Goal: Task Accomplishment & Management: Complete application form

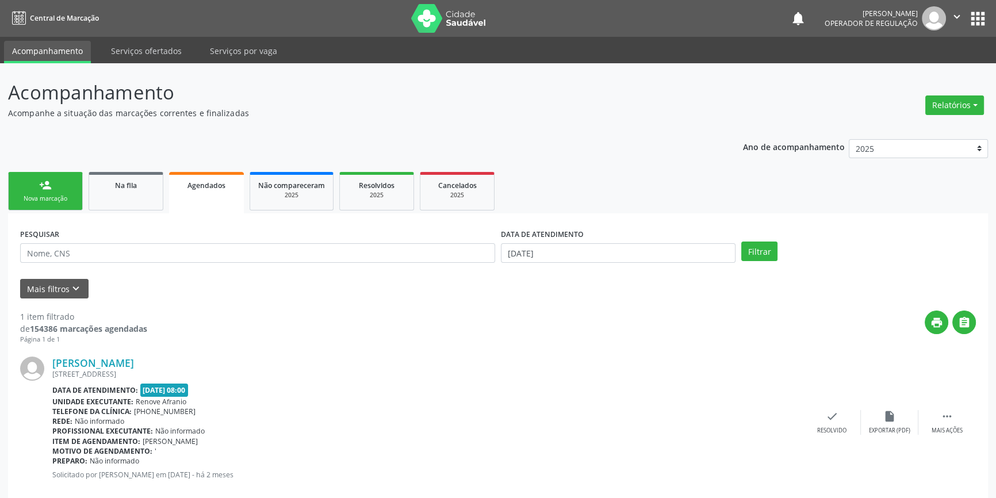
click at [60, 199] on div "Nova marcação" at bounding box center [45, 198] width 57 height 9
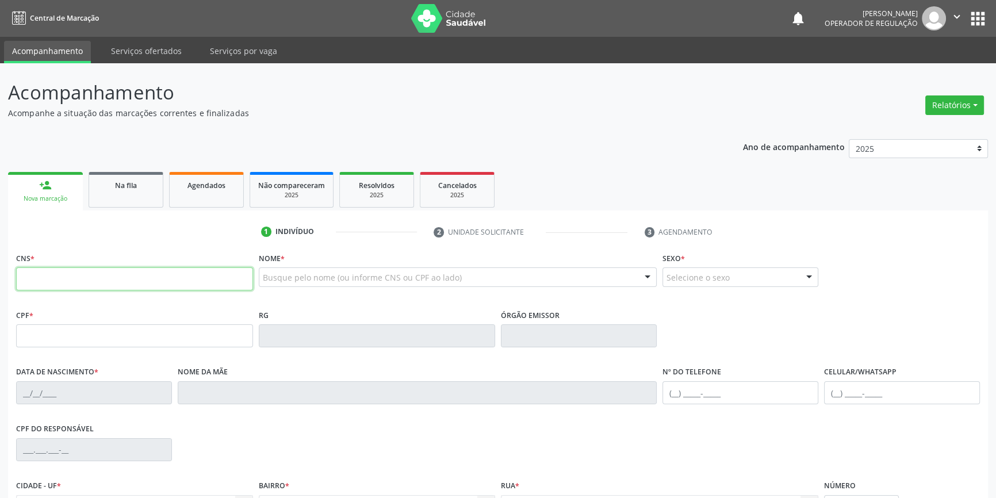
click at [73, 271] on input "text" at bounding box center [134, 278] width 237 height 23
type input "705 0036 4083 0658"
type input "029.198.664-19"
type input "01/05/1974"
type input "Raimunda da Silva Coelho"
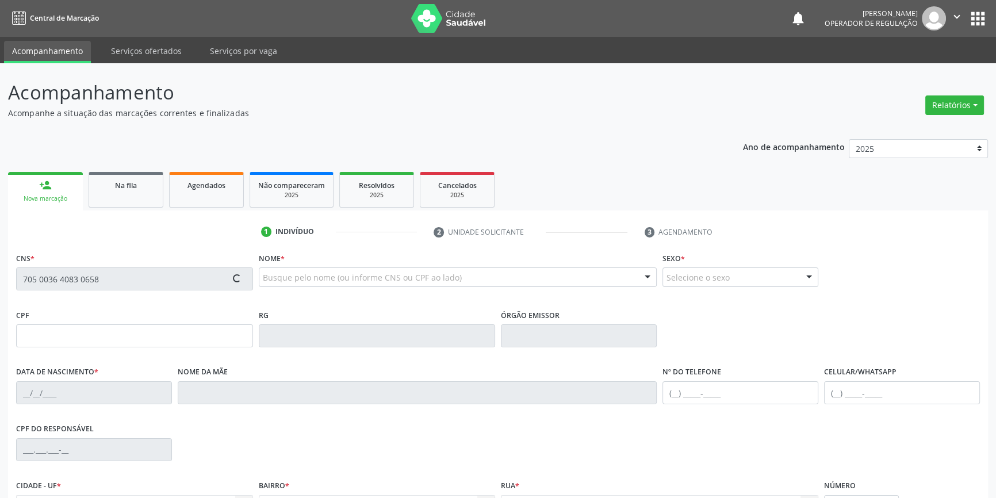
type input "(87) 98864-5098"
type input "883.757.224-72"
type input "S/N"
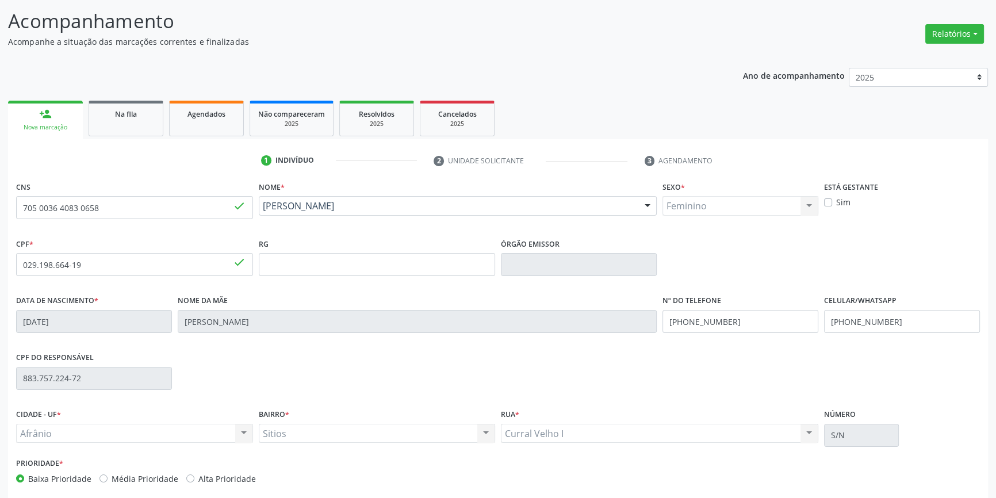
scroll to position [125, 0]
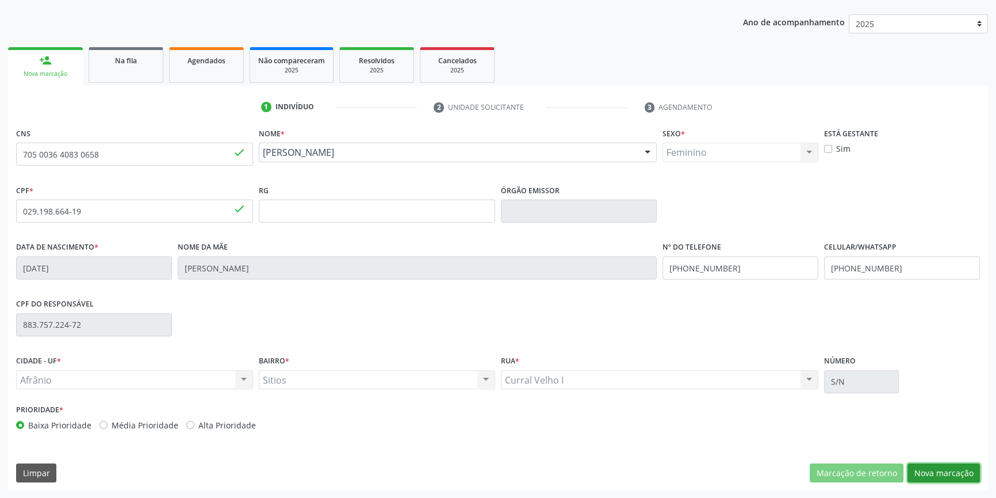
click at [941, 471] on button "Nova marcação" at bounding box center [943, 473] width 72 height 20
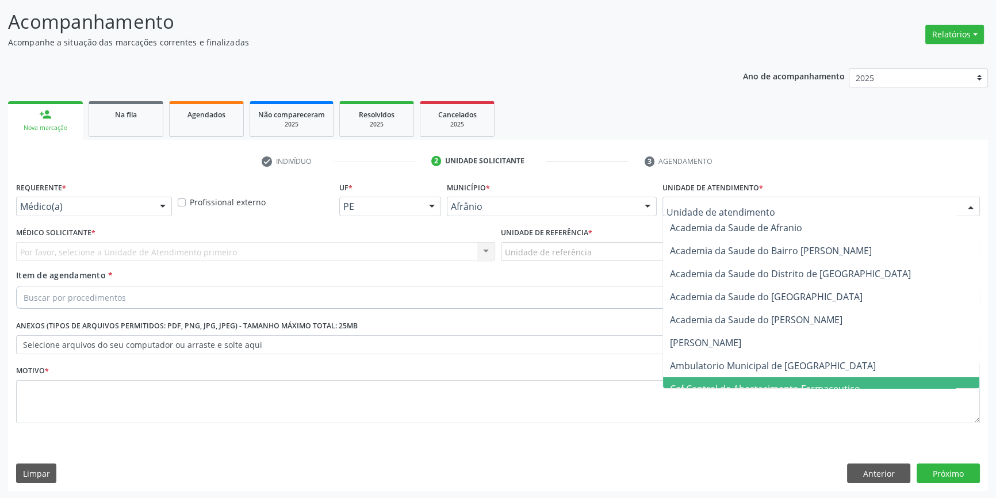
click at [733, 377] on span "Caf Central de Abastecimento Farmaceutico" at bounding box center [821, 388] width 316 height 23
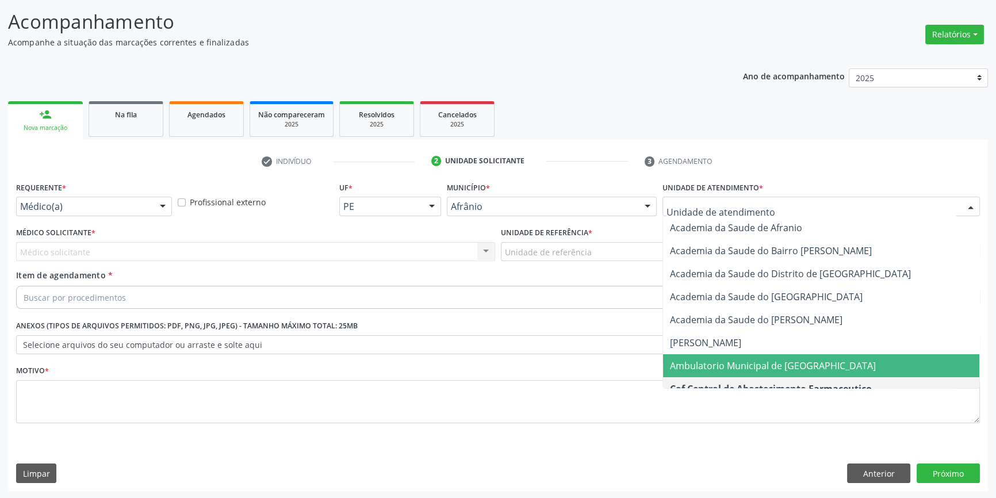
click at [712, 362] on span "Ambulatorio Municipal de [GEOGRAPHIC_DATA]" at bounding box center [773, 365] width 206 height 13
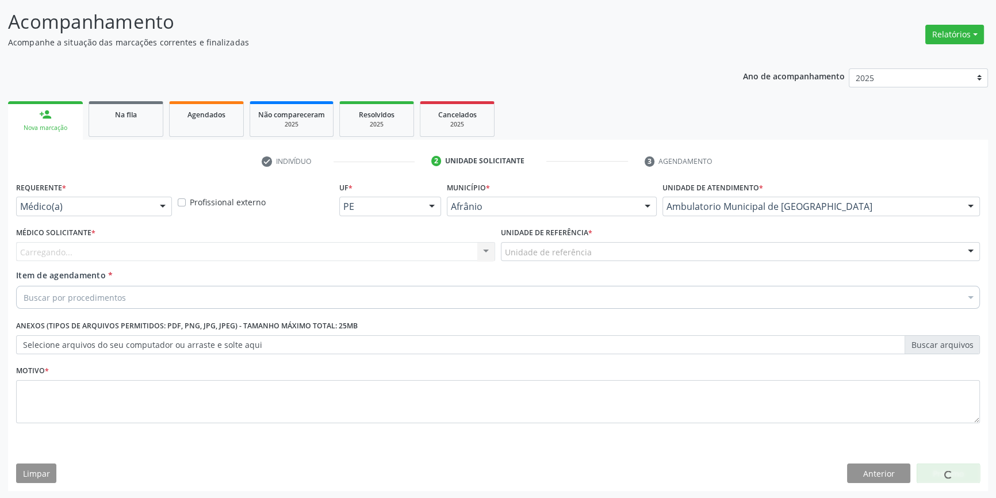
click at [580, 260] on div "Unidade de referência * Unidade de referência ESF de Extrema ESF de Barra das M…" at bounding box center [740, 246] width 485 height 45
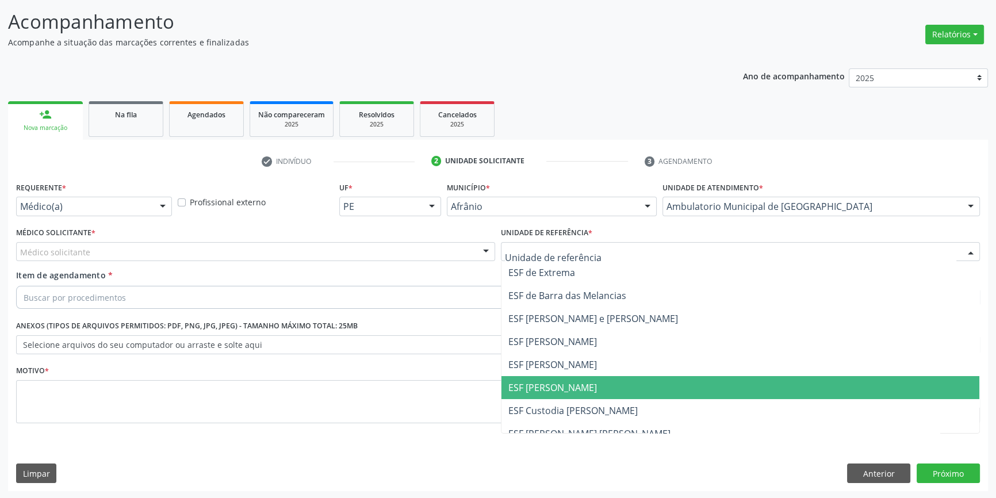
click at [555, 390] on span "ESF [PERSON_NAME]" at bounding box center [552, 387] width 89 height 13
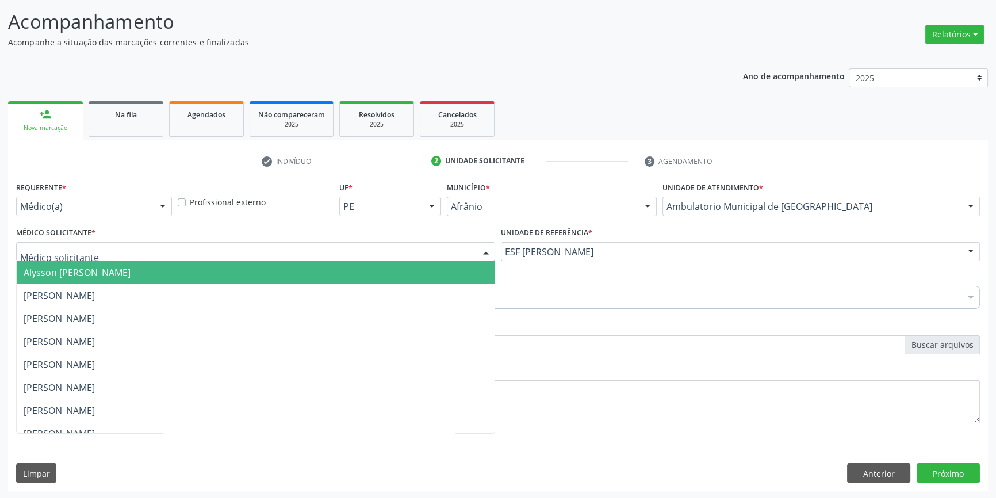
click at [292, 242] on div at bounding box center [255, 252] width 479 height 20
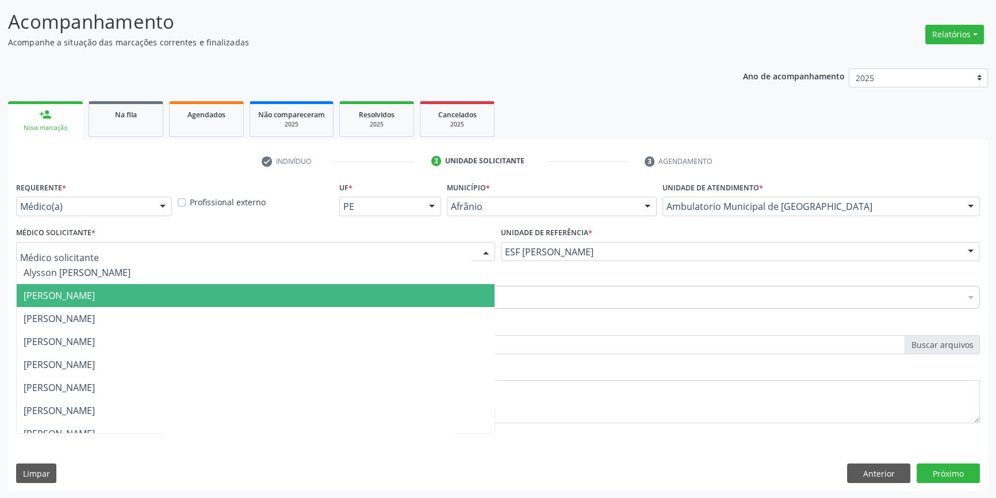
click at [95, 295] on span "[PERSON_NAME]" at bounding box center [59, 295] width 71 height 13
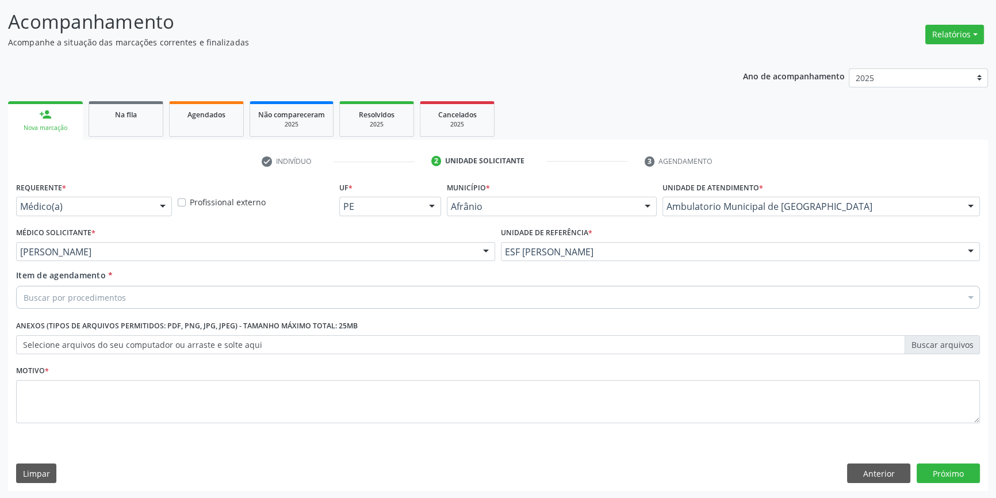
click at [147, 295] on div "Buscar por procedimentos" at bounding box center [498, 297] width 964 height 23
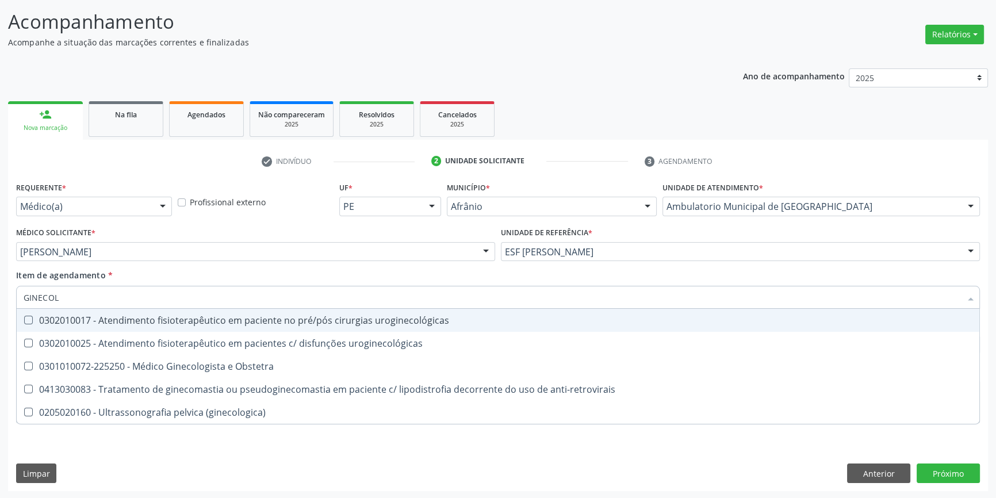
type input "GINECOLO"
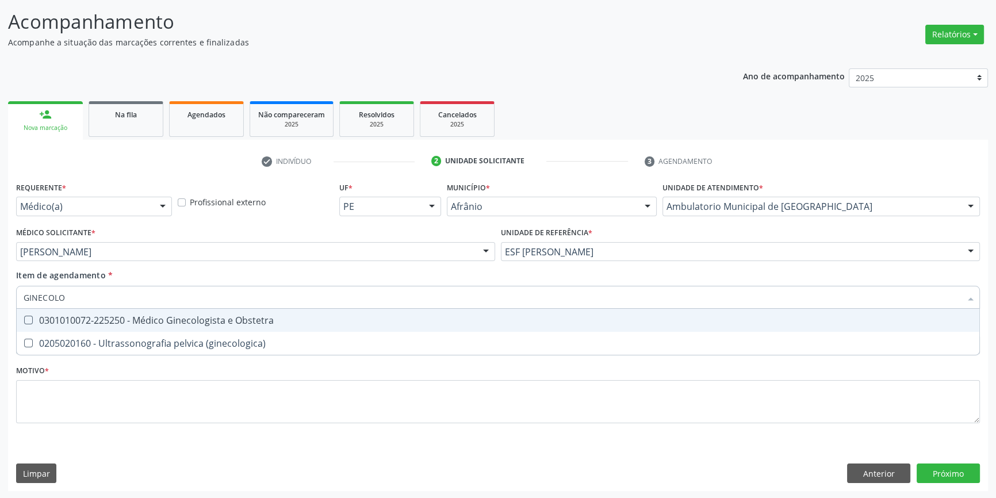
click at [116, 316] on div "0301010072-225250 - Médico Ginecologista e Obstetra" at bounding box center [498, 320] width 949 height 9
checkbox Obstetra "true"
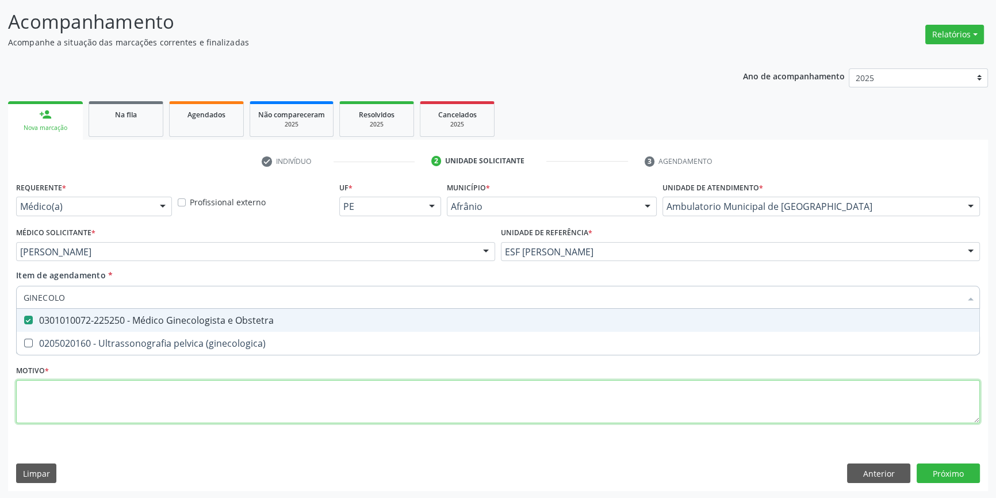
click at [121, 410] on div "Requerente * Médico(a) Médico(a) Enfermeiro(a) Paciente Nenhum resultado encont…" at bounding box center [498, 309] width 964 height 260
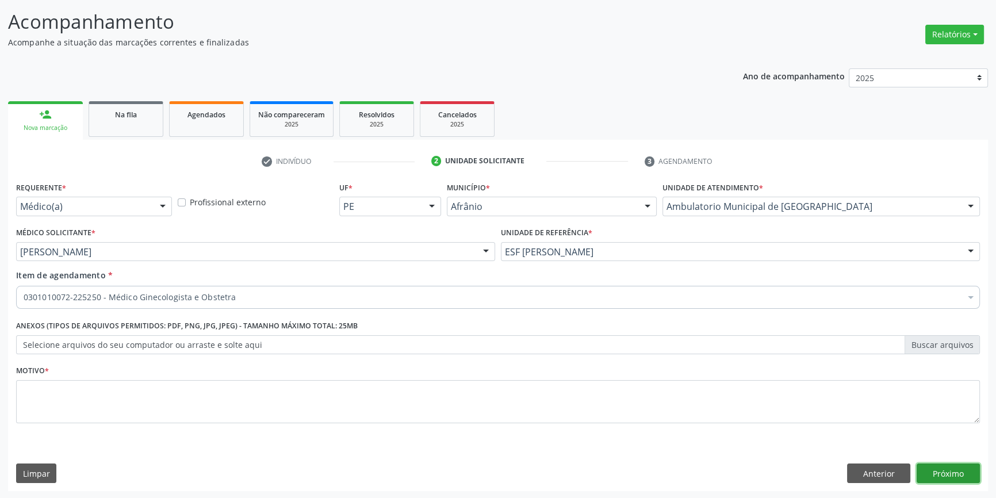
click at [937, 465] on button "Próximo" at bounding box center [947, 473] width 63 height 20
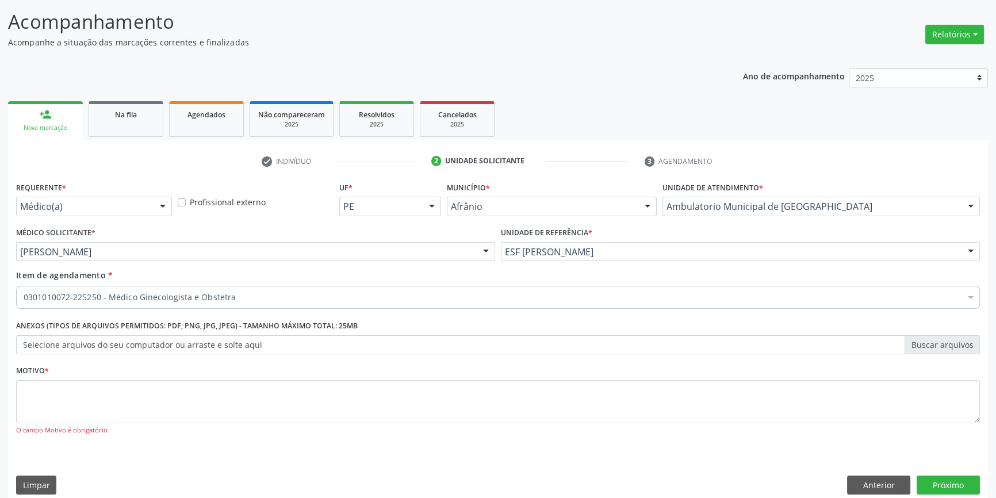
click at [368, 439] on fieldset "Motivo * O campo Motivo é obrigatório" at bounding box center [498, 402] width 964 height 81
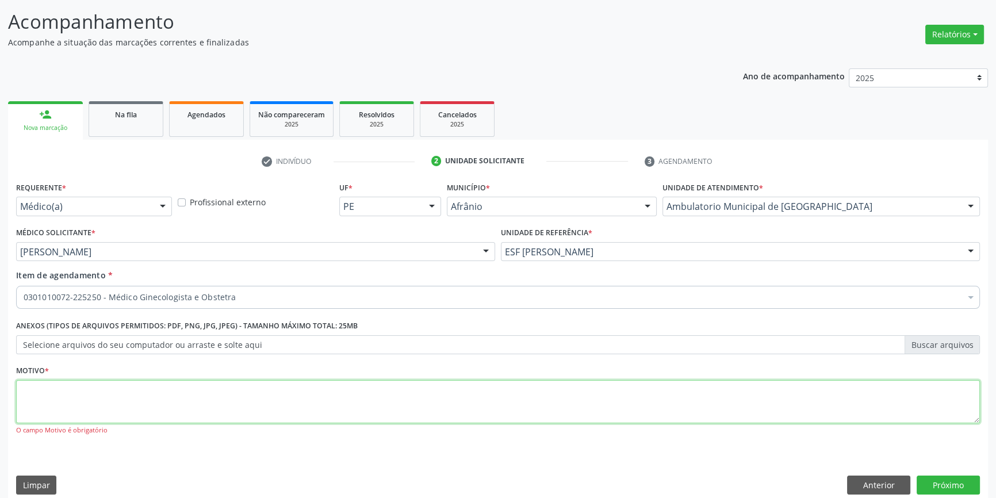
click at [320, 415] on textarea at bounding box center [498, 402] width 964 height 44
type textarea "'"
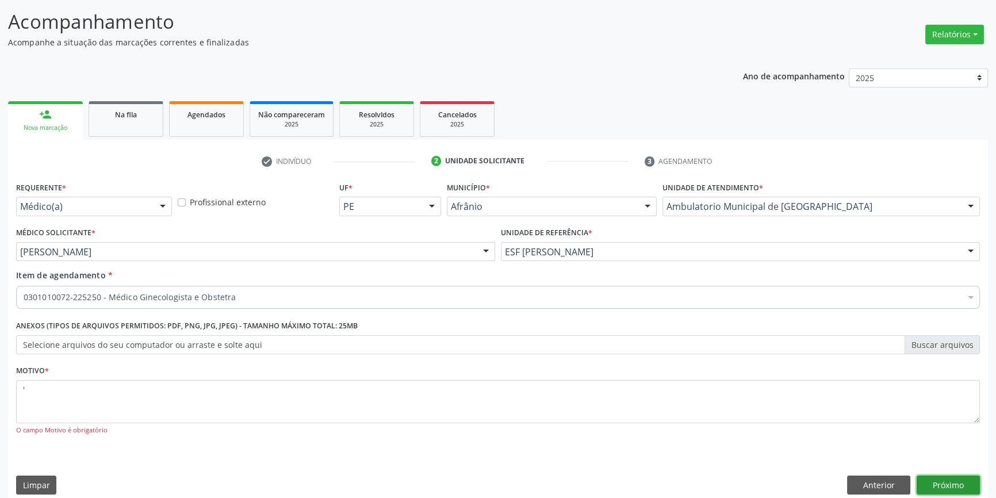
click at [952, 485] on button "Próximo" at bounding box center [947, 485] width 63 height 20
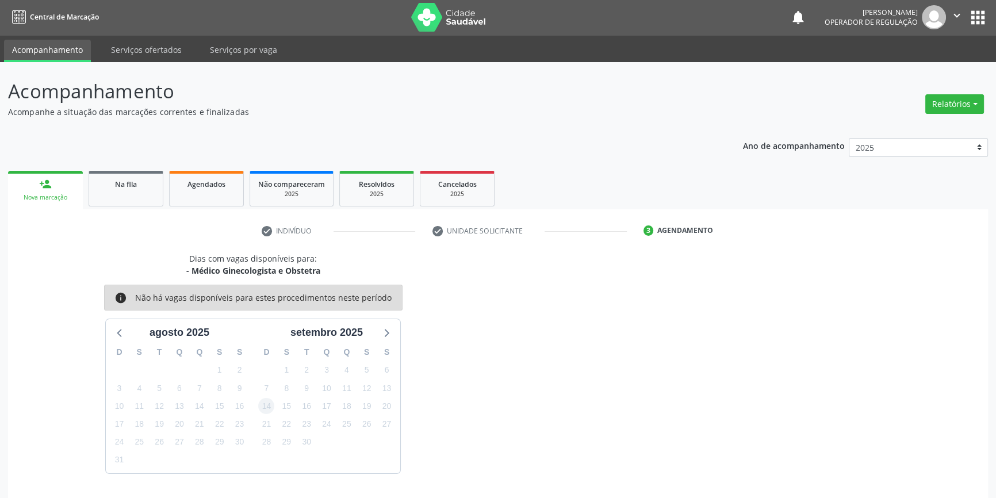
scroll to position [35, 0]
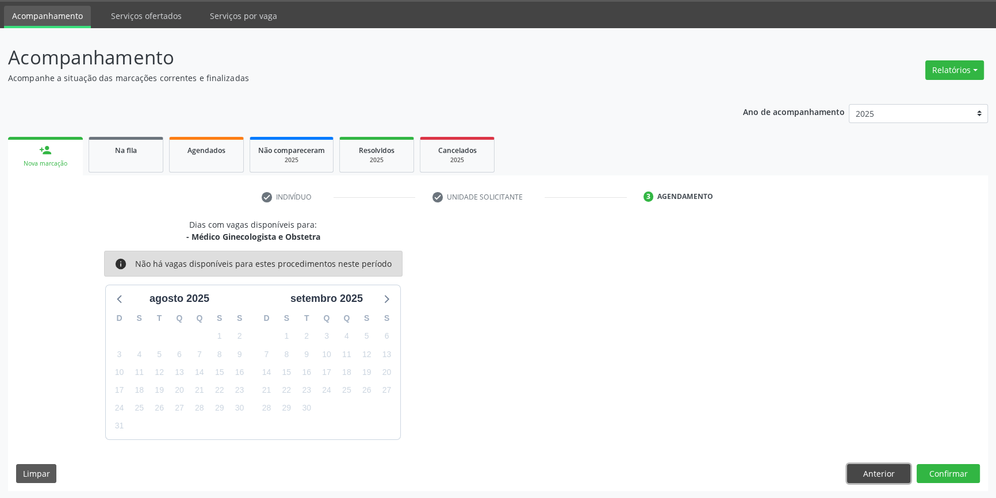
click at [887, 476] on button "Anterior" at bounding box center [878, 474] width 63 height 20
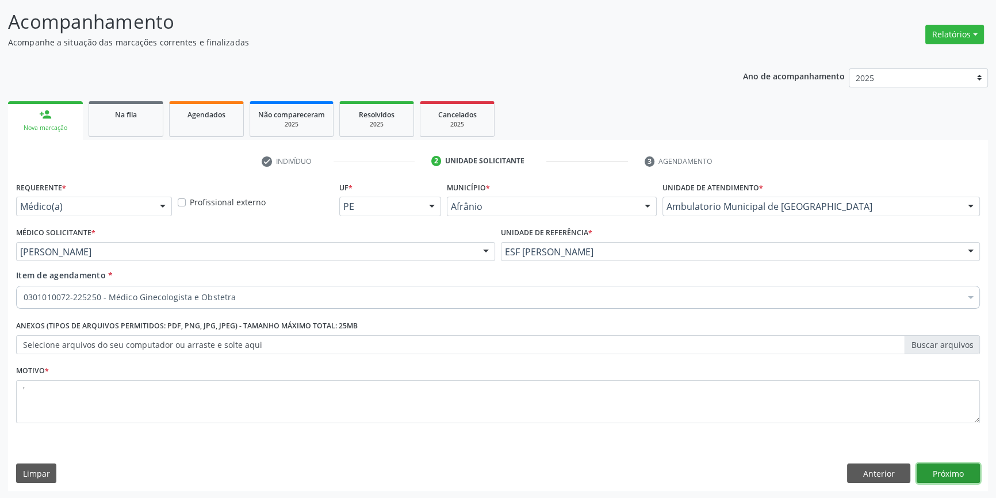
click at [970, 476] on button "Próximo" at bounding box center [947, 473] width 63 height 20
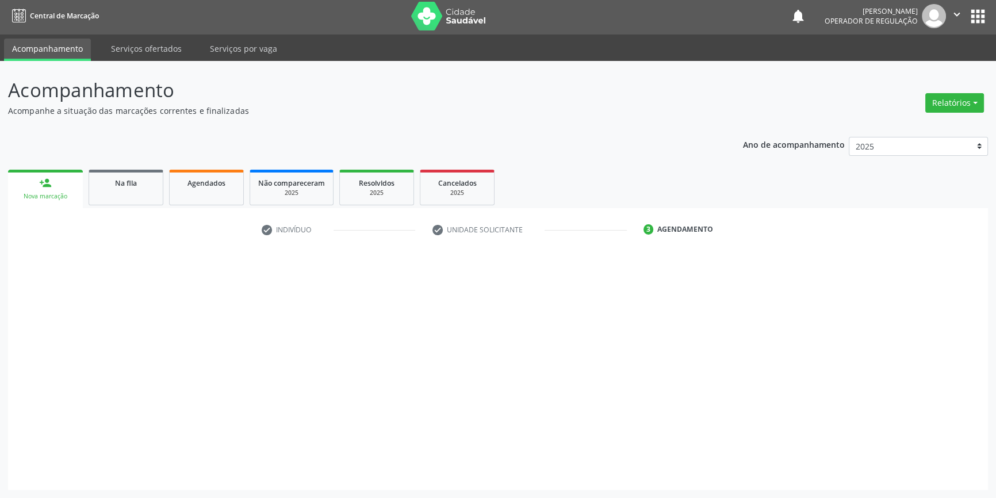
scroll to position [1, 0]
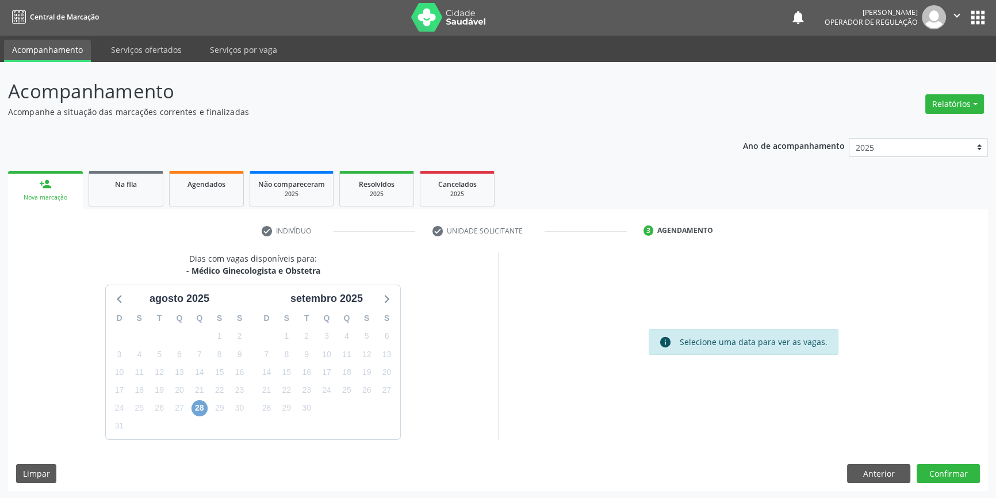
click at [205, 410] on span "28" at bounding box center [199, 408] width 16 height 16
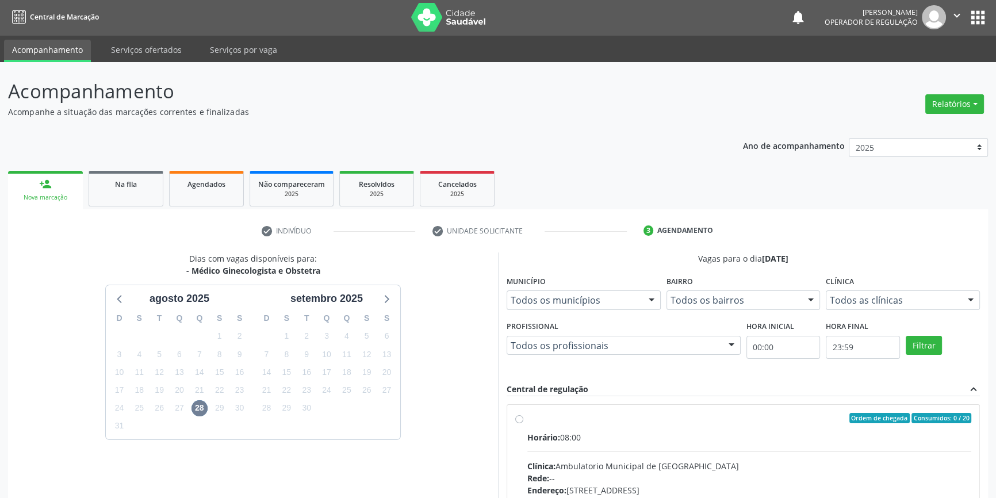
click at [511, 413] on div "Ordem de chegada Consumidos: 0 / 20 Horário: 08:00 Clínica: Ambulatorio Municip…" at bounding box center [743, 501] width 472 height 193
radio input "true"
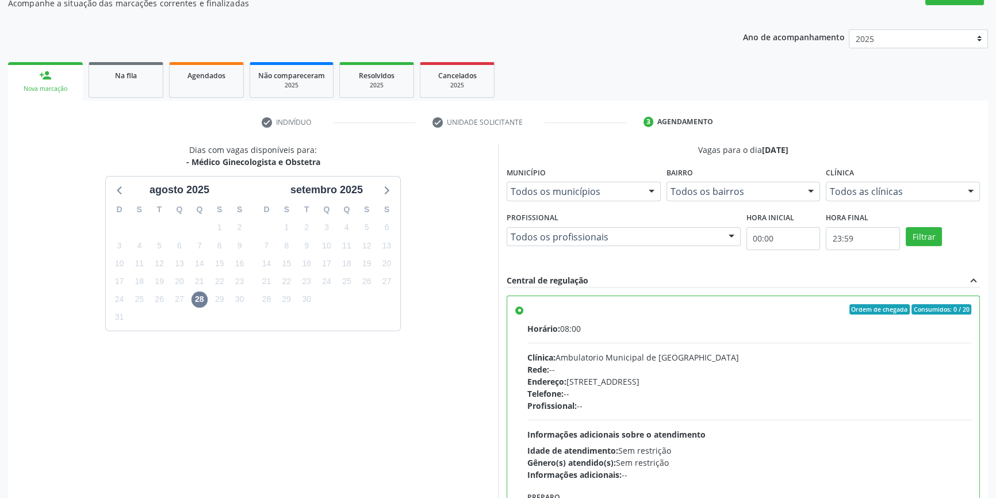
scroll to position [188, 0]
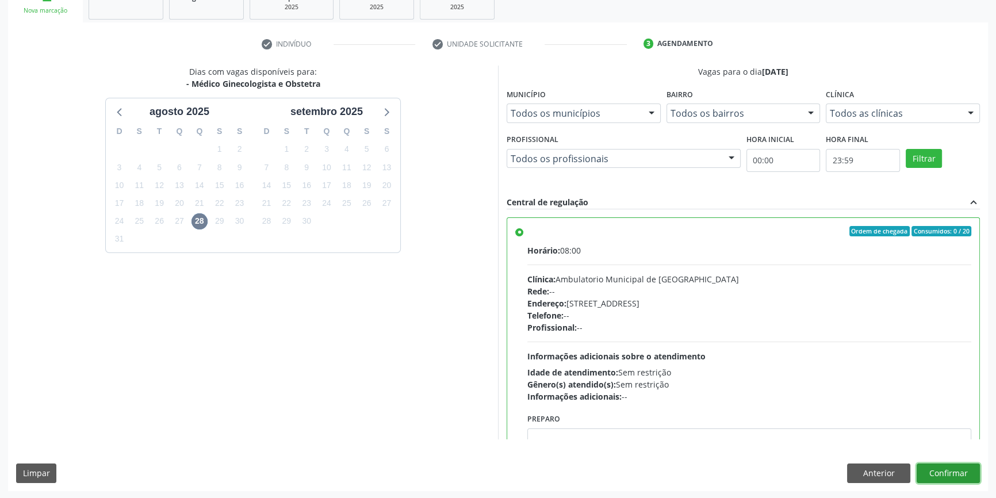
click at [939, 465] on button "Confirmar" at bounding box center [947, 473] width 63 height 20
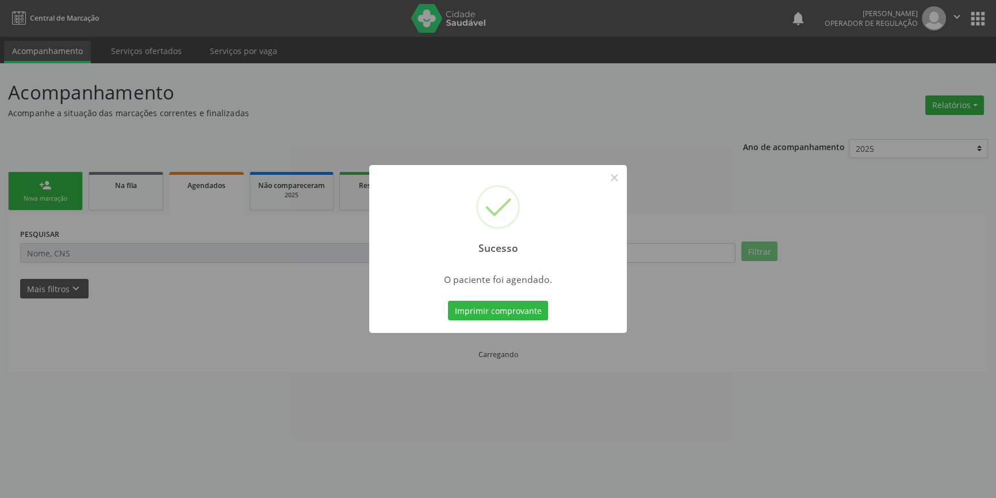
scroll to position [0, 0]
click at [510, 303] on button "Imprimir comprovante" at bounding box center [502, 311] width 100 height 20
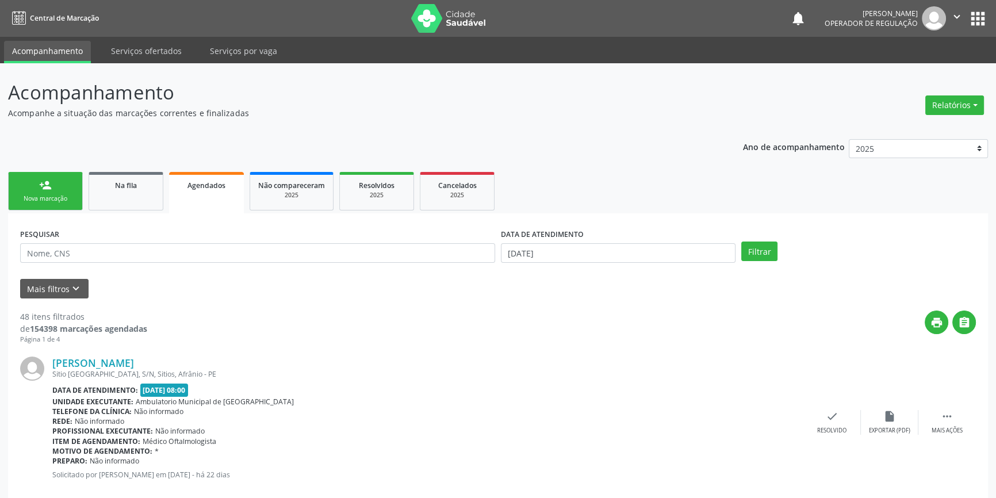
click at [45, 199] on div "Nova marcação" at bounding box center [45, 198] width 57 height 9
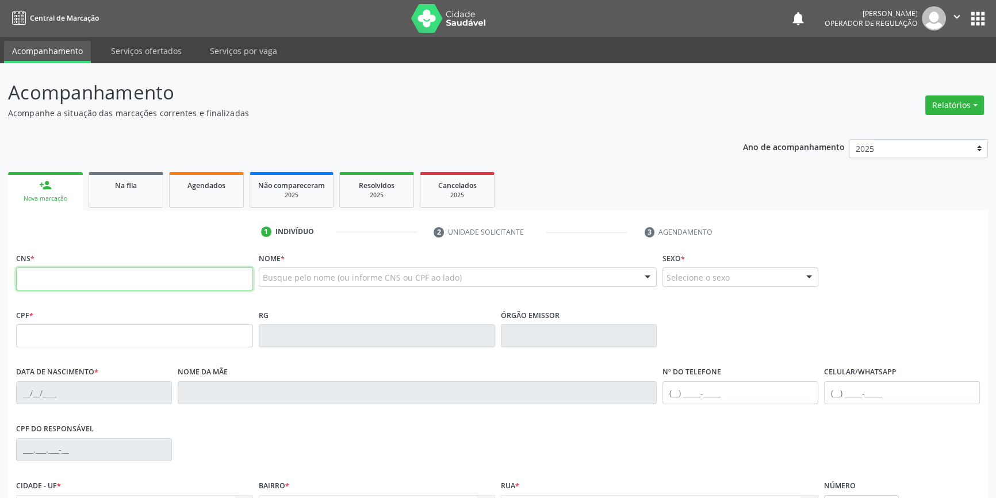
click at [79, 275] on input "text" at bounding box center [134, 278] width 237 height 23
type input "704 8075 7357 0449"
type input "31/12/1991"
type input "Maria Aparecida dos Santos Rodrigues"
type input "(87) 98813-7817"
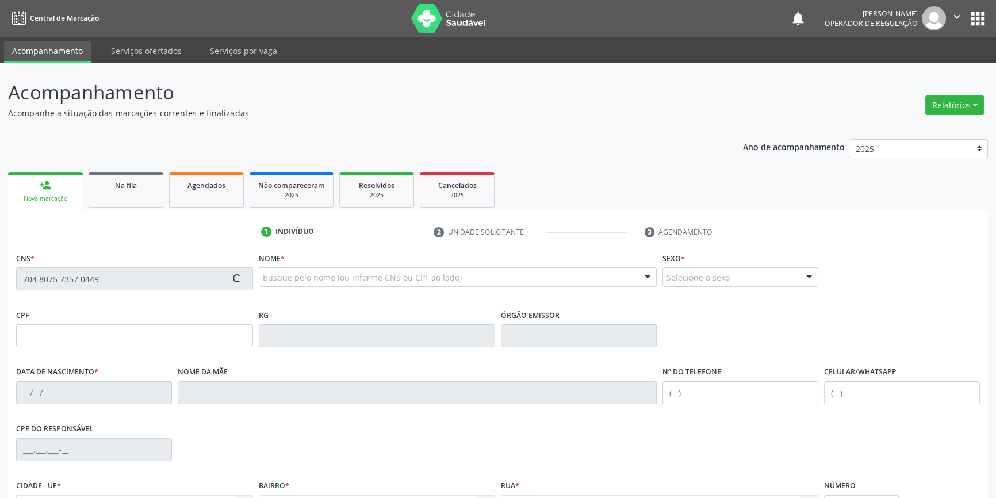
type input "S/N"
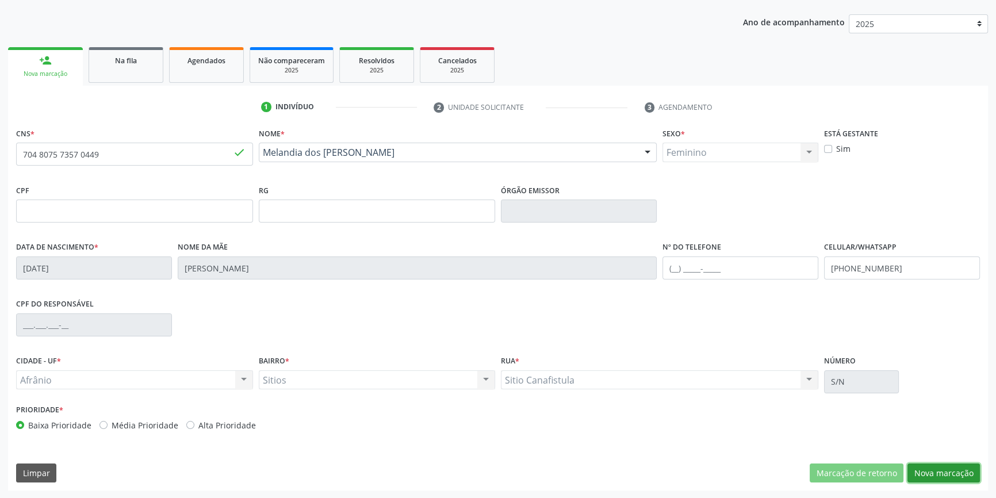
click at [966, 477] on button "Nova marcação" at bounding box center [943, 473] width 72 height 20
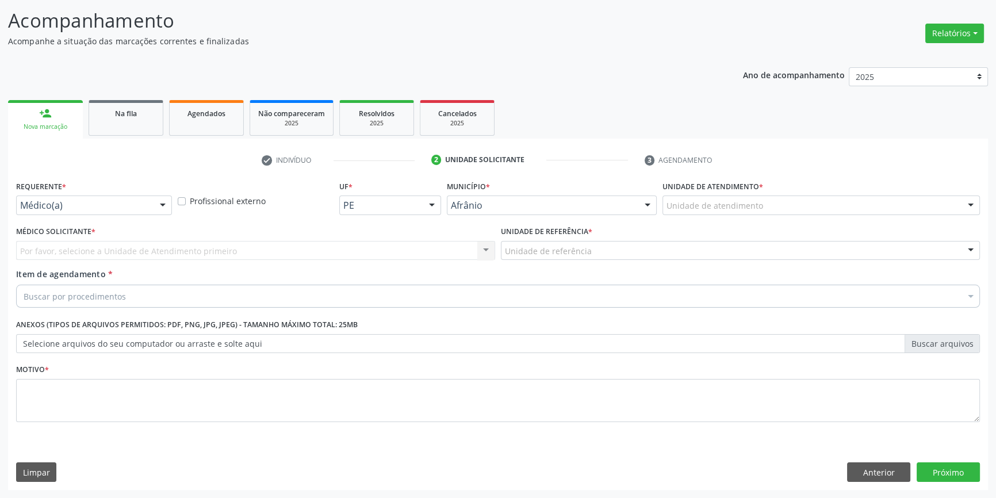
scroll to position [71, 0]
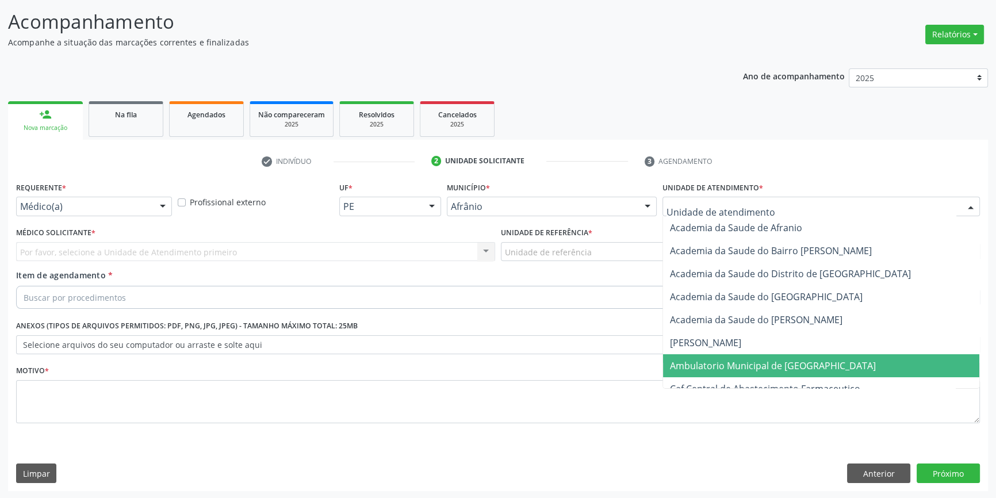
click at [744, 370] on span "Ambulatorio Municipal de [GEOGRAPHIC_DATA]" at bounding box center [773, 365] width 206 height 13
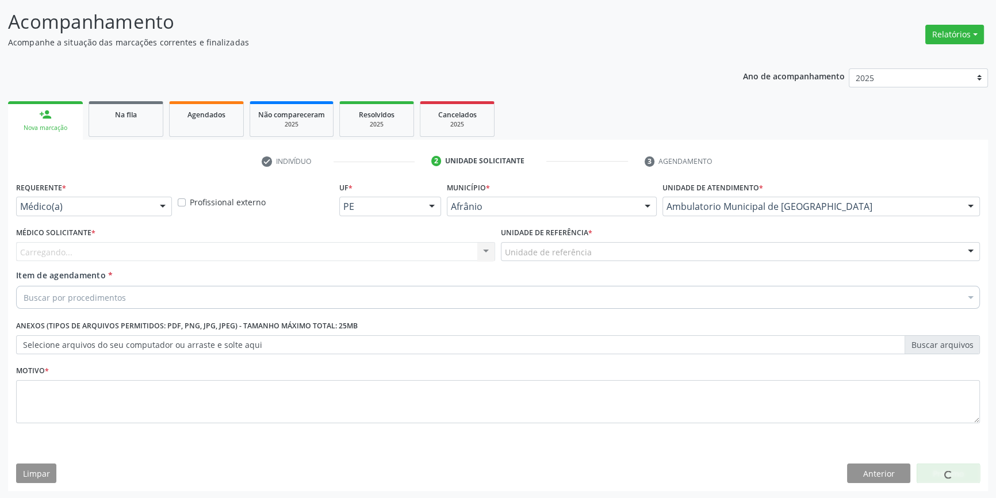
click at [598, 248] on div "Unidade de referência" at bounding box center [740, 252] width 479 height 20
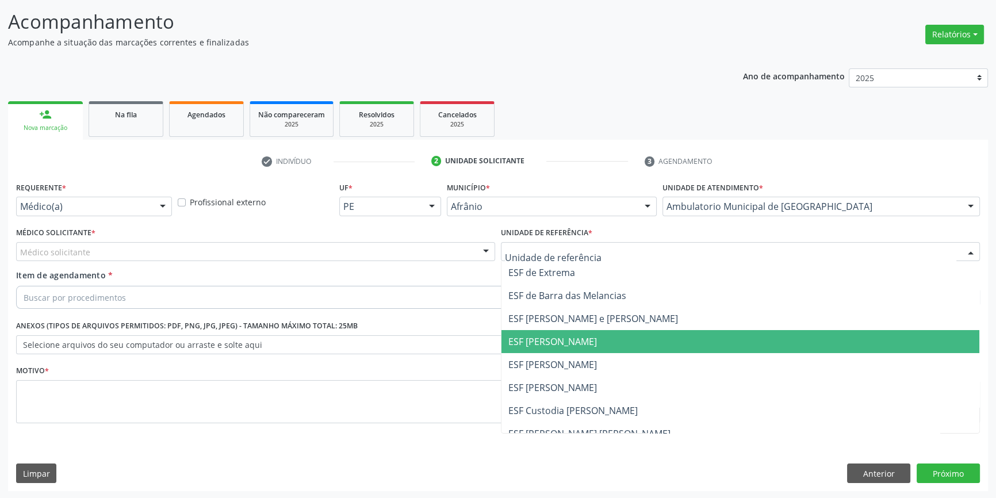
click at [561, 354] on span "ESF [PERSON_NAME]" at bounding box center [740, 364] width 478 height 23
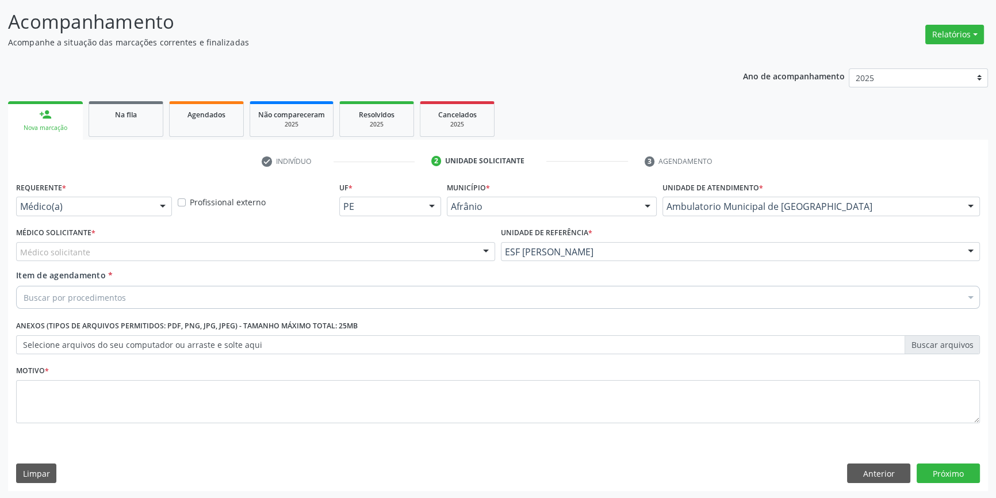
click at [378, 258] on div "Médico solicitante" at bounding box center [255, 252] width 479 height 20
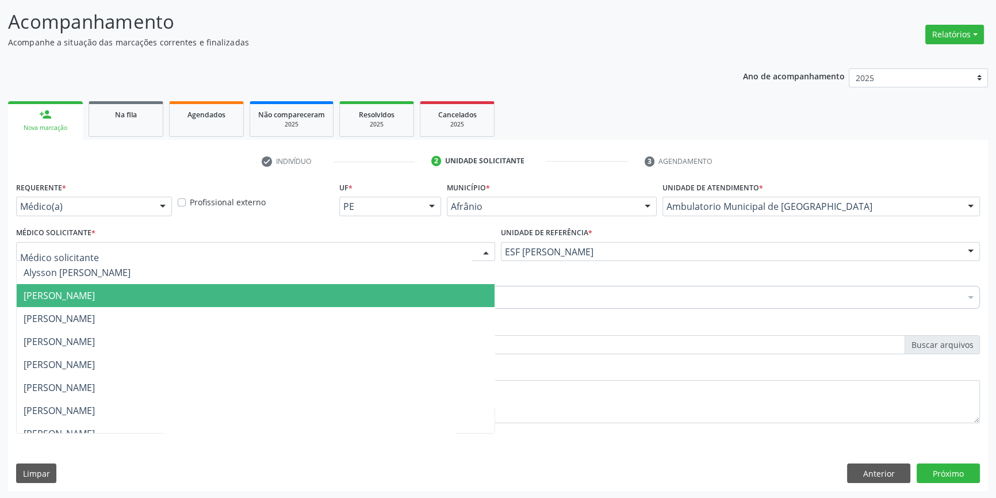
click at [219, 290] on span "[PERSON_NAME]" at bounding box center [256, 295] width 478 height 23
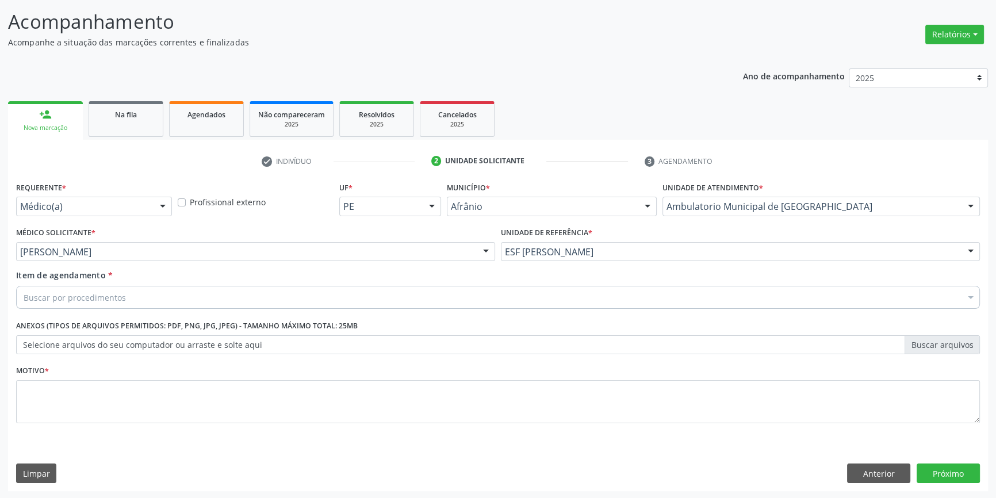
click at [163, 293] on div "Buscar por procedimentos" at bounding box center [498, 297] width 964 height 23
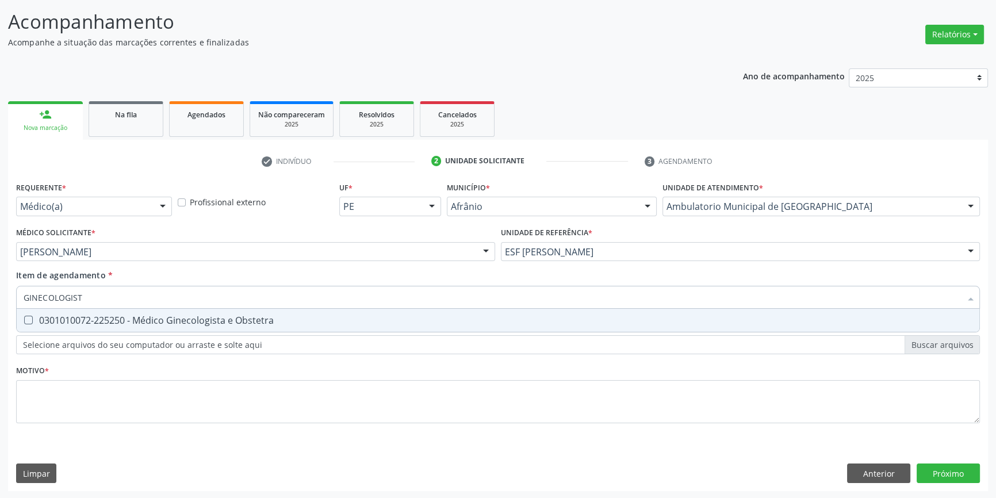
type input "GINECOLOGISTA"
click at [162, 317] on div "0301010072-225250 - Médico Ginecologista e Obstetra" at bounding box center [498, 320] width 949 height 9
checkbox Obstetra "true"
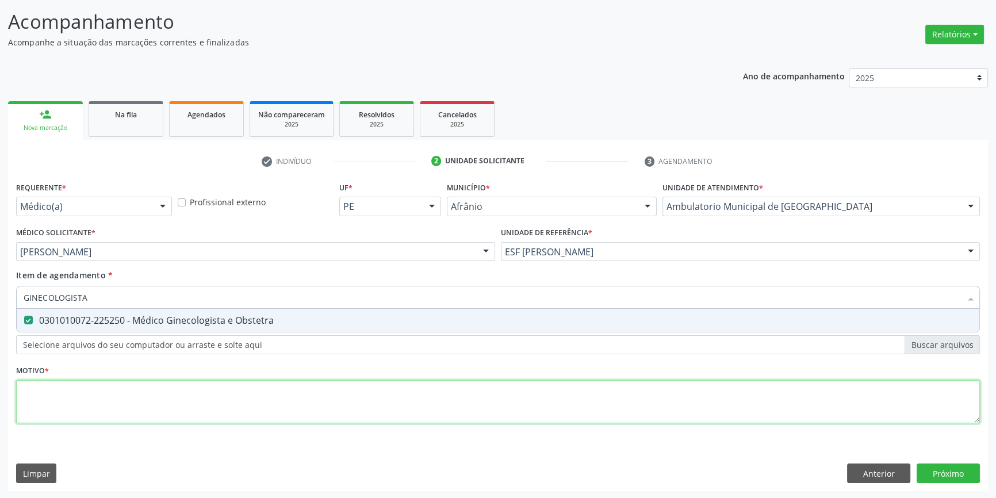
click at [112, 397] on div "Requerente * Médico(a) Médico(a) Enfermeiro(a) Paciente Nenhum resultado encont…" at bounding box center [498, 309] width 964 height 260
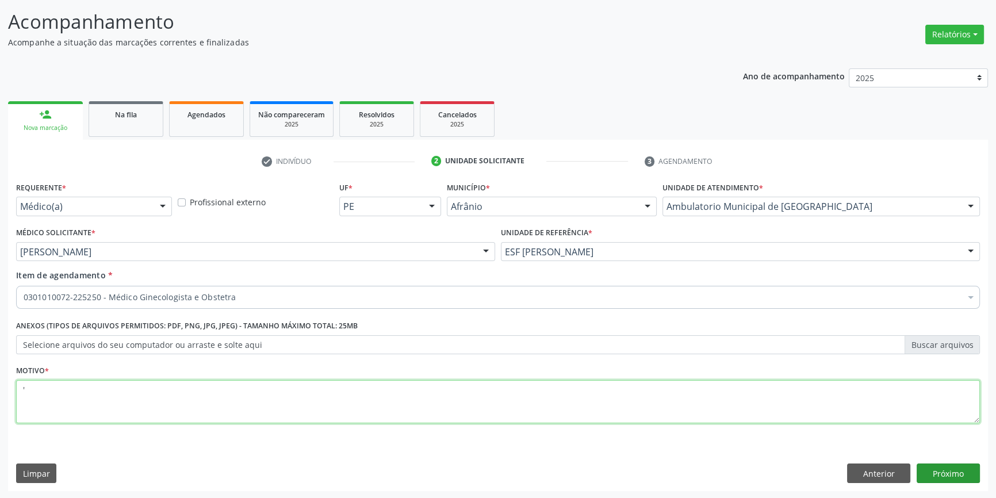
type textarea "'"
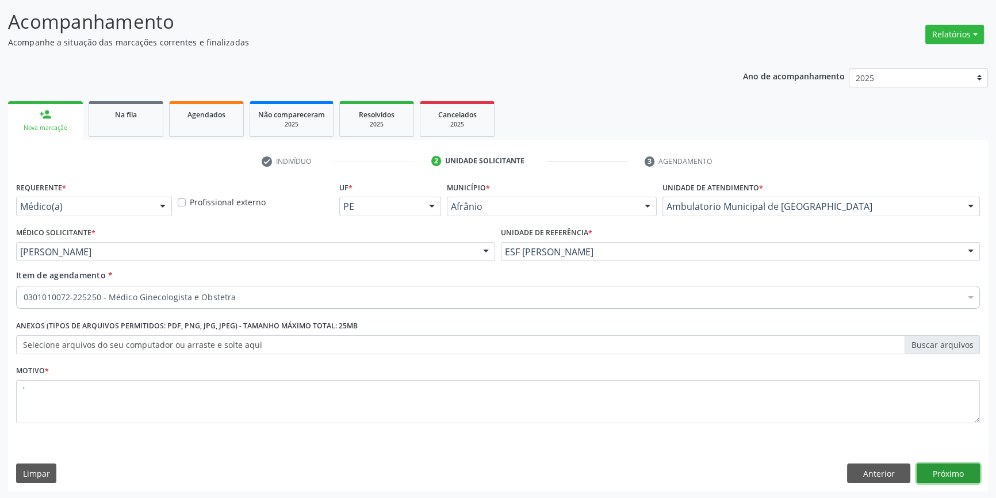
click at [960, 473] on button "Próximo" at bounding box center [947, 473] width 63 height 20
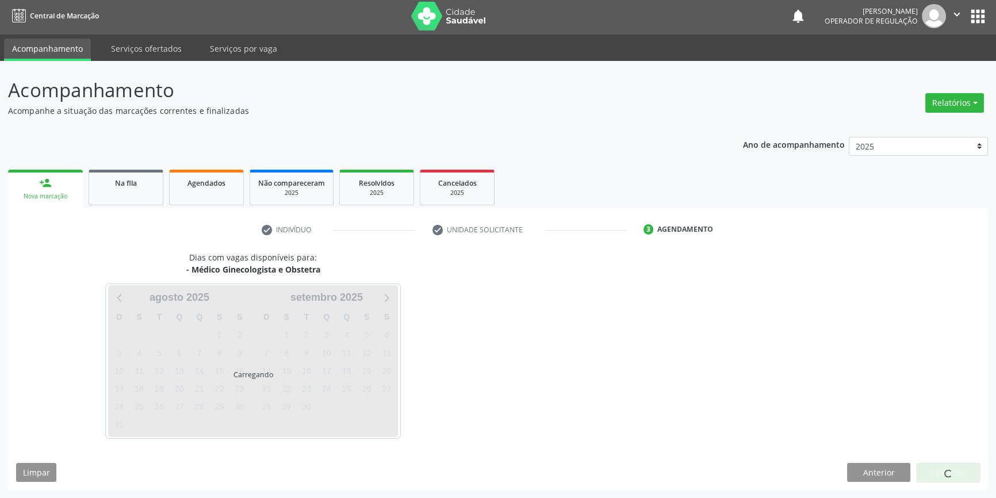
scroll to position [1, 0]
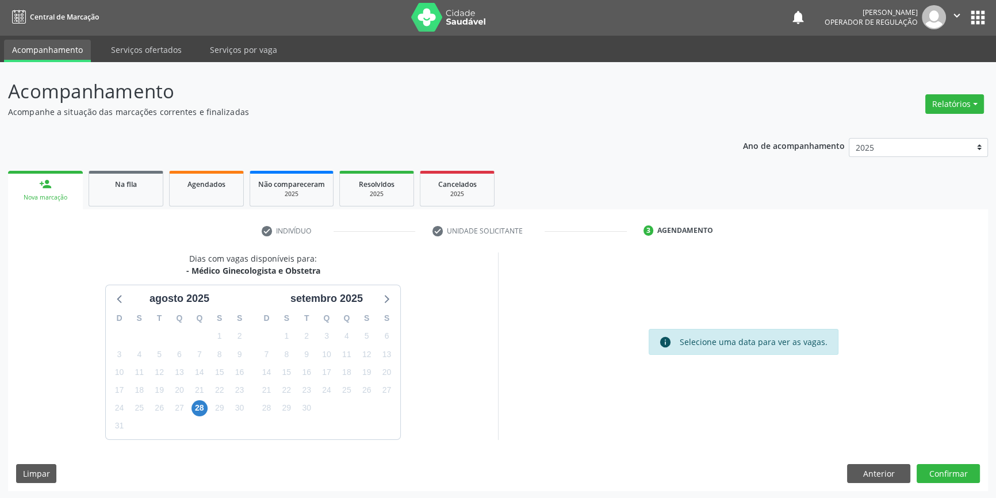
click at [210, 413] on div "29" at bounding box center [219, 408] width 20 height 18
click at [207, 412] on div "28" at bounding box center [199, 408] width 20 height 18
click at [202, 408] on span "28" at bounding box center [199, 408] width 16 height 16
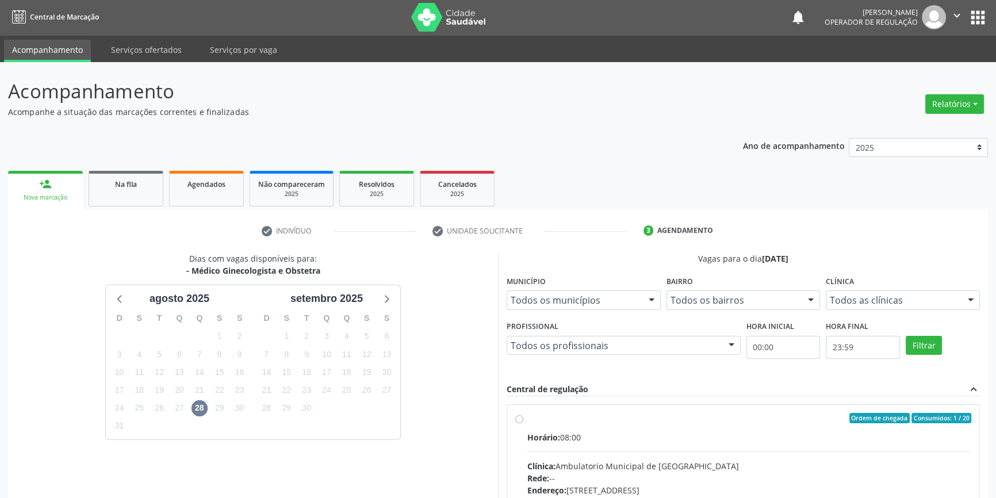
click at [550, 432] on span "Horário:" at bounding box center [543, 437] width 33 height 11
click at [523, 423] on input "Ordem de chegada Consumidos: 1 / 20 Horário: 08:00 Clínica: Ambulatorio Municip…" at bounding box center [519, 418] width 8 height 10
radio input "true"
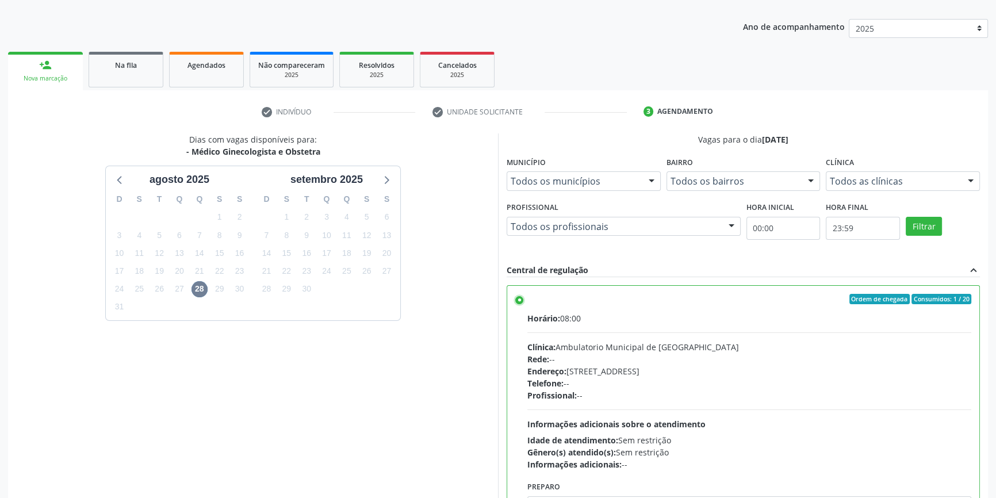
scroll to position [188, 0]
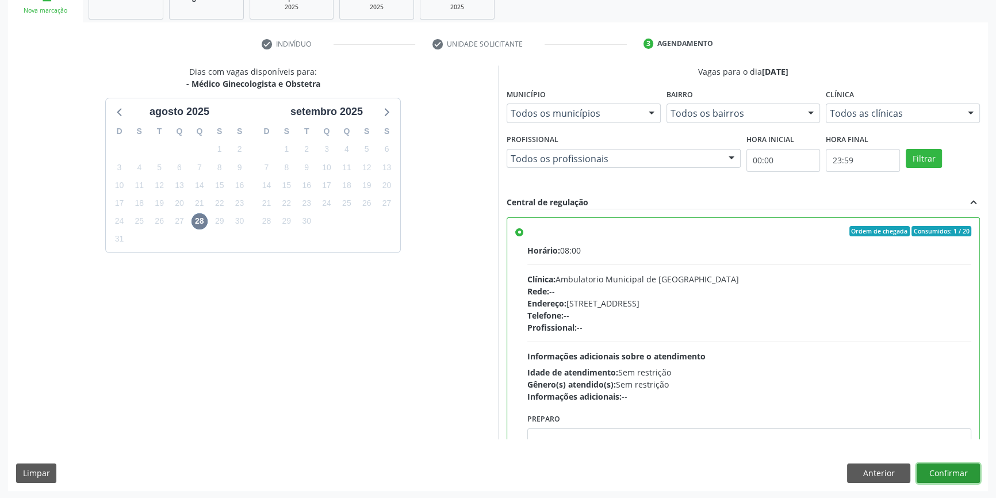
click at [957, 477] on button "Confirmar" at bounding box center [947, 473] width 63 height 20
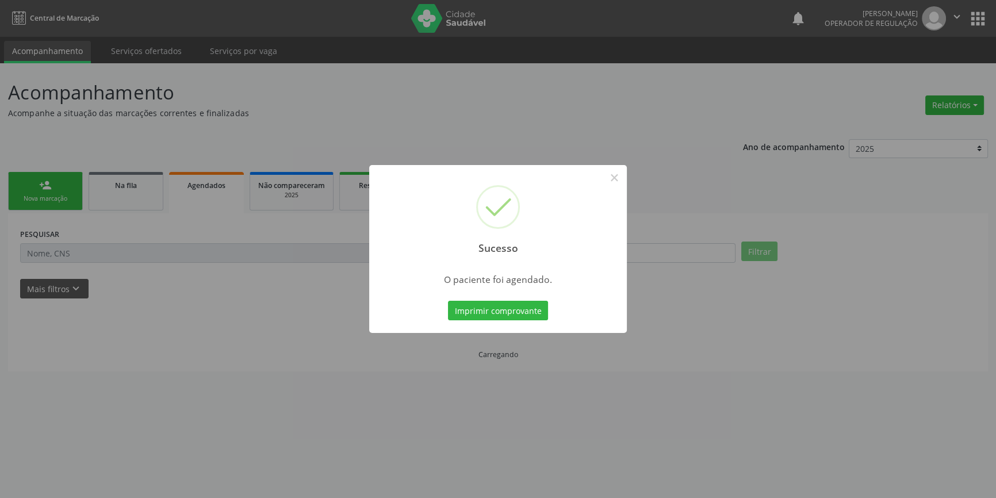
scroll to position [0, 0]
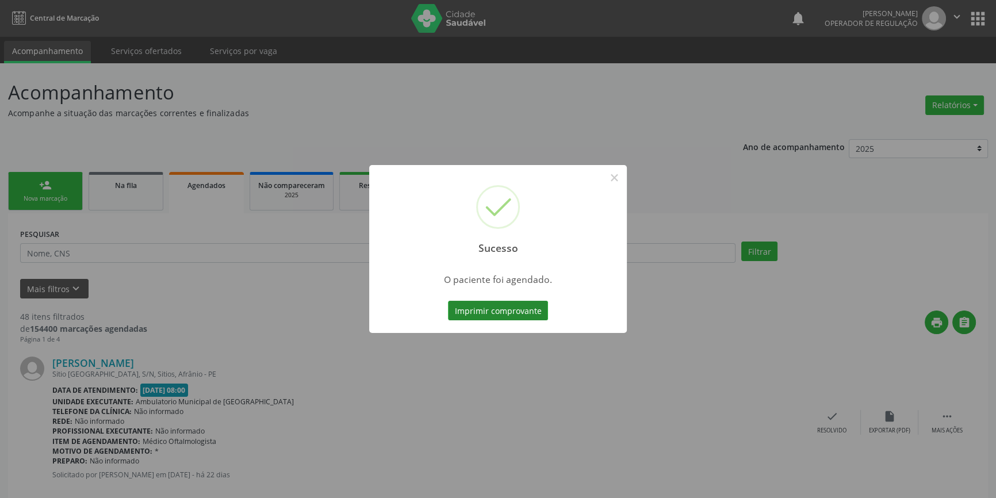
click at [500, 313] on button "Imprimir comprovante" at bounding box center [498, 311] width 100 height 20
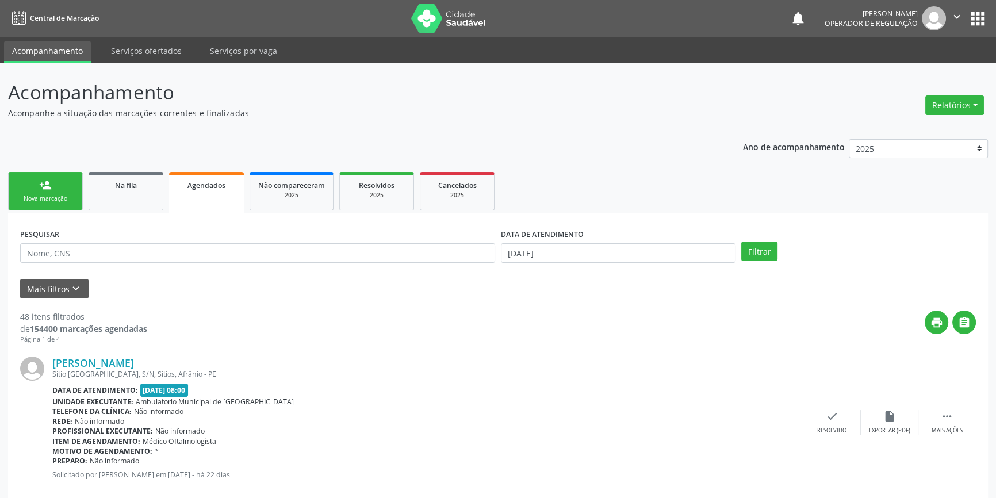
click at [48, 189] on div "person_add" at bounding box center [45, 185] width 13 height 13
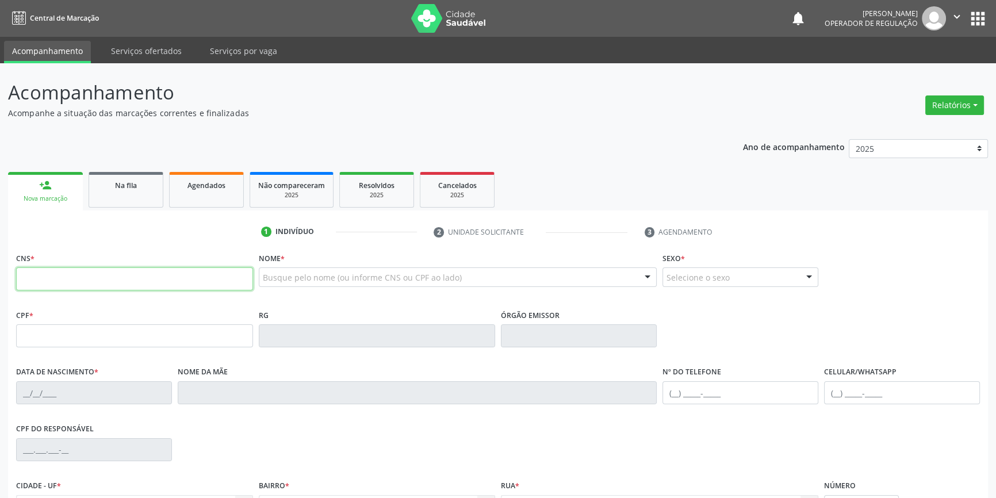
click at [45, 275] on input "text" at bounding box center [134, 278] width 237 height 23
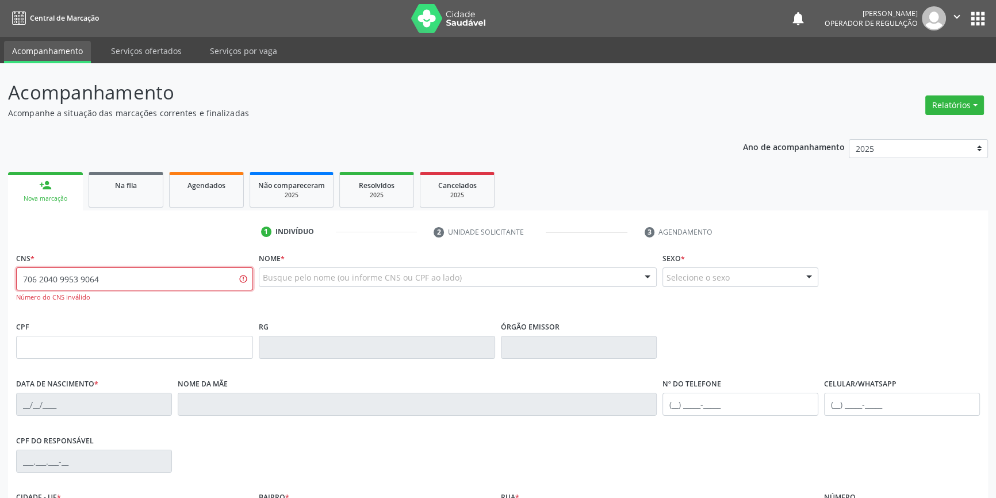
drag, startPoint x: 113, startPoint y: 279, endPoint x: 0, endPoint y: 273, distance: 112.9
click at [0, 273] on div "Acompanhamento Acompanhe a situação das marcações correntes e finalizadas Relat…" at bounding box center [498, 348] width 996 height 571
type input "706 2040 9953 9069"
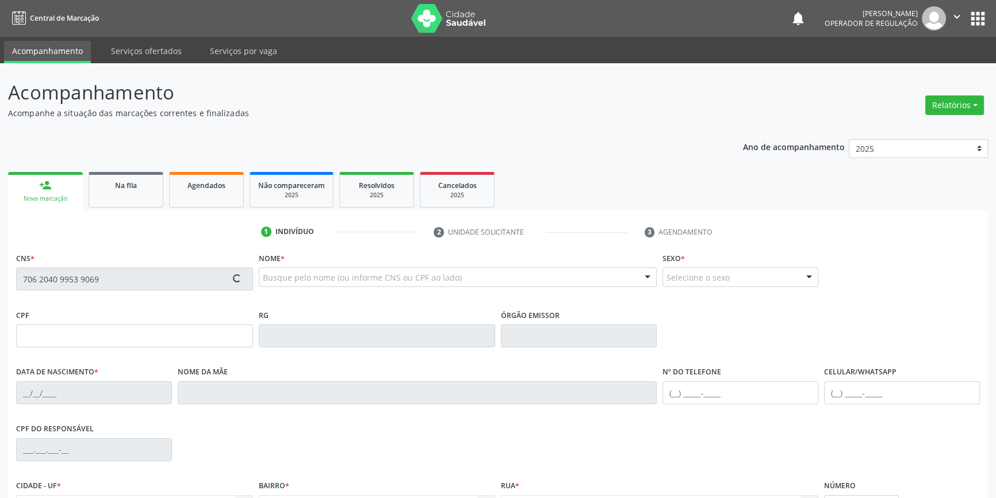
type input "11/02/1971"
type input "Maria Balbina de Sousa Rodrigues"
type input "(87) 99600-9202"
type input "S/N"
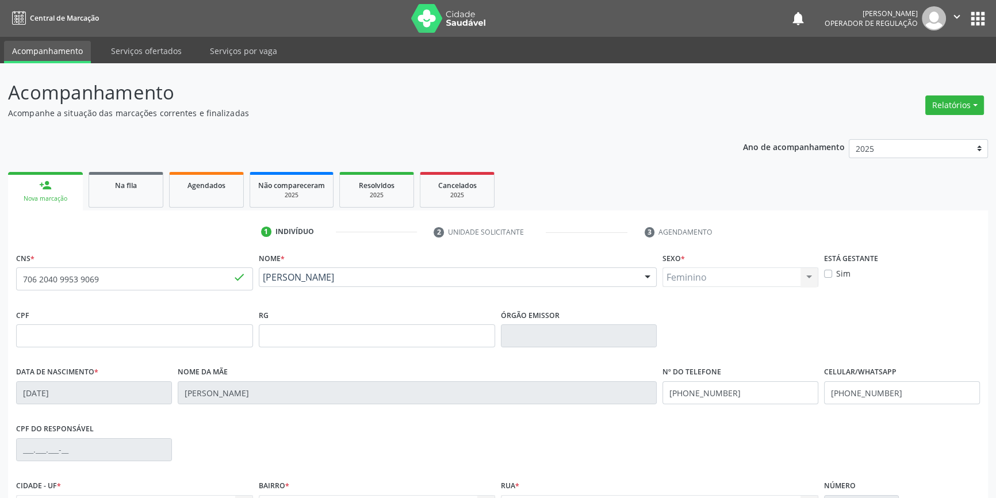
scroll to position [125, 0]
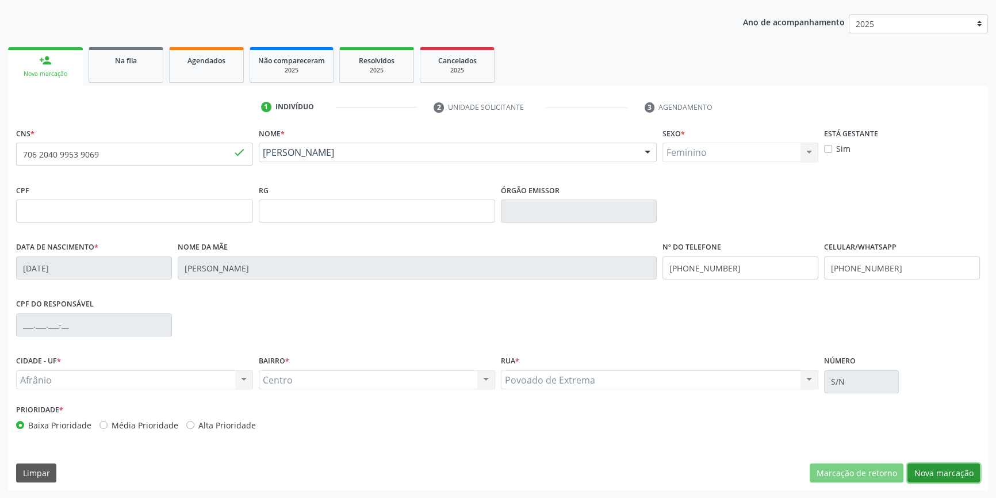
click at [954, 469] on button "Nova marcação" at bounding box center [943, 473] width 72 height 20
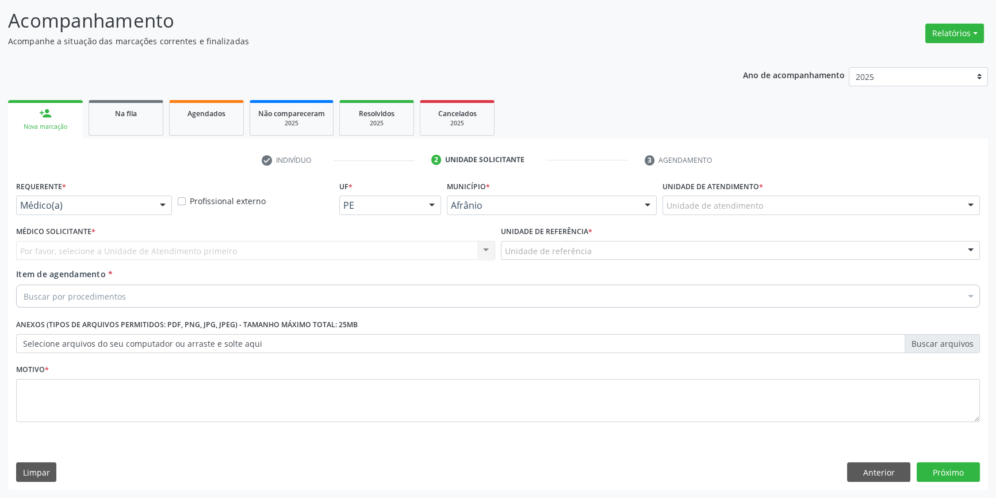
scroll to position [71, 0]
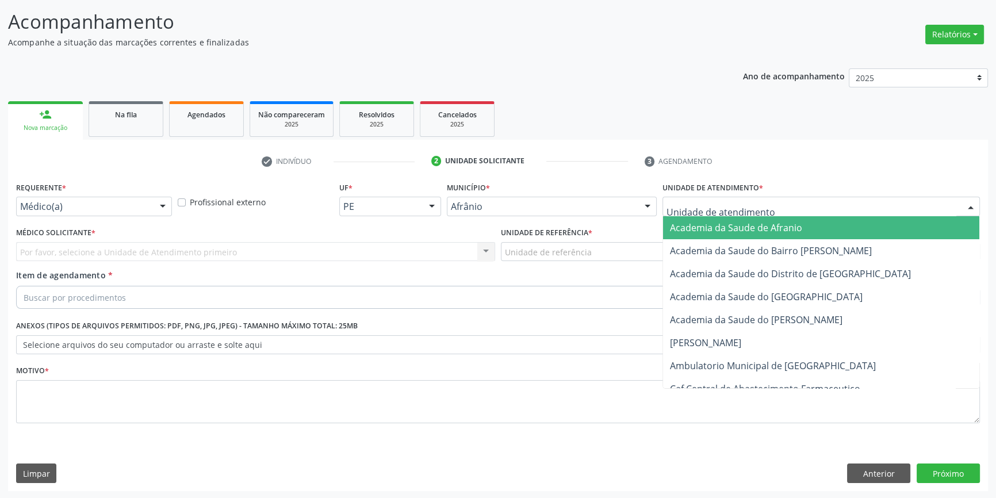
click at [734, 213] on div at bounding box center [820, 207] width 317 height 20
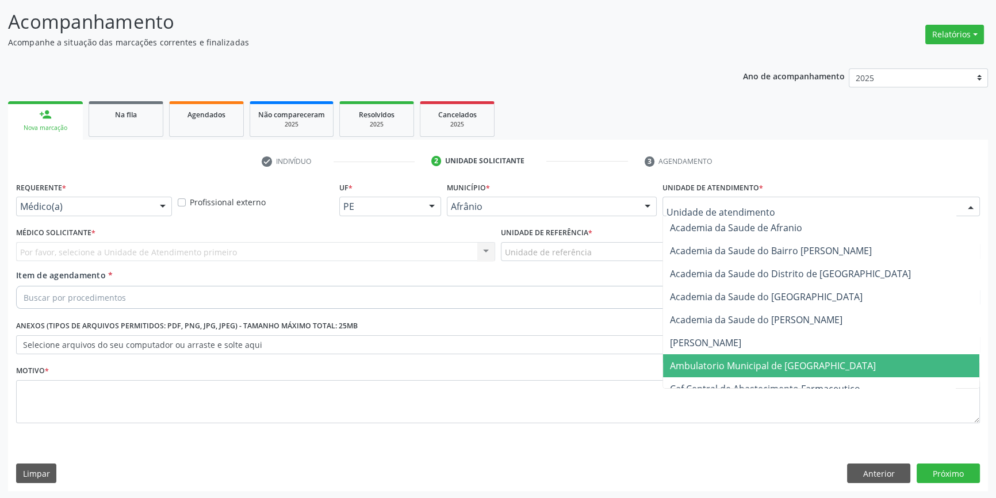
click at [734, 369] on span "Ambulatorio Municipal de [GEOGRAPHIC_DATA]" at bounding box center [773, 365] width 206 height 13
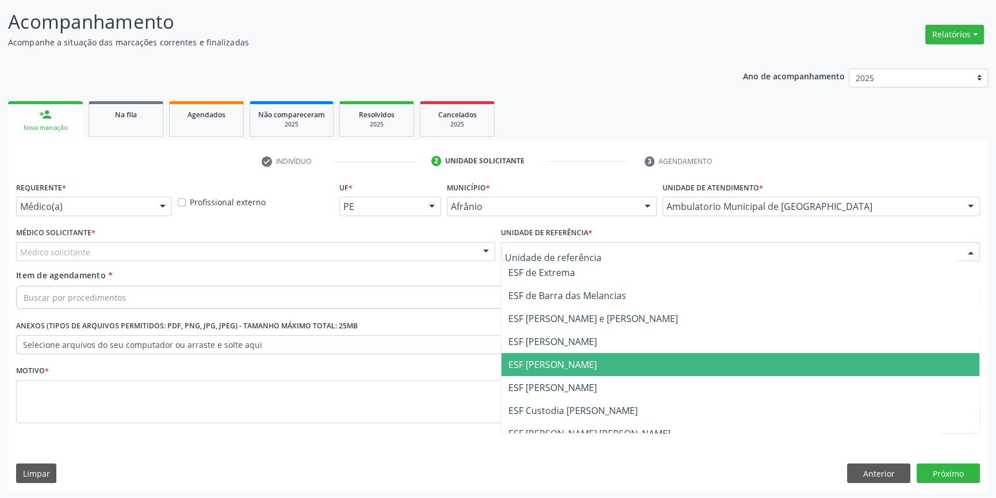
drag, startPoint x: 574, startPoint y: 360, endPoint x: 306, endPoint y: 274, distance: 282.2
click at [569, 354] on span "ESF [PERSON_NAME]" at bounding box center [740, 364] width 478 height 23
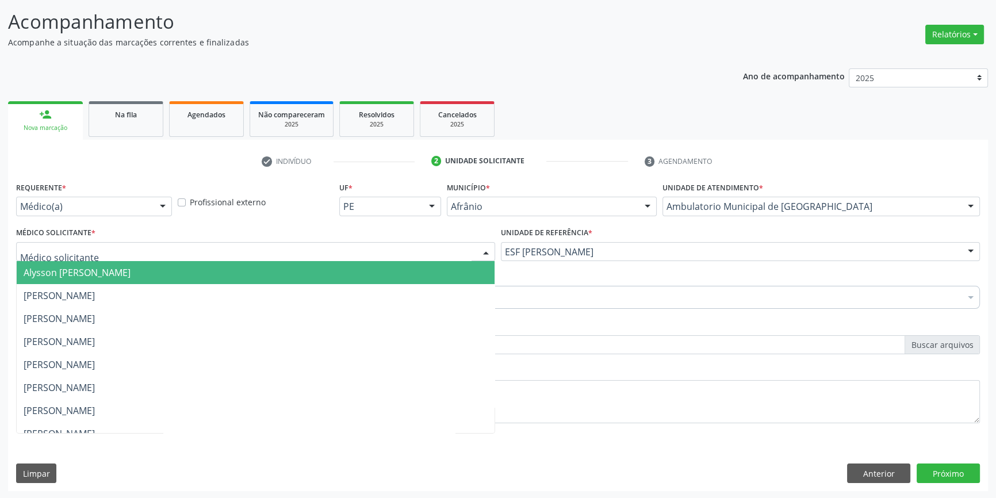
drag, startPoint x: 221, startPoint y: 251, endPoint x: 210, endPoint y: 252, distance: 10.5
click at [220, 251] on div at bounding box center [255, 252] width 479 height 20
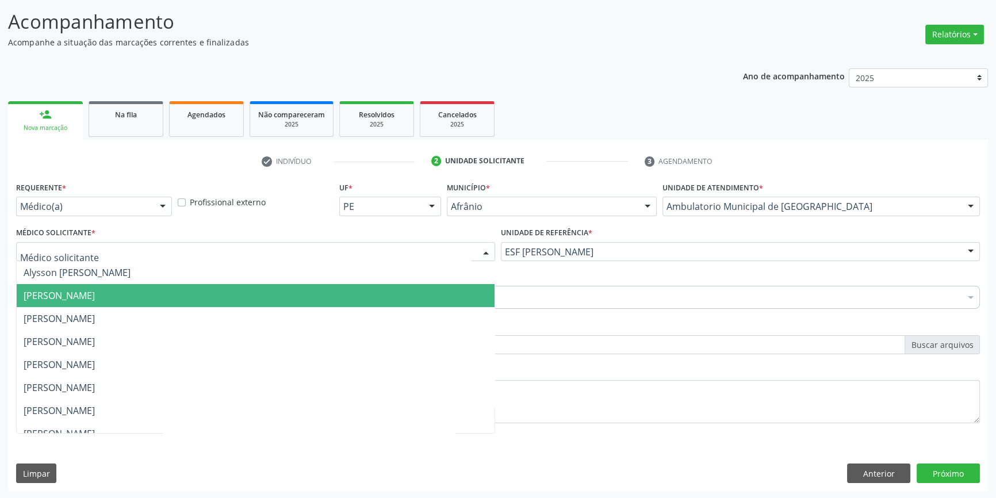
click at [132, 301] on span "[PERSON_NAME]" at bounding box center [256, 295] width 478 height 23
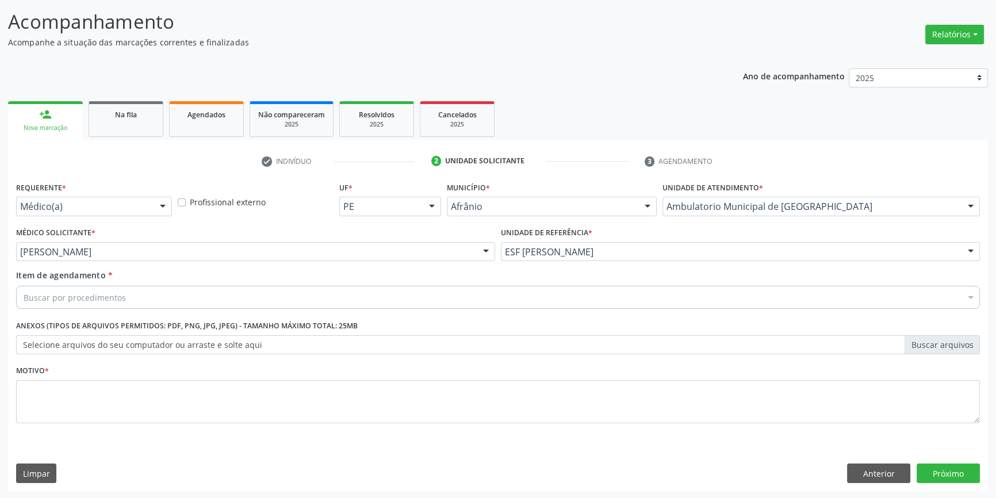
click at [127, 301] on div "Buscar por procedimentos" at bounding box center [498, 297] width 964 height 23
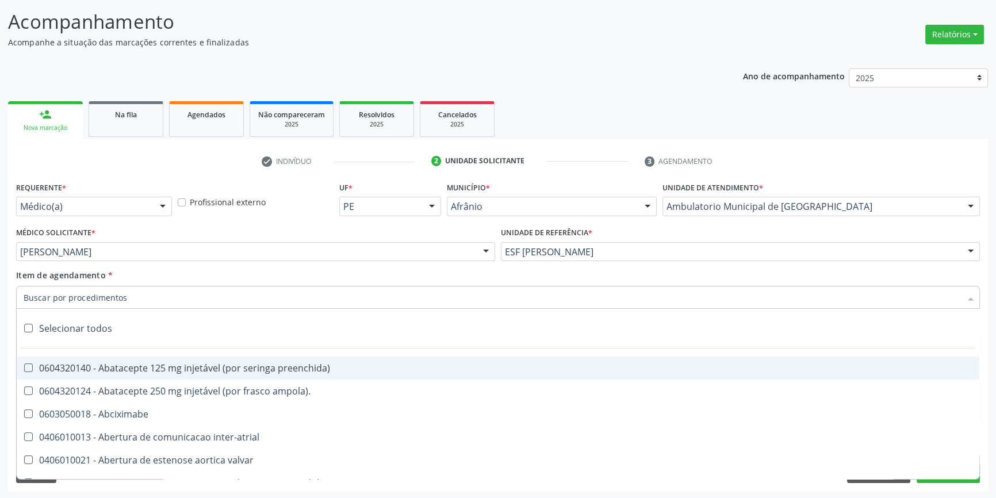
paste input "GINECOLOGISTA"
type input "GINECOLOGISTA"
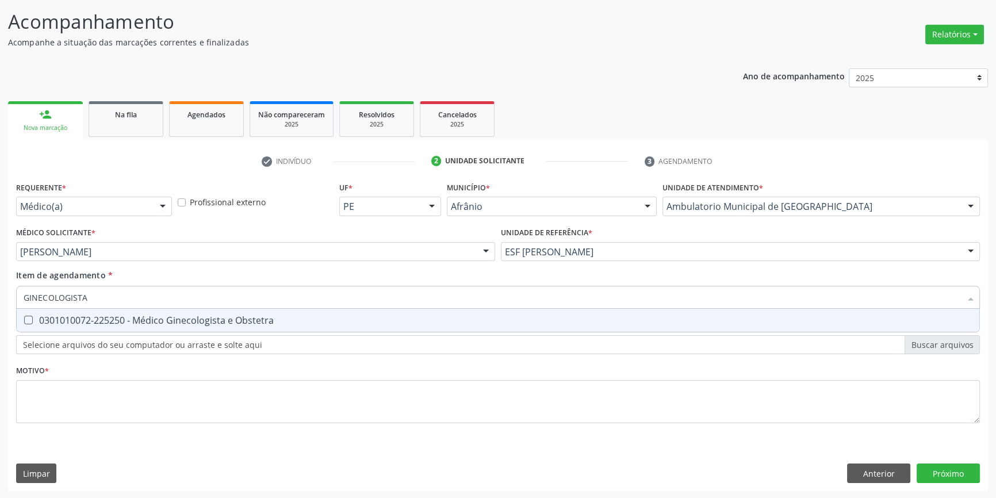
click at [128, 321] on div "0301010072-225250 - Médico Ginecologista e Obstetra" at bounding box center [498, 320] width 949 height 9
checkbox Obstetra "true"
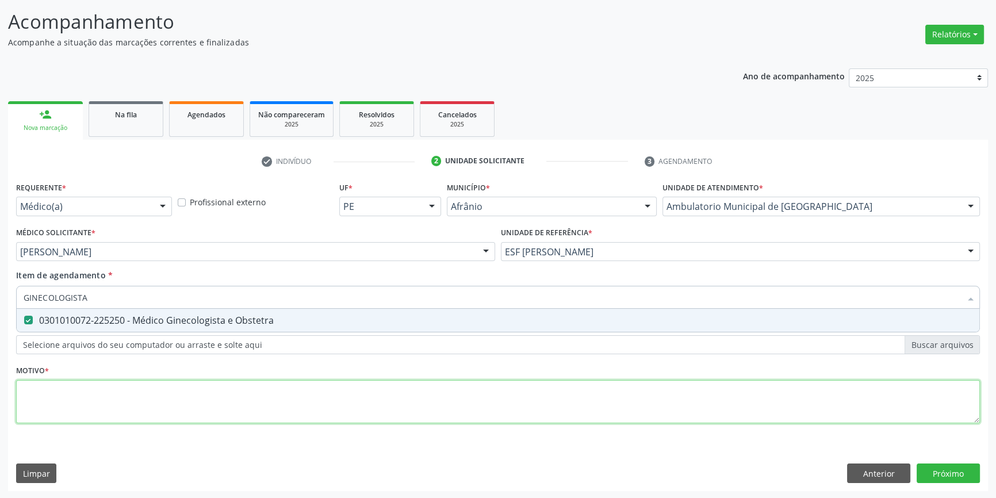
click at [138, 402] on div "Requerente * Médico(a) Médico(a) Enfermeiro(a) Paciente Nenhum resultado encont…" at bounding box center [498, 309] width 964 height 260
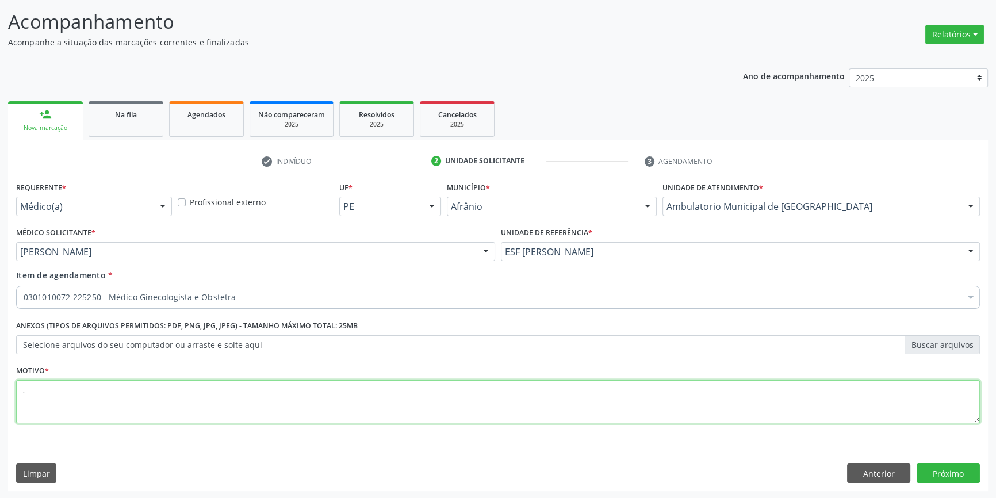
click at [955, 473] on div "Requerente * Médico(a) Médico(a) Enfermeiro(a) Paciente Nenhum resultado encont…" at bounding box center [498, 335] width 980 height 312
type textarea ","
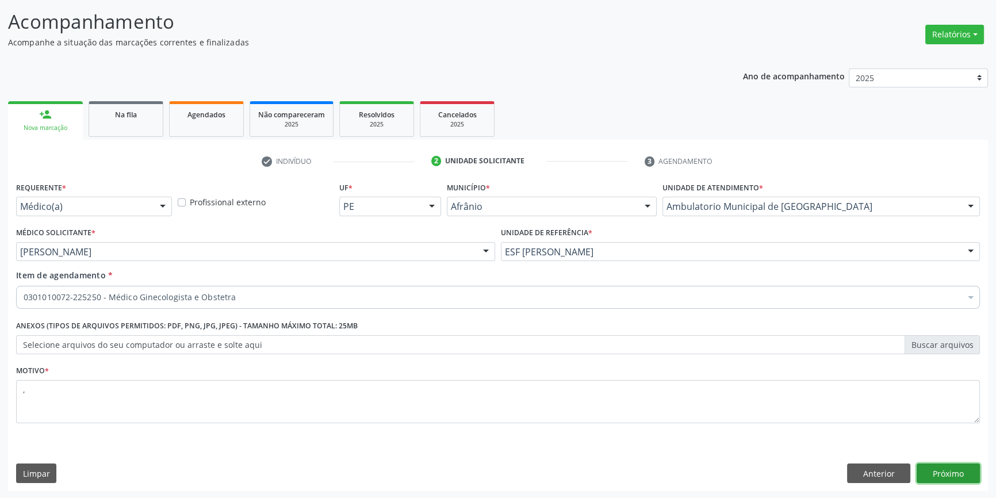
click at [942, 471] on button "Próximo" at bounding box center [947, 473] width 63 height 20
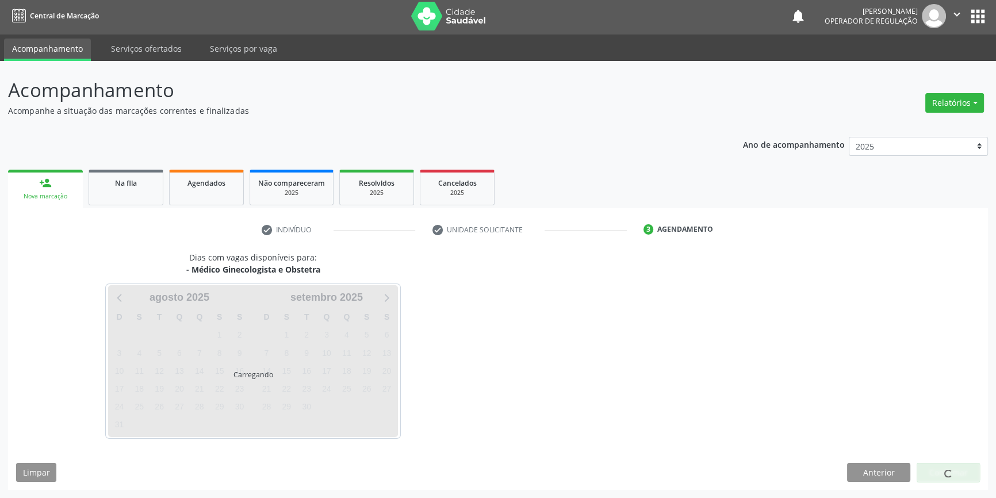
scroll to position [1, 0]
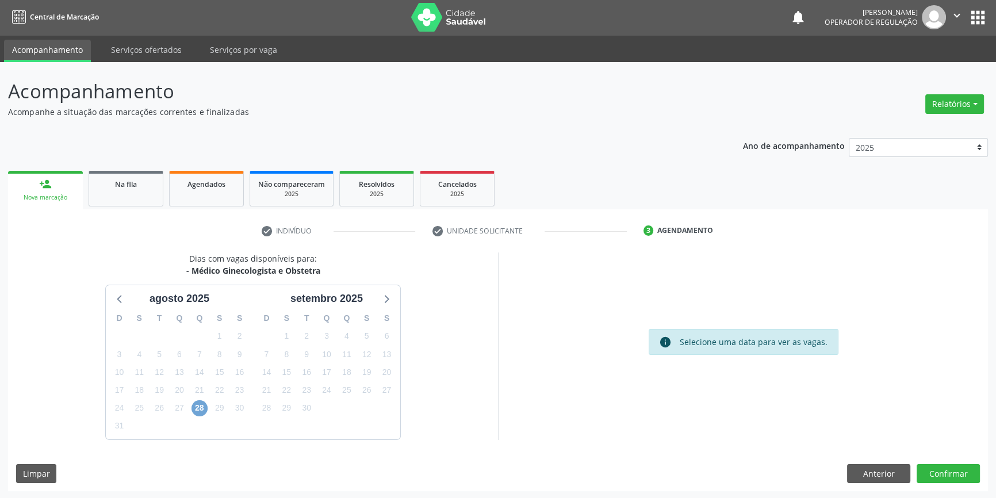
click at [201, 404] on span "28" at bounding box center [199, 408] width 16 height 16
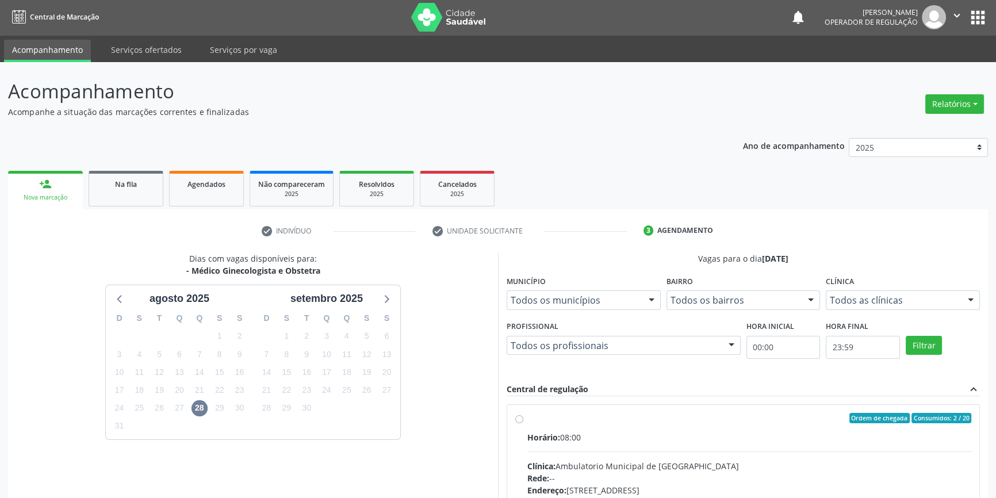
click at [528, 421] on div "Ordem de chegada Consumidos: 2 / 20" at bounding box center [749, 418] width 444 height 10
click at [523, 421] on input "Ordem de chegada Consumidos: 2 / 20 Horário: 08:00 Clínica: Ambulatorio Municip…" at bounding box center [519, 418] width 8 height 10
radio input "true"
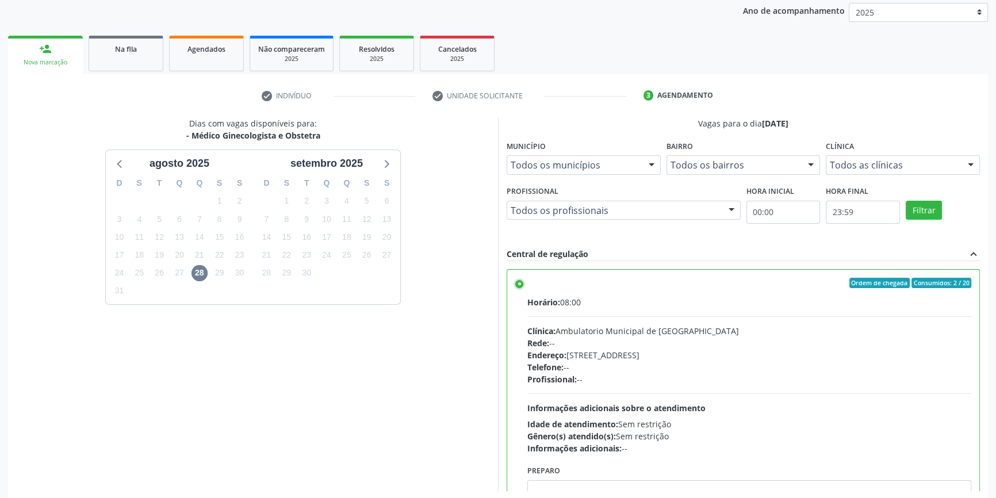
scroll to position [188, 0]
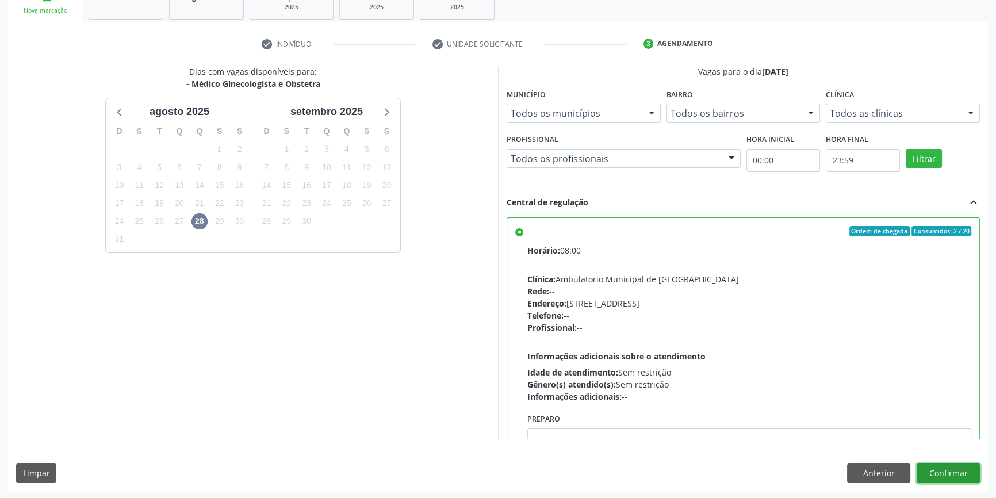
click at [970, 471] on button "Confirmar" at bounding box center [947, 473] width 63 height 20
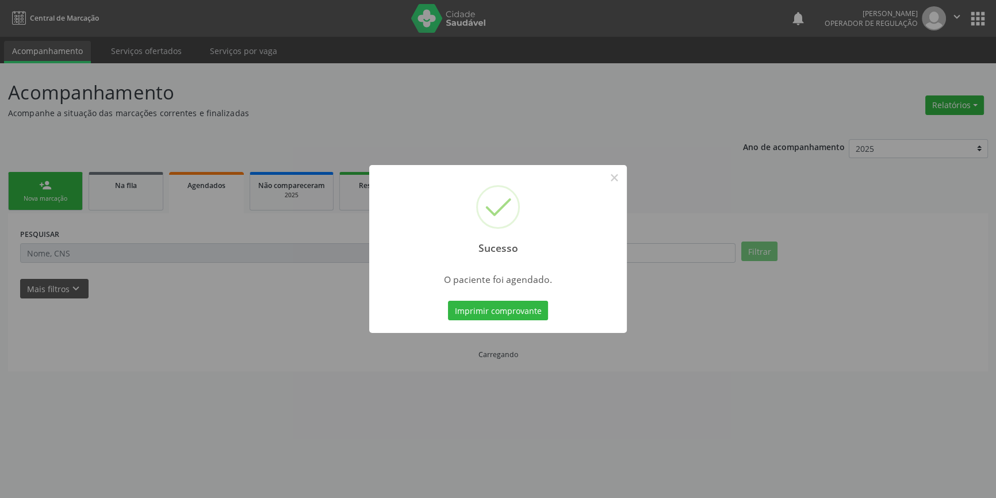
scroll to position [0, 0]
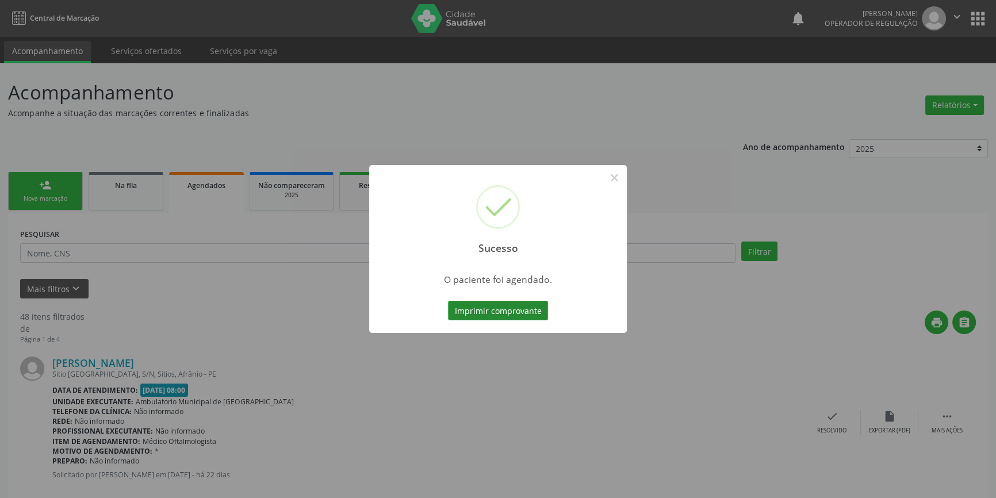
click at [484, 316] on button "Imprimir comprovante" at bounding box center [498, 311] width 100 height 20
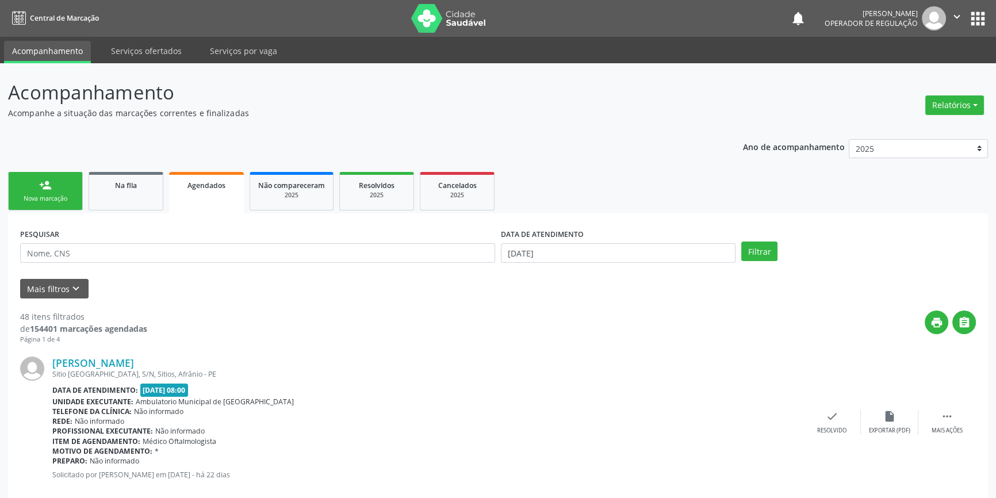
click at [68, 188] on link "person_add Nova marcação" at bounding box center [45, 191] width 75 height 39
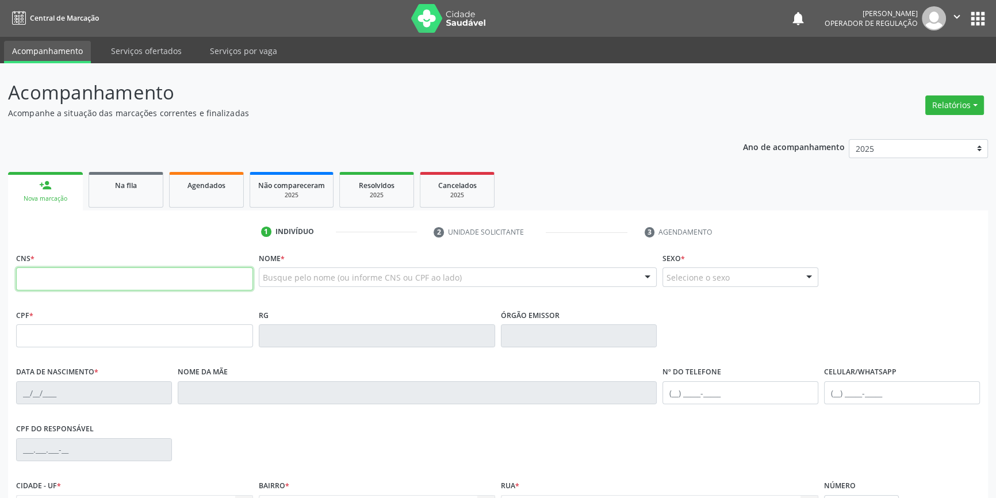
click at [87, 286] on input "text" at bounding box center [134, 278] width 237 height 23
type input "700 7024 2717 7480"
type input "19/10/1992"
type input "Marialva de Sousa Brito"
type input "(87) 98843-7993"
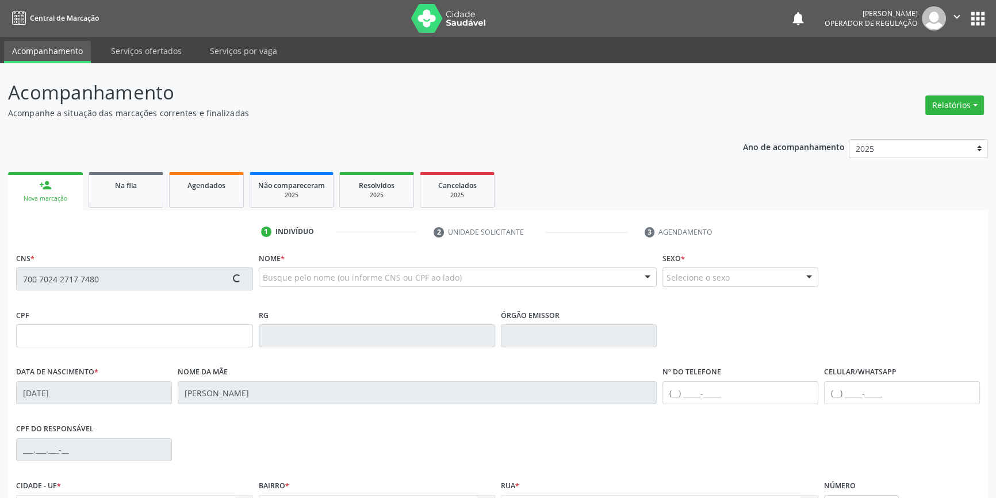
type input "80"
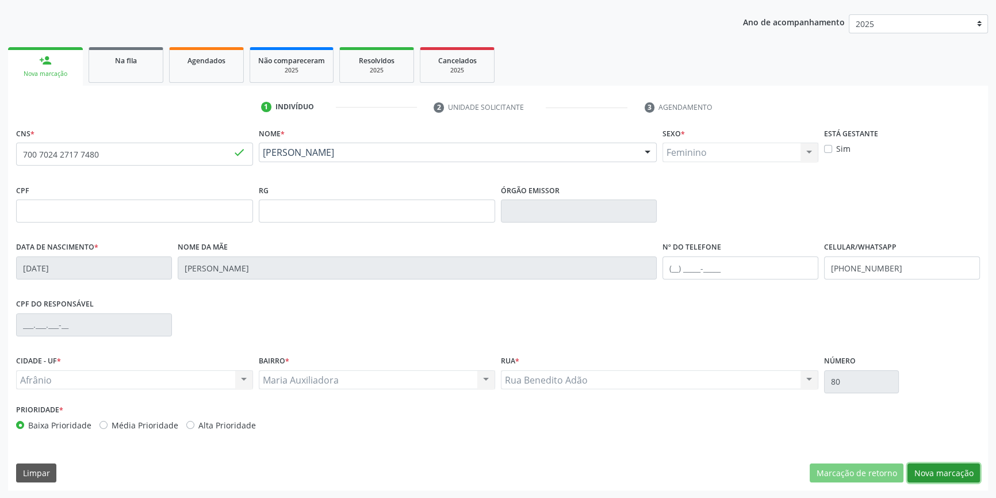
drag, startPoint x: 960, startPoint y: 470, endPoint x: 824, endPoint y: 317, distance: 204.0
click at [957, 469] on button "Nova marcação" at bounding box center [943, 473] width 72 height 20
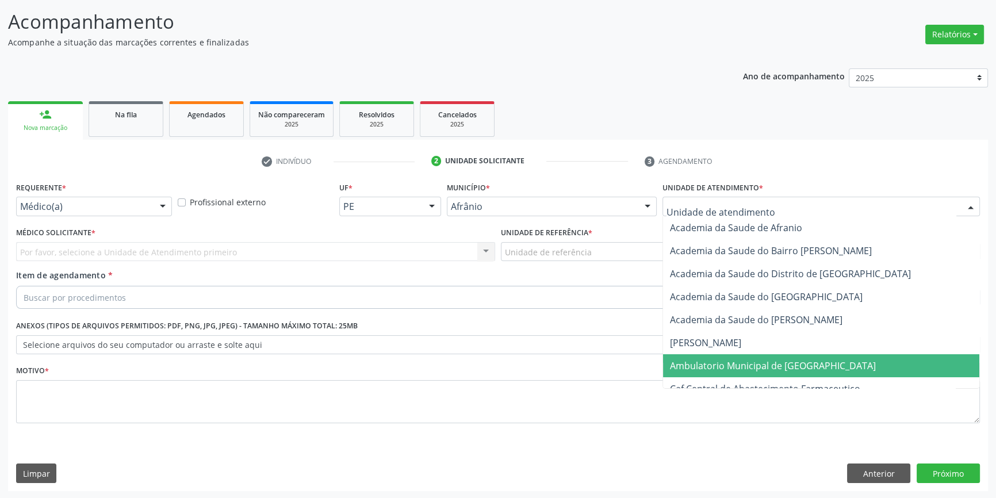
drag, startPoint x: 757, startPoint y: 368, endPoint x: 747, endPoint y: 362, distance: 12.1
click at [756, 368] on span "Ambulatorio Municipal de [GEOGRAPHIC_DATA]" at bounding box center [773, 365] width 206 height 13
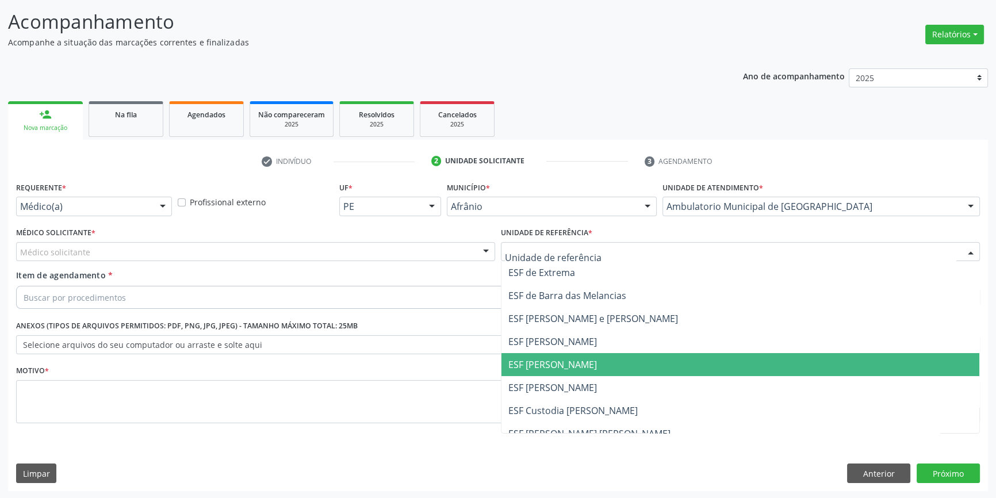
click at [570, 368] on span "ESF [PERSON_NAME]" at bounding box center [552, 364] width 89 height 13
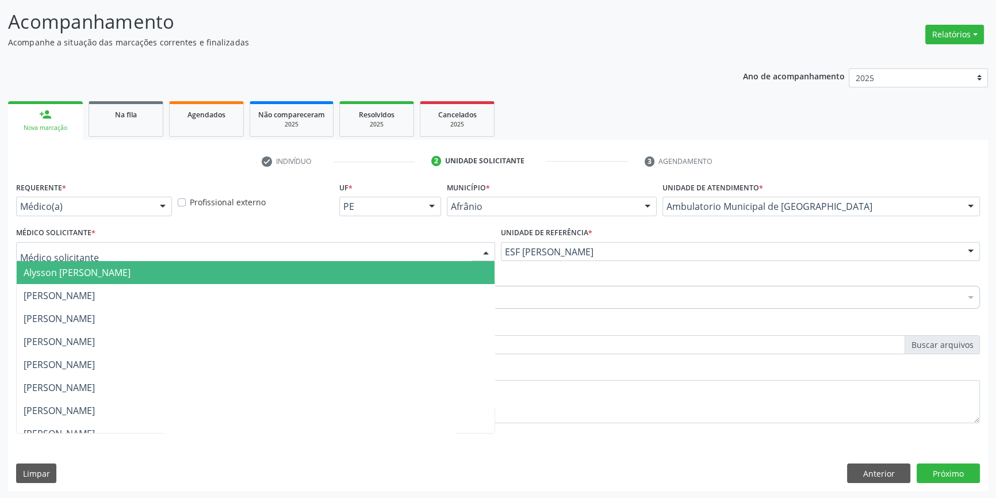
drag, startPoint x: 156, startPoint y: 252, endPoint x: 98, endPoint y: 284, distance: 66.1
click at [152, 252] on div at bounding box center [255, 252] width 479 height 20
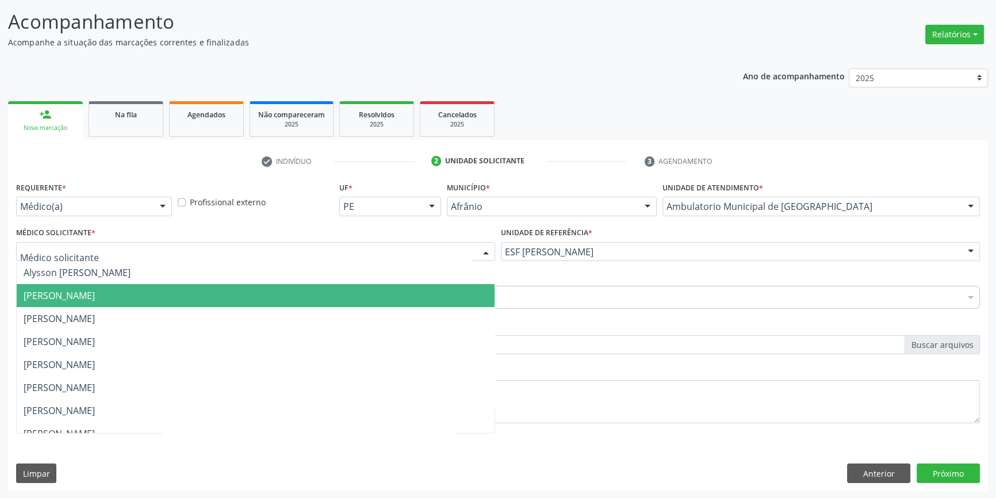
click at [81, 298] on span "[PERSON_NAME]" at bounding box center [59, 295] width 71 height 13
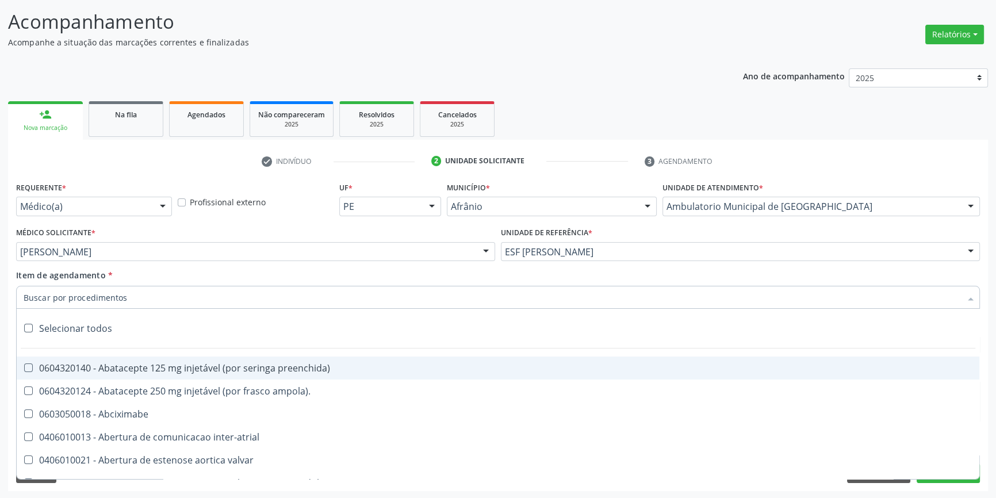
paste input "GINECOLOGISTA"
type input "GINECOLOGISTA"
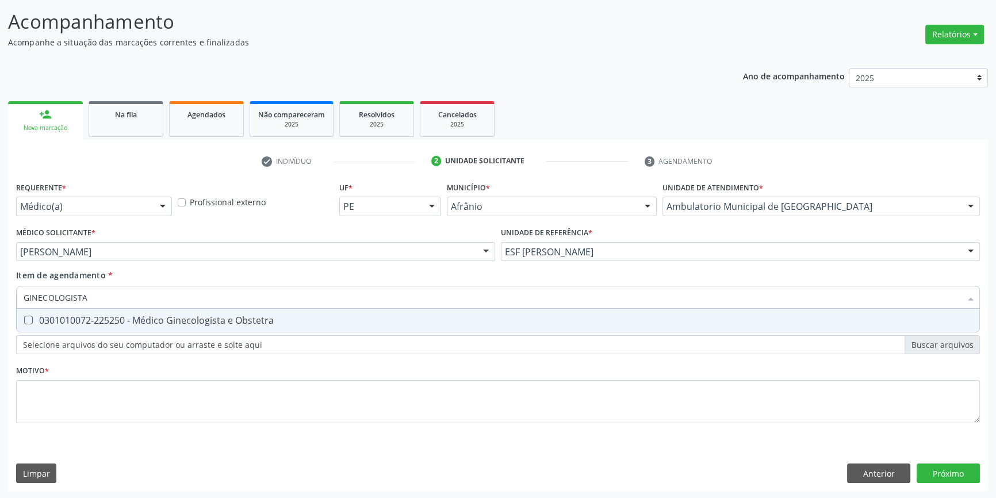
click at [143, 320] on div "0301010072-225250 - Médico Ginecologista e Obstetra" at bounding box center [498, 320] width 949 height 9
checkbox Obstetra "true"
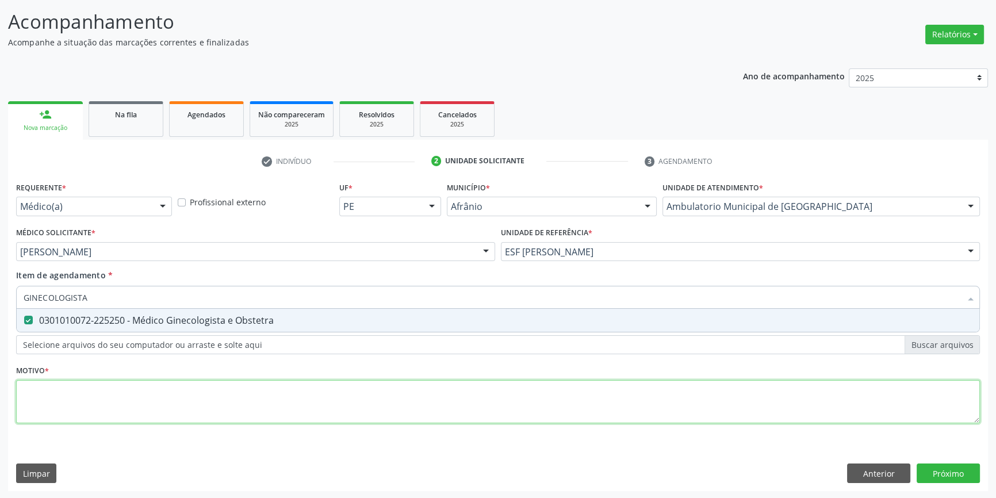
click at [165, 409] on div "Requerente * Médico(a) Médico(a) Enfermeiro(a) Paciente Nenhum resultado encont…" at bounding box center [498, 309] width 964 height 260
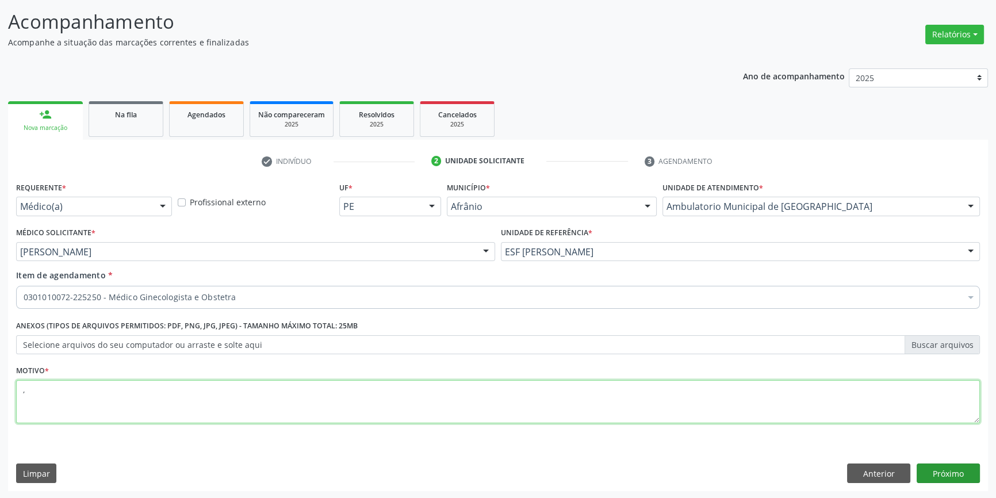
type textarea ","
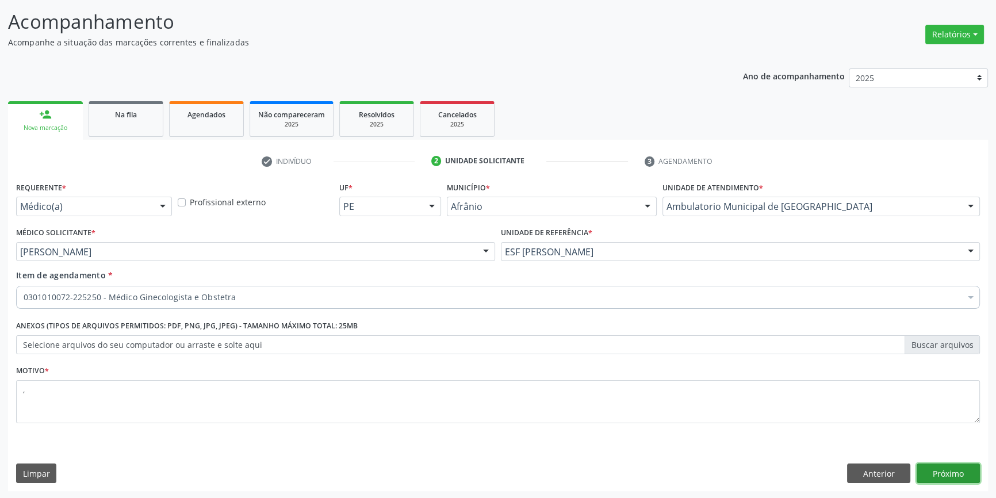
click at [952, 474] on button "Próximo" at bounding box center [947, 473] width 63 height 20
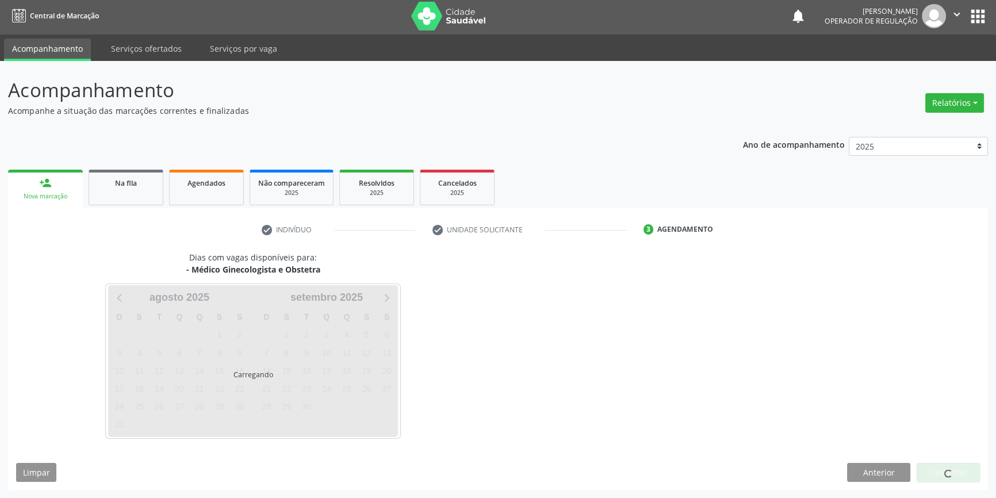
scroll to position [1, 0]
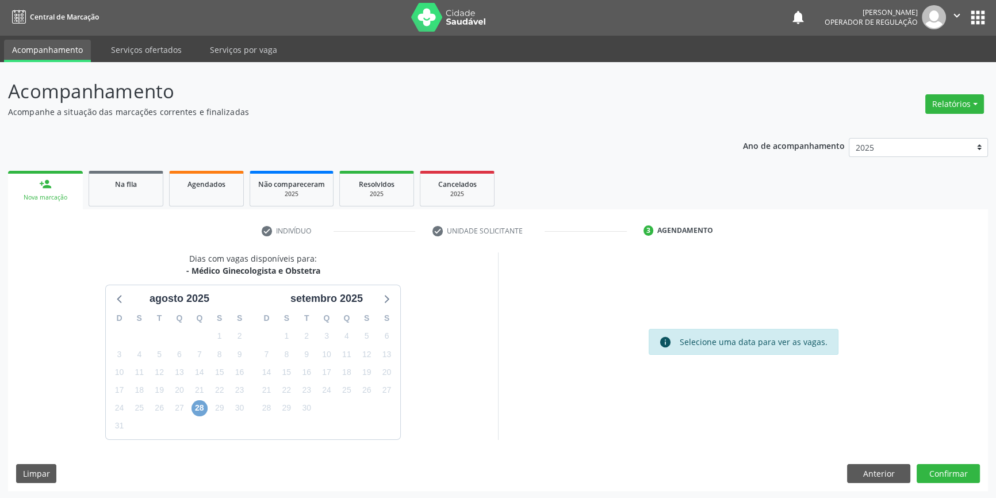
click at [204, 405] on span "28" at bounding box center [199, 408] width 16 height 16
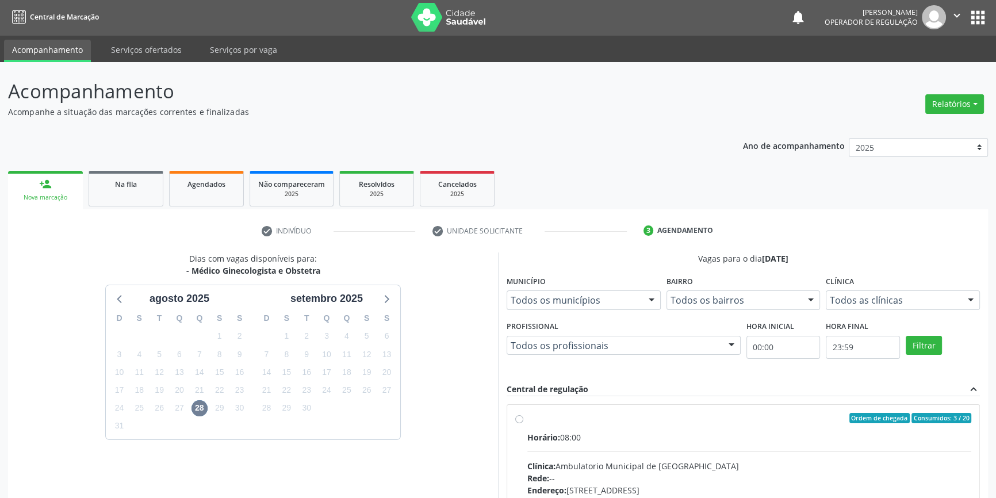
click at [538, 422] on label "Ordem de chegada Consumidos: 3 / 20 Horário: 08:00 Clínica: Ambulatorio Municip…" at bounding box center [749, 501] width 444 height 177
click at [523, 422] on input "Ordem de chegada Consumidos: 3 / 20 Horário: 08:00 Clínica: Ambulatorio Municip…" at bounding box center [519, 418] width 8 height 10
radio input "true"
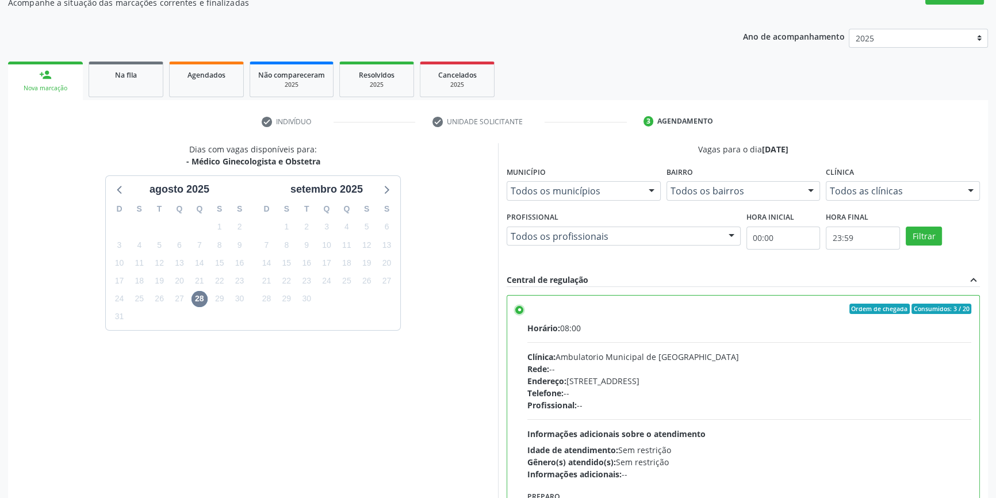
scroll to position [188, 0]
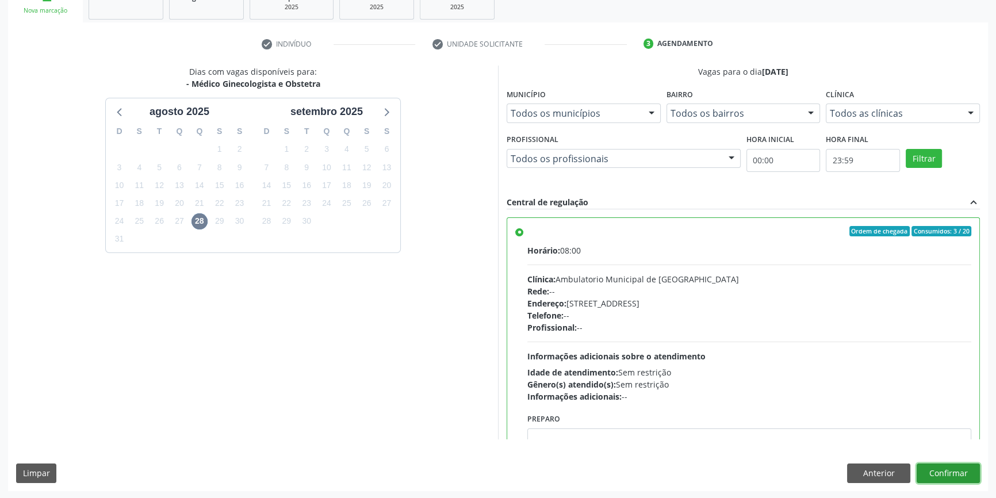
click at [959, 471] on button "Confirmar" at bounding box center [947, 473] width 63 height 20
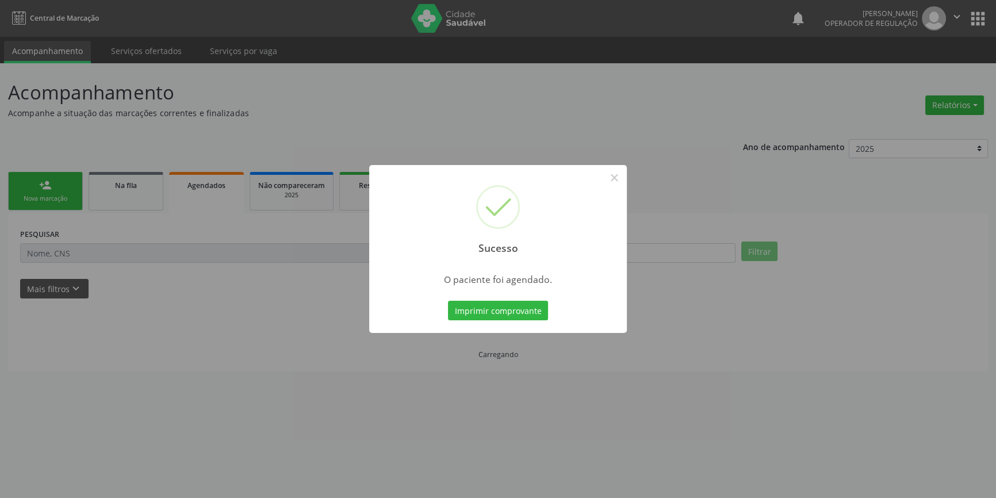
scroll to position [0, 0]
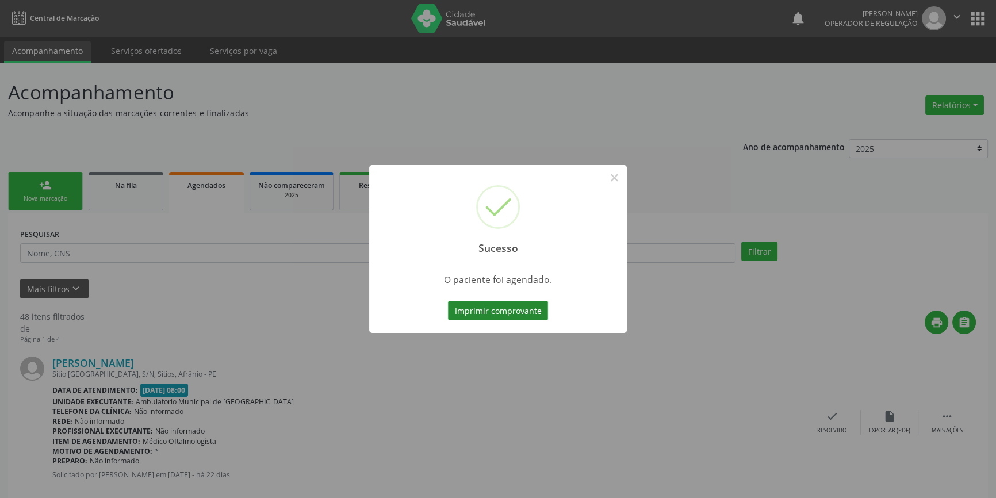
click at [534, 310] on button "Imprimir comprovante" at bounding box center [498, 311] width 100 height 20
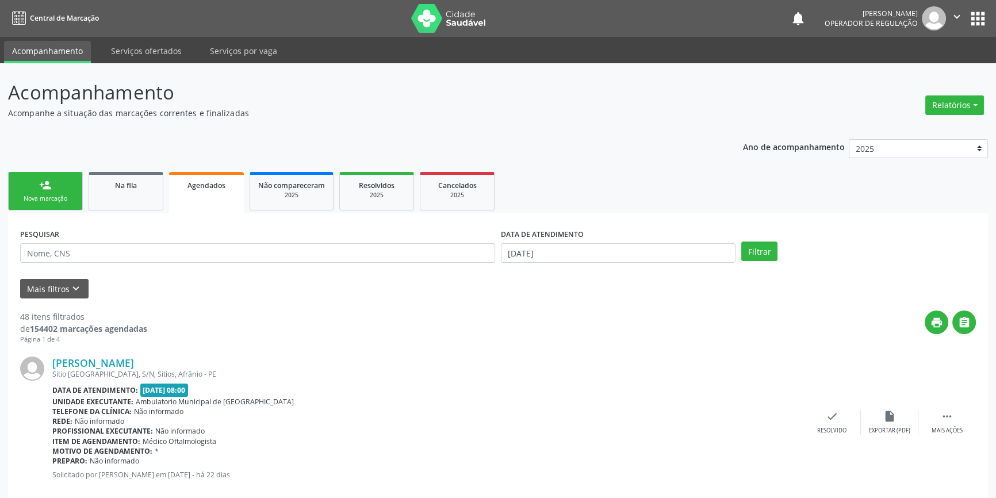
click at [53, 201] on div "Nova marcação" at bounding box center [45, 198] width 57 height 9
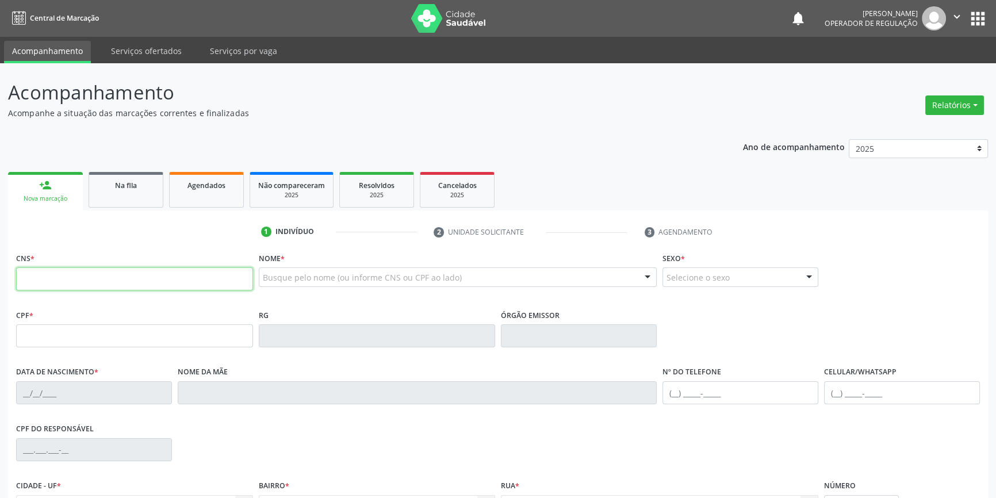
click at [57, 275] on input "text" at bounding box center [134, 278] width 237 height 23
type input "700 7019 3949 1671"
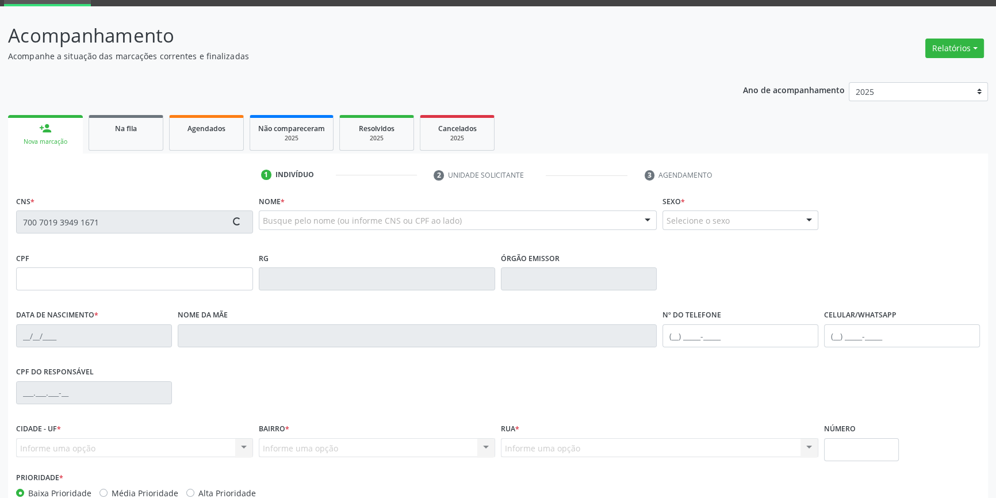
scroll to position [125, 0]
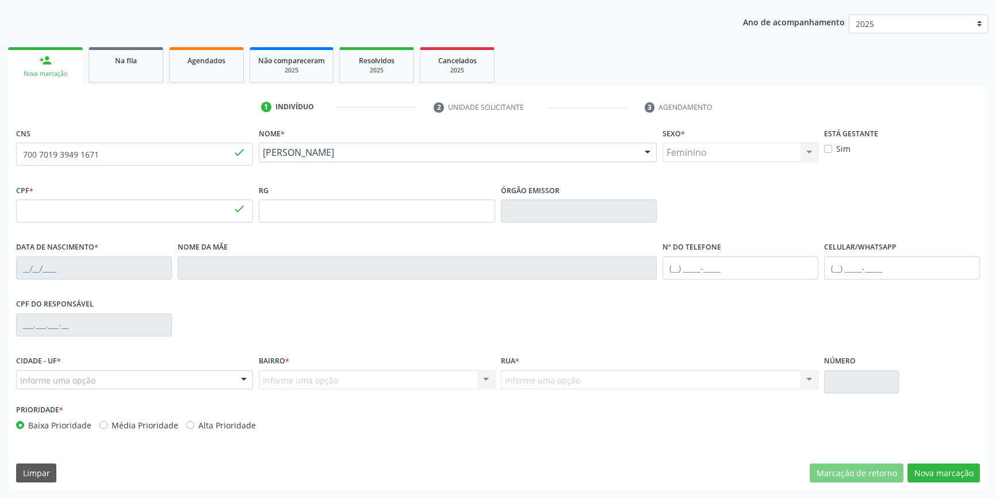
type input "039.657.424-69"
type input "16/11/1978"
type input "Maria Felicidade da Silva Cruz"
type input "(87) 98848-4259"
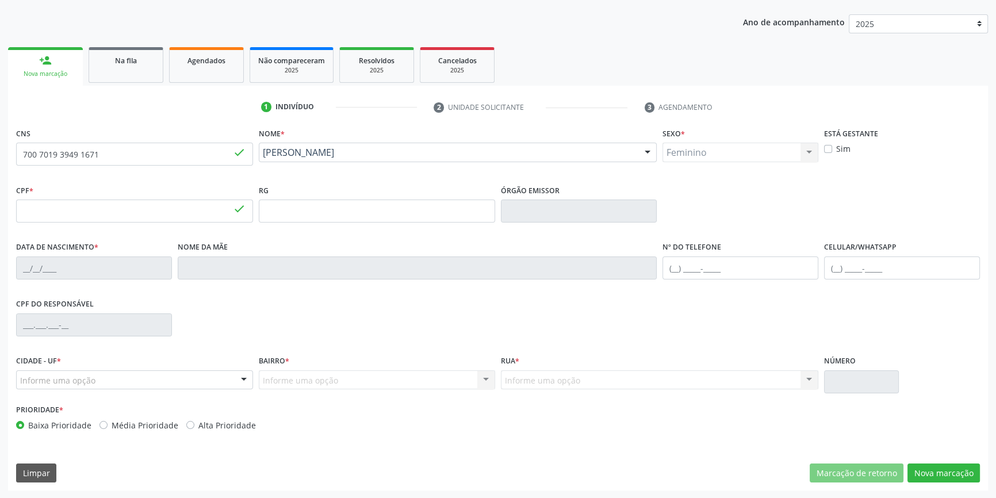
type input "07"
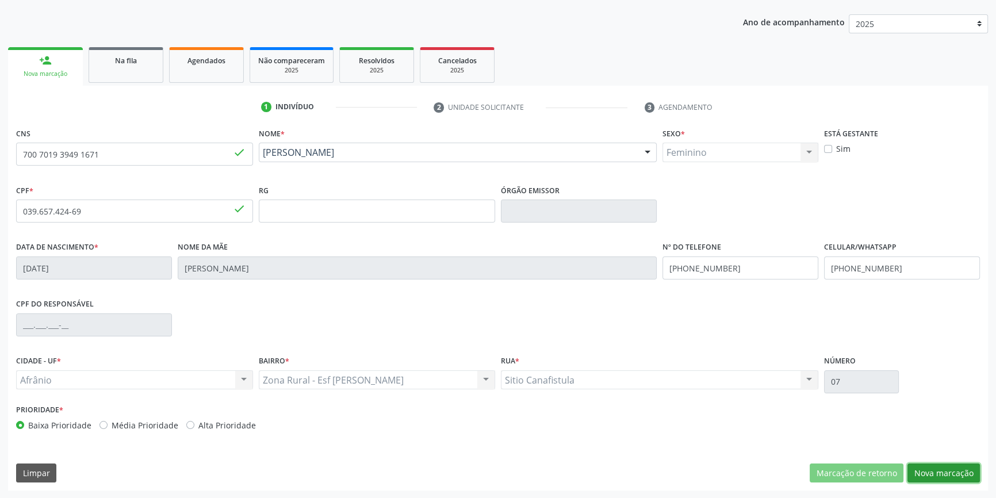
click at [924, 465] on button "Nova marcação" at bounding box center [943, 473] width 72 height 20
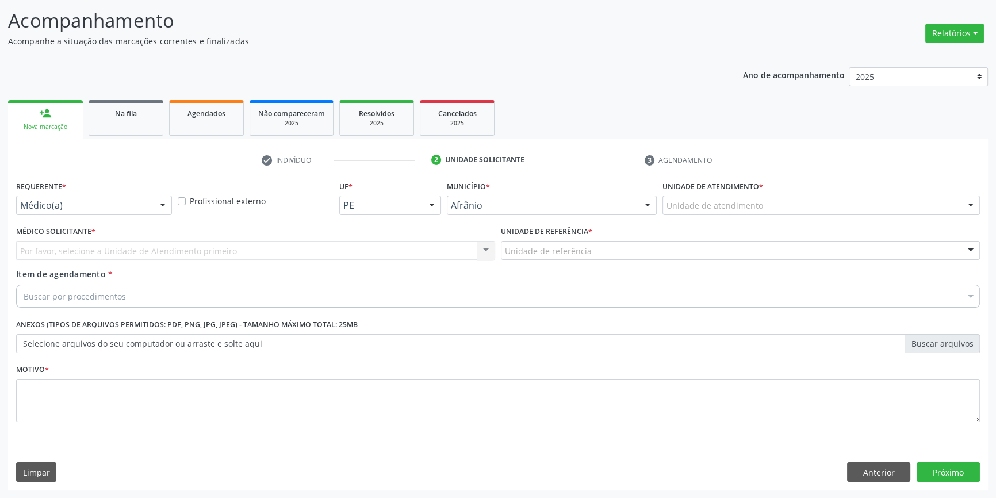
scroll to position [71, 0]
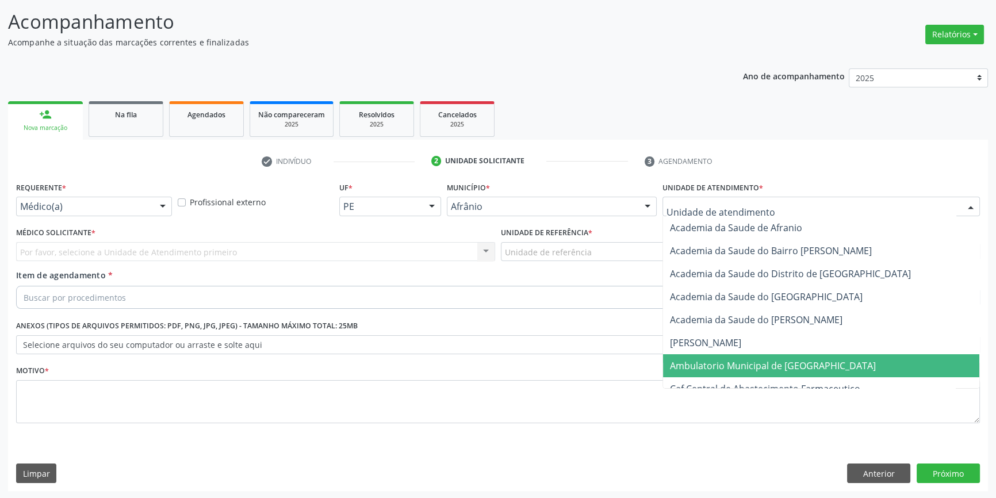
click at [734, 366] on span "Ambulatorio Municipal de [GEOGRAPHIC_DATA]" at bounding box center [773, 365] width 206 height 13
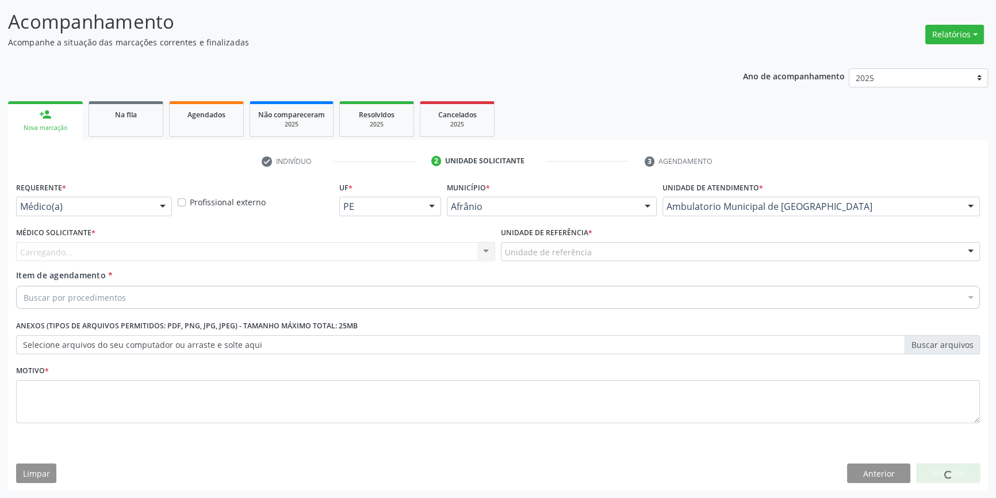
drag, startPoint x: 580, startPoint y: 234, endPoint x: 578, endPoint y: 275, distance: 41.4
click at [579, 234] on label "Unidade de referência *" at bounding box center [546, 233] width 91 height 18
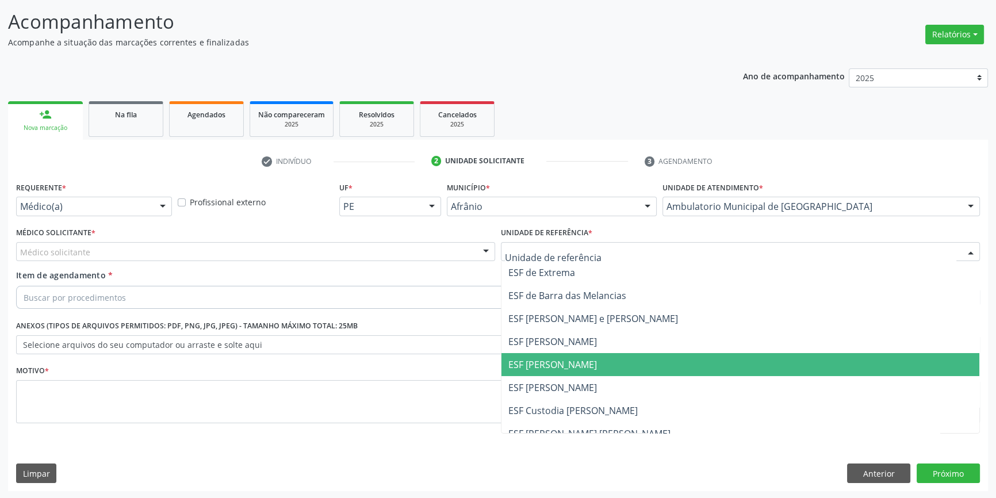
drag, startPoint x: 579, startPoint y: 367, endPoint x: 546, endPoint y: 348, distance: 38.1
click at [578, 367] on span "ESF [PERSON_NAME]" at bounding box center [552, 364] width 89 height 13
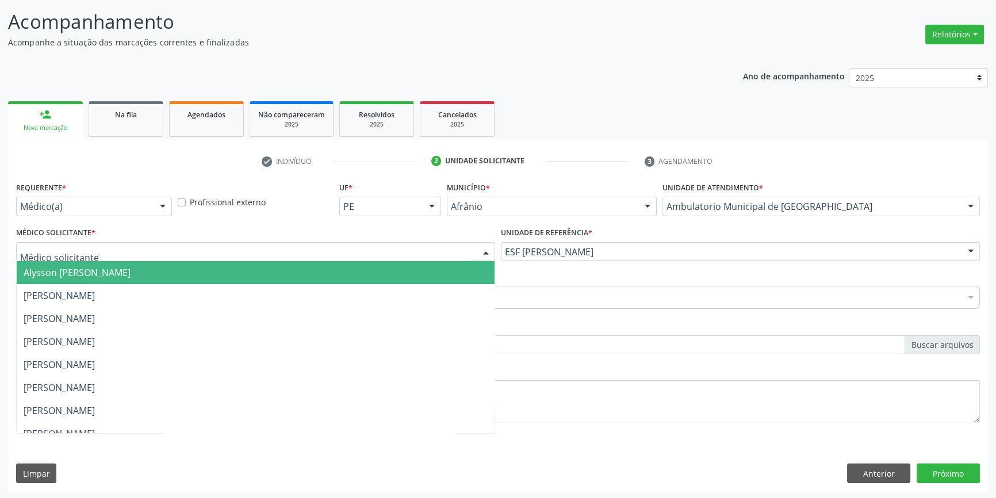
click at [279, 255] on div at bounding box center [255, 252] width 479 height 20
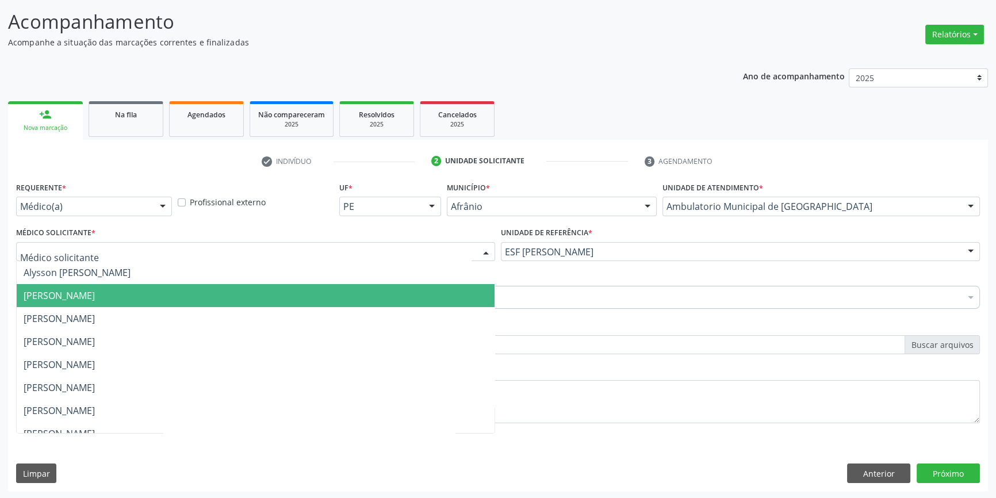
click at [95, 299] on span "[PERSON_NAME]" at bounding box center [59, 295] width 71 height 13
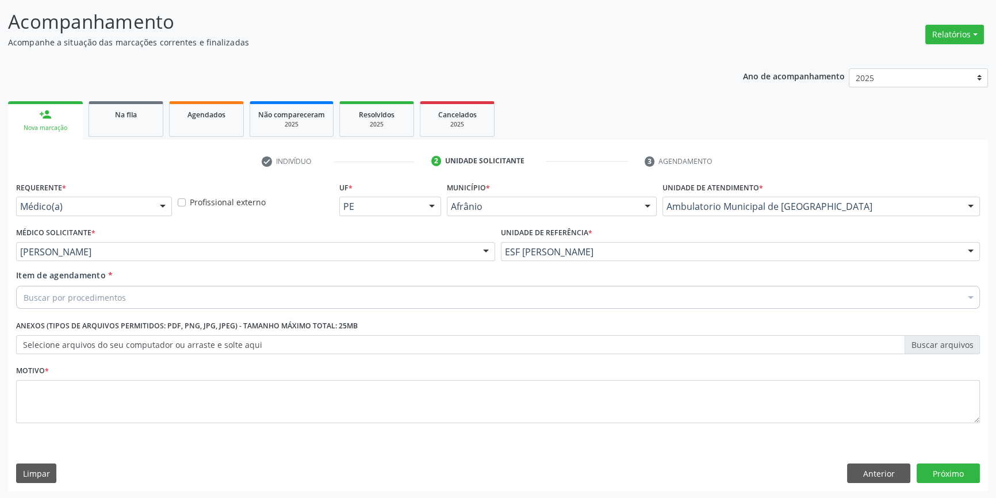
click at [149, 299] on div "Buscar por procedimentos" at bounding box center [498, 297] width 964 height 23
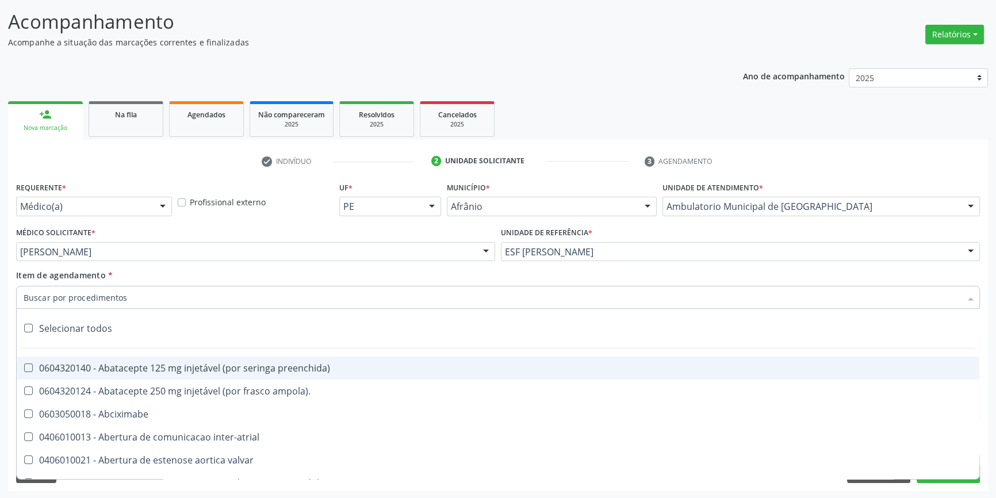
paste input "GINECOLOGISTA"
type input "GINECOLOGISTA"
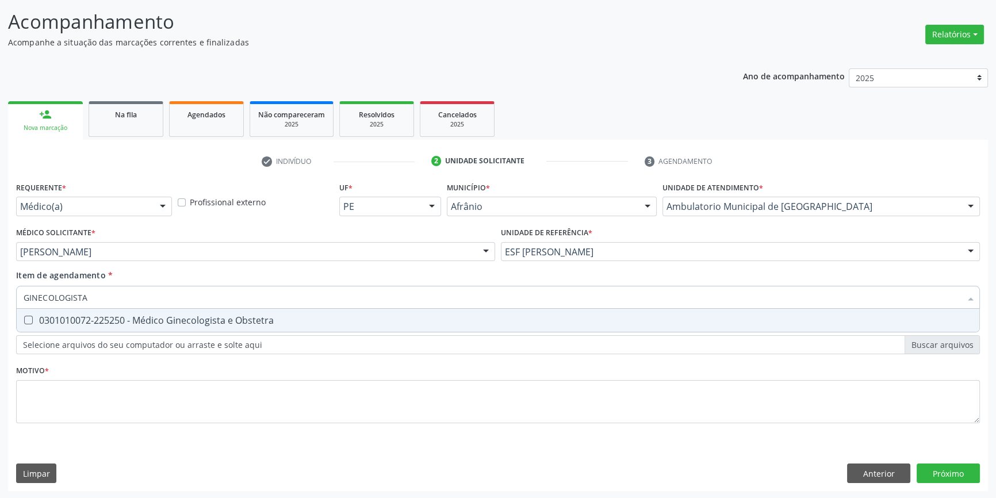
click at [160, 320] on div "0301010072-225250 - Médico Ginecologista e Obstetra" at bounding box center [498, 320] width 949 height 9
checkbox Obstetra "true"
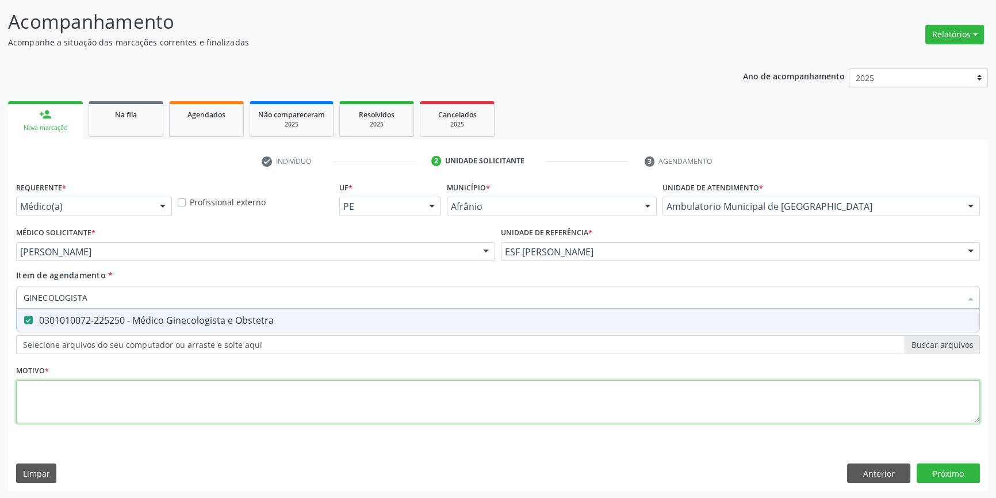
click at [141, 394] on div "Requerente * Médico(a) Médico(a) Enfermeiro(a) Paciente Nenhum resultado encont…" at bounding box center [498, 309] width 964 height 260
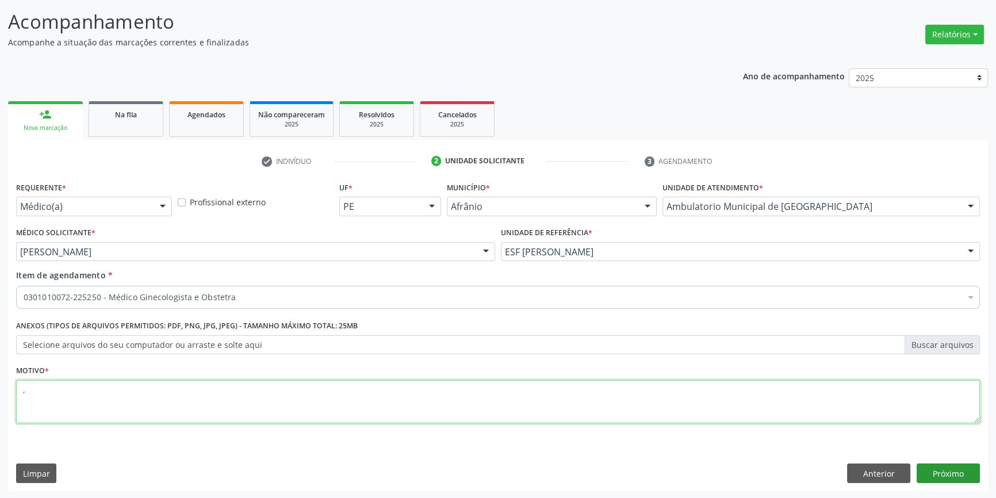
type textarea ","
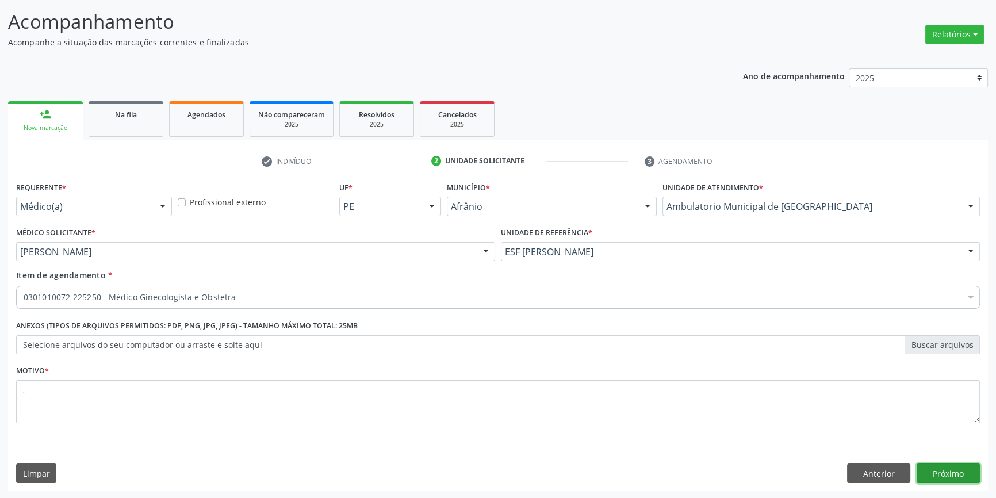
click at [963, 466] on button "Próximo" at bounding box center [947, 473] width 63 height 20
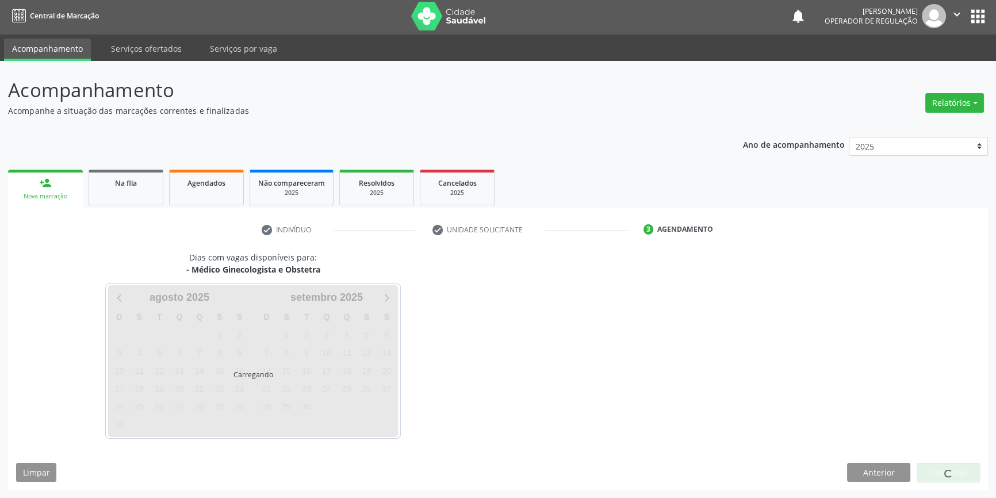
scroll to position [1, 0]
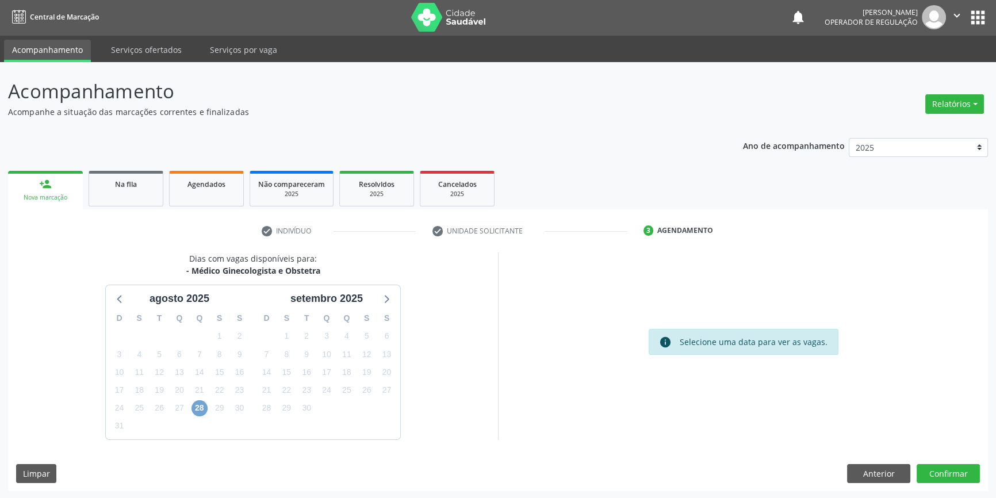
click at [195, 408] on span "28" at bounding box center [199, 408] width 16 height 16
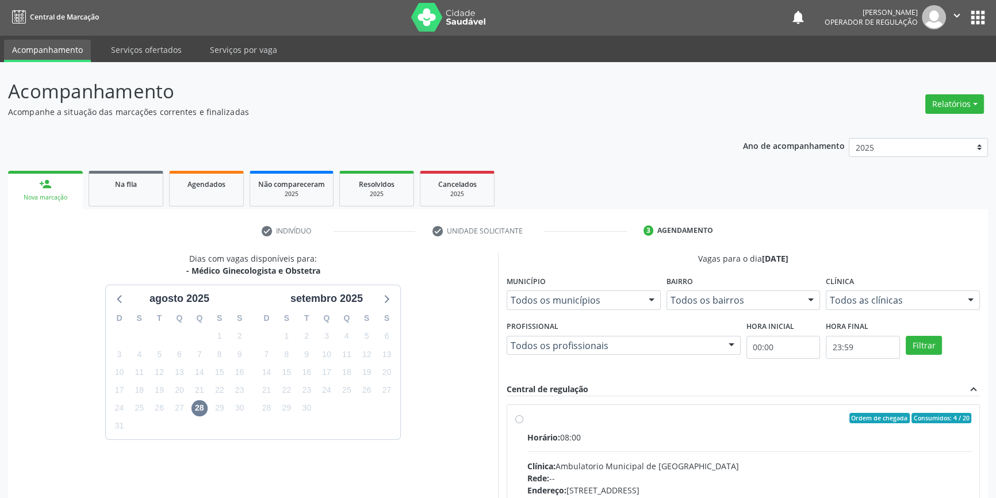
click at [538, 420] on div "Ordem de chegada Consumidos: 4 / 20" at bounding box center [749, 418] width 444 height 10
click at [523, 420] on input "Ordem de chegada Consumidos: 4 / 20 Horário: 08:00 Clínica: Ambulatorio Municip…" at bounding box center [519, 418] width 8 height 10
radio input "true"
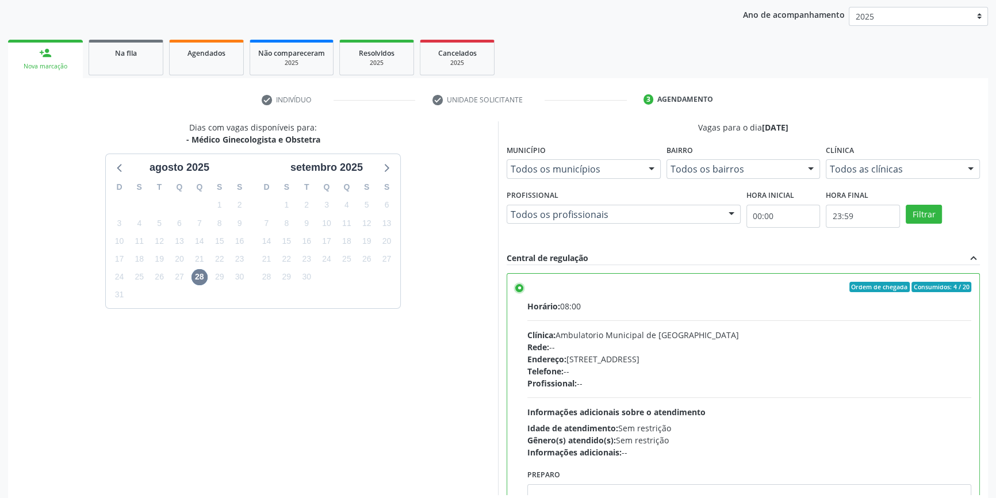
scroll to position [188, 0]
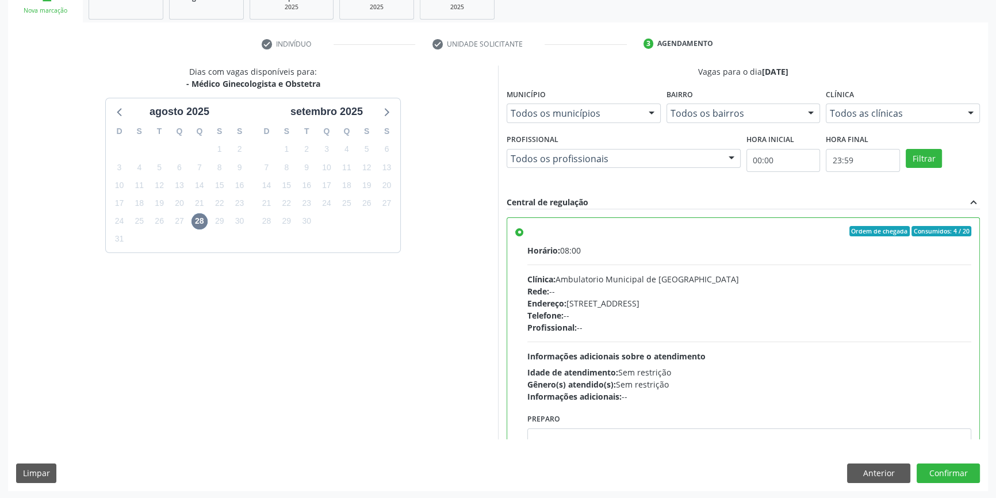
click at [949, 485] on div "Dias com vagas disponíveis para: - Médico Ginecologista e Obstetra agosto 2025 …" at bounding box center [498, 278] width 980 height 425
click at [954, 471] on button "Confirmar" at bounding box center [947, 473] width 63 height 20
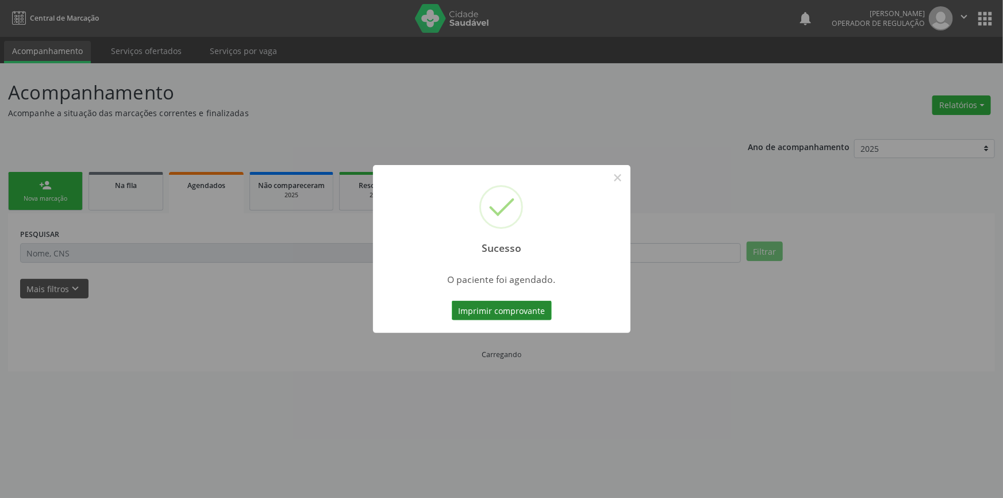
click at [482, 307] on button "Imprimir comprovante" at bounding box center [502, 311] width 100 height 20
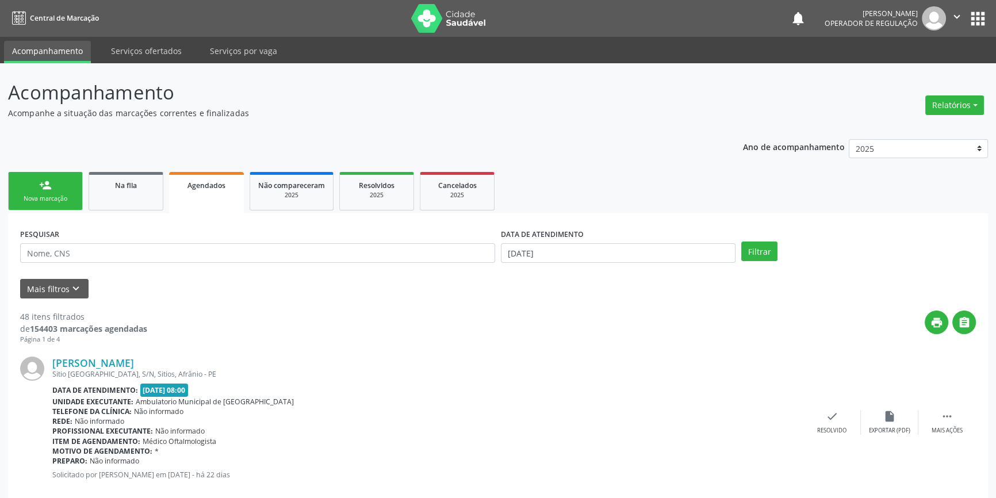
click at [51, 197] on div "Nova marcação" at bounding box center [45, 198] width 57 height 9
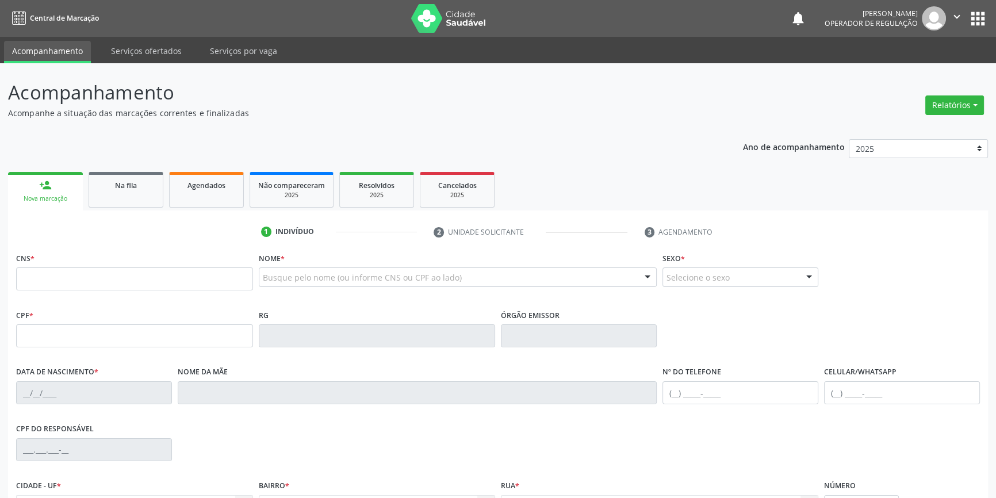
click at [148, 293] on fieldset "CNS *" at bounding box center [134, 274] width 237 height 49
click at [137, 279] on input "text" at bounding box center [134, 278] width 237 height 23
type input "700 4085 4359 7650"
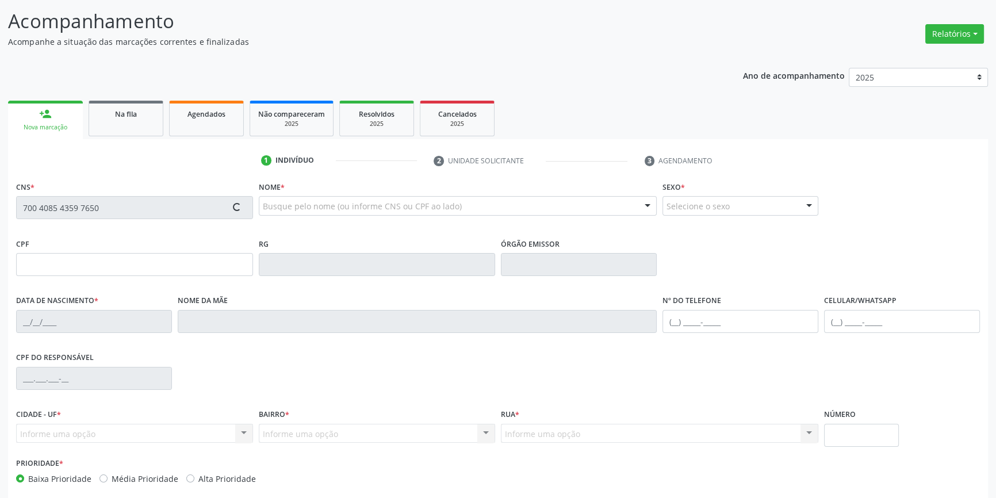
scroll to position [125, 0]
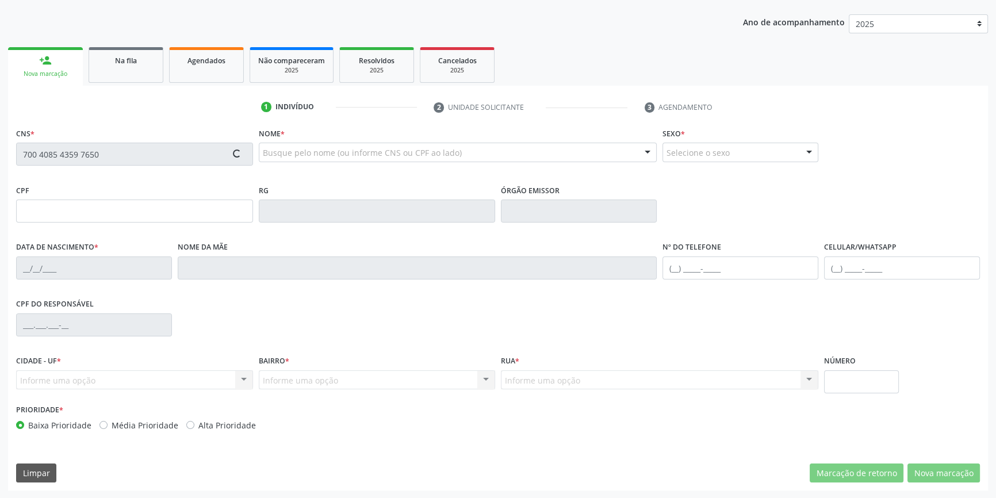
type input "661.862.774-53"
type input "10/11/1970"
type input "Antônia da Silva Neta"
type input "(87) 98814-5394"
type input "183"
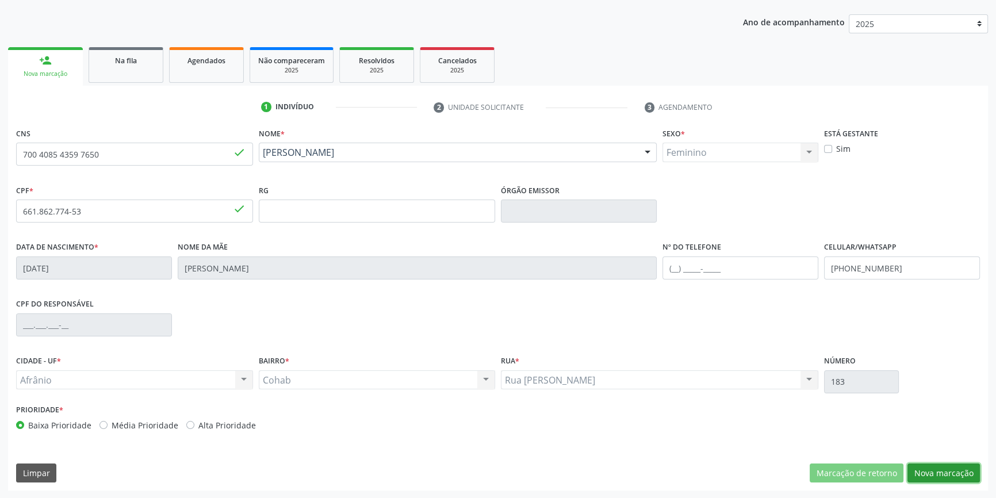
click at [935, 468] on button "Nova marcação" at bounding box center [943, 473] width 72 height 20
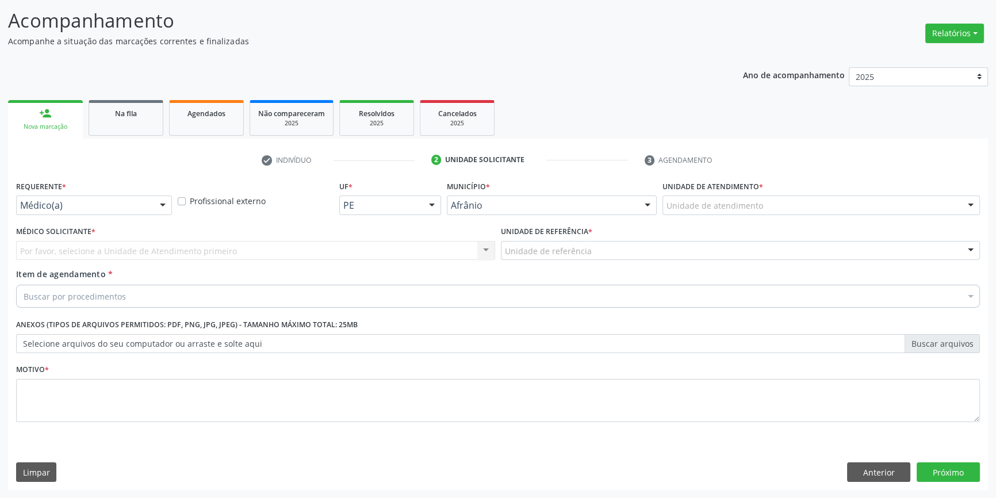
scroll to position [71, 0]
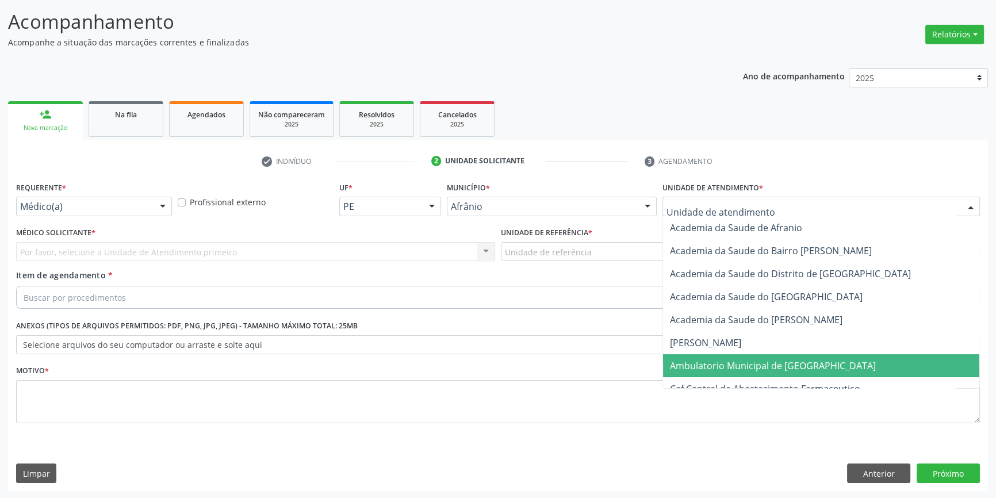
click at [701, 360] on span "Ambulatorio Municipal de [GEOGRAPHIC_DATA]" at bounding box center [773, 365] width 206 height 13
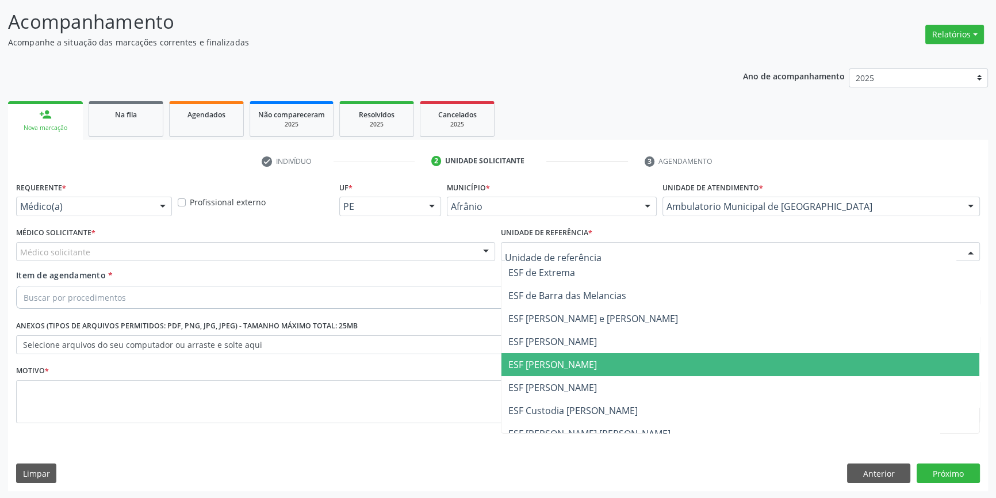
drag, startPoint x: 573, startPoint y: 369, endPoint x: 469, endPoint y: 324, distance: 112.8
click at [569, 368] on span "ESF [PERSON_NAME]" at bounding box center [552, 364] width 89 height 13
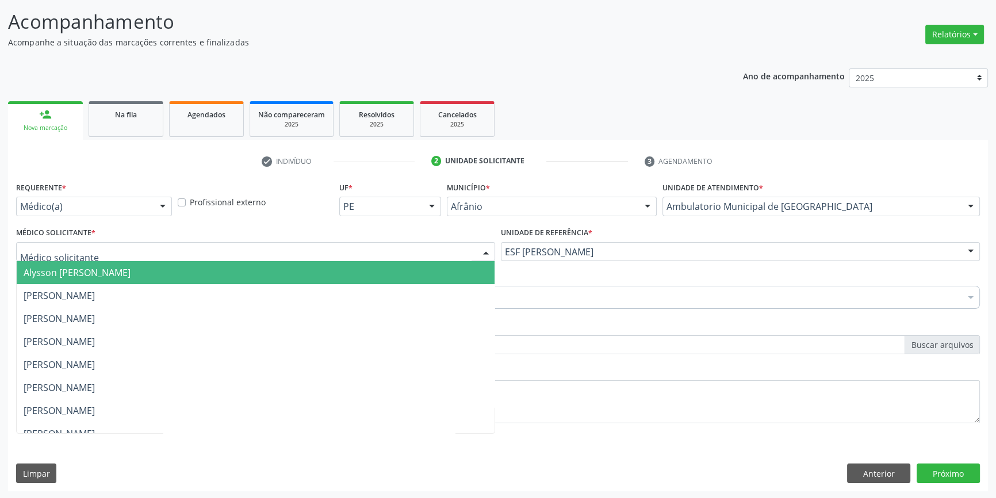
drag, startPoint x: 255, startPoint y: 252, endPoint x: 236, endPoint y: 254, distance: 19.1
click at [249, 253] on div at bounding box center [255, 252] width 479 height 20
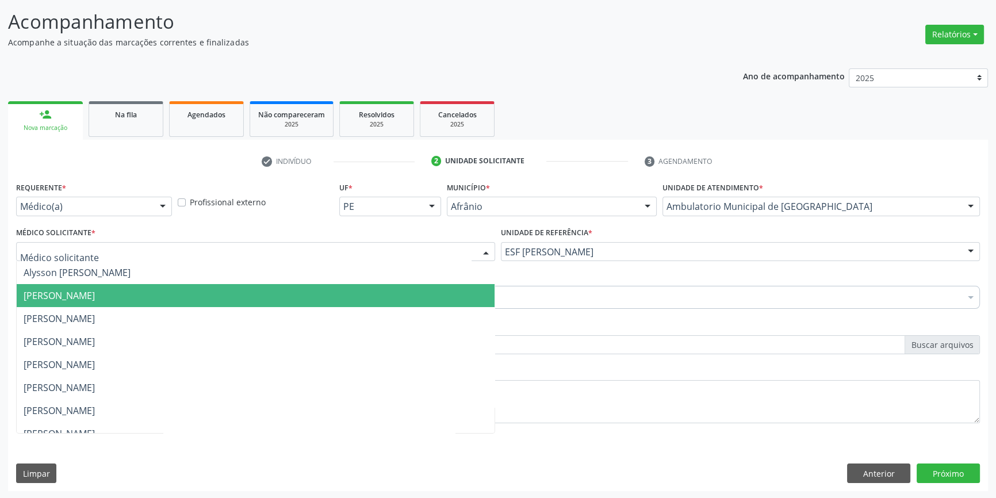
click at [125, 287] on span "Bruno Saraiva Bezerra Medrado" at bounding box center [256, 295] width 478 height 23
click at [95, 295] on span "Bruno Saraiva Bezerra Medrado" at bounding box center [59, 295] width 71 height 13
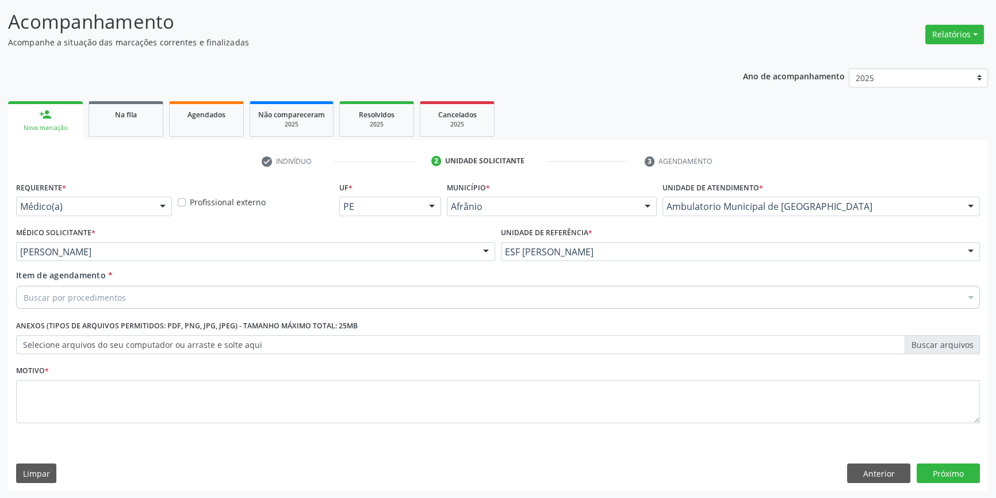
paste input "GINECOLOGISTA"
type input "GINECOLOGISTA"
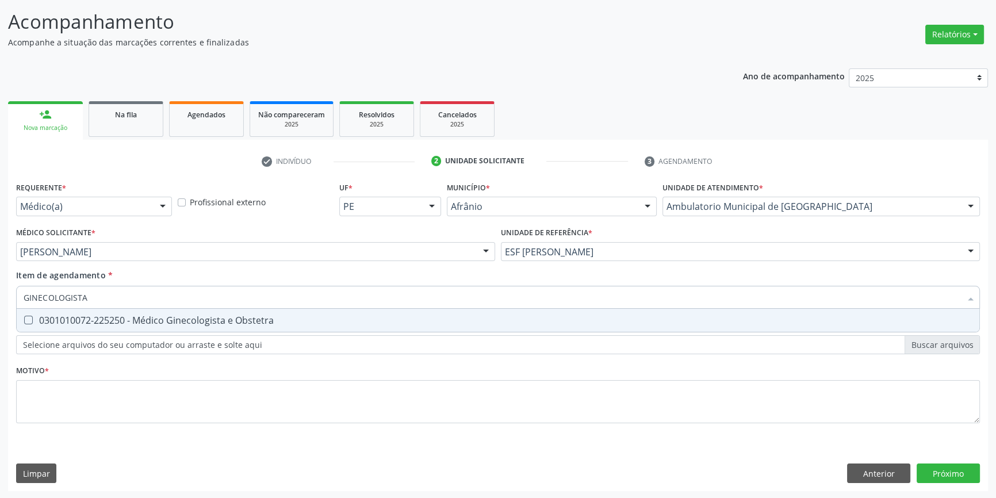
click at [115, 311] on span "0301010072-225250 - Médico Ginecologista e Obstetra" at bounding box center [498, 320] width 962 height 23
checkbox Obstetra "true"
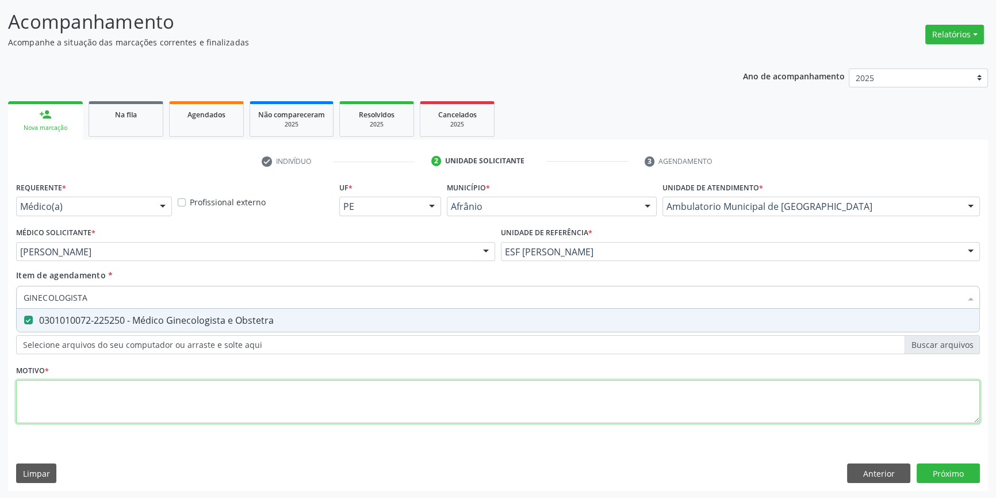
click at [106, 399] on div "Requerente * Médico(a) Médico(a) Enfermeiro(a) Paciente Nenhum resultado encont…" at bounding box center [498, 309] width 964 height 260
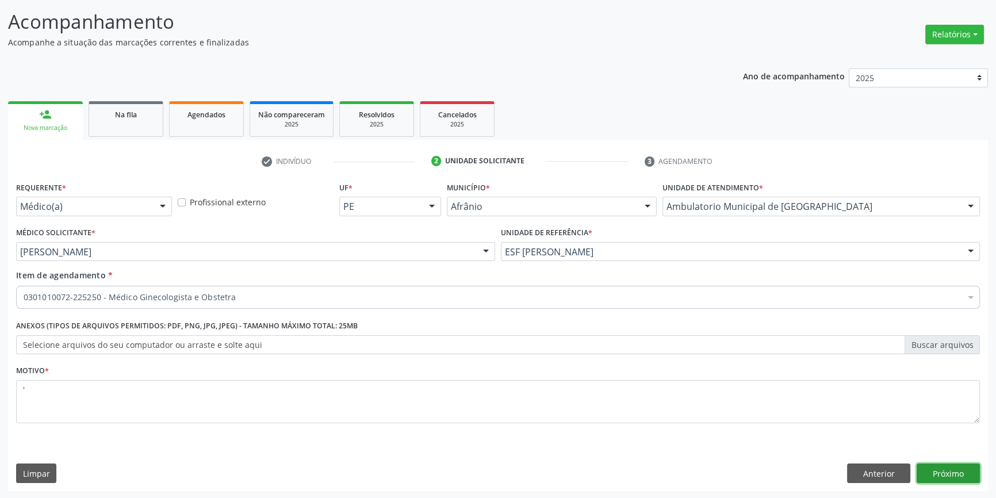
click at [936, 470] on button "Próximo" at bounding box center [947, 473] width 63 height 20
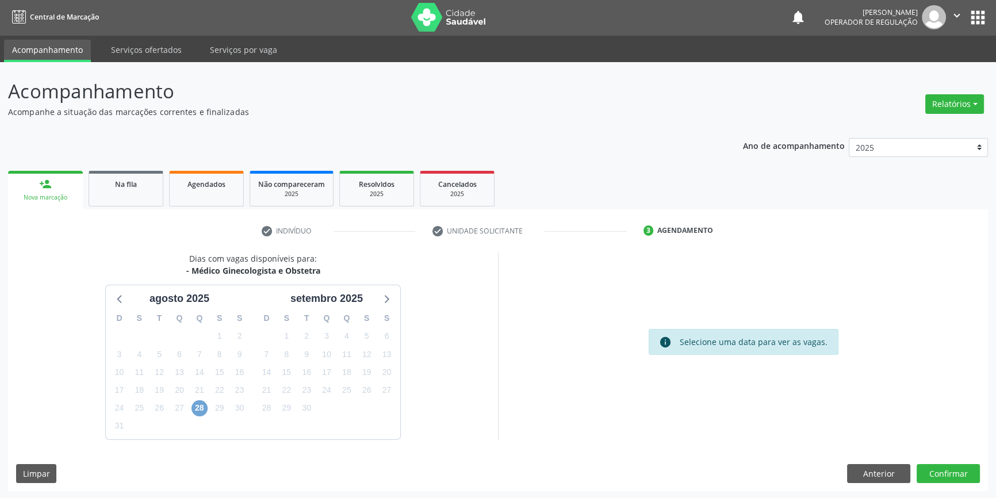
click at [195, 406] on span "28" at bounding box center [199, 408] width 16 height 16
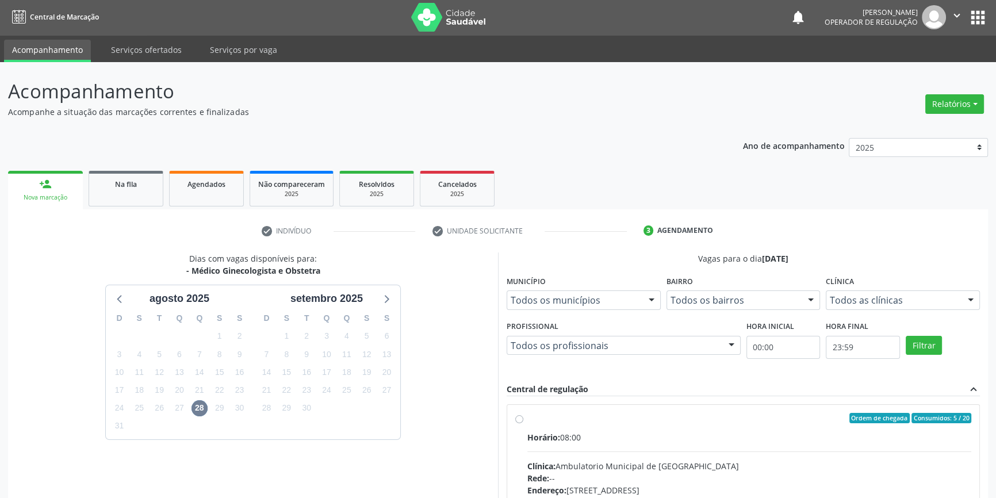
click at [535, 423] on label "Ordem de chegada Consumidos: 5 / 20 Horário: 08:00 Clínica: Ambulatorio Municip…" at bounding box center [749, 501] width 444 height 177
click at [523, 423] on input "Ordem de chegada Consumidos: 5 / 20 Horário: 08:00 Clínica: Ambulatorio Municip…" at bounding box center [519, 418] width 8 height 10
radio input "true"
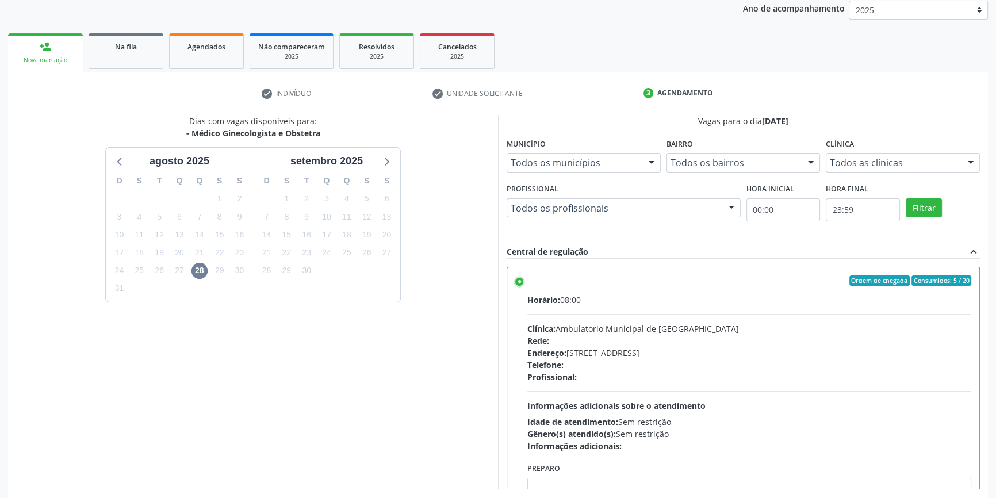
scroll to position [188, 0]
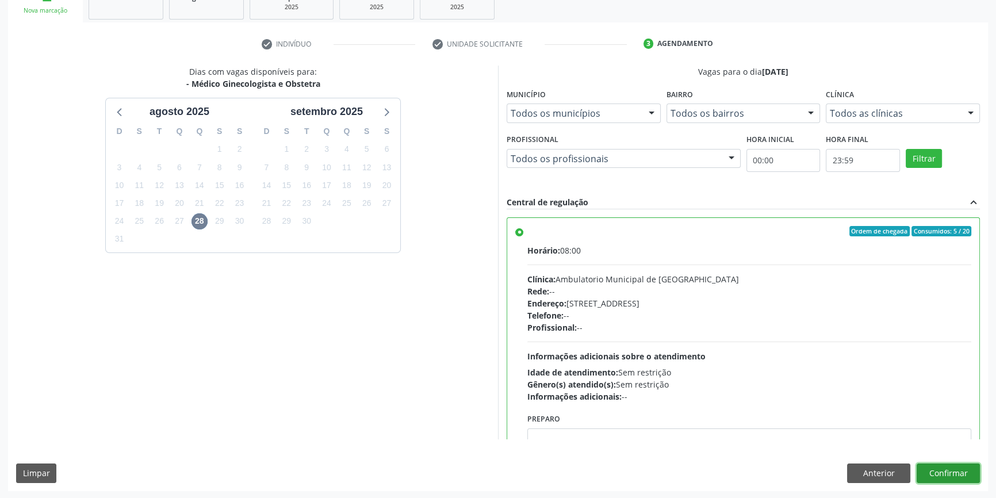
click at [955, 474] on button "Confirmar" at bounding box center [947, 473] width 63 height 20
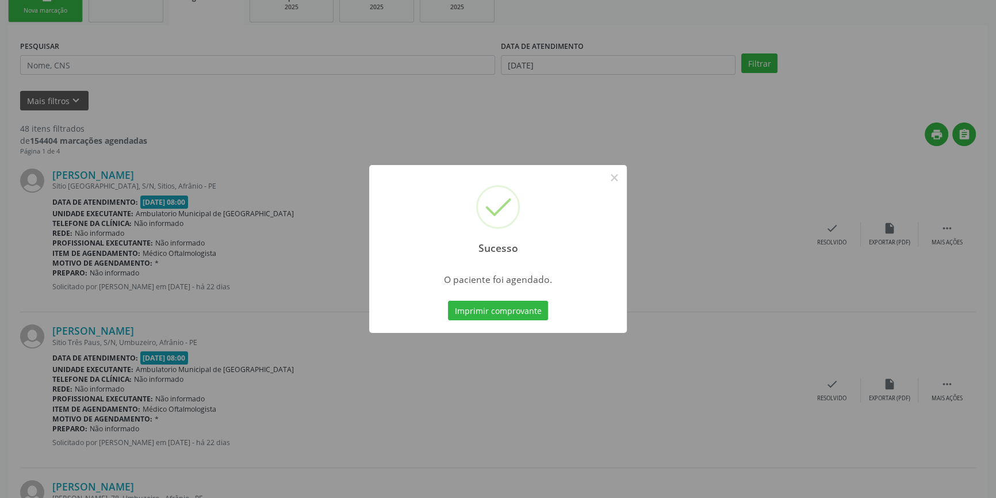
scroll to position [0, 0]
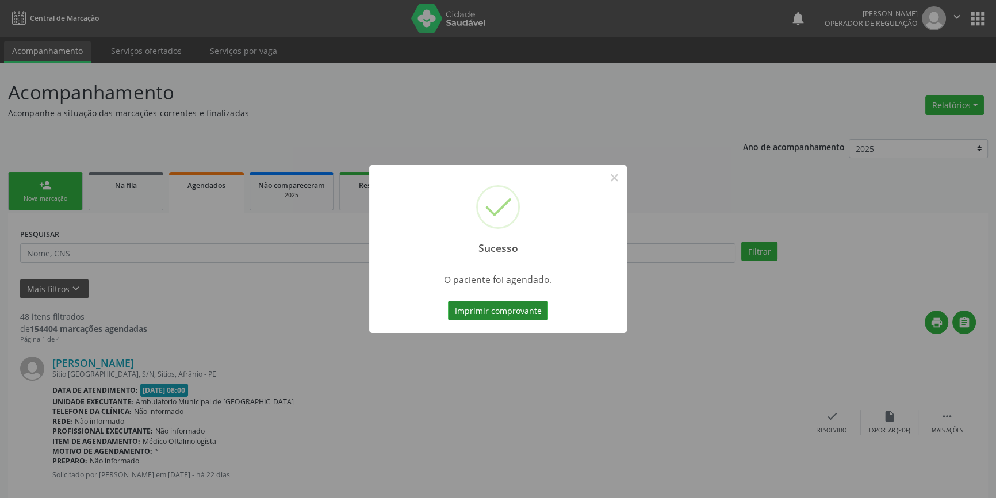
click at [511, 307] on button "Imprimir comprovante" at bounding box center [498, 311] width 100 height 20
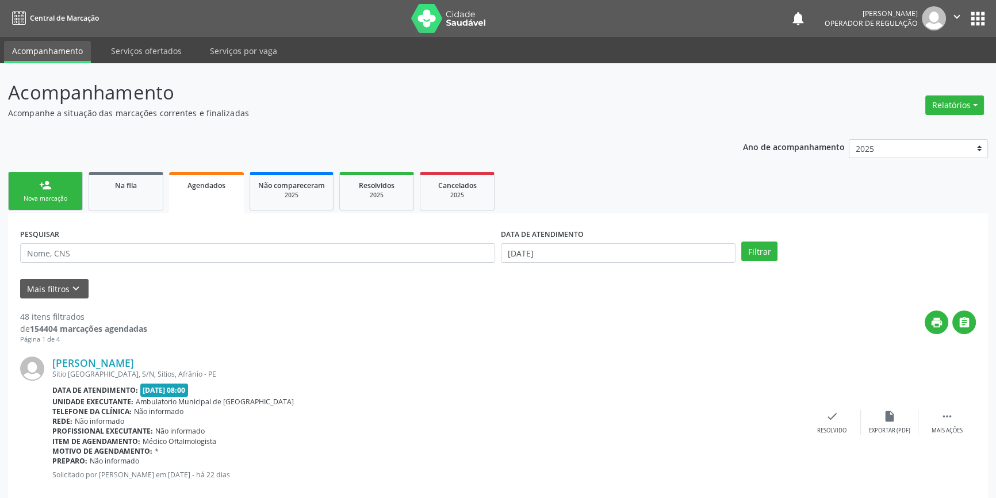
click at [46, 195] on div "Nova marcação" at bounding box center [45, 198] width 57 height 9
click at [8, 172] on link "person_add Nova marcação" at bounding box center [45, 191] width 75 height 39
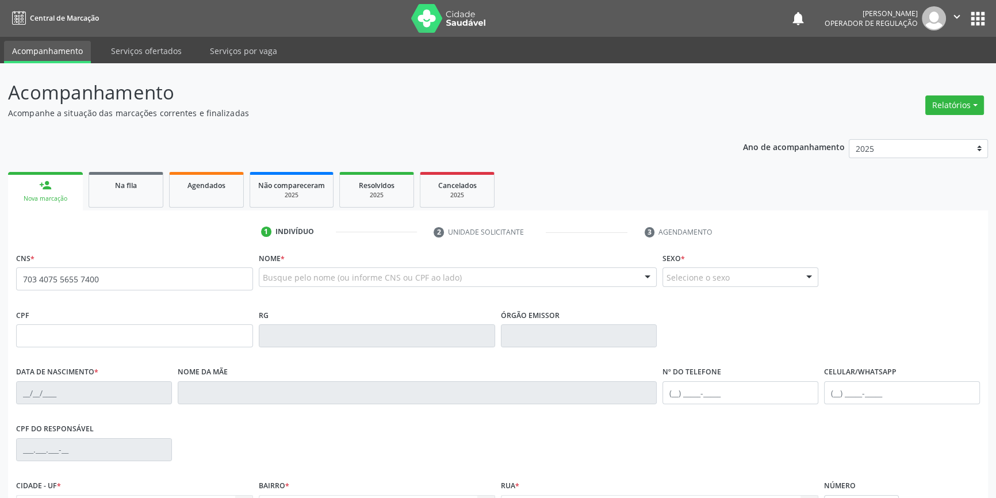
type input "703 4075 5655 7400"
type input "088.854.244-57"
type input "15/05/1989"
type input "Francisca Teles de Brito"
type input "(87) 98872-4212"
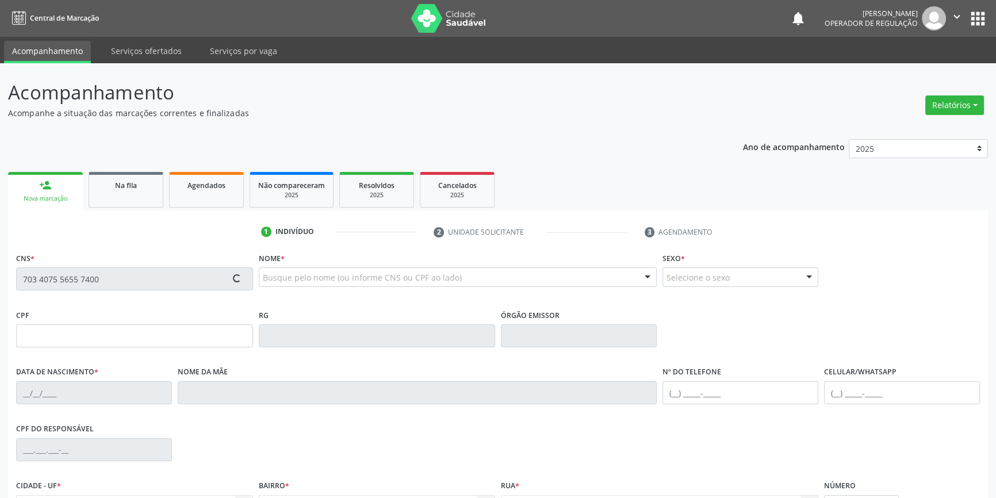
type input "(87) 98828-2086"
type input "076.485.474-73"
type input "226"
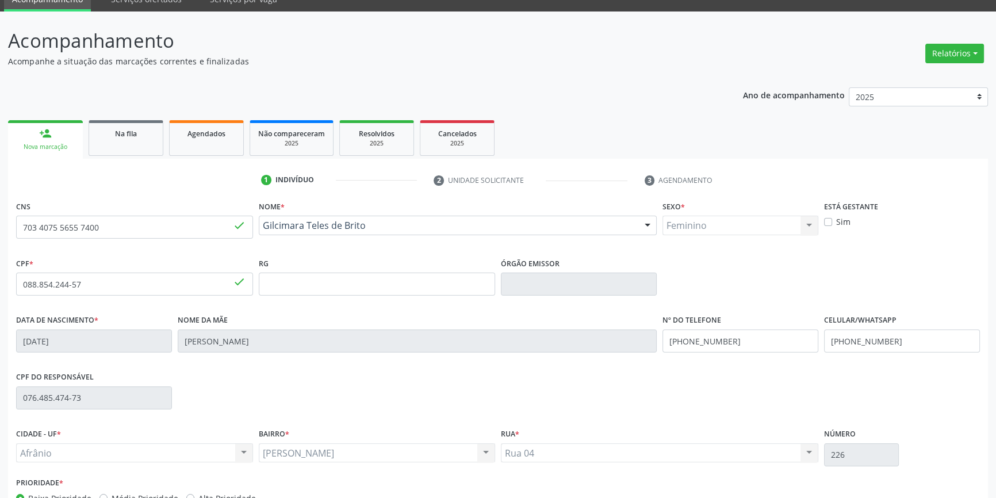
scroll to position [125, 0]
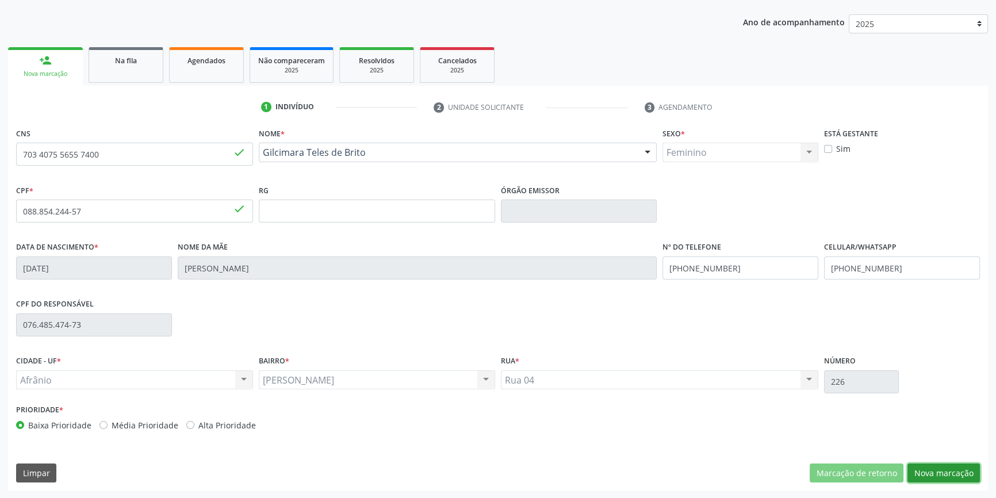
click at [931, 477] on button "Nova marcação" at bounding box center [943, 473] width 72 height 20
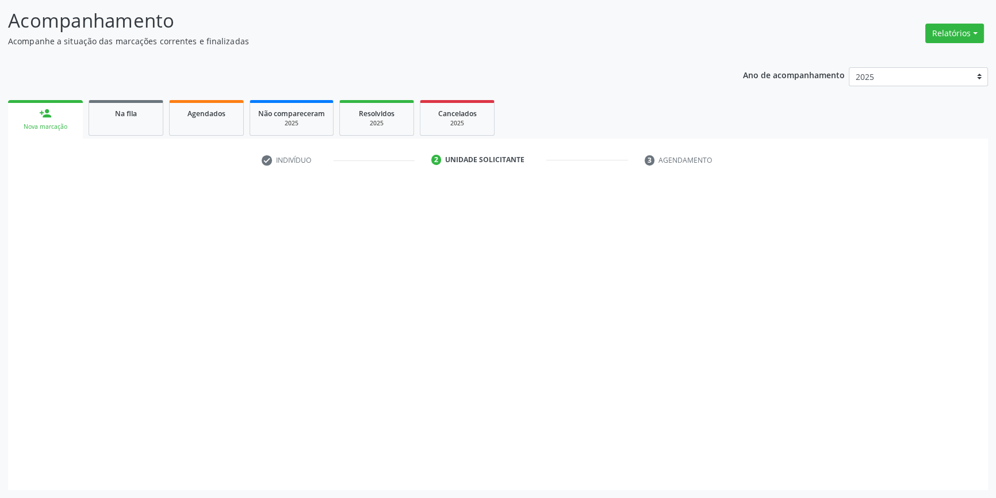
scroll to position [71, 0]
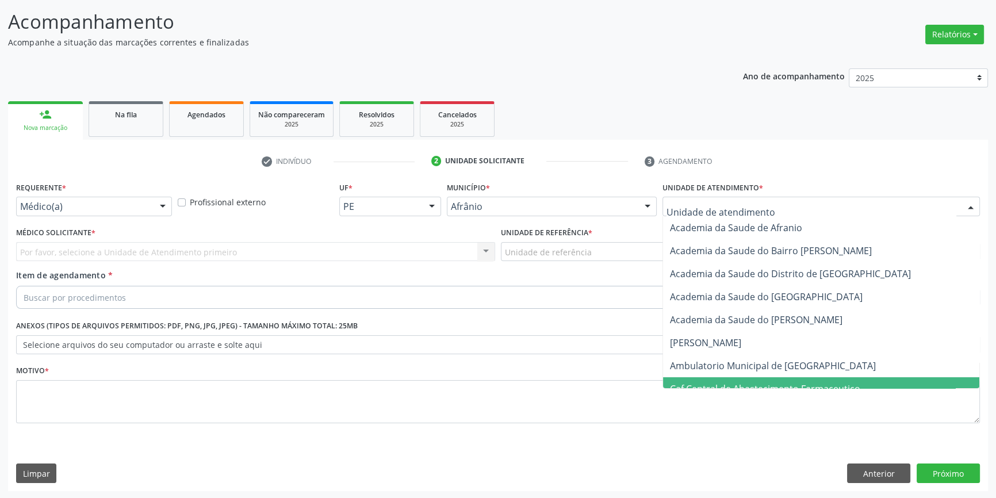
click at [753, 377] on span "Caf Central de Abastecimento Farmaceutico" at bounding box center [821, 388] width 316 height 23
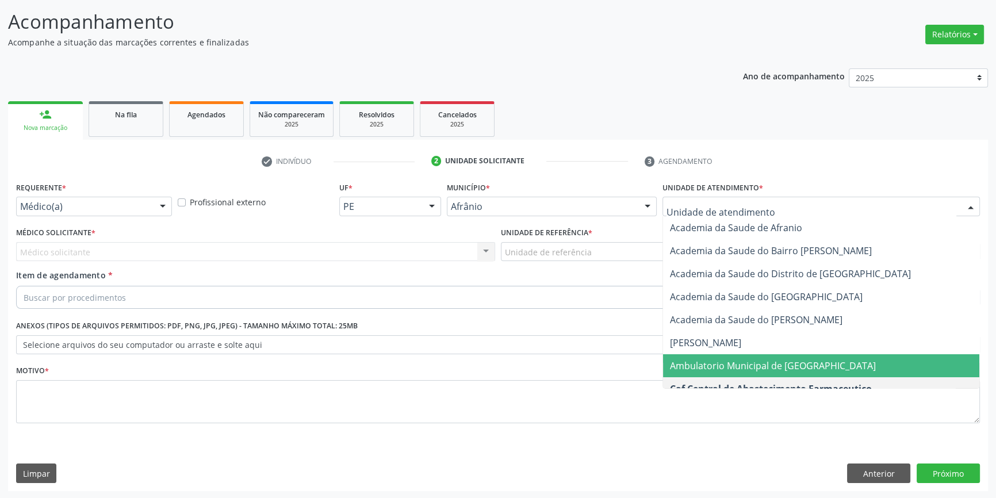
drag, startPoint x: 735, startPoint y: 367, endPoint x: 729, endPoint y: 363, distance: 6.7
click at [734, 367] on span "Ambulatorio Municipal de [GEOGRAPHIC_DATA]" at bounding box center [773, 365] width 206 height 13
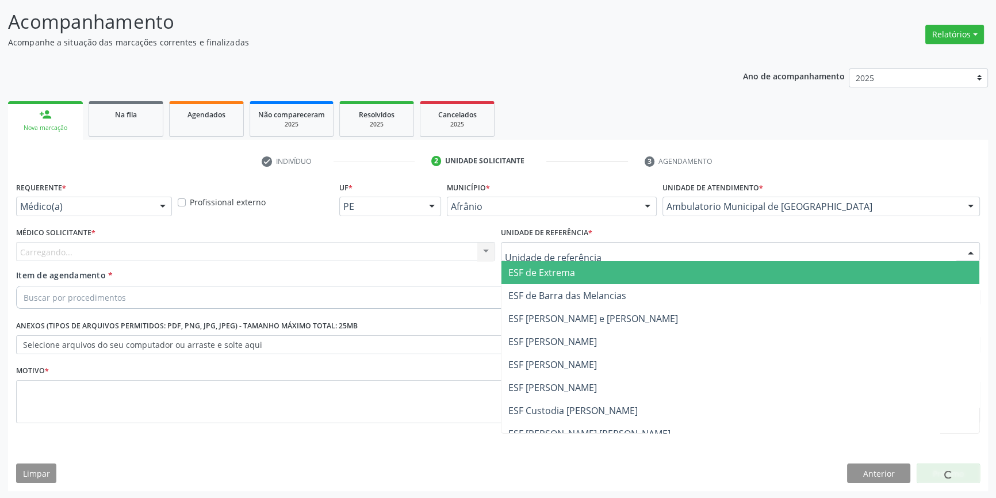
click at [563, 257] on div at bounding box center [740, 252] width 479 height 20
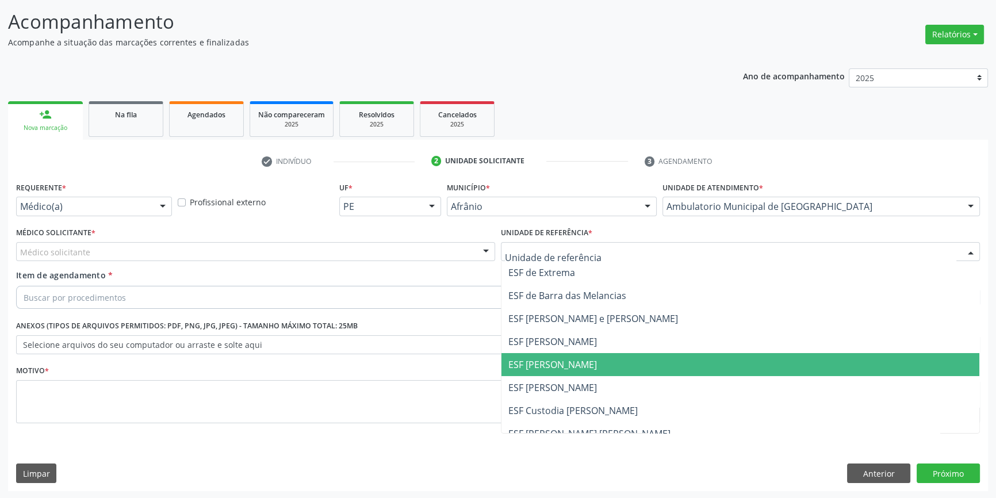
click at [560, 373] on span "ESF [PERSON_NAME]" at bounding box center [740, 364] width 478 height 23
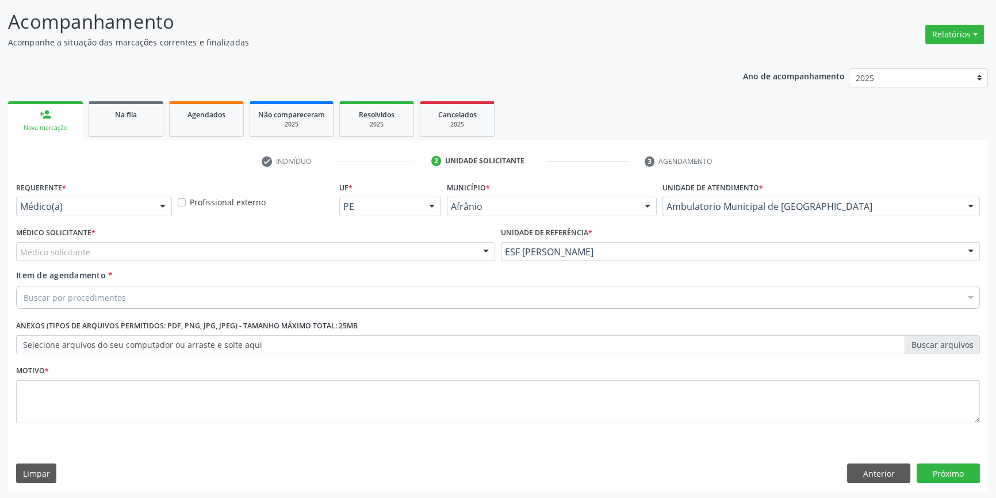
drag, startPoint x: 237, startPoint y: 252, endPoint x: 224, endPoint y: 251, distance: 12.8
click at [228, 251] on div "Médico solicitante" at bounding box center [255, 252] width 479 height 20
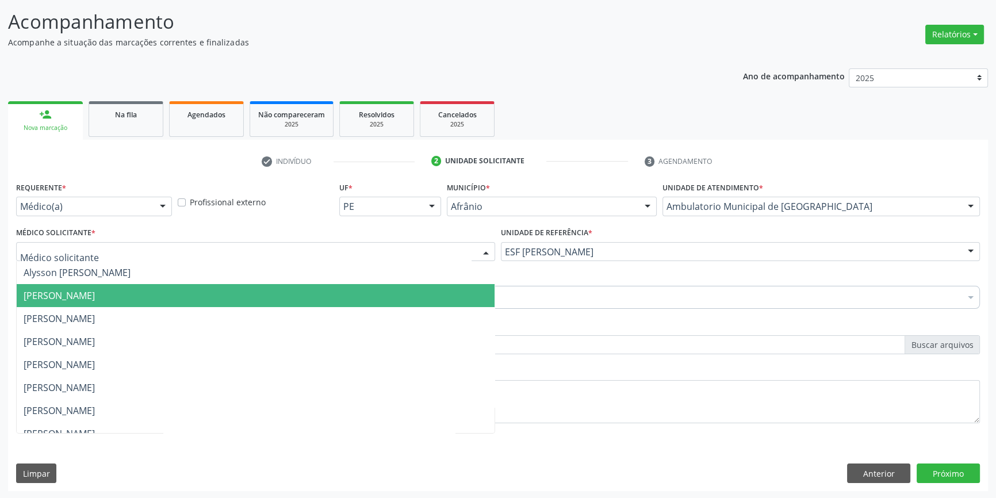
click at [95, 291] on span "[PERSON_NAME]" at bounding box center [59, 295] width 71 height 13
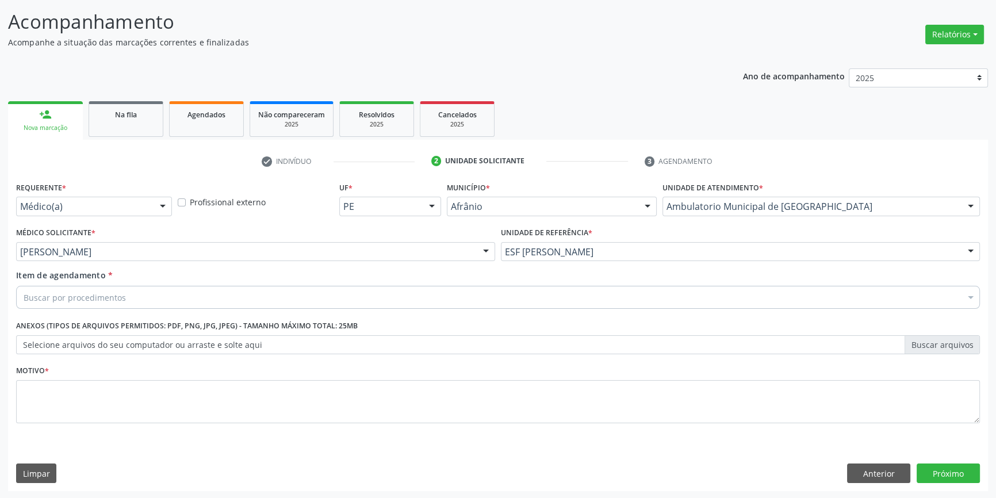
click at [126, 291] on div "Buscar por procedimentos" at bounding box center [498, 297] width 964 height 23
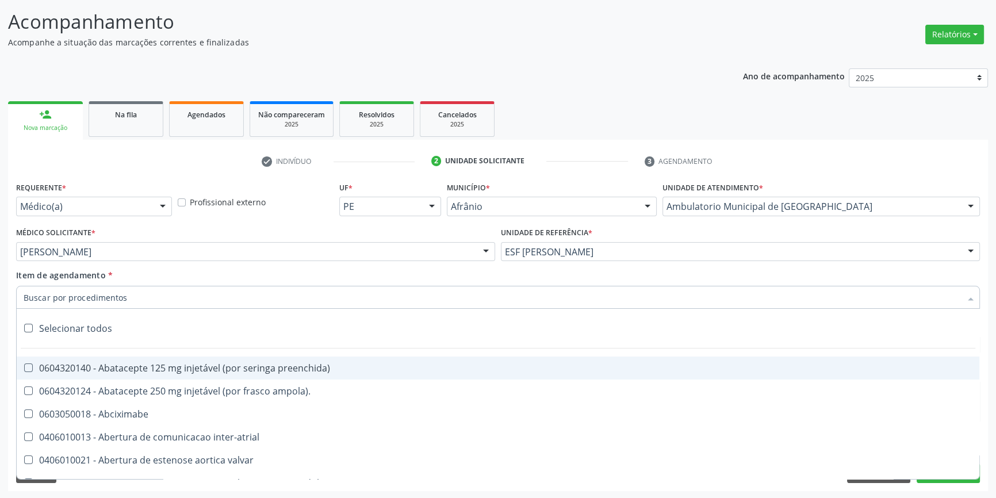
paste input "GINECOLOGISTA"
type input "GINECOLOGISTA"
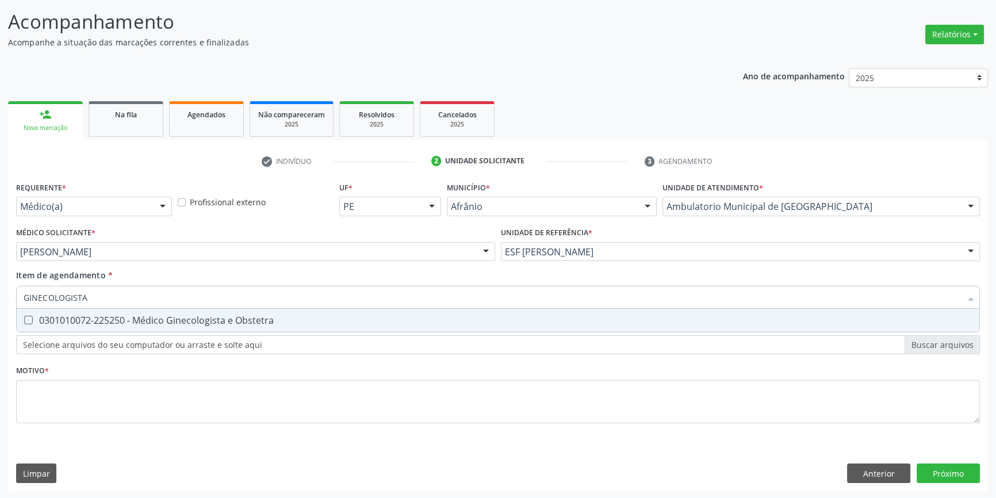
click at [129, 323] on div "0301010072-225250 - Médico Ginecologista e Obstetra" at bounding box center [498, 320] width 949 height 9
checkbox Obstetra "true"
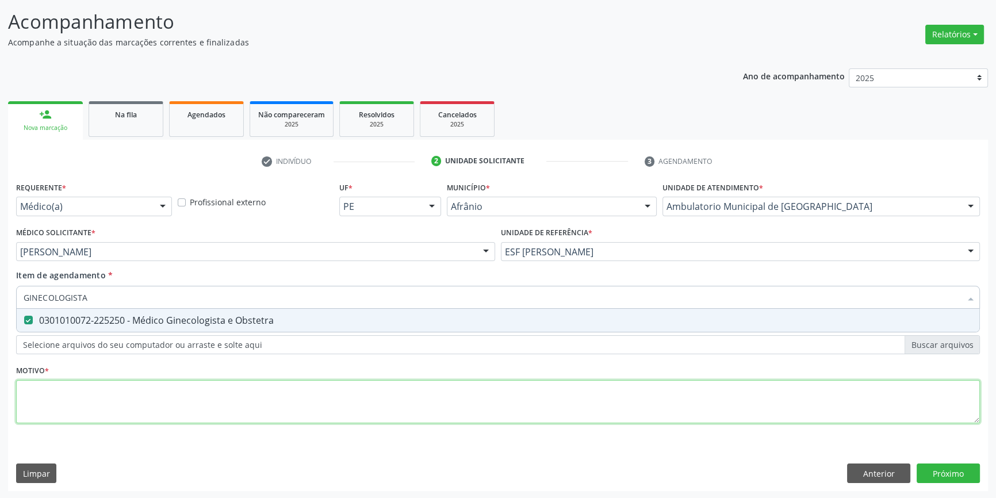
click at [120, 381] on div "Requerente * Médico(a) Médico(a) Enfermeiro(a) Paciente Nenhum resultado encont…" at bounding box center [498, 309] width 964 height 260
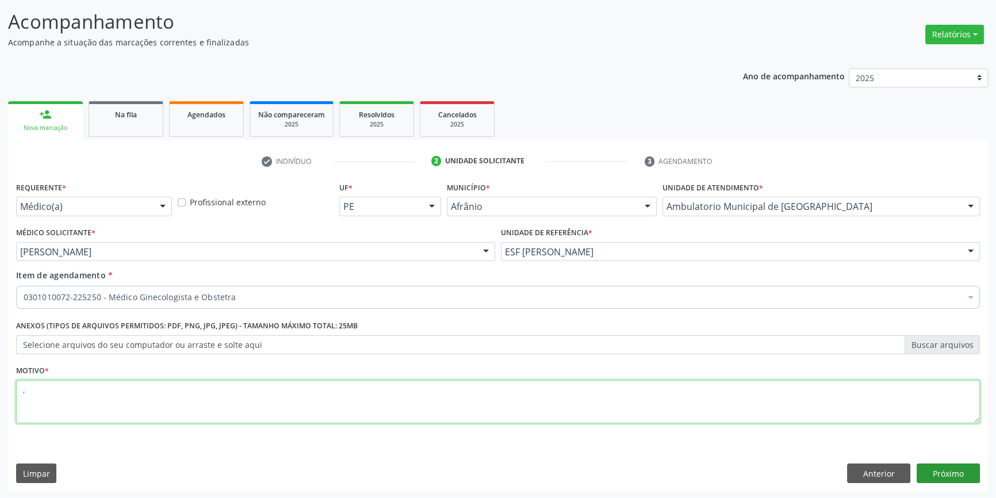
type textarea ","
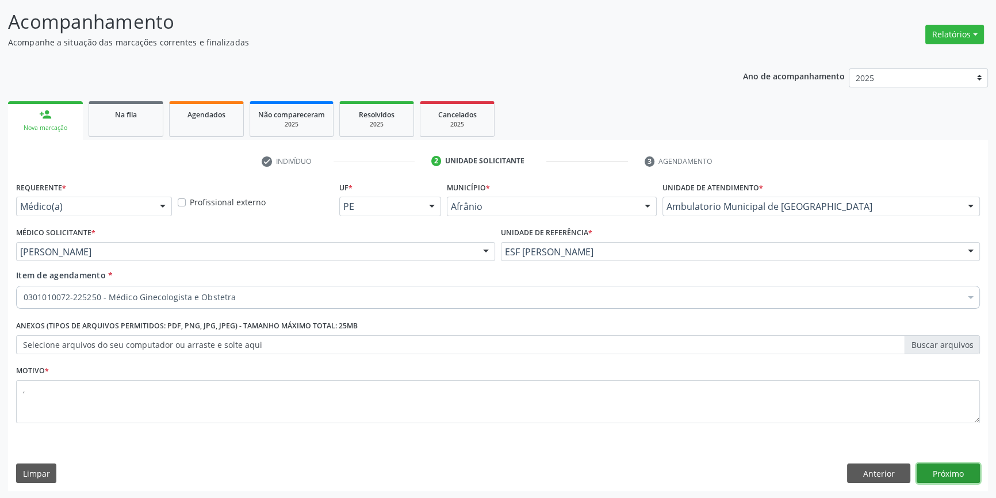
click at [931, 471] on button "Próximo" at bounding box center [947, 473] width 63 height 20
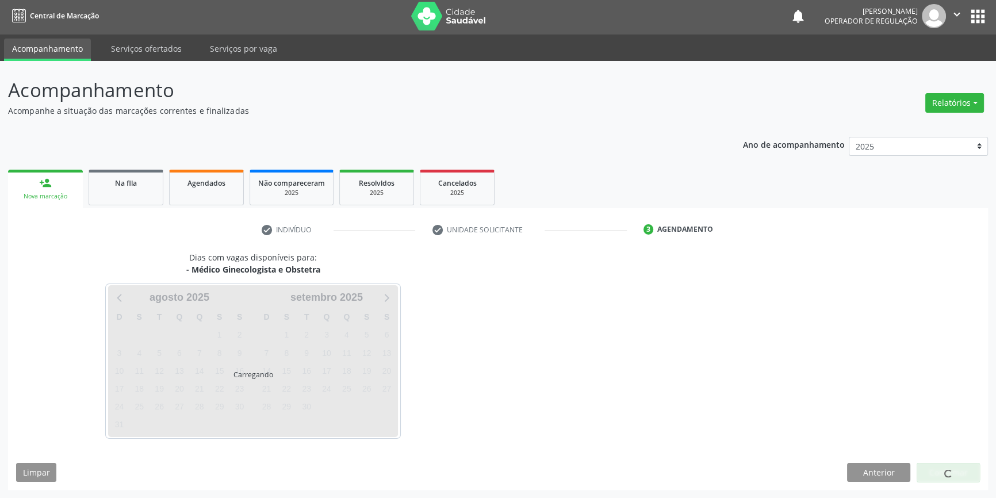
scroll to position [1, 0]
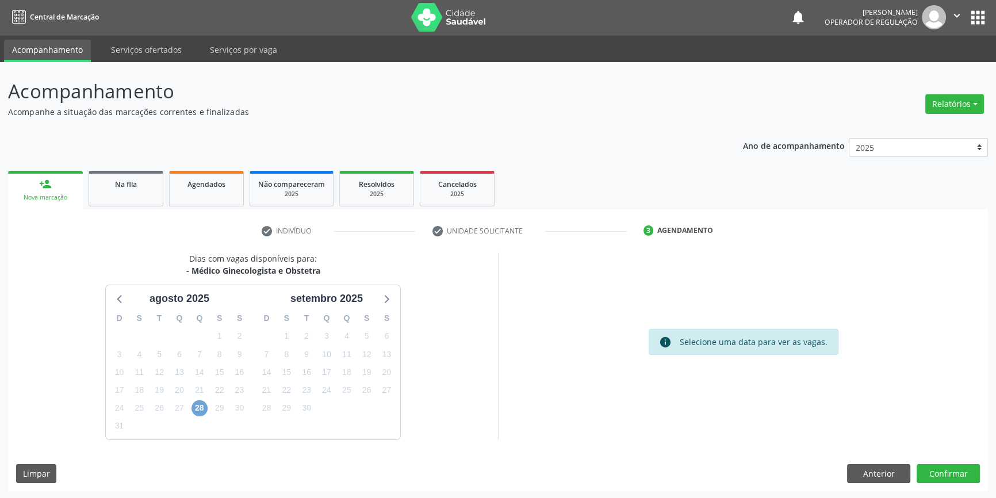
click at [196, 408] on span "28" at bounding box center [199, 408] width 16 height 16
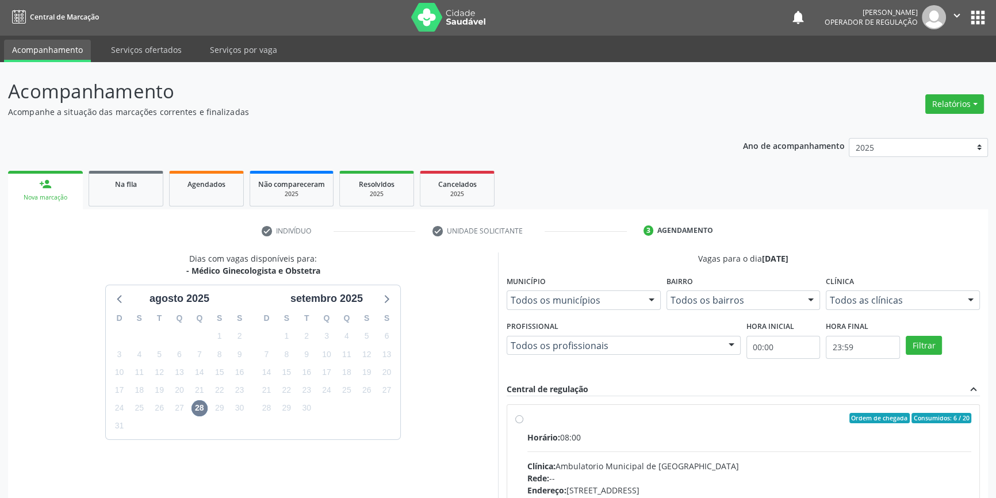
click at [583, 425] on label "Ordem de chegada Consumidos: 6 / 20 Horário: 08:00 Clínica: Ambulatorio Municip…" at bounding box center [749, 501] width 444 height 177
click at [523, 423] on input "Ordem de chegada Consumidos: 6 / 20 Horário: 08:00 Clínica: Ambulatorio Municip…" at bounding box center [519, 418] width 8 height 10
radio input "true"
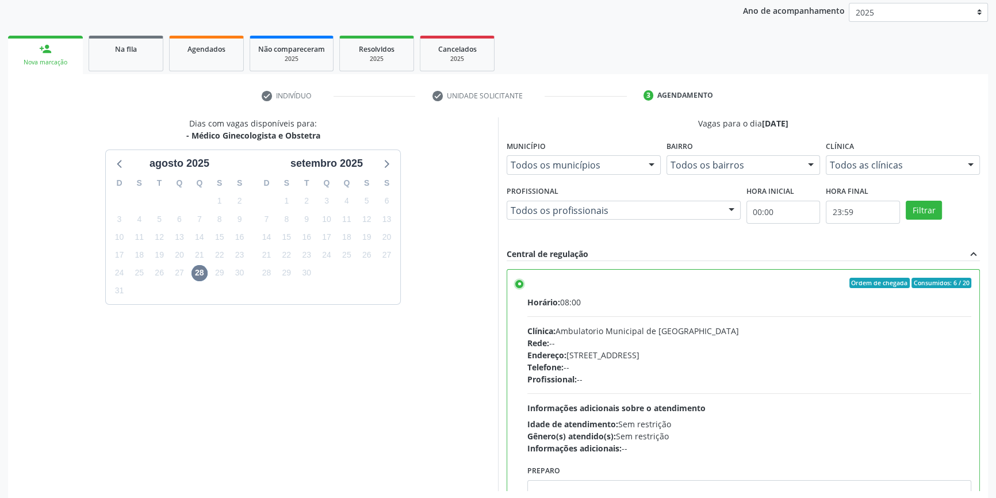
scroll to position [188, 0]
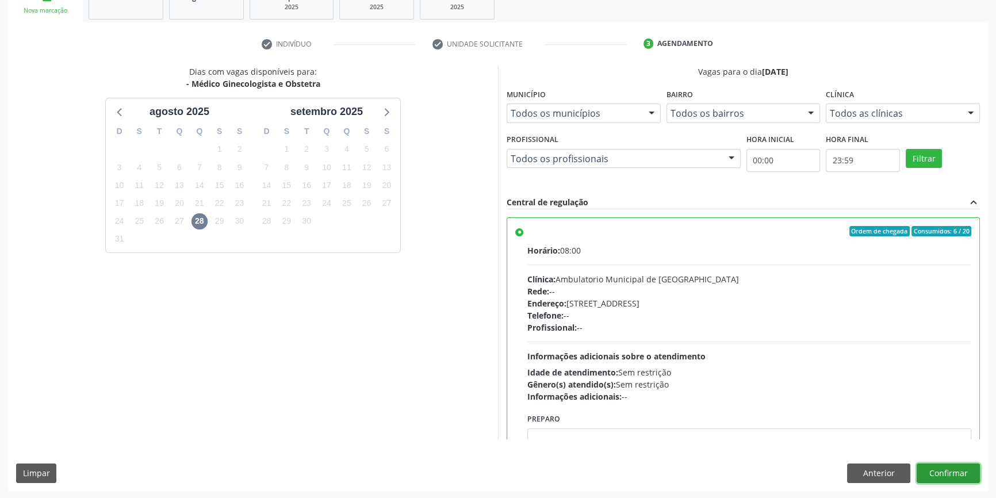
click at [949, 469] on button "Confirmar" at bounding box center [947, 473] width 63 height 20
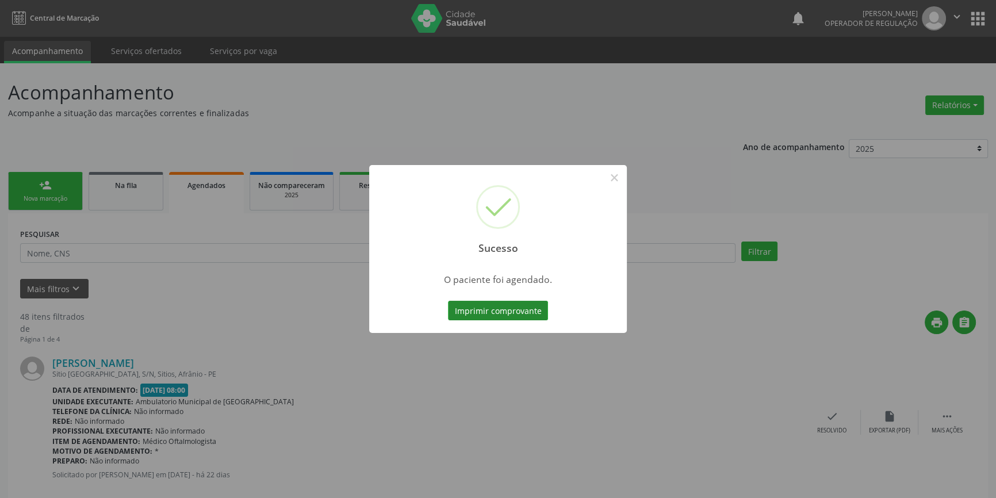
click at [504, 306] on button "Imprimir comprovante" at bounding box center [498, 311] width 100 height 20
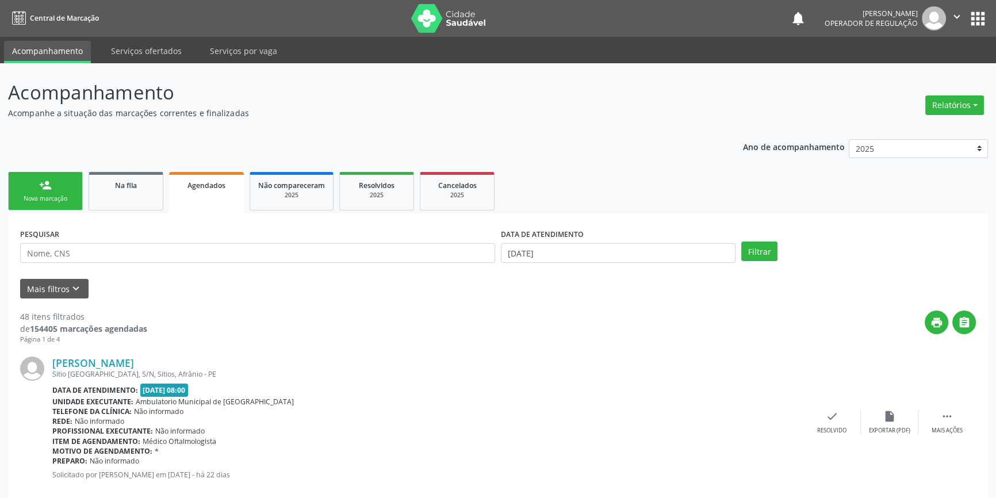
click at [55, 197] on div "Nova marcação" at bounding box center [45, 198] width 57 height 9
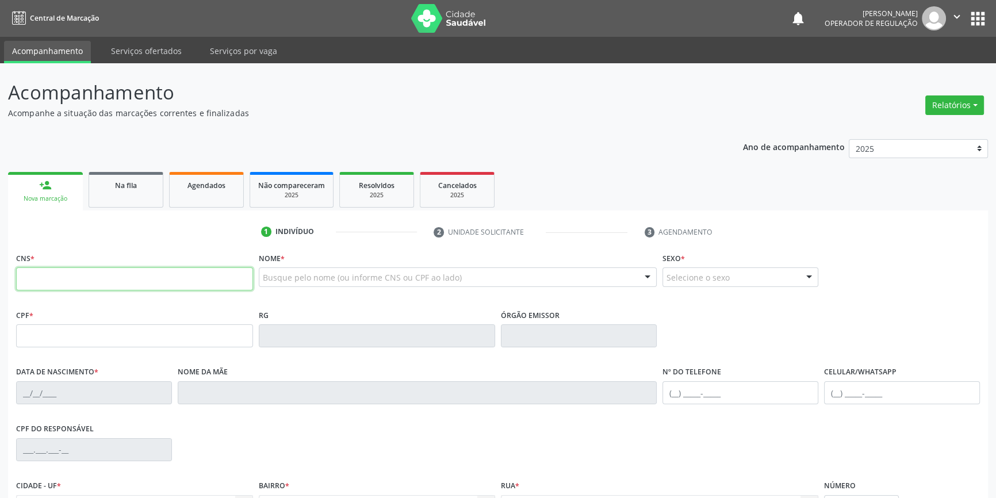
click at [55, 271] on input "text" at bounding box center [134, 278] width 237 height 23
type input "705 0010 2016 2355"
type input "104.936.904-17"
type input "06/04/1997"
type input "Margarida Senhorinha Rodrigues"
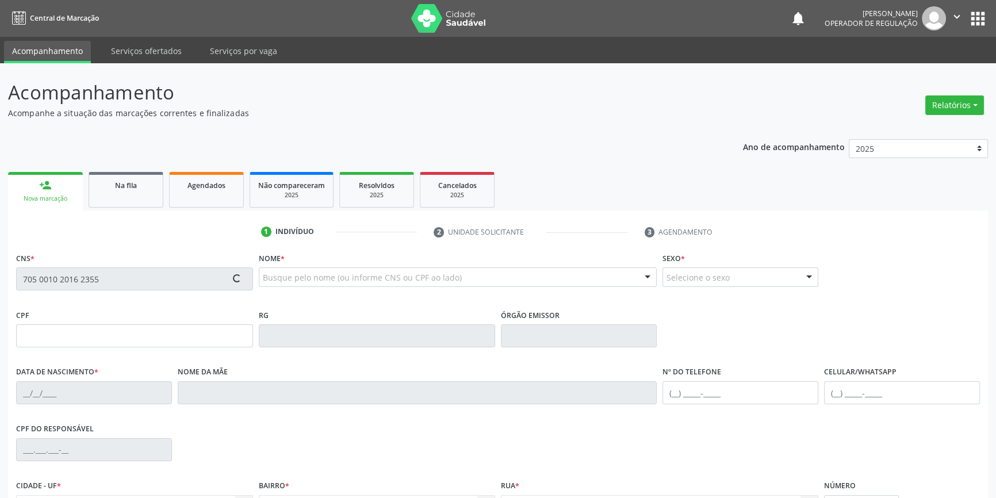
type input "(87) 98862-8028"
type input "S/N"
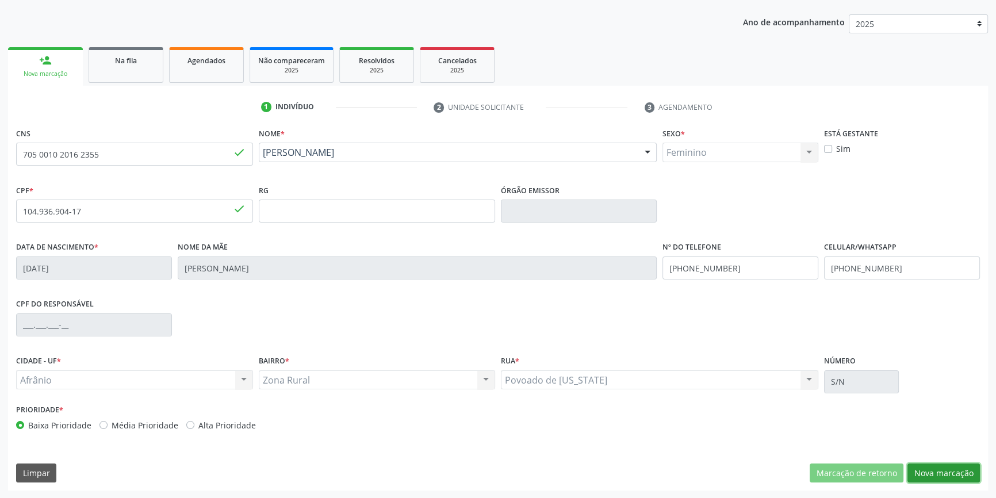
click at [953, 469] on button "Nova marcação" at bounding box center [943, 473] width 72 height 20
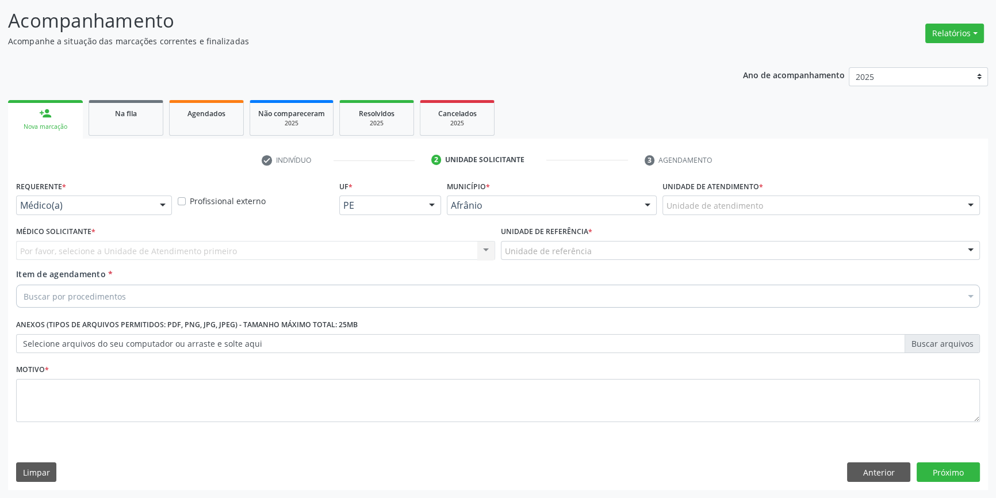
scroll to position [71, 0]
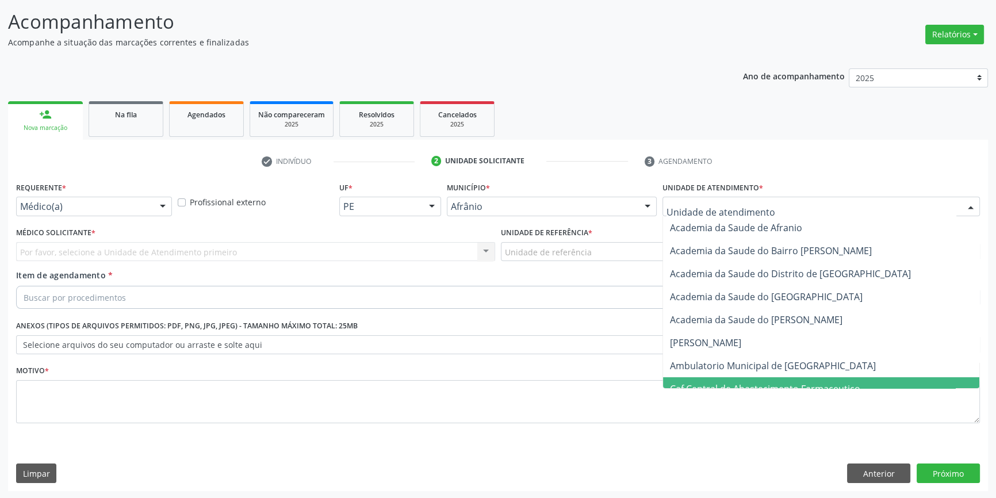
click at [730, 377] on span "Caf Central de Abastecimento Farmaceutico" at bounding box center [821, 388] width 316 height 23
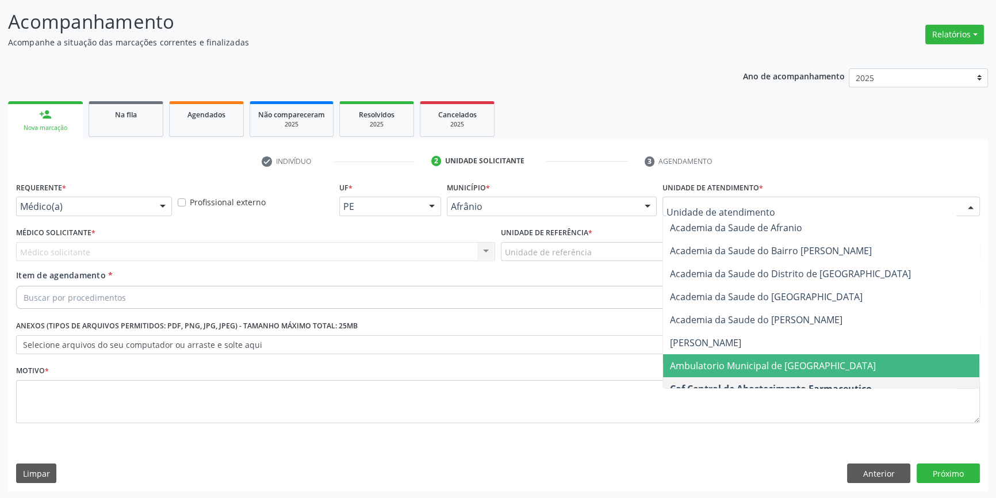
click at [701, 212] on div at bounding box center [820, 207] width 317 height 20
click at [705, 362] on span "Ambulatorio Municipal de [GEOGRAPHIC_DATA]" at bounding box center [773, 365] width 206 height 13
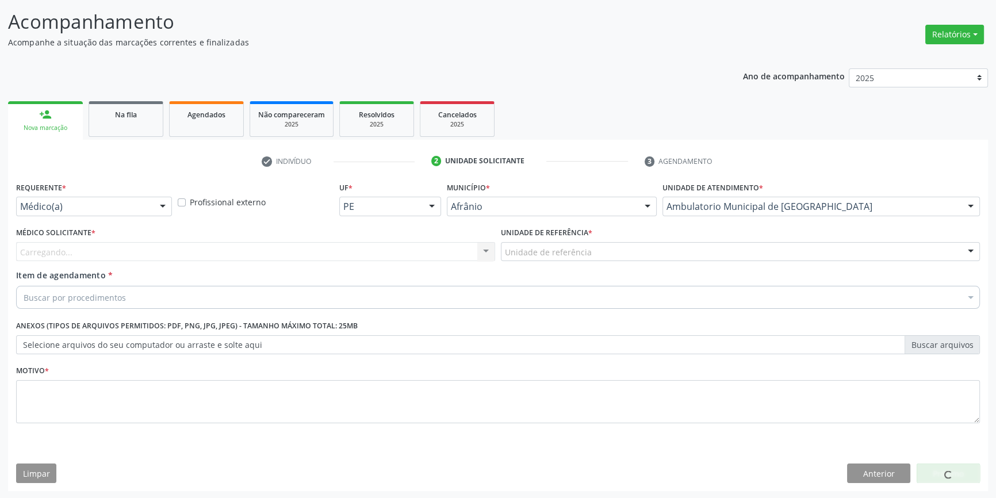
click at [601, 249] on div "Unidade de referência" at bounding box center [740, 252] width 479 height 20
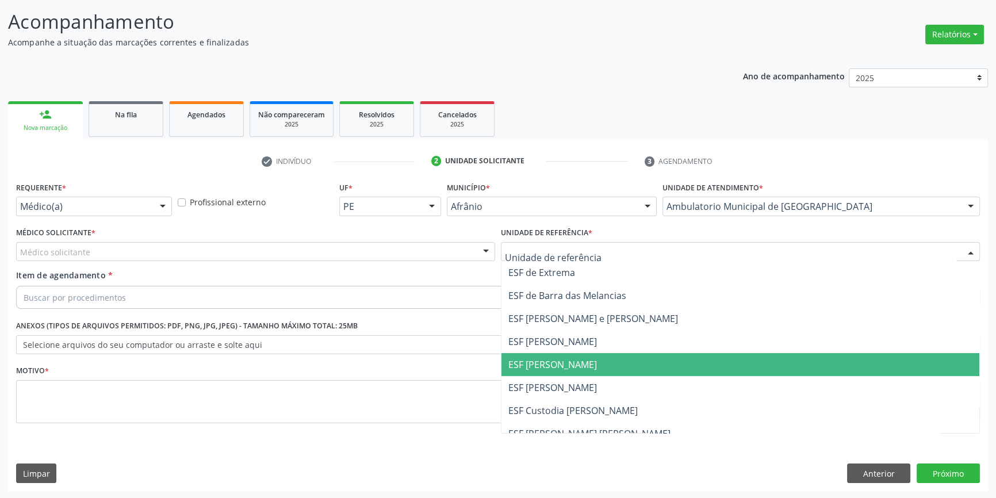
click at [569, 358] on span "ESF [PERSON_NAME]" at bounding box center [552, 364] width 89 height 13
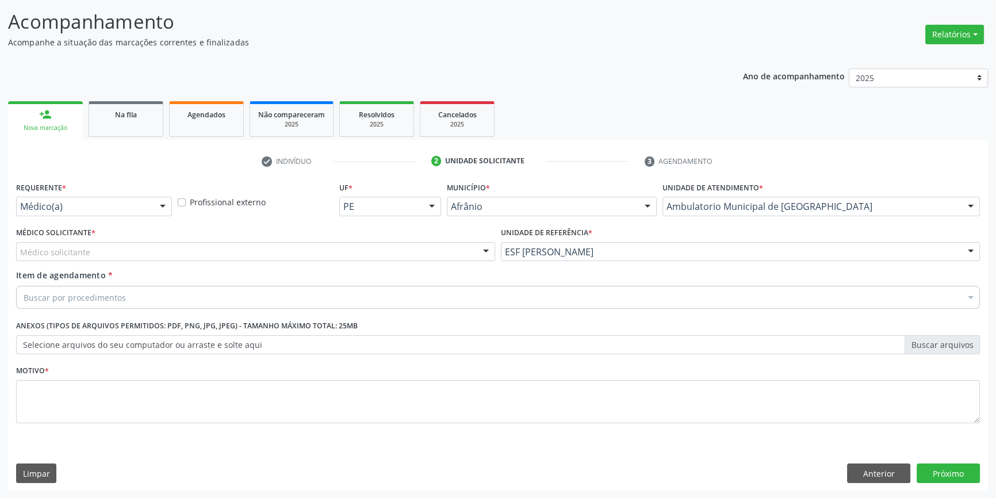
click at [320, 253] on div "Médico solicitante" at bounding box center [255, 252] width 479 height 20
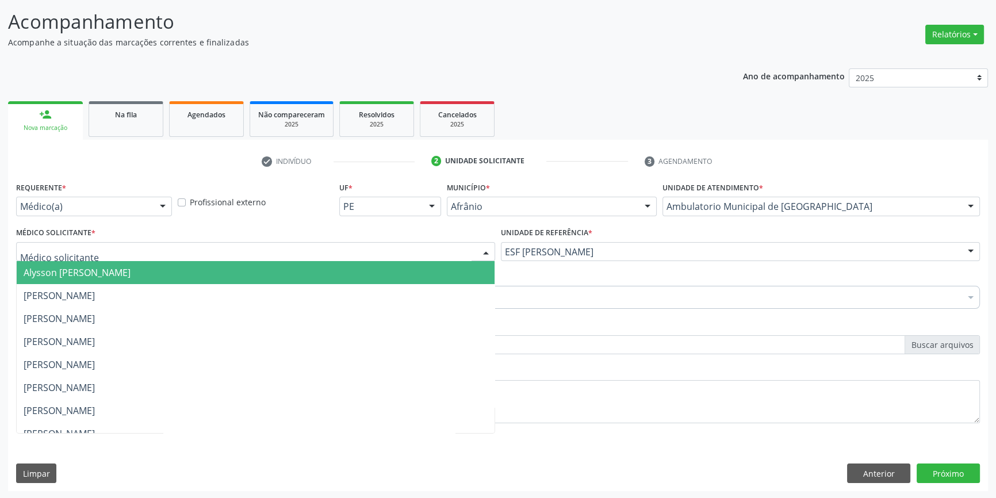
click at [202, 288] on span "[PERSON_NAME]" at bounding box center [256, 295] width 478 height 23
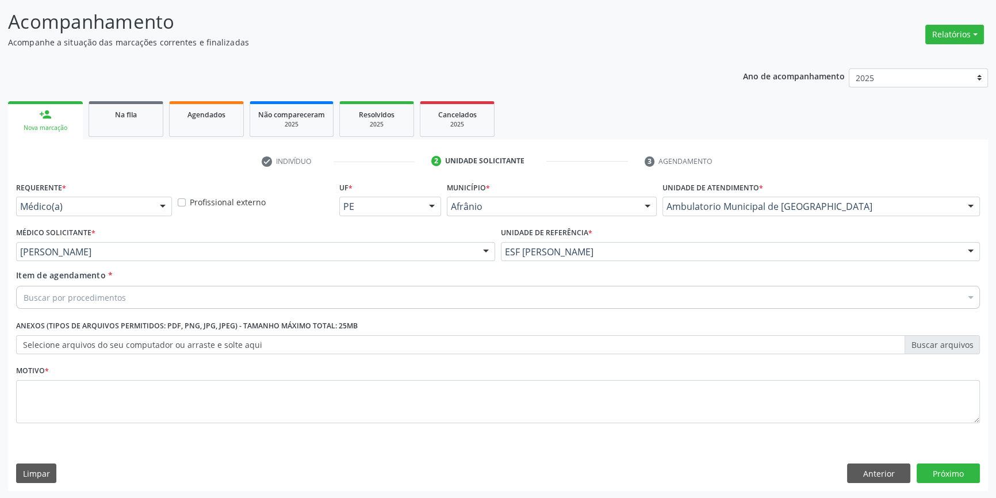
click at [170, 293] on div "Buscar por procedimentos" at bounding box center [498, 297] width 964 height 23
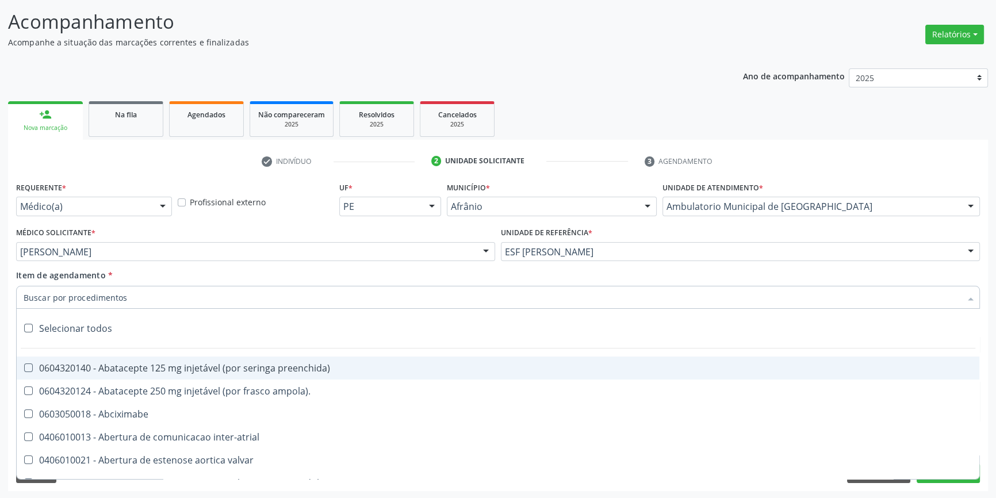
paste input "GINECOLOGISTA"
type input "GINECOLOGISTA"
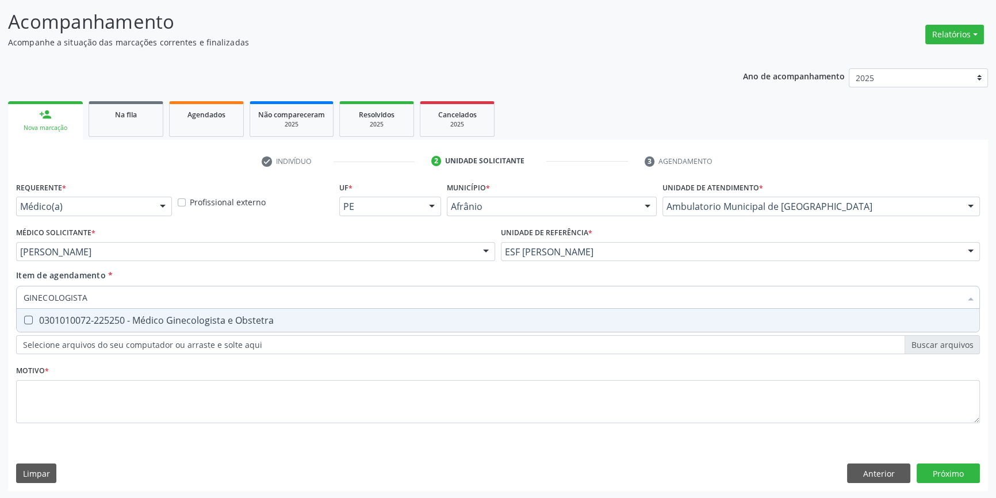
click at [163, 325] on div "0301010072-225250 - Médico Ginecologista e Obstetra" at bounding box center [498, 320] width 949 height 9
checkbox Obstetra "true"
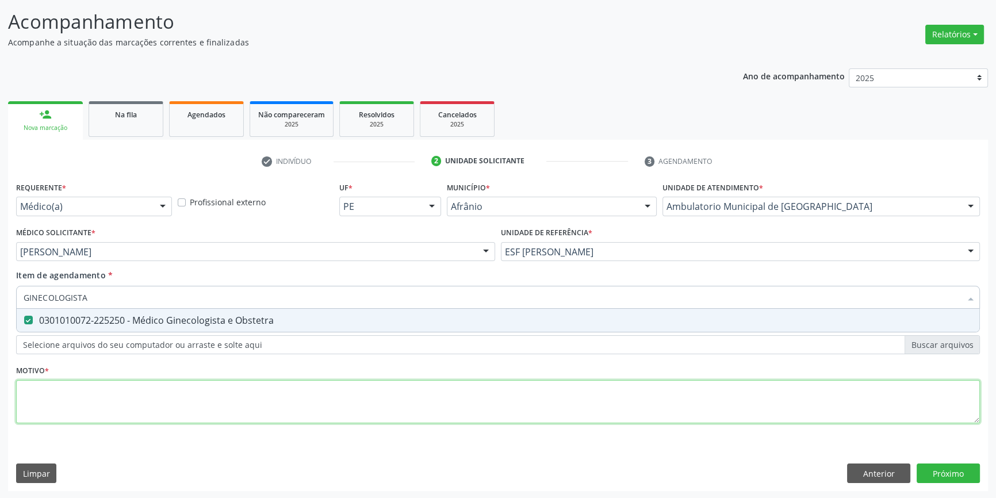
click at [154, 400] on div "Requerente * Médico(a) Médico(a) Enfermeiro(a) Paciente Nenhum resultado encont…" at bounding box center [498, 309] width 964 height 260
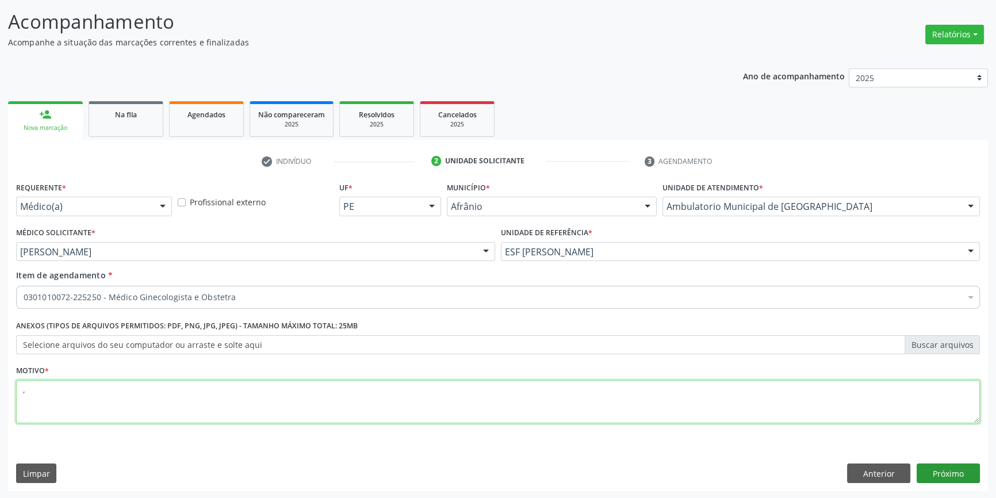
type textarea ","
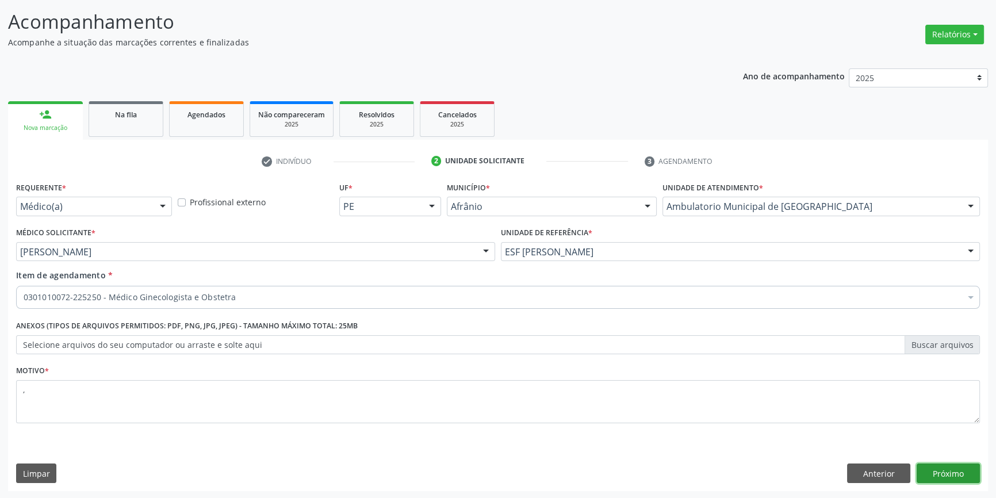
click at [940, 470] on button "Próximo" at bounding box center [947, 473] width 63 height 20
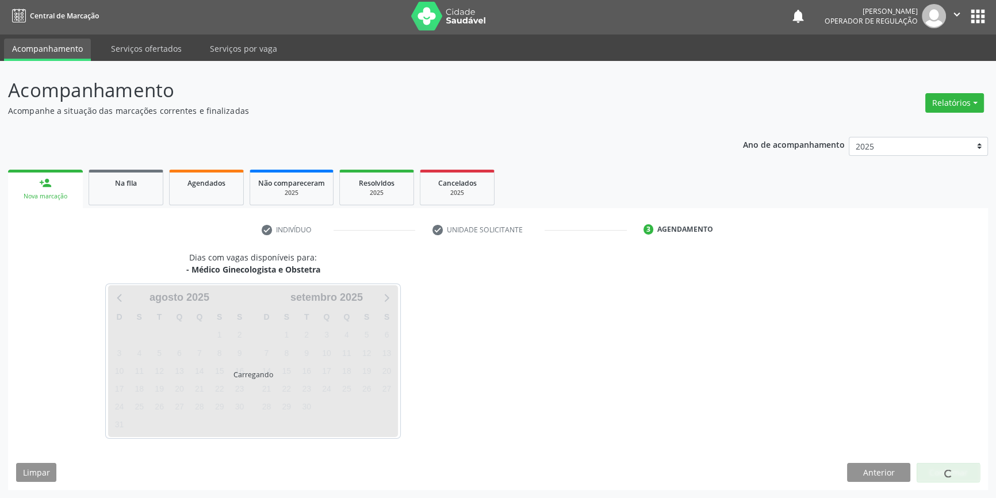
scroll to position [1, 0]
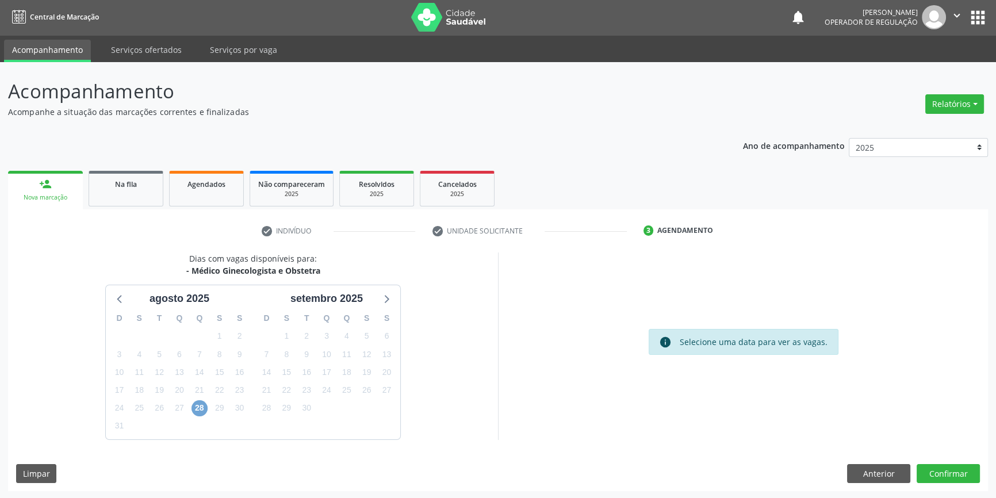
click at [201, 404] on span "28" at bounding box center [199, 408] width 16 height 16
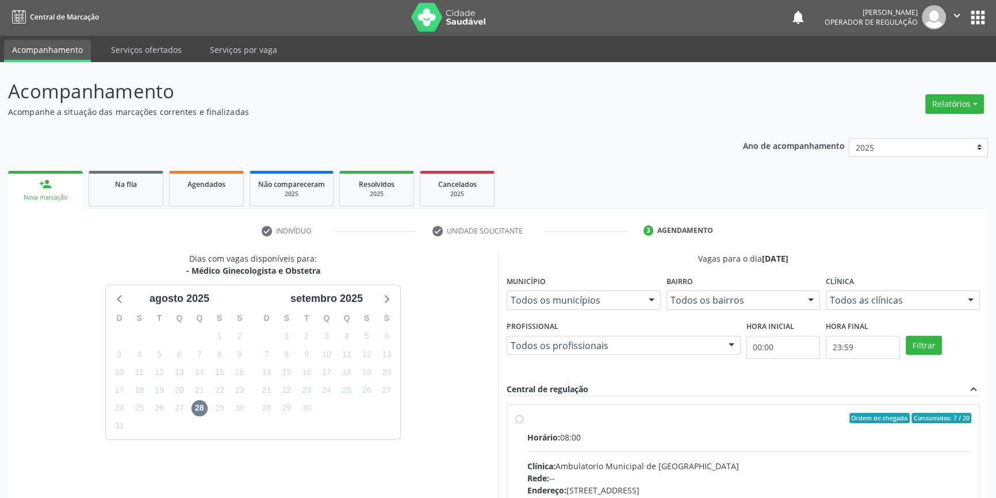
click at [523, 422] on div "Ordem de chegada Consumidos: 7 / 20 Horário: 08:00 Clínica: Ambulatorio Municip…" at bounding box center [743, 501] width 456 height 177
radio input "true"
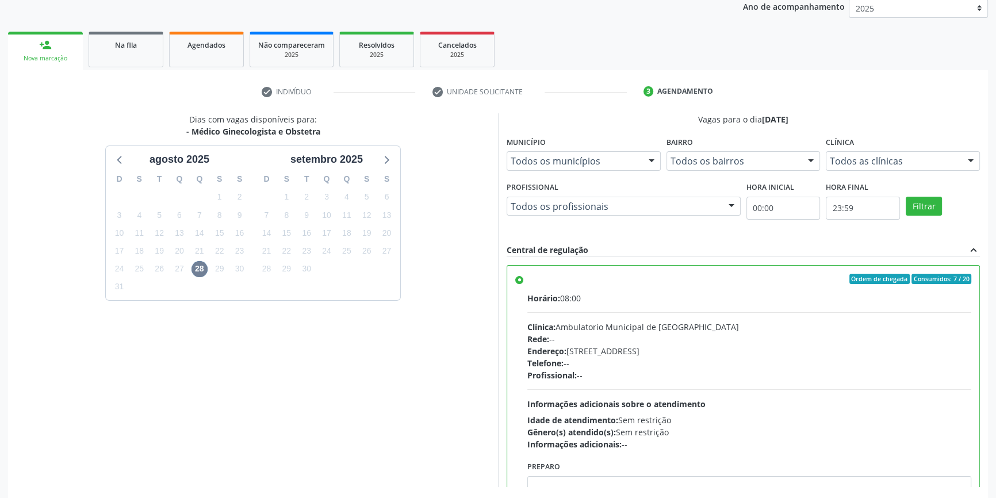
scroll to position [188, 0]
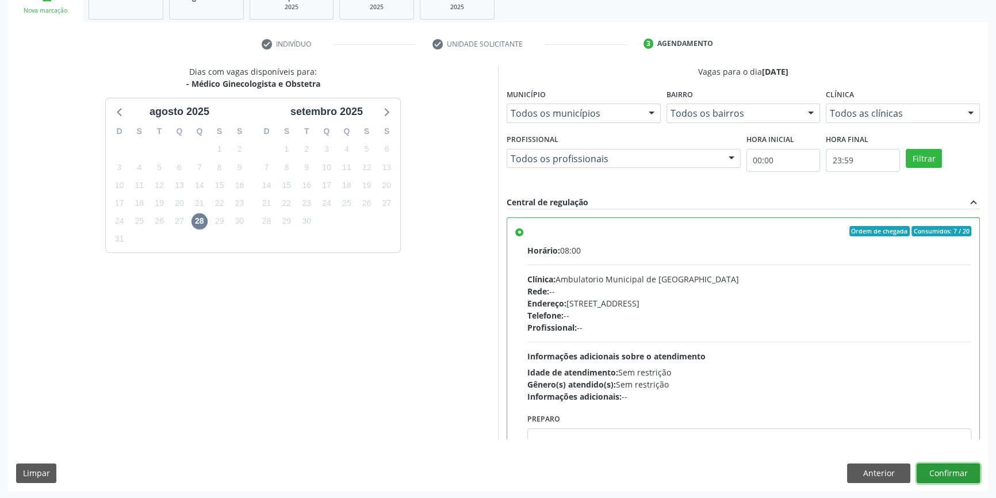
click at [945, 473] on button "Confirmar" at bounding box center [947, 473] width 63 height 20
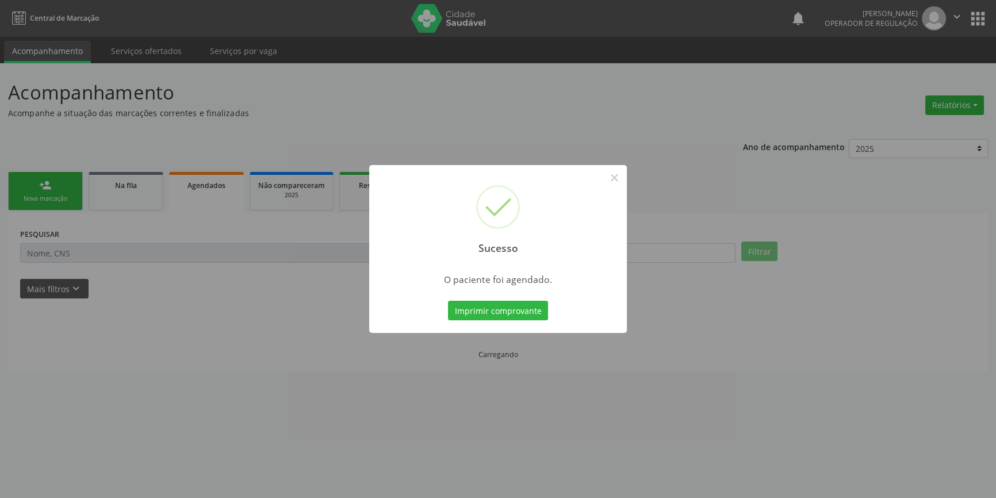
scroll to position [0, 0]
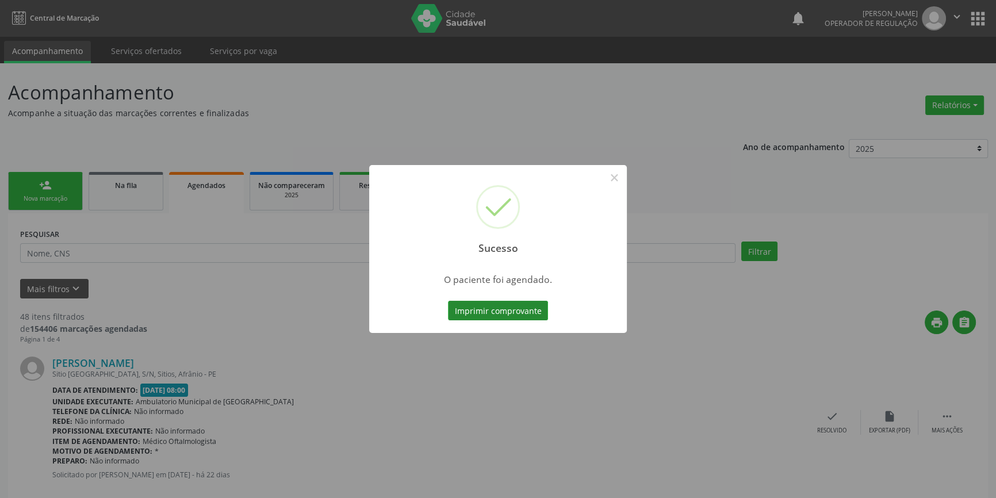
click at [513, 310] on button "Imprimir comprovante" at bounding box center [498, 311] width 100 height 20
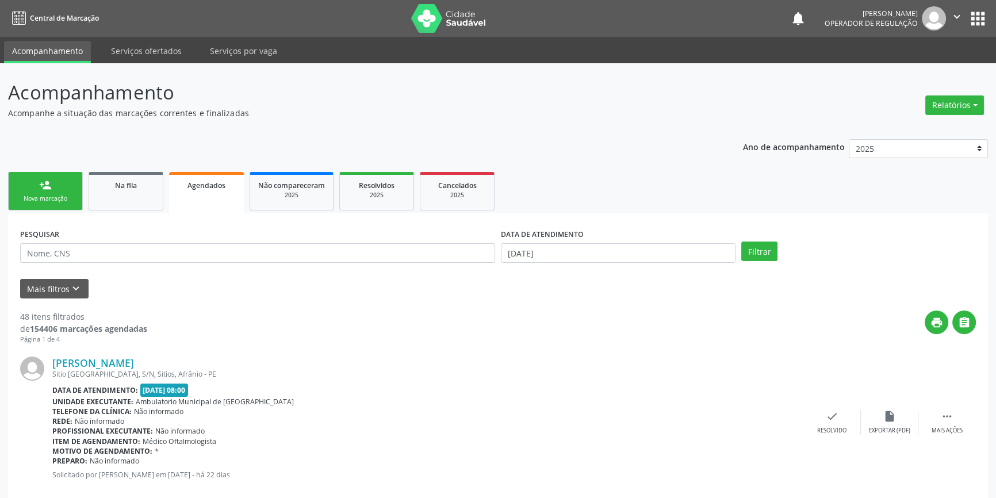
click at [46, 195] on div "Nova marcação" at bounding box center [45, 198] width 57 height 9
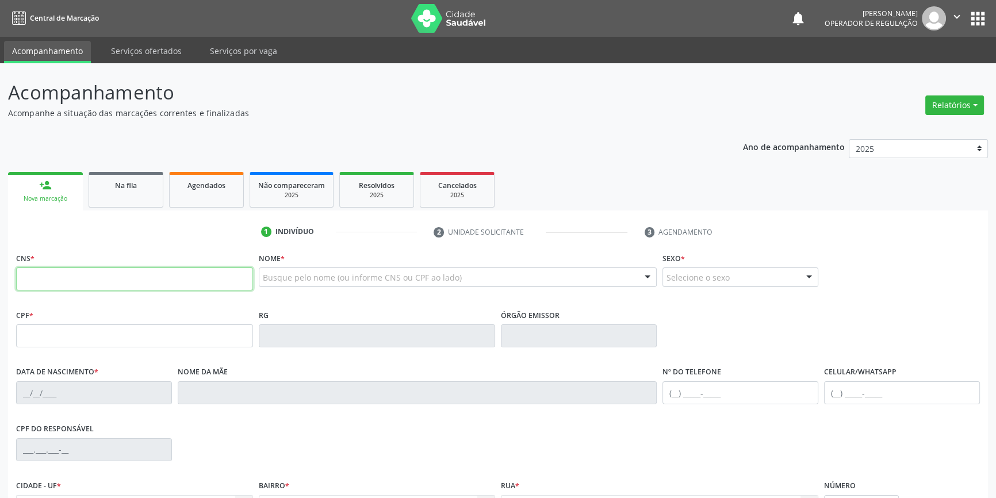
click at [152, 278] on input "text" at bounding box center [134, 278] width 237 height 23
type input "700 5053 9614 6052"
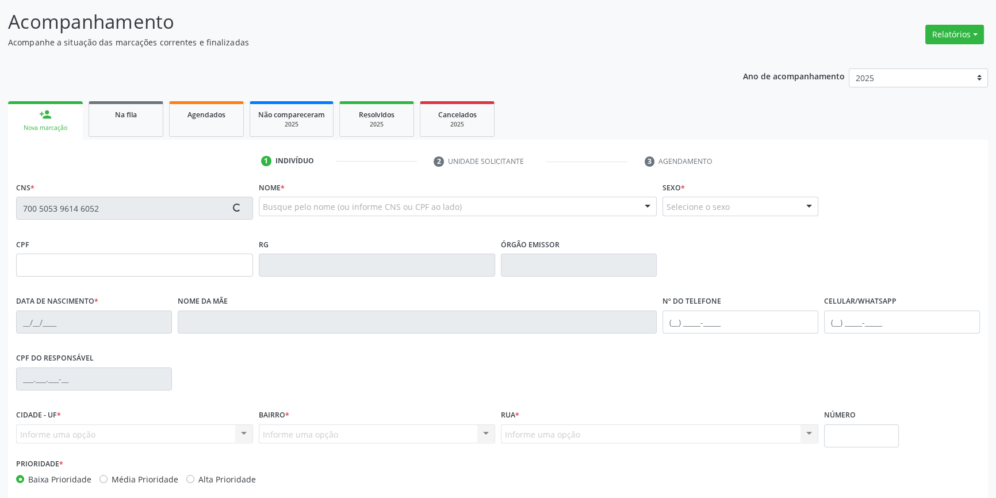
scroll to position [125, 0]
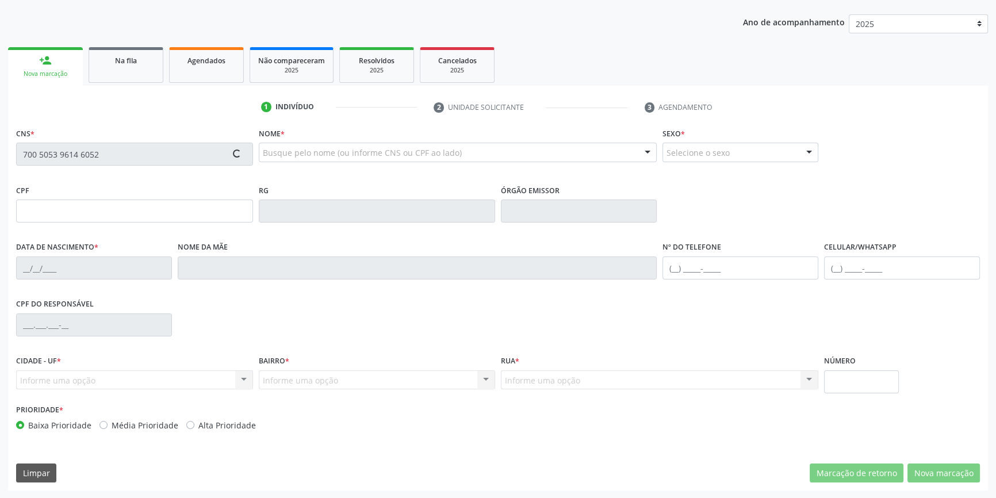
type input "101.832.694-46"
type input "15/03/1991"
type input "Maria Solidade Nunes"
type input "(87) 98816-3729"
type input "457.433.984-53"
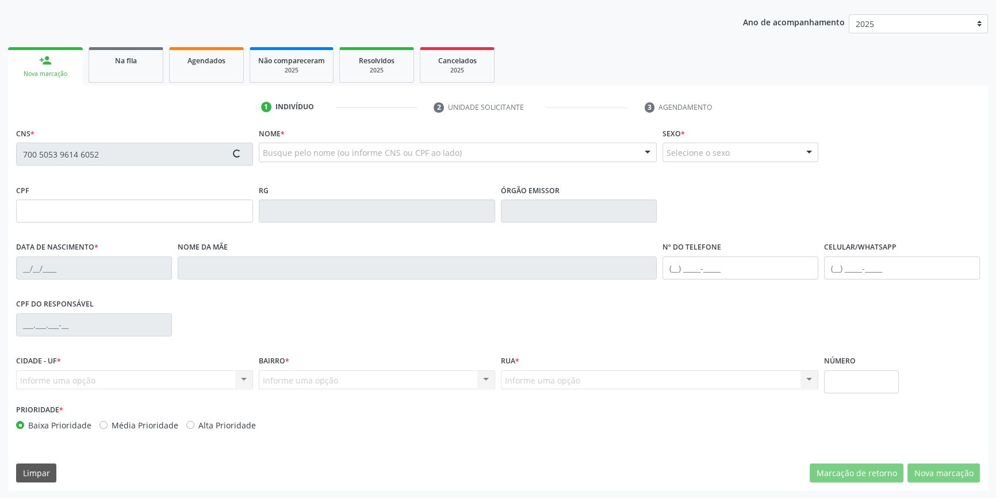
type input "S/N"
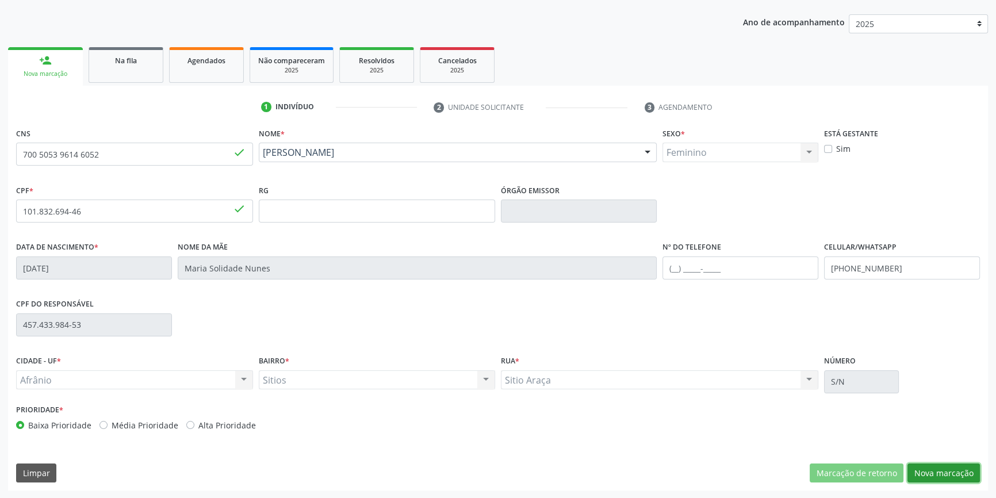
click at [945, 466] on button "Nova marcação" at bounding box center [943, 473] width 72 height 20
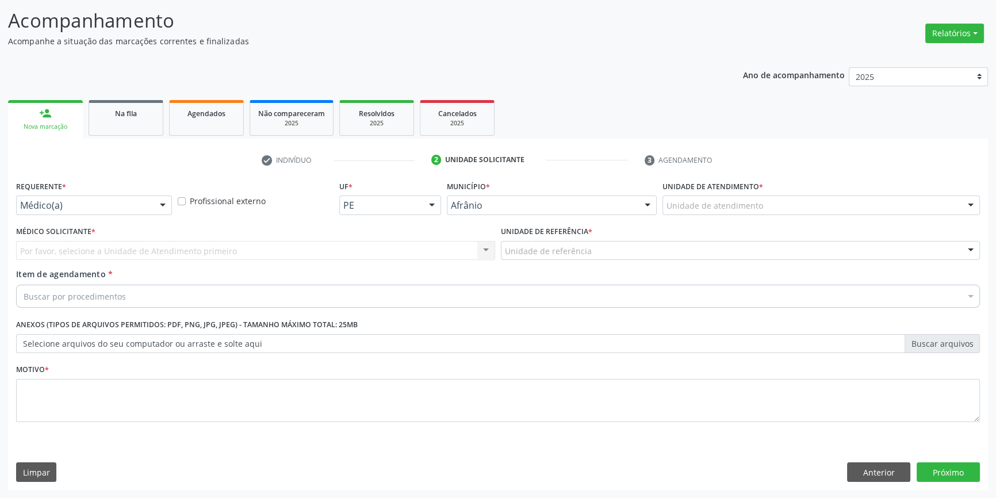
scroll to position [71, 0]
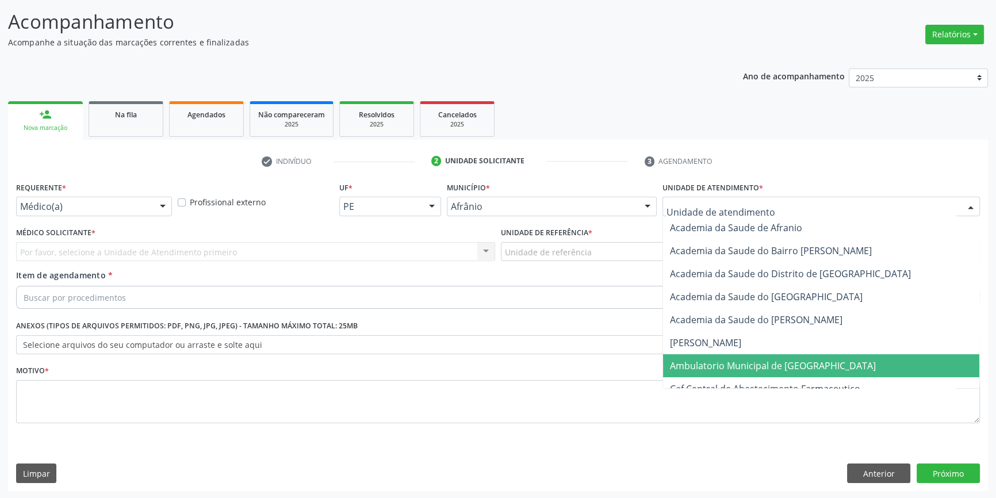
click at [738, 365] on span "Ambulatorio Municipal de [GEOGRAPHIC_DATA]" at bounding box center [773, 365] width 206 height 13
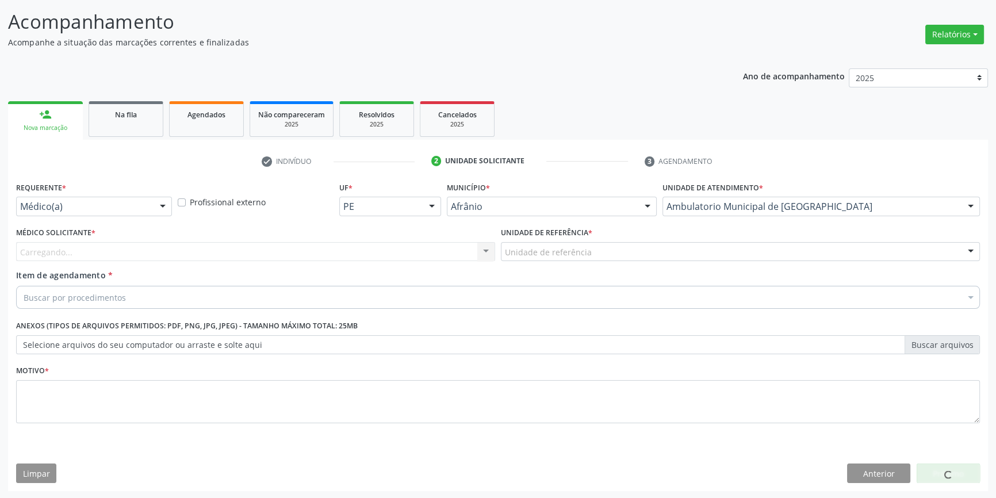
click at [607, 255] on div "Unidade de referência" at bounding box center [740, 252] width 479 height 20
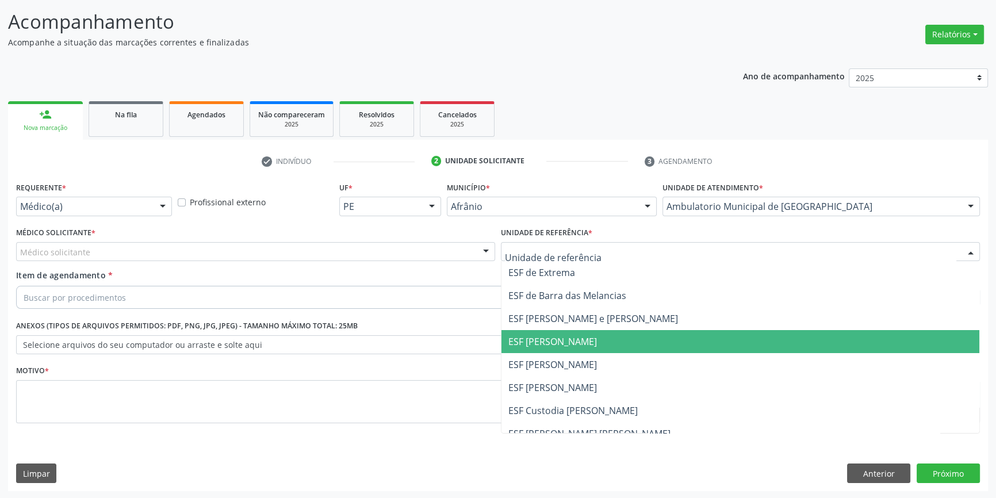
drag, startPoint x: 566, startPoint y: 360, endPoint x: 440, endPoint y: 321, distance: 131.1
click at [559, 360] on span "ESF [PERSON_NAME]" at bounding box center [552, 364] width 89 height 13
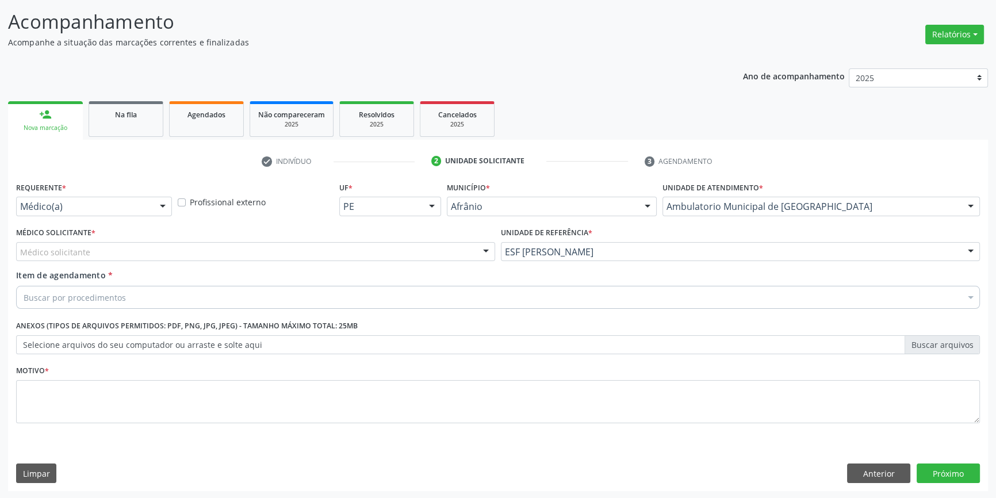
click at [297, 251] on div "Médico solicitante" at bounding box center [255, 252] width 479 height 20
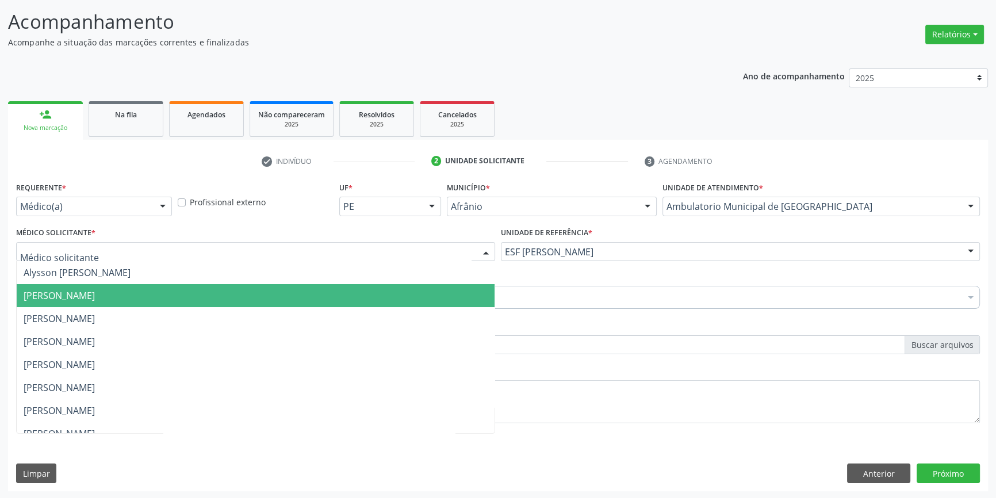
click at [137, 301] on span "[PERSON_NAME]" at bounding box center [256, 295] width 478 height 23
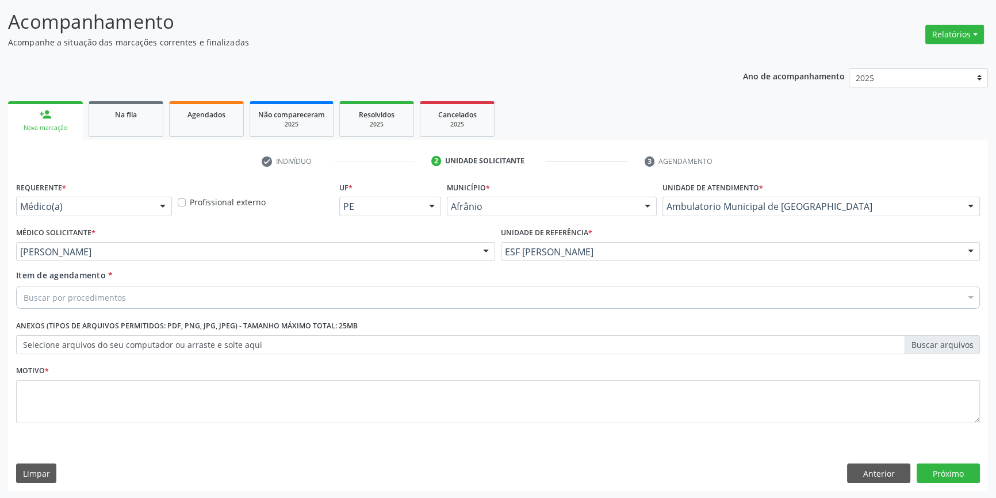
click at [126, 297] on div "Buscar por procedimentos" at bounding box center [498, 297] width 964 height 23
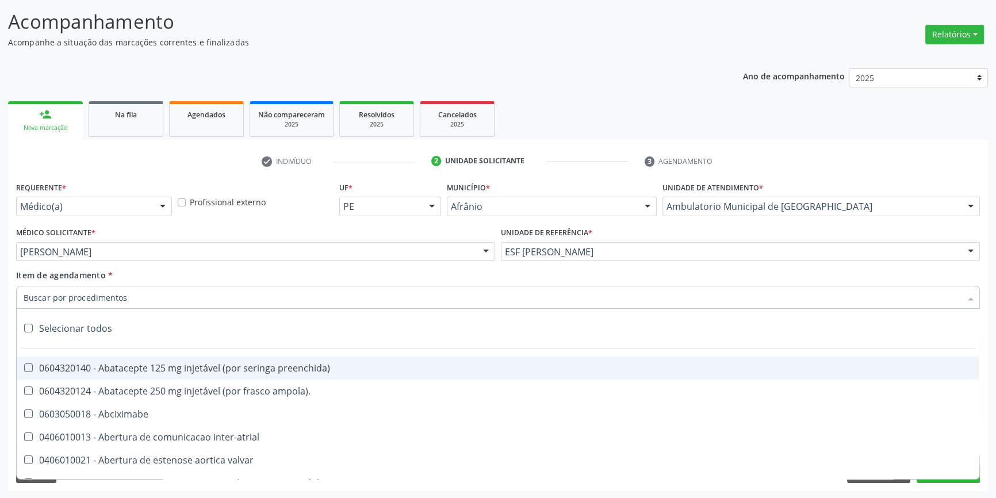
paste input "GINECOLOGISTA"
type input "GINECOLOGISTA"
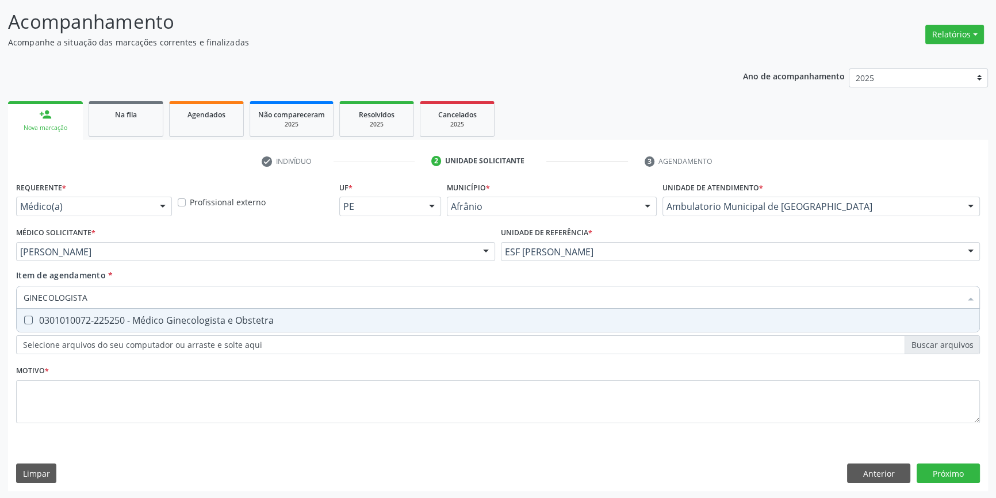
click at [125, 327] on span "0301010072-225250 - Médico Ginecologista e Obstetra" at bounding box center [498, 320] width 962 height 23
checkbox Obstetra "true"
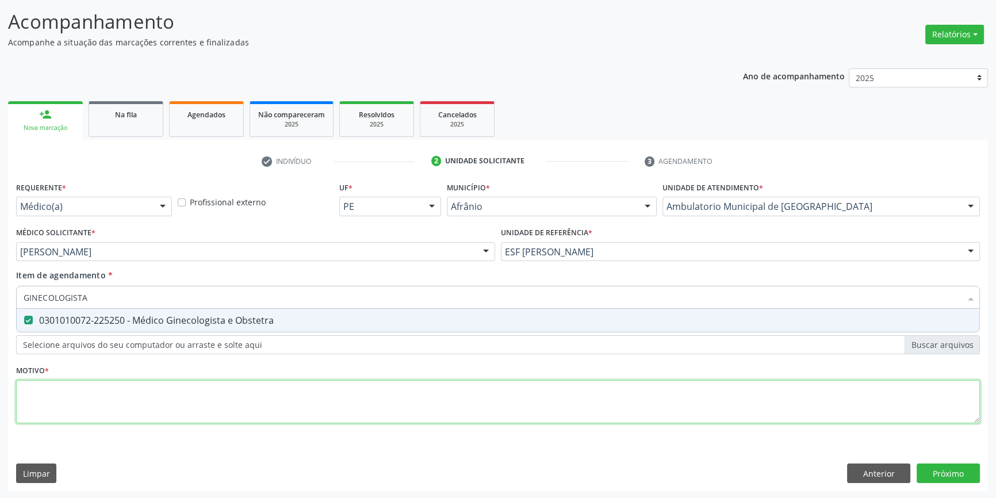
click at [115, 407] on div "Requerente * Médico(a) Médico(a) Enfermeiro(a) Paciente Nenhum resultado encont…" at bounding box center [498, 309] width 964 height 260
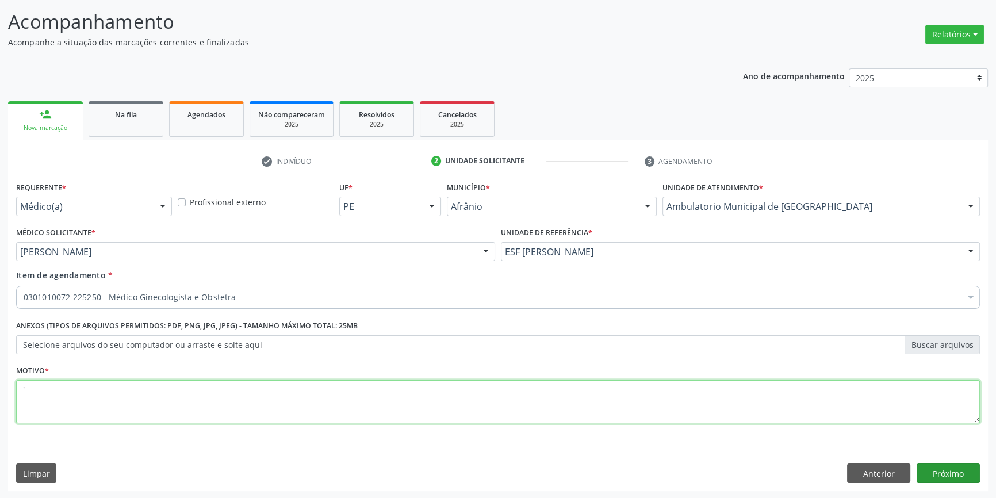
type textarea "'"
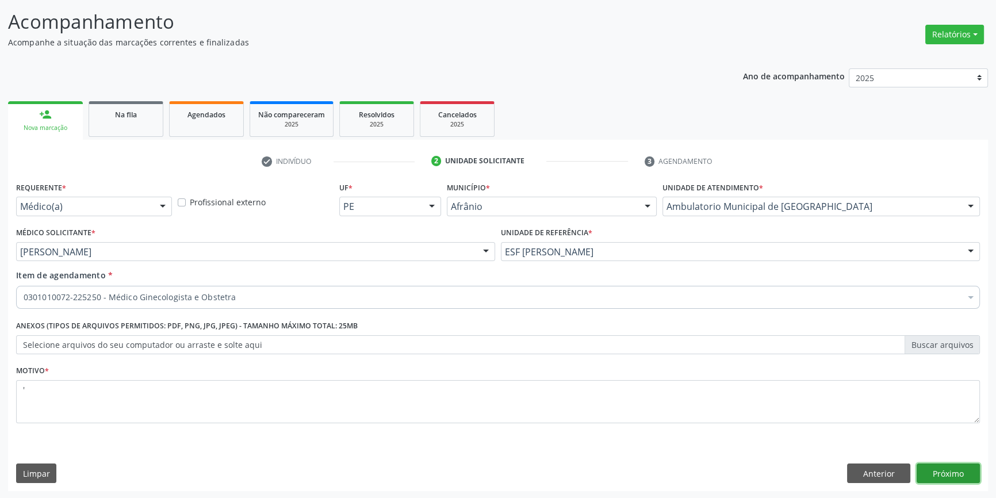
click at [961, 467] on button "Próximo" at bounding box center [947, 473] width 63 height 20
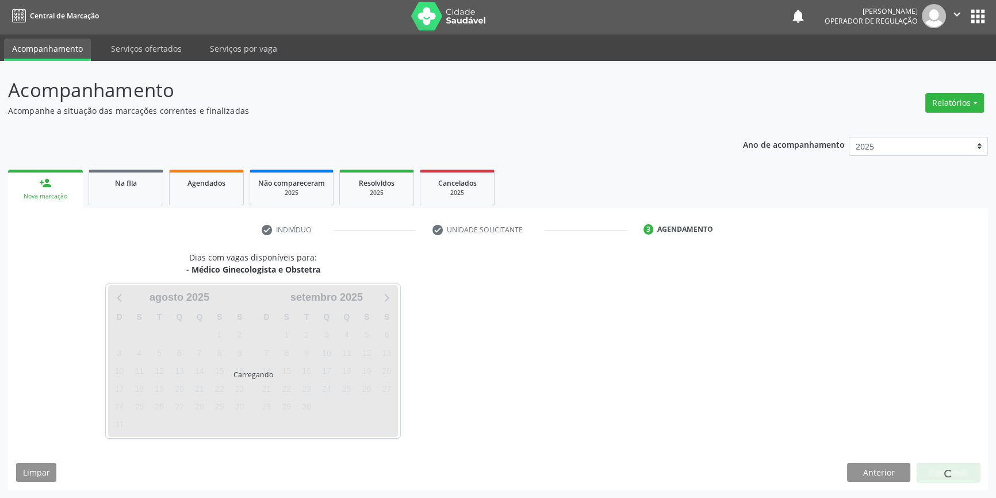
scroll to position [1, 0]
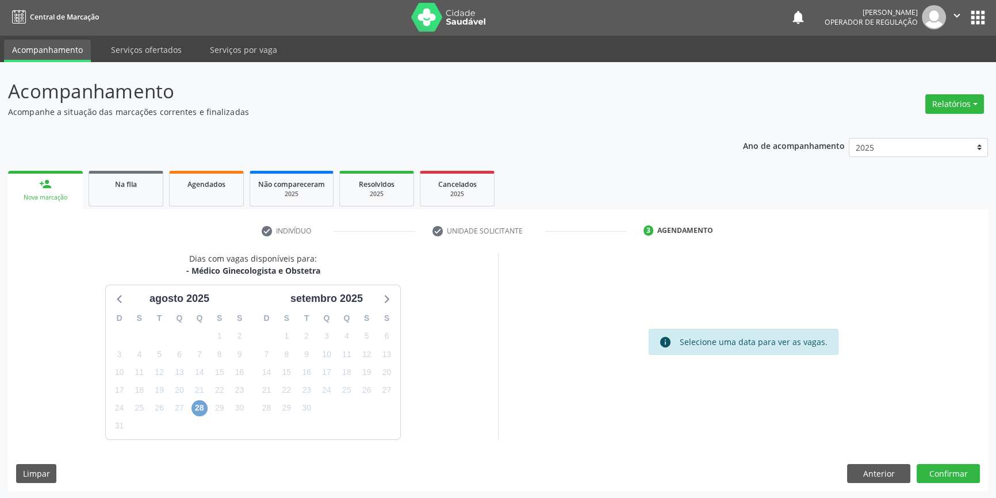
click at [201, 408] on span "28" at bounding box center [199, 408] width 16 height 16
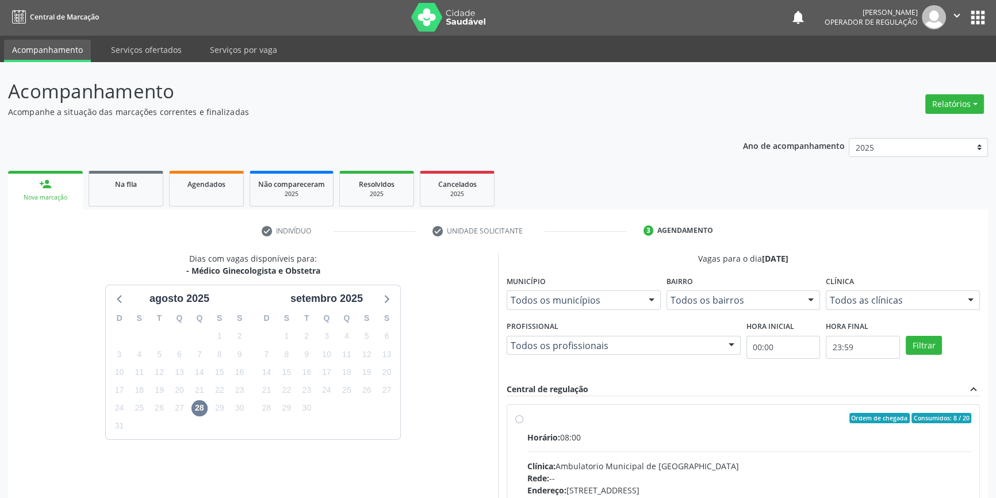
click at [527, 415] on label "Ordem de chegada Consumidos: 8 / 20 Horário: 08:00 Clínica: Ambulatorio Municip…" at bounding box center [749, 501] width 444 height 177
click at [520, 415] on input "Ordem de chegada Consumidos: 8 / 20 Horário: 08:00 Clínica: Ambulatorio Municip…" at bounding box center [519, 418] width 8 height 10
radio input "true"
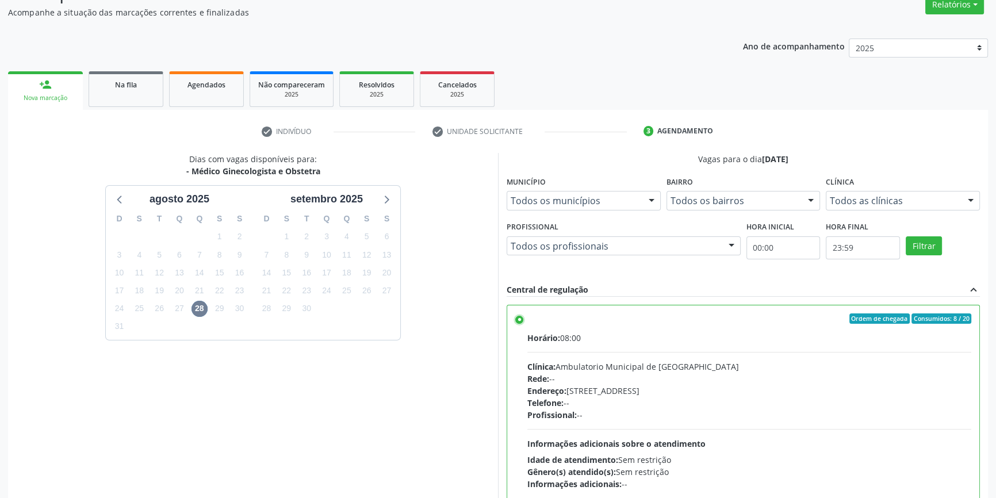
scroll to position [188, 0]
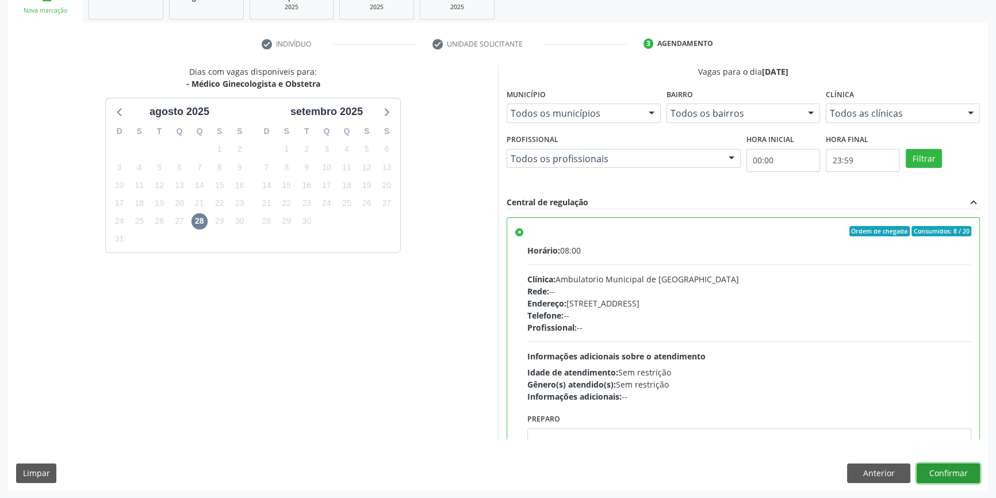
click at [949, 463] on button "Confirmar" at bounding box center [947, 473] width 63 height 20
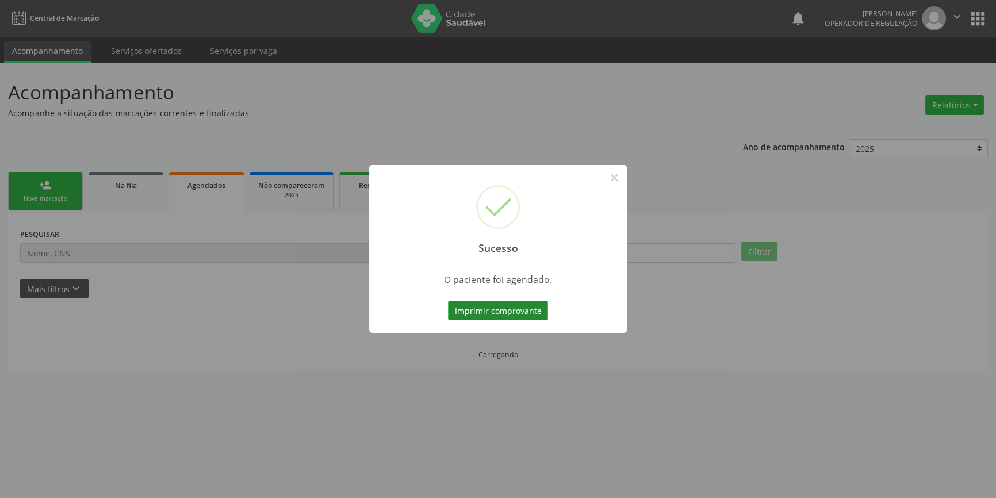
scroll to position [0, 0]
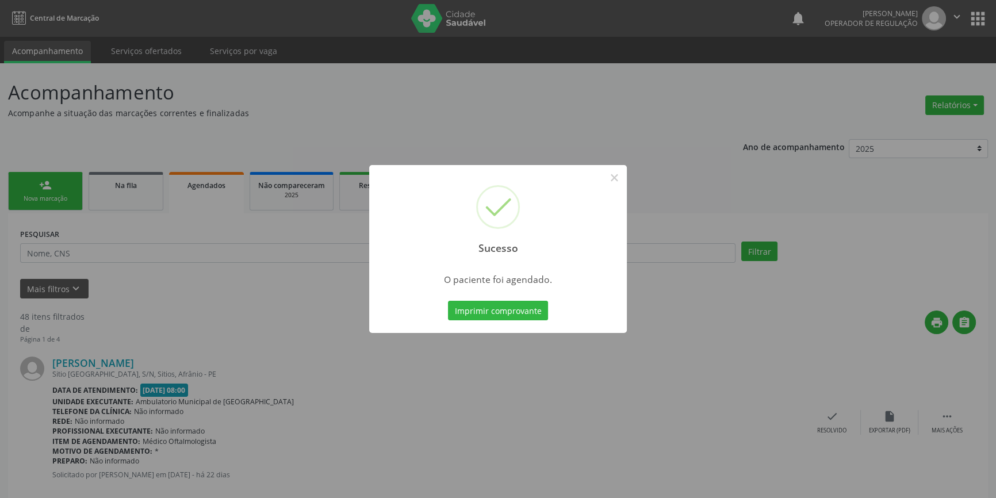
click at [523, 322] on div "Imprimir comprovante Cancel" at bounding box center [498, 310] width 105 height 24
click at [525, 317] on button "Imprimir comprovante" at bounding box center [498, 311] width 100 height 20
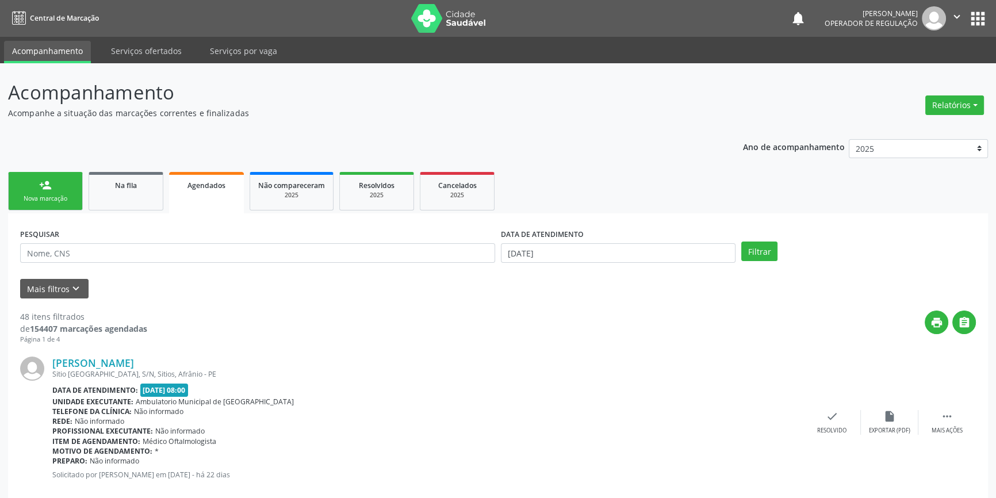
click at [64, 184] on link "person_add Nova marcação" at bounding box center [45, 191] width 75 height 39
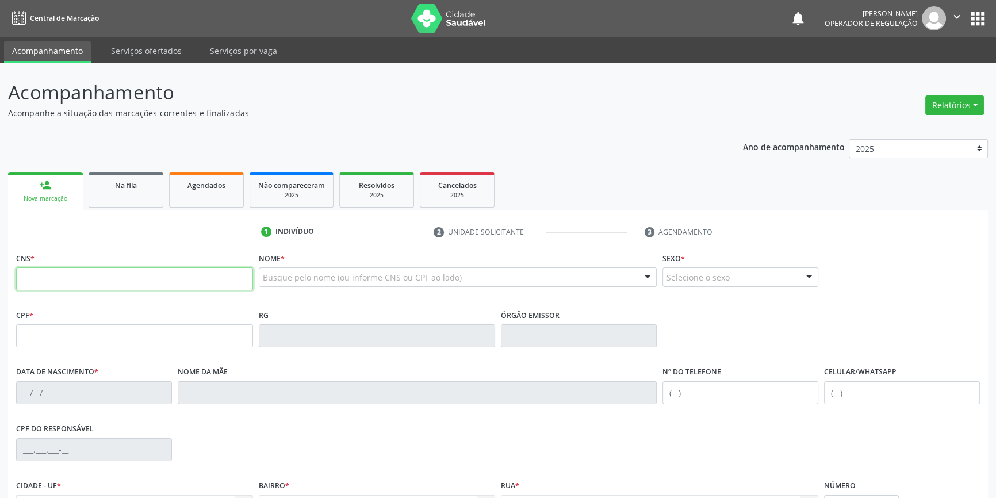
click at [46, 279] on input "text" at bounding box center [134, 278] width 237 height 23
type input "708 0053 4740 0528"
type input "040.572.074-22"
type input "09/01/1974"
type input "Aurelina Inacia de Lima"
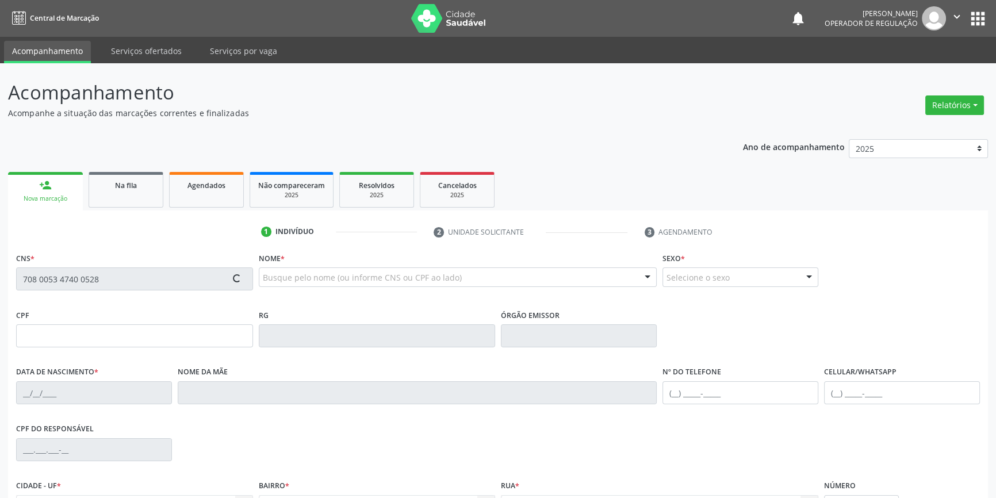
type input "(87) 98874-0311"
type input "70"
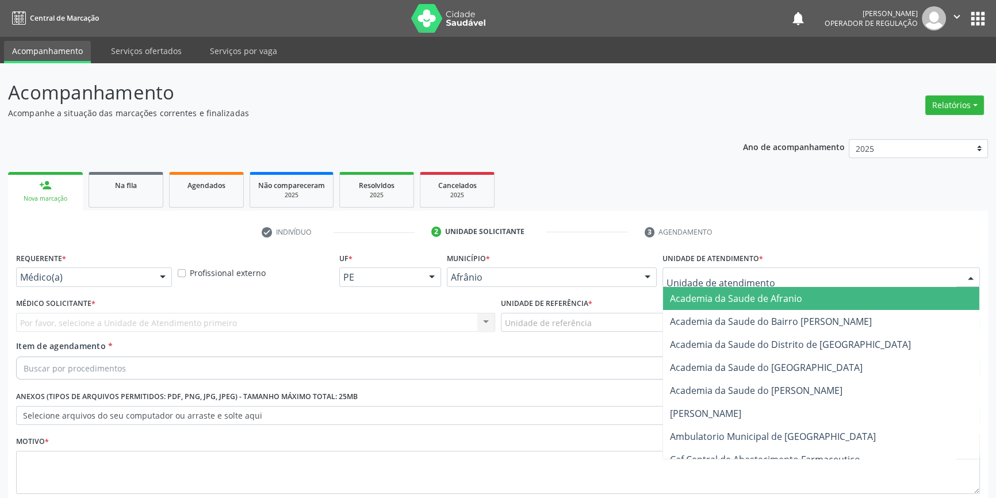
click at [721, 267] on div at bounding box center [820, 277] width 317 height 20
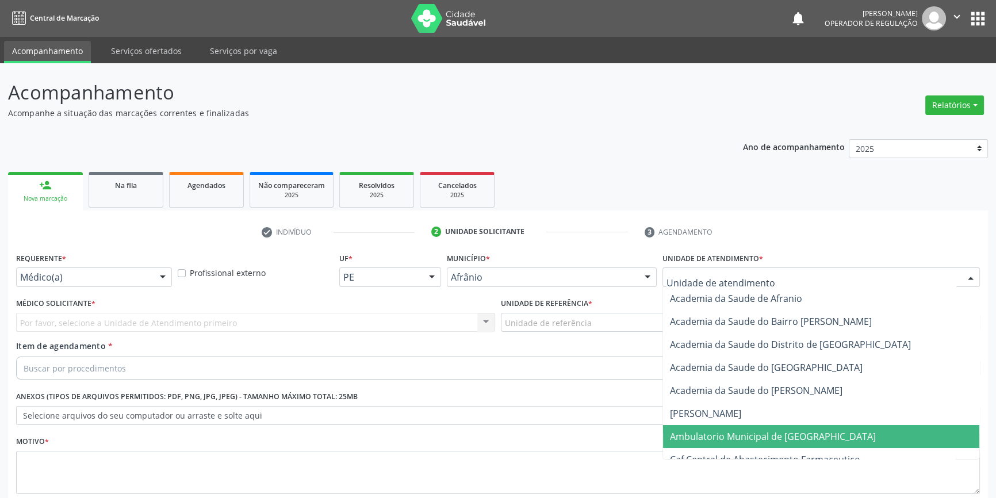
click at [718, 425] on span "Ambulatorio Municipal de [GEOGRAPHIC_DATA]" at bounding box center [821, 436] width 316 height 23
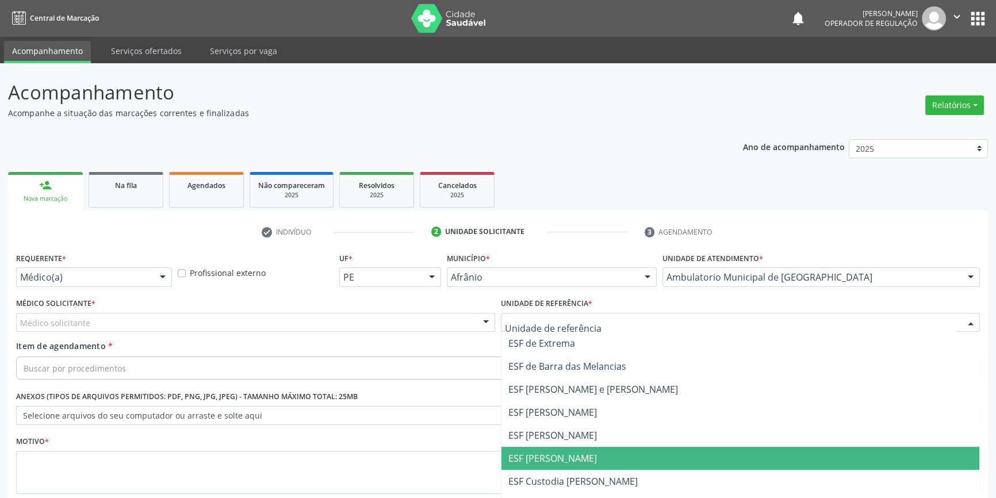
click at [566, 452] on span "ESF [PERSON_NAME]" at bounding box center [552, 458] width 89 height 13
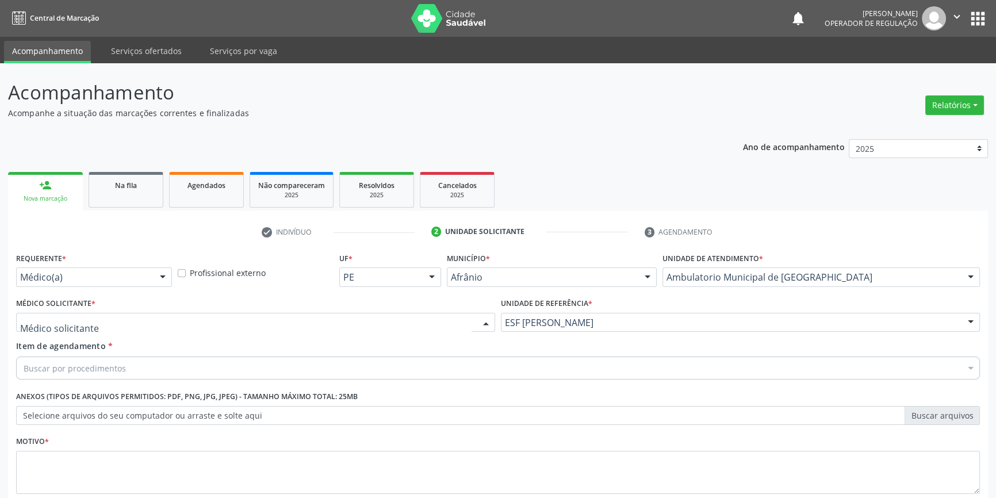
drag, startPoint x: 270, startPoint y: 255, endPoint x: 213, endPoint y: 287, distance: 65.1
click at [268, 313] on div at bounding box center [255, 323] width 479 height 20
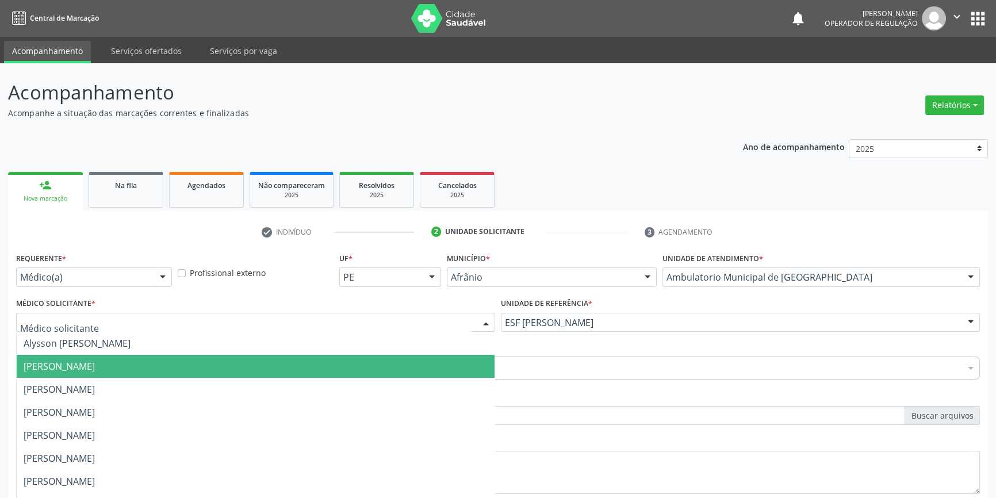
drag, startPoint x: 176, startPoint y: 300, endPoint x: 158, endPoint y: 299, distance: 17.8
click at [175, 355] on span "[PERSON_NAME]" at bounding box center [256, 366] width 478 height 23
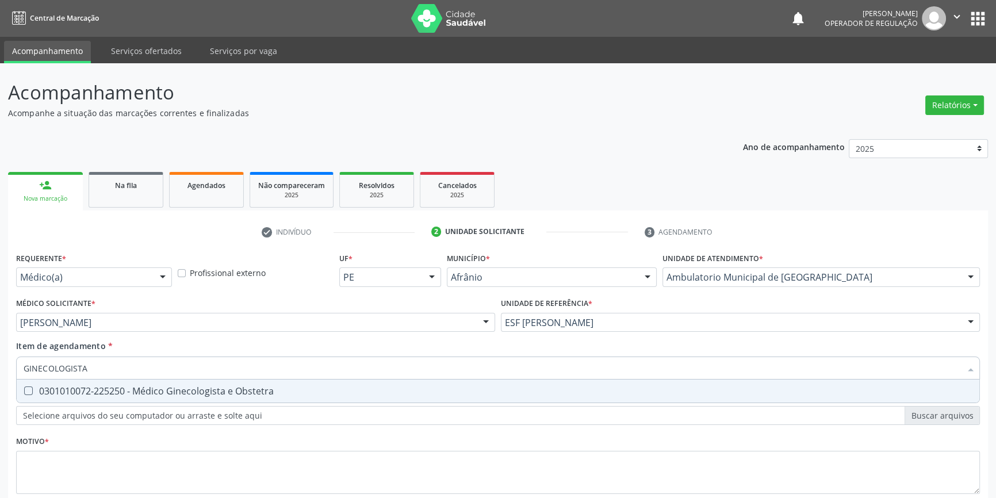
click at [135, 386] on div "0301010072-225250 - Médico Ginecologista e Obstetra" at bounding box center [498, 390] width 949 height 9
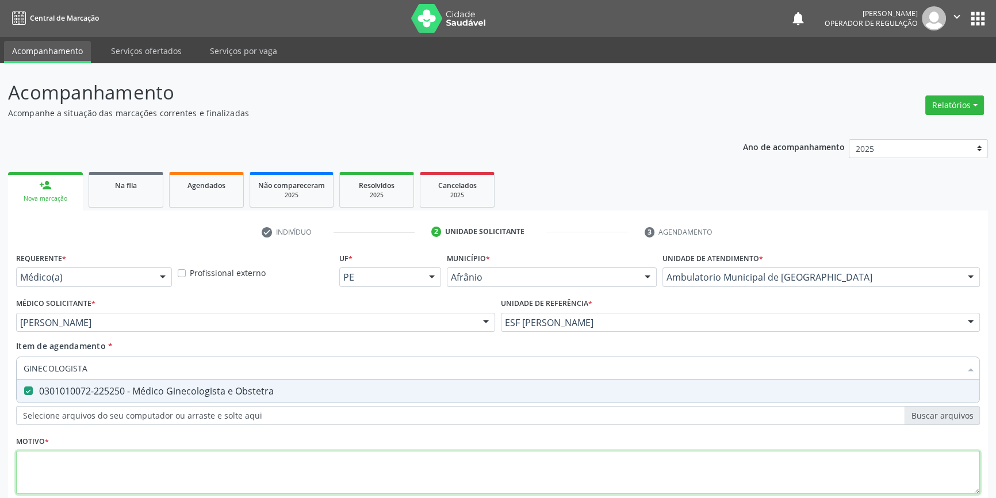
click at [132, 390] on div "Requerente * Médico(a) Médico(a) Enfermeiro(a) Paciente Nenhum resultado encont…" at bounding box center [498, 380] width 964 height 260
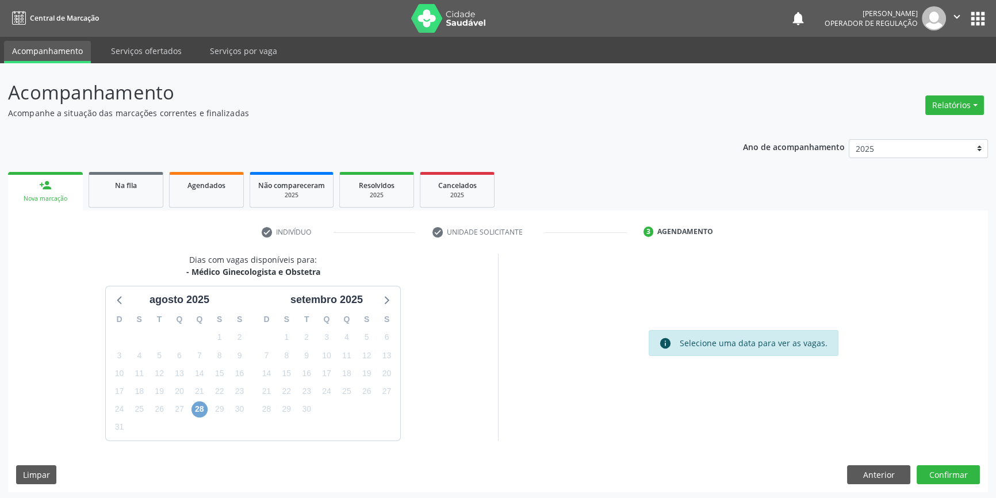
click at [201, 413] on span "28" at bounding box center [199, 409] width 16 height 16
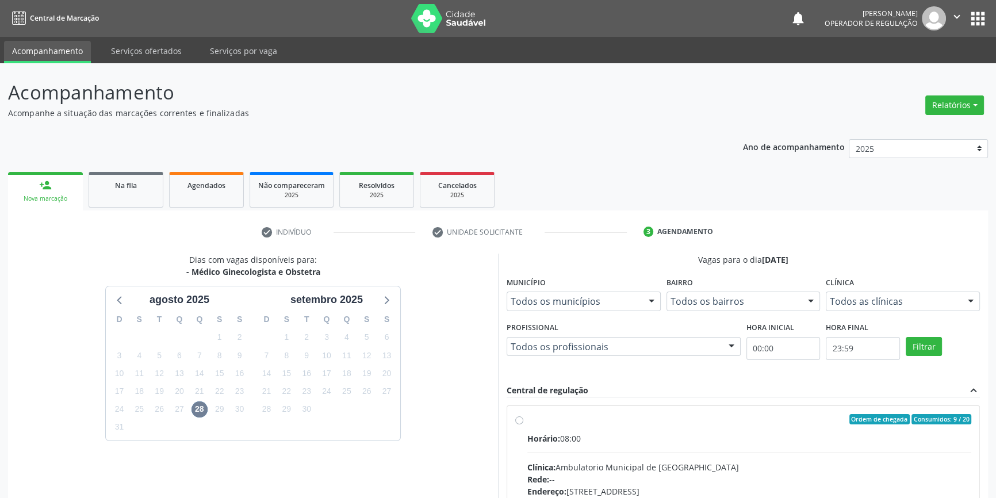
click at [546, 408] on div "Ordem de chegada Consumidos: 9 / 20 Horário: 08:00 Clínica: Ambulatorio Municip…" at bounding box center [743, 502] width 472 height 193
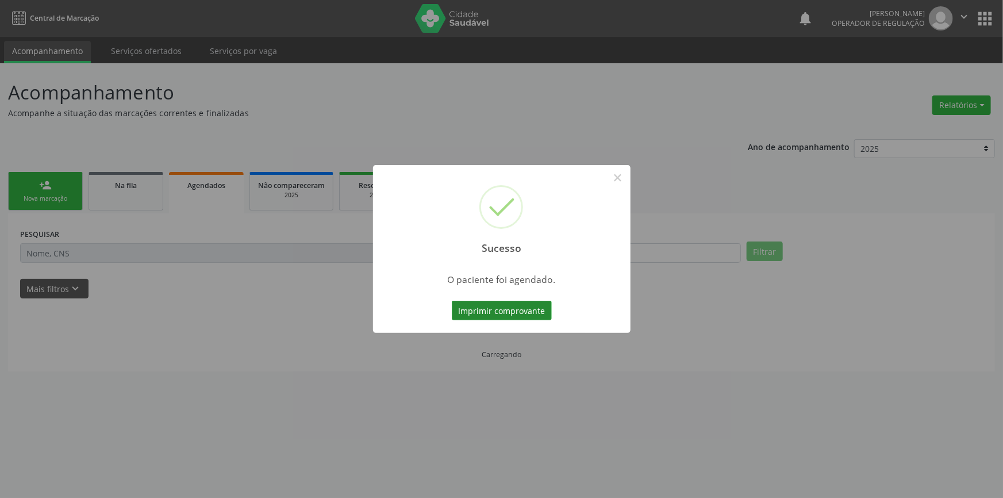
click at [524, 310] on button "Imprimir comprovante" at bounding box center [502, 311] width 100 height 20
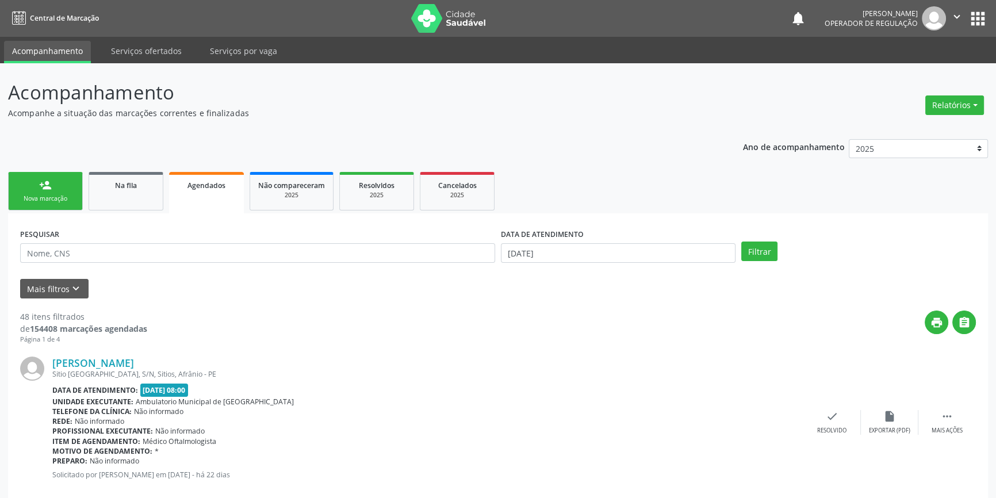
click at [62, 185] on link "person_add Nova marcação" at bounding box center [45, 191] width 75 height 39
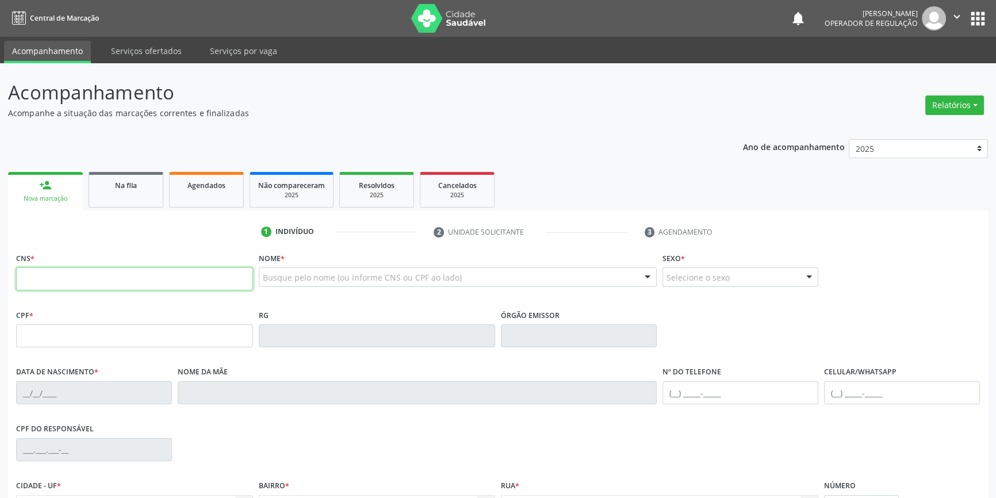
click at [81, 279] on input "text" at bounding box center [134, 278] width 237 height 23
type input "704 0043 6437 0069"
type input "845.256.654-91"
type input "23/08/1973"
type input "Benedita Ana Rodrigues"
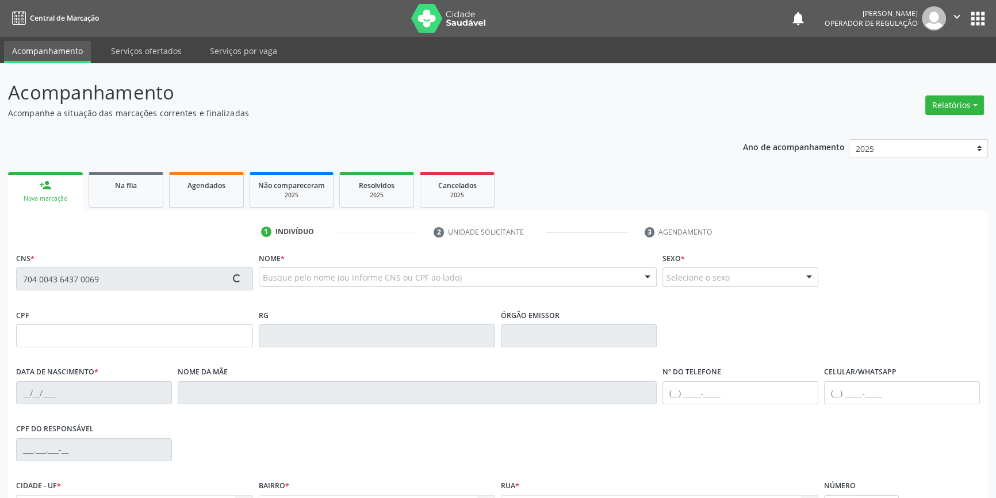
type input "(87) 98861-1908"
type input "(87) 98876-0370"
type input "845.256.904-10"
type input "S/N"
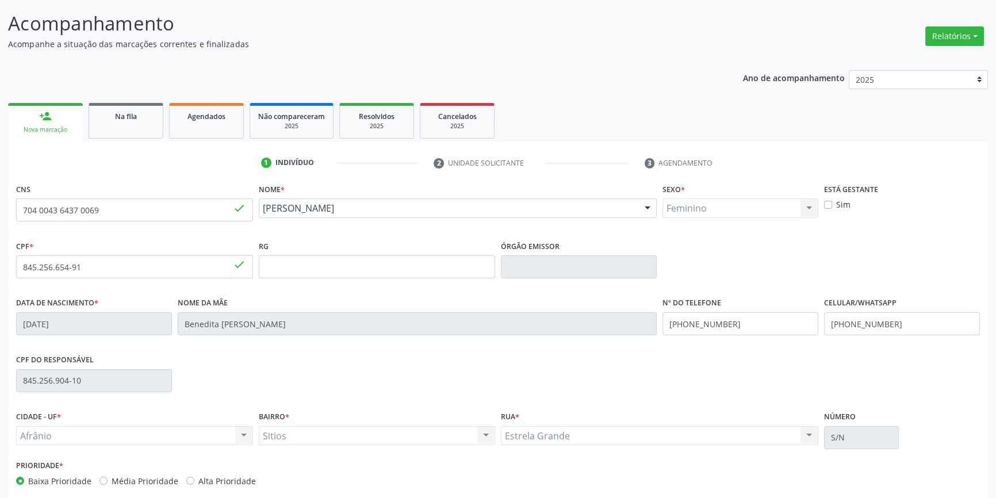
scroll to position [125, 0]
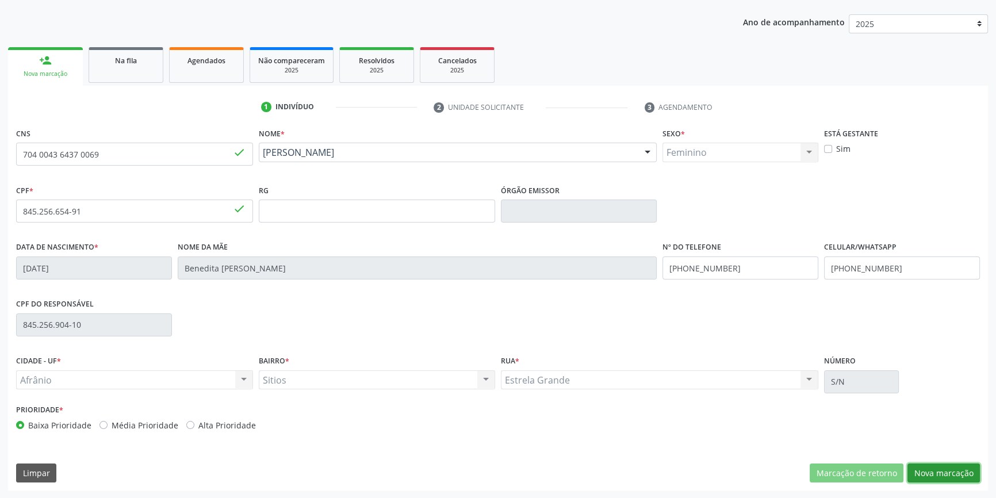
click at [961, 470] on button "Nova marcação" at bounding box center [943, 473] width 72 height 20
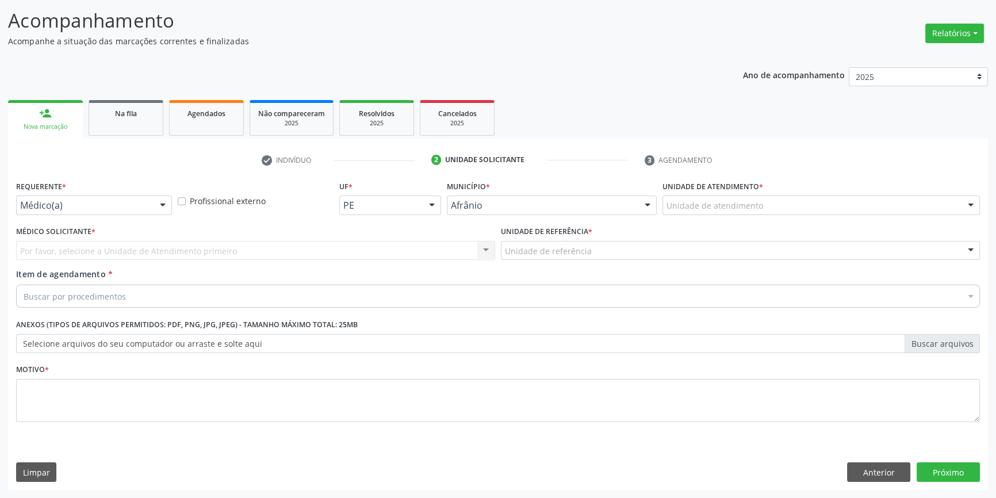
scroll to position [71, 0]
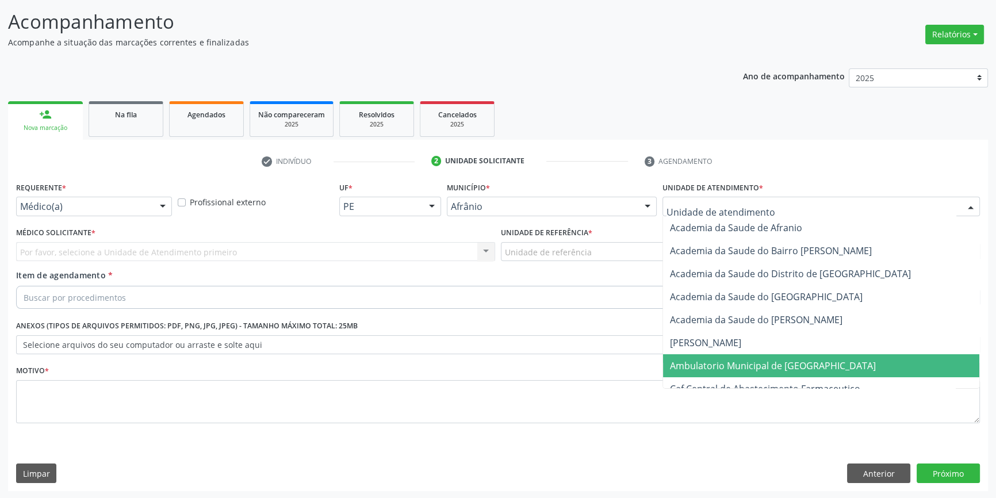
click at [745, 362] on span "Ambulatorio Municipal de [GEOGRAPHIC_DATA]" at bounding box center [773, 365] width 206 height 13
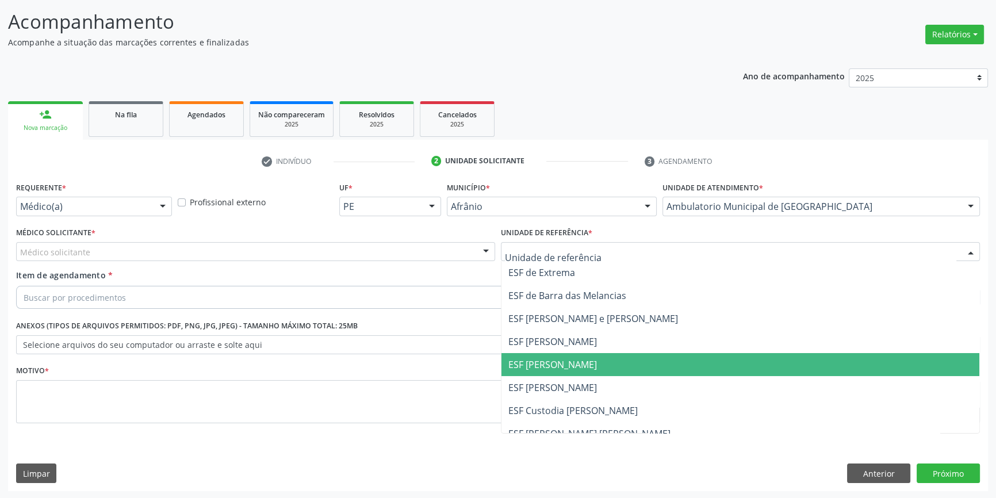
click at [556, 367] on span "ESF [PERSON_NAME]" at bounding box center [552, 364] width 89 height 13
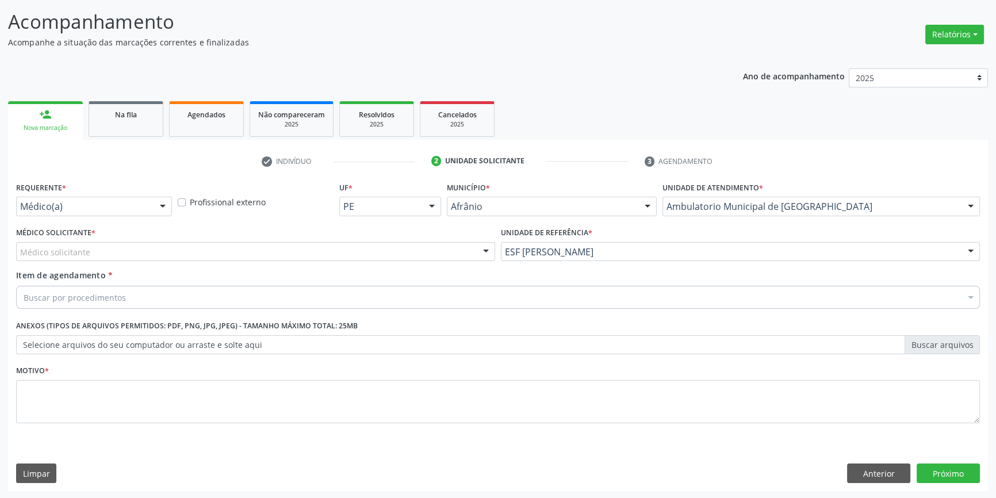
click at [285, 244] on div "Médico solicitante" at bounding box center [255, 252] width 479 height 20
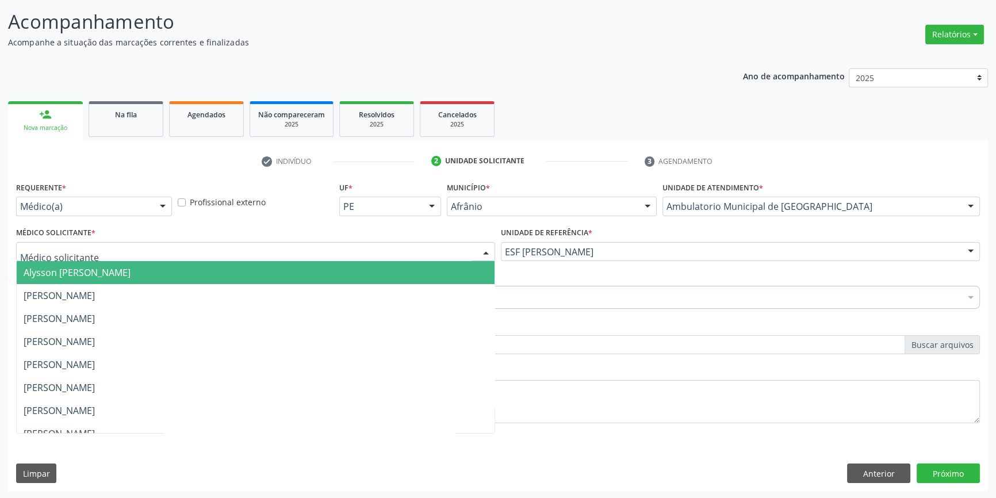
click at [202, 281] on span "Alysson [PERSON_NAME]" at bounding box center [256, 272] width 478 height 23
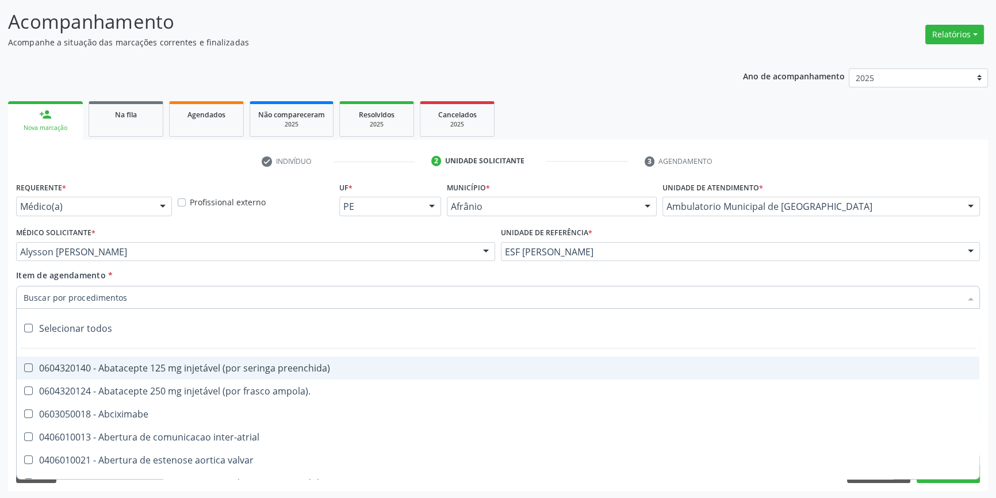
paste input "GINECOLOGISTA"
type input "GINECOLOGISTA"
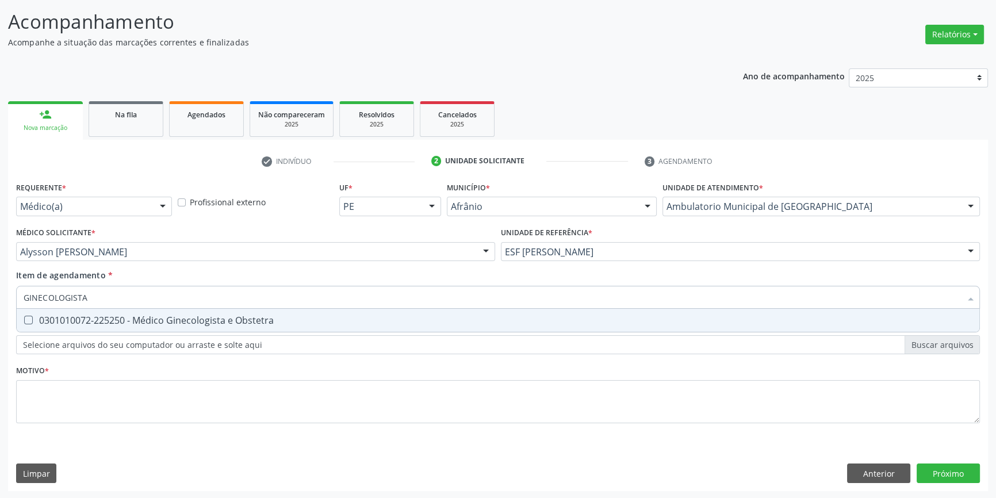
click at [126, 323] on div "0301010072-225250 - Médico Ginecologista e Obstetra" at bounding box center [498, 320] width 949 height 9
checkbox Obstetra "true"
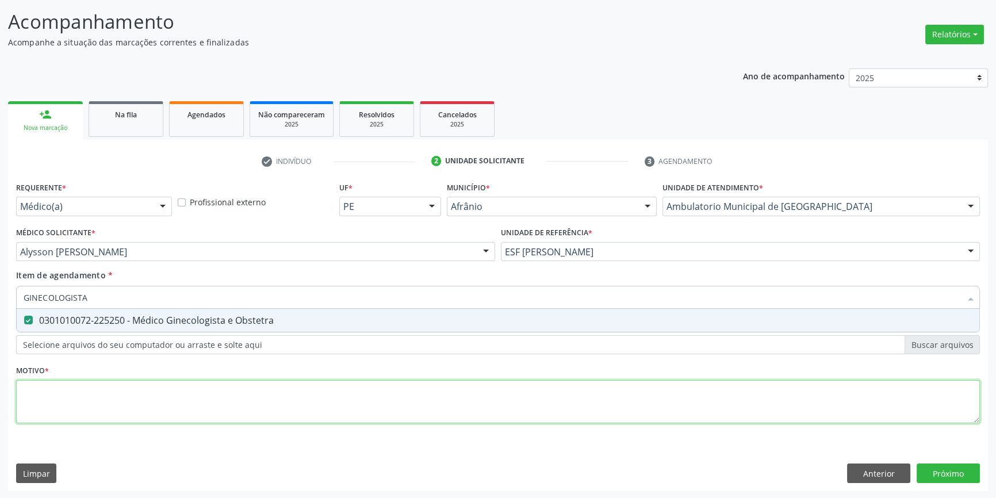
click at [103, 387] on div "Requerente * Médico(a) Médico(a) Enfermeiro(a) Paciente Nenhum resultado encont…" at bounding box center [498, 309] width 964 height 260
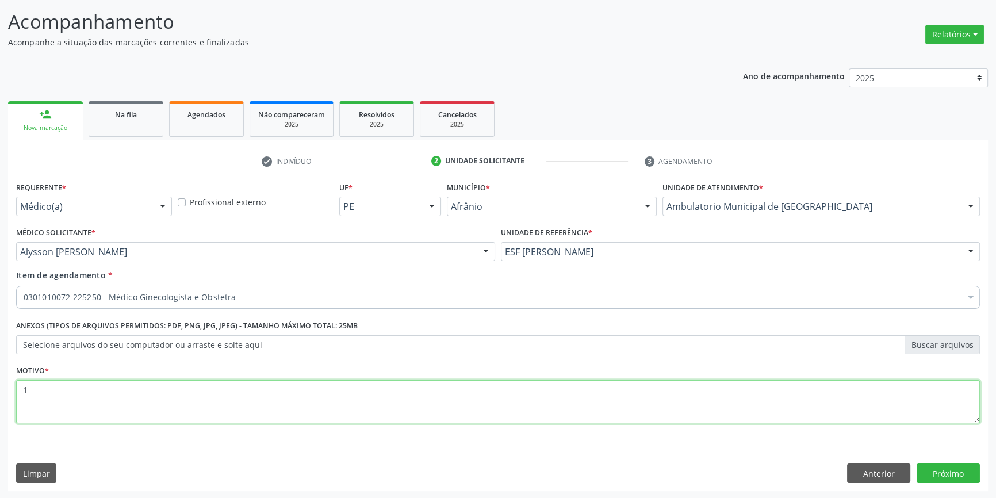
type textarea "1"
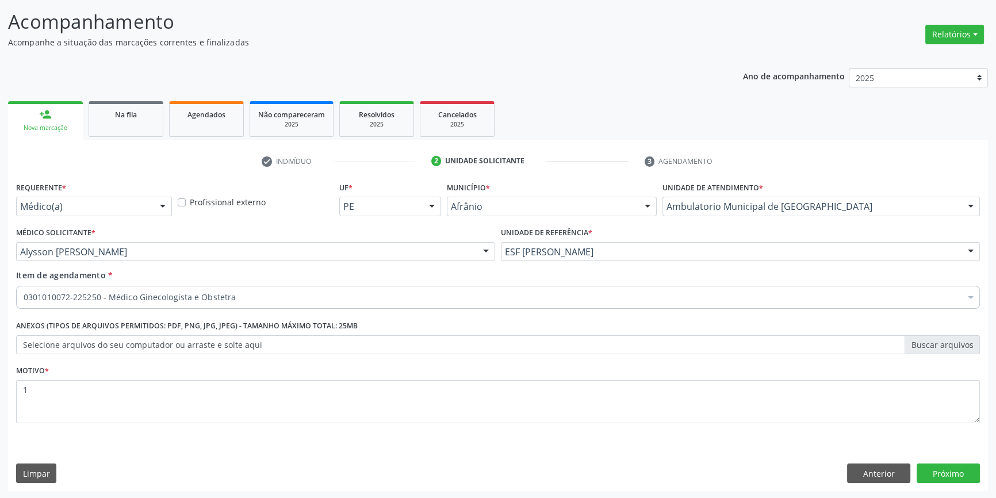
click at [979, 484] on div "Requerente * Médico(a) Médico(a) Enfermeiro(a) Paciente Nenhum resultado encont…" at bounding box center [498, 335] width 980 height 312
click at [970, 478] on button "Próximo" at bounding box center [947, 473] width 63 height 20
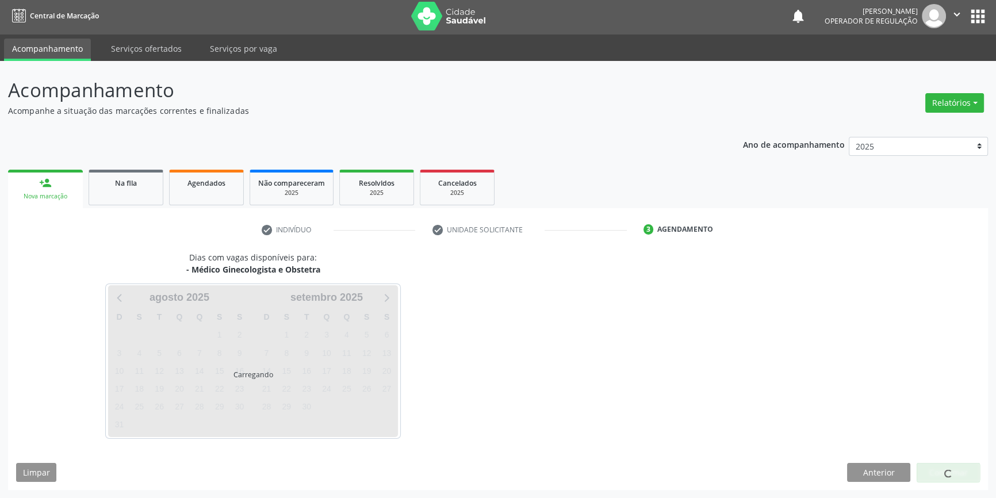
scroll to position [1, 0]
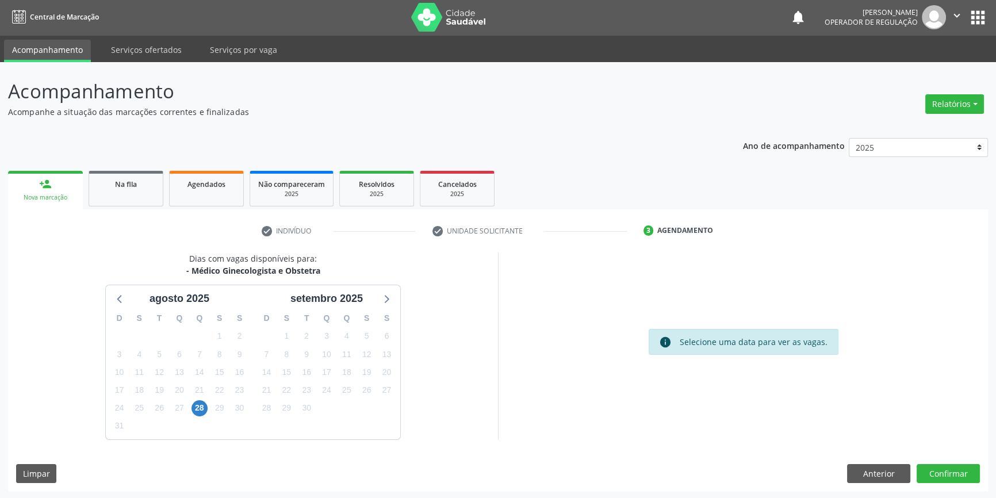
click at [190, 406] on div "28" at bounding box center [199, 408] width 20 height 18
click at [195, 406] on span "28" at bounding box center [199, 408] width 16 height 16
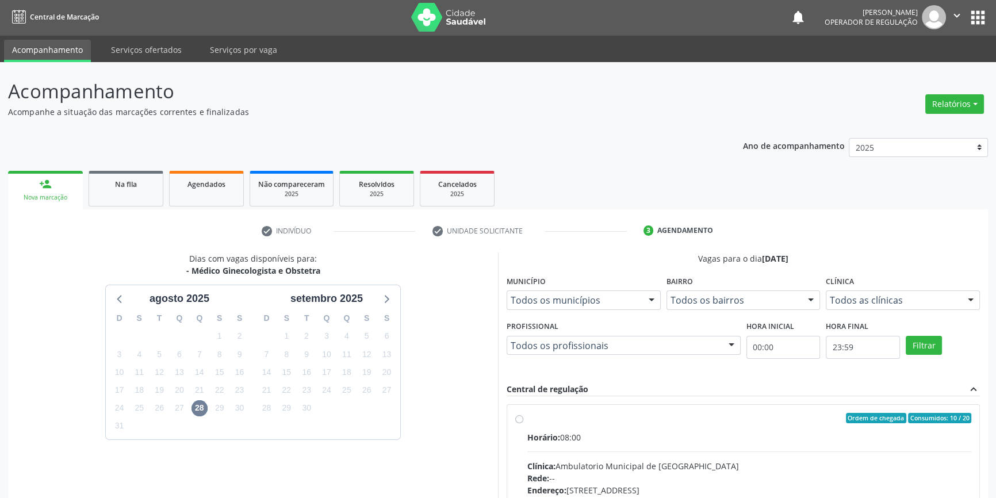
click at [606, 417] on div "Ordem de chegada Consumidos: 10 / 20" at bounding box center [749, 418] width 444 height 10
click at [523, 417] on input "Ordem de chegada Consumidos: 10 / 20 Horário: 08:00 Clínica: Ambulatorio Munici…" at bounding box center [519, 418] width 8 height 10
radio input "true"
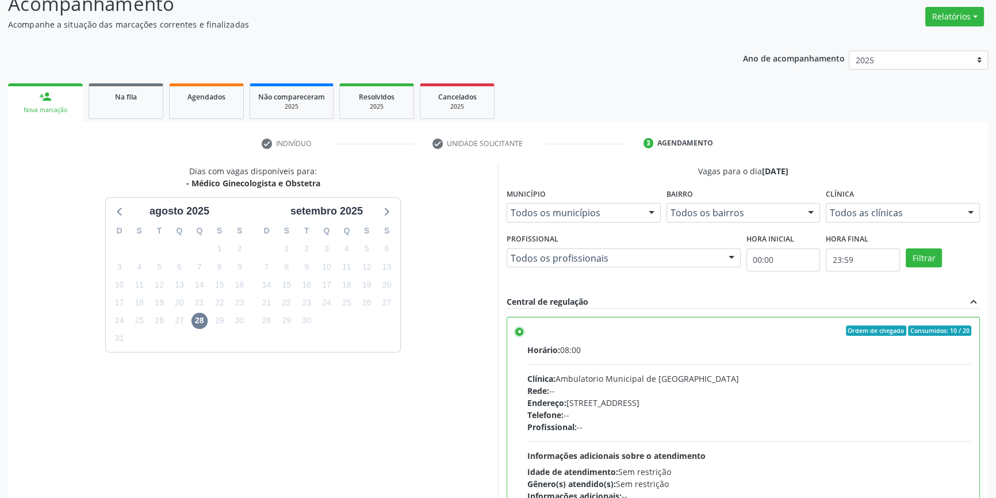
scroll to position [188, 0]
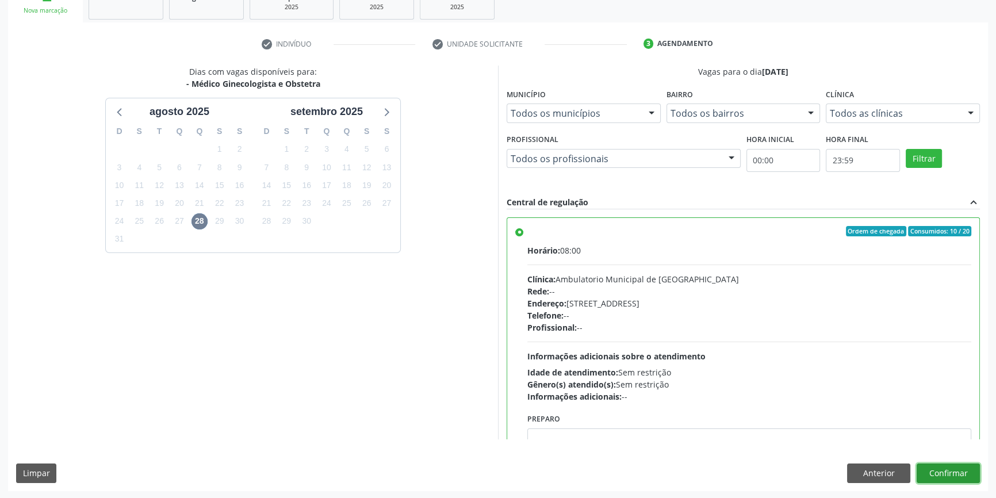
click at [939, 471] on button "Confirmar" at bounding box center [947, 473] width 63 height 20
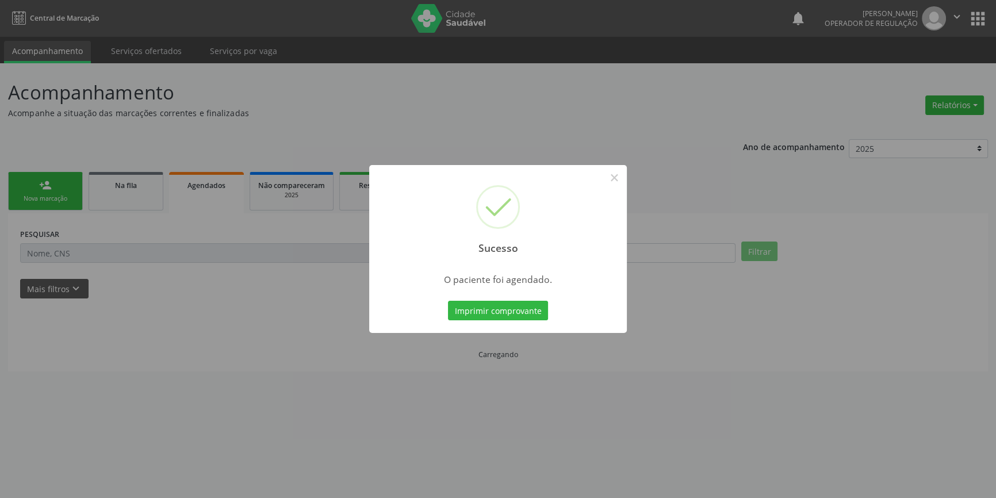
scroll to position [0, 0]
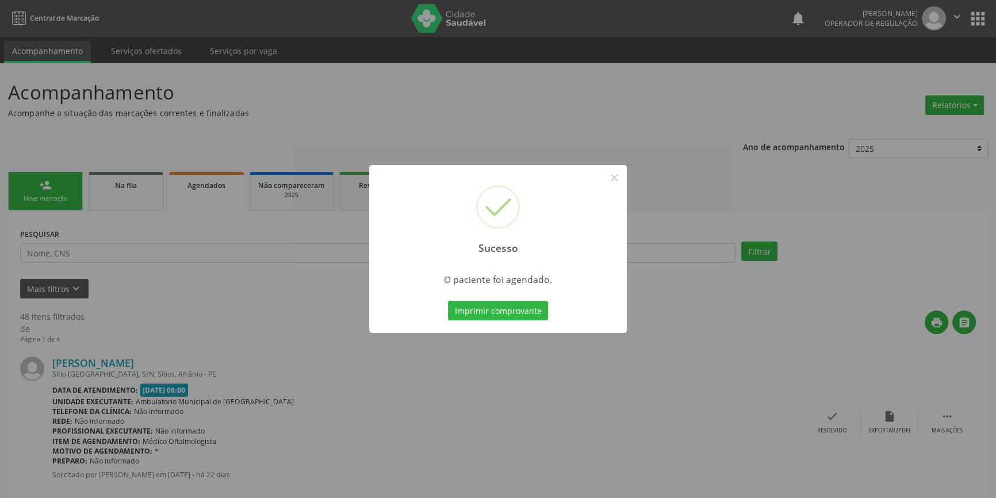
click at [509, 300] on div "Imprimir comprovante Cancel" at bounding box center [498, 310] width 105 height 24
click at [511, 305] on button "Imprimir comprovante" at bounding box center [498, 311] width 100 height 20
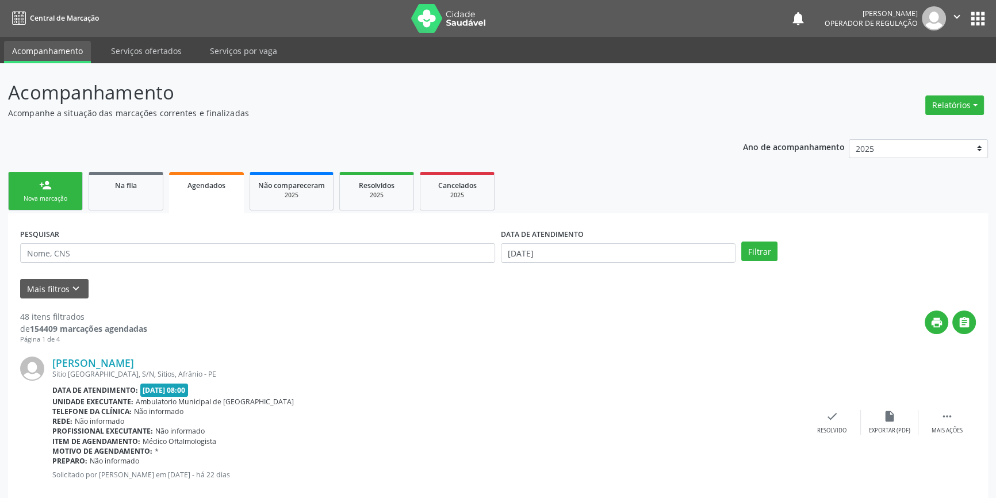
click at [55, 183] on link "person_add Nova marcação" at bounding box center [45, 191] width 75 height 39
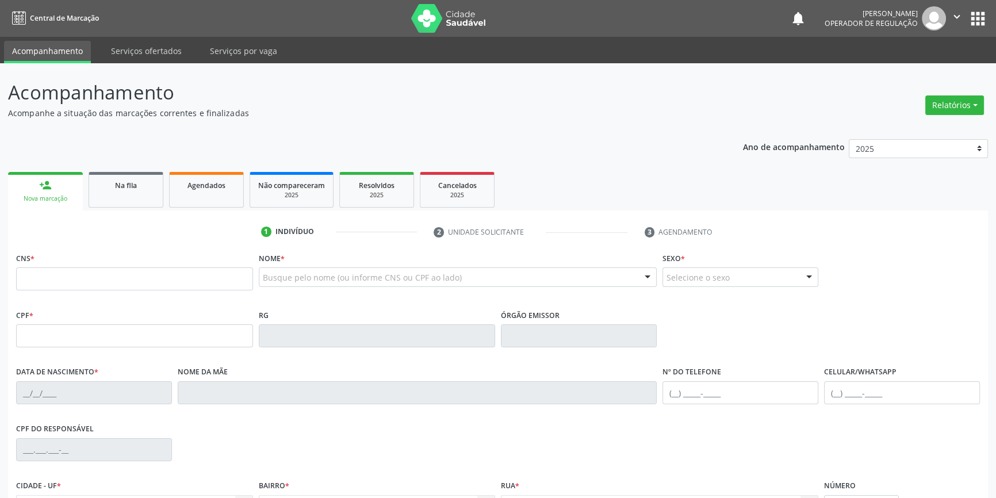
click at [56, 265] on div "CNS *" at bounding box center [134, 270] width 237 height 41
click at [71, 273] on input "text" at bounding box center [134, 278] width 237 height 23
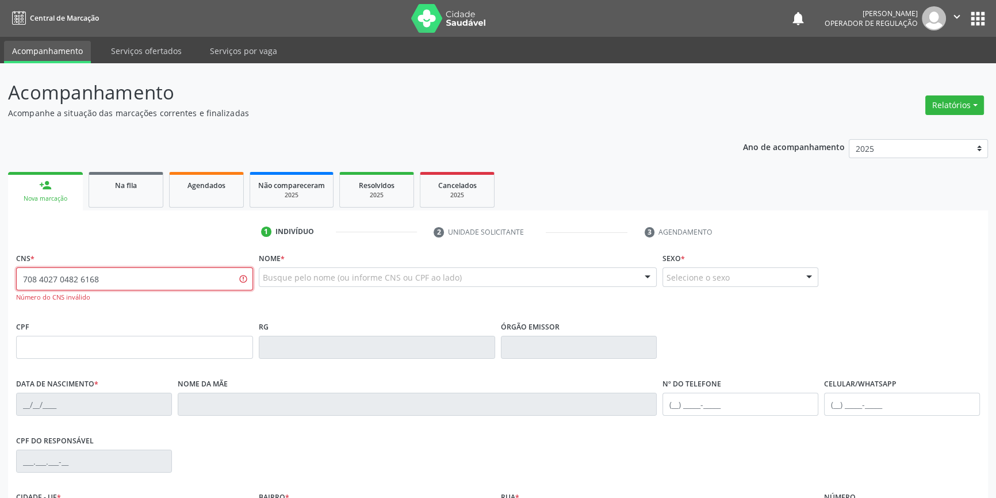
type input "708 4027 0482 6168"
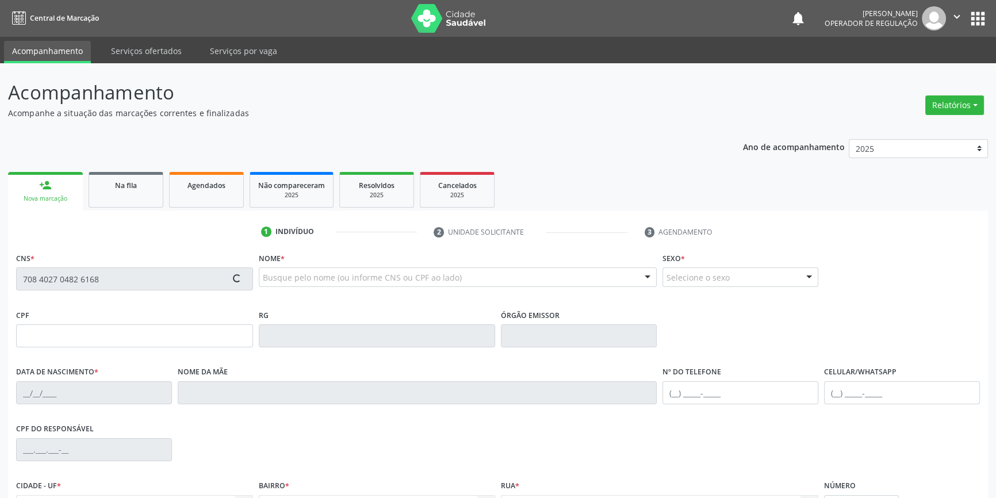
type input "117.750.824-90"
type input "13/02/1998"
type input "Luzinete Gomes Rodrigues"
type input "(87) 98865-0731"
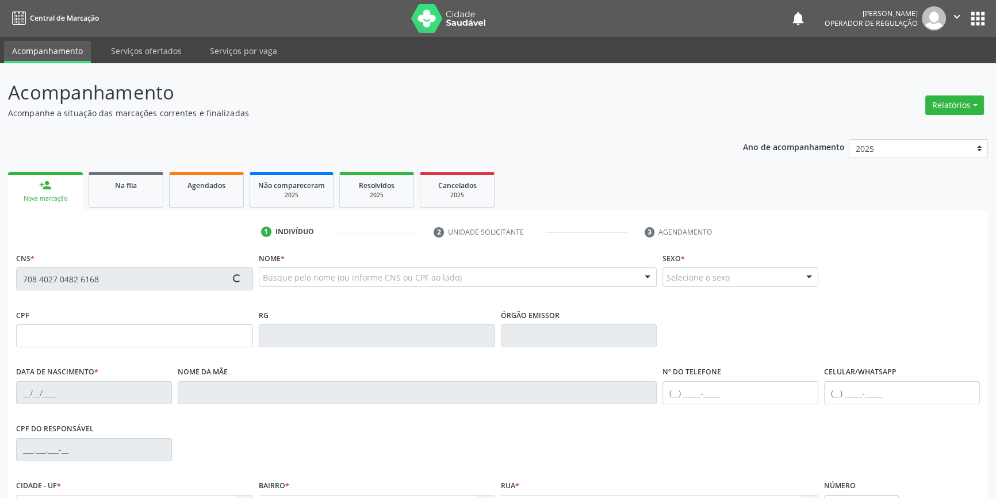
type input "5"
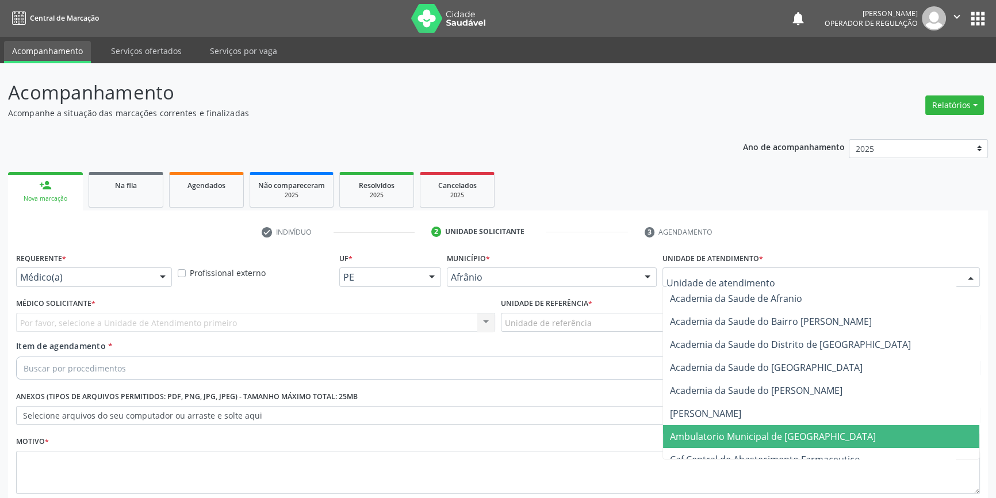
click at [739, 430] on span "Ambulatorio Municipal de [GEOGRAPHIC_DATA]" at bounding box center [773, 436] width 206 height 13
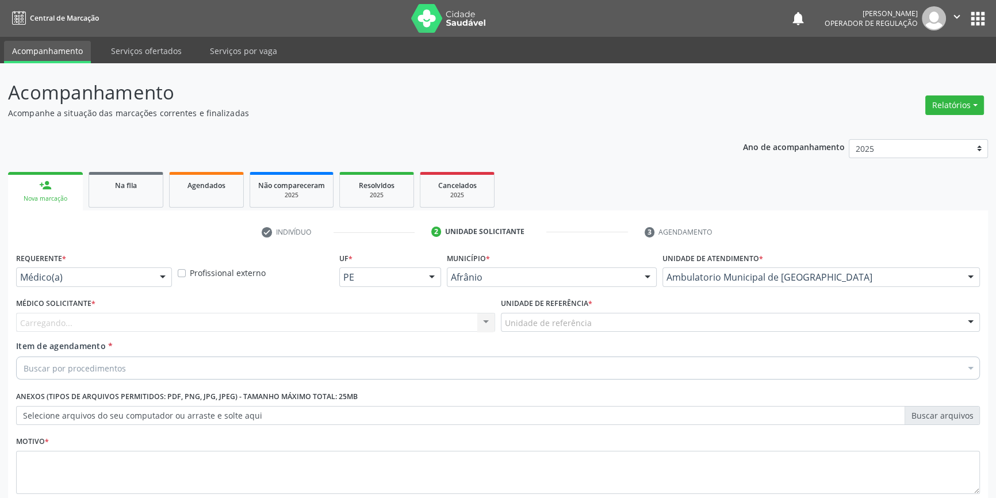
drag, startPoint x: 584, startPoint y: 260, endPoint x: 586, endPoint y: 251, distance: 9.5
click at [584, 313] on div "Unidade de referência" at bounding box center [740, 323] width 479 height 20
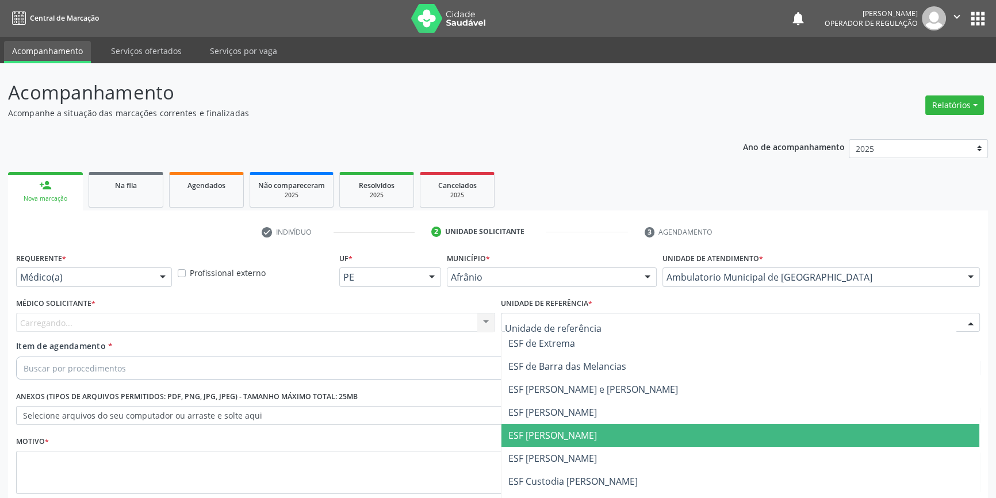
drag, startPoint x: 575, startPoint y: 362, endPoint x: 407, endPoint y: 278, distance: 187.7
click at [571, 429] on span "ESF [PERSON_NAME]" at bounding box center [552, 435] width 89 height 13
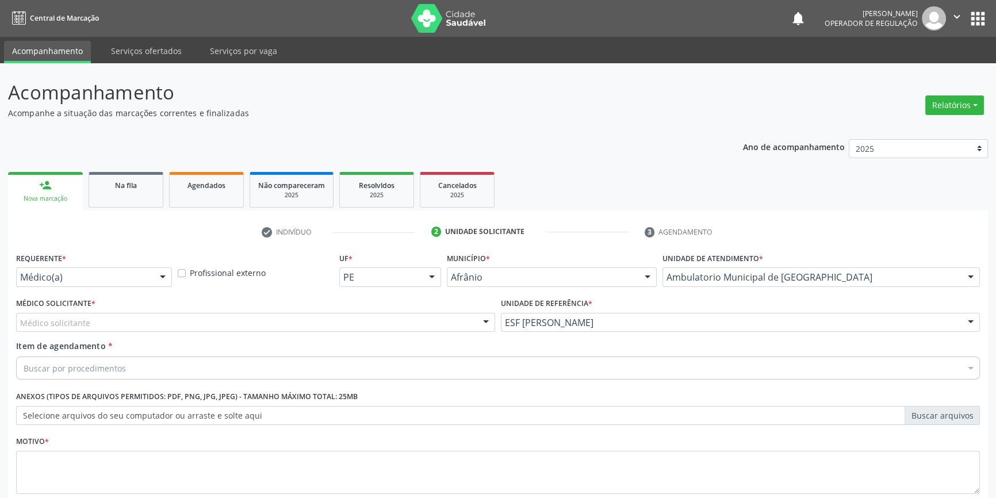
click at [356, 313] on div "Médico solicitante" at bounding box center [255, 323] width 479 height 20
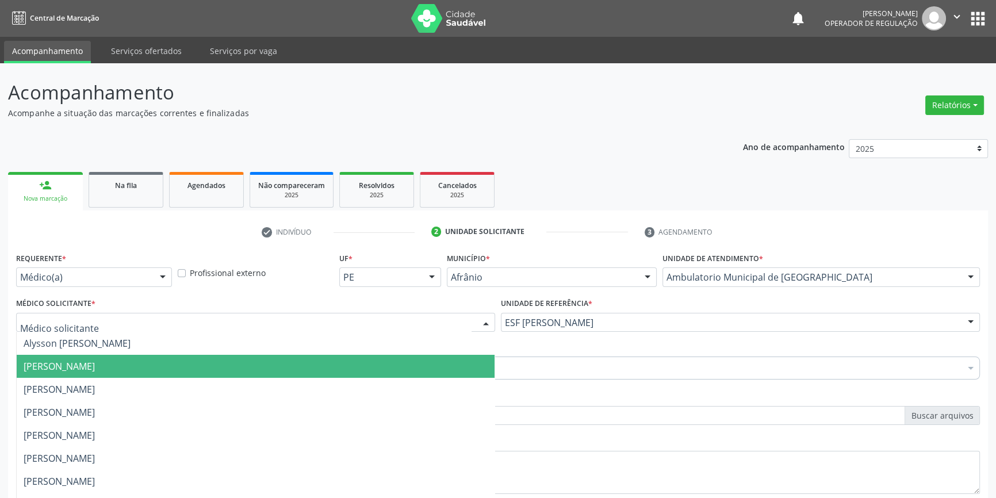
click at [95, 360] on span "[PERSON_NAME]" at bounding box center [59, 366] width 71 height 13
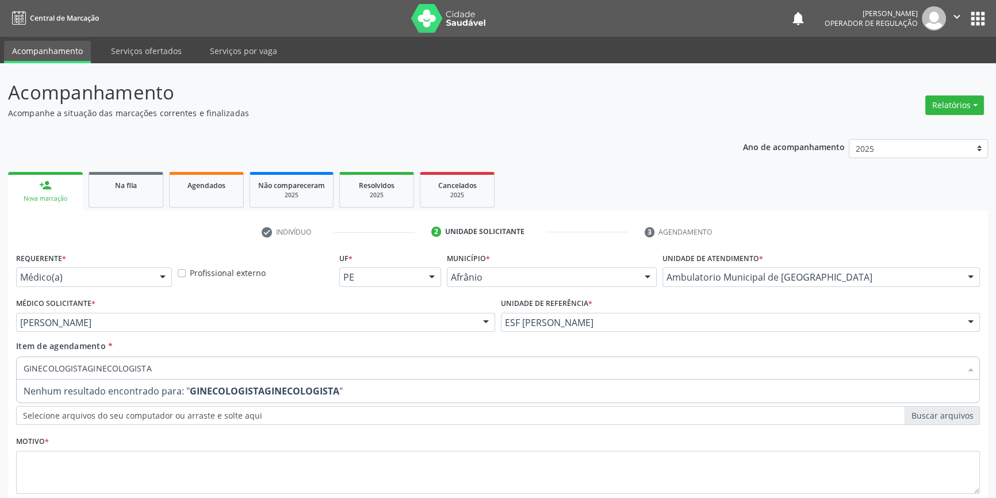
drag, startPoint x: 179, startPoint y: 301, endPoint x: 0, endPoint y: 296, distance: 178.9
click at [0, 296] on div "Acompanhamento Acompanhe a situação das marcações correntes e finalizadas Relat…" at bounding box center [498, 316] width 996 height 507
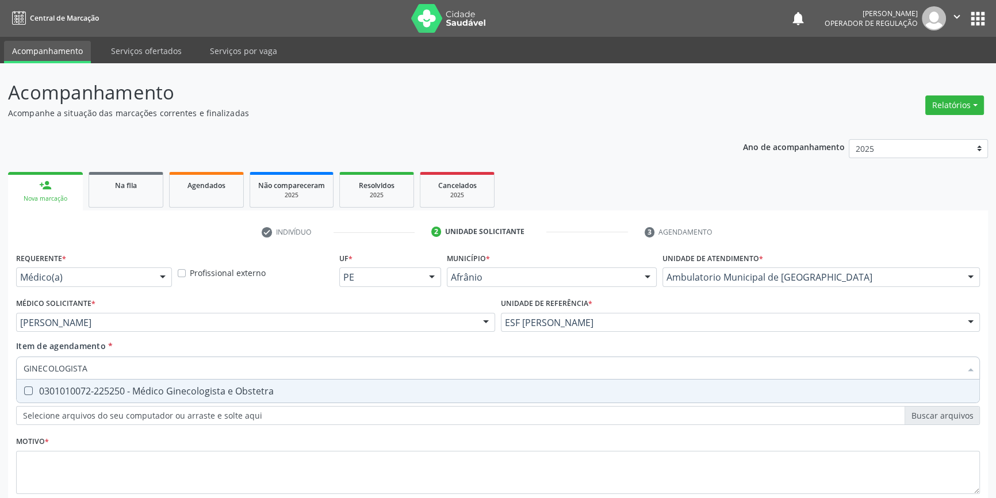
click at [103, 386] on div "0301010072-225250 - Médico Ginecologista e Obstetra" at bounding box center [498, 390] width 949 height 9
click at [121, 374] on div "Requerente * Médico(a) Médico(a) Enfermeiro(a) Paciente Nenhum resultado encont…" at bounding box center [498, 380] width 964 height 260
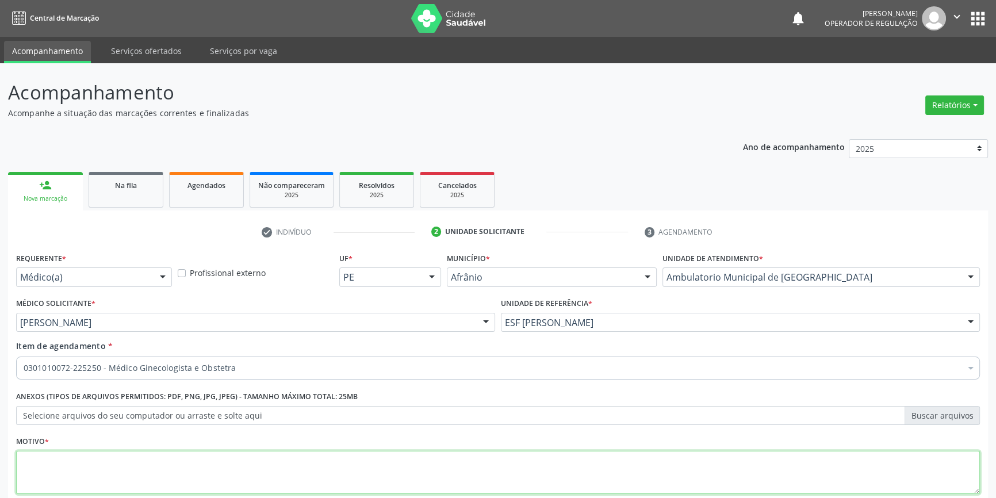
click at [515, 451] on textarea at bounding box center [498, 473] width 964 height 44
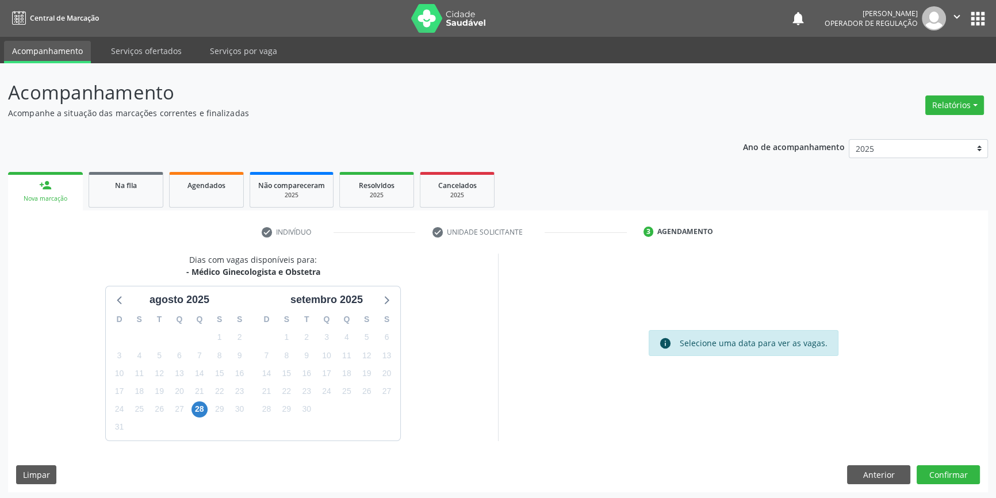
click at [205, 401] on div "28" at bounding box center [199, 409] width 16 height 18
click at [202, 402] on span "28" at bounding box center [199, 409] width 16 height 16
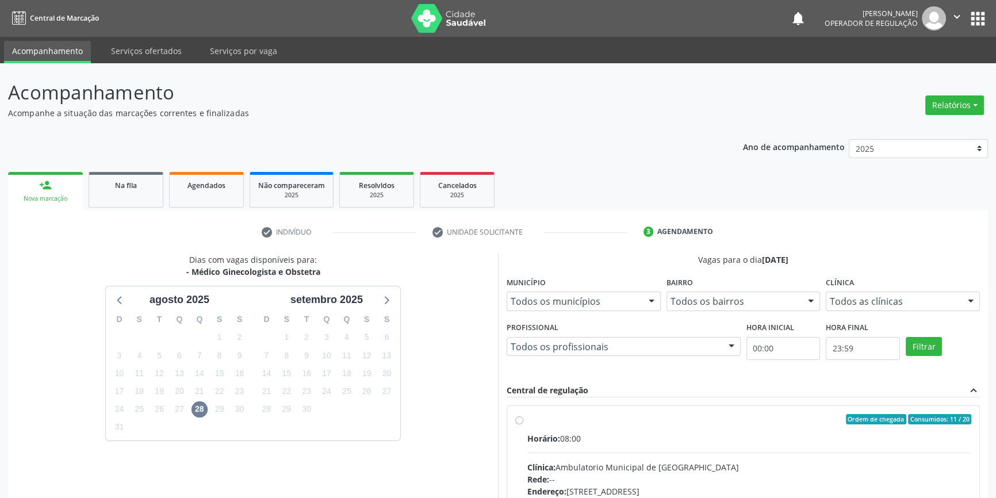
click at [531, 420] on div "Ordem de chegada Consumidos: 11 / 20" at bounding box center [749, 419] width 444 height 10
click at [523, 420] on input "Ordem de chegada Consumidos: 11 / 20 Horário: 08:00 Clínica: Ambulatorio Munici…" at bounding box center [519, 419] width 8 height 10
radio input "true"
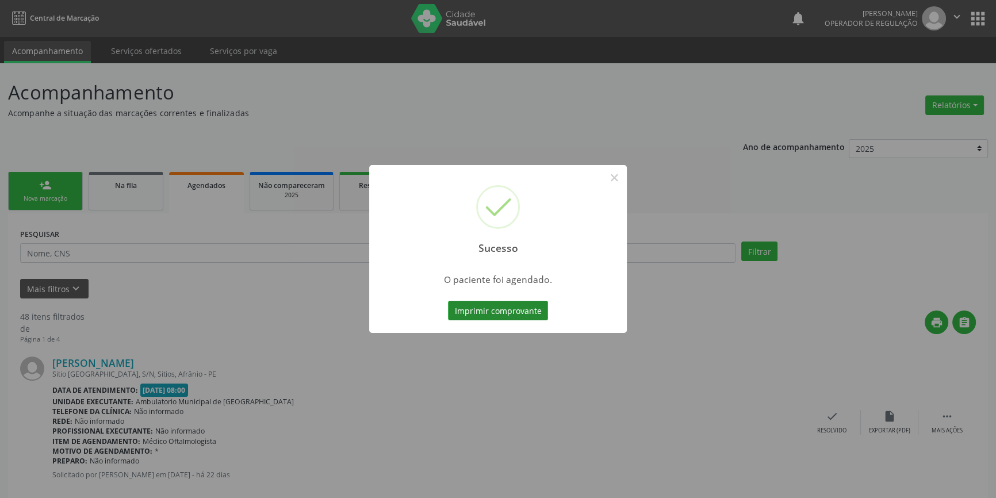
click at [536, 306] on button "Imprimir comprovante" at bounding box center [498, 311] width 100 height 20
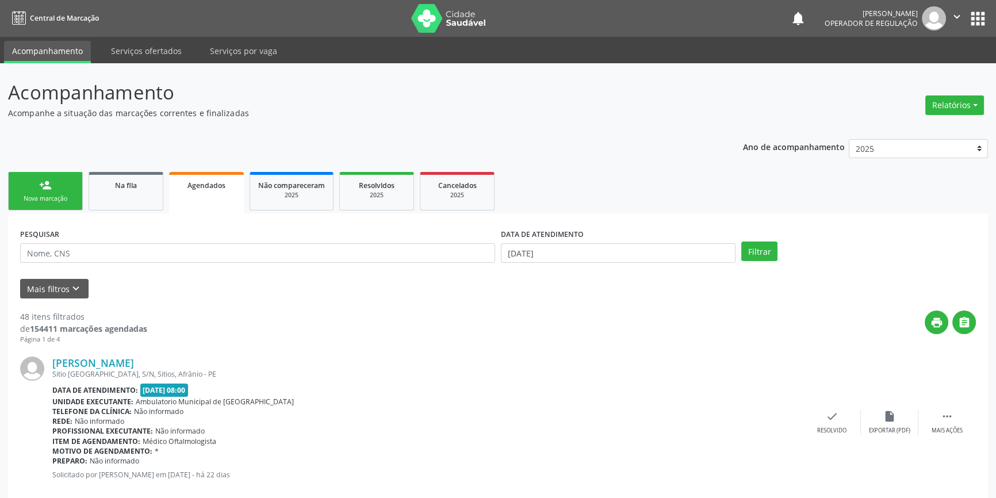
click at [71, 190] on link "person_add Nova marcação" at bounding box center [45, 191] width 75 height 39
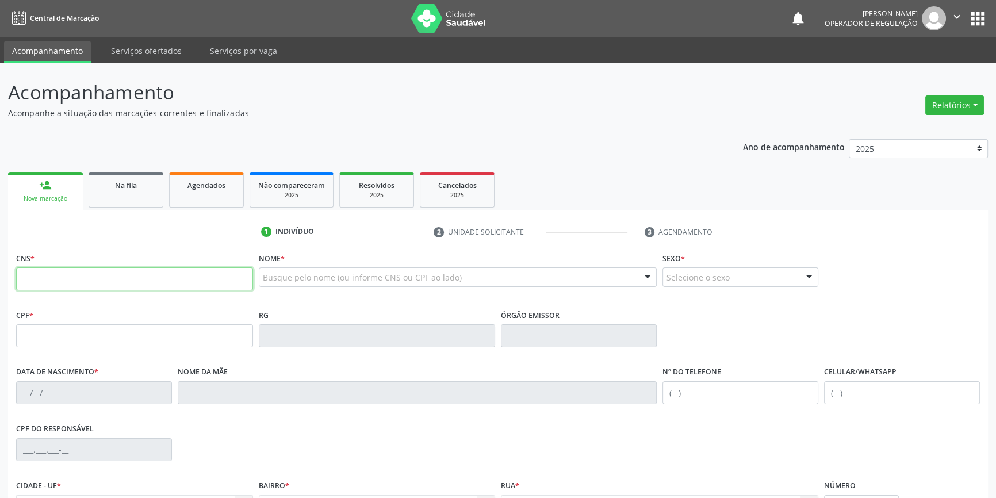
click at [136, 271] on input "text" at bounding box center [134, 278] width 237 height 23
type input "705 0002 9257 5357"
type input "20/12/1993"
type input "Espedita Rodrigues Coelho"
type input "(87) 98847-9967"
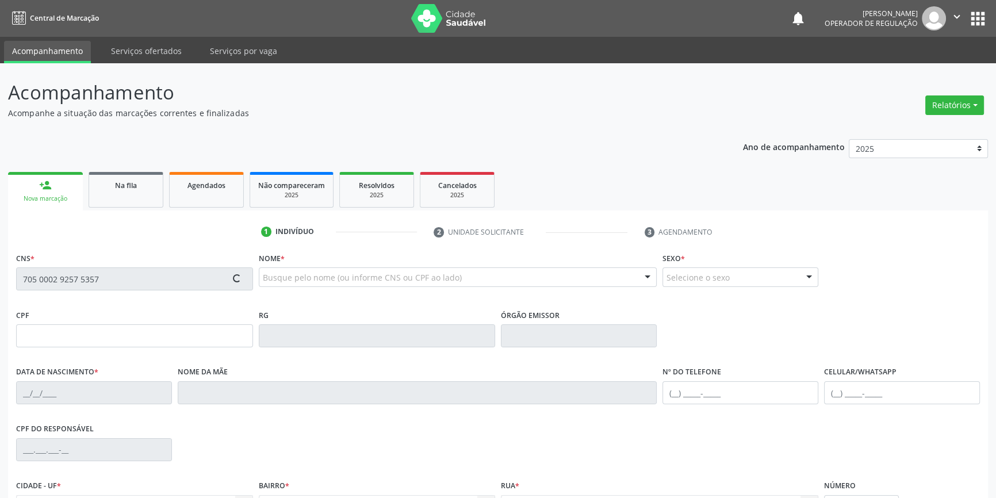
type input "(87) 8859-2407"
type input "S/N"
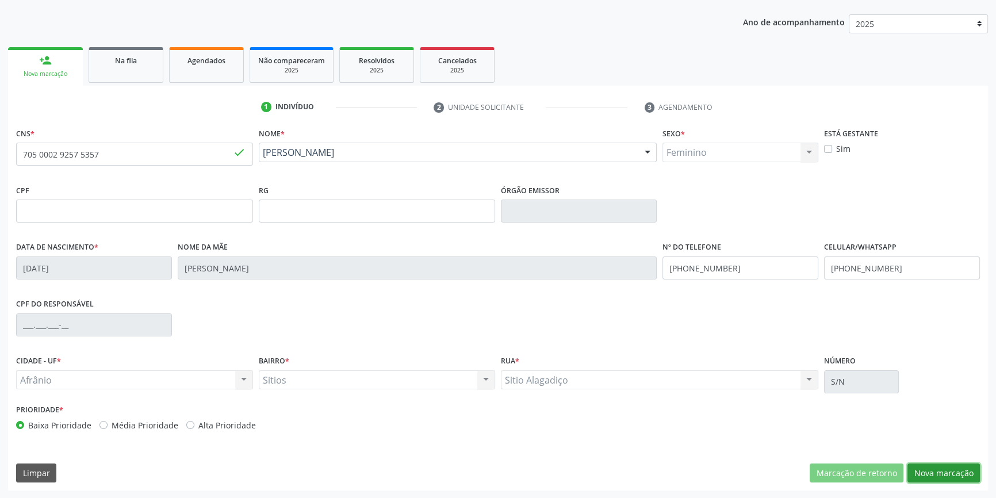
click at [957, 479] on button "Nova marcação" at bounding box center [943, 473] width 72 height 20
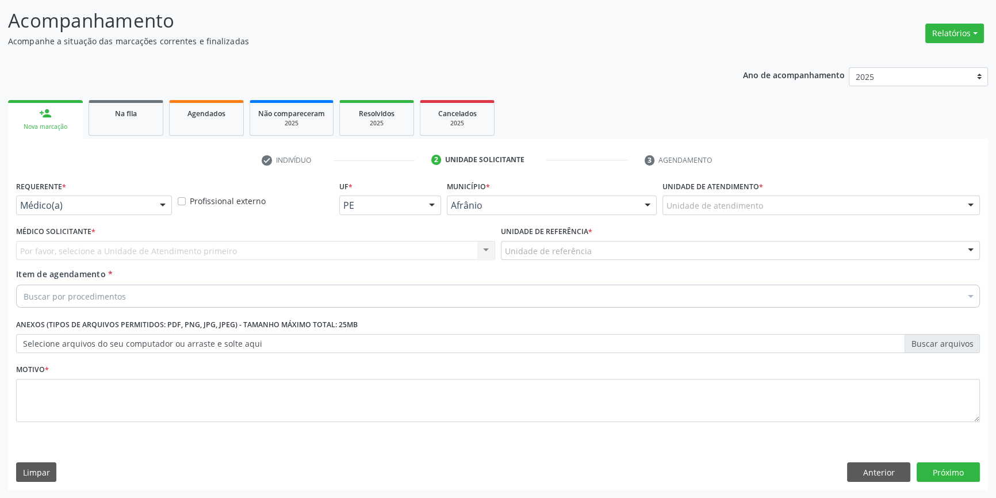
scroll to position [71, 0]
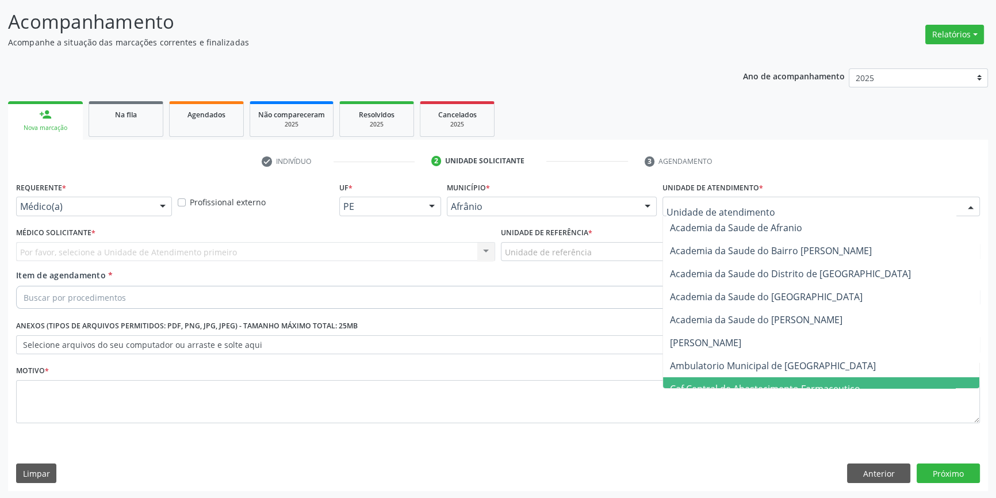
click at [754, 365] on span "Ambulatorio Municipal de [GEOGRAPHIC_DATA]" at bounding box center [773, 365] width 206 height 13
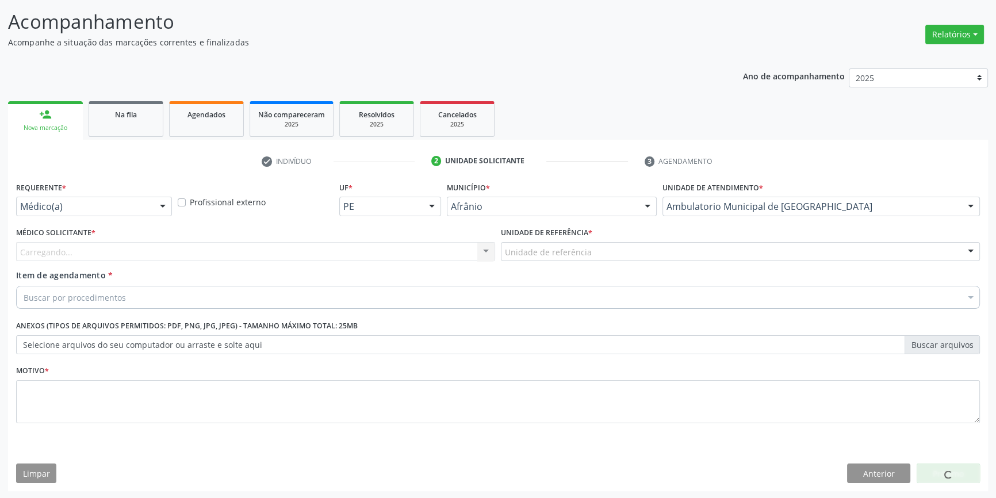
click at [597, 262] on div "Unidade de referência * Unidade de referência ESF de Extrema ESF de Barra das M…" at bounding box center [740, 246] width 485 height 45
click at [596, 244] on div "Unidade de referência" at bounding box center [740, 252] width 479 height 20
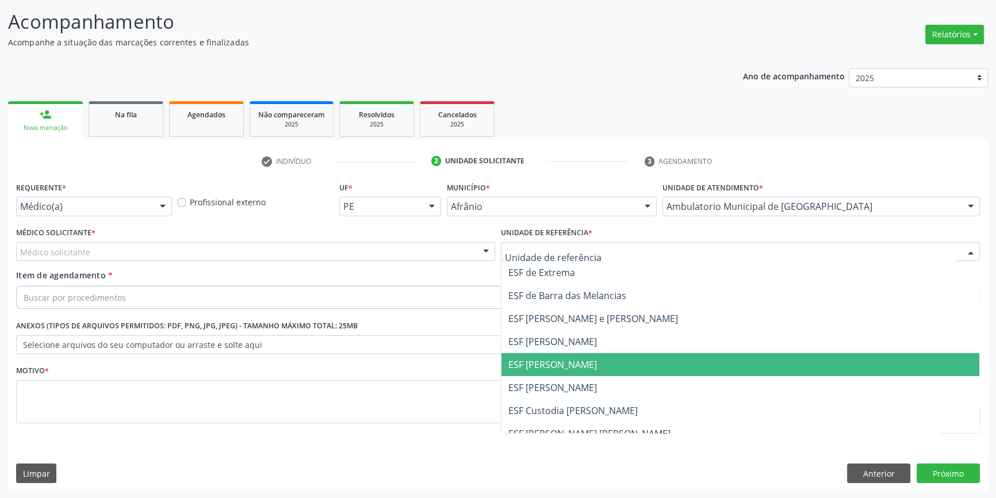
drag, startPoint x: 571, startPoint y: 364, endPoint x: 258, endPoint y: 241, distance: 336.6
click at [569, 363] on span "ESF [PERSON_NAME]" at bounding box center [552, 364] width 89 height 13
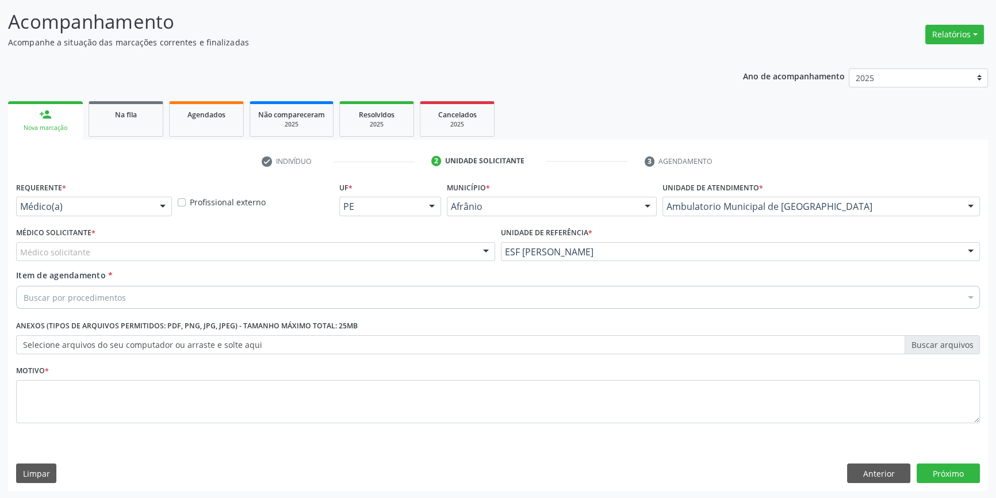
click at [238, 236] on div "Médico Solicitante * Médico solicitante Alysson Rodrigo Ferreira Cavalcanti Bru…" at bounding box center [255, 242] width 479 height 37
click at [239, 244] on div "Médico solicitante" at bounding box center [255, 252] width 479 height 20
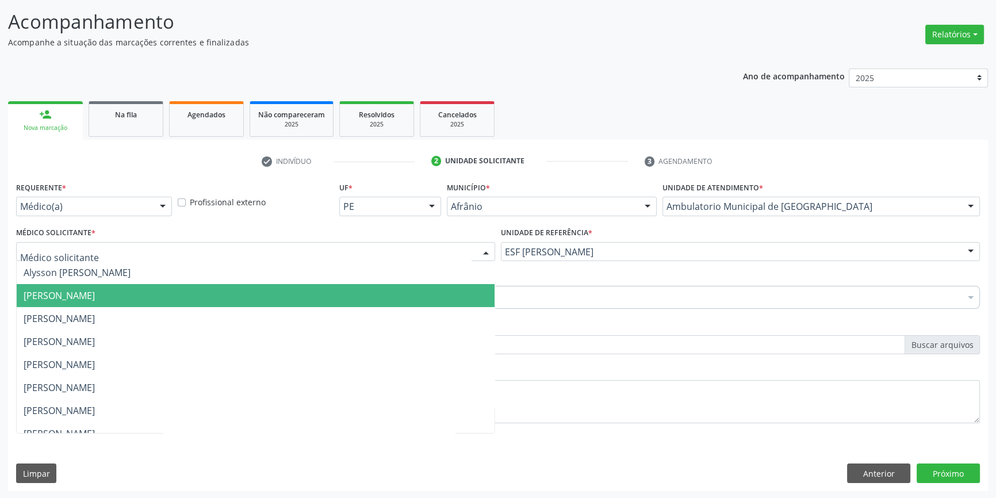
click at [179, 286] on span "[PERSON_NAME]" at bounding box center [256, 295] width 478 height 23
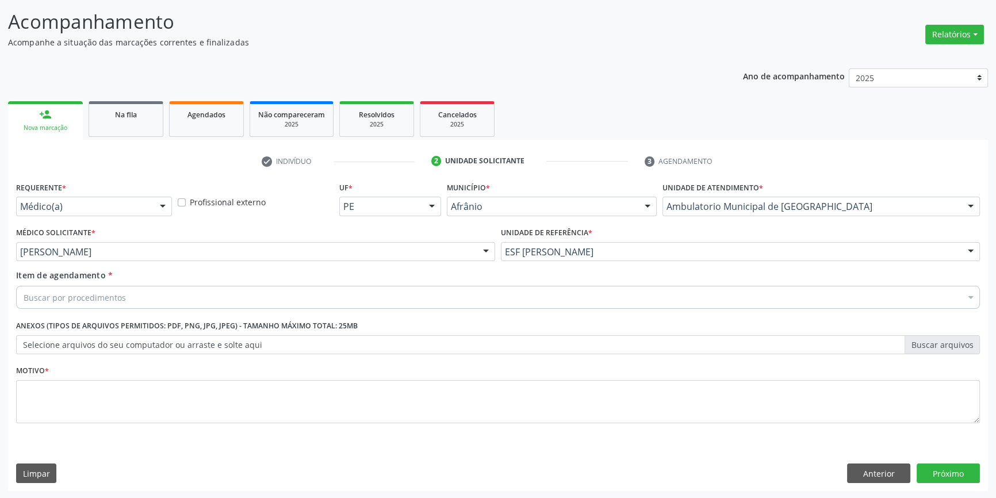
click at [161, 293] on div "Buscar por procedimentos" at bounding box center [498, 297] width 964 height 23
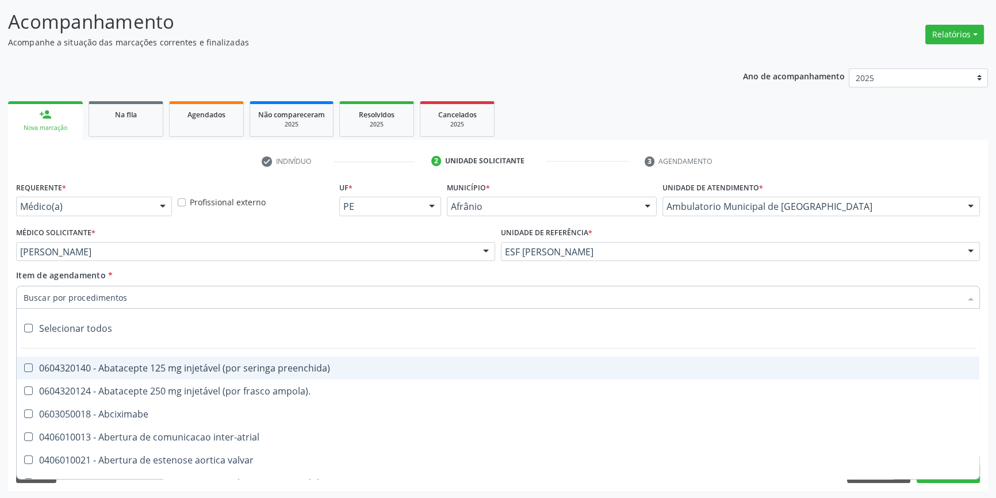
paste input "GINECOLOGISTA"
type input "GINECOLOGISTA"
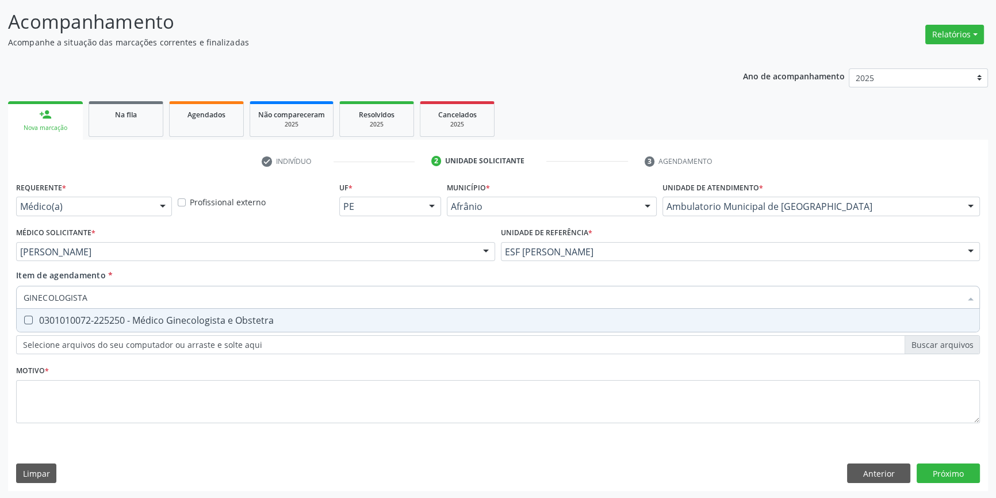
click at [155, 322] on div "0301010072-225250 - Médico Ginecologista e Obstetra" at bounding box center [498, 320] width 949 height 9
checkbox Obstetra "true"
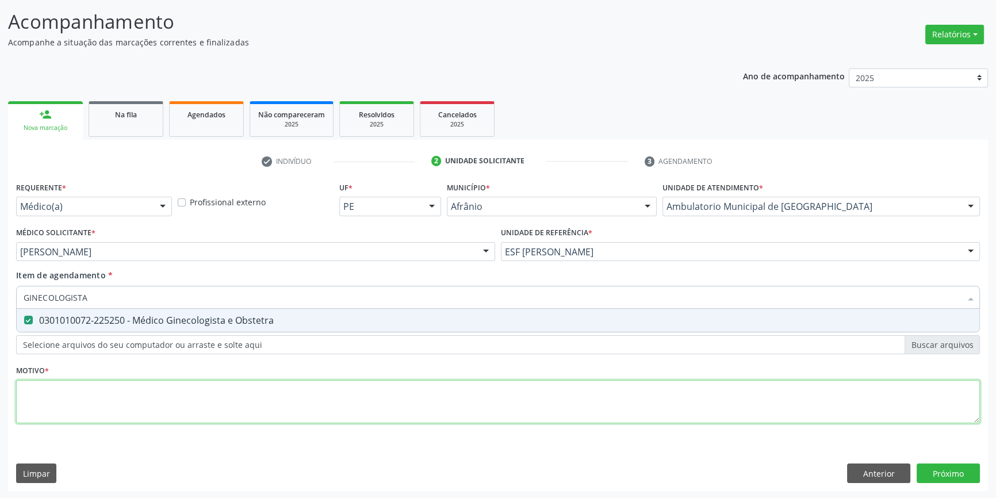
click at [133, 394] on div "Requerente * Médico(a) Médico(a) Enfermeiro(a) Paciente Nenhum resultado encont…" at bounding box center [498, 309] width 964 height 260
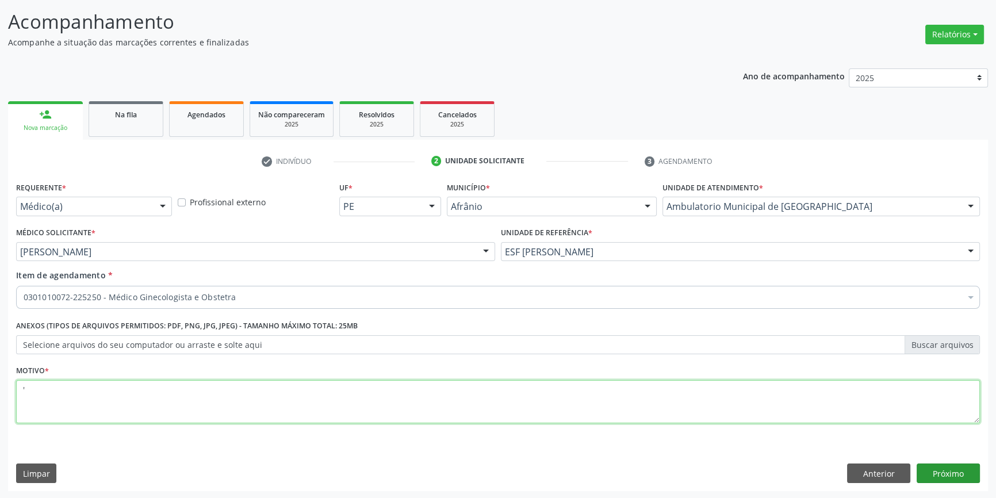
type textarea "'"
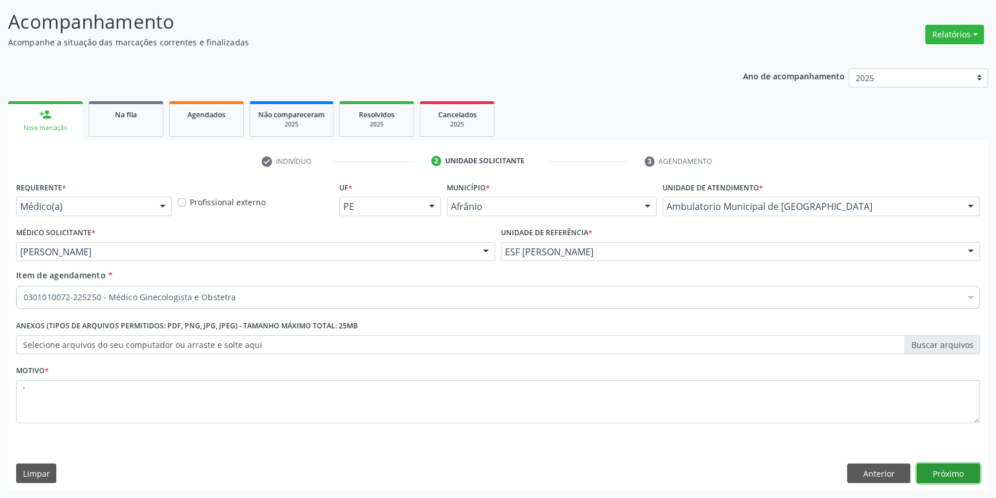
click at [948, 465] on button "Próximo" at bounding box center [947, 473] width 63 height 20
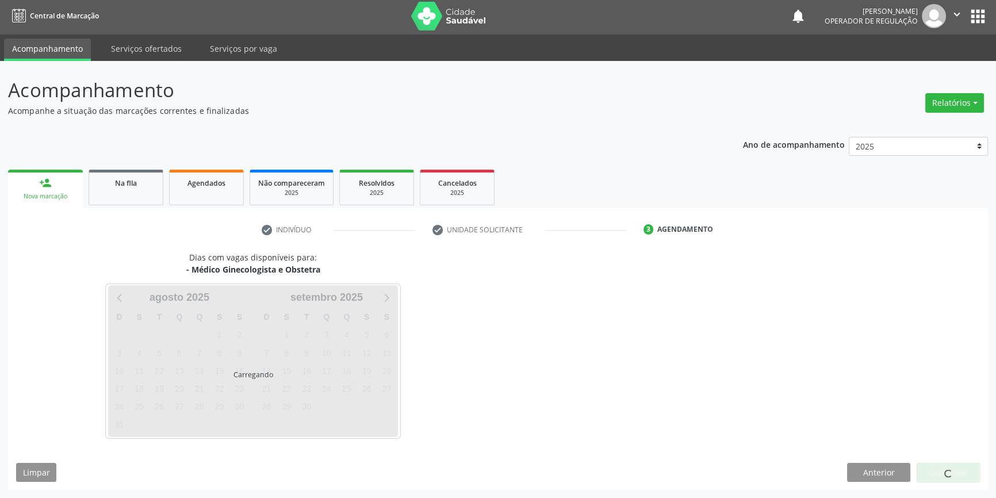
scroll to position [1, 0]
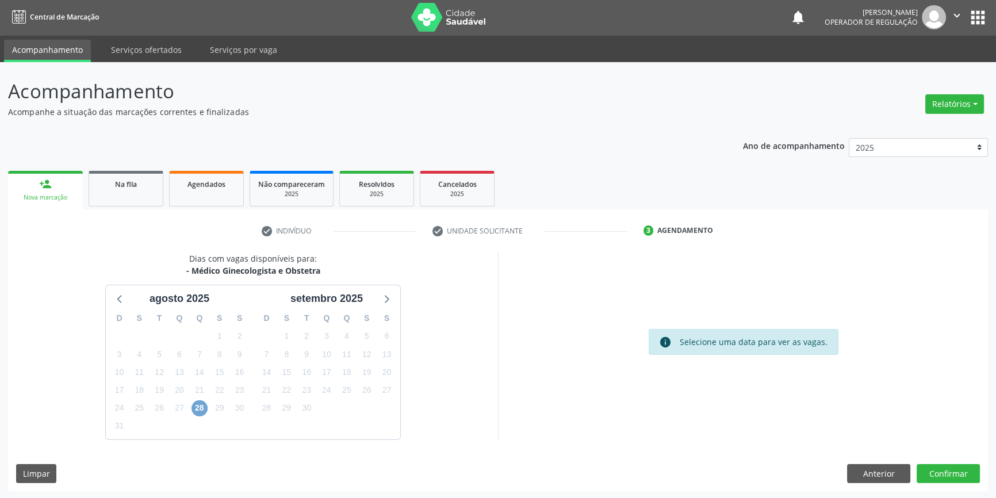
click at [200, 408] on span "28" at bounding box center [199, 408] width 16 height 16
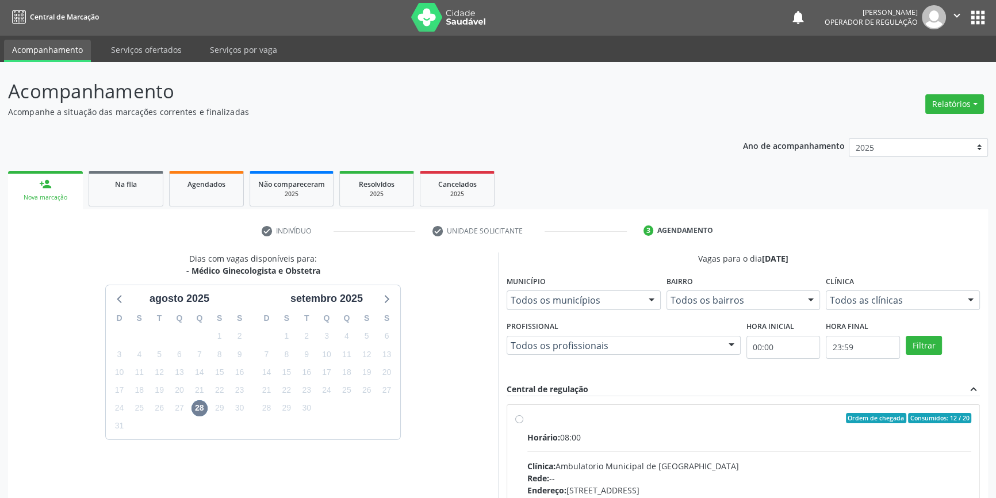
drag, startPoint x: 528, startPoint y: 429, endPoint x: 530, endPoint y: 424, distance: 6.0
click at [528, 427] on label "Ordem de chegada Consumidos: 12 / 20 Horário: 08:00 Clínica: Ambulatorio Munici…" at bounding box center [749, 501] width 444 height 177
click at [523, 423] on input "Ordem de chegada Consumidos: 12 / 20 Horário: 08:00 Clínica: Ambulatorio Munici…" at bounding box center [519, 418] width 8 height 10
radio input "true"
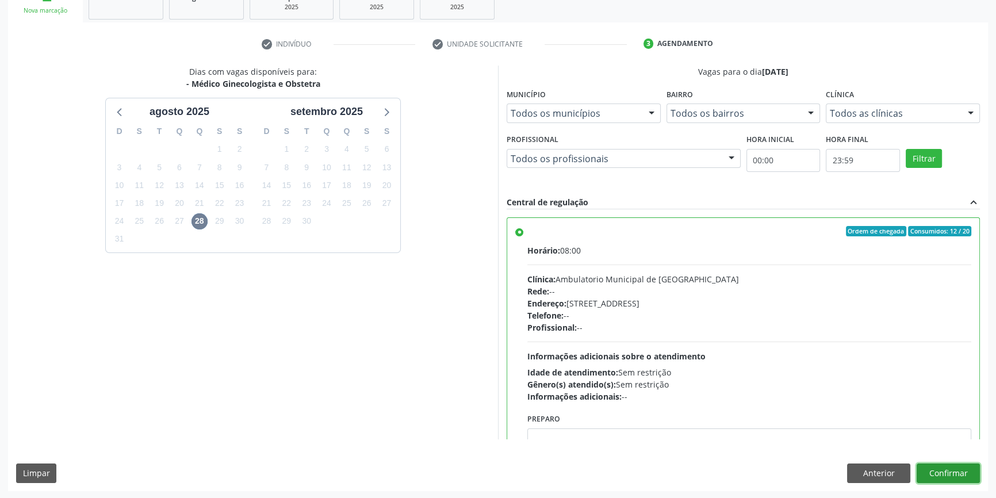
click at [968, 470] on button "Confirmar" at bounding box center [947, 473] width 63 height 20
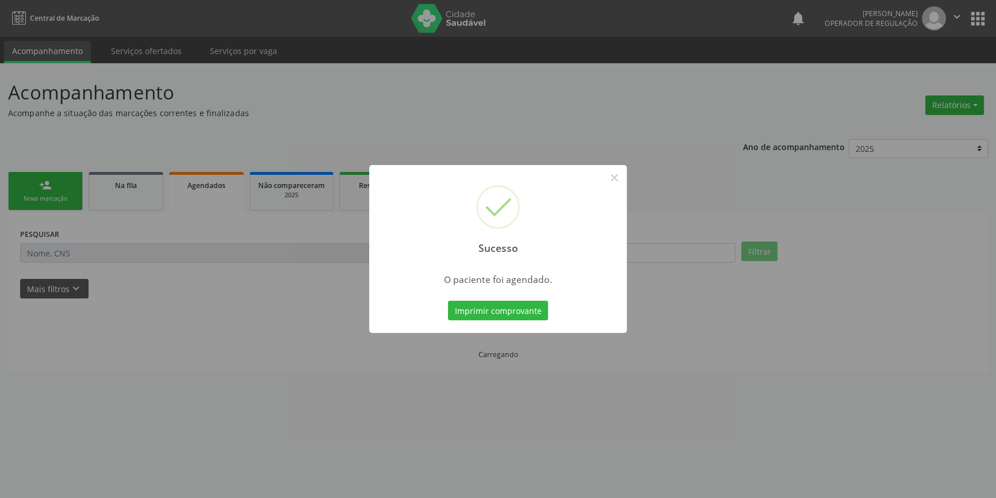
scroll to position [0, 0]
click at [524, 317] on button "Imprimir comprovante" at bounding box center [502, 311] width 100 height 20
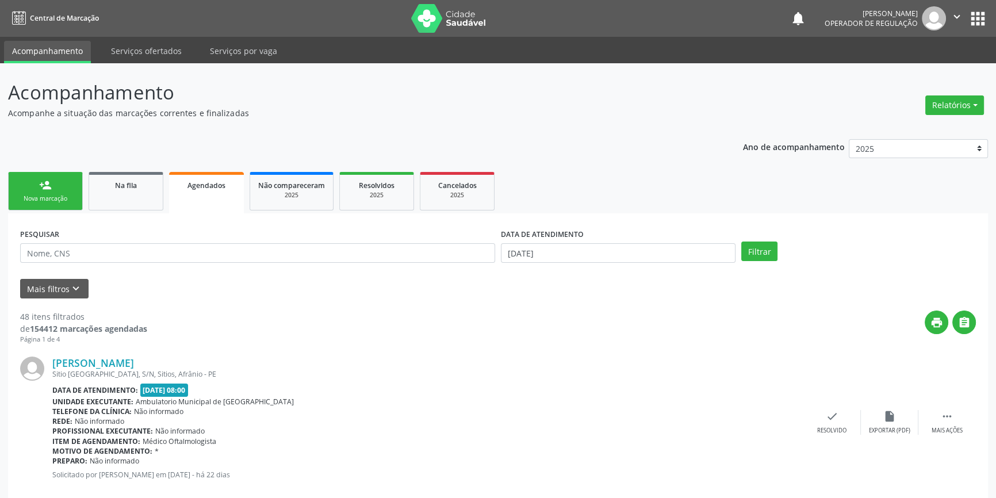
click at [58, 182] on link "person_add Nova marcação" at bounding box center [45, 191] width 75 height 39
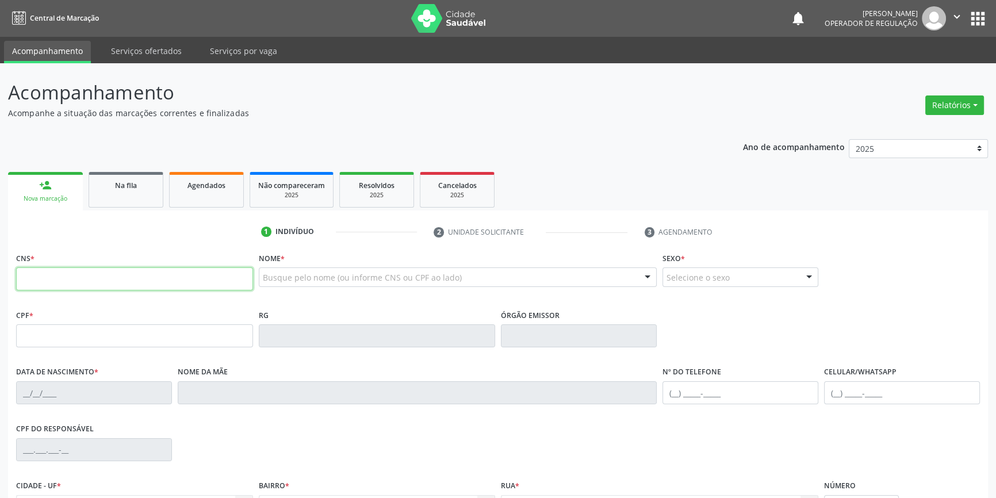
click at [75, 281] on input "text" at bounding box center [134, 278] width 237 height 23
type input "707 6012 0330 1193"
type input "06/04/1986"
type input "(87) 9939-9144"
type input "S/N"
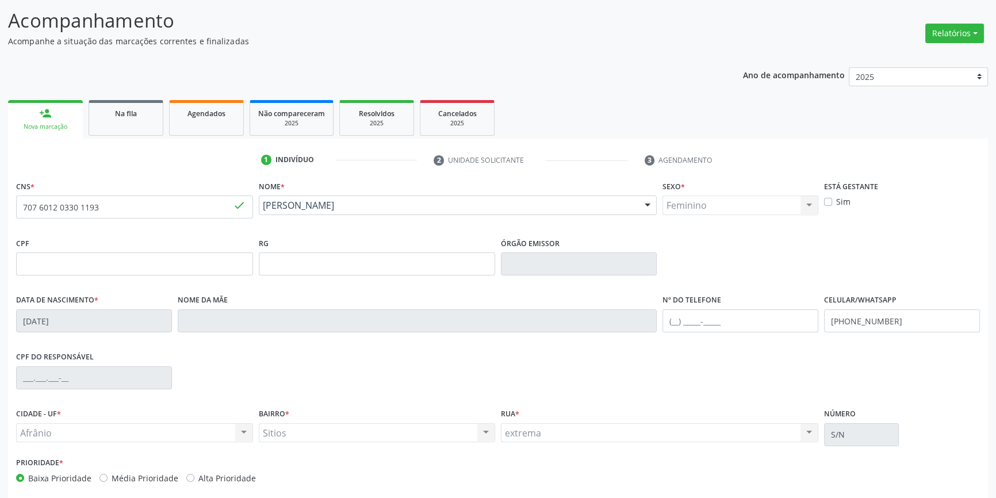
scroll to position [125, 0]
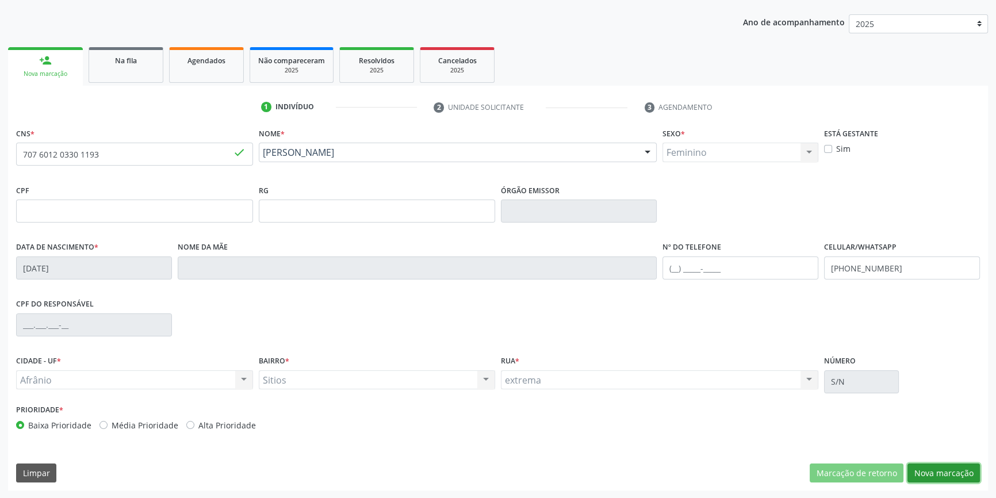
click at [916, 470] on button "Nova marcação" at bounding box center [943, 473] width 72 height 20
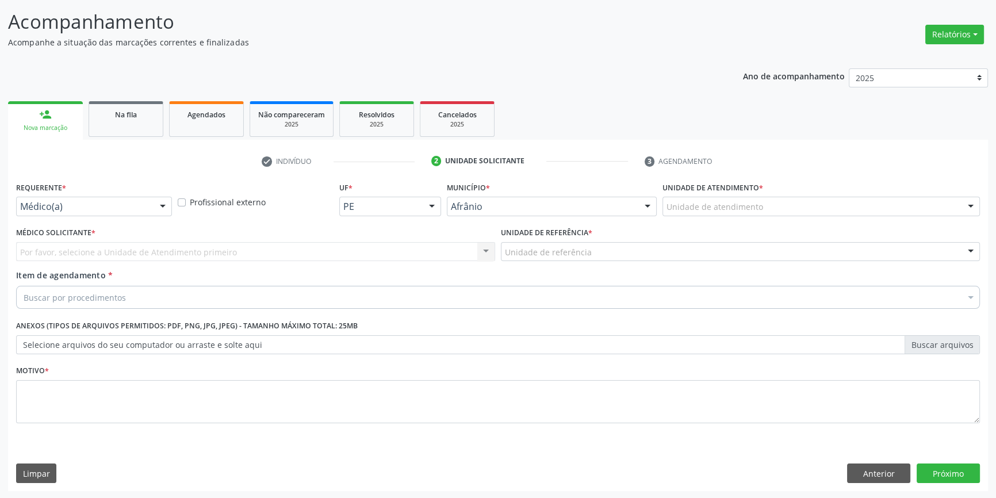
click at [764, 212] on div "Unidade de atendimento" at bounding box center [820, 207] width 317 height 20
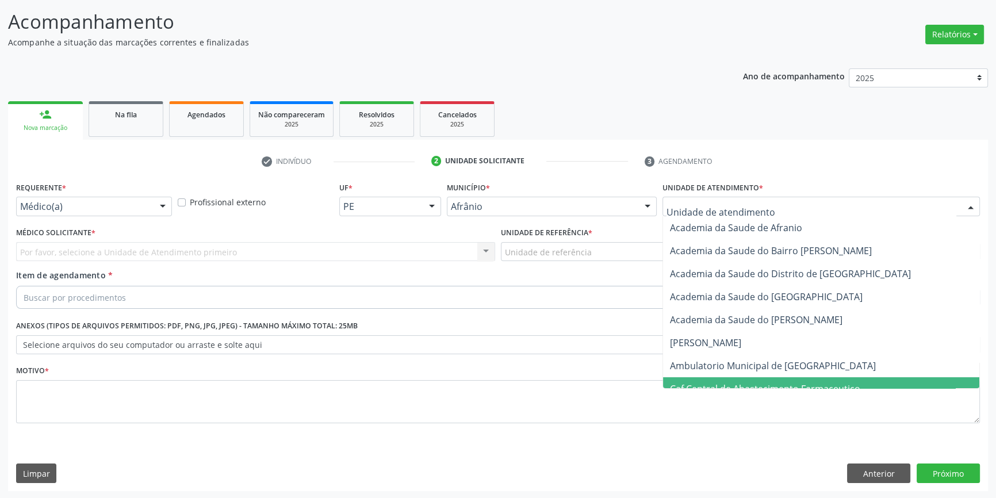
drag, startPoint x: 763, startPoint y: 379, endPoint x: 724, endPoint y: 350, distance: 48.8
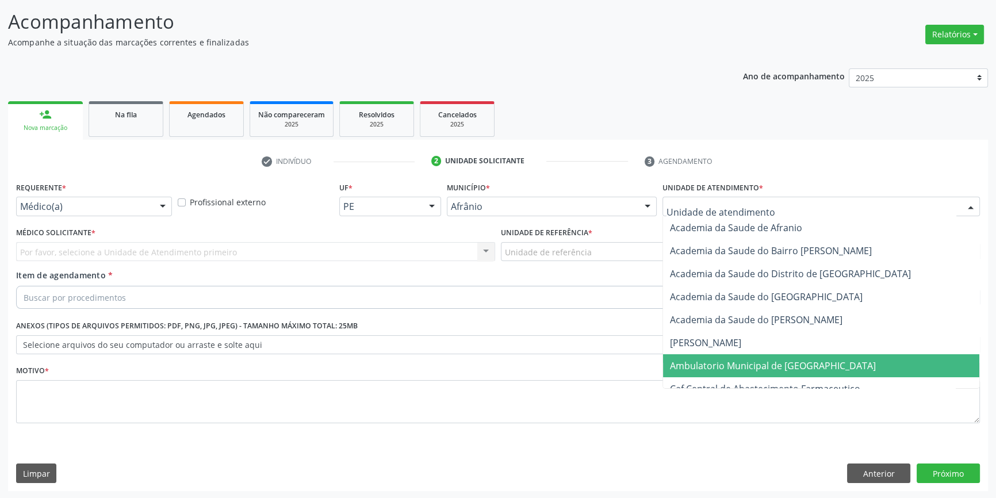
drag, startPoint x: 739, startPoint y: 363, endPoint x: 704, endPoint y: 341, distance: 41.3
click at [735, 361] on span "Ambulatorio Municipal de [GEOGRAPHIC_DATA]" at bounding box center [773, 365] width 206 height 13
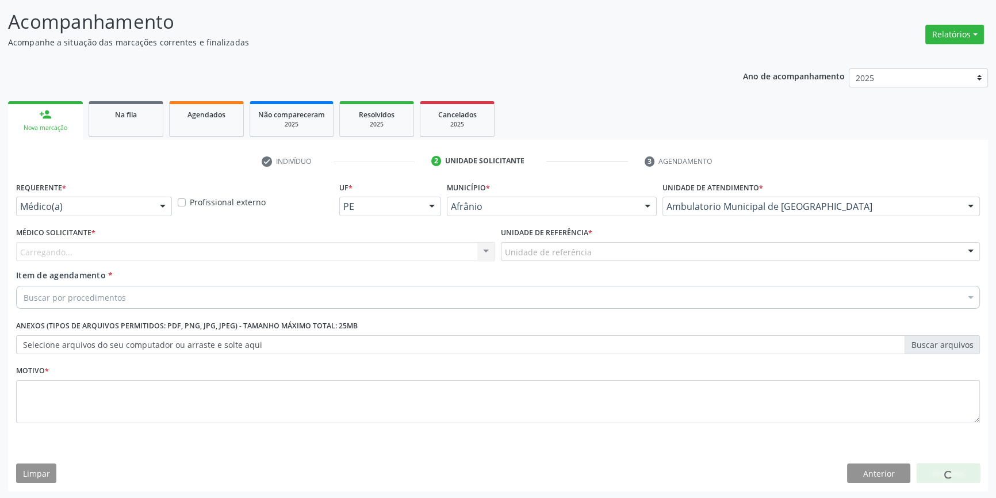
click at [603, 256] on div "Unidade de referência" at bounding box center [740, 252] width 479 height 20
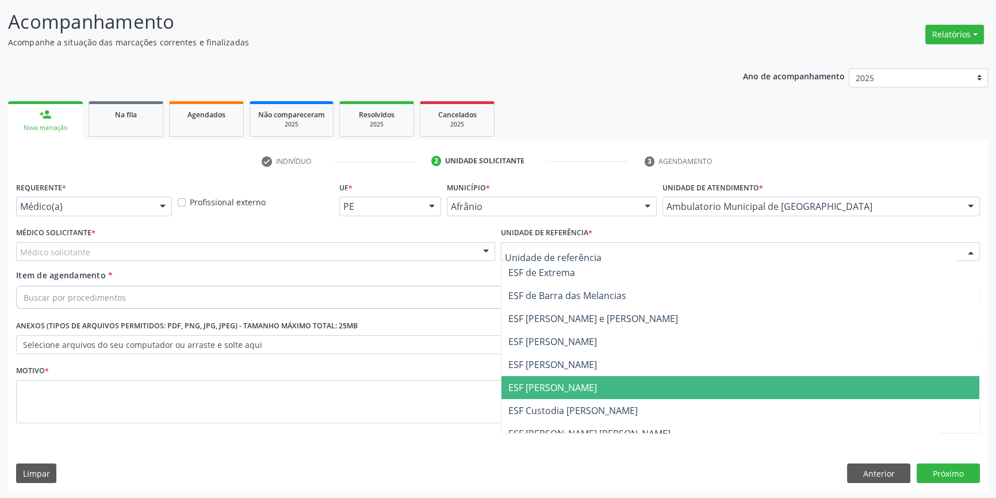
drag, startPoint x: 574, startPoint y: 379, endPoint x: 456, endPoint y: 335, distance: 125.9
click at [569, 378] on span "ESF [PERSON_NAME]" at bounding box center [740, 387] width 478 height 23
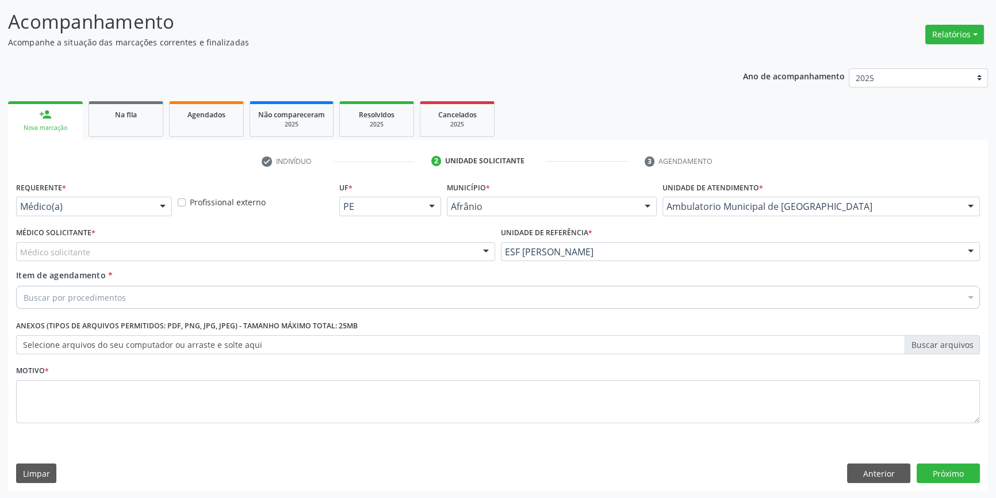
click at [283, 235] on div "Médico Solicitante * Médico solicitante Alysson Rodrigo Ferreira Cavalcanti Bru…" at bounding box center [255, 242] width 479 height 37
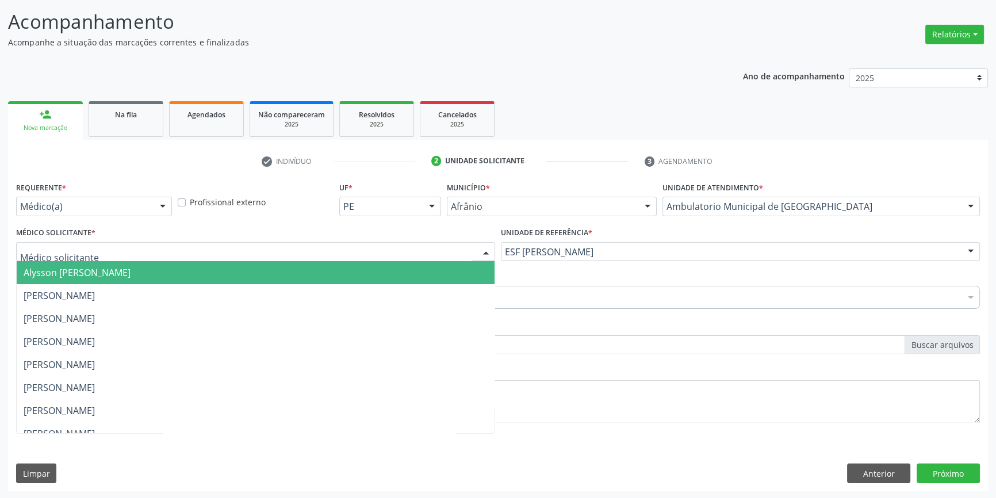
click at [247, 247] on div at bounding box center [255, 252] width 479 height 20
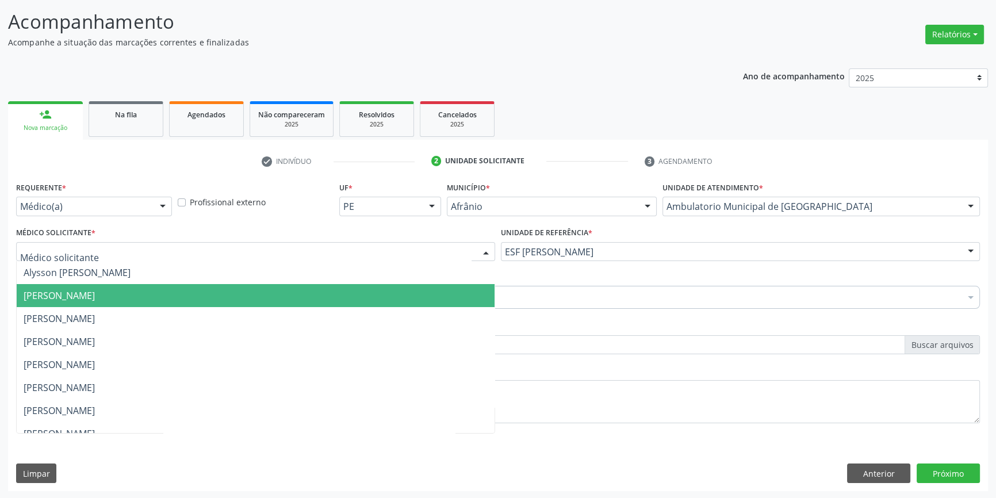
click at [108, 302] on span "[PERSON_NAME]" at bounding box center [256, 295] width 478 height 23
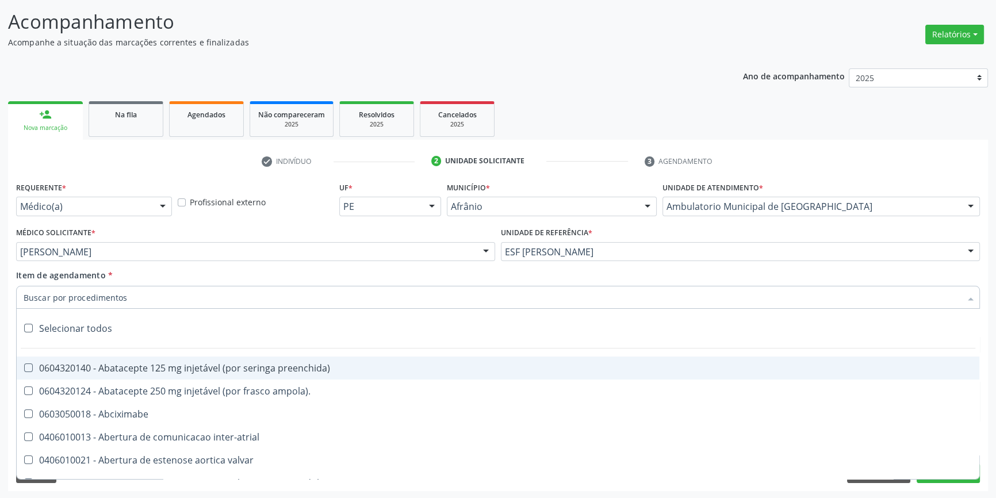
paste input "GINECOLOGISTA"
type input "GINECOLOGISTA"
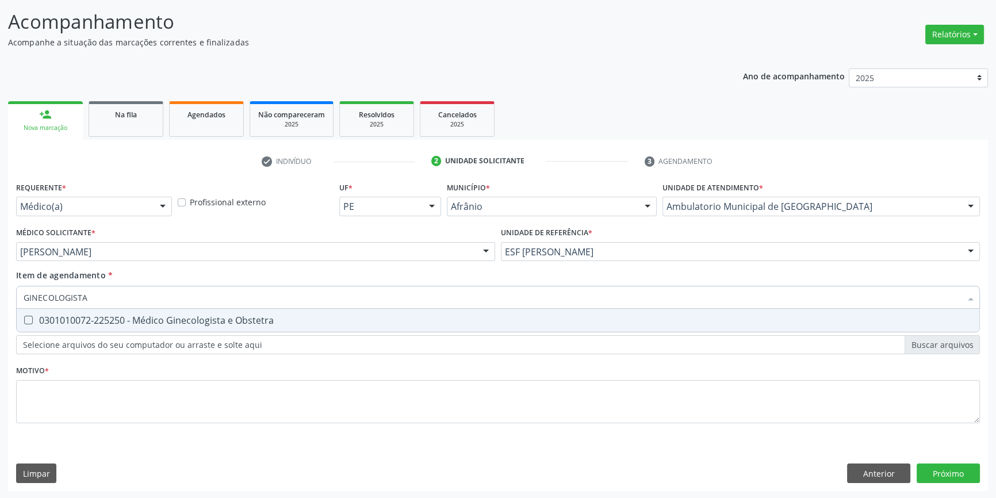
click at [92, 317] on div "0301010072-225250 - Médico Ginecologista e Obstetra" at bounding box center [498, 320] width 949 height 9
checkbox Obstetra "true"
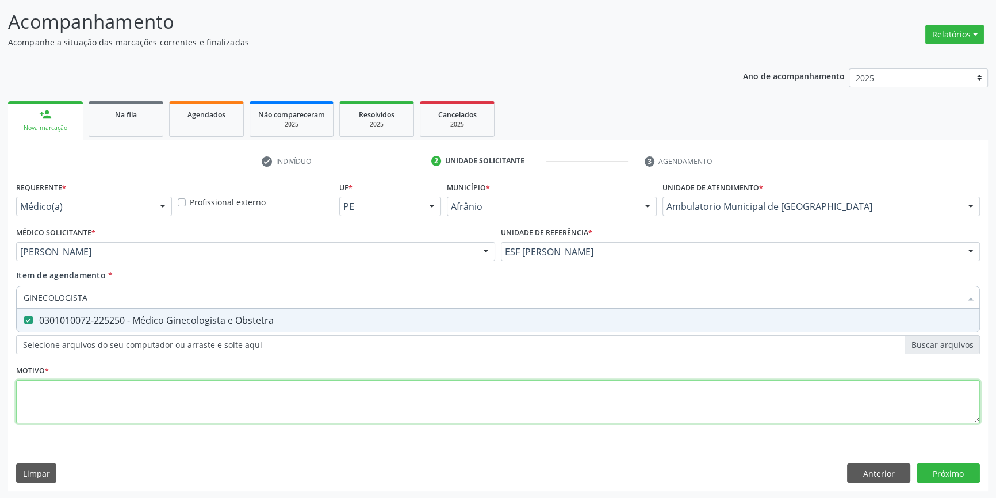
click at [87, 394] on div "Requerente * Médico(a) Médico(a) Enfermeiro(a) Paciente Nenhum resultado encont…" at bounding box center [498, 309] width 964 height 260
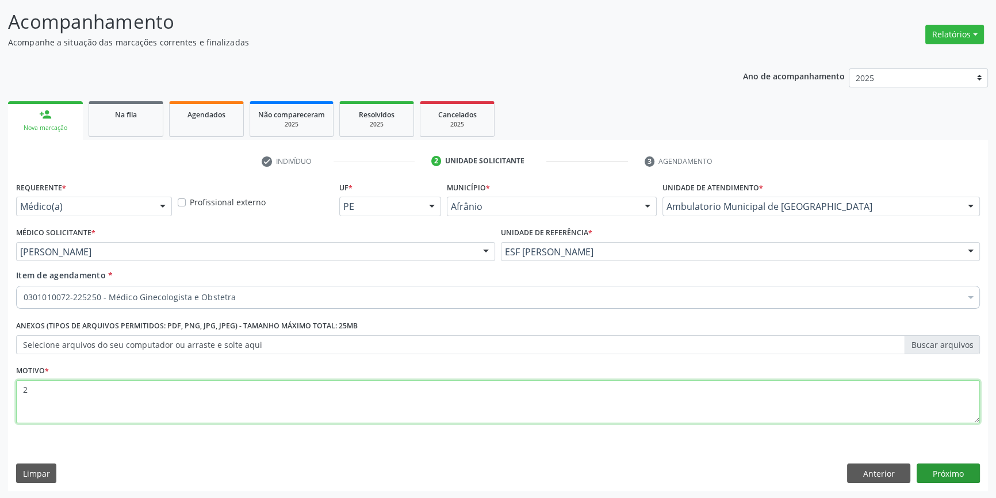
type textarea "2"
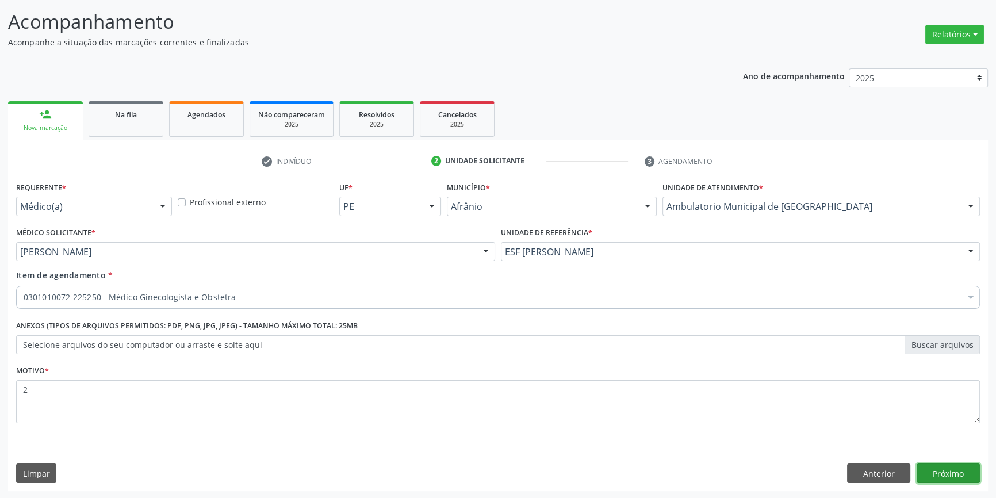
click at [953, 477] on button "Próximo" at bounding box center [947, 473] width 63 height 20
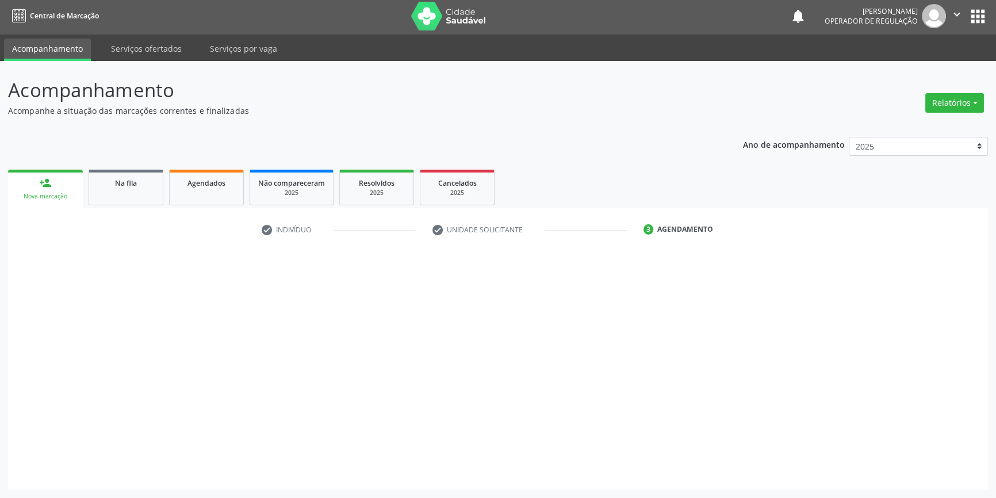
scroll to position [1, 0]
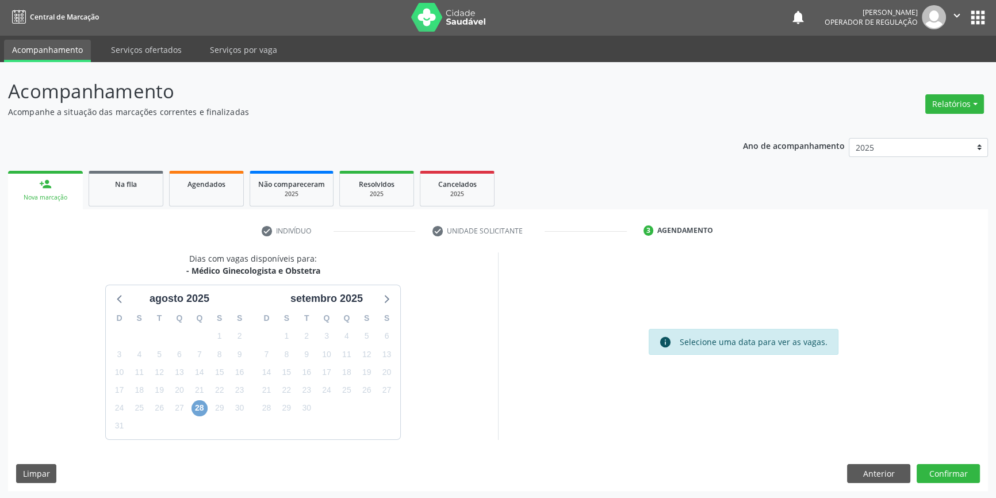
click at [201, 407] on span "28" at bounding box center [199, 408] width 16 height 16
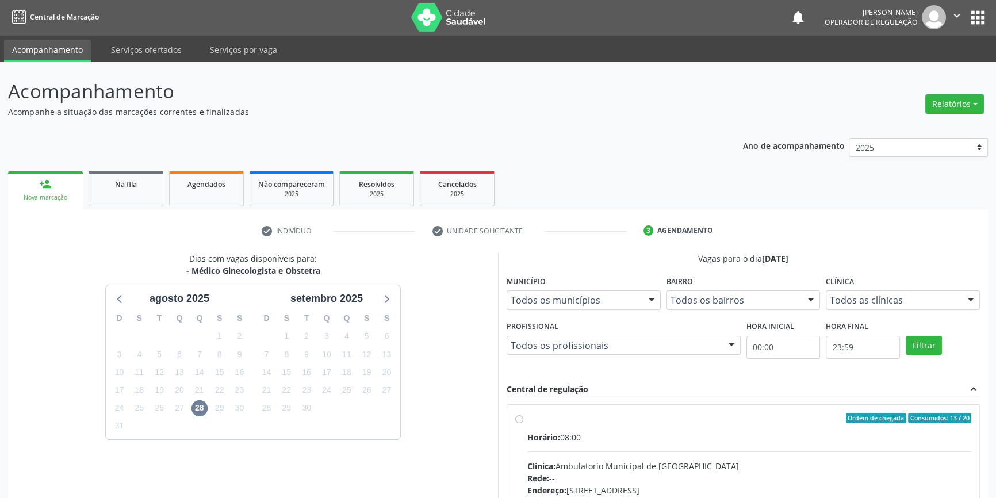
click at [541, 425] on label "Ordem de chegada Consumidos: 13 / 20 Horário: 08:00 Clínica: Ambulatorio Munici…" at bounding box center [749, 501] width 444 height 177
click at [523, 423] on input "Ordem de chegada Consumidos: 13 / 20 Horário: 08:00 Clínica: Ambulatorio Munici…" at bounding box center [519, 418] width 8 height 10
radio input "true"
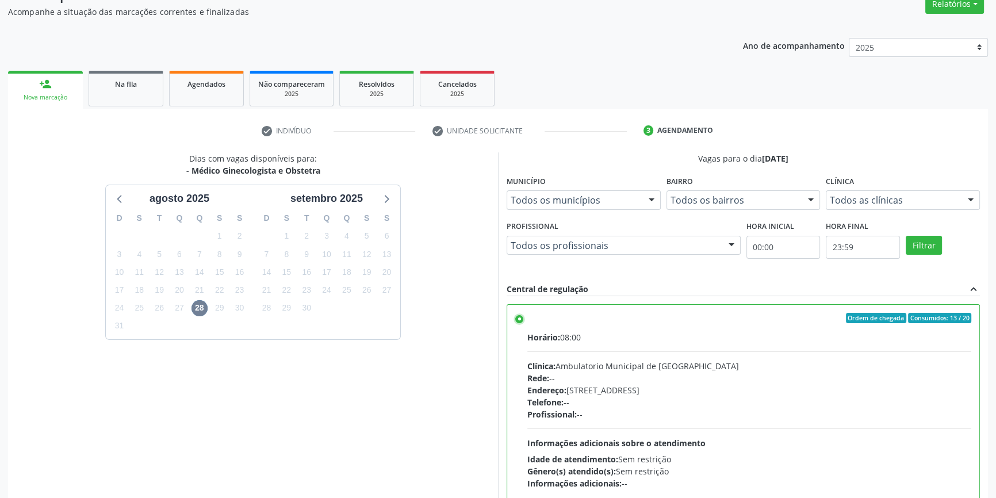
scroll to position [188, 0]
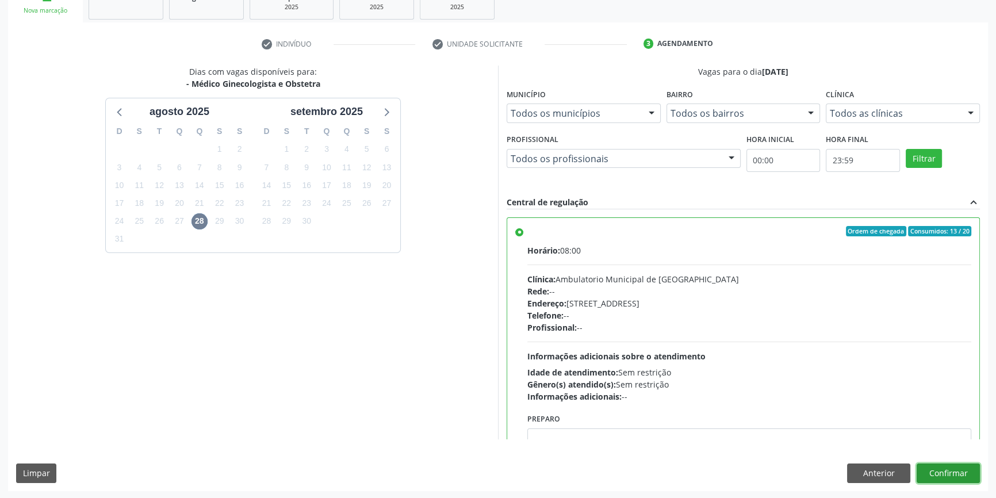
click at [960, 476] on button "Confirmar" at bounding box center [947, 473] width 63 height 20
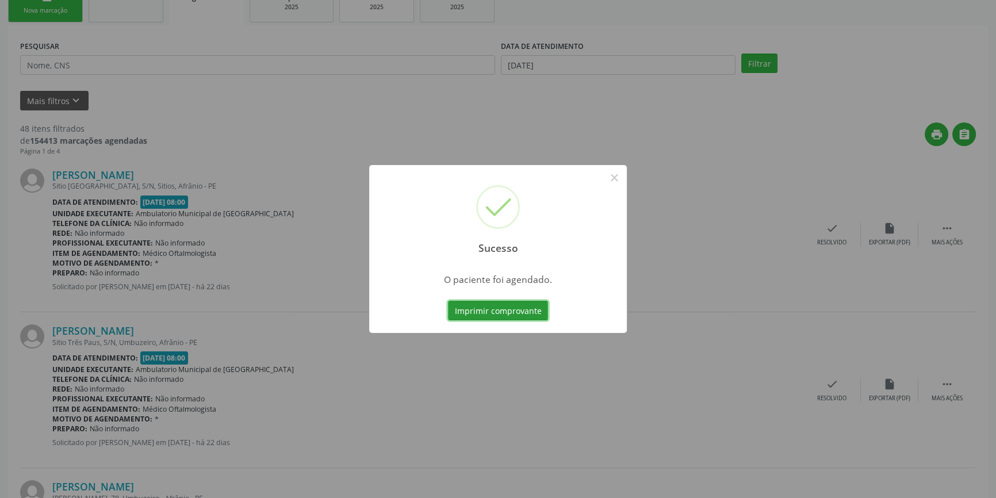
scroll to position [0, 0]
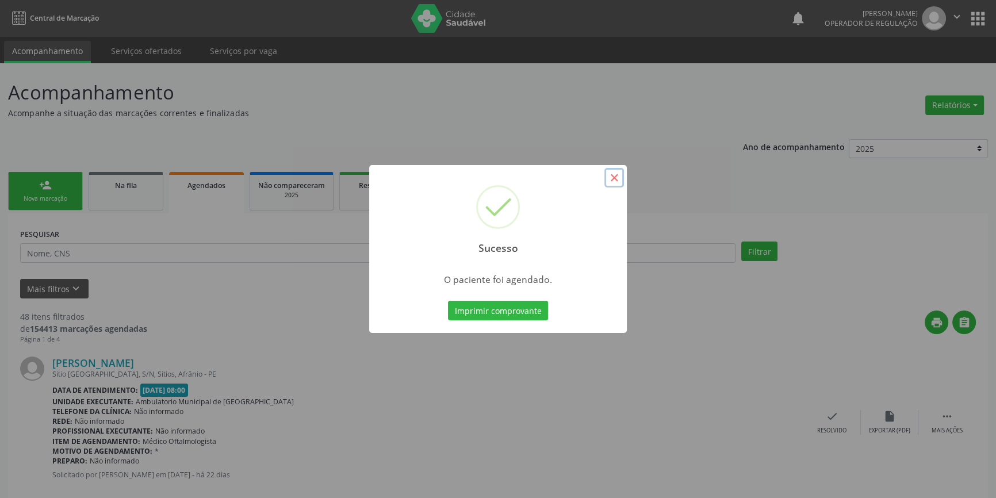
click at [611, 172] on button "×" at bounding box center [614, 178] width 20 height 20
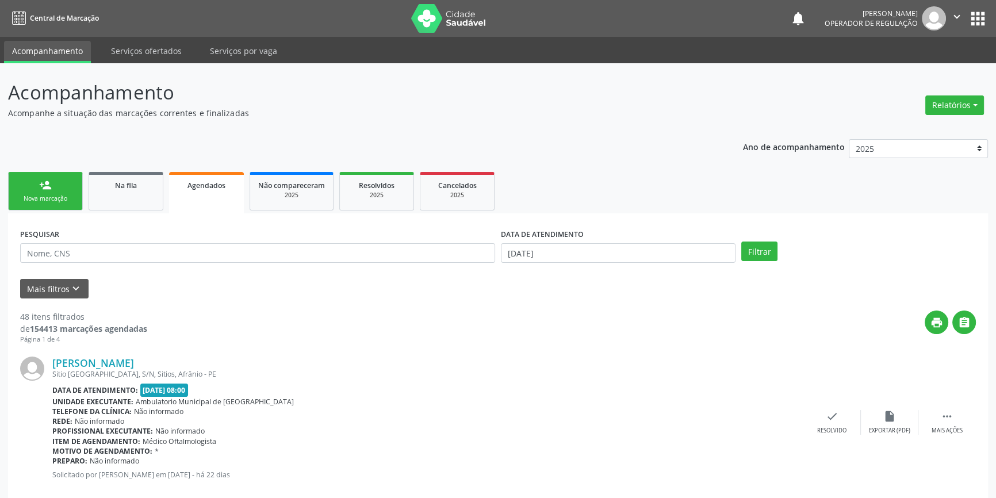
click at [29, 193] on link "person_add Nova marcação" at bounding box center [45, 191] width 75 height 39
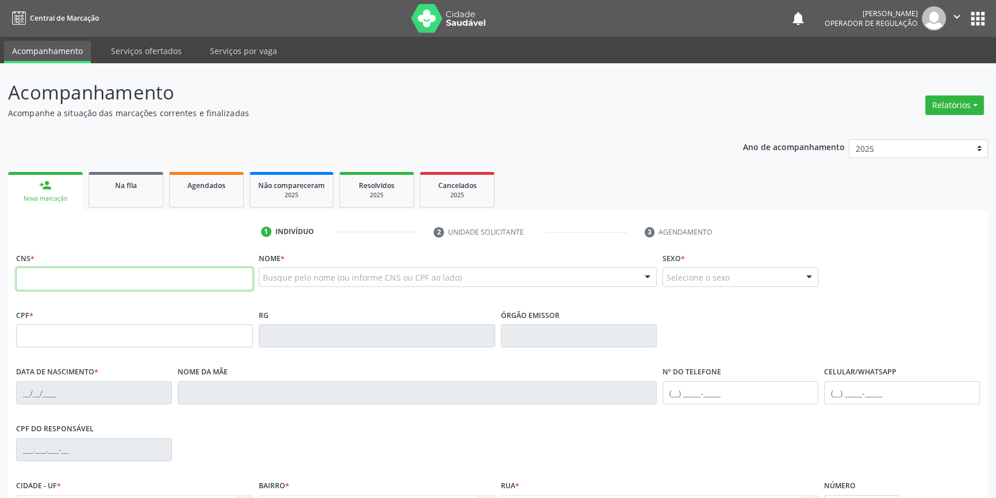
click at [81, 275] on input "text" at bounding box center [134, 278] width 237 height 23
type input "707 6012 0330 1193"
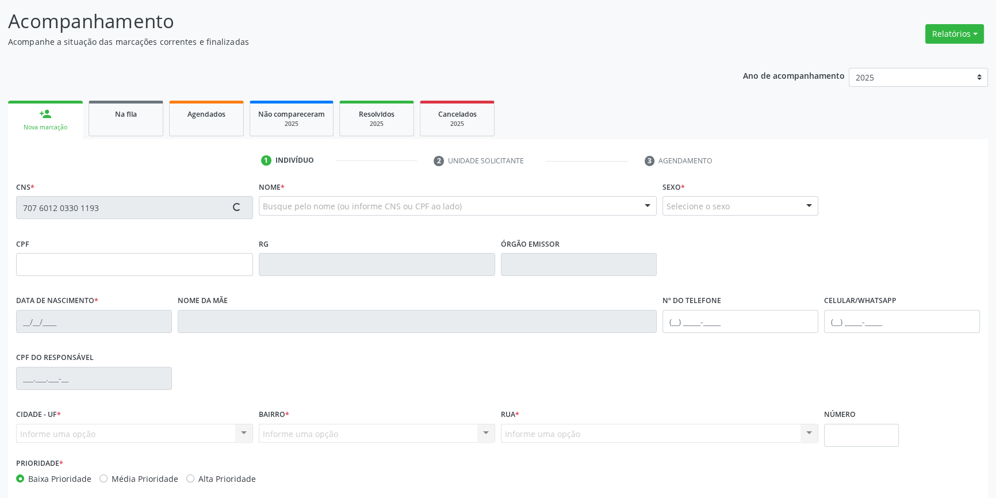
scroll to position [125, 0]
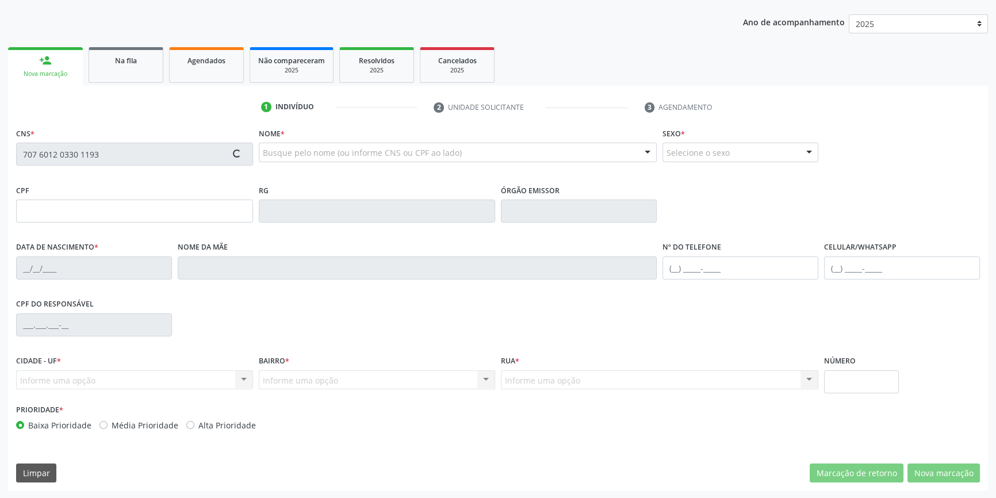
type input "06/04/1986"
type input "(87) 9939-9144"
type input "S/N"
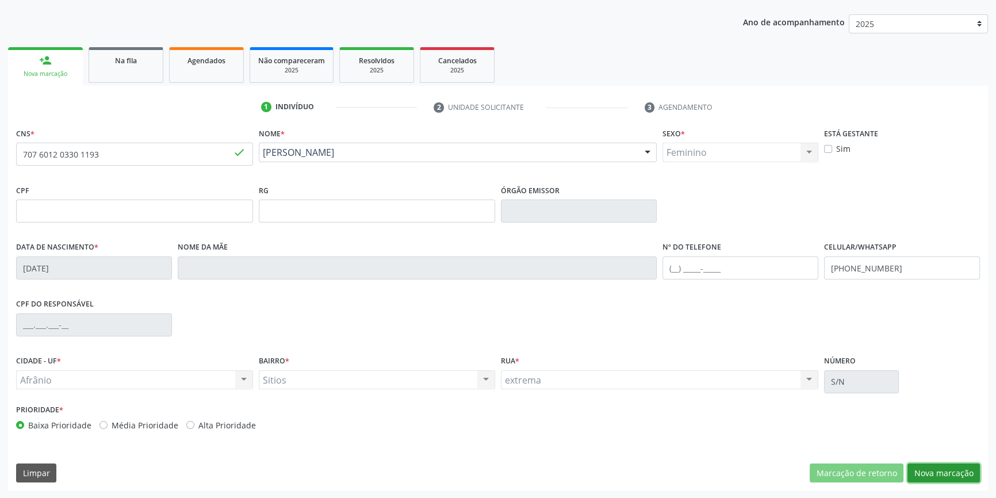
click at [940, 477] on button "Nova marcação" at bounding box center [943, 473] width 72 height 20
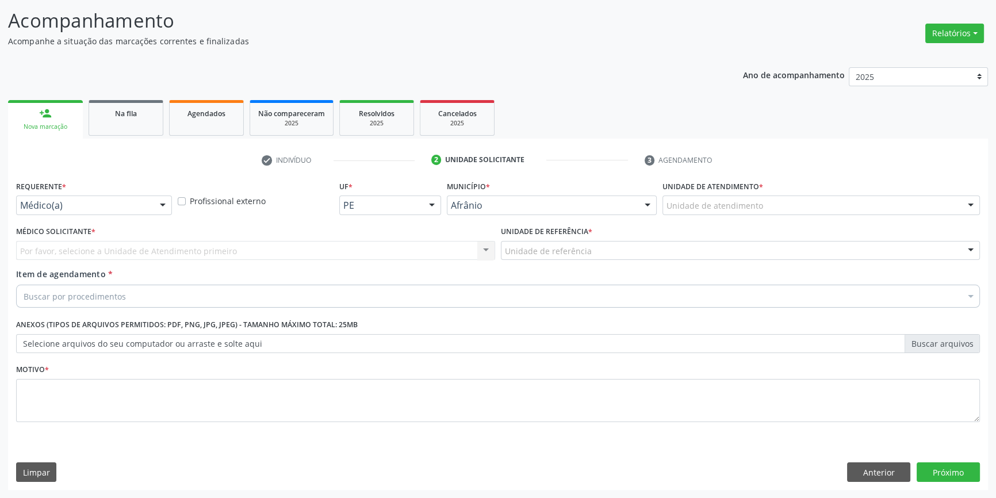
scroll to position [71, 0]
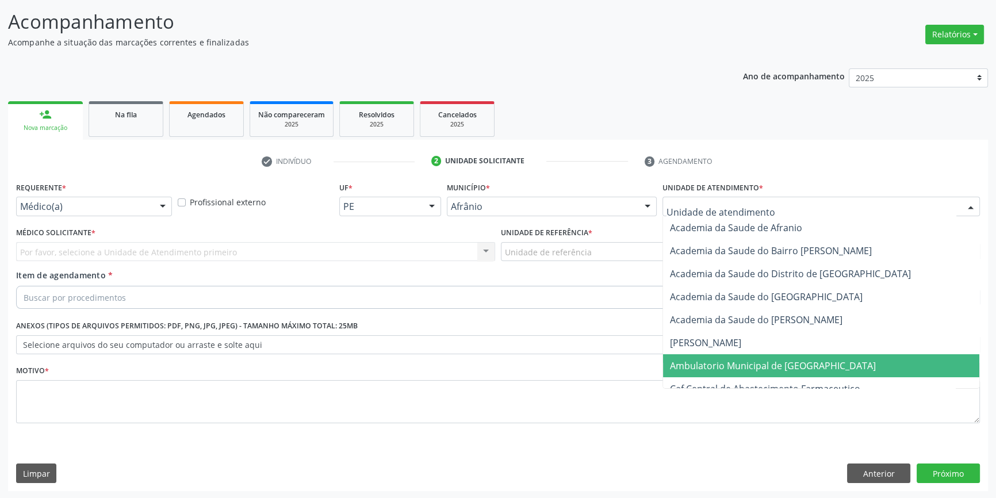
click at [757, 373] on span "Ambulatorio Municipal de [GEOGRAPHIC_DATA]" at bounding box center [821, 365] width 316 height 23
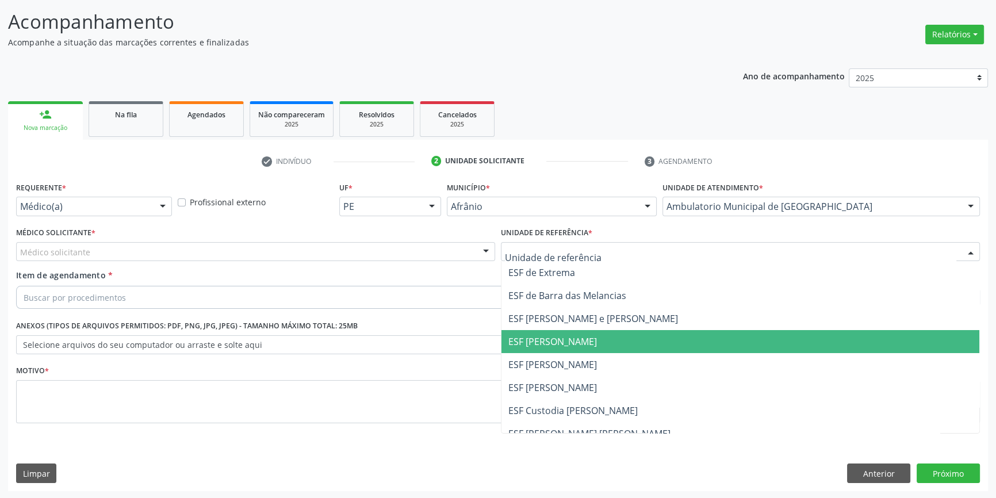
drag, startPoint x: 557, startPoint y: 356, endPoint x: 553, endPoint y: 361, distance: 6.6
click at [554, 361] on span "ESF [PERSON_NAME]" at bounding box center [740, 364] width 478 height 23
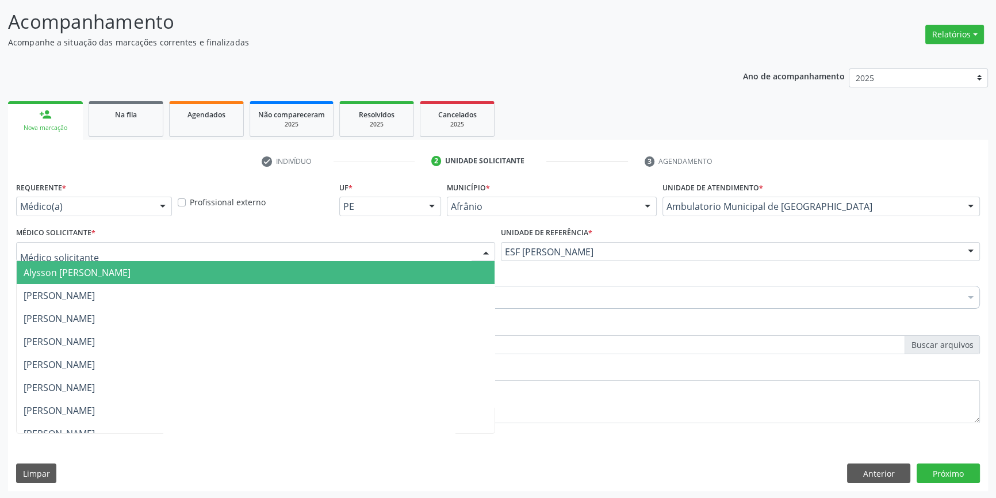
drag, startPoint x: 323, startPoint y: 249, endPoint x: 222, endPoint y: 268, distance: 102.4
click at [317, 251] on div at bounding box center [255, 252] width 479 height 20
drag, startPoint x: 126, startPoint y: 287, endPoint x: 113, endPoint y: 289, distance: 13.4
click at [125, 287] on span "[PERSON_NAME]" at bounding box center [256, 295] width 478 height 23
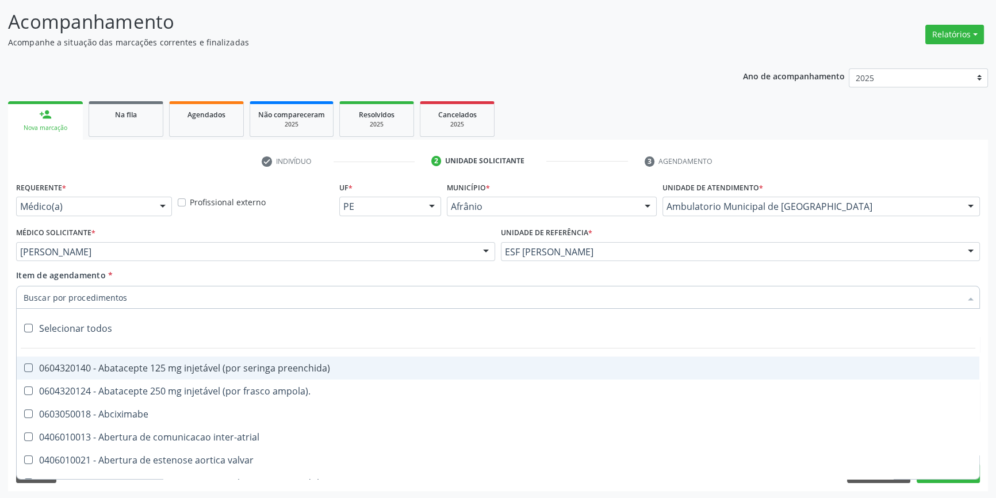
paste input "GINECOLOGISTA"
type input "GINECOLOGISTA"
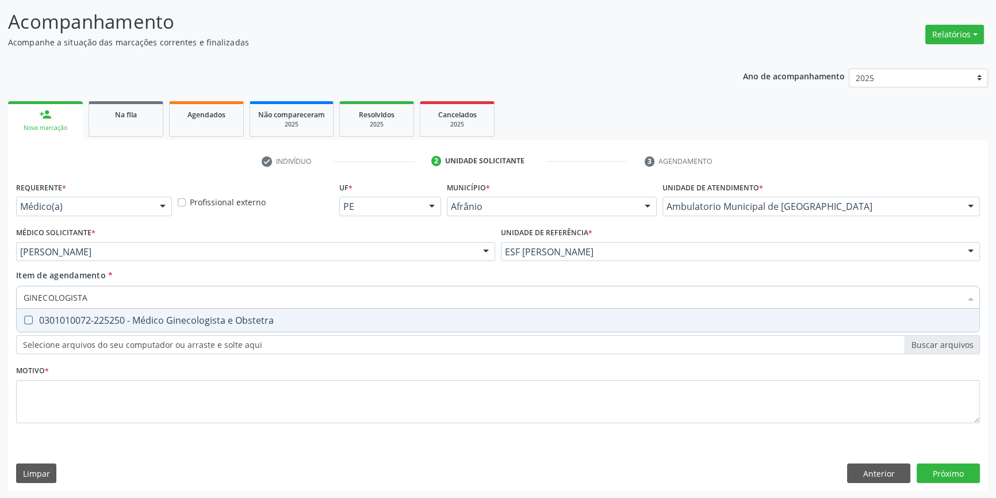
click at [95, 321] on div "0301010072-225250 - Médico Ginecologista e Obstetra" at bounding box center [498, 320] width 949 height 9
checkbox Obstetra "true"
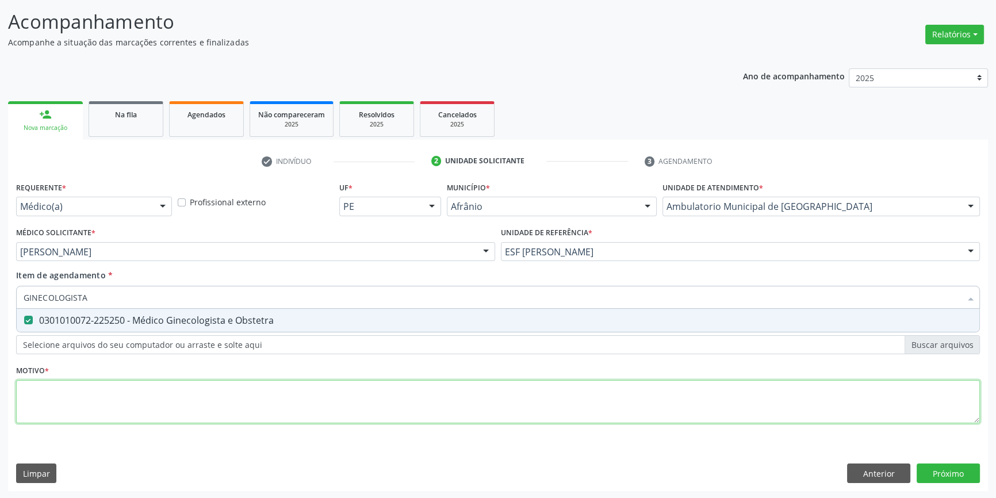
click at [106, 397] on div "Requerente * Médico(a) Médico(a) Enfermeiro(a) Paciente Nenhum resultado encont…" at bounding box center [498, 309] width 964 height 260
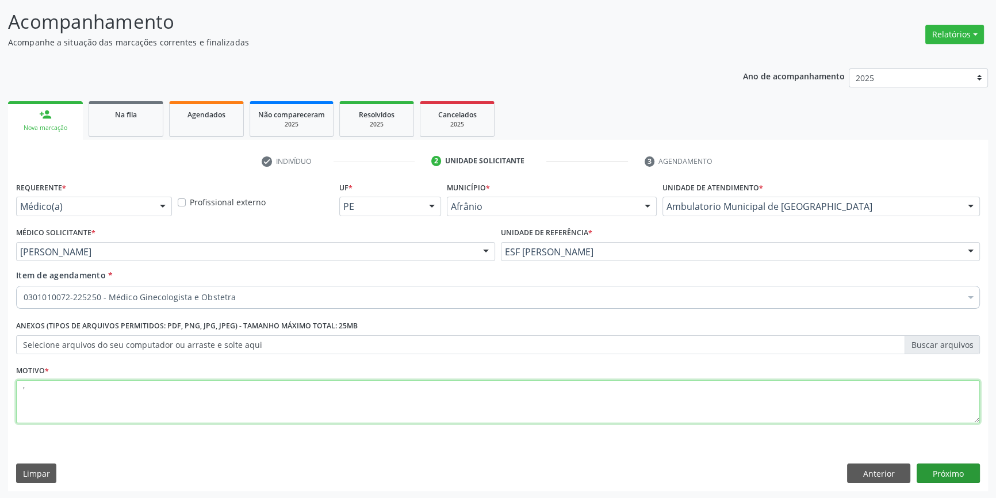
type textarea "'"
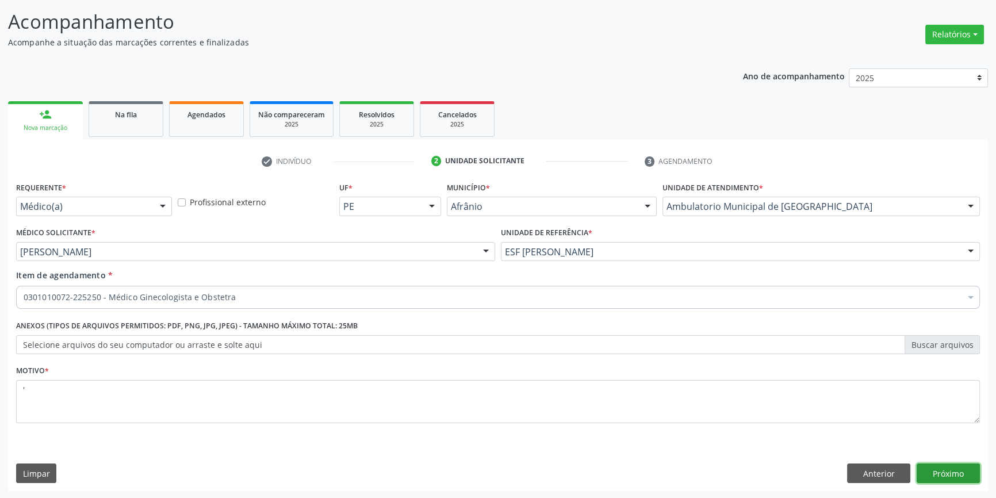
click at [956, 473] on button "Próximo" at bounding box center [947, 473] width 63 height 20
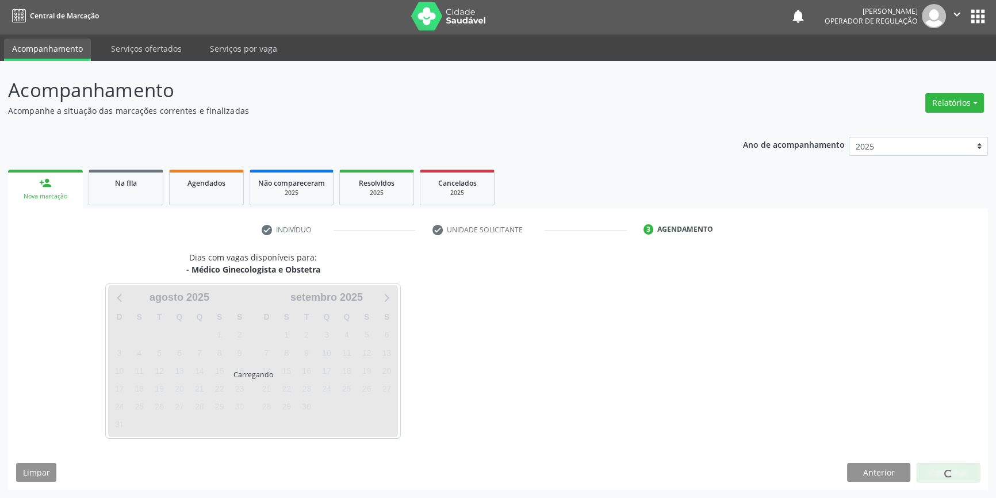
scroll to position [1, 0]
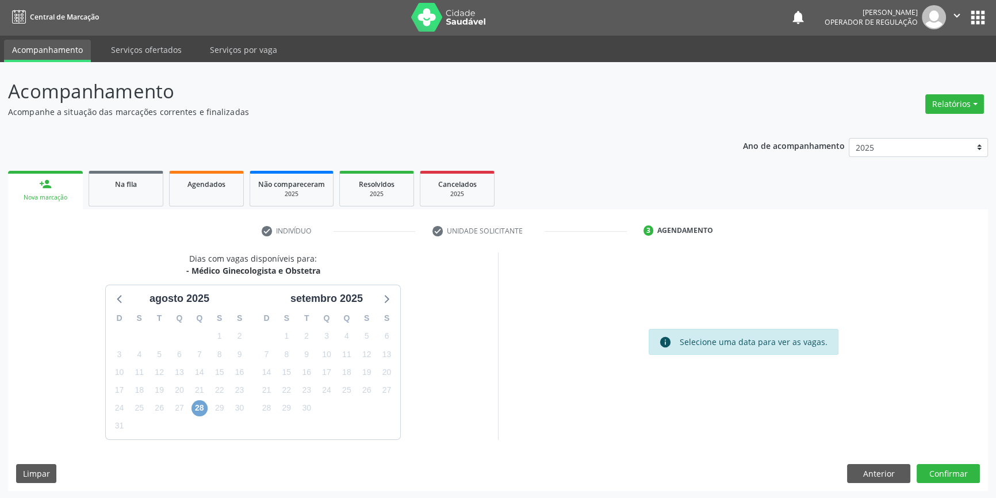
click at [201, 408] on span "28" at bounding box center [199, 408] width 16 height 16
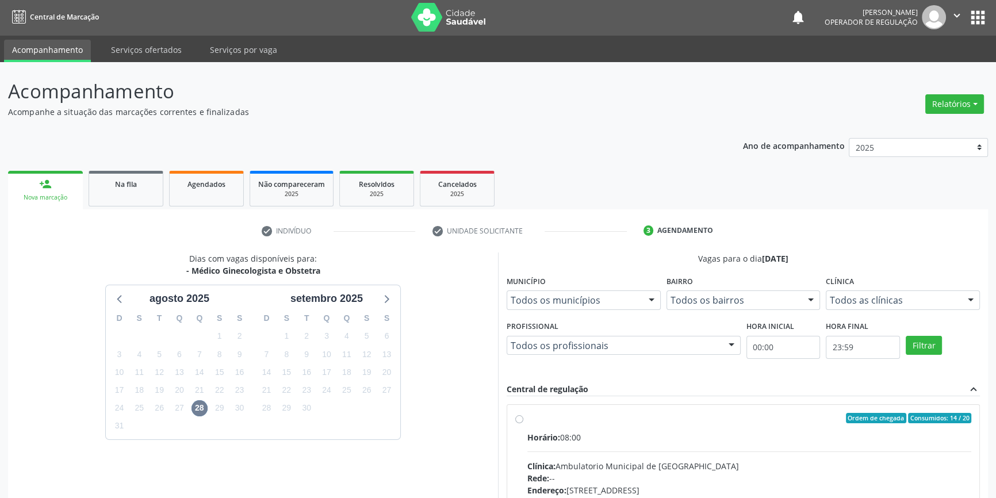
click at [524, 428] on div "Ordem de chegada Consumidos: 14 / 20 Horário: 08:00 Clínica: Ambulatorio Munici…" at bounding box center [743, 501] width 456 height 177
radio input "true"
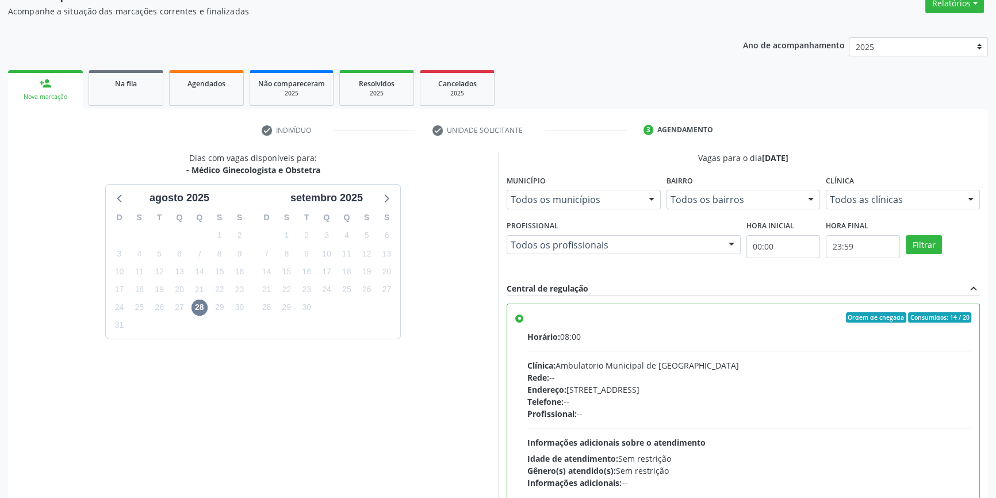
scroll to position [188, 0]
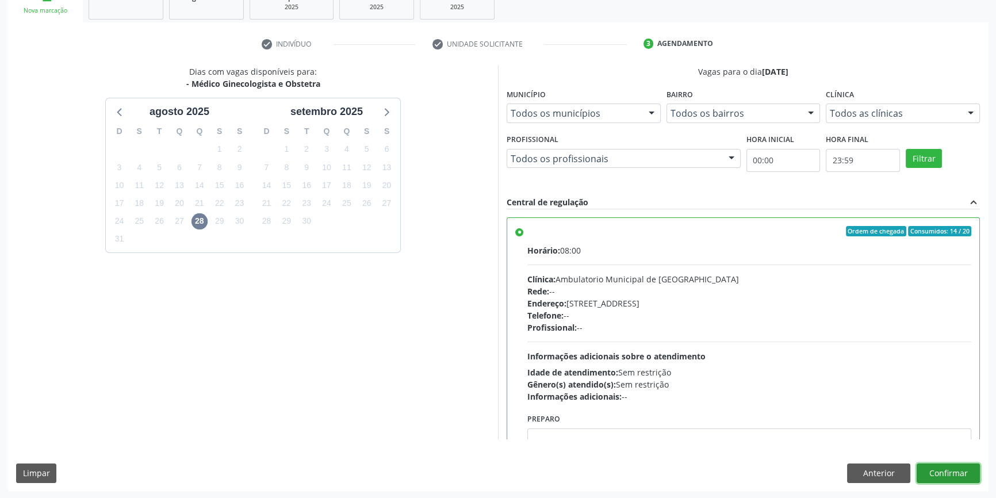
click at [949, 471] on button "Confirmar" at bounding box center [947, 473] width 63 height 20
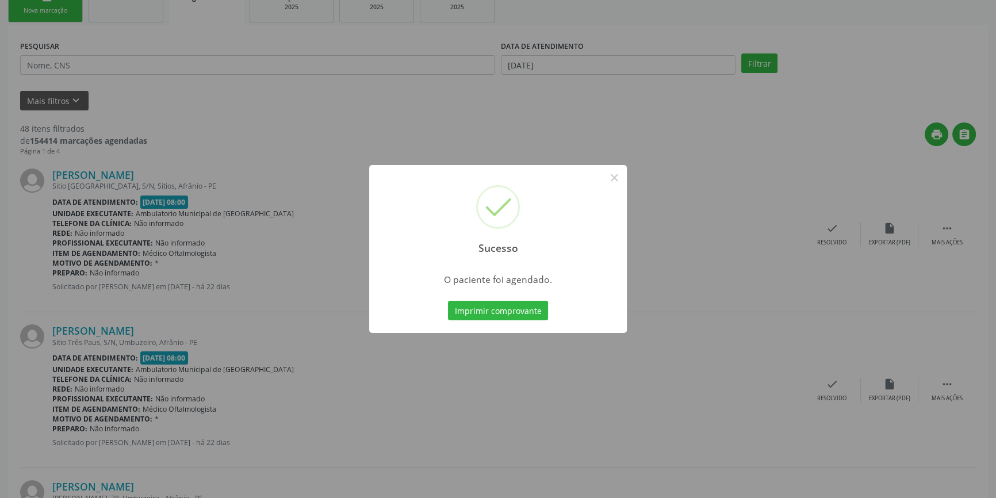
scroll to position [0, 0]
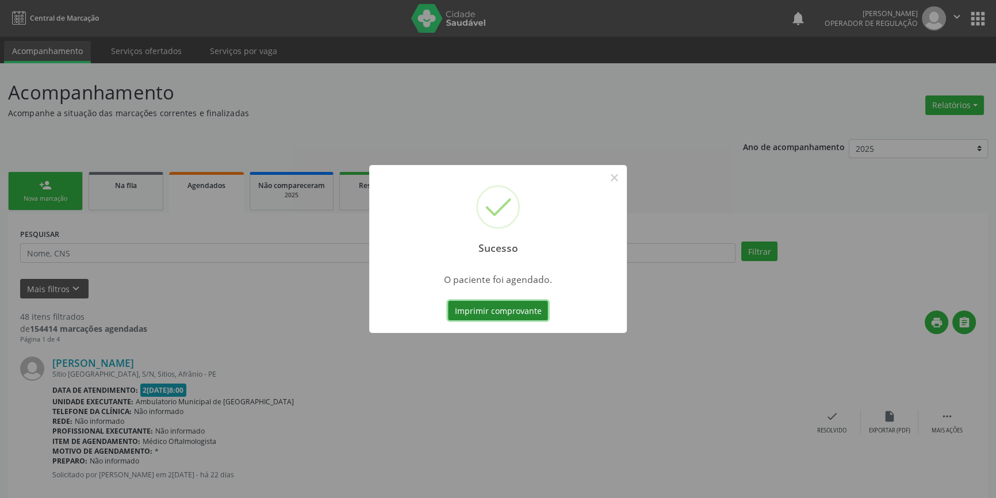
click at [476, 307] on button "Imprimir comprovante" at bounding box center [498, 311] width 100 height 20
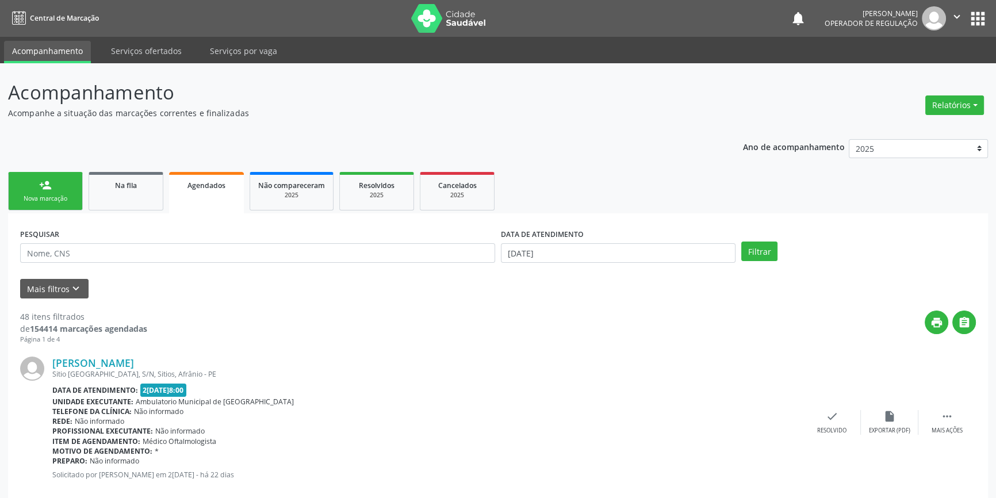
click at [53, 190] on link "person_add Nova marcação" at bounding box center [45, 191] width 75 height 39
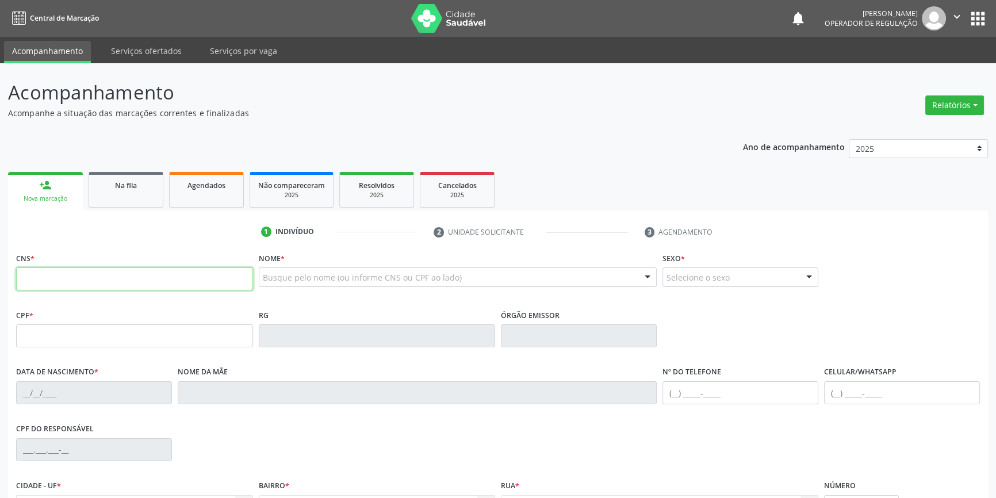
click at [70, 283] on input "text" at bounding box center [134, 278] width 237 height 23
type input "706 3037 3854 0475"
type input "061.816.554-17"
type input "[DATE]"
type input "[PERSON_NAME]"
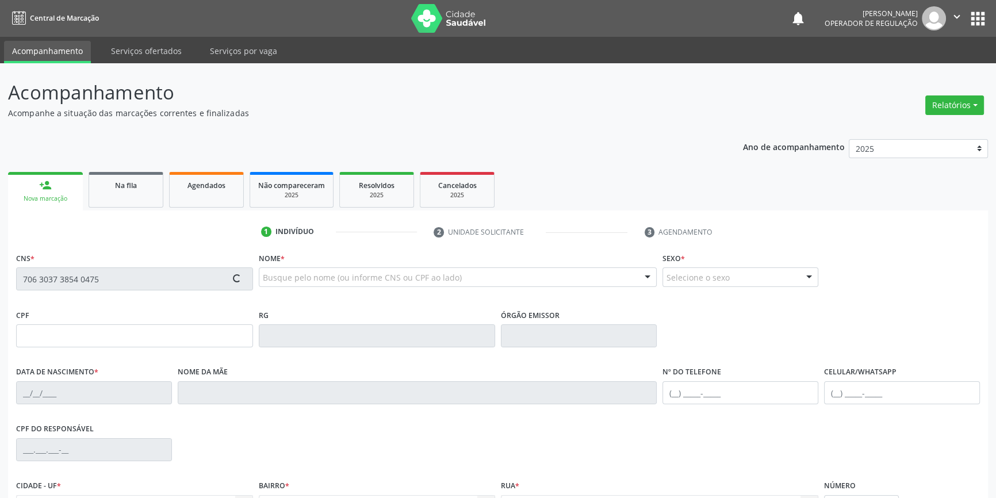
type input "[PHONE_NUMBER]"
type input "S/N"
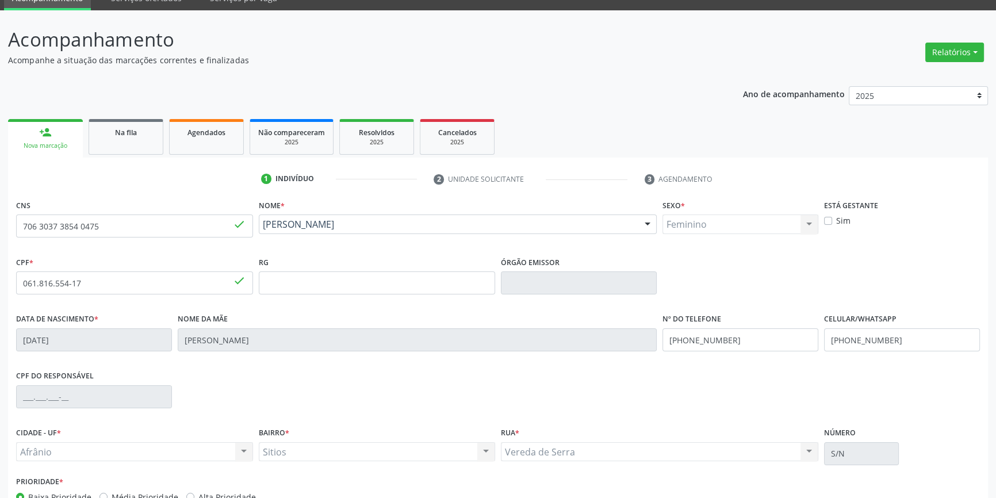
scroll to position [125, 0]
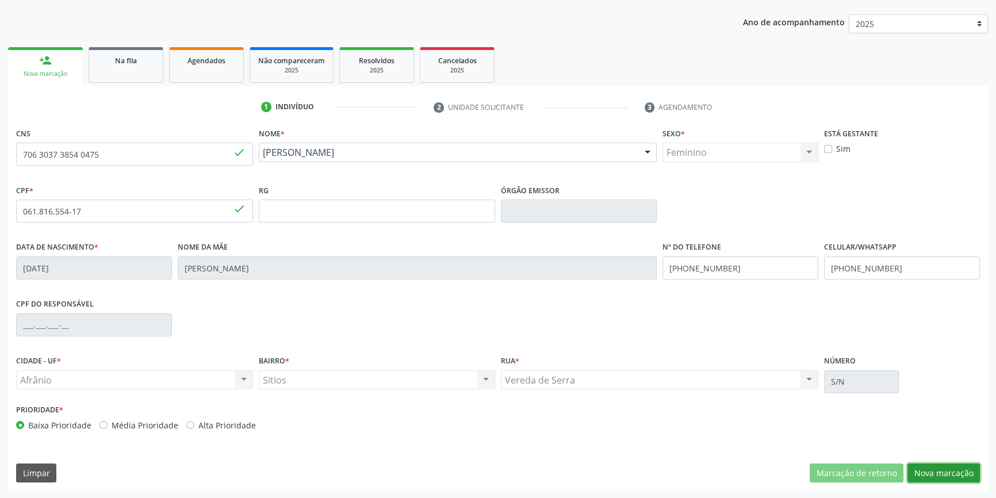
click at [942, 472] on button "Nova marcação" at bounding box center [943, 473] width 72 height 20
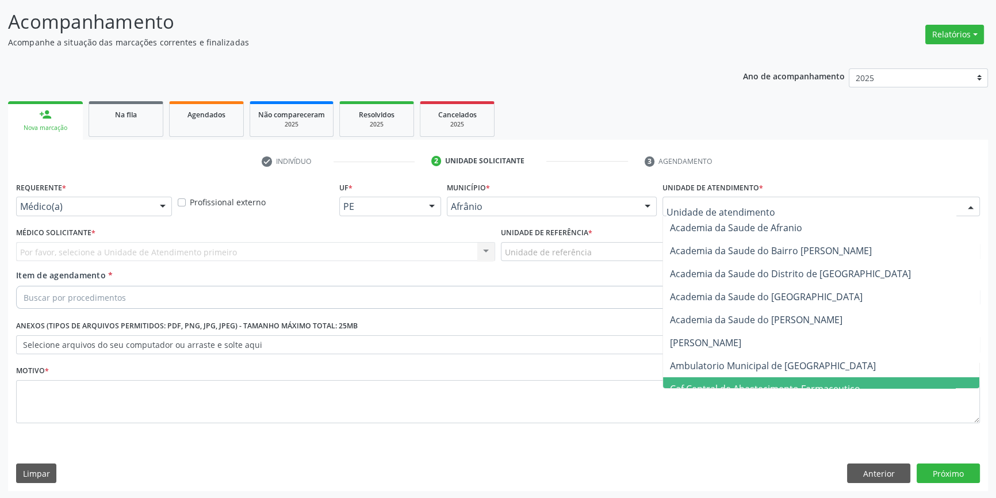
click at [739, 379] on span "Caf Central de Abastecimento Farmaceutico" at bounding box center [821, 388] width 316 height 23
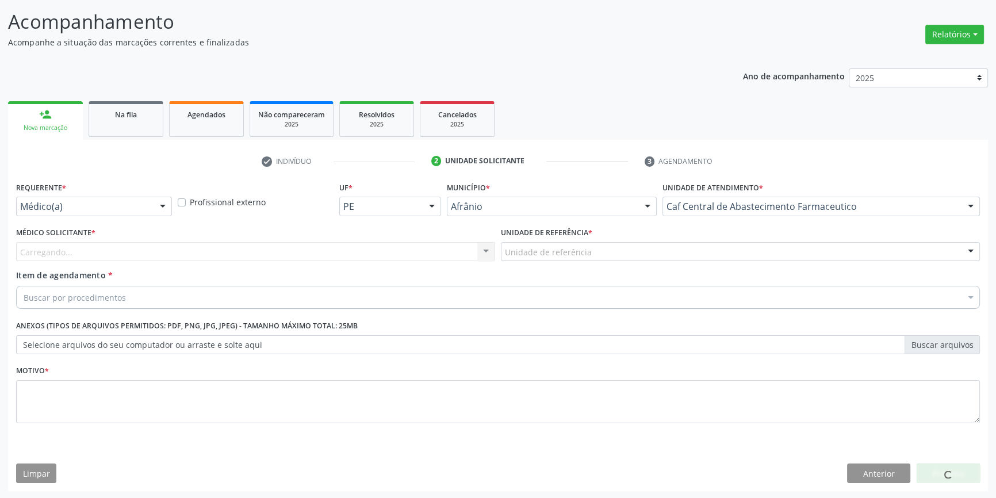
click at [770, 192] on div "Unidade de atendimento * Caf Central de Abastecimento Farmaceutico Academia da …" at bounding box center [820, 197] width 317 height 37
drag, startPoint x: 762, startPoint y: 209, endPoint x: 765, endPoint y: 247, distance: 38.6
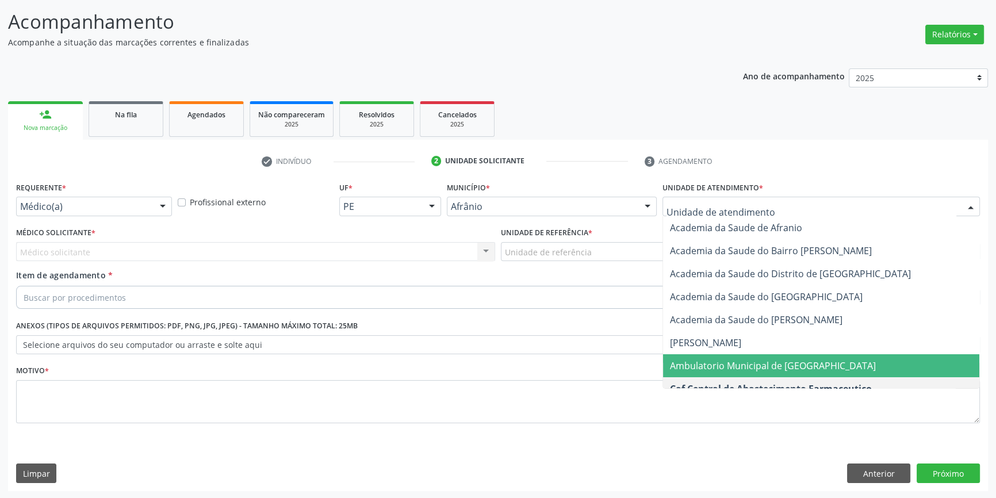
click at [734, 366] on span "Ambulatorio Municipal de [GEOGRAPHIC_DATA]" at bounding box center [773, 365] width 206 height 13
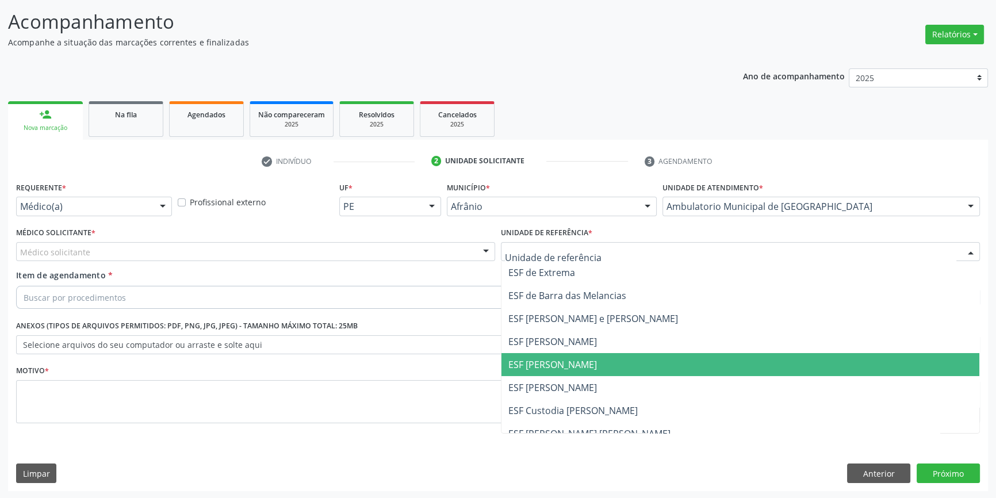
drag, startPoint x: 561, startPoint y: 362, endPoint x: 454, endPoint y: 324, distance: 113.5
click at [558, 363] on span "ESF [PERSON_NAME]" at bounding box center [552, 364] width 89 height 13
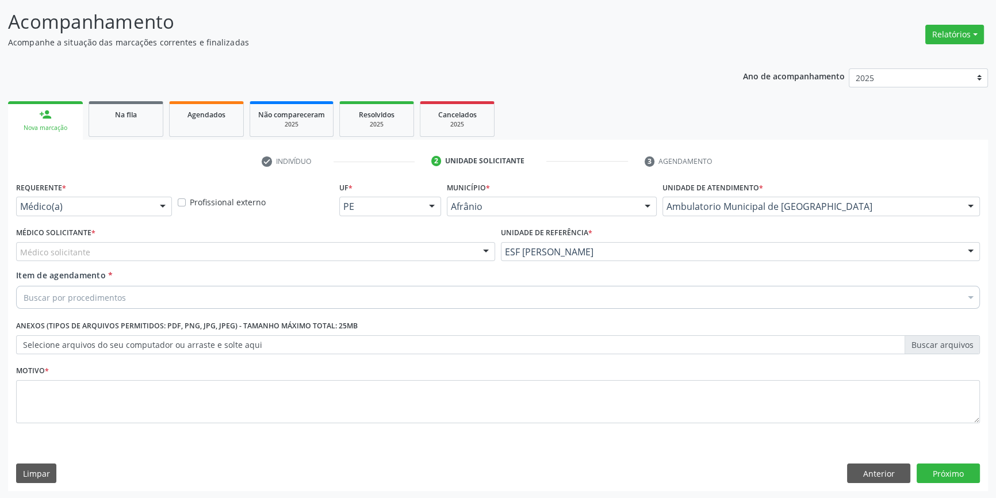
click at [263, 262] on div "Médico Solicitante * Médico solicitante [PERSON_NAME] [PERSON_NAME] [PERSON_NAM…" at bounding box center [255, 246] width 485 height 45
click at [226, 243] on div "Médico solicitante" at bounding box center [255, 252] width 479 height 20
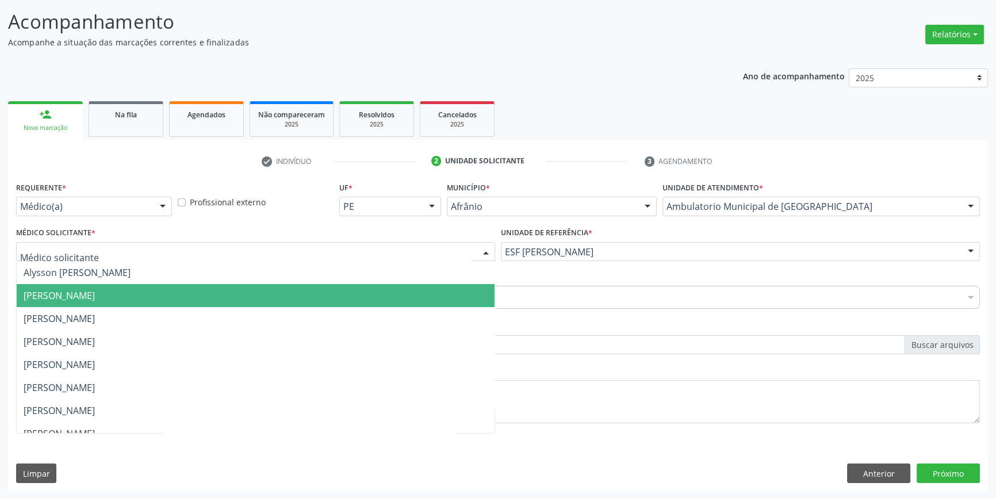
click at [112, 304] on span "[PERSON_NAME]" at bounding box center [256, 295] width 478 height 23
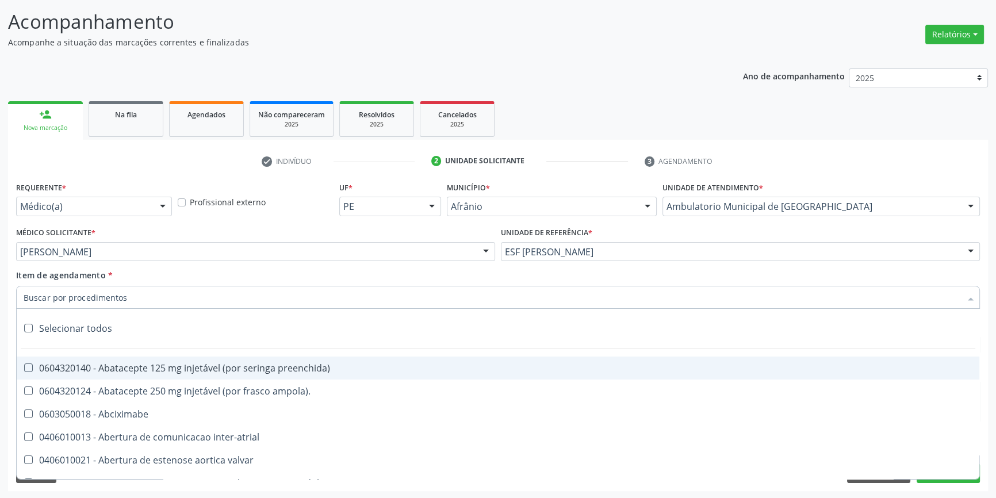
paste input "GINECOLOGISTA"
type input "GINECOLOGISTA"
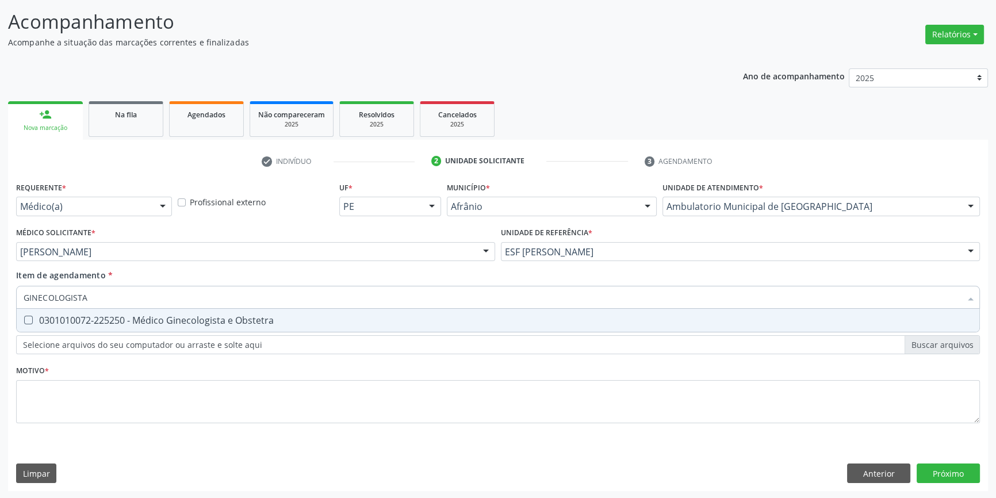
click at [115, 316] on div "0301010072-225250 - Médico Ginecologista e Obstetra" at bounding box center [498, 320] width 949 height 9
checkbox Obstetra "true"
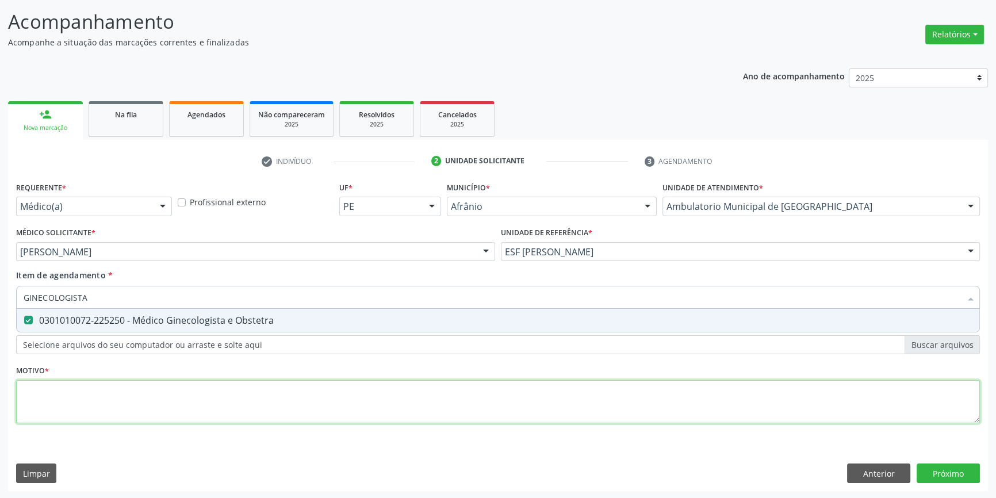
click at [99, 388] on div "Requerente * Médico(a) Médico(a) Enfermeiro(a) Paciente Nenhum resultado encont…" at bounding box center [498, 309] width 964 height 260
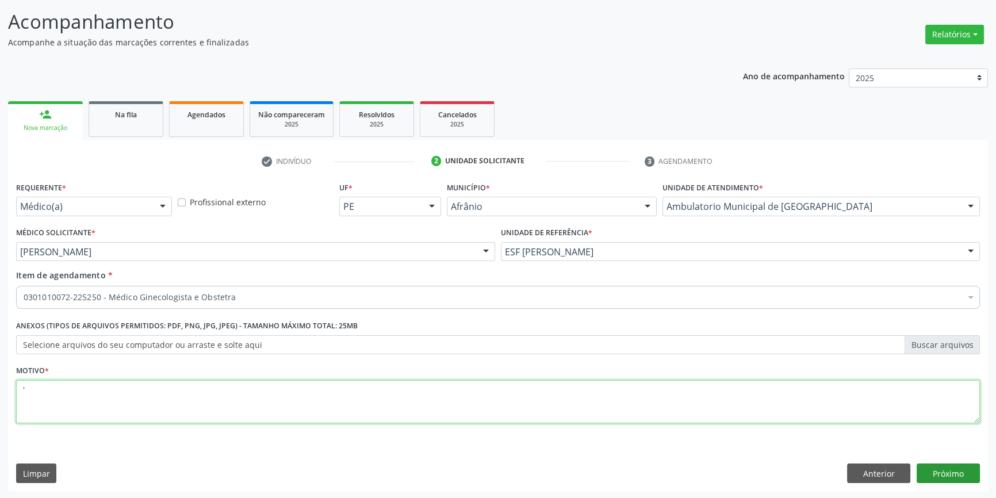
type textarea "'"
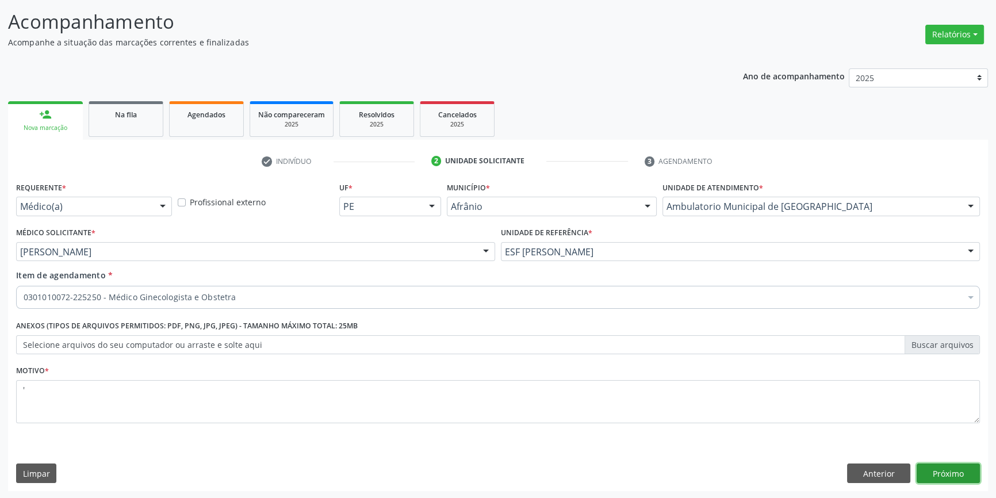
click at [928, 470] on button "Próximo" at bounding box center [947, 473] width 63 height 20
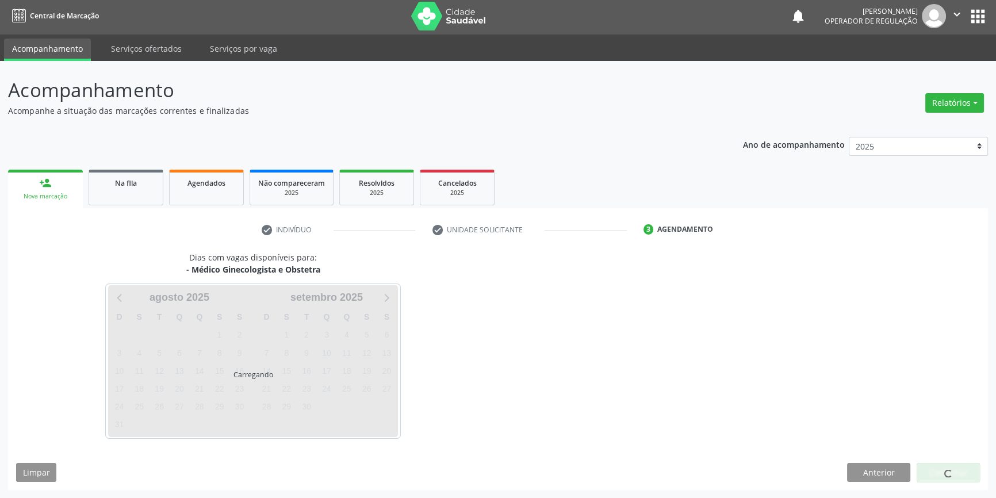
scroll to position [1, 0]
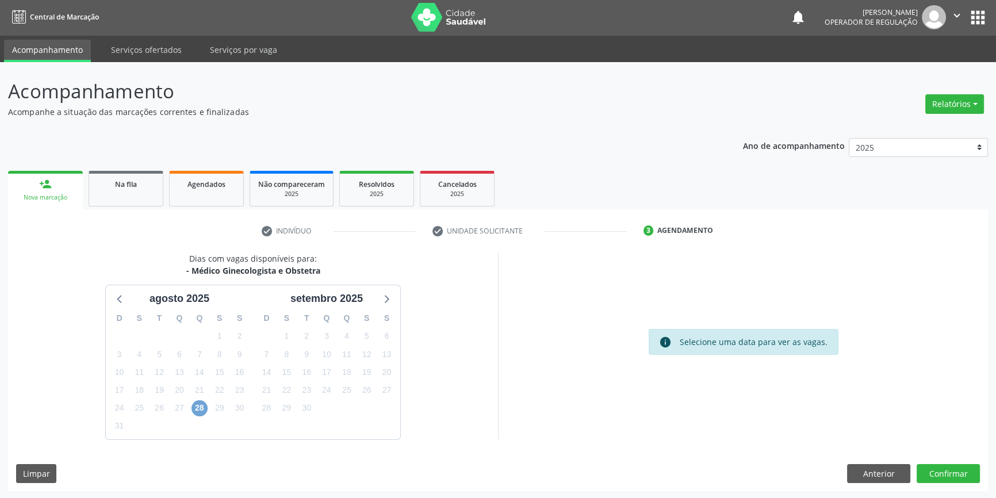
click at [196, 408] on span "28" at bounding box center [199, 408] width 16 height 16
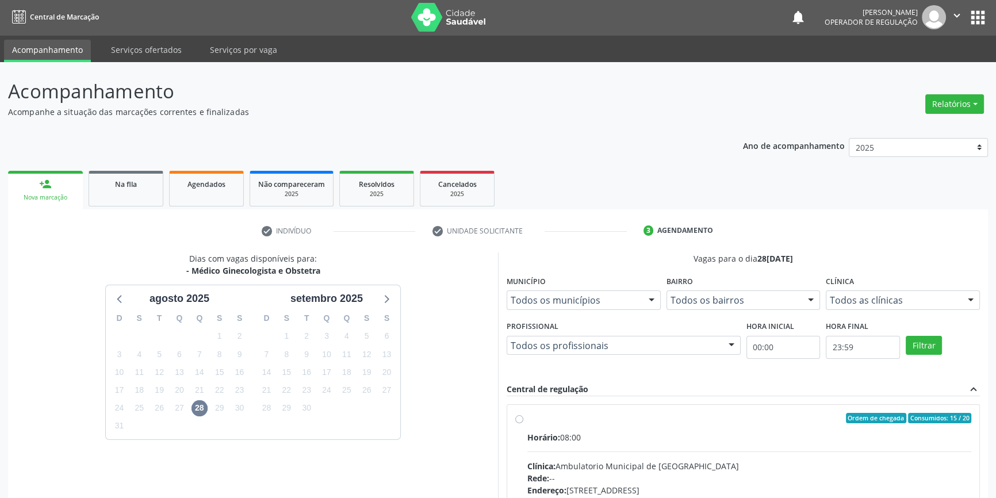
click at [523, 423] on input "Ordem de chegada Consumidos: 15 / 20 Horário: 08:00 Clínica: Ambulatorio Munici…" at bounding box center [519, 418] width 8 height 10
radio input "true"
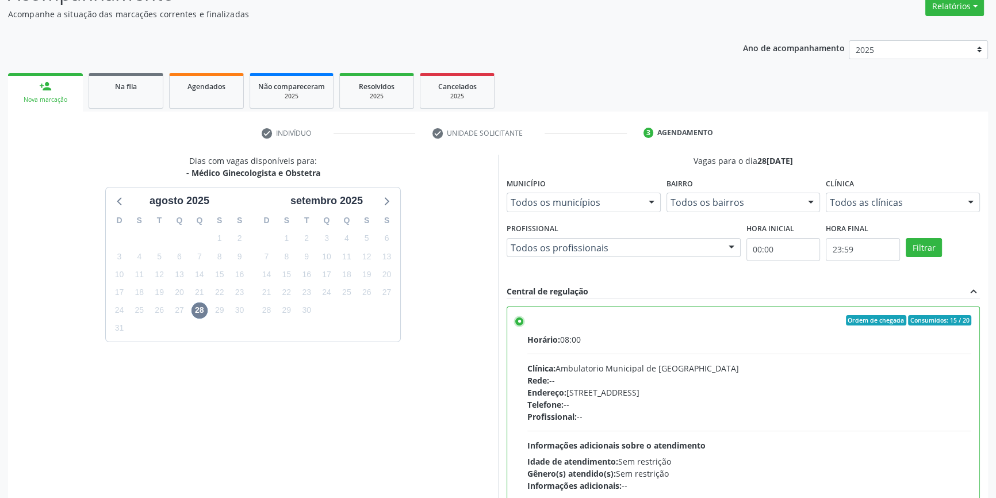
scroll to position [188, 0]
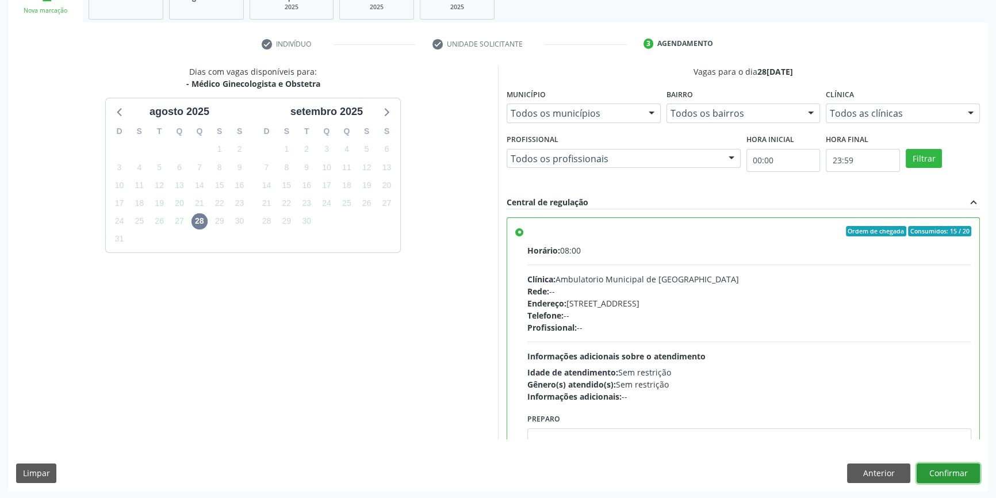
click at [933, 464] on button "Confirmar" at bounding box center [947, 473] width 63 height 20
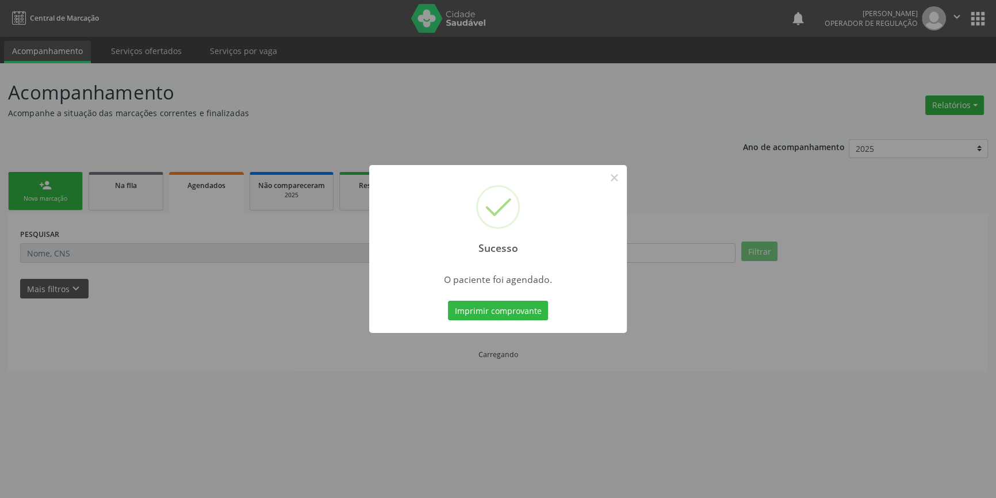
scroll to position [0, 0]
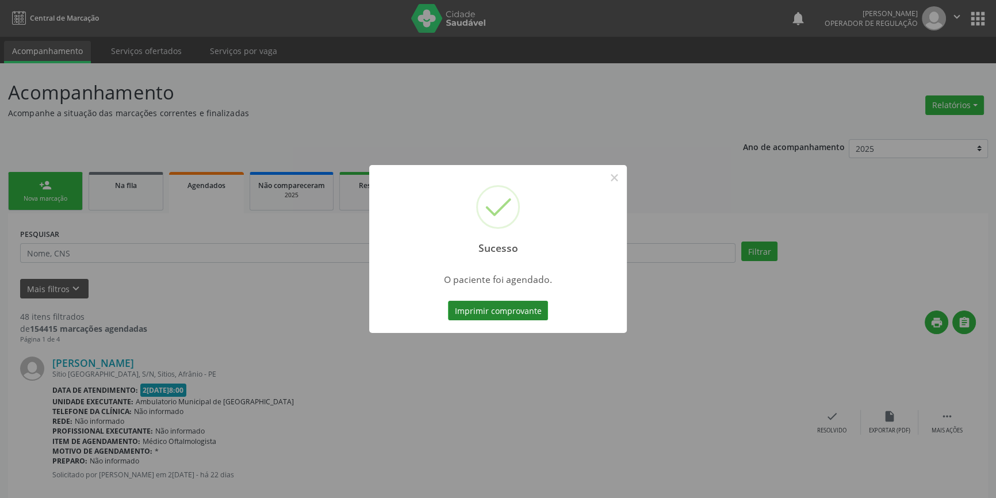
click at [466, 303] on button "Imprimir comprovante" at bounding box center [498, 311] width 100 height 20
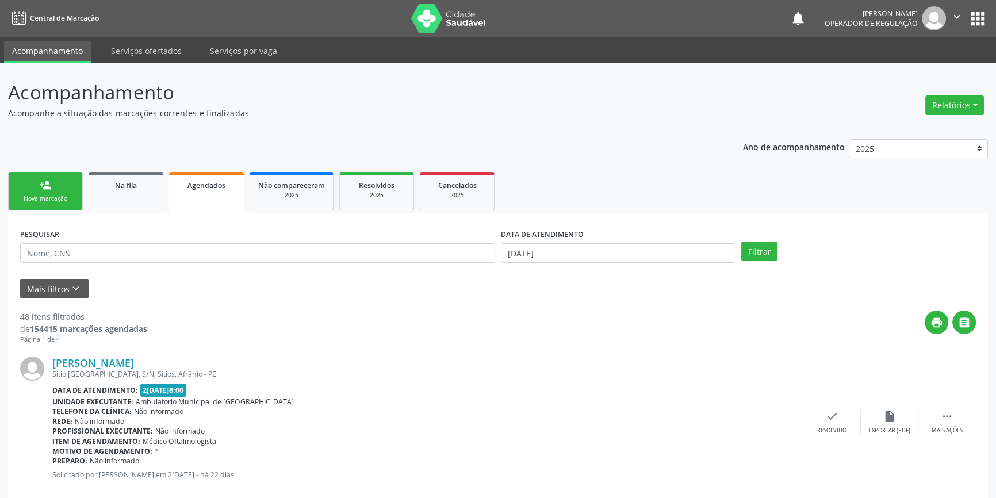
click at [74, 190] on link "person_add Nova marcação" at bounding box center [45, 191] width 75 height 39
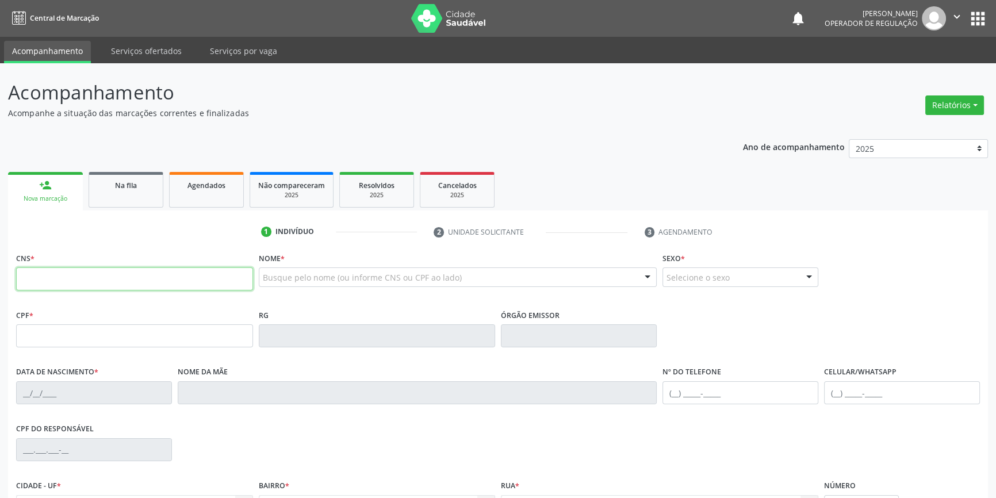
click at [104, 268] on input "text" at bounding box center [134, 278] width 237 height 23
type input "707 4040 1043 0077"
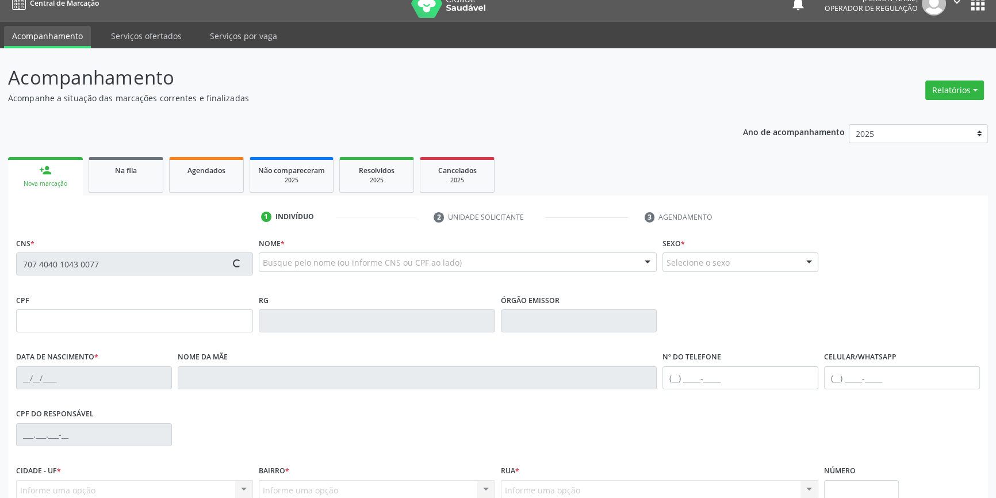
scroll to position [125, 0]
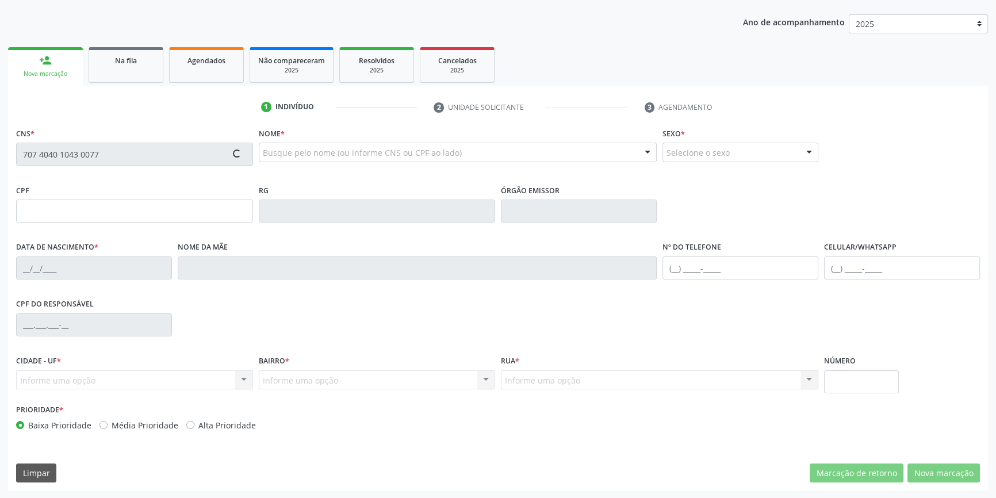
type input "[DATE]"
type input "[PERSON_NAME]"
type input "[PHONE_NUMBER]"
type input "103"
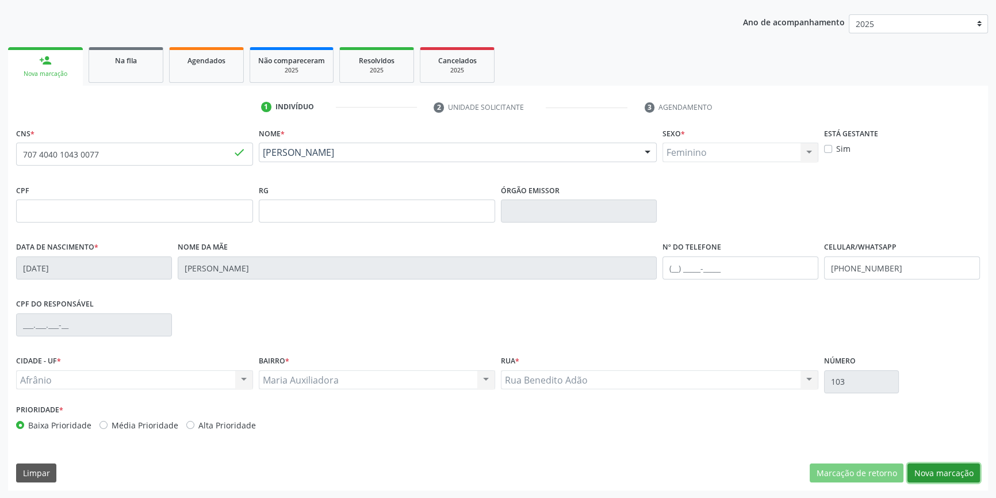
click at [946, 469] on button "Nova marcação" at bounding box center [943, 473] width 72 height 20
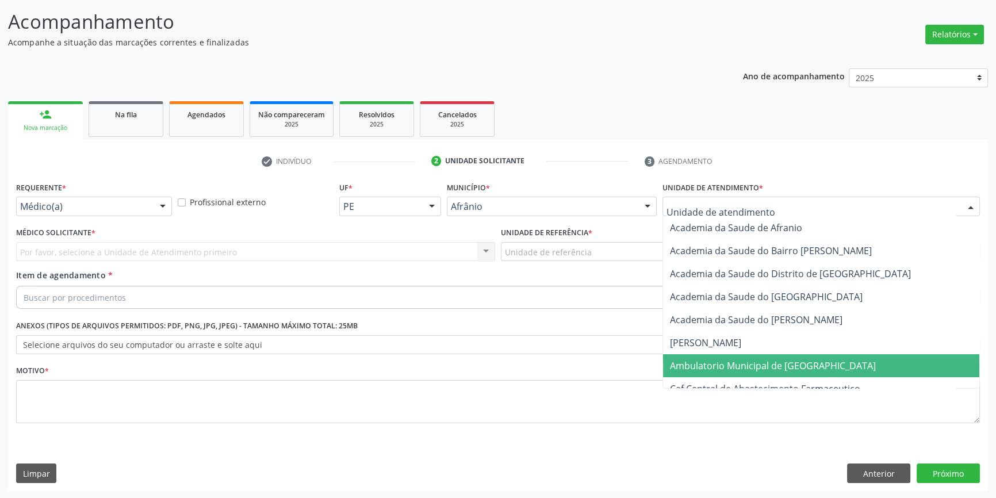
drag, startPoint x: 713, startPoint y: 362, endPoint x: 599, endPoint y: 284, distance: 138.3
click at [712, 360] on span "Ambulatorio Municipal de [GEOGRAPHIC_DATA]" at bounding box center [773, 365] width 206 height 13
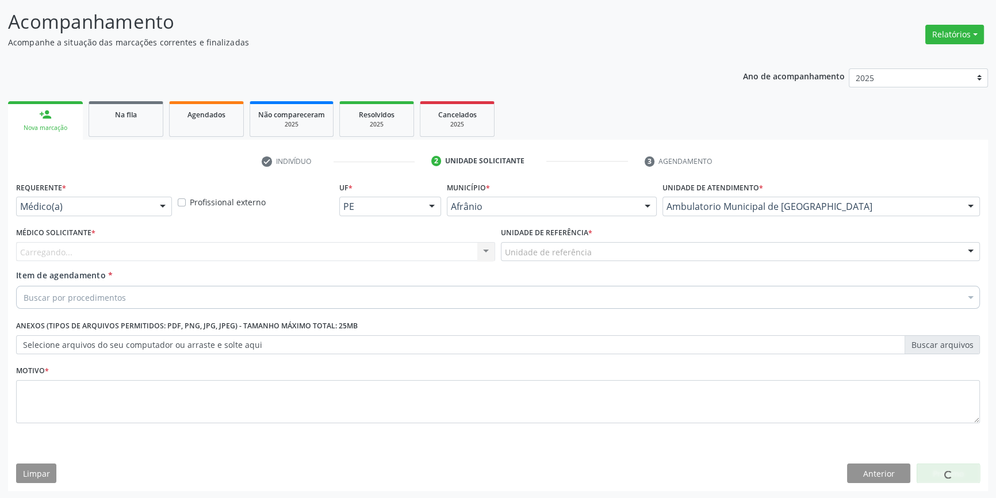
click at [546, 233] on label "Unidade de referência *" at bounding box center [546, 233] width 91 height 18
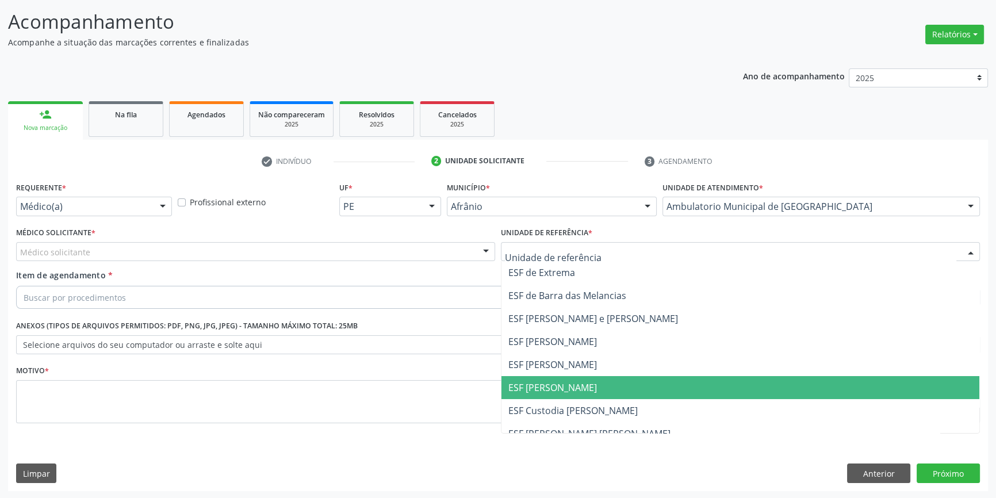
drag, startPoint x: 603, startPoint y: 378, endPoint x: 563, endPoint y: 365, distance: 42.0
click at [599, 378] on span "ESF [PERSON_NAME]" at bounding box center [740, 387] width 478 height 23
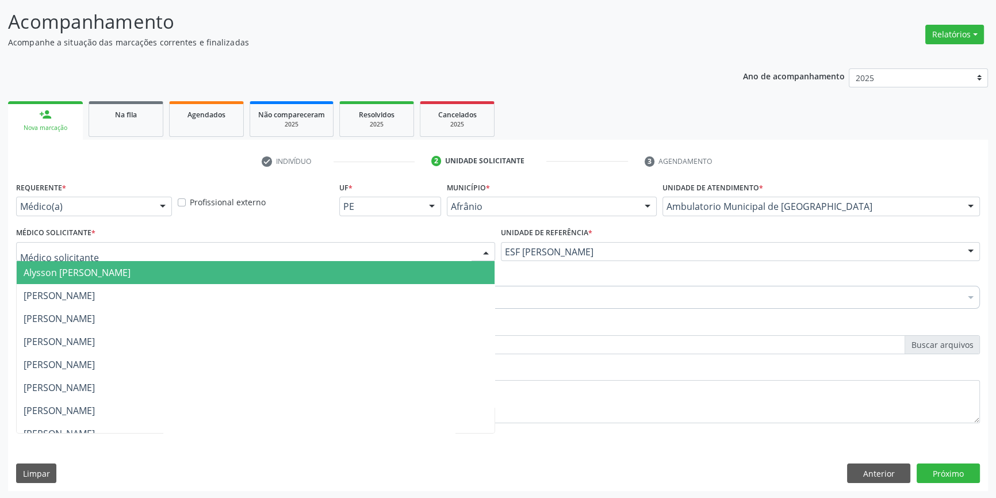
click at [323, 256] on div at bounding box center [255, 252] width 479 height 20
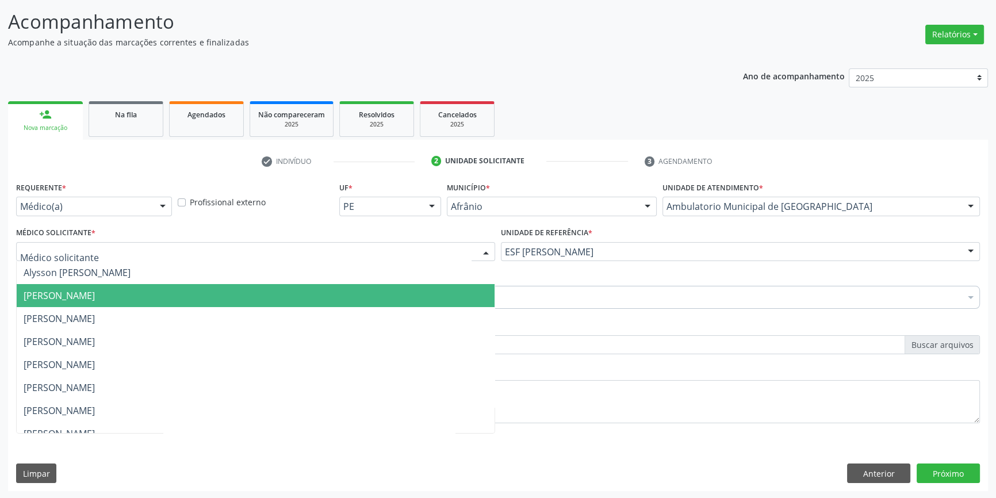
drag, startPoint x: 181, startPoint y: 286, endPoint x: 143, endPoint y: 283, distance: 37.4
click at [175, 286] on span "[PERSON_NAME]" at bounding box center [256, 295] width 478 height 23
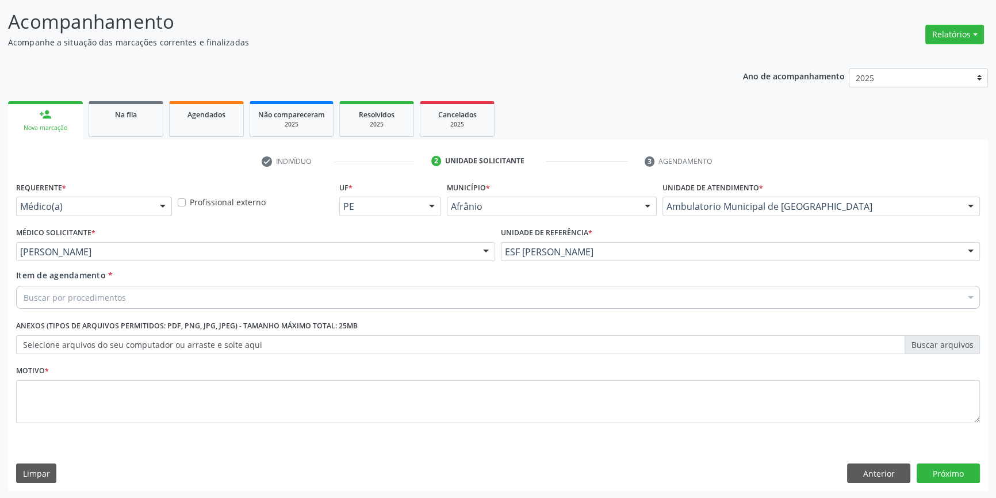
click at [136, 286] on div "Buscar por procedimentos" at bounding box center [498, 297] width 964 height 23
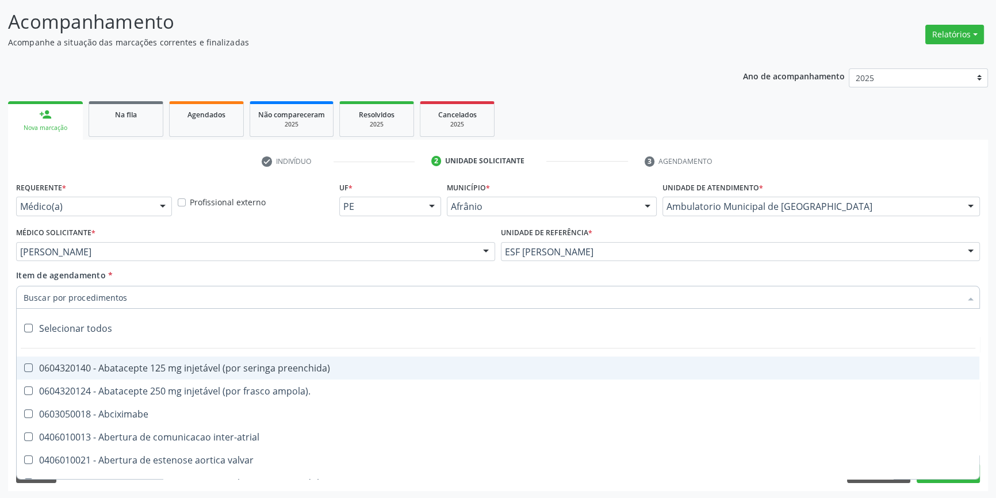
paste input "GINECOLOGISTA"
type input "GINECOLOGISTA"
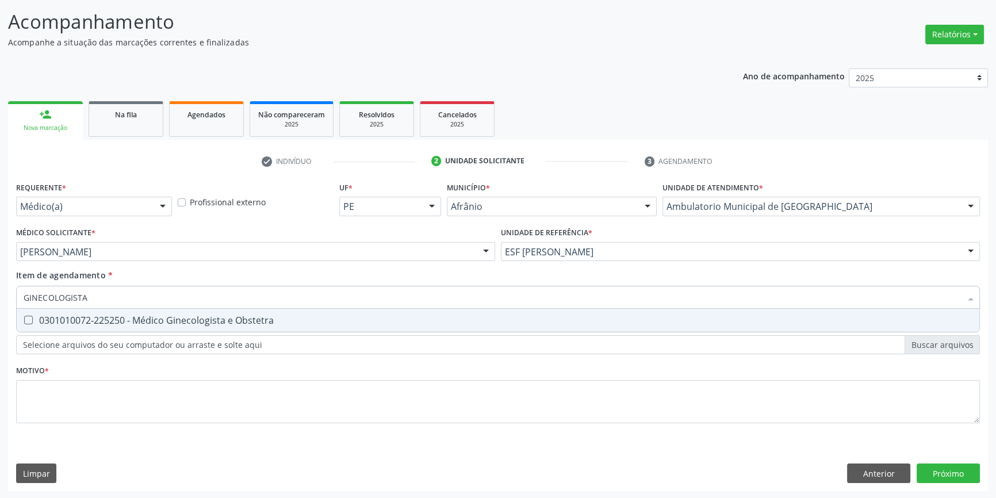
click at [120, 319] on div "0301010072-225250 - Médico Ginecologista e Obstetra" at bounding box center [498, 320] width 949 height 9
checkbox Obstetra "true"
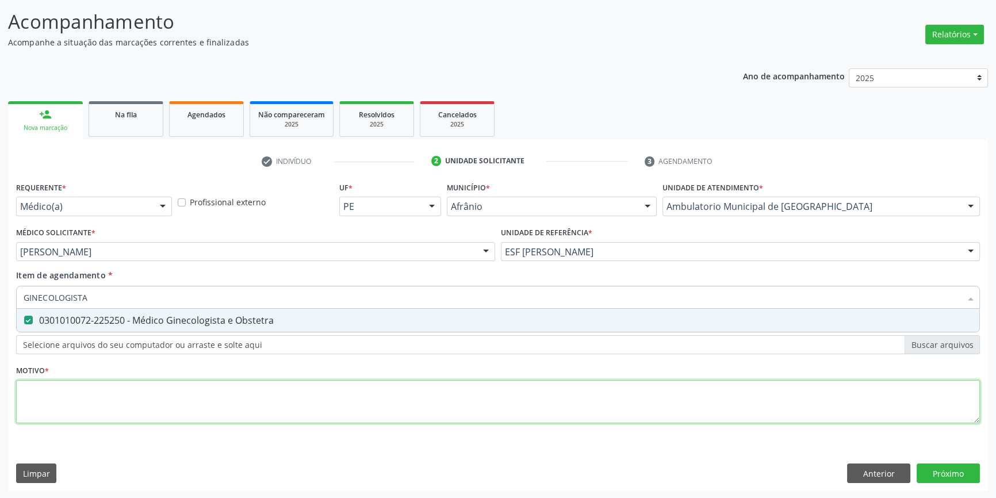
click at [122, 400] on div "Requerente * Médico(a) Médico(a) Enfermeiro(a) Paciente Nenhum resultado encont…" at bounding box center [498, 309] width 964 height 260
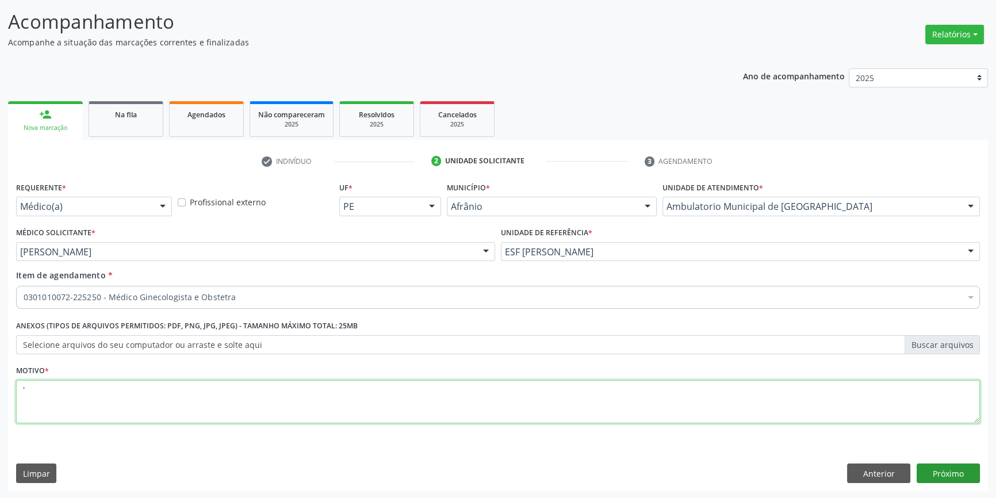
type textarea "'"
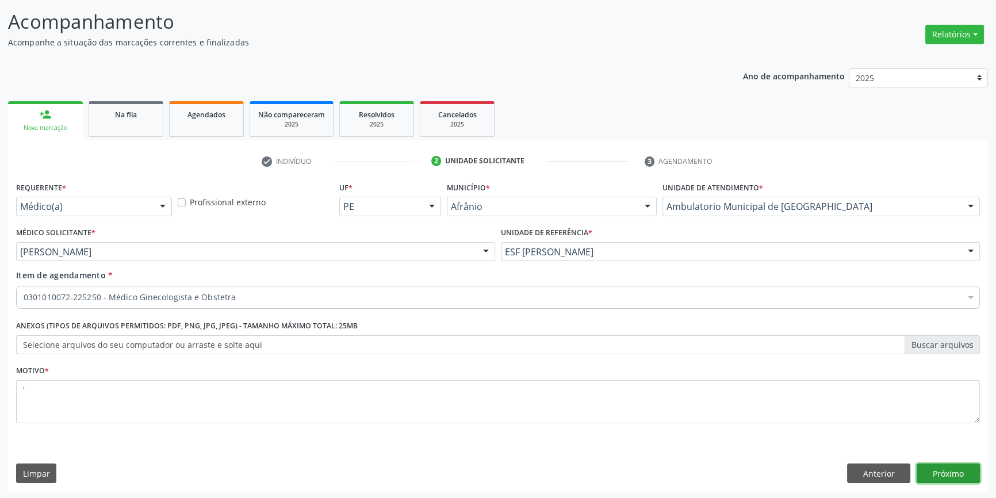
click at [958, 474] on button "Próximo" at bounding box center [947, 473] width 63 height 20
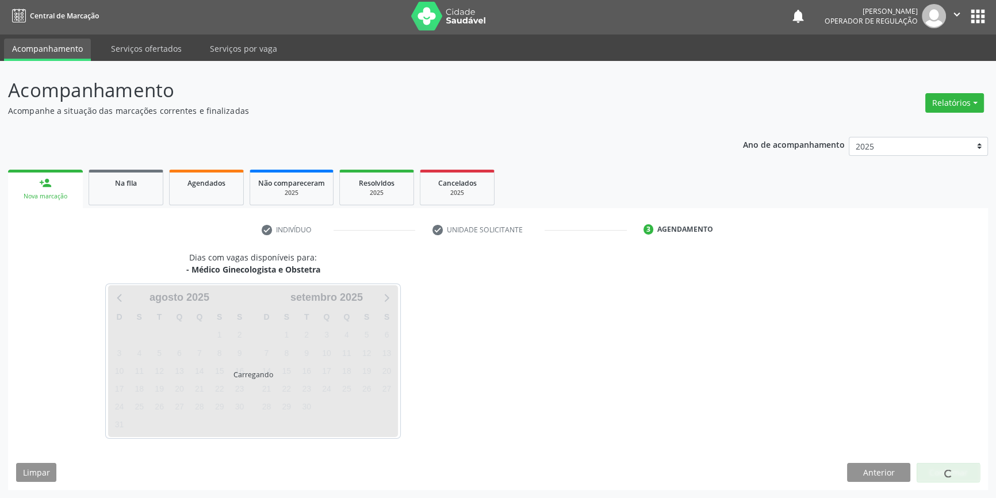
scroll to position [1, 0]
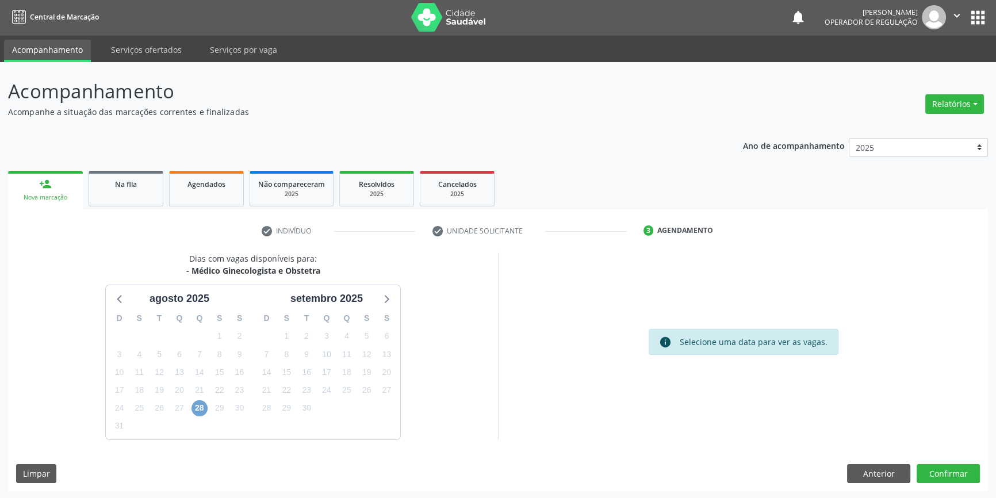
click at [200, 404] on span "28" at bounding box center [199, 408] width 16 height 16
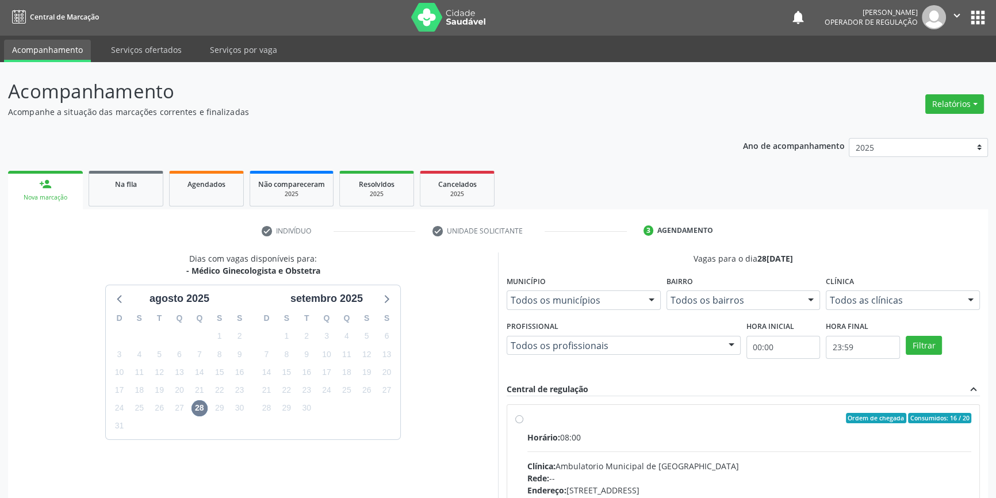
click at [543, 418] on div "Ordem de chegada Consumidos: 16 / 20" at bounding box center [749, 418] width 444 height 10
click at [523, 418] on input "Ordem de chegada Consumidos: 16 / 20 Horário: 08:00 Clínica: Ambulatorio Munici…" at bounding box center [519, 418] width 8 height 10
radio input "true"
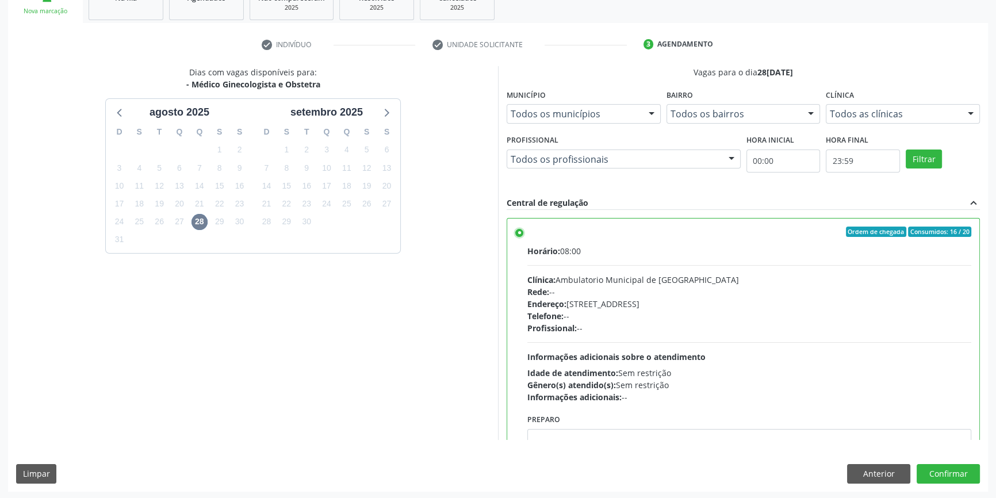
scroll to position [188, 0]
click at [949, 466] on button "Confirmar" at bounding box center [947, 473] width 63 height 20
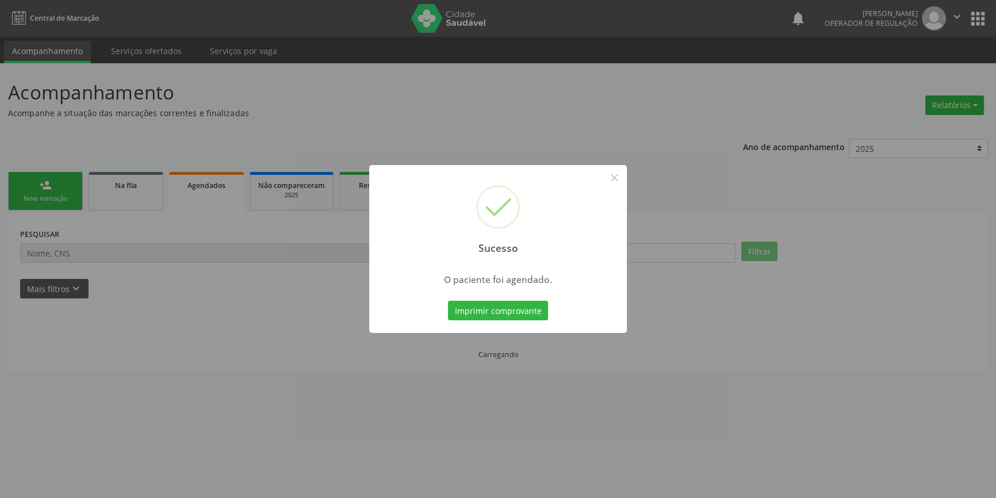
scroll to position [0, 0]
click at [528, 312] on button "Imprimir comprovante" at bounding box center [502, 311] width 100 height 20
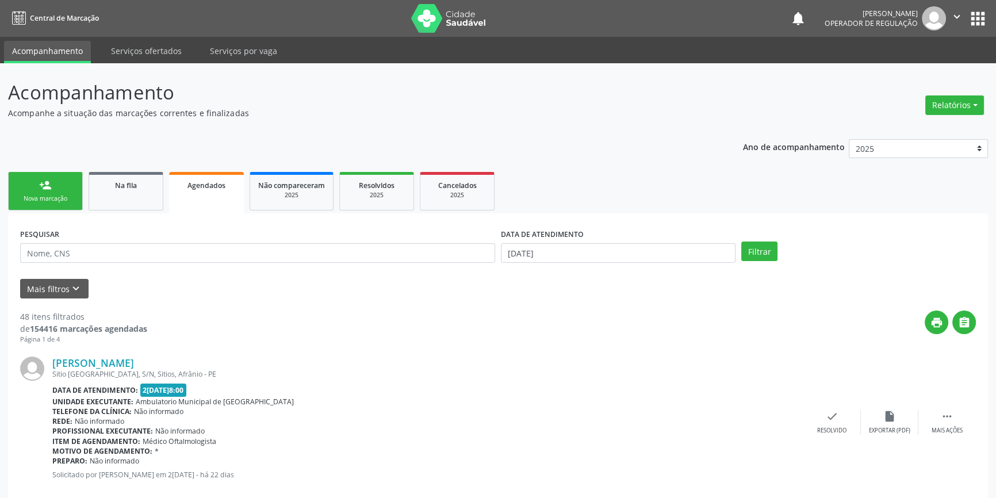
click at [57, 197] on div "Nova marcação" at bounding box center [45, 198] width 57 height 9
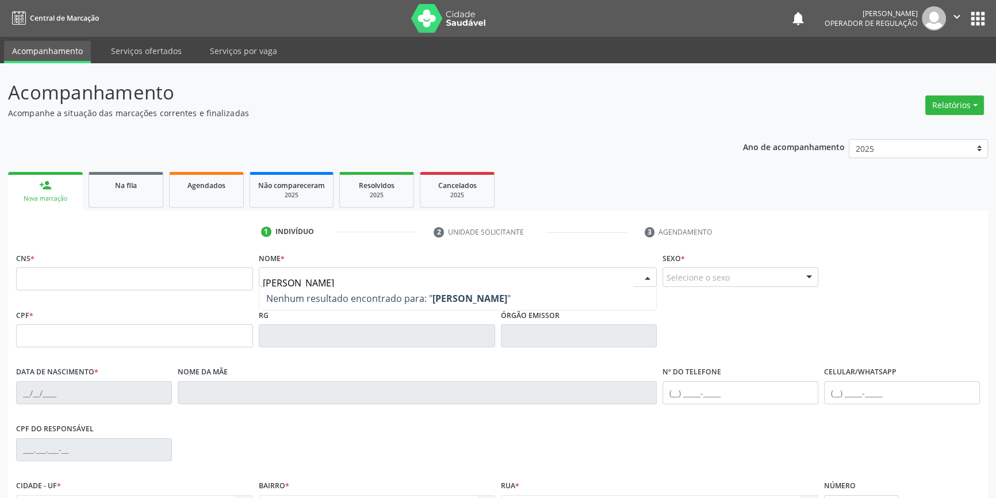
type input "igor gustavo"
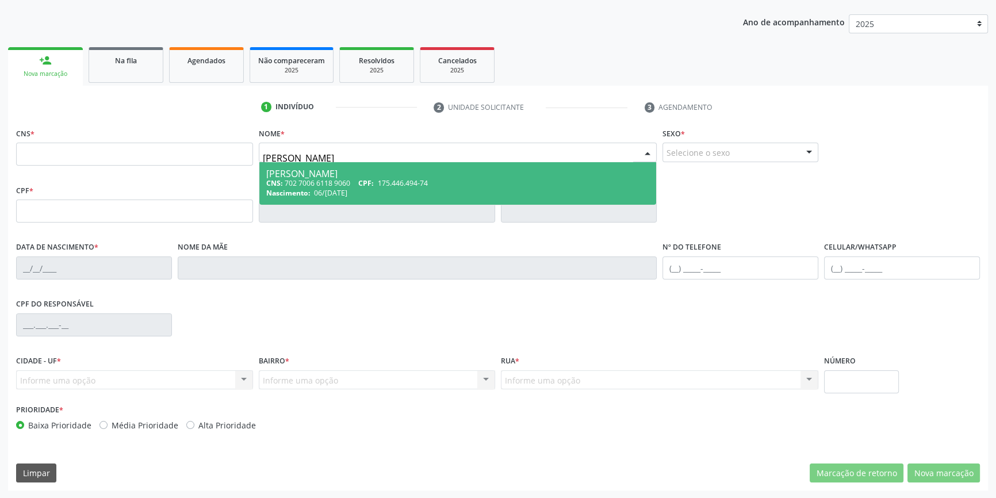
click at [363, 183] on span "CPF:" at bounding box center [366, 183] width 16 height 10
type input "702 7006 6118 9060"
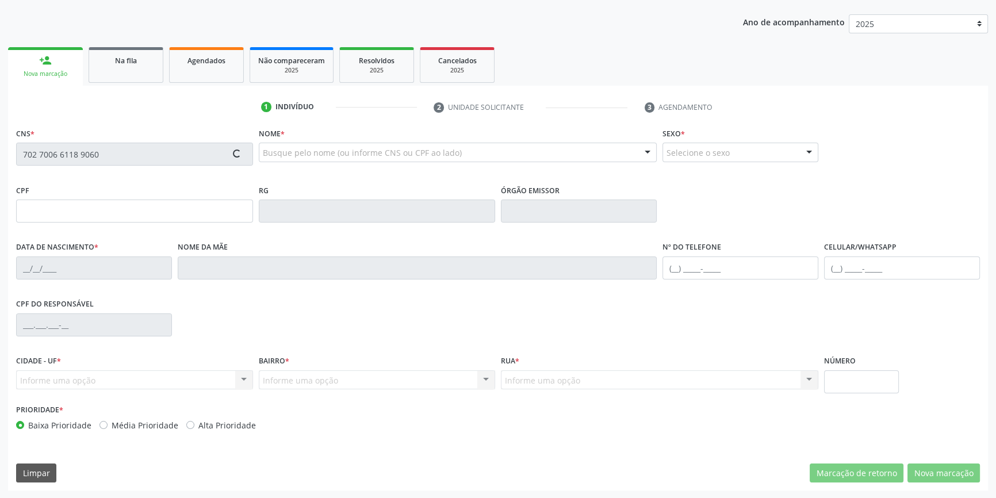
type input "175.446.494-74"
type input "06/02/2013"
type input "Expedita Maria Alves Coelho"
type input "(87) 98839-5519"
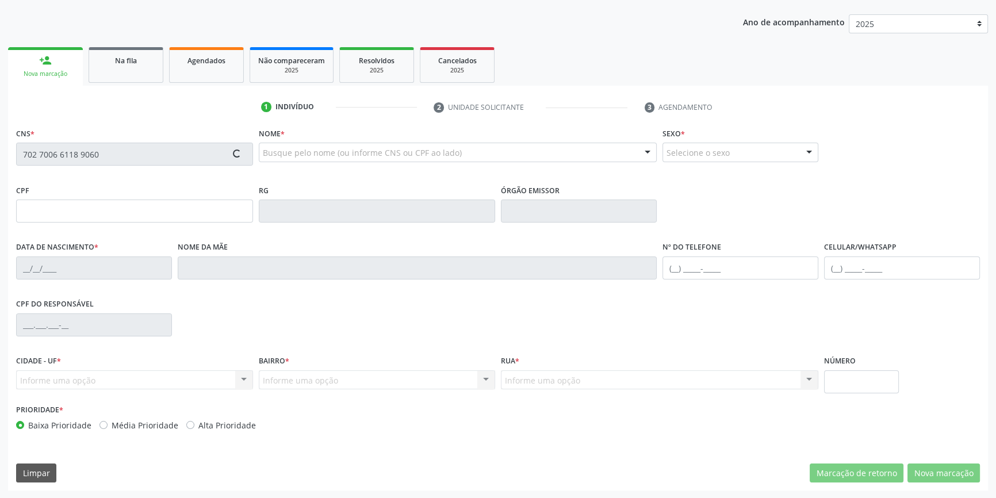
type input "036.586.494-37"
type input "236"
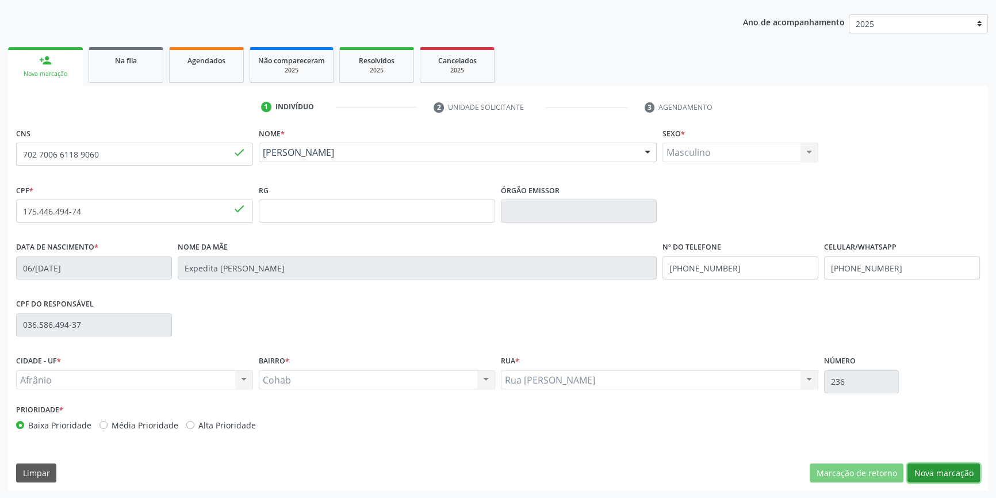
click at [923, 467] on button "Nova marcação" at bounding box center [943, 473] width 72 height 20
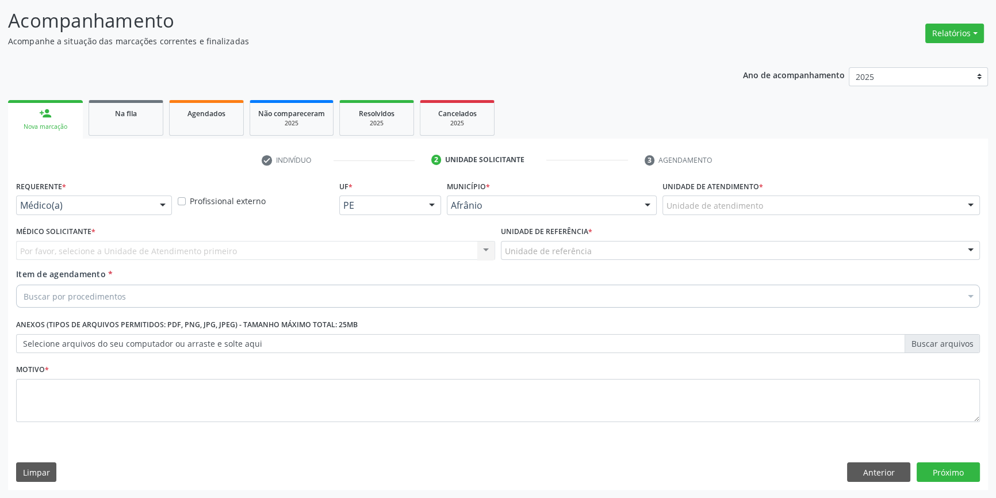
scroll to position [71, 0]
click at [731, 220] on div "Unidade de atendimento * Unidade de atendimento Academia da Saude de Afranio Ac…" at bounding box center [820, 201] width 323 height 45
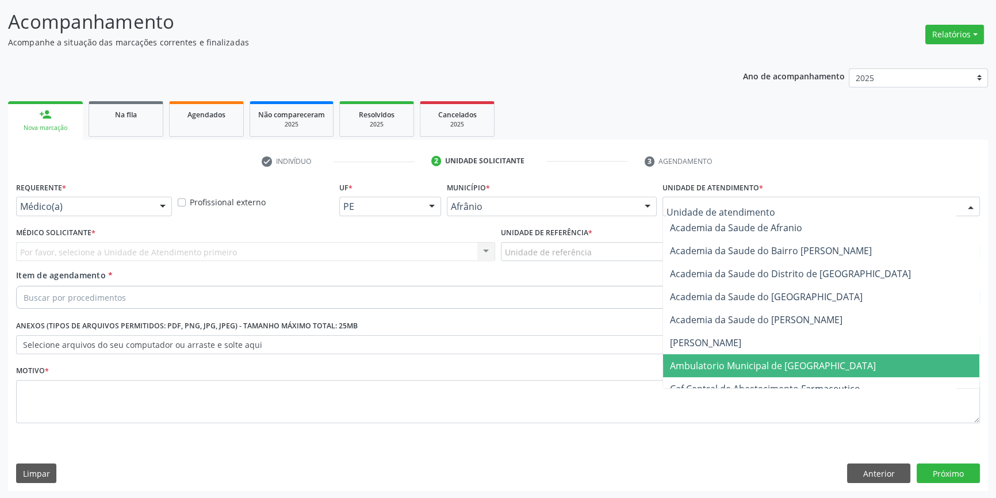
click at [723, 359] on span "Ambulatorio Municipal de [GEOGRAPHIC_DATA]" at bounding box center [773, 365] width 206 height 13
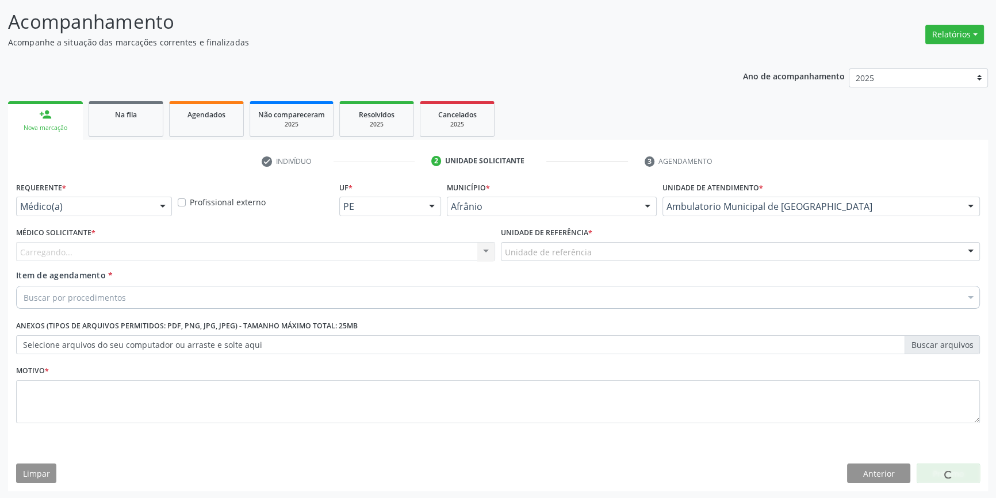
click at [608, 244] on div "Unidade de referência" at bounding box center [740, 252] width 479 height 20
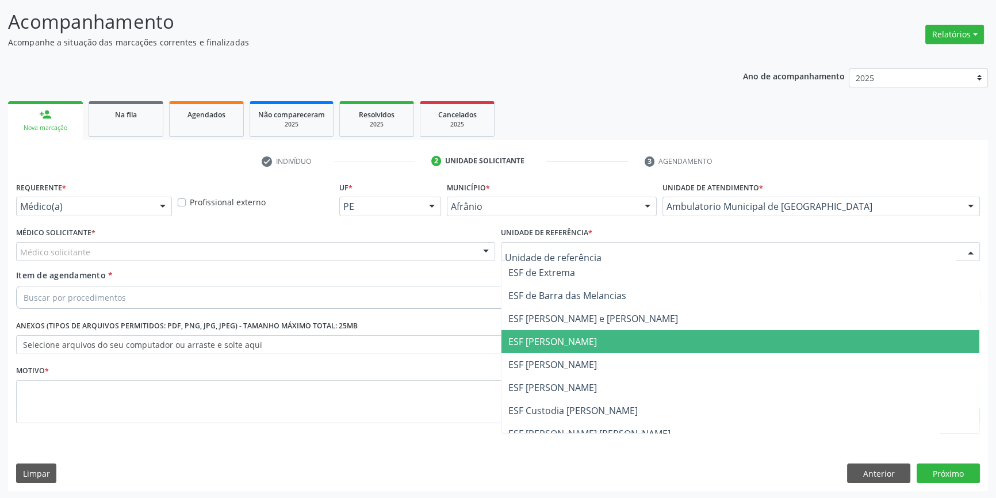
click at [597, 336] on span "ESF [PERSON_NAME]" at bounding box center [552, 341] width 89 height 13
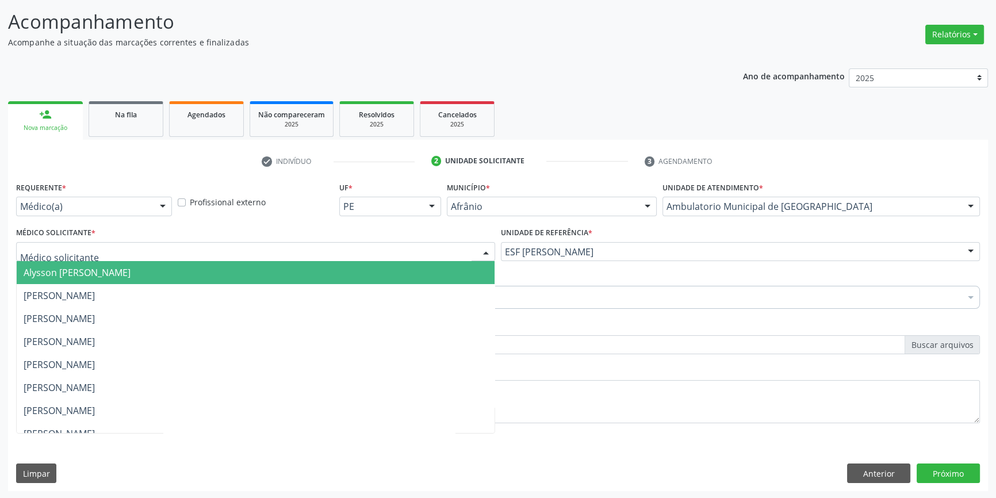
click at [282, 242] on div at bounding box center [255, 252] width 479 height 20
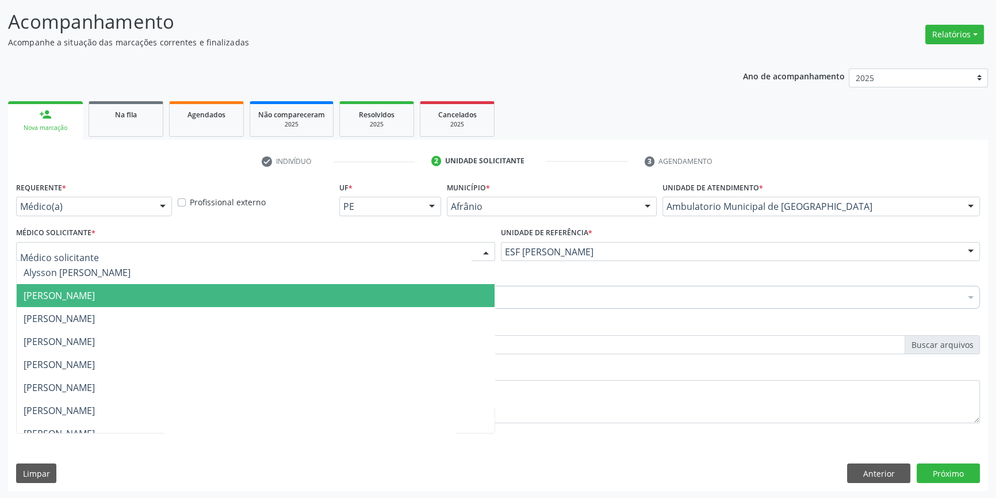
click at [95, 297] on span "[PERSON_NAME]" at bounding box center [59, 295] width 71 height 13
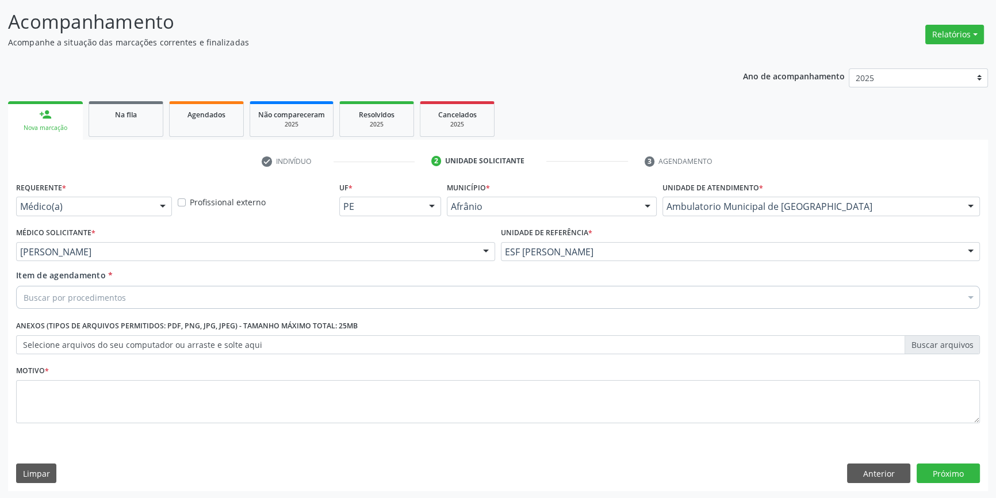
click at [147, 294] on div "Buscar por procedimentos" at bounding box center [498, 297] width 964 height 23
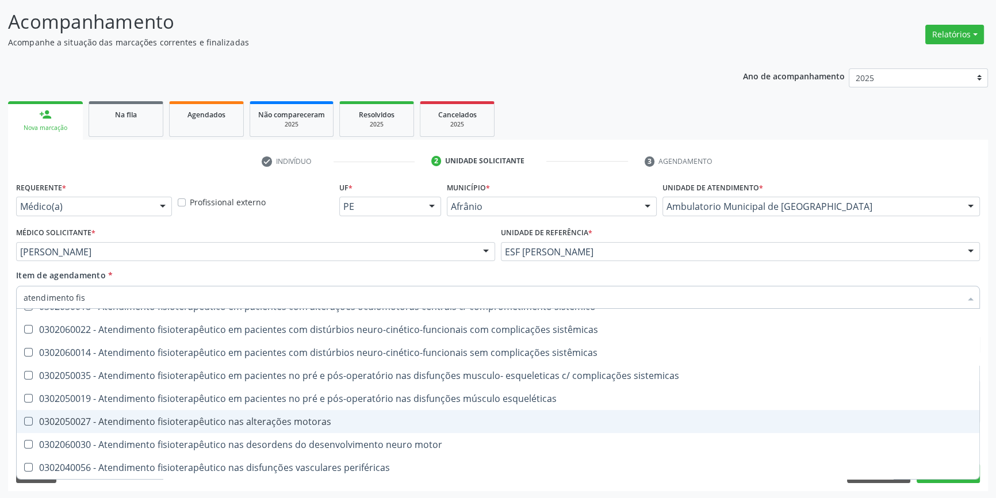
scroll to position [382, 0]
type input "atendimento fisi"
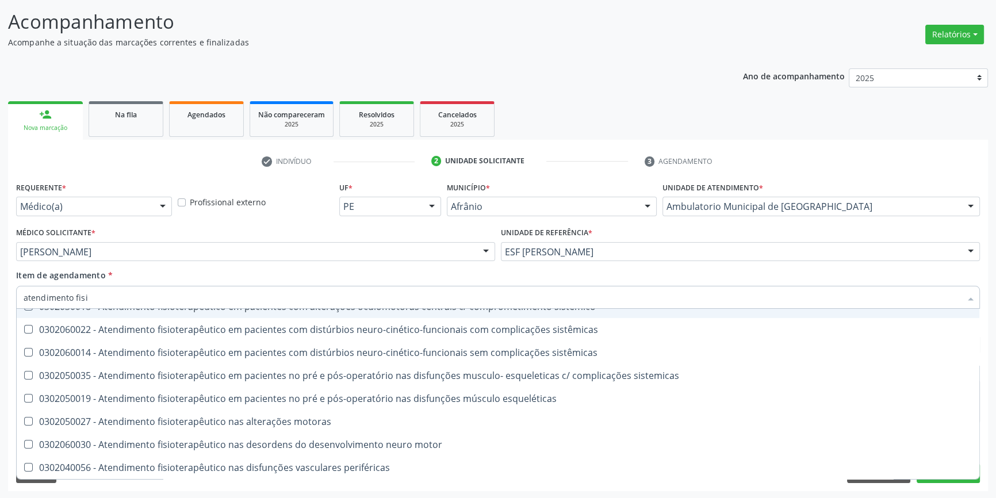
drag, startPoint x: 99, startPoint y: 289, endPoint x: 0, endPoint y: 291, distance: 99.5
click at [0, 291] on div "Acompanhamento Acompanhe a situação das marcações correntes e finalizadas Relat…" at bounding box center [498, 246] width 996 height 507
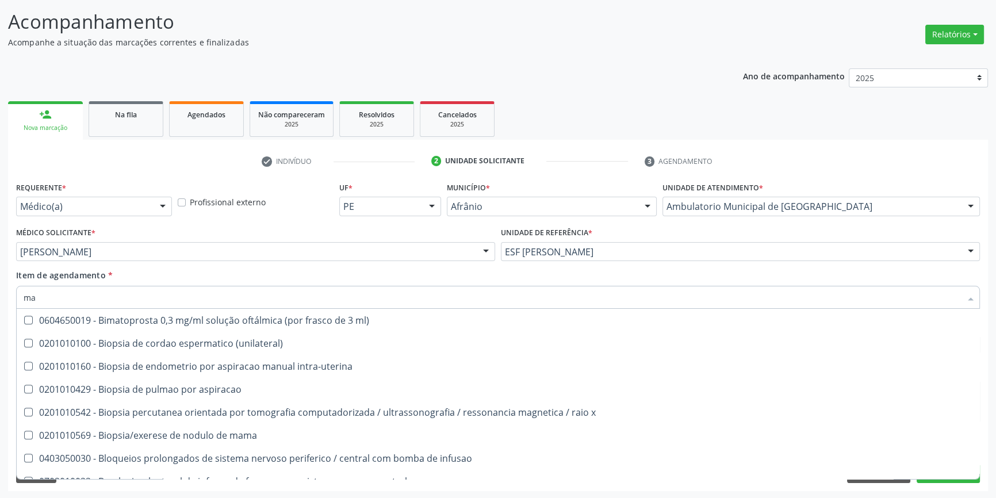
type input "mao"
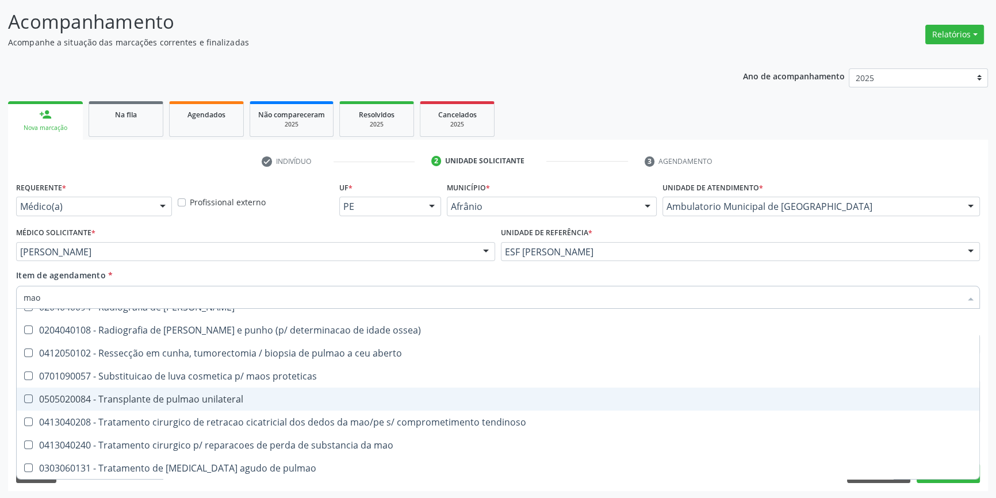
scroll to position [214, 0]
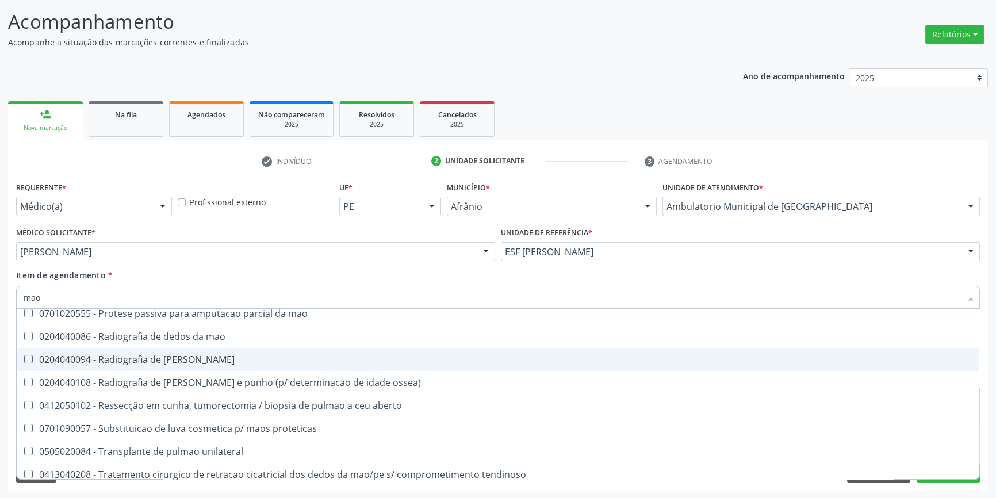
click at [182, 365] on span "0204040094 - Radiografia de mao" at bounding box center [498, 359] width 962 height 23
checkbox mao "true"
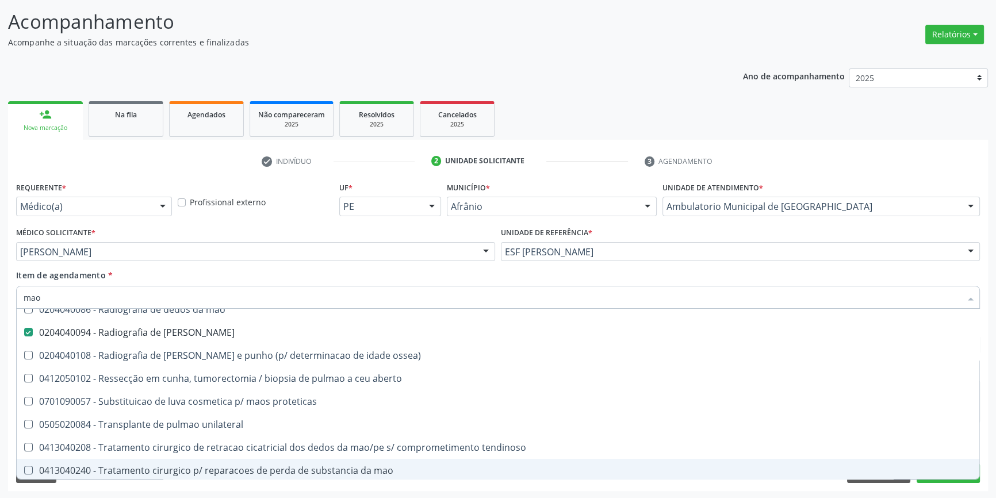
scroll to position [266, 0]
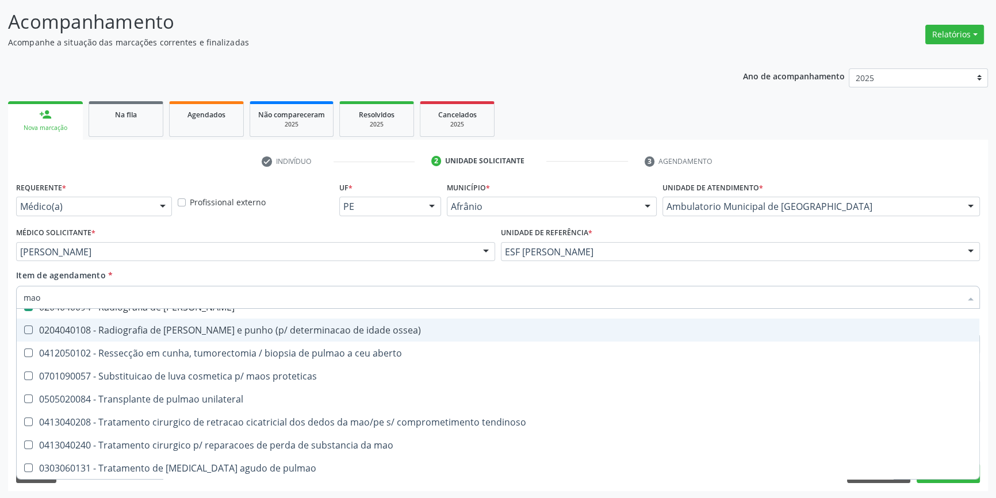
click at [452, 269] on div "Item de agendamento * mao Desfazer seleção 0506010031 - Acompanhamento de doado…" at bounding box center [498, 287] width 964 height 36
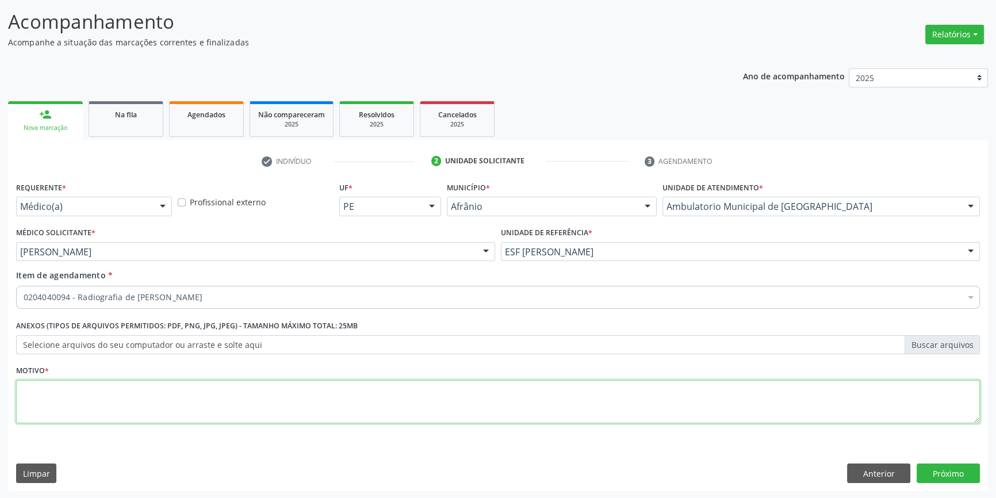
scroll to position [0, 0]
click at [113, 391] on textarea at bounding box center [498, 402] width 964 height 44
type textarea "'"
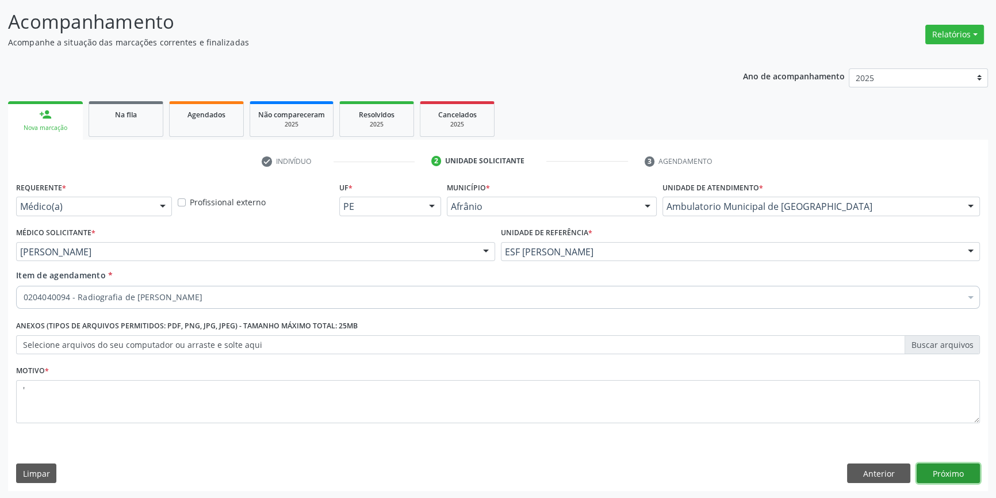
click at [957, 474] on button "Próximo" at bounding box center [947, 473] width 63 height 20
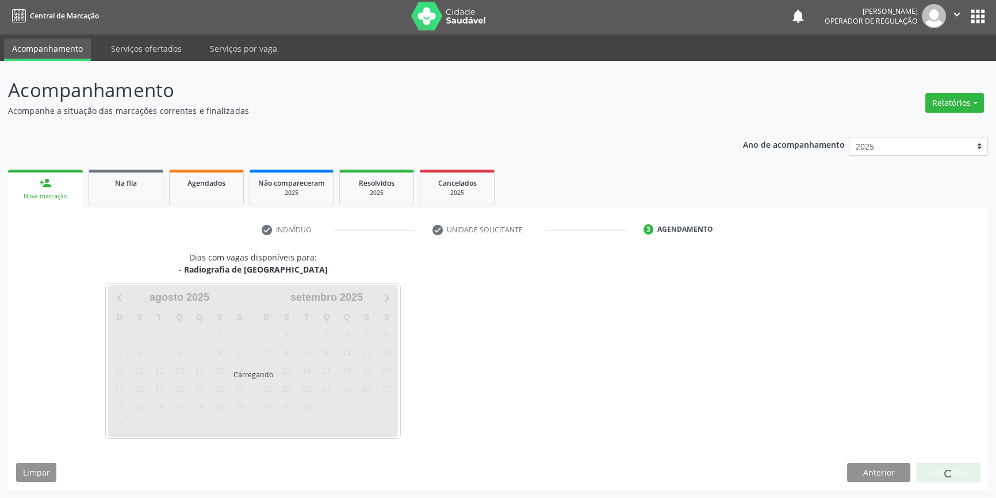
scroll to position [1, 0]
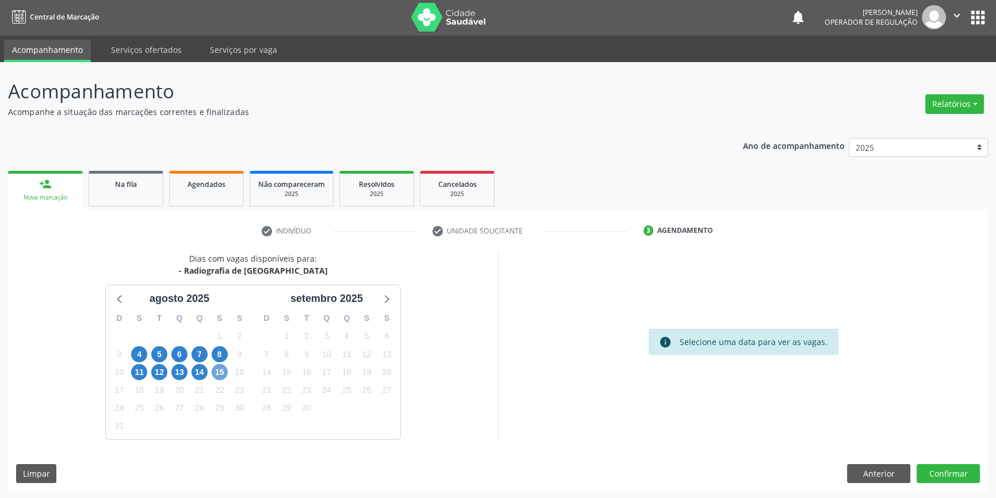
click at [225, 373] on span "15" at bounding box center [220, 372] width 16 height 16
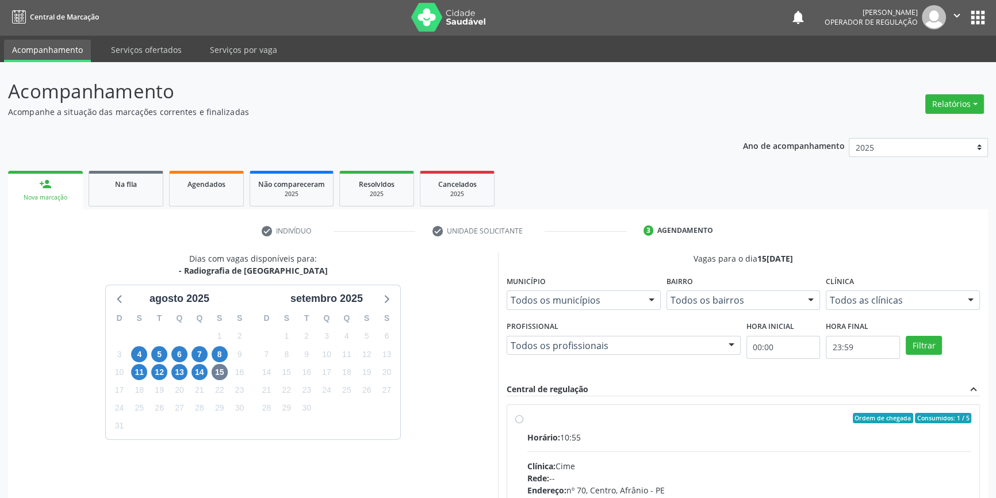
click at [524, 423] on div "Ordem de chegada Consumidos: 1 / 5 Horário: 10:55 Clínica: Cime Rede: -- Endere…" at bounding box center [743, 501] width 456 height 177
radio input "true"
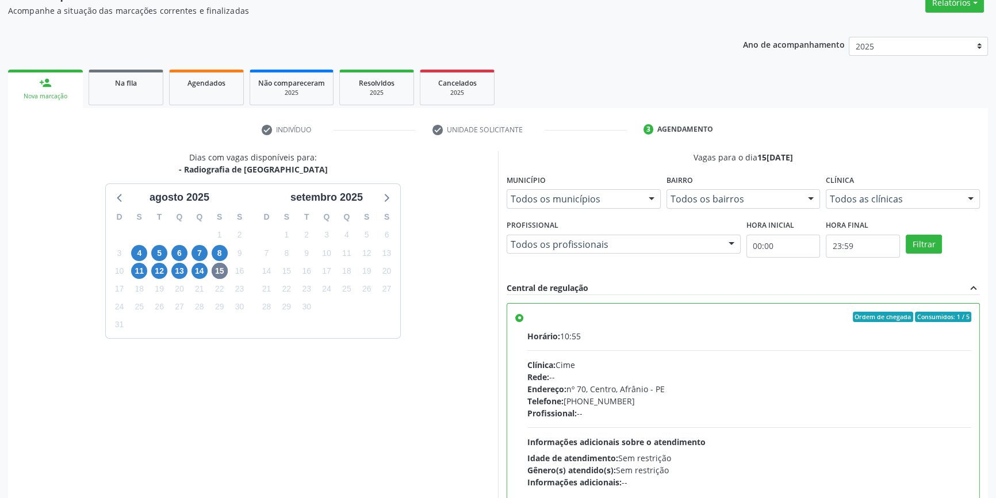
scroll to position [188, 0]
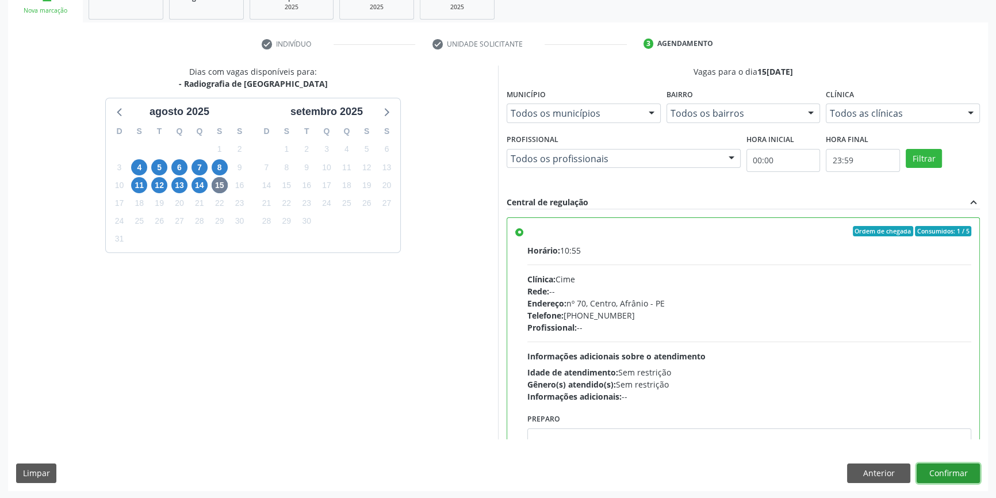
click at [954, 478] on button "Confirmar" at bounding box center [947, 473] width 63 height 20
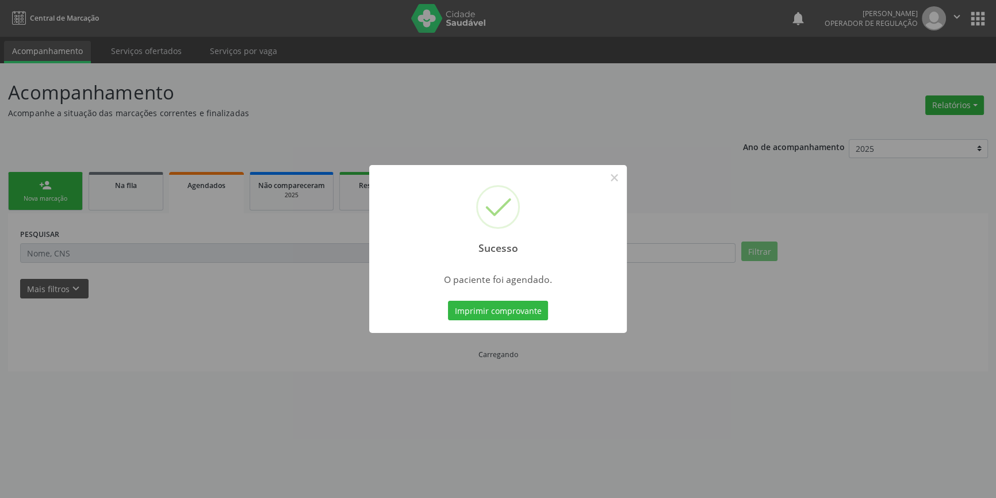
scroll to position [0, 0]
click at [515, 303] on button "Imprimir comprovante" at bounding box center [502, 311] width 100 height 20
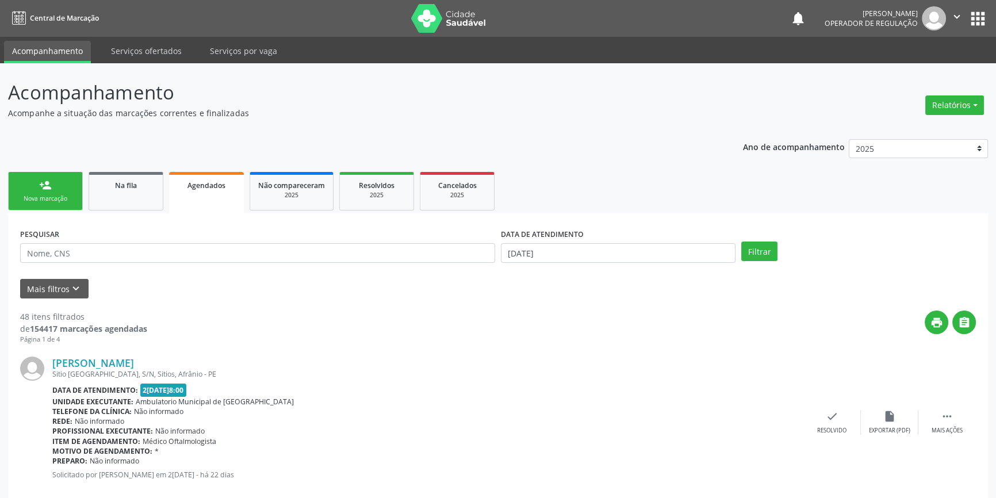
click at [47, 188] on div "person_add" at bounding box center [45, 185] width 13 height 13
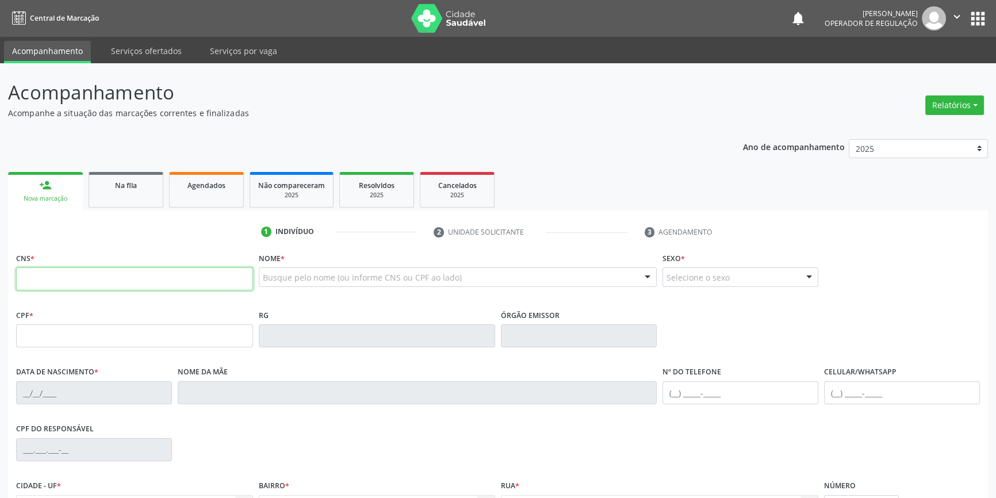
click at [147, 275] on input "text" at bounding box center [134, 278] width 237 height 23
type input "700 0044 9731 3500"
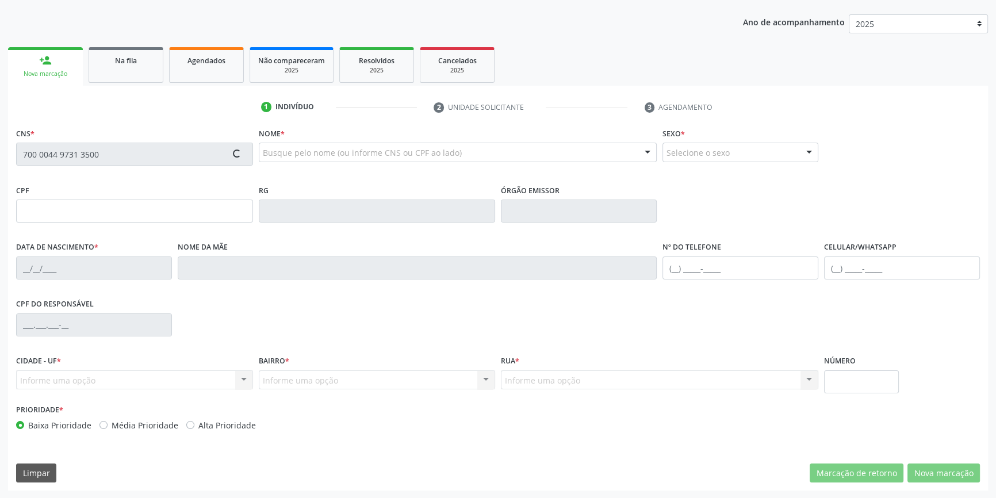
type input "10/04/1971"
type input "(87) 8825-4923"
type input "S/N"
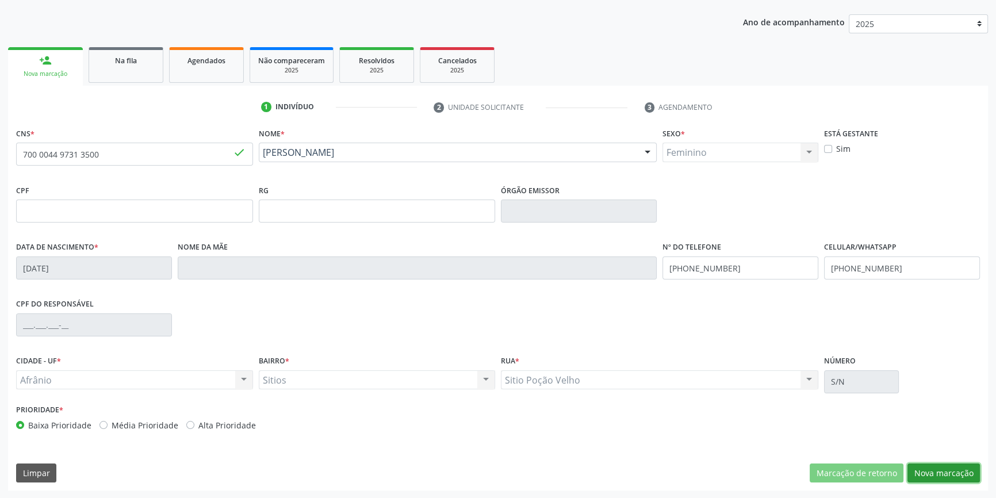
click at [939, 466] on button "Nova marcação" at bounding box center [943, 473] width 72 height 20
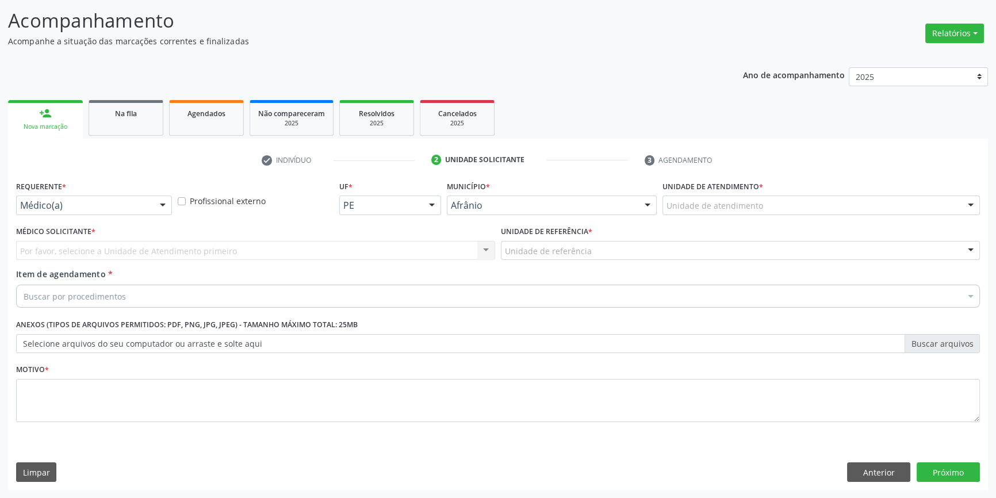
scroll to position [71, 0]
click at [742, 214] on div "Unidade de atendimento" at bounding box center [820, 207] width 317 height 20
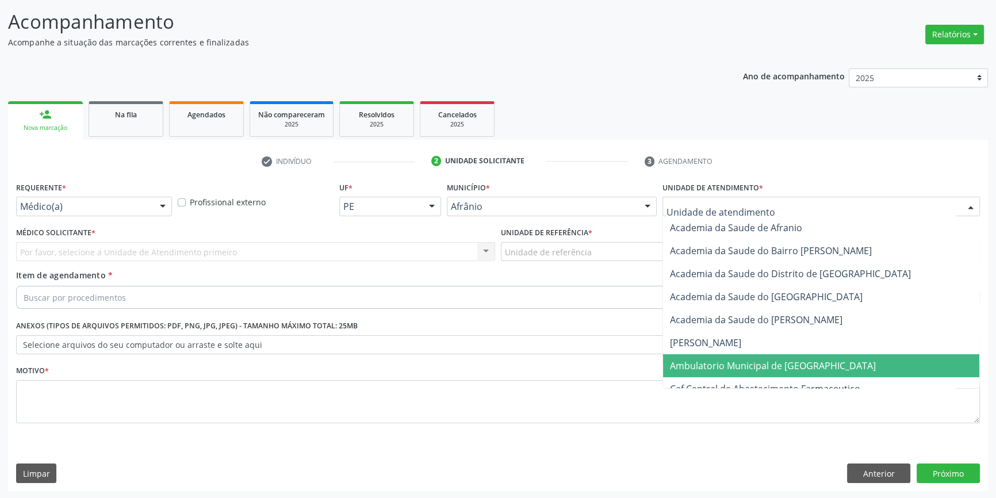
click at [732, 360] on span "Ambulatorio Municipal de [GEOGRAPHIC_DATA]" at bounding box center [773, 365] width 206 height 13
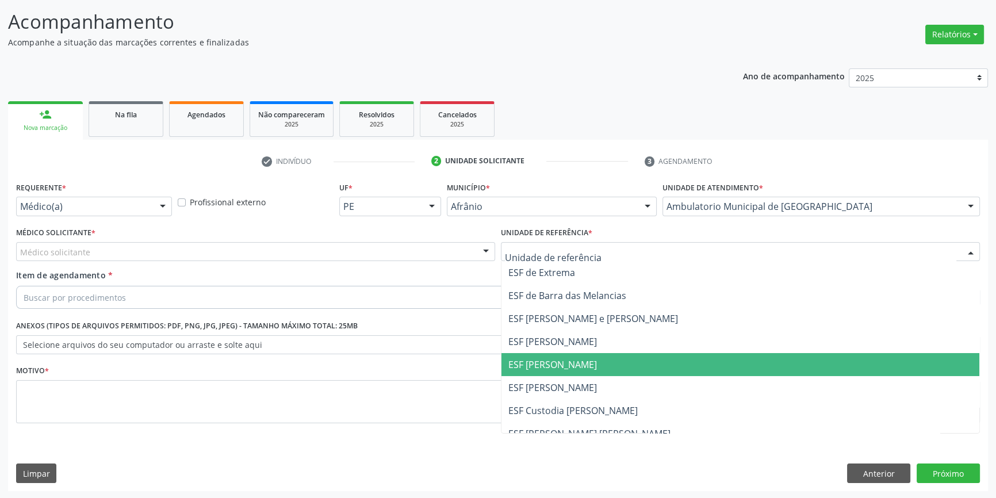
click at [563, 360] on span "ESF [PERSON_NAME]" at bounding box center [552, 364] width 89 height 13
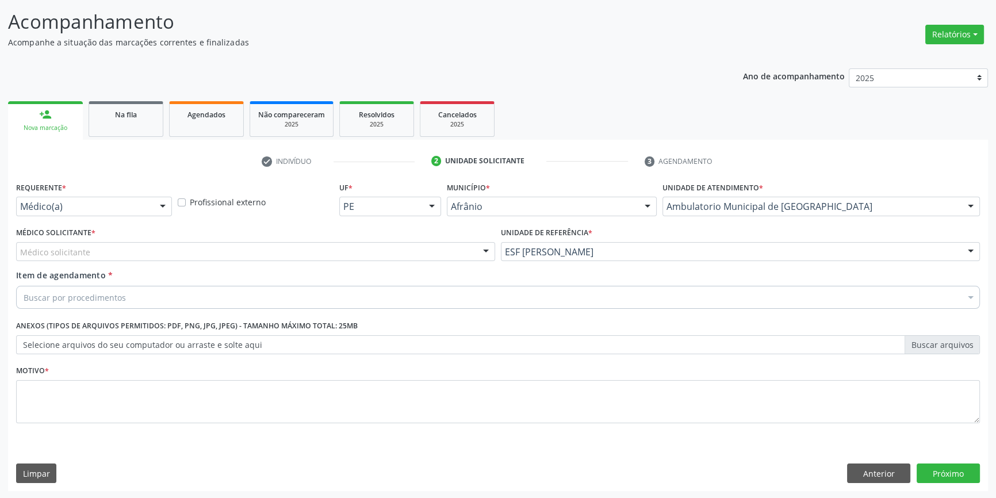
drag, startPoint x: 339, startPoint y: 248, endPoint x: 267, endPoint y: 290, distance: 82.9
click at [335, 250] on div "Médico solicitante" at bounding box center [255, 252] width 479 height 20
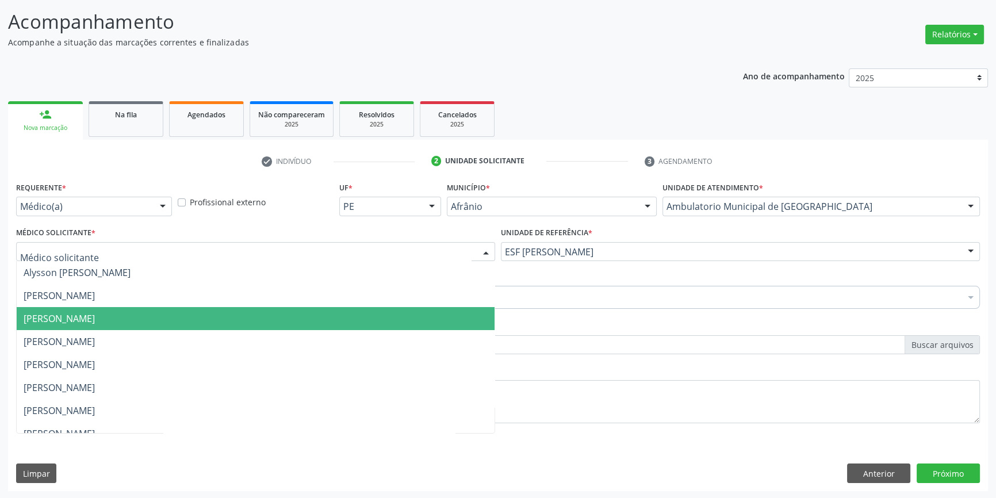
click at [174, 307] on span "[PERSON_NAME]" at bounding box center [256, 318] width 478 height 23
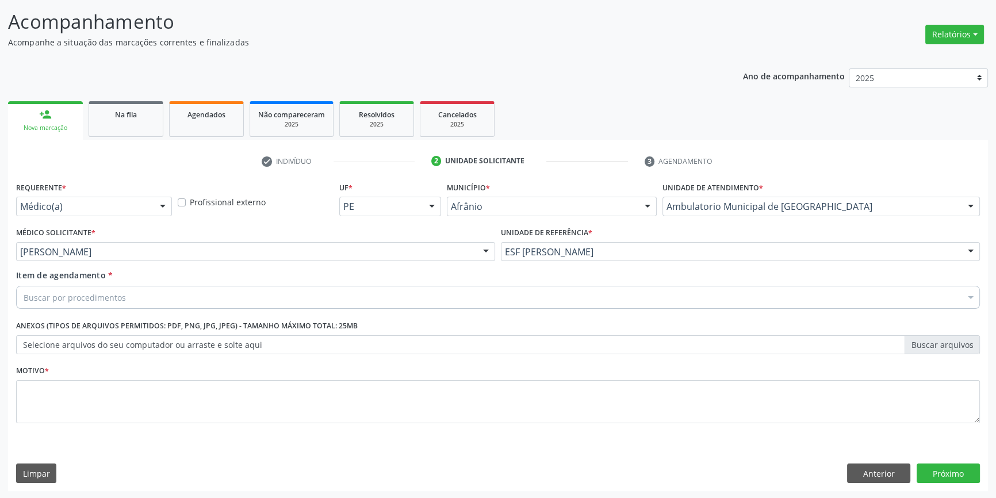
click at [139, 303] on div "Buscar por procedimentos" at bounding box center [498, 297] width 964 height 23
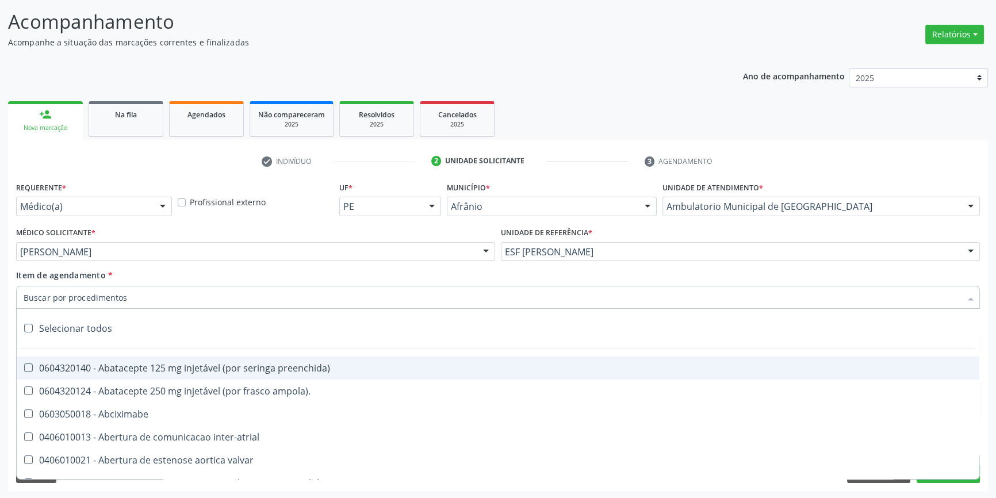
paste input "GINECOLOGISTA"
type input "GINECOLOGISTA"
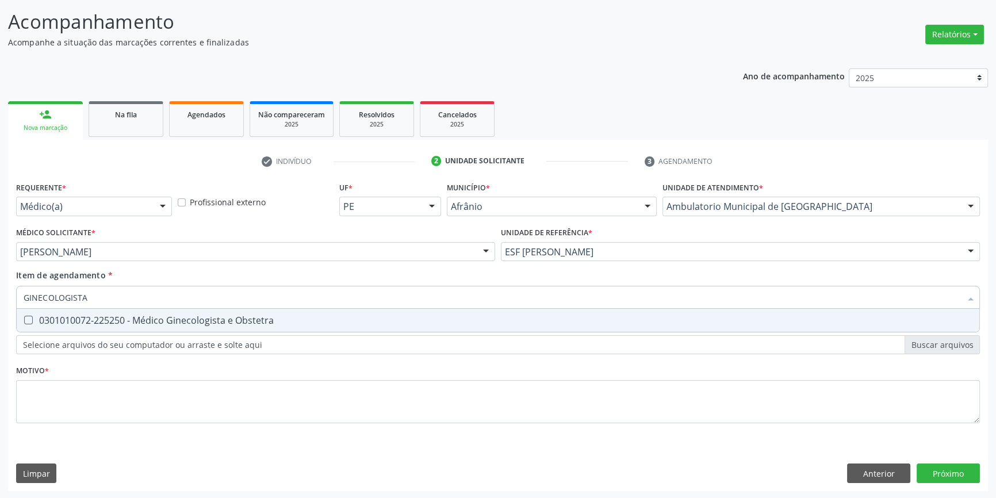
click at [156, 325] on div "0301010072-225250 - Médico Ginecologista e Obstetra" at bounding box center [498, 320] width 949 height 9
checkbox Obstetra "true"
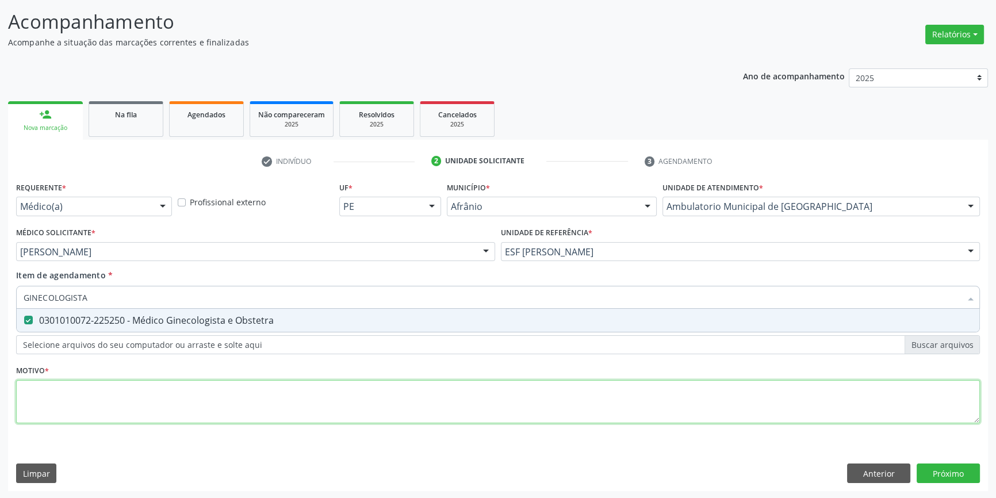
click at [147, 392] on div "Requerente * Médico(a) Médico(a) Enfermeiro(a) Paciente Nenhum resultado encont…" at bounding box center [498, 309] width 964 height 260
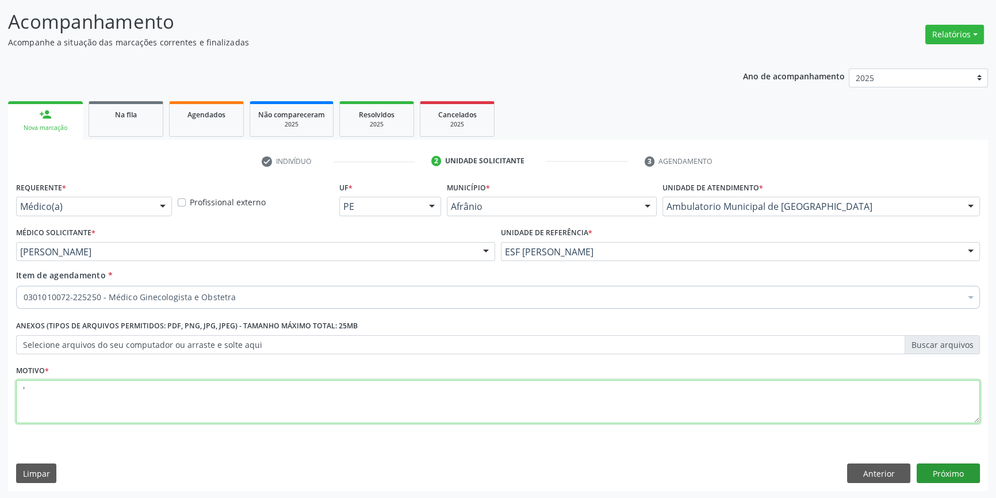
type textarea "'"
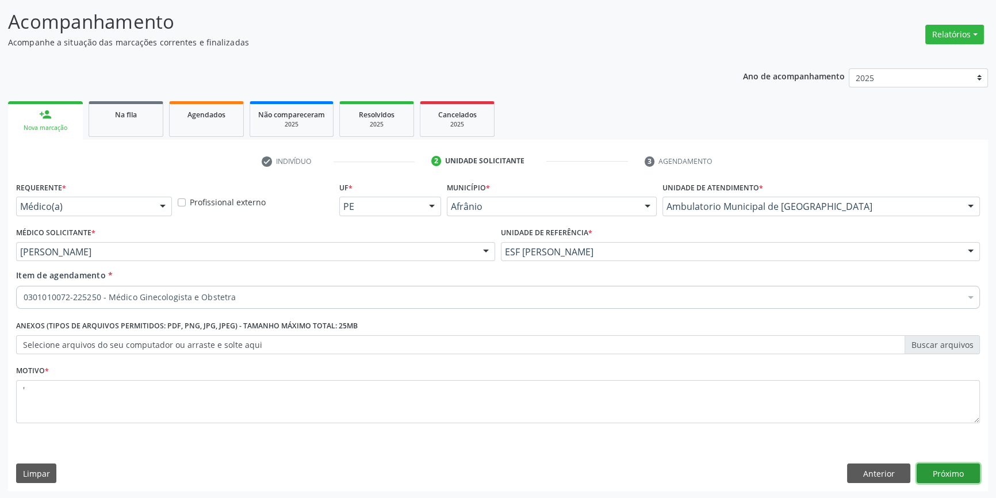
click at [935, 474] on button "Próximo" at bounding box center [947, 473] width 63 height 20
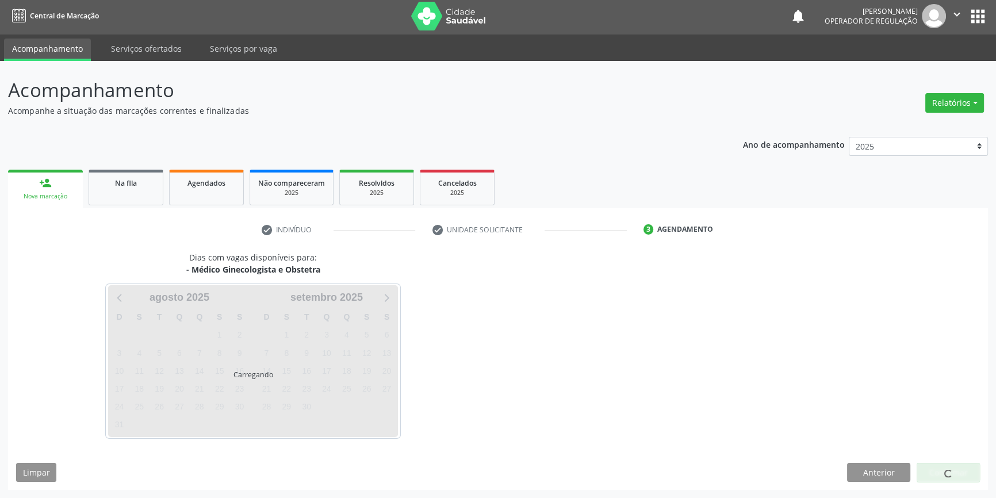
scroll to position [1, 0]
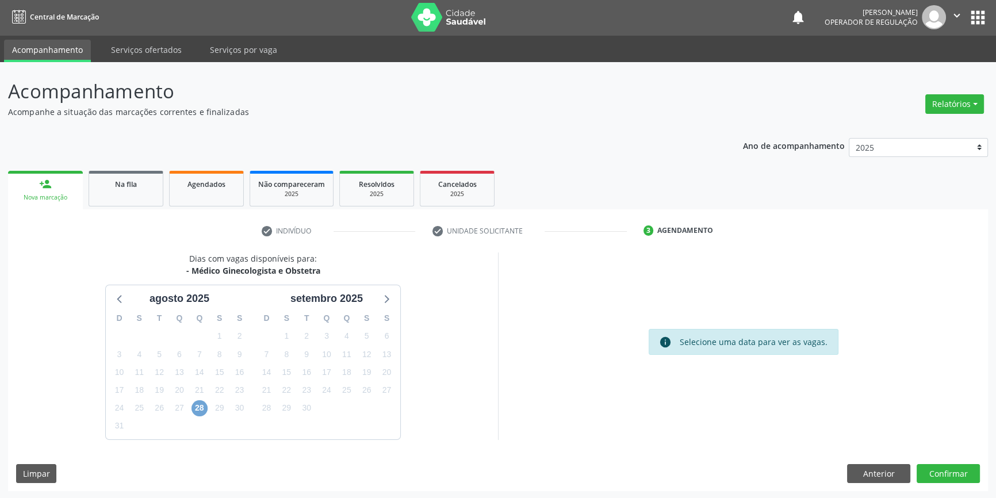
click at [202, 412] on span "28" at bounding box center [199, 408] width 16 height 16
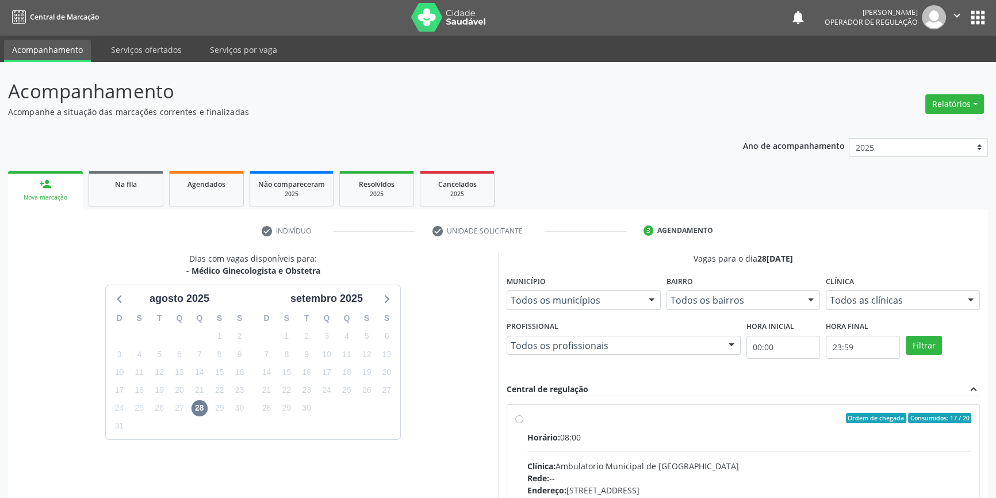
click at [560, 440] on span "Horário:" at bounding box center [543, 437] width 33 height 11
click at [523, 423] on input "Ordem de chegada Consumidos: 17 / 20 Horário: 08:00 Clínica: Ambulatorio Munici…" at bounding box center [519, 418] width 8 height 10
radio input "true"
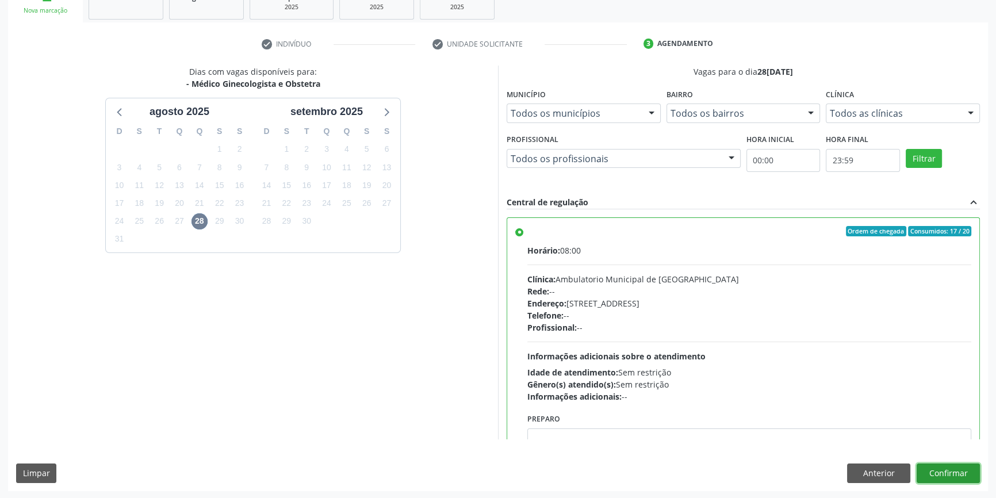
click at [934, 466] on button "Confirmar" at bounding box center [947, 473] width 63 height 20
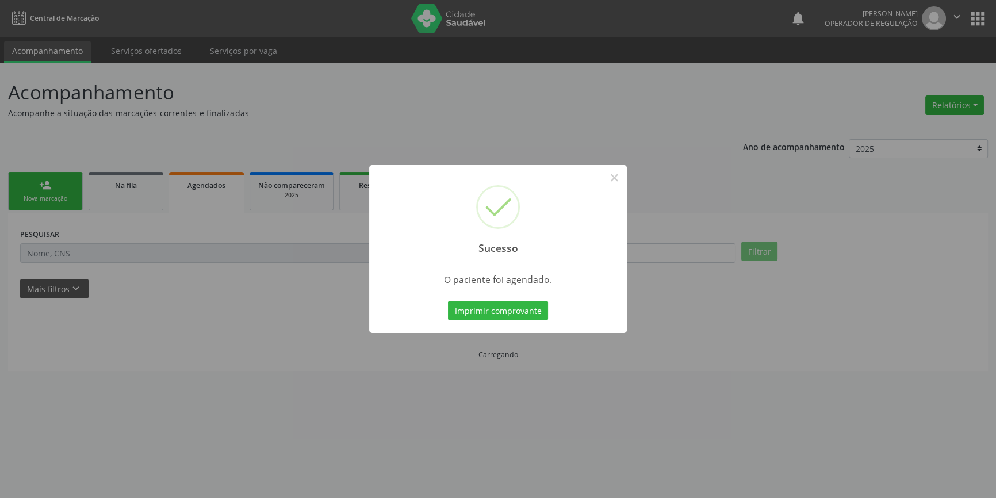
scroll to position [0, 0]
click at [516, 305] on button "Imprimir comprovante" at bounding box center [502, 311] width 100 height 20
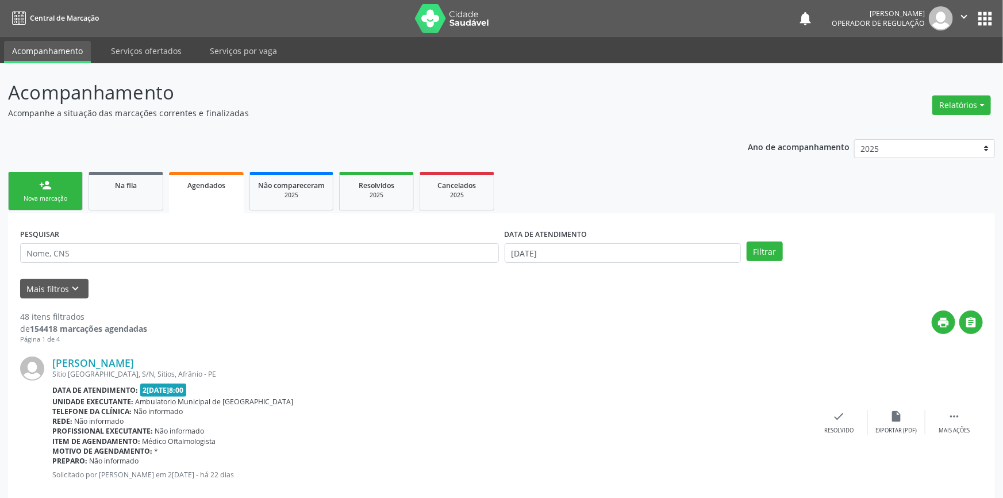
click at [56, 174] on div "Sucesso × O paciente foi agendado. Imprimir comprovante Cancel" at bounding box center [501, 249] width 1003 height 498
click at [56, 178] on link "person_add Nova marcação" at bounding box center [45, 191] width 75 height 39
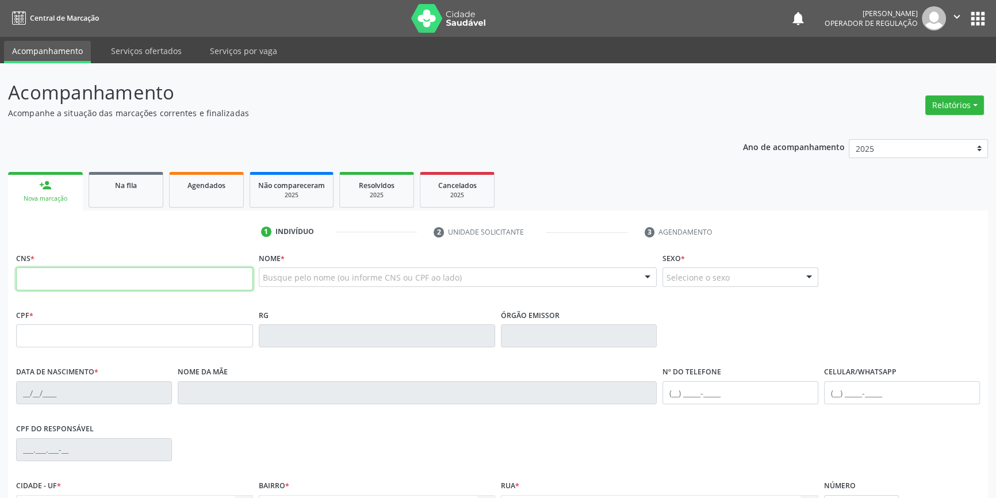
click at [36, 277] on input "text" at bounding box center [134, 278] width 237 height 23
type input "702 5037 6710 5140"
type input "04/02/1984"
type input "Rita Antônia dos Santos Silva"
type input "(87) 98157-8367"
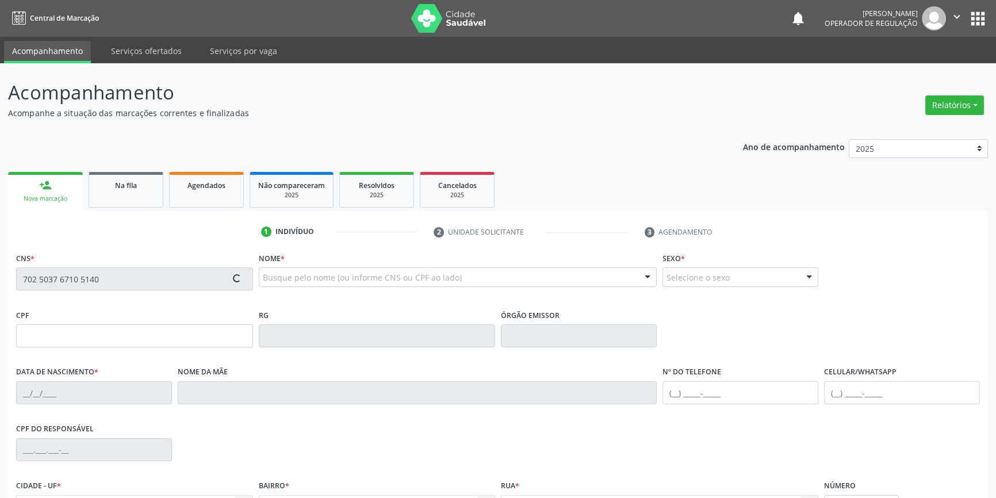
type input "(87) 98108-3663"
type input "S/N"
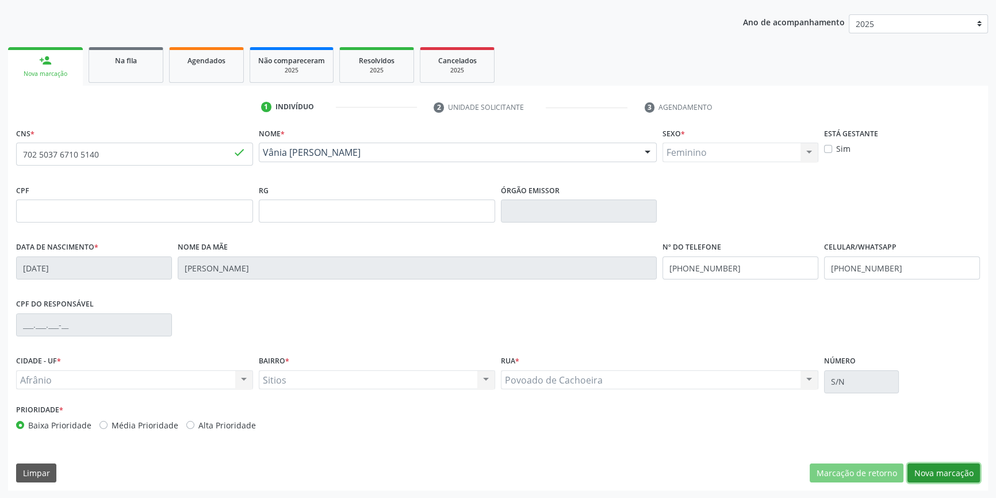
click at [931, 474] on button "Nova marcação" at bounding box center [943, 473] width 72 height 20
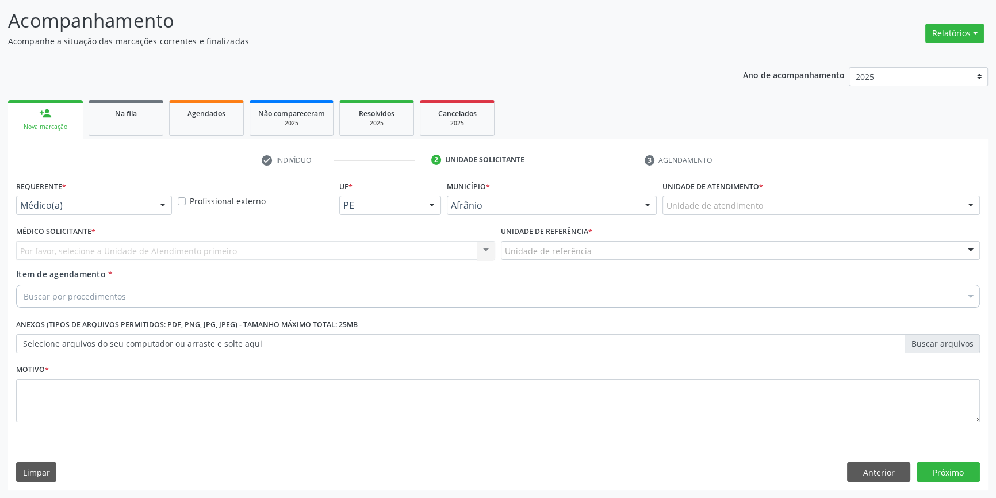
scroll to position [71, 0]
click at [765, 215] on div "Unidade de atendimento * Unidade de atendimento Academia da Saude de Afranio Ac…" at bounding box center [820, 201] width 323 height 45
click at [753, 213] on div "Unidade de atendimento" at bounding box center [820, 207] width 317 height 20
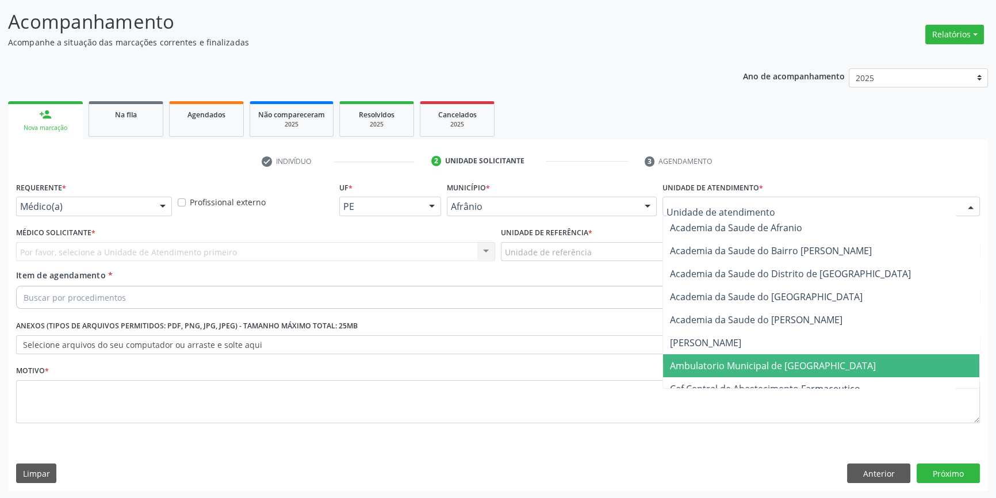
click at [750, 367] on span "Ambulatorio Municipal de [GEOGRAPHIC_DATA]" at bounding box center [773, 365] width 206 height 13
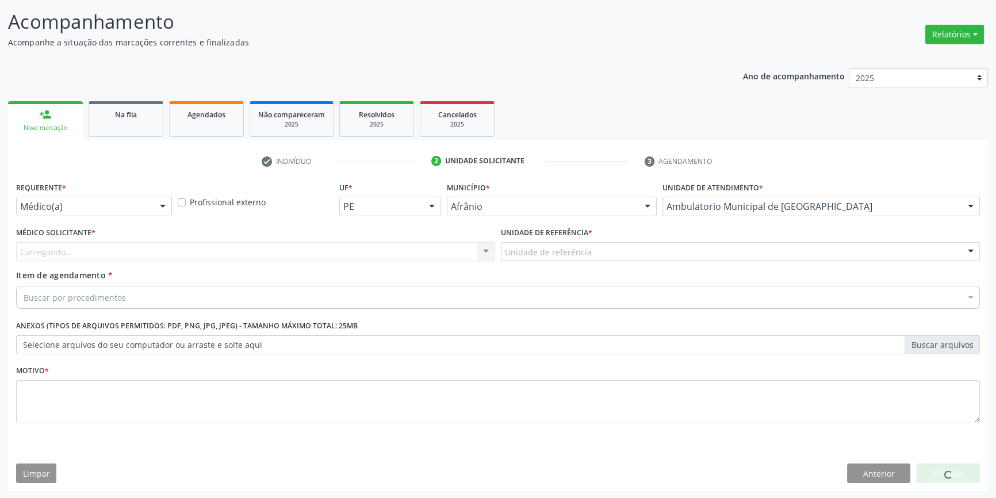
click at [589, 250] on div "Unidade de referência" at bounding box center [740, 252] width 479 height 20
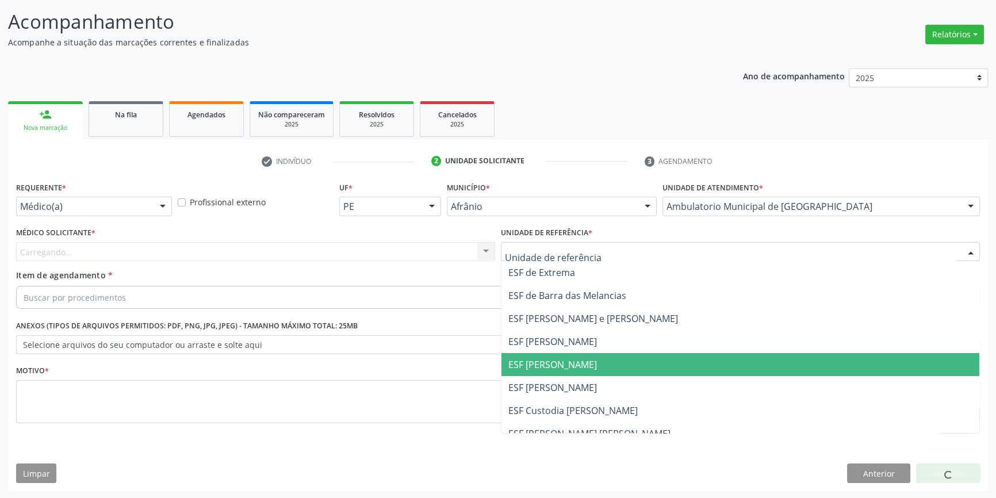
drag, startPoint x: 582, startPoint y: 365, endPoint x: 565, endPoint y: 359, distance: 18.2
click at [580, 365] on span "ESF [PERSON_NAME]" at bounding box center [552, 364] width 89 height 13
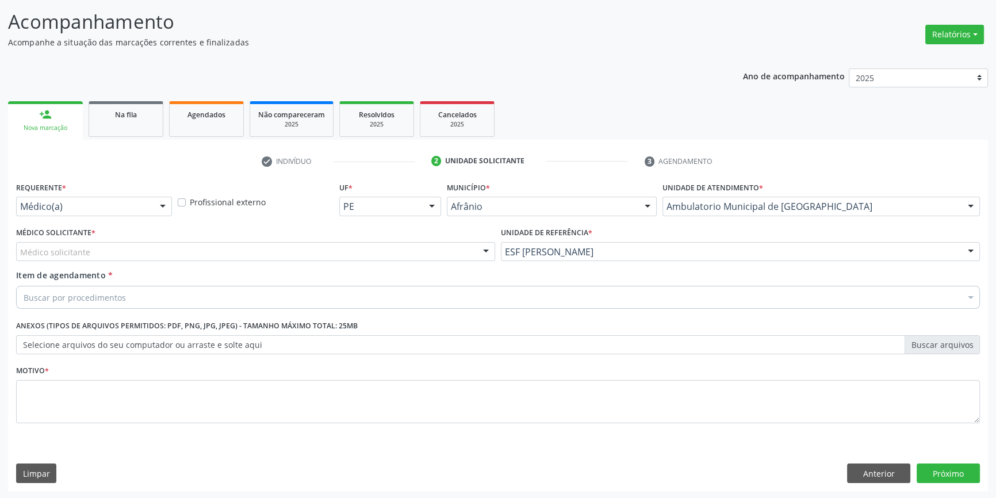
drag, startPoint x: 359, startPoint y: 257, endPoint x: 347, endPoint y: 254, distance: 13.1
click at [350, 254] on div "Médico solicitante" at bounding box center [255, 252] width 479 height 20
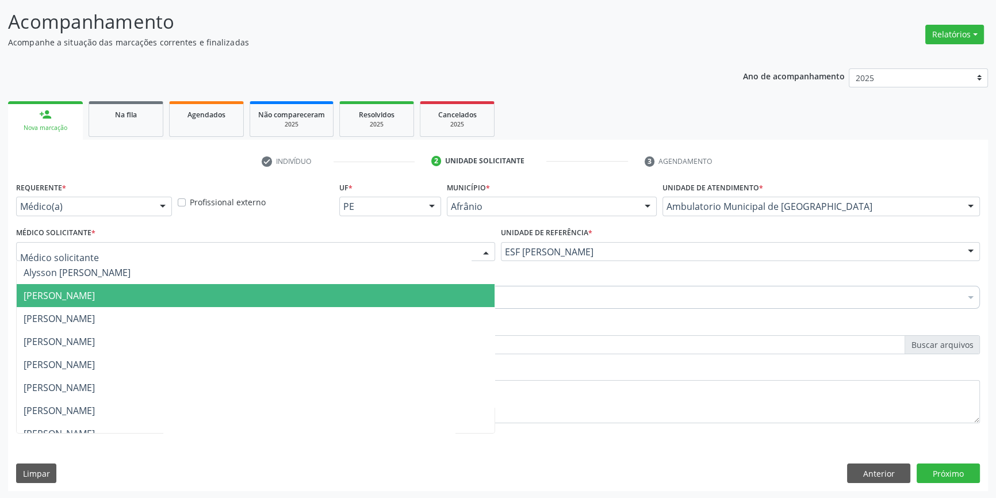
click at [95, 296] on span "[PERSON_NAME]" at bounding box center [59, 295] width 71 height 13
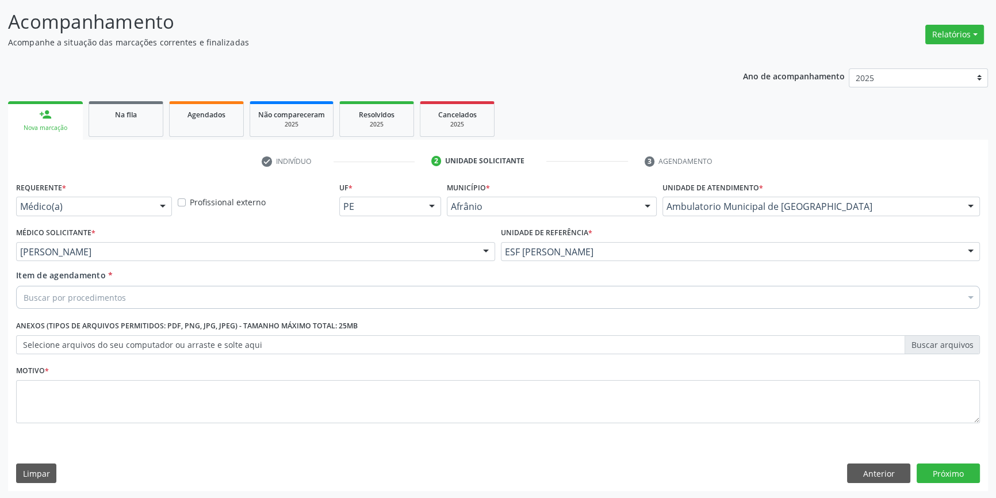
click at [141, 296] on div "Requerente * Médico(a) Médico(a) Enfermeiro(a) Paciente Nenhum resultado encont…" at bounding box center [498, 309] width 964 height 260
drag, startPoint x: 141, startPoint y: 311, endPoint x: 144, endPoint y: 301, distance: 10.0
click at [141, 310] on div "Item de agendamento * Buscar por procedimentos Selecionar todos 0604320140 - Ab…" at bounding box center [497, 291] width 969 height 44
click at [144, 301] on div "Buscar por procedimentos" at bounding box center [498, 297] width 964 height 23
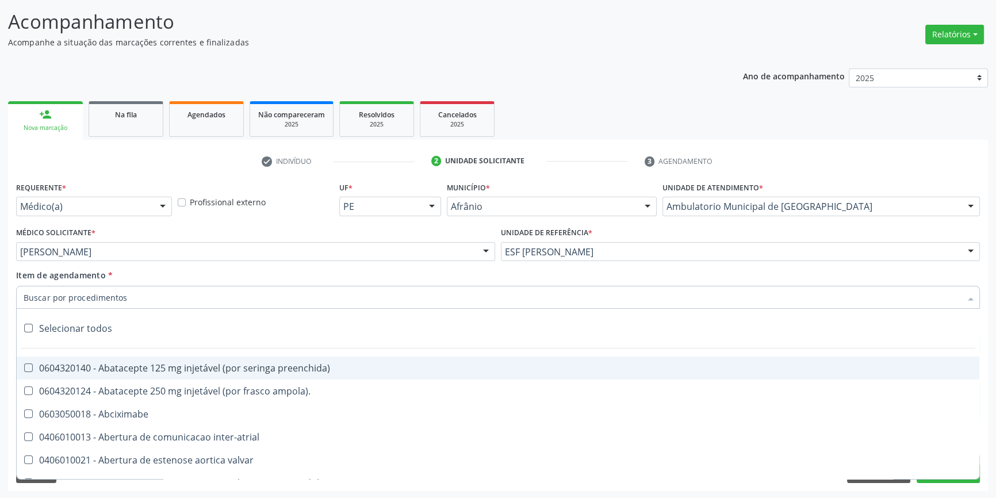
paste input "GINECOLOGISTA"
type input "GINECOLOGISTA"
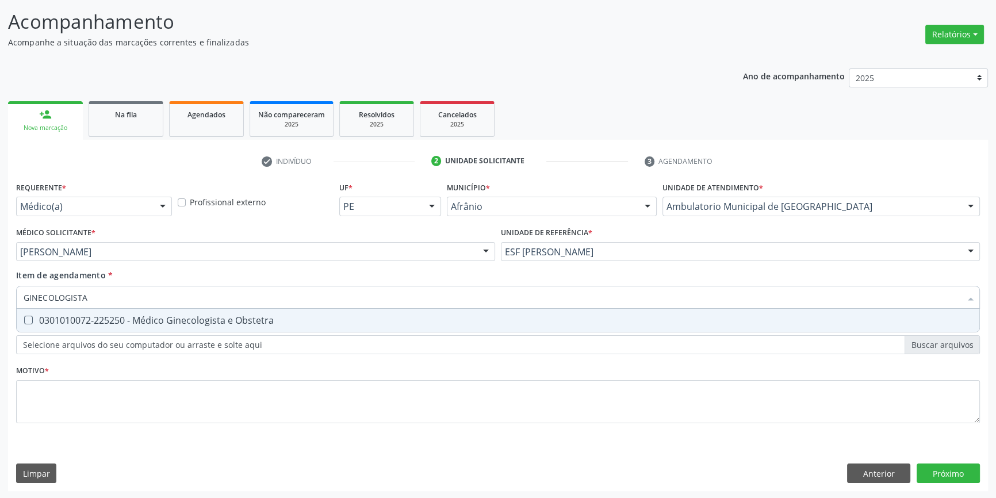
drag, startPoint x: 137, startPoint y: 319, endPoint x: 136, endPoint y: 328, distance: 9.2
click at [137, 320] on div "0301010072-225250 - Médico Ginecologista e Obstetra" at bounding box center [498, 320] width 949 height 9
checkbox Obstetra "true"
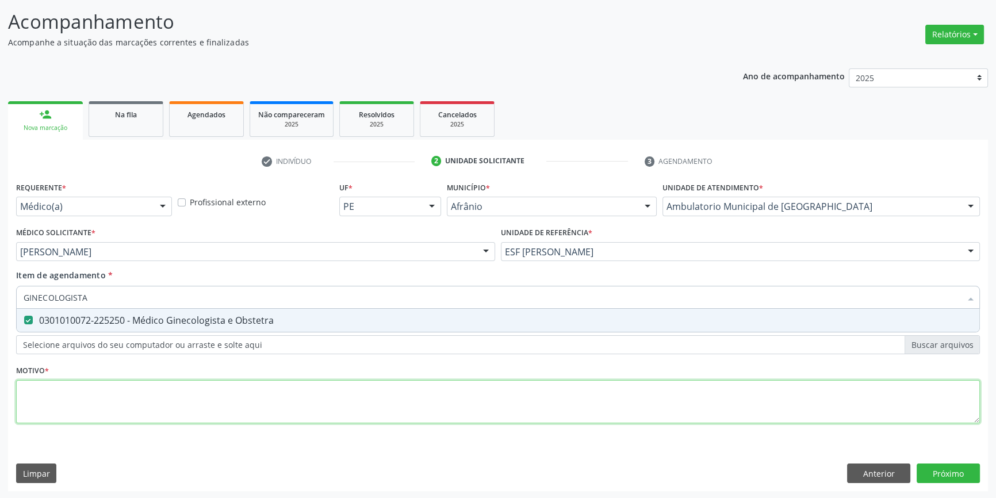
click at [125, 390] on div "Requerente * Médico(a) Médico(a) Enfermeiro(a) Paciente Nenhum resultado encont…" at bounding box center [498, 309] width 964 height 260
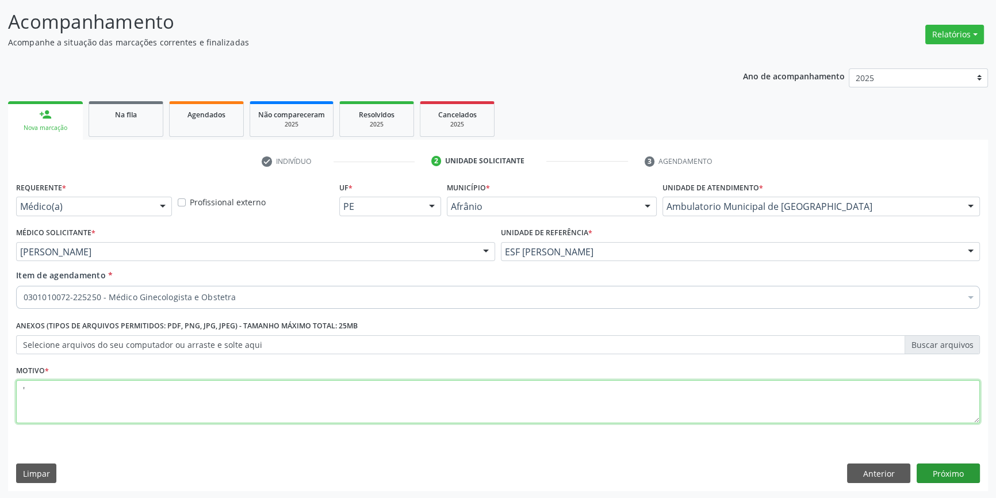
type textarea "'"
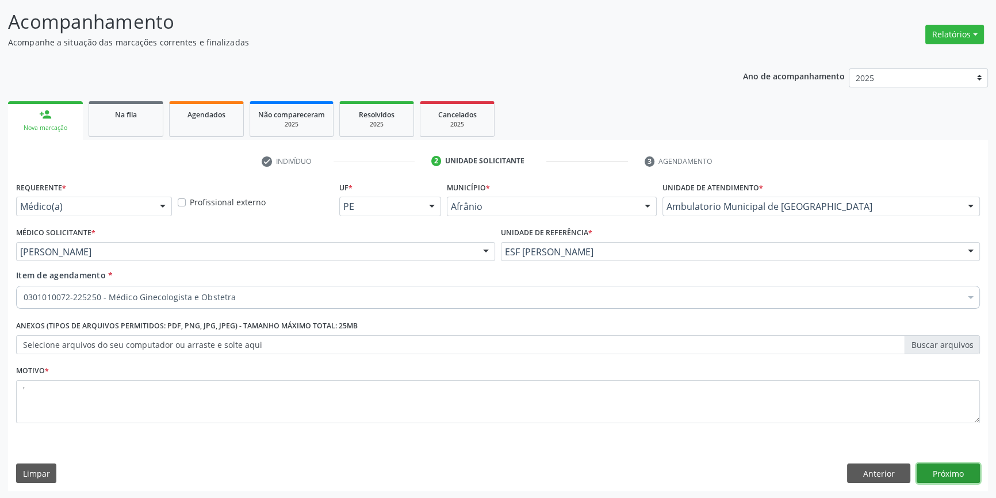
click at [970, 467] on button "Próximo" at bounding box center [947, 473] width 63 height 20
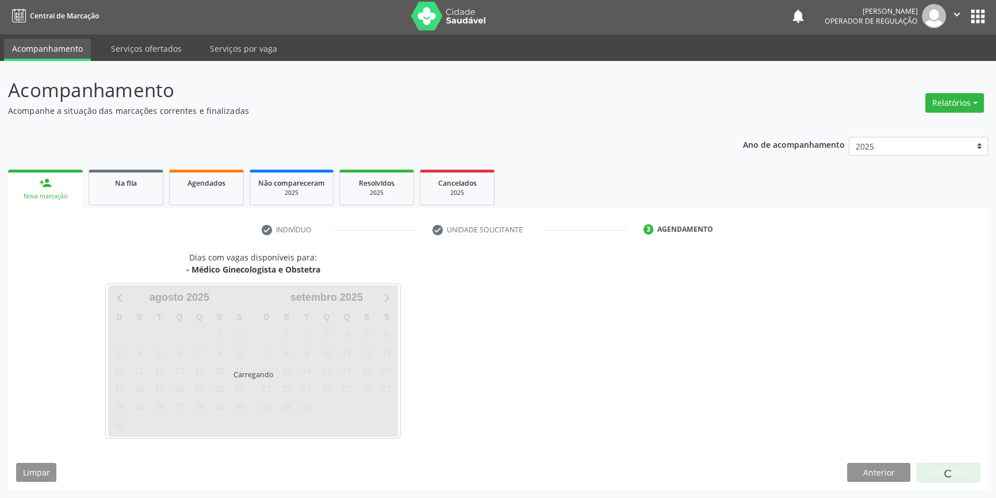
scroll to position [1, 0]
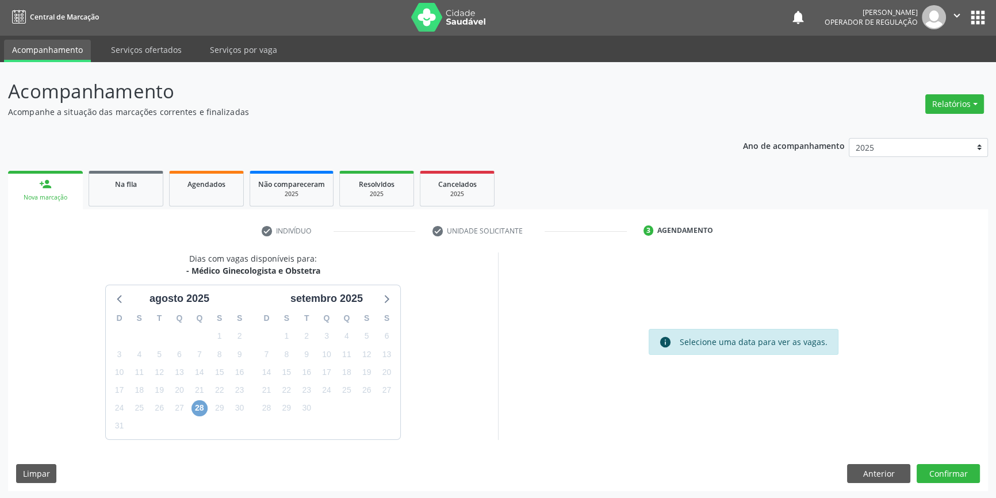
click at [201, 404] on span "28" at bounding box center [199, 408] width 16 height 16
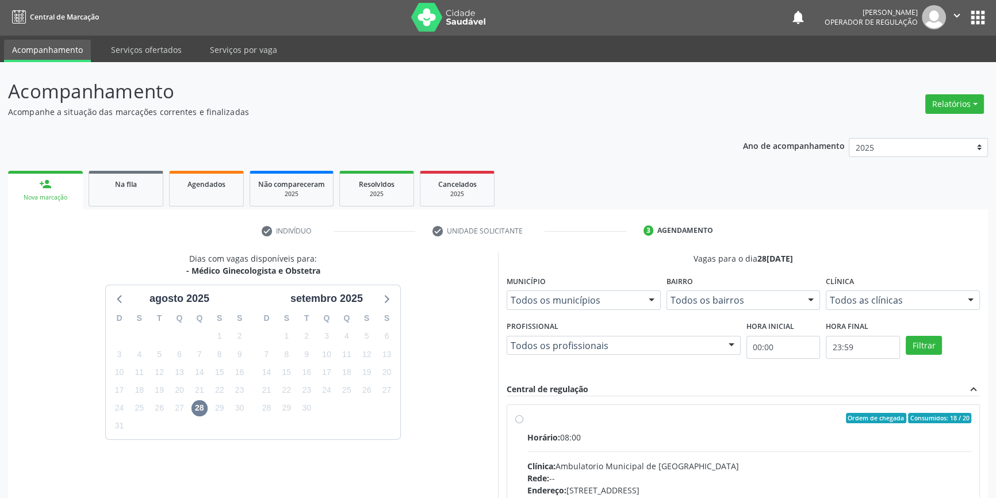
click at [525, 425] on div "Ordem de chegada Consumidos: 18 / 20 Horário: 08:00 Clínica: Ambulatorio Munici…" at bounding box center [743, 501] width 456 height 177
radio input "true"
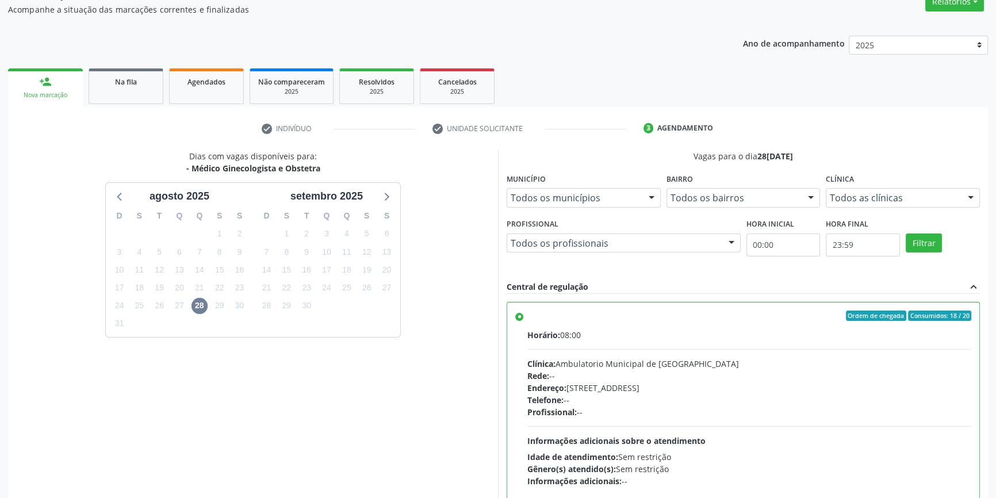
scroll to position [188, 0]
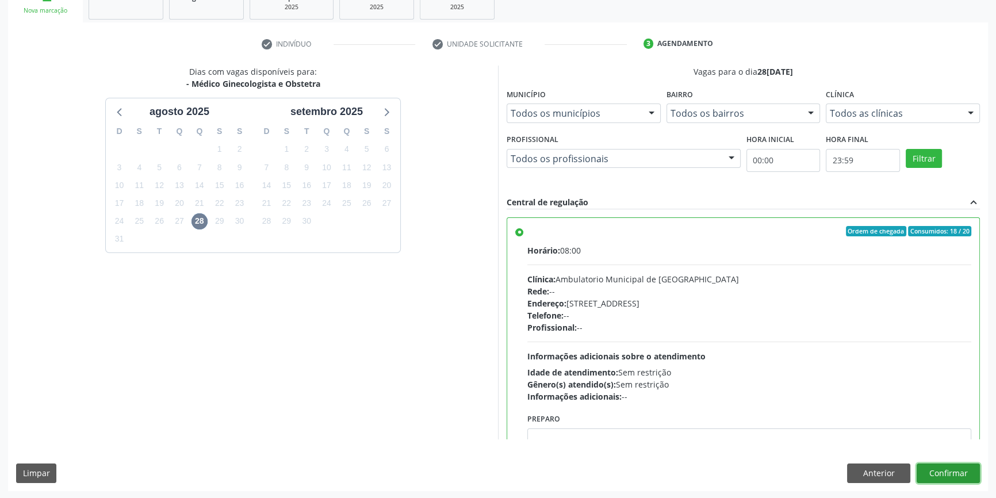
click at [955, 477] on button "Confirmar" at bounding box center [947, 473] width 63 height 20
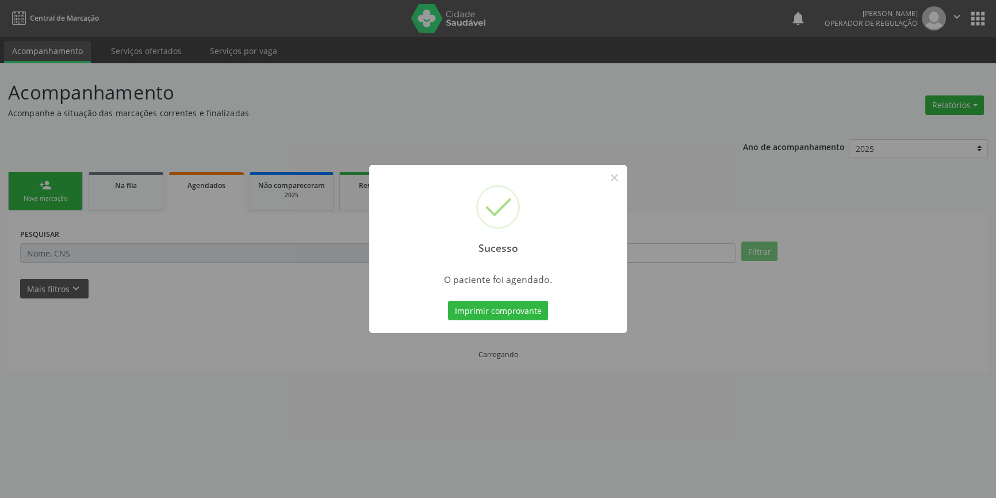
scroll to position [0, 0]
click at [525, 309] on button "Imprimir comprovante" at bounding box center [502, 311] width 100 height 20
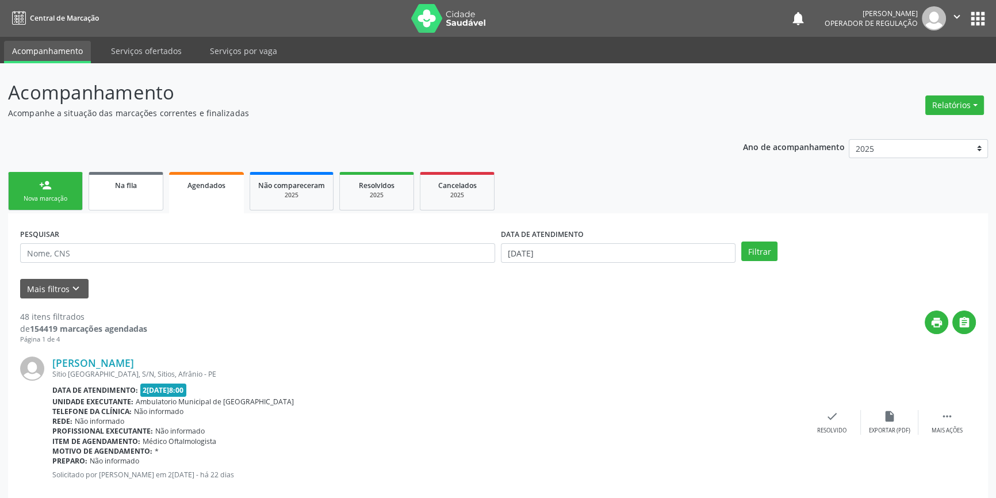
click at [55, 178] on link "person_add Nova marcação" at bounding box center [45, 191] width 75 height 39
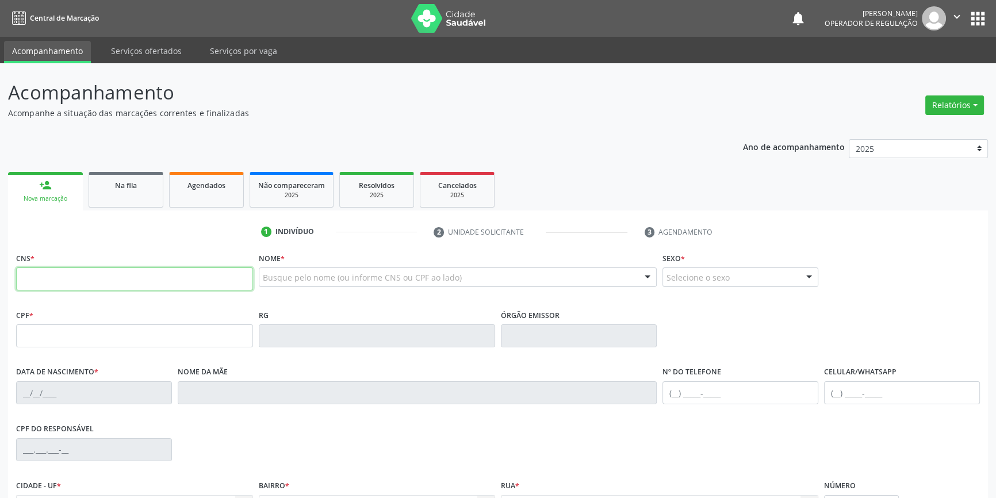
click at [47, 284] on input "text" at bounding box center [134, 278] width 237 height 23
type input "707 0068 4997 2334"
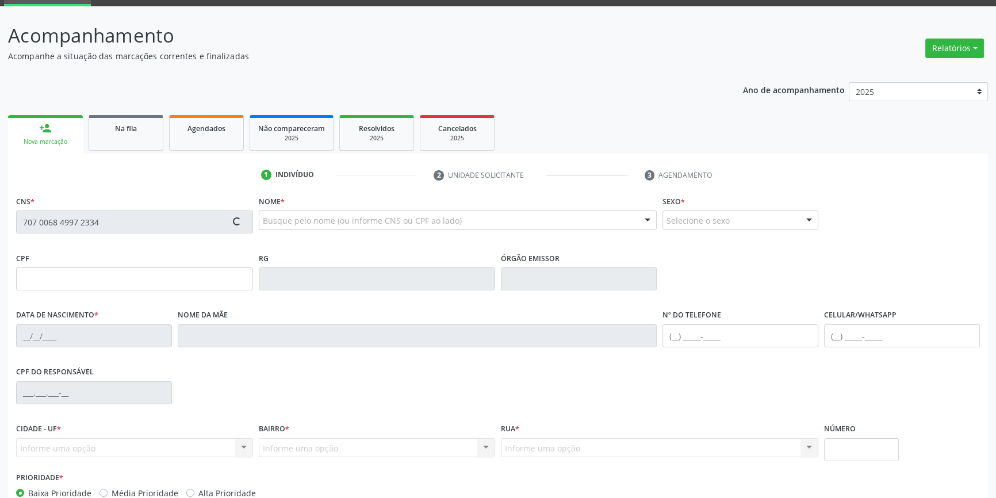
scroll to position [125, 0]
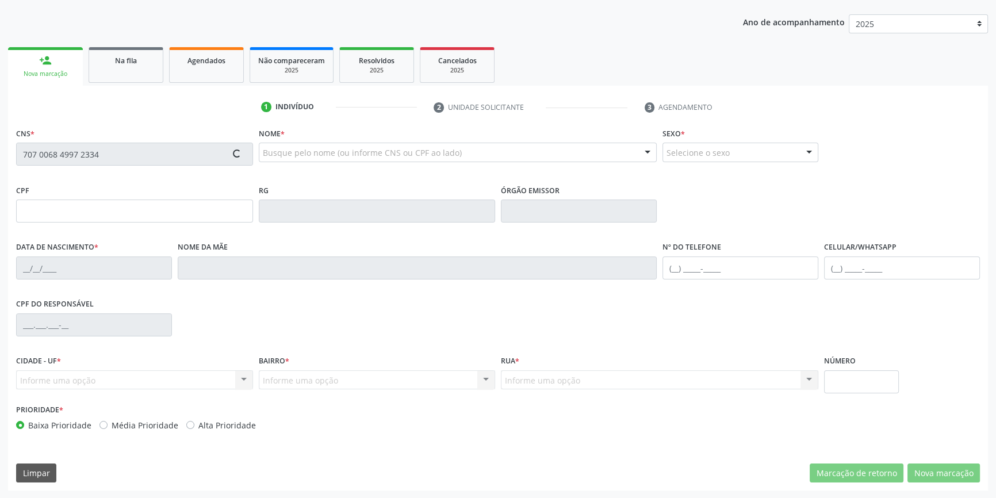
type input "457.445.214-53"
type input "12/02/1967"
type input "Estelita Macedo Rodrigues"
type input "(87) 99944-8251"
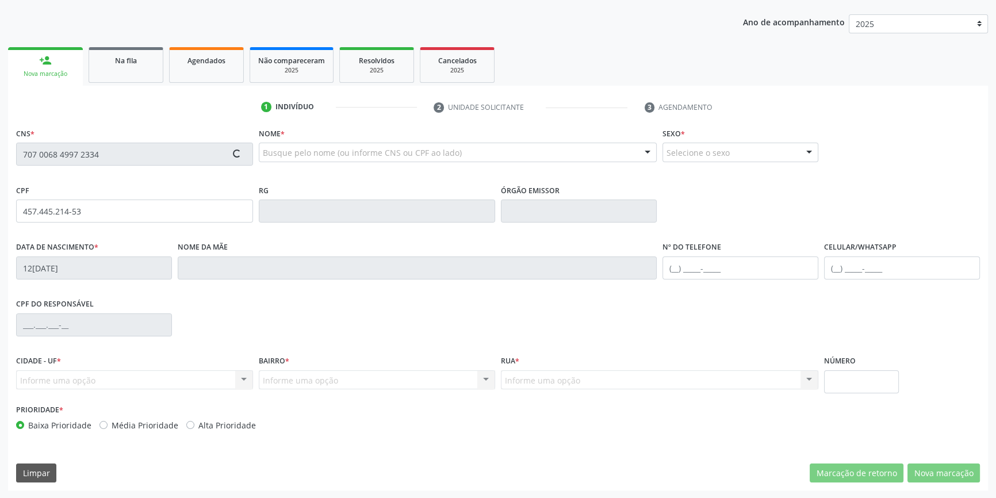
type input "657.210.634-91"
type input "S/N"
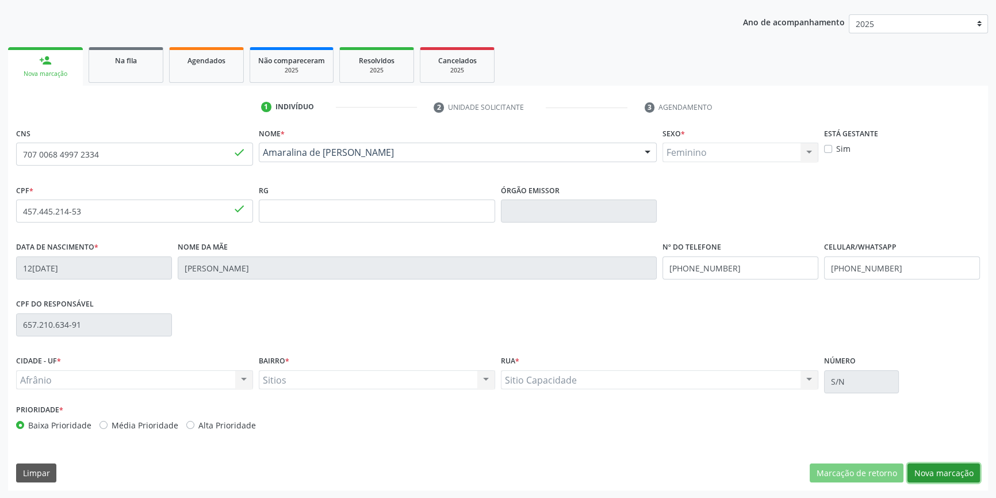
click at [941, 470] on button "Nova marcação" at bounding box center [943, 473] width 72 height 20
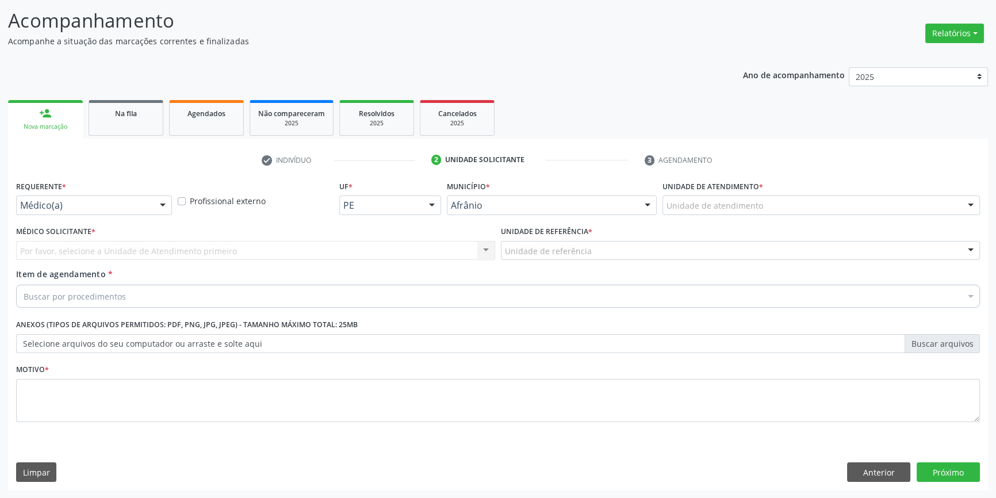
scroll to position [71, 0]
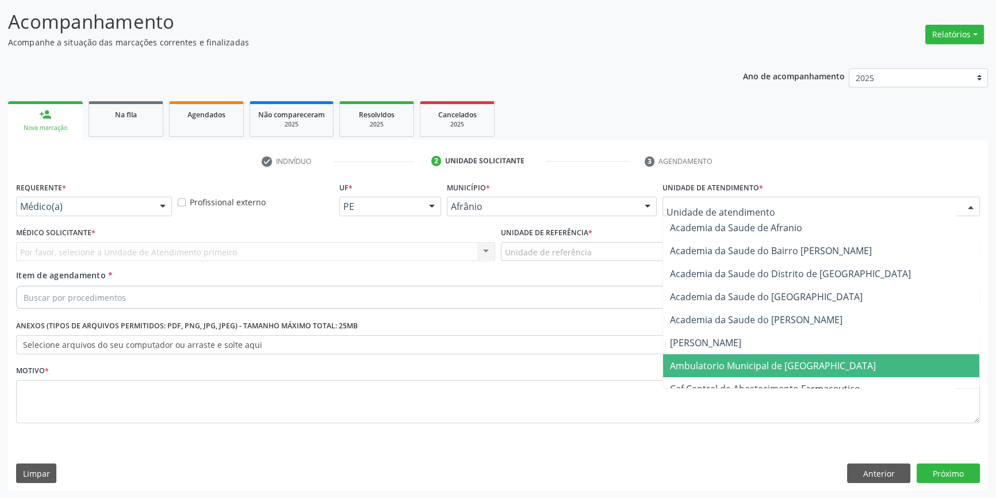
click at [765, 362] on span "Ambulatorio Municipal de [GEOGRAPHIC_DATA]" at bounding box center [773, 365] width 206 height 13
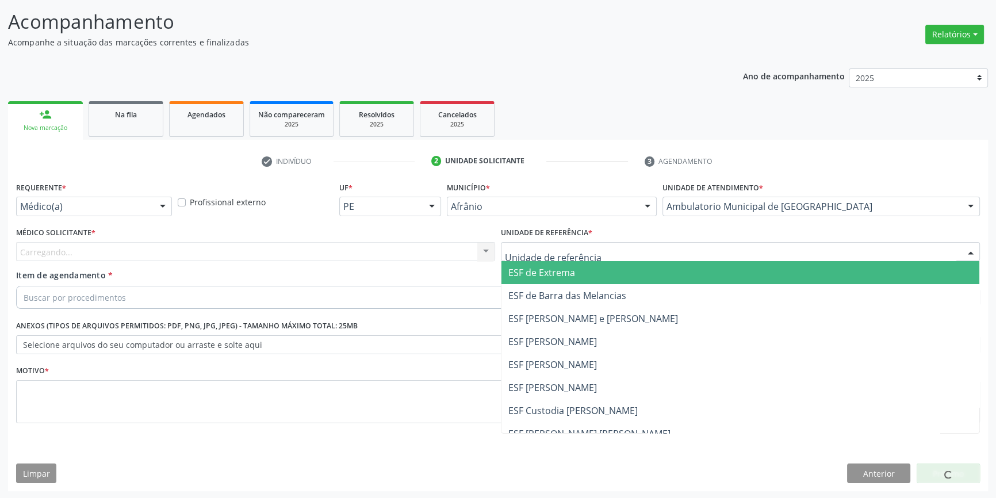
click at [597, 255] on div at bounding box center [740, 252] width 479 height 20
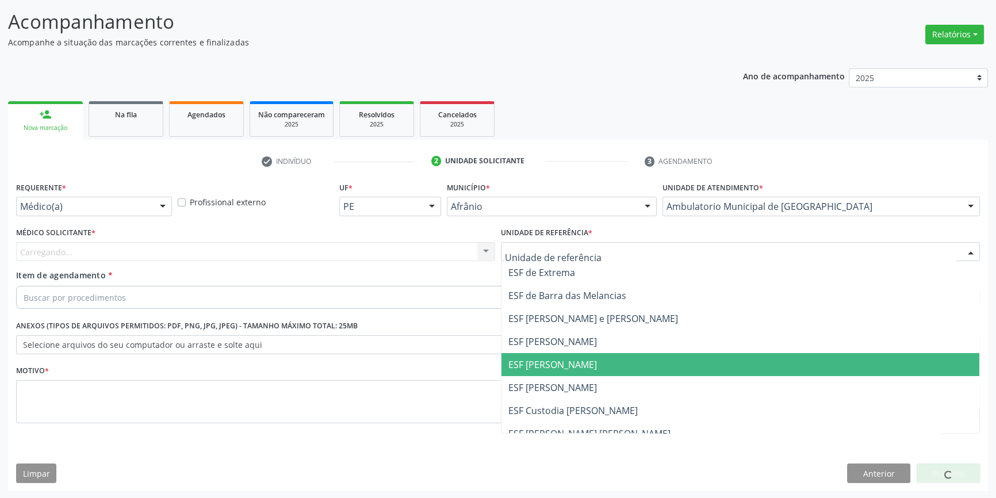
click at [589, 371] on span "ESF [PERSON_NAME]" at bounding box center [740, 364] width 478 height 23
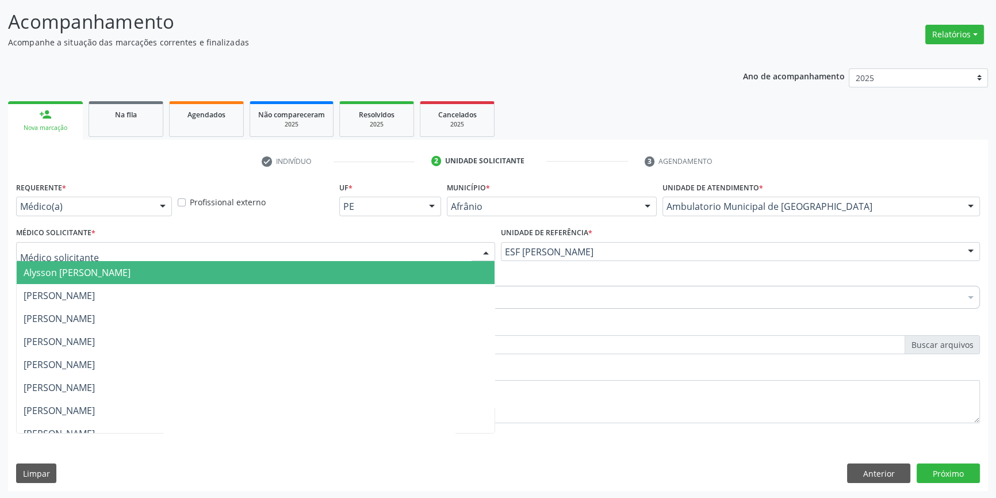
drag, startPoint x: 305, startPoint y: 258, endPoint x: 230, endPoint y: 285, distance: 79.5
click at [294, 258] on div at bounding box center [255, 252] width 479 height 20
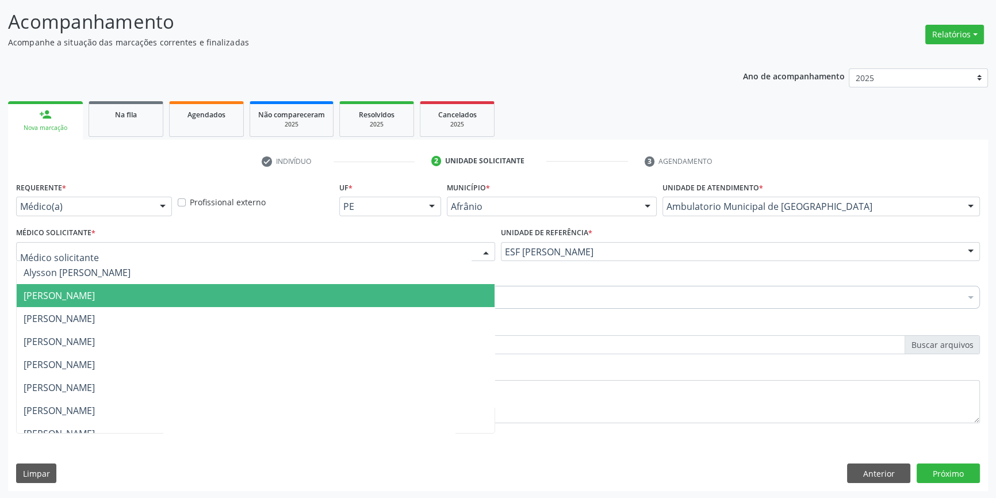
click at [185, 305] on span "[PERSON_NAME]" at bounding box center [256, 295] width 478 height 23
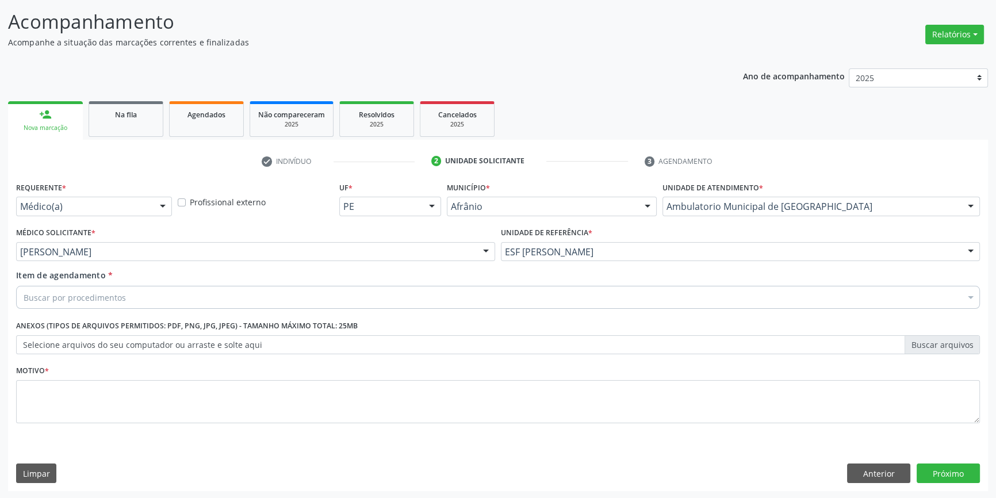
click at [172, 301] on div "Buscar por procedimentos" at bounding box center [498, 297] width 964 height 23
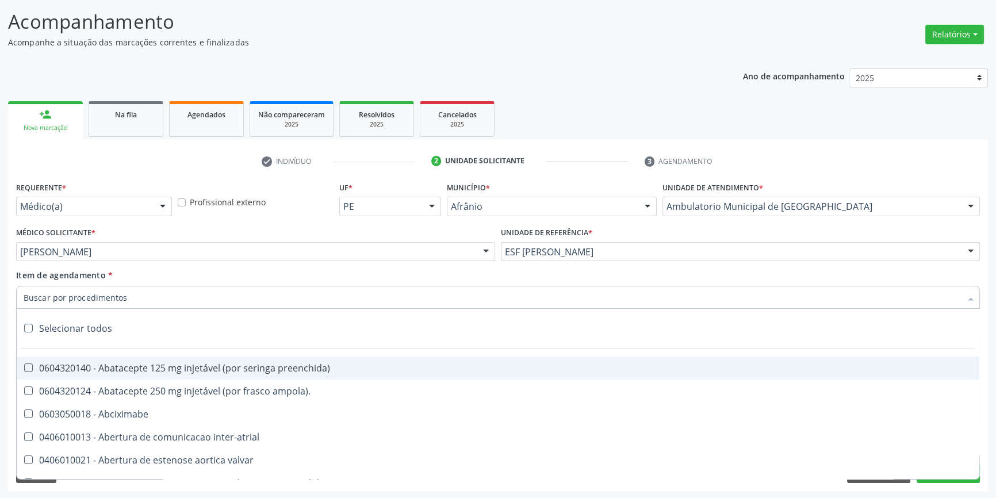
paste input "GINECOLOGISTA"
type input "GINECOLOGISTA"
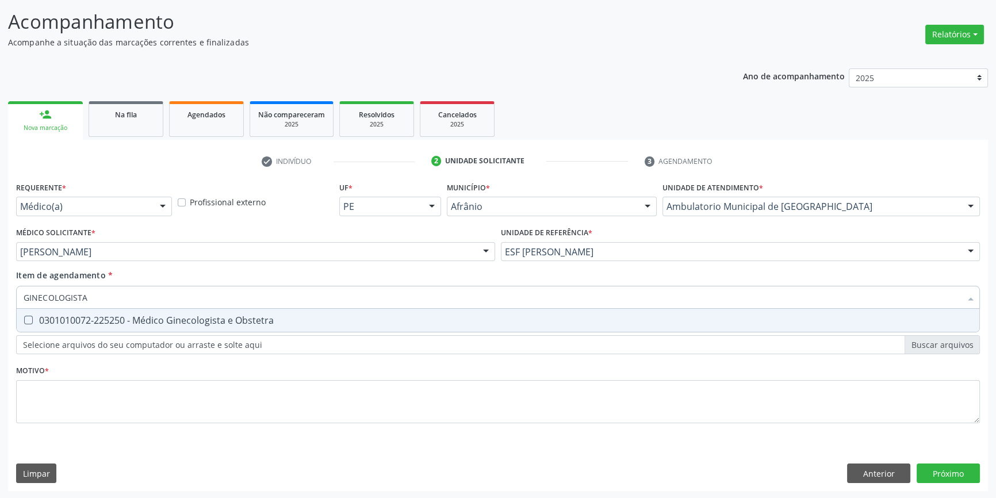
click at [150, 318] on div "0301010072-225250 - Médico Ginecologista e Obstetra" at bounding box center [498, 320] width 949 height 9
checkbox Obstetra "true"
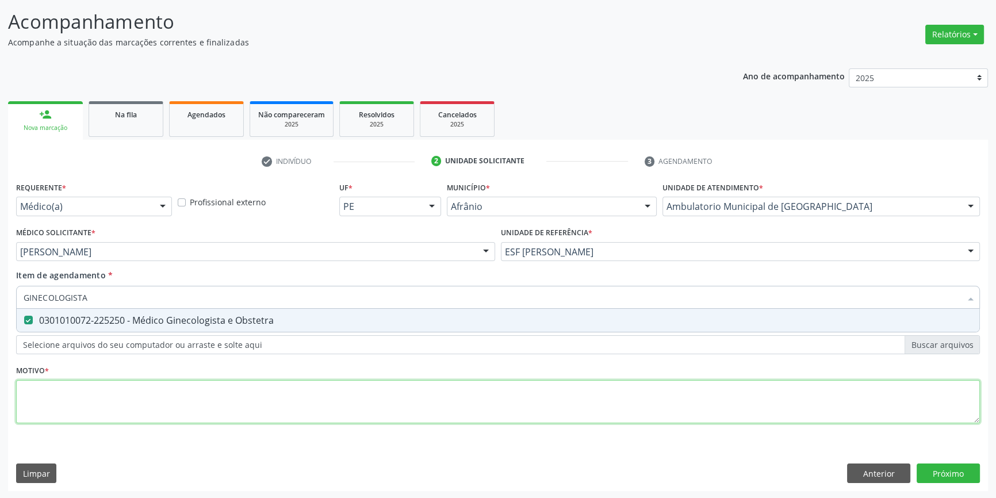
click at [129, 394] on div "Requerente * Médico(a) Médico(a) Enfermeiro(a) Paciente Nenhum resultado encont…" at bounding box center [498, 309] width 964 height 260
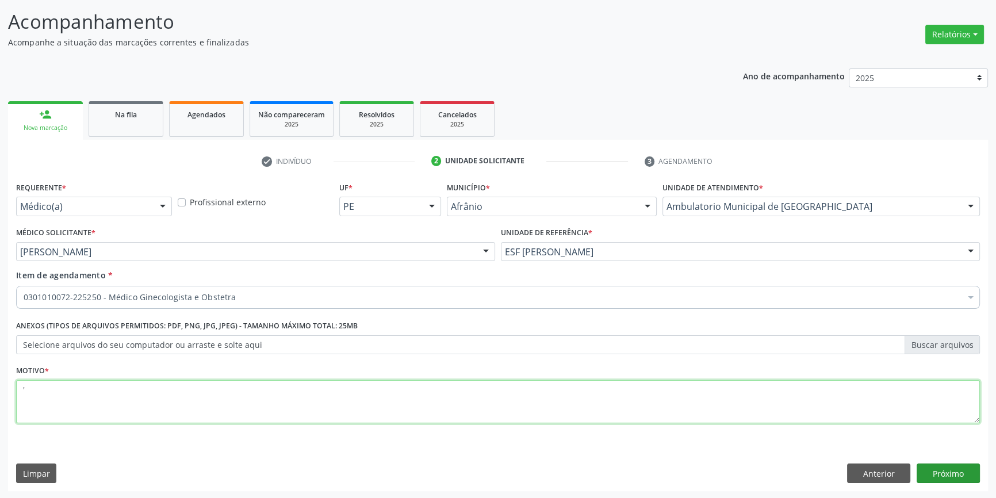
type textarea "'"
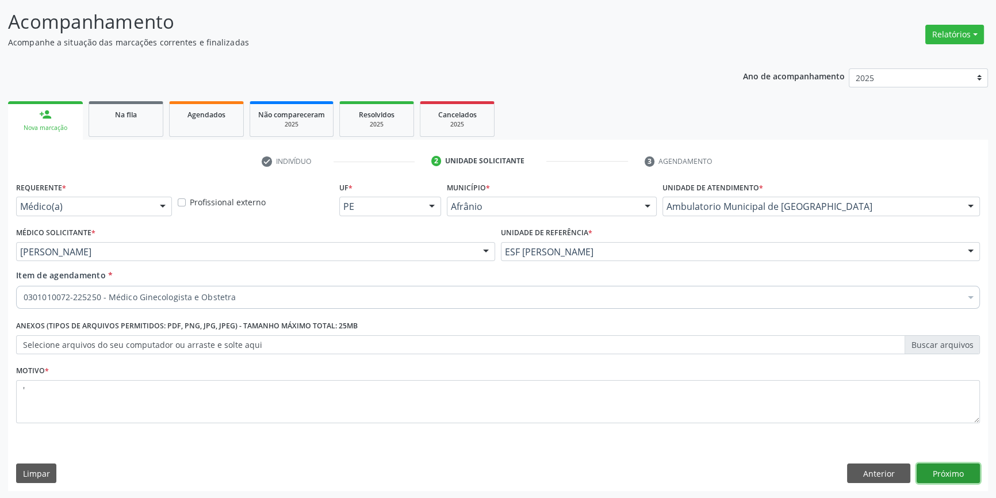
click at [955, 474] on button "Próximo" at bounding box center [947, 473] width 63 height 20
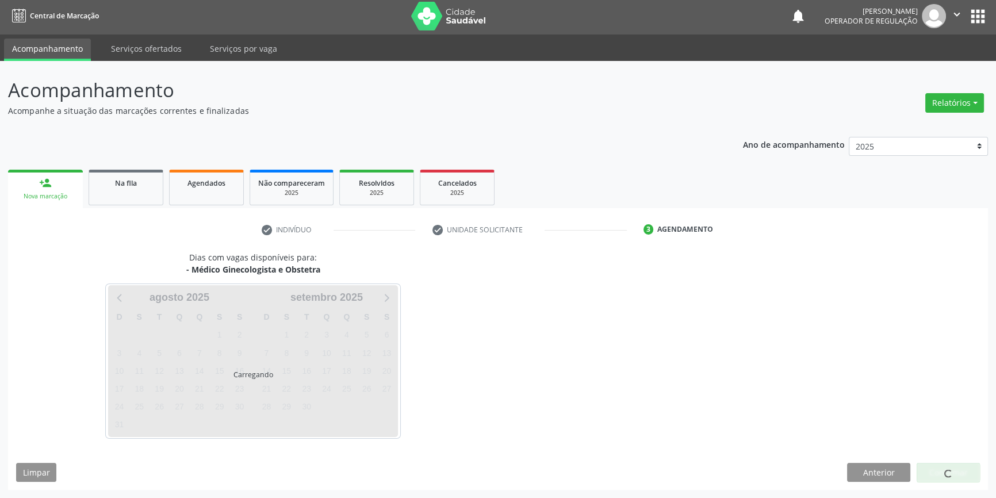
scroll to position [1, 0]
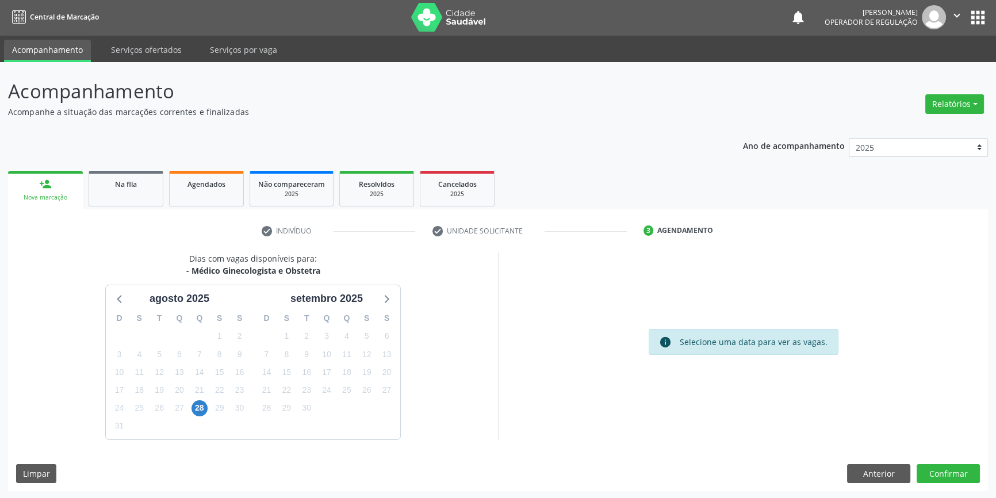
click at [187, 411] on div "27" at bounding box center [179, 408] width 16 height 18
click at [192, 406] on div "28" at bounding box center [199, 408] width 20 height 18
click at [193, 406] on span "28" at bounding box center [199, 408] width 16 height 16
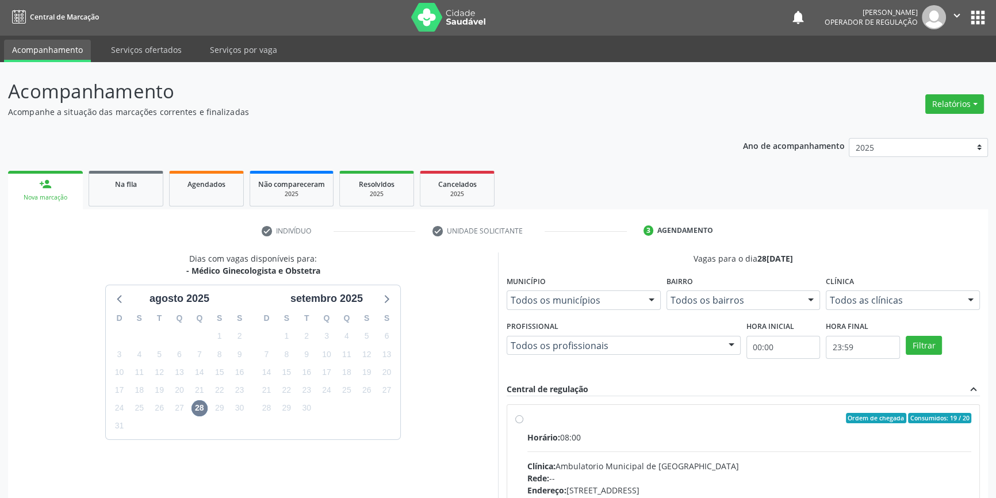
click at [538, 424] on label "Ordem de chegada Consumidos: 19 / 20 Horário: 08:00 Clínica: Ambulatorio Munici…" at bounding box center [749, 501] width 444 height 177
click at [523, 423] on input "Ordem de chegada Consumidos: 19 / 20 Horário: 08:00 Clínica: Ambulatorio Munici…" at bounding box center [519, 418] width 8 height 10
radio input "true"
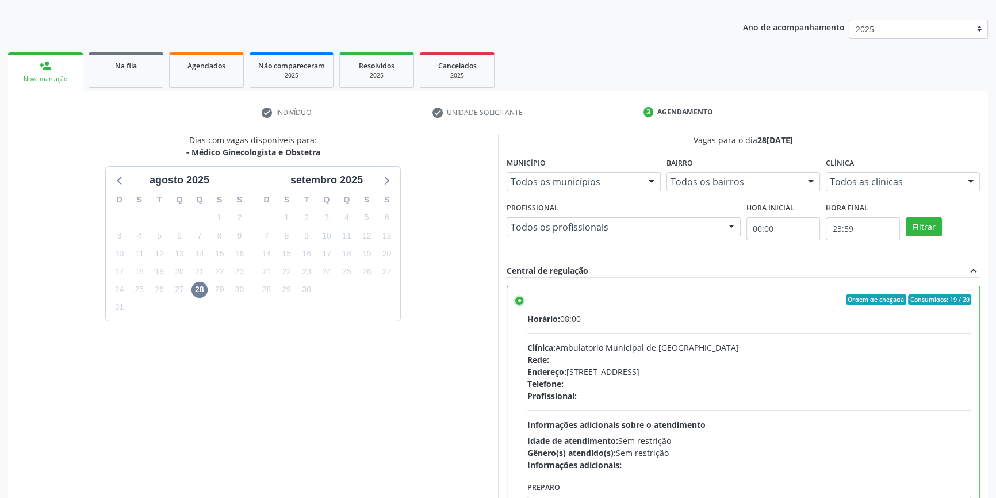
scroll to position [188, 0]
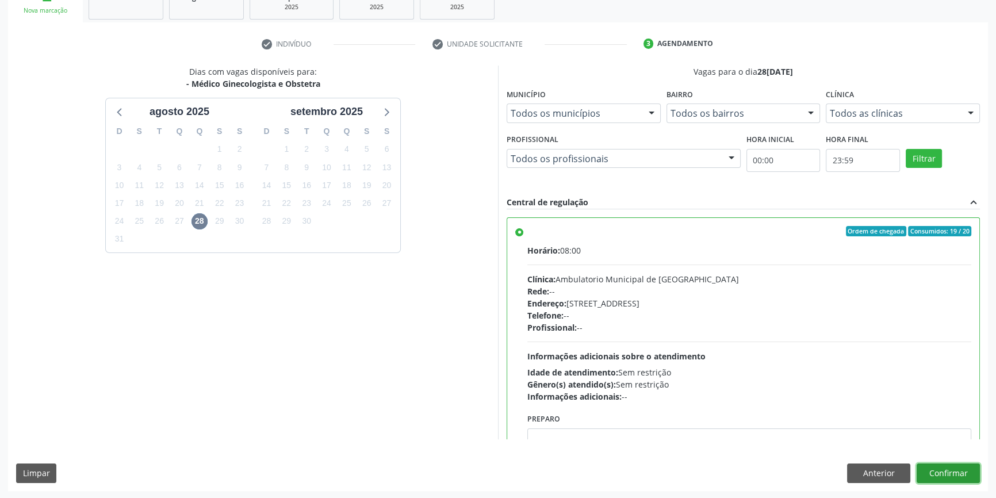
click at [961, 468] on button "Confirmar" at bounding box center [947, 473] width 63 height 20
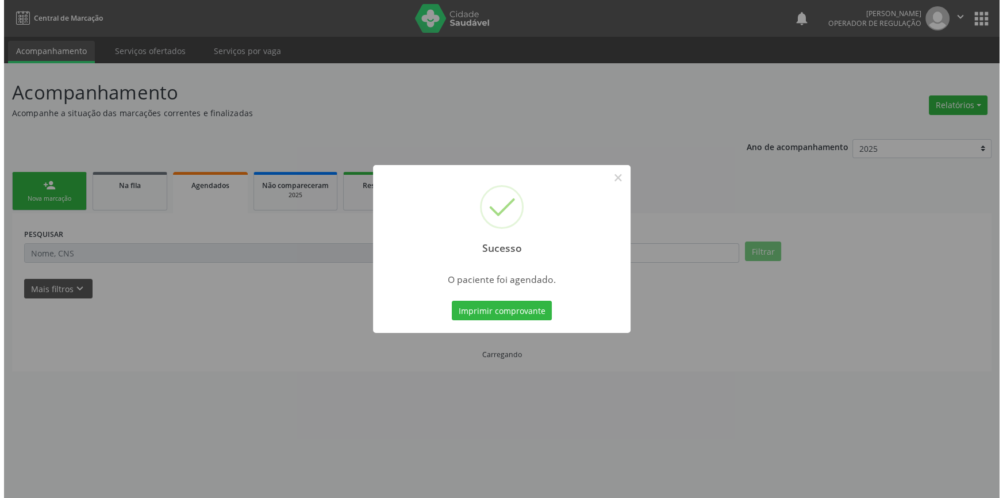
scroll to position [0, 0]
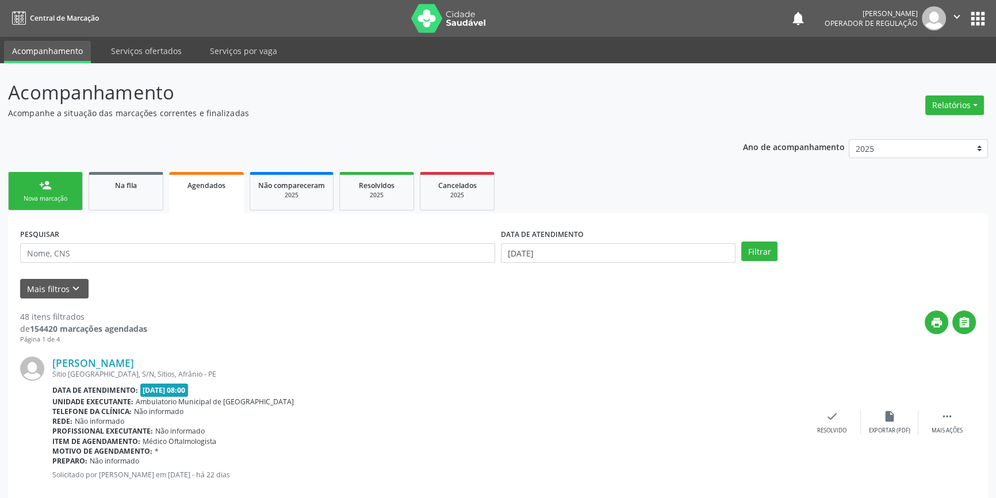
click at [62, 198] on div "Nova marcação" at bounding box center [45, 198] width 57 height 9
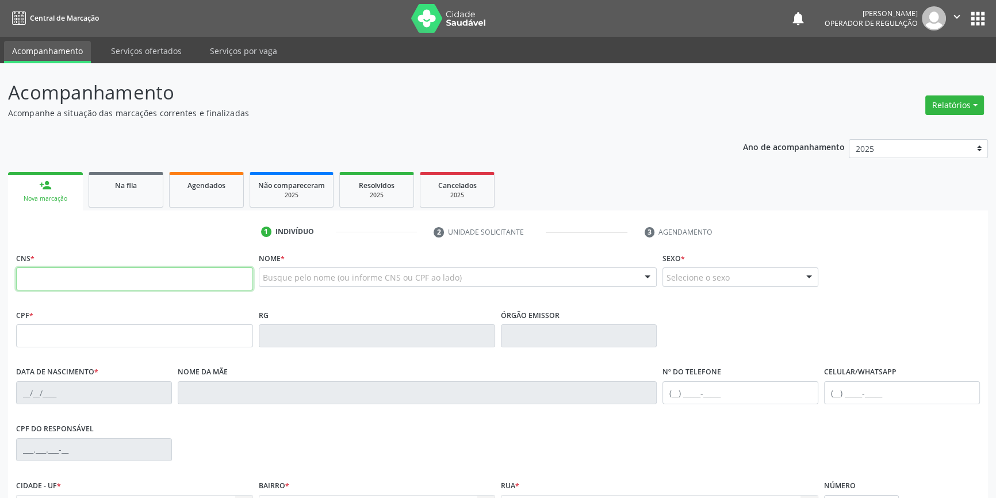
click at [76, 285] on input "text" at bounding box center [134, 278] width 237 height 23
type input "703 2046 7319 9895"
type input "10/07/1983"
type input "Edite Maria da Conceição"
type input "(87) 98827-4158"
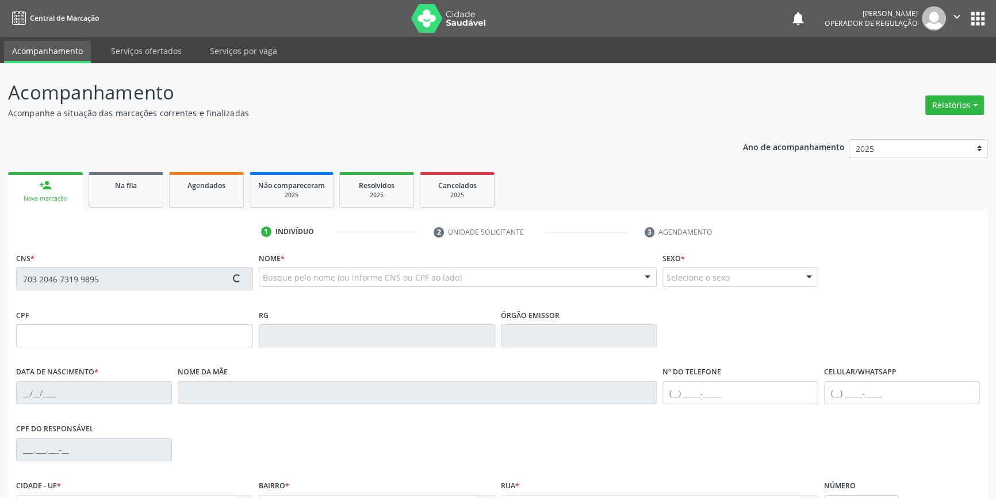
type input "S/N"
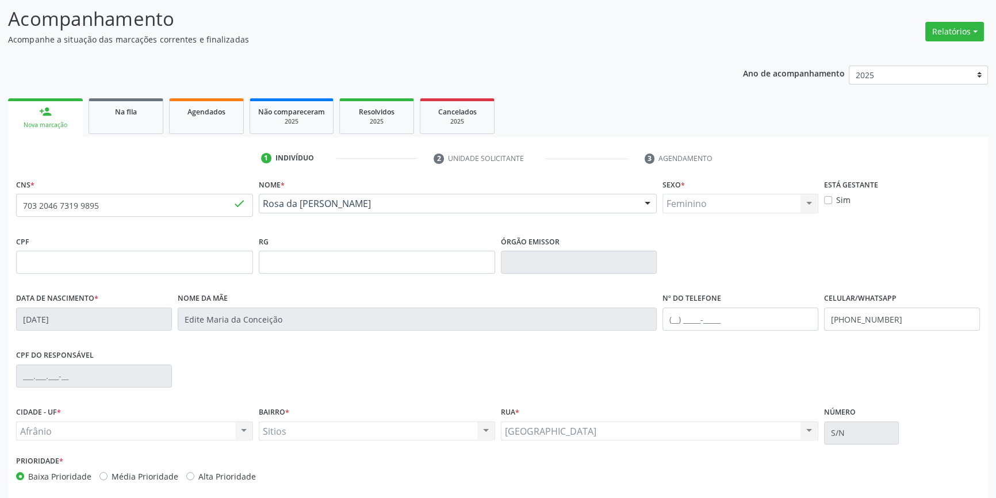
scroll to position [125, 0]
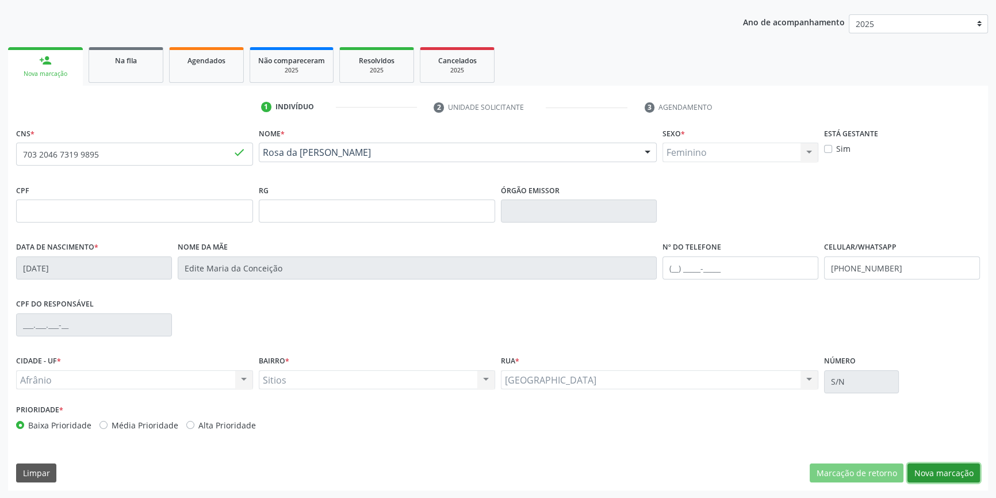
click at [934, 463] on button "Nova marcação" at bounding box center [943, 473] width 72 height 20
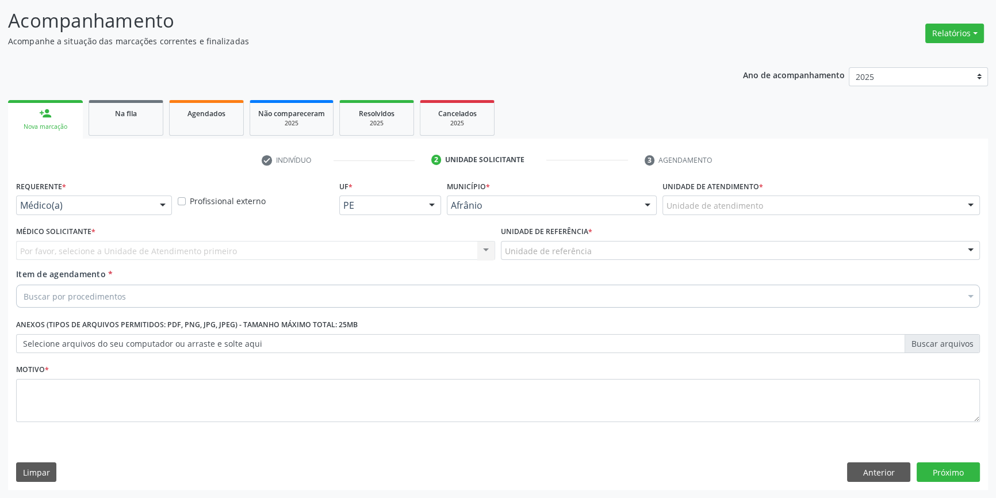
scroll to position [71, 0]
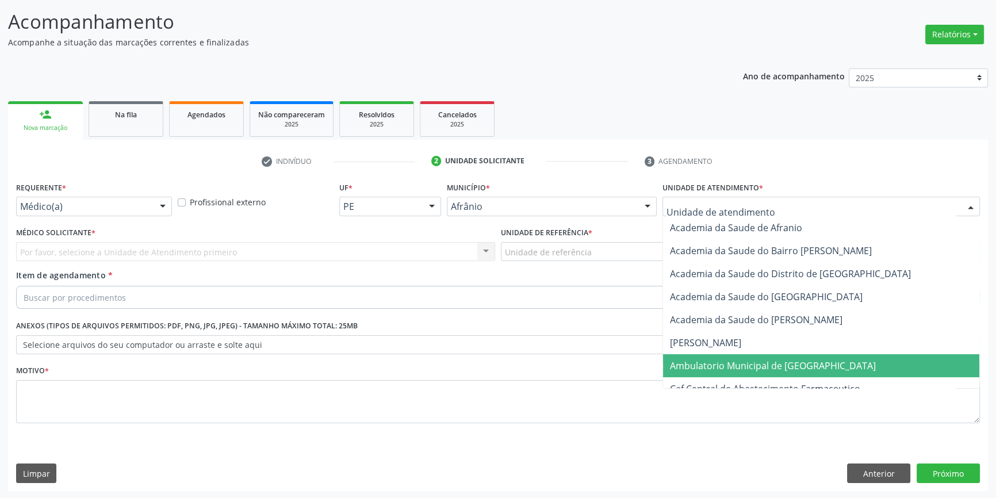
drag, startPoint x: 715, startPoint y: 361, endPoint x: 663, endPoint y: 298, distance: 81.3
click at [715, 362] on span "Ambulatorio Municipal de [GEOGRAPHIC_DATA]" at bounding box center [773, 365] width 206 height 13
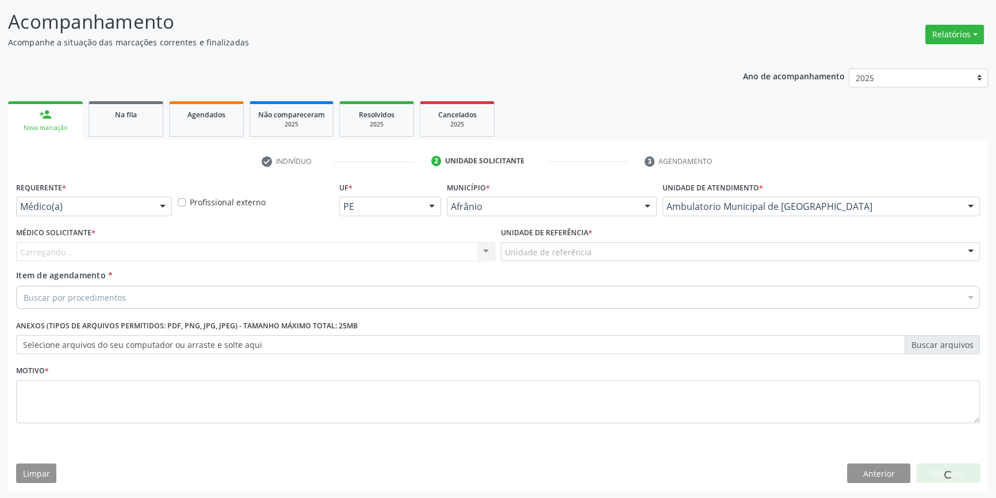
drag, startPoint x: 612, startPoint y: 252, endPoint x: 605, endPoint y: 274, distance: 22.9
click at [612, 252] on div "Unidade de referência" at bounding box center [740, 252] width 479 height 20
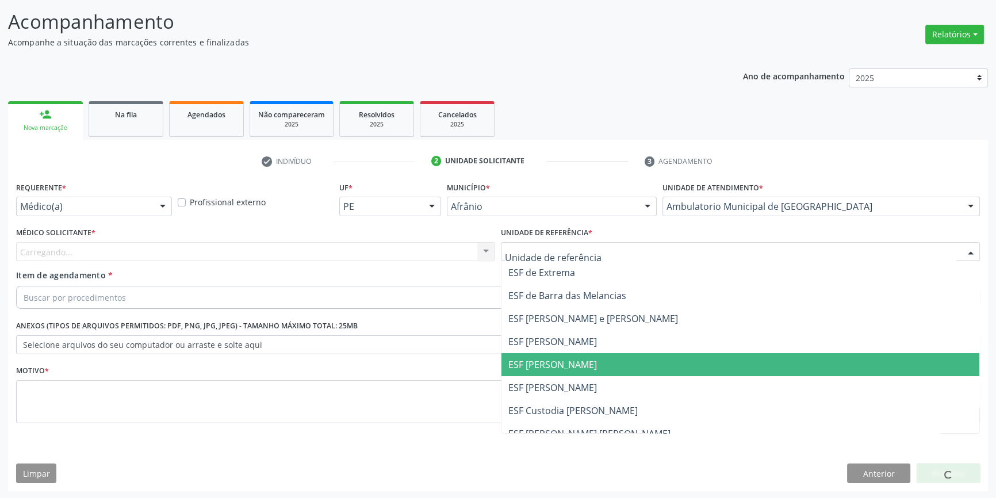
click at [540, 382] on span "ESF [PERSON_NAME]" at bounding box center [552, 387] width 89 height 13
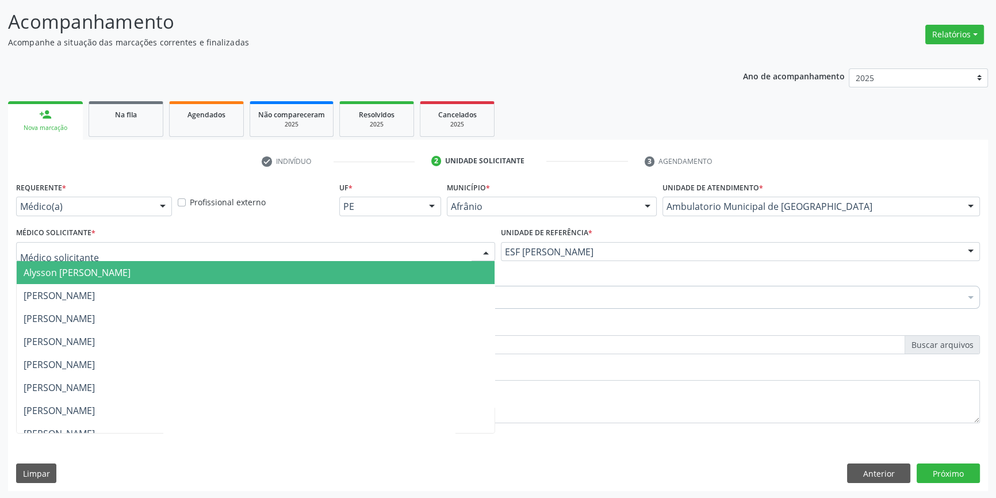
click at [279, 255] on div at bounding box center [255, 252] width 479 height 20
drag, startPoint x: 187, startPoint y: 281, endPoint x: 179, endPoint y: 283, distance: 7.8
click at [185, 282] on span "Alysson [PERSON_NAME]" at bounding box center [256, 272] width 478 height 23
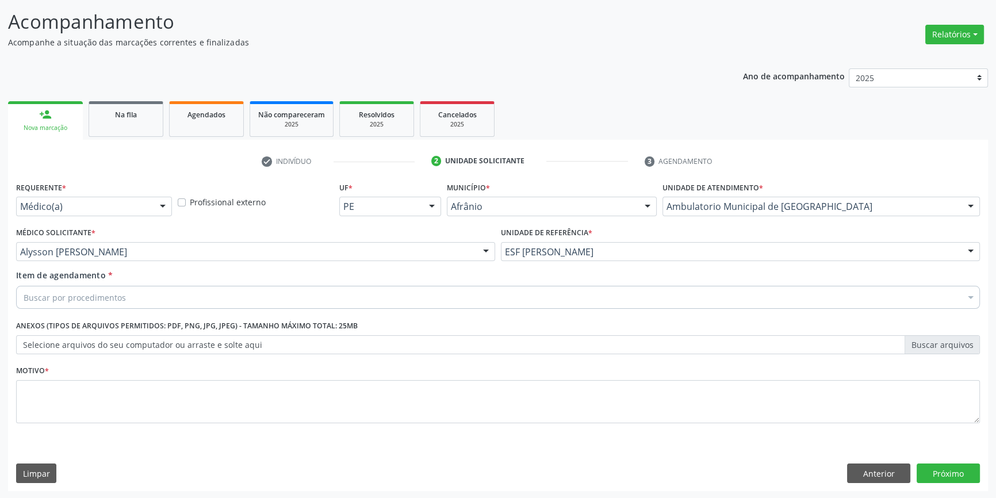
click at [143, 293] on div "Buscar por procedimentos" at bounding box center [498, 297] width 964 height 23
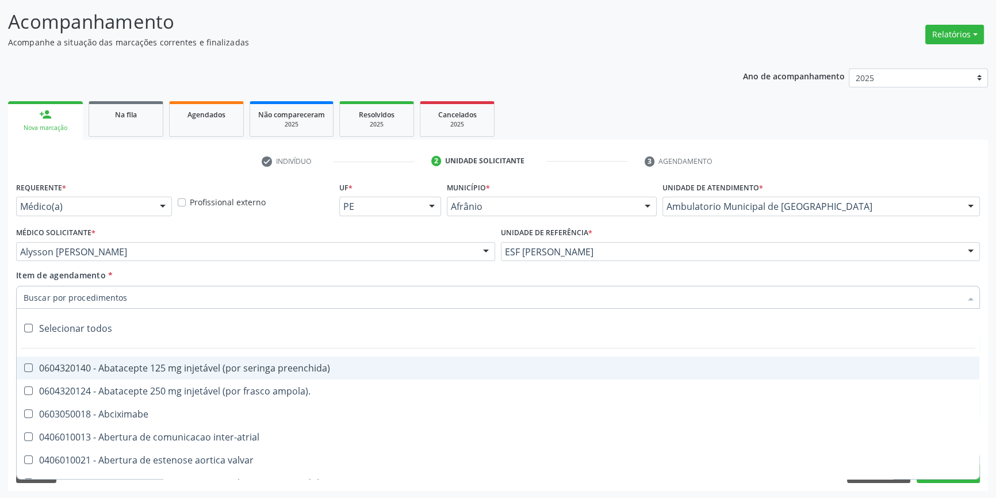
paste input "GINECOLOGISTA"
type input "GINECOLOGISTA"
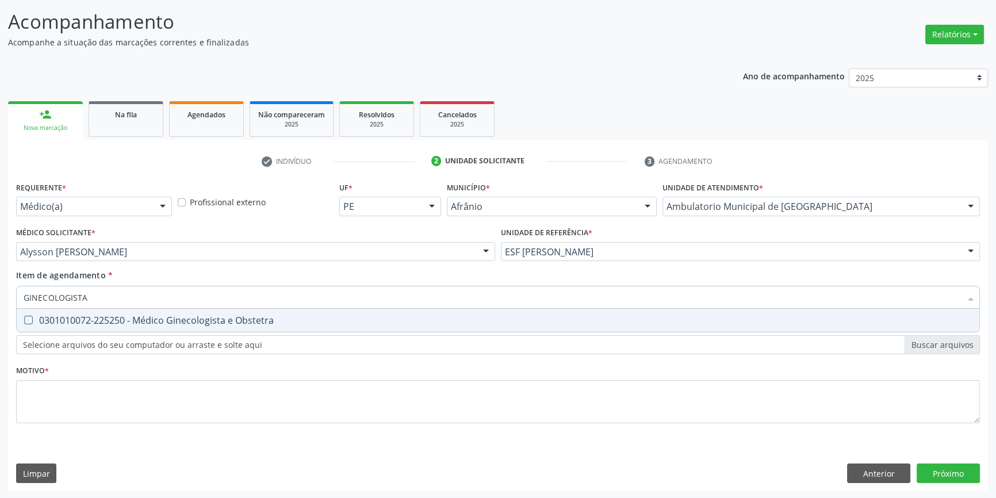
click at [141, 316] on div "0301010072-225250 - Médico Ginecologista e Obstetra" at bounding box center [498, 320] width 949 height 9
checkbox Obstetra "true"
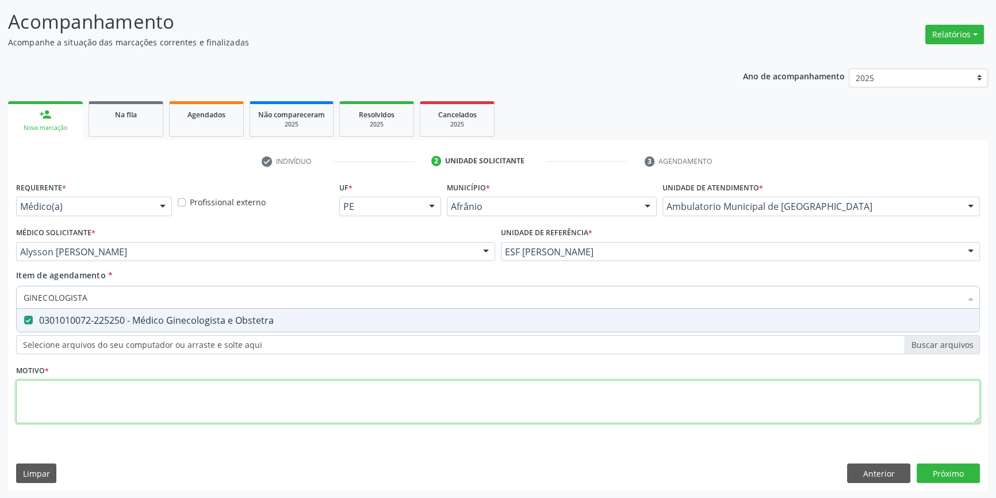
click at [116, 413] on div "Requerente * Médico(a) Médico(a) Enfermeiro(a) Paciente Nenhum resultado encont…" at bounding box center [498, 309] width 964 height 260
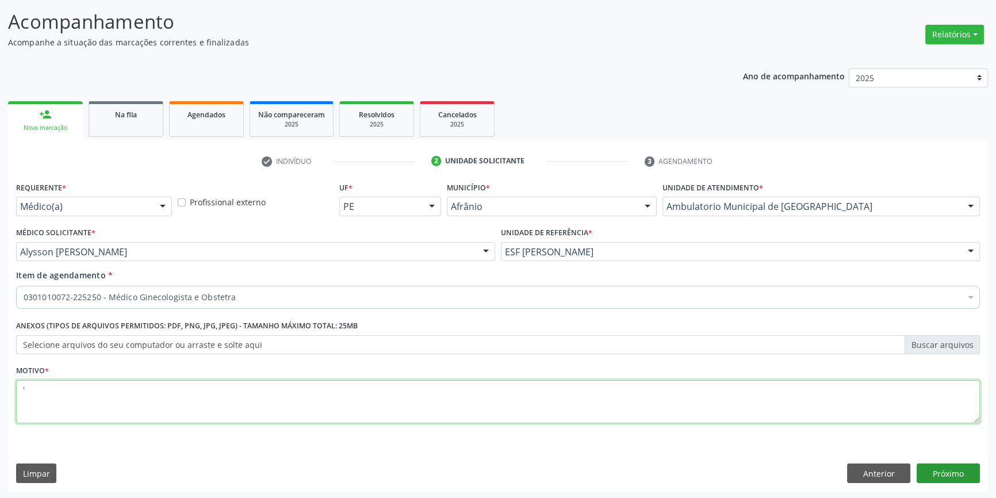
type textarea "'"
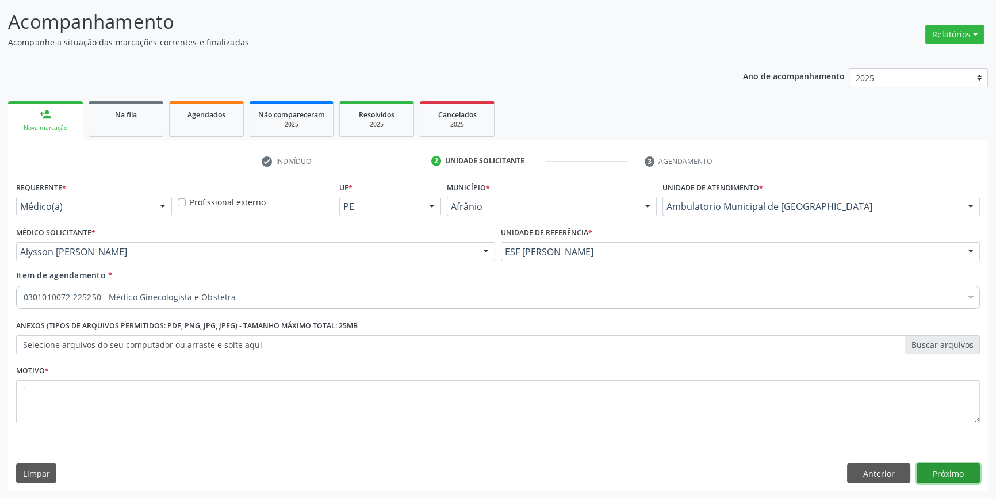
click at [922, 467] on button "Próximo" at bounding box center [947, 473] width 63 height 20
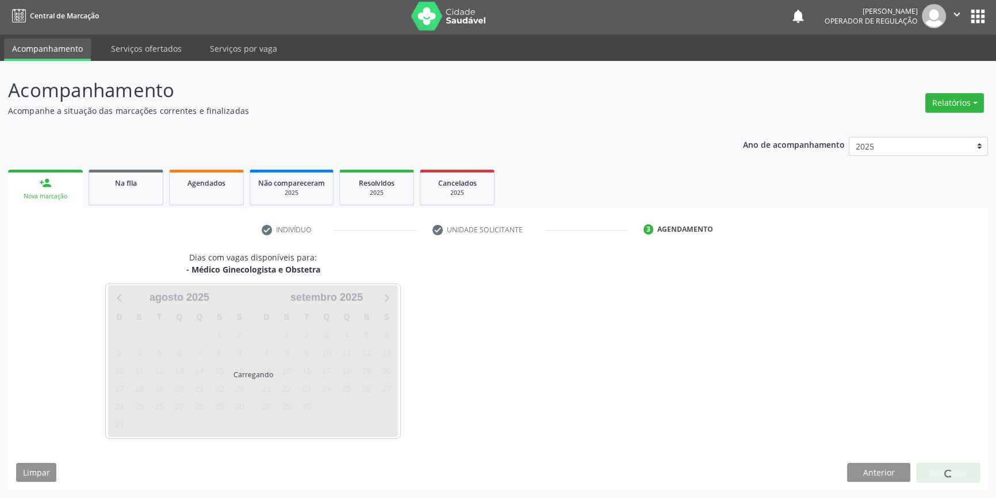
scroll to position [1, 0]
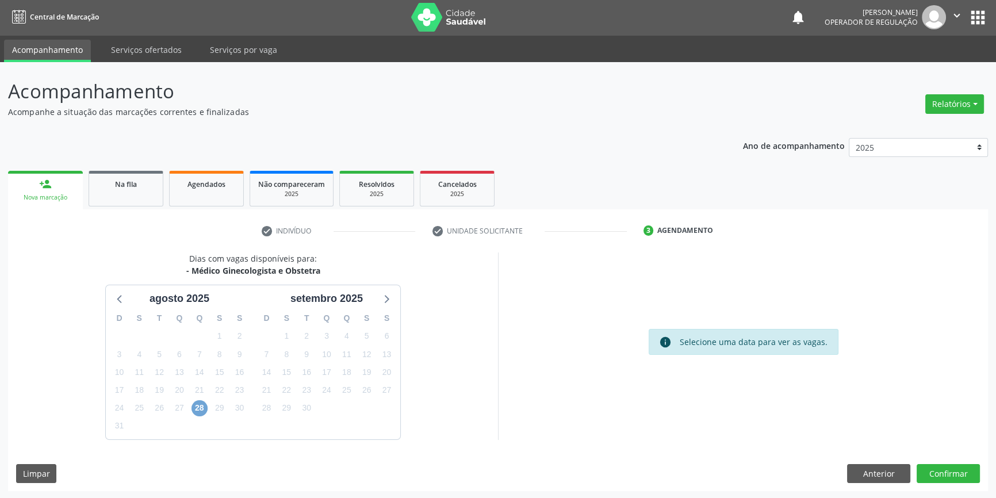
click at [199, 404] on span "28" at bounding box center [199, 408] width 16 height 16
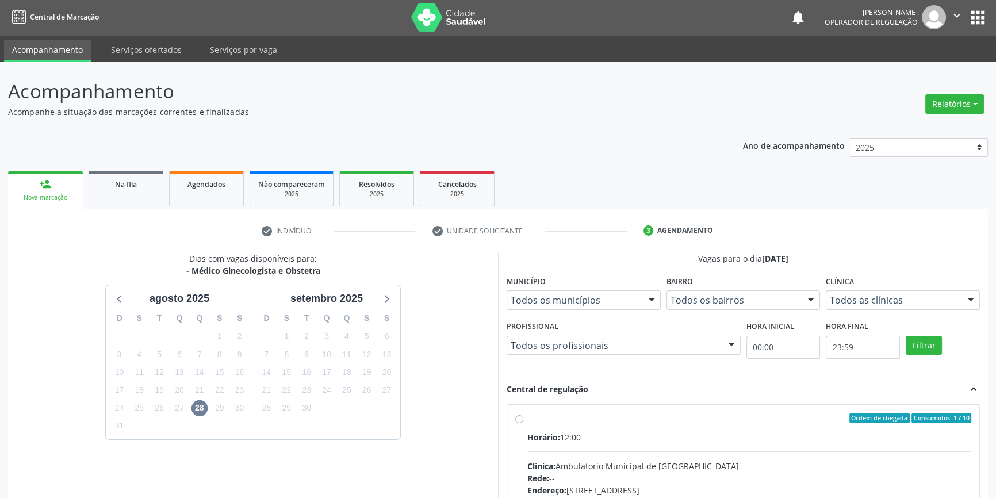
click at [525, 417] on div "Ordem de chegada Consumidos: 1 / 10 Horário: 12:00 Clínica: Ambulatorio Municip…" at bounding box center [743, 501] width 456 height 177
radio input "true"
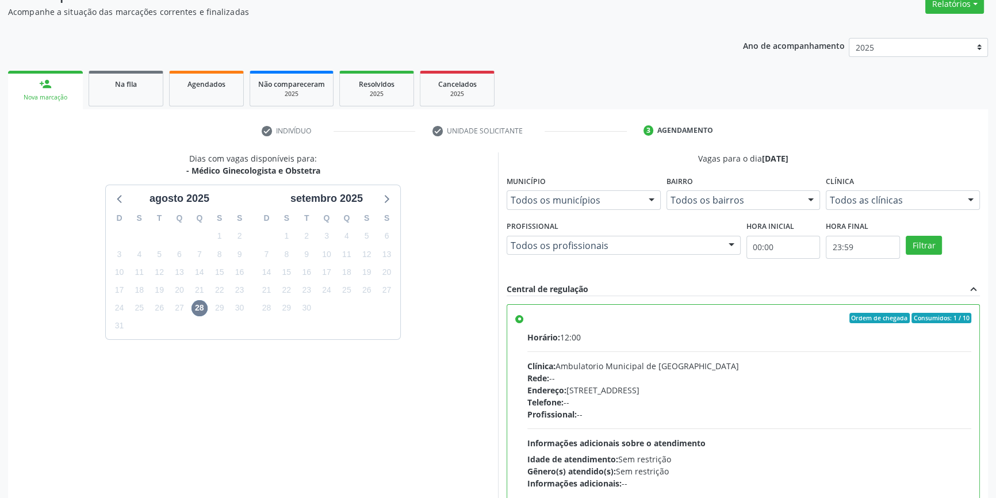
scroll to position [188, 0]
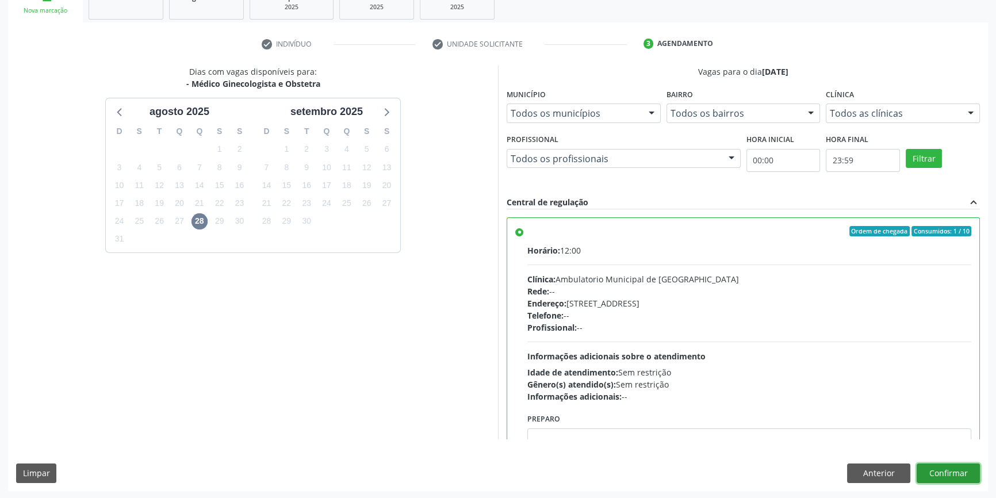
click at [950, 469] on button "Confirmar" at bounding box center [947, 473] width 63 height 20
click at [946, 476] on span at bounding box center [948, 474] width 10 height 10
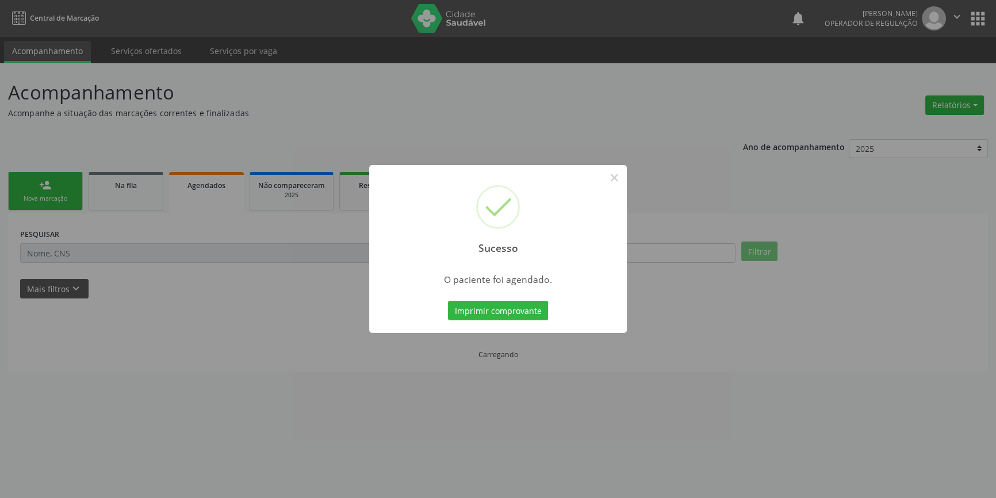
scroll to position [0, 0]
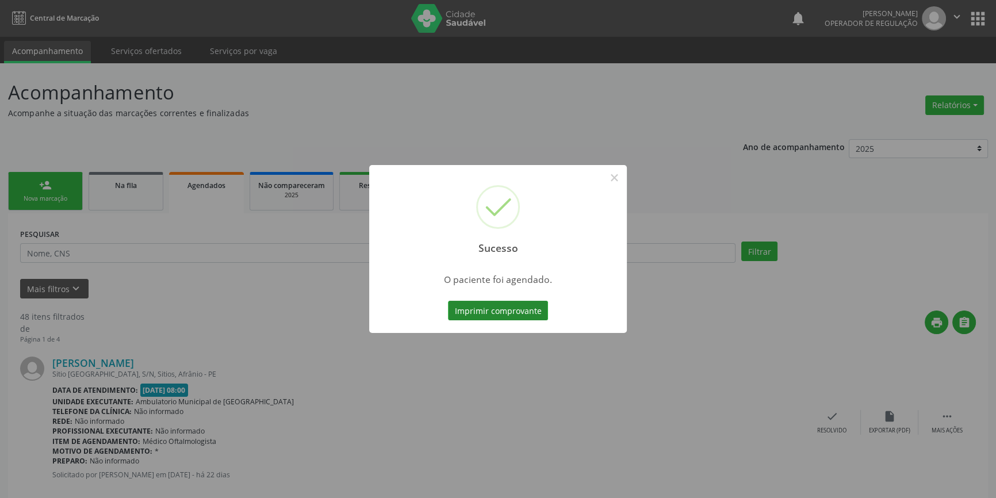
click at [502, 308] on button "Imprimir comprovante" at bounding box center [498, 311] width 100 height 20
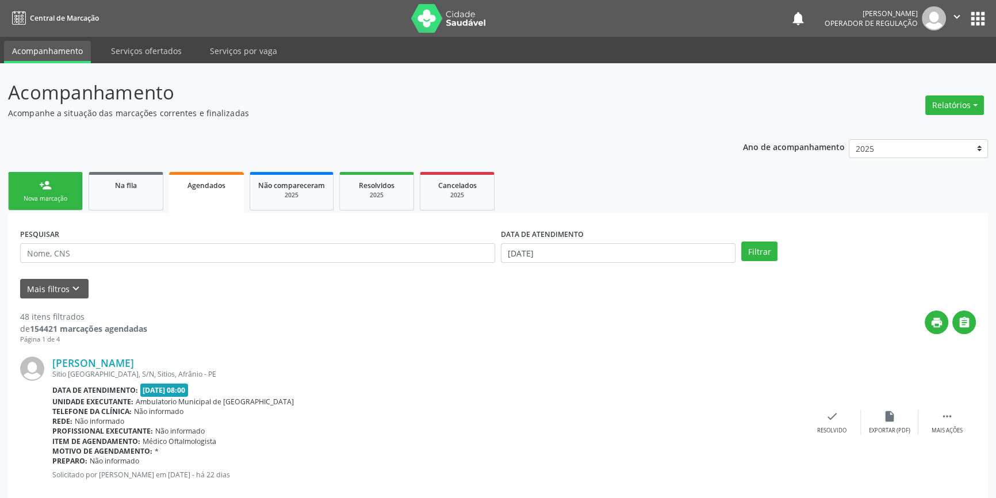
click at [59, 198] on div "Nova marcação" at bounding box center [45, 198] width 57 height 9
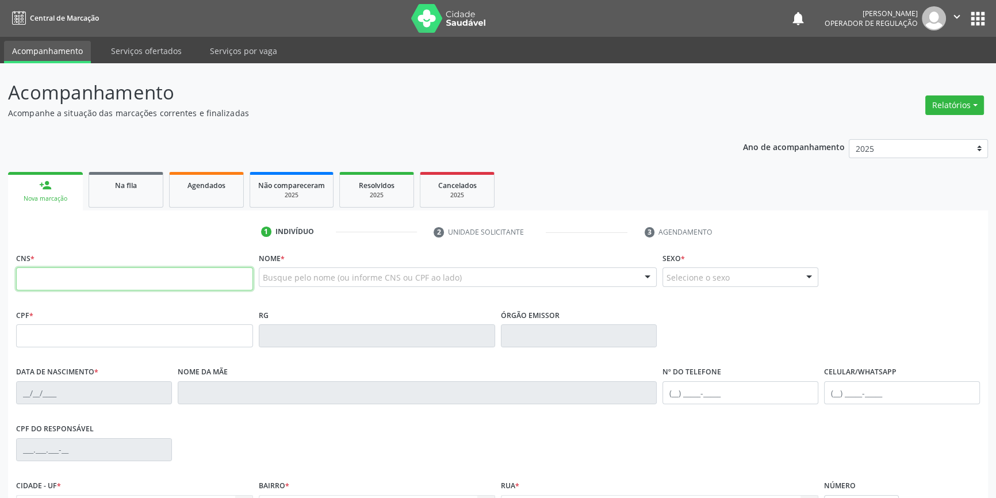
drag, startPoint x: 86, startPoint y: 286, endPoint x: 724, endPoint y: 250, distance: 638.6
click at [87, 286] on input "text" at bounding box center [134, 278] width 237 height 23
type input "707 4010 3765 6677"
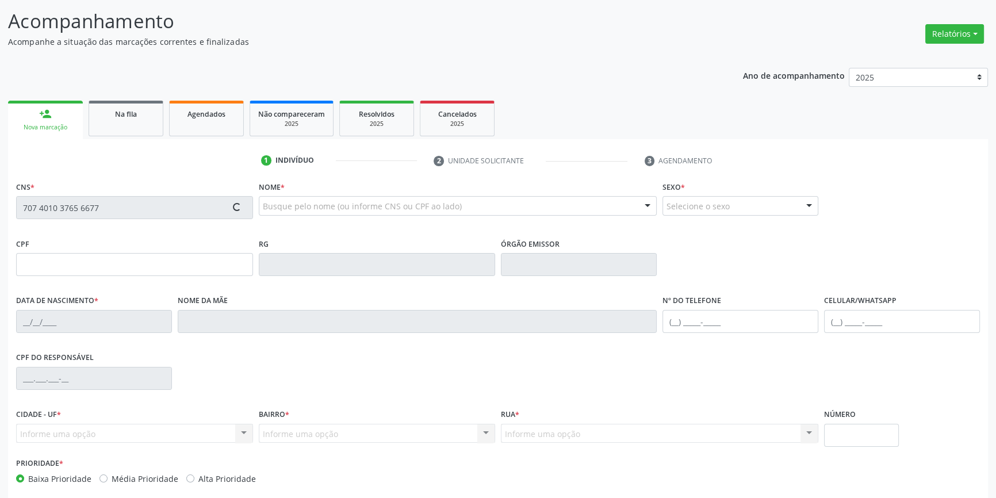
scroll to position [125, 0]
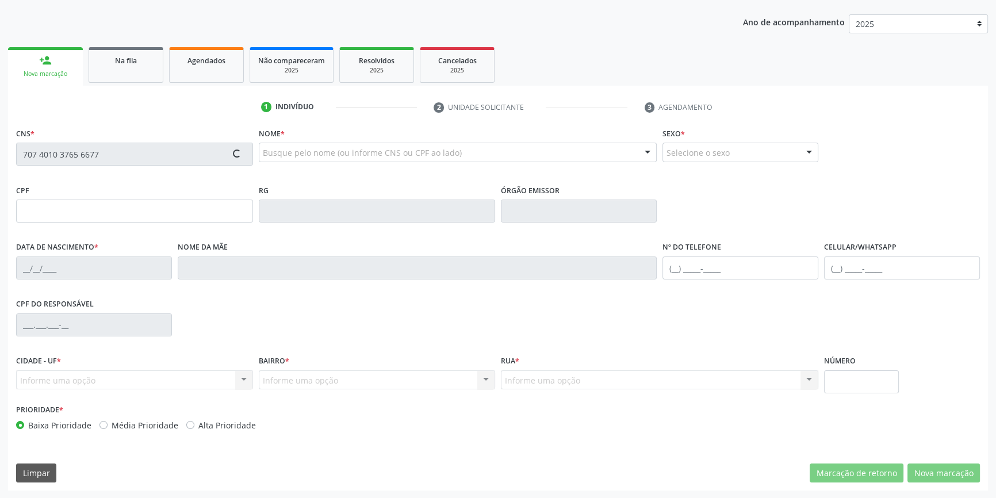
type input "113.698.114-46"
type input "12/11/1995"
type input "Carmelita de Souza Rodrigues Lima"
type input "(87) 98858-0670"
type input "S/N"
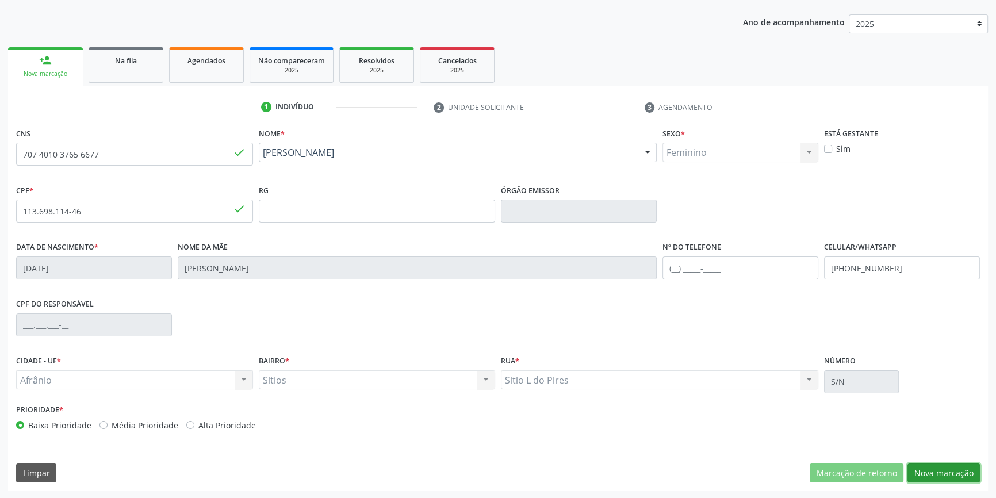
click at [922, 466] on button "Nova marcação" at bounding box center [943, 473] width 72 height 20
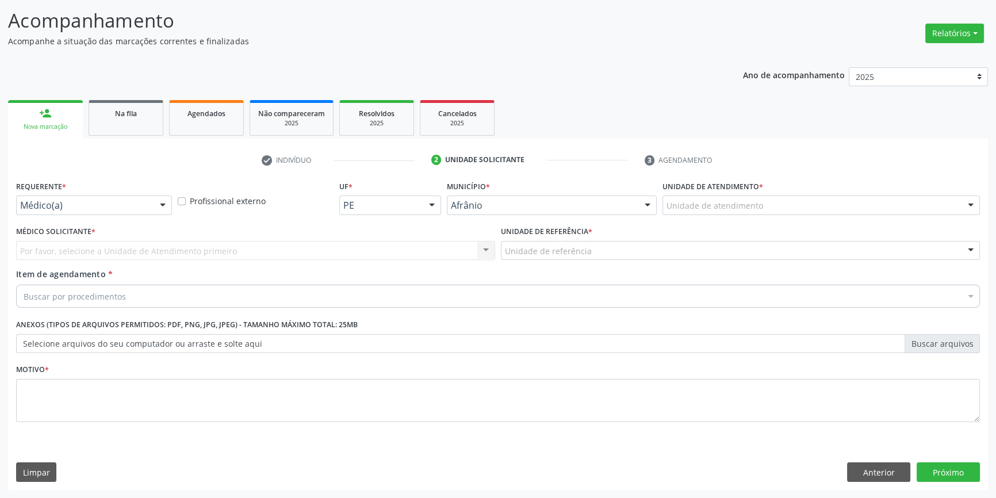
scroll to position [71, 0]
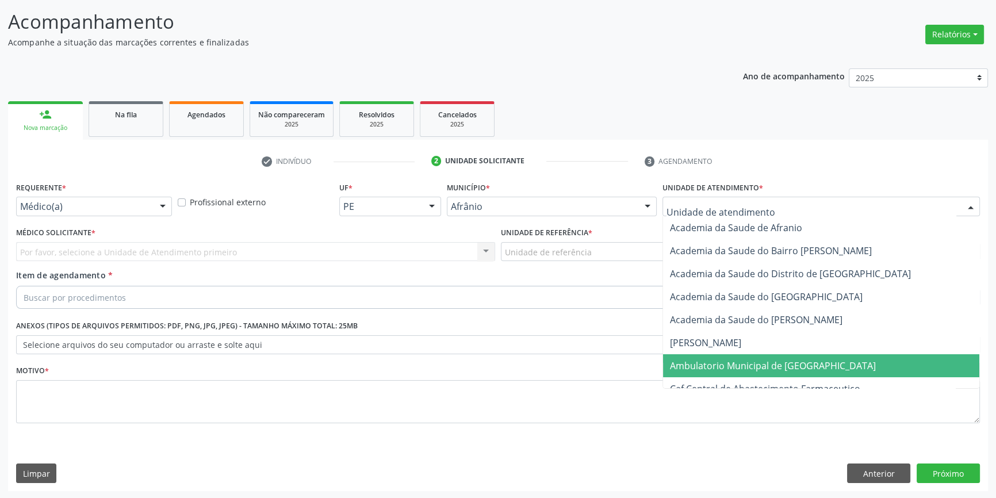
click at [726, 364] on span "Ambulatorio Municipal de [GEOGRAPHIC_DATA]" at bounding box center [773, 365] width 206 height 13
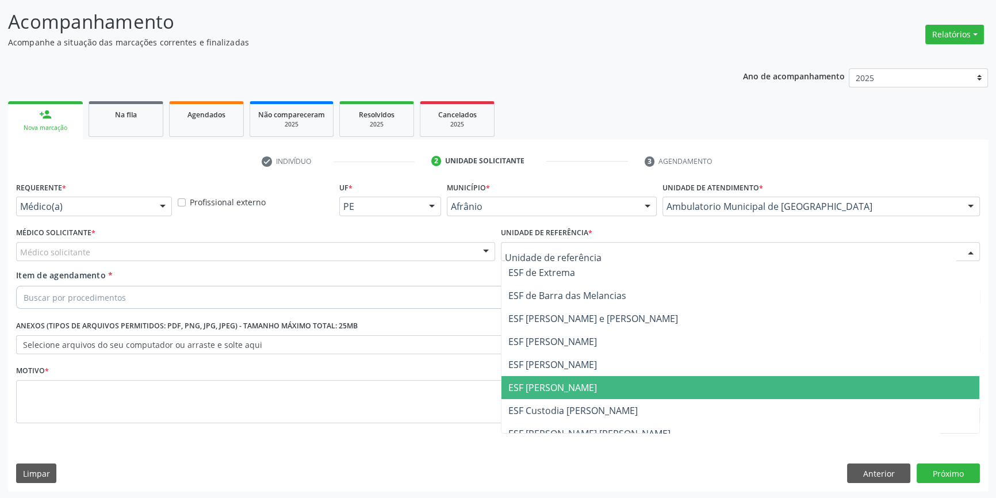
drag, startPoint x: 548, startPoint y: 375, endPoint x: 494, endPoint y: 339, distance: 65.2
click at [547, 376] on span "ESF [PERSON_NAME]" at bounding box center [740, 387] width 478 height 23
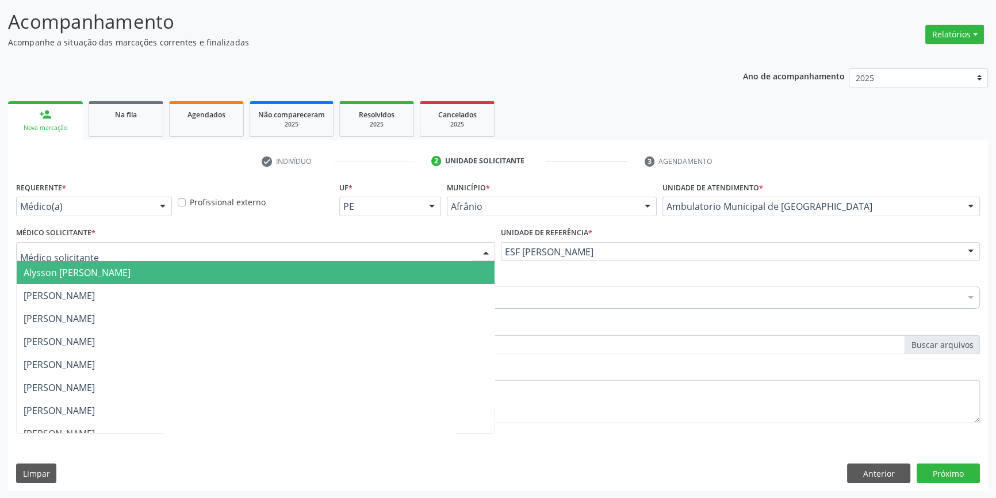
click at [308, 248] on div at bounding box center [255, 252] width 479 height 20
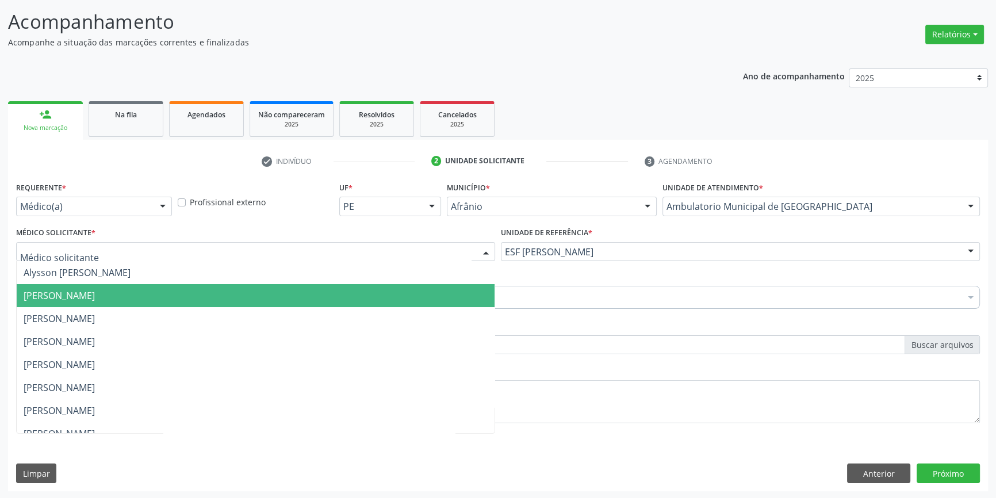
click at [223, 294] on span "[PERSON_NAME]" at bounding box center [256, 295] width 478 height 23
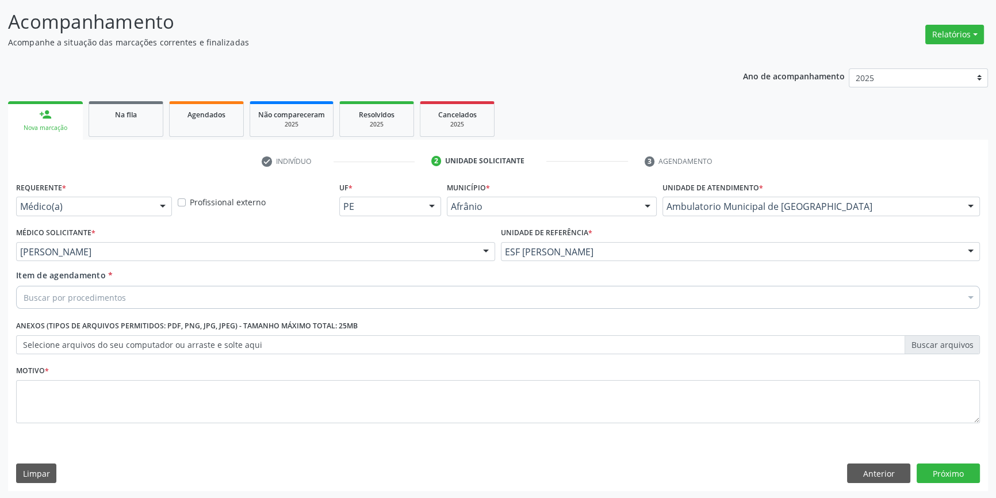
click at [201, 291] on div "Buscar por procedimentos" at bounding box center [498, 297] width 964 height 23
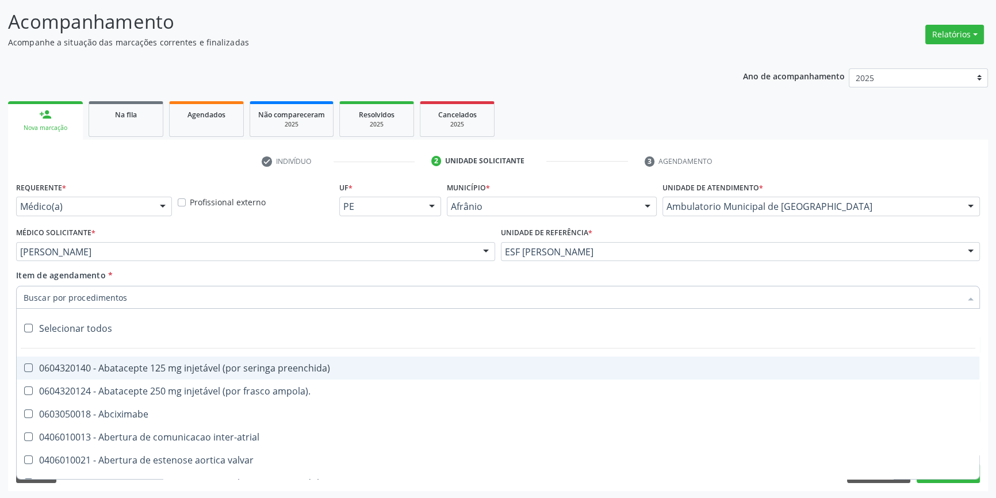
paste input "GINECOLOGISTA"
type input "GINECOLOGISTA"
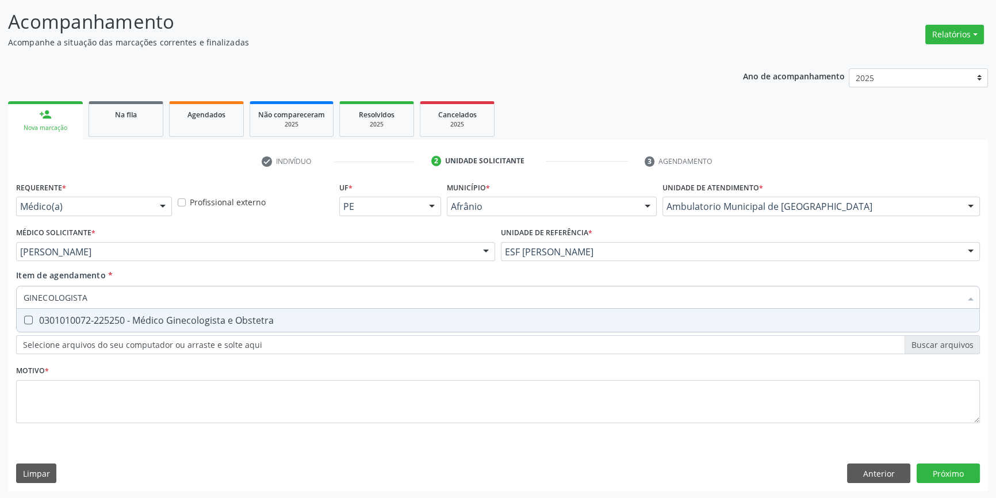
click at [168, 321] on div "0301010072-225250 - Médico Ginecologista e Obstetra" at bounding box center [498, 320] width 949 height 9
checkbox Obstetra "true"
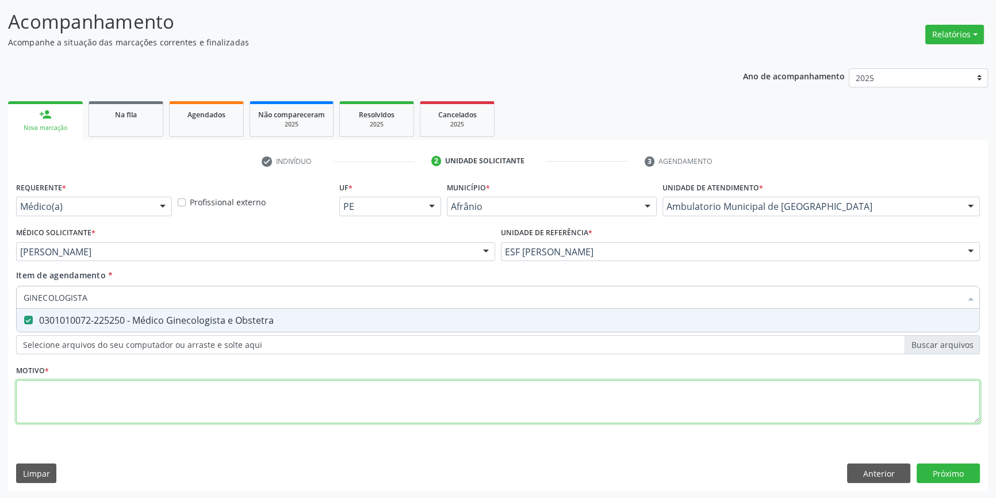
click at [124, 407] on div "Requerente * Médico(a) Médico(a) Enfermeiro(a) Paciente Nenhum resultado encont…" at bounding box center [498, 309] width 964 height 260
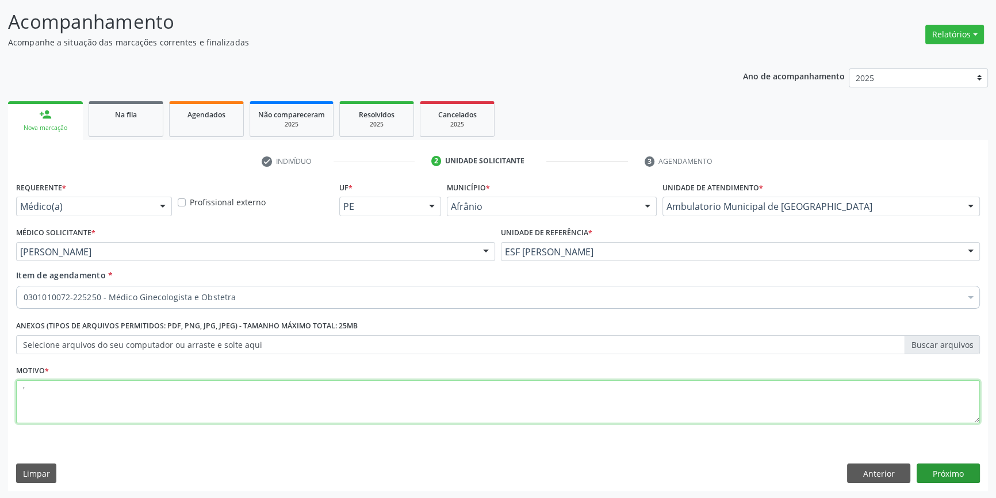
type textarea "'"
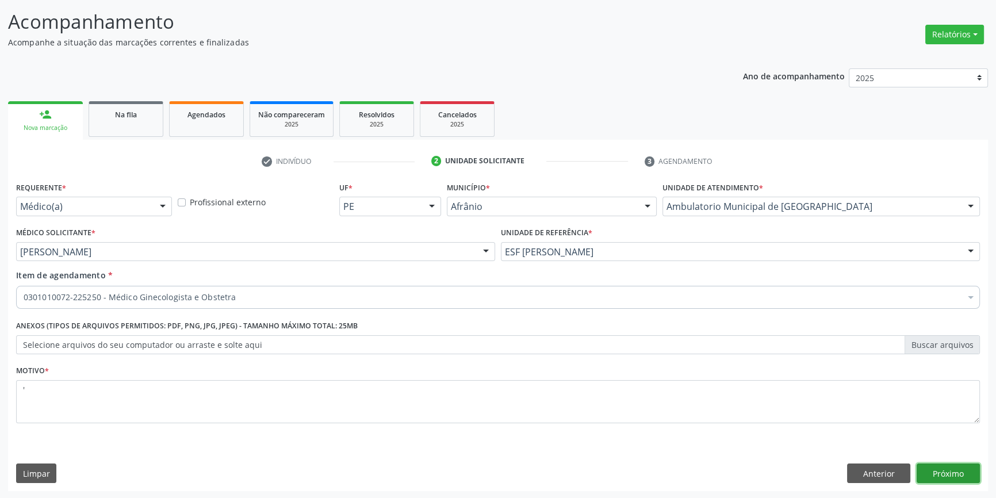
click at [944, 476] on button "Próximo" at bounding box center [947, 473] width 63 height 20
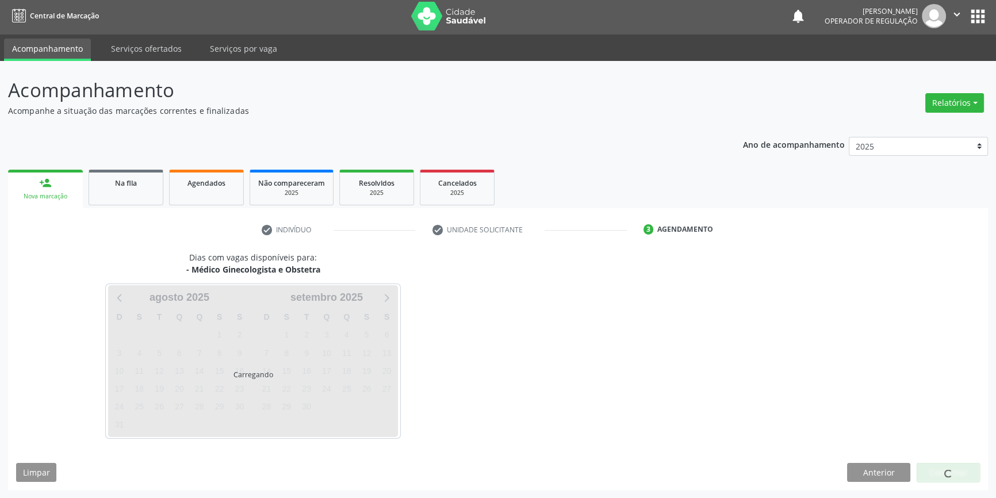
scroll to position [1, 0]
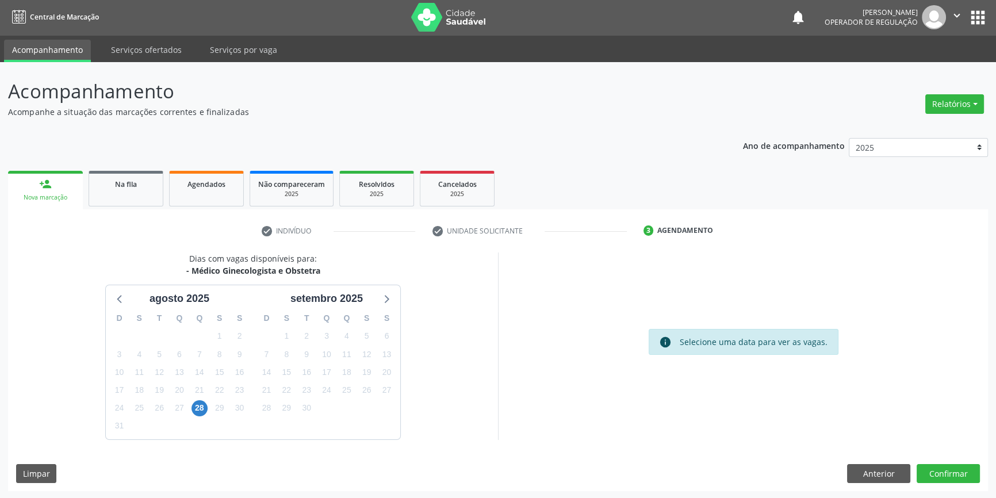
click at [190, 409] on div "28" at bounding box center [199, 408] width 20 height 18
click at [196, 407] on span "28" at bounding box center [199, 408] width 16 height 16
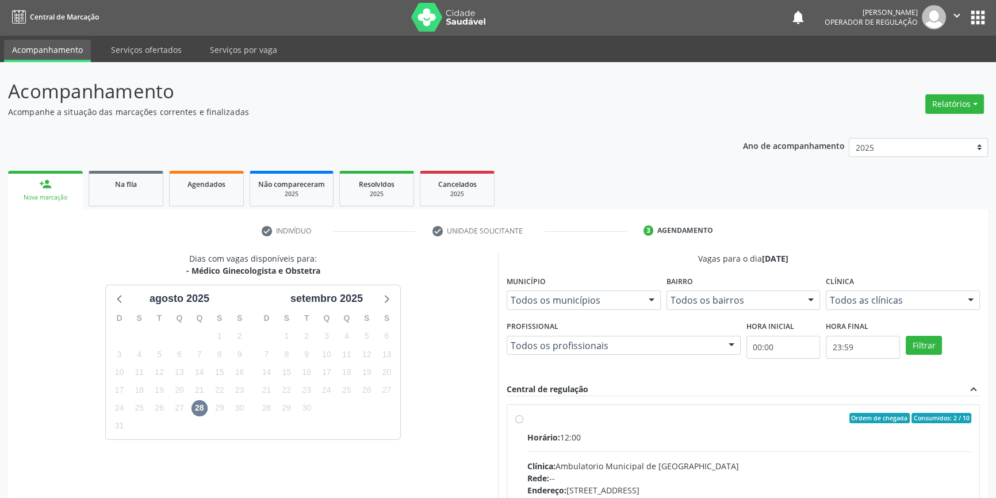
click at [543, 435] on span "Horário:" at bounding box center [543, 437] width 33 height 11
click at [523, 423] on input "Ordem de chegada Consumidos: 2 / 10 Horário: 12:00 Clínica: Ambulatorio Municip…" at bounding box center [519, 418] width 8 height 10
radio input "true"
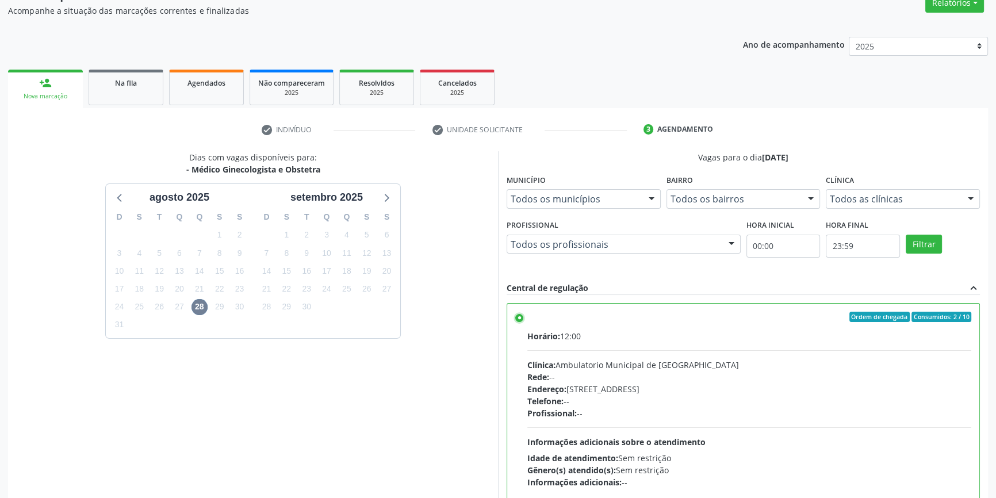
scroll to position [188, 0]
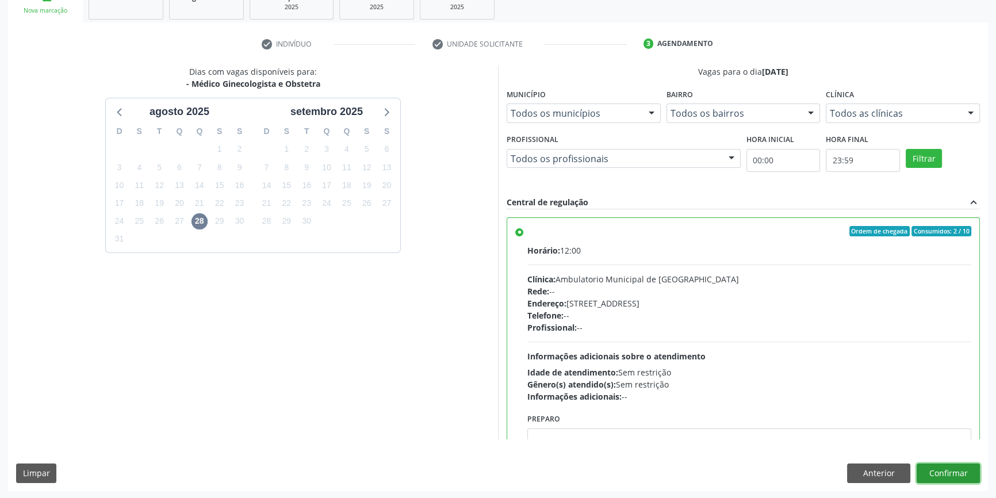
click at [946, 471] on button "Confirmar" at bounding box center [947, 473] width 63 height 20
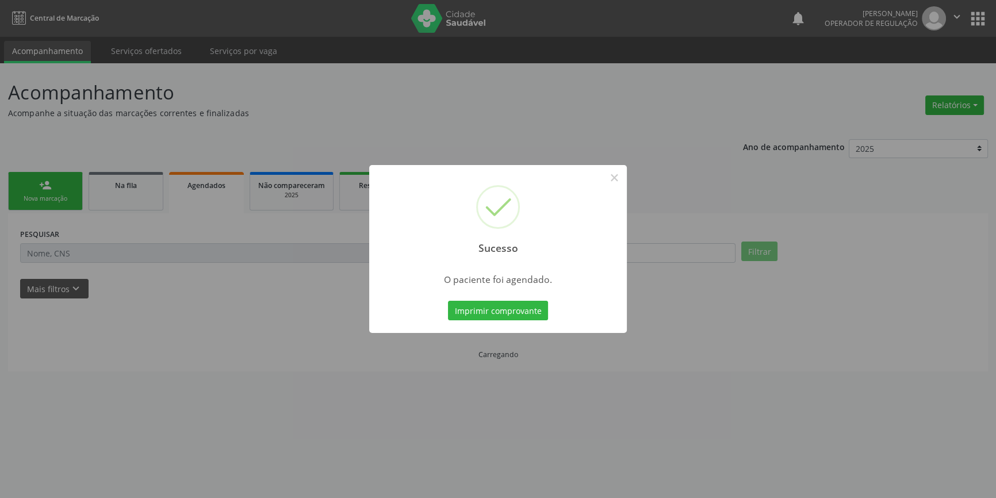
scroll to position [0, 0]
click at [479, 310] on button "Imprimir comprovante" at bounding box center [502, 311] width 100 height 20
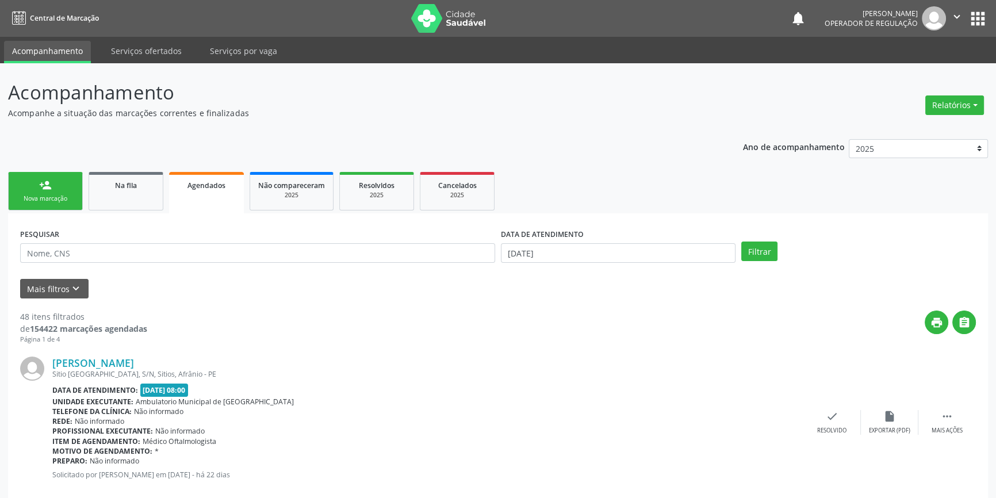
click at [48, 190] on div "person_add" at bounding box center [45, 185] width 13 height 13
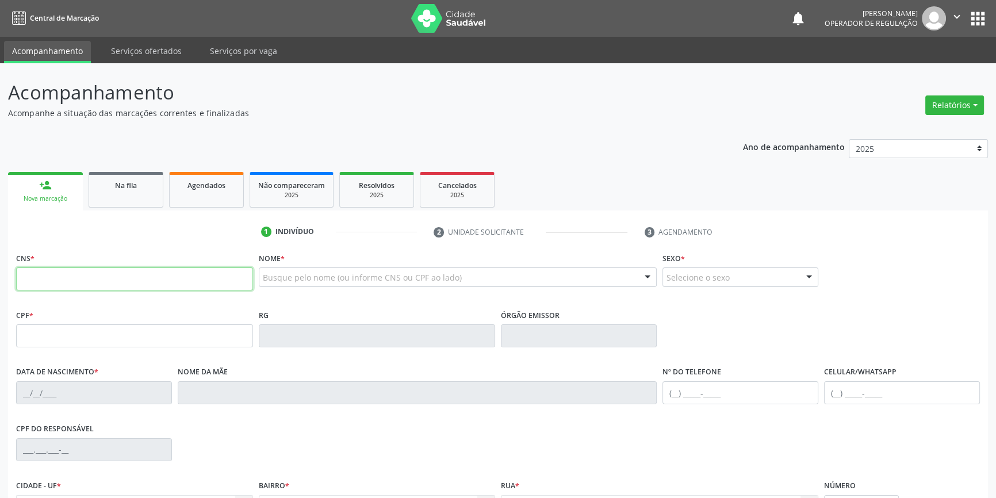
click at [122, 281] on input "text" at bounding box center [134, 278] width 237 height 23
type input "700 3039 9108 5633"
type input "124.641.224-16"
type input "06/01/1998"
type input "Tereza Coelho dos Santos"
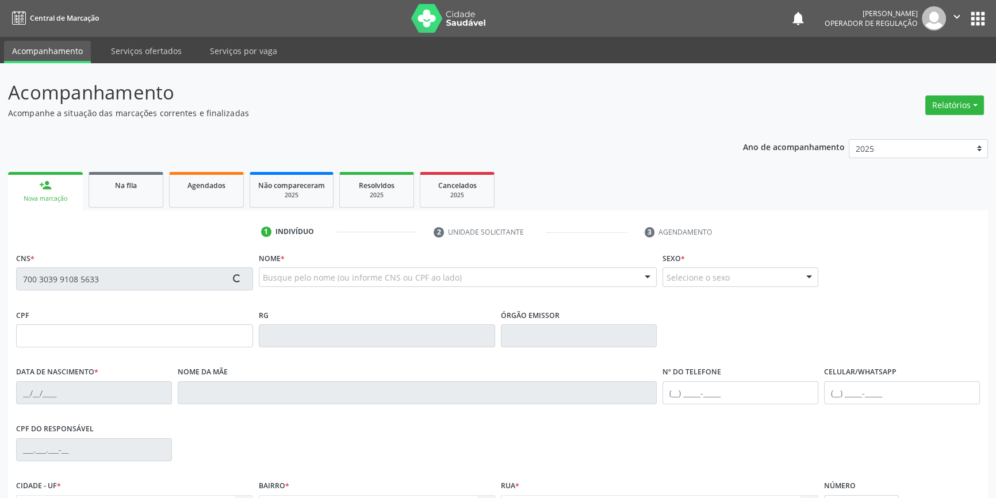
type input "(87) 99449-9667"
type input "18"
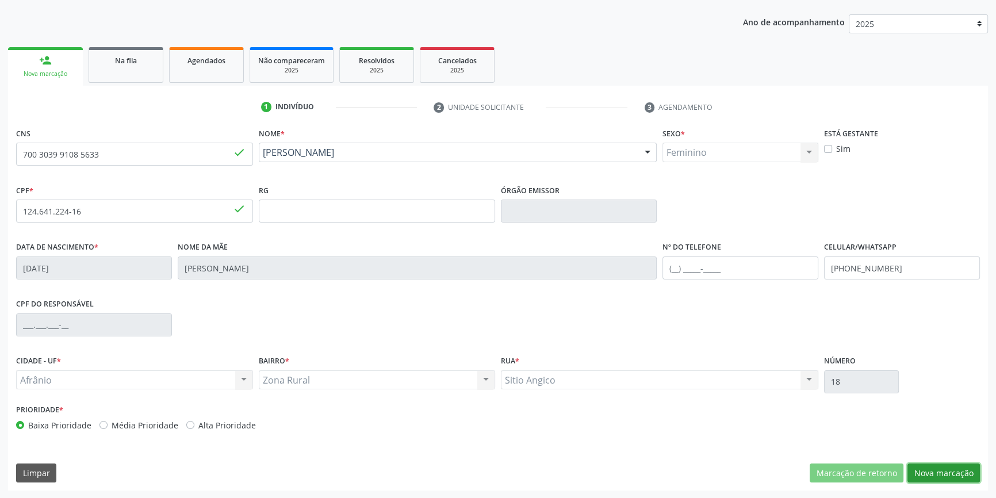
click at [926, 467] on button "Nova marcação" at bounding box center [943, 473] width 72 height 20
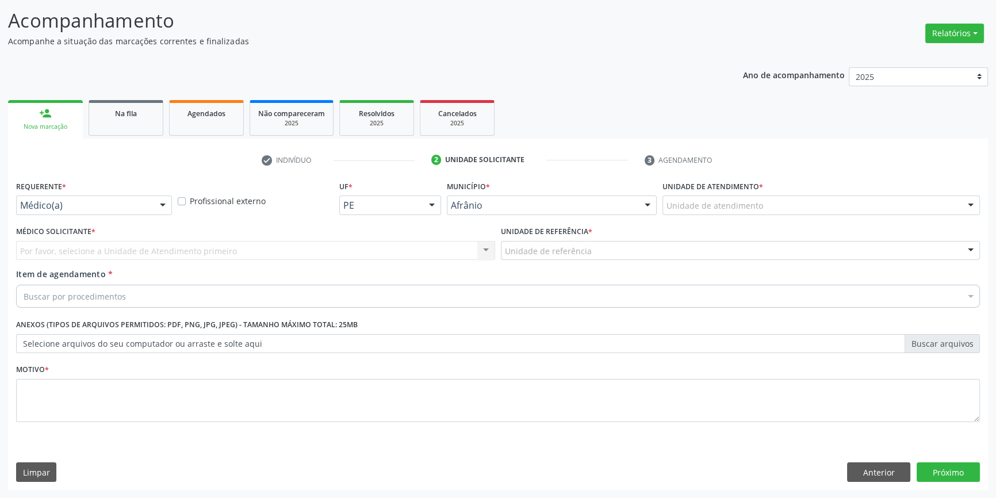
scroll to position [71, 0]
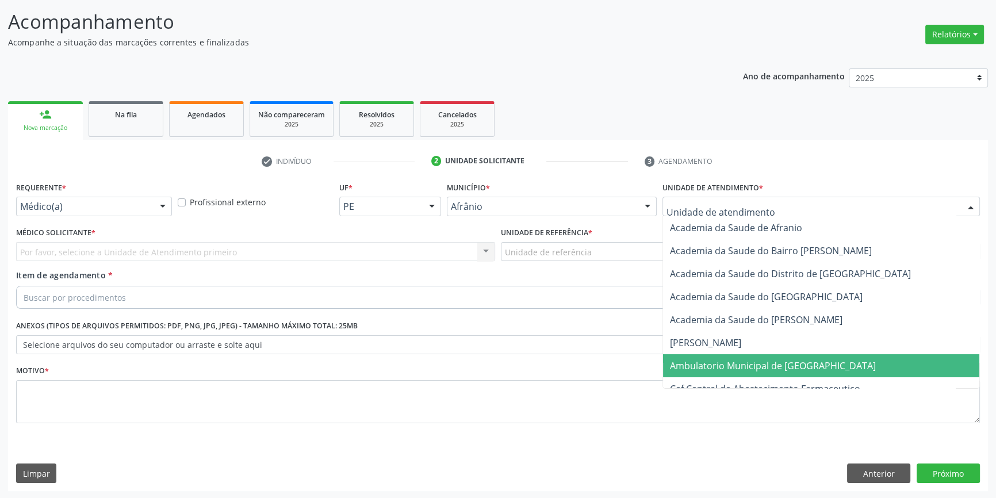
click at [746, 368] on span "Ambulatorio Municipal de [GEOGRAPHIC_DATA]" at bounding box center [773, 365] width 206 height 13
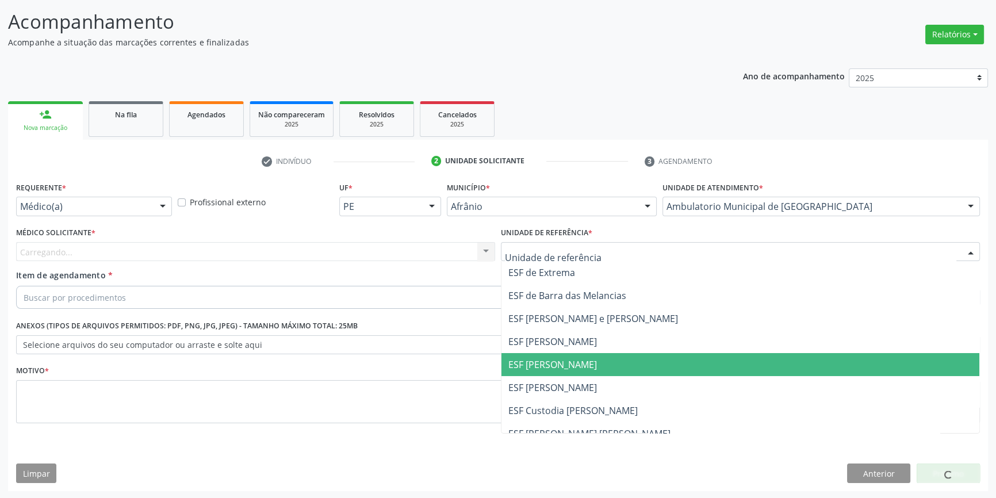
drag, startPoint x: 561, startPoint y: 369, endPoint x: 336, endPoint y: 272, distance: 244.9
click at [559, 369] on span "ESF [PERSON_NAME]" at bounding box center [552, 364] width 89 height 13
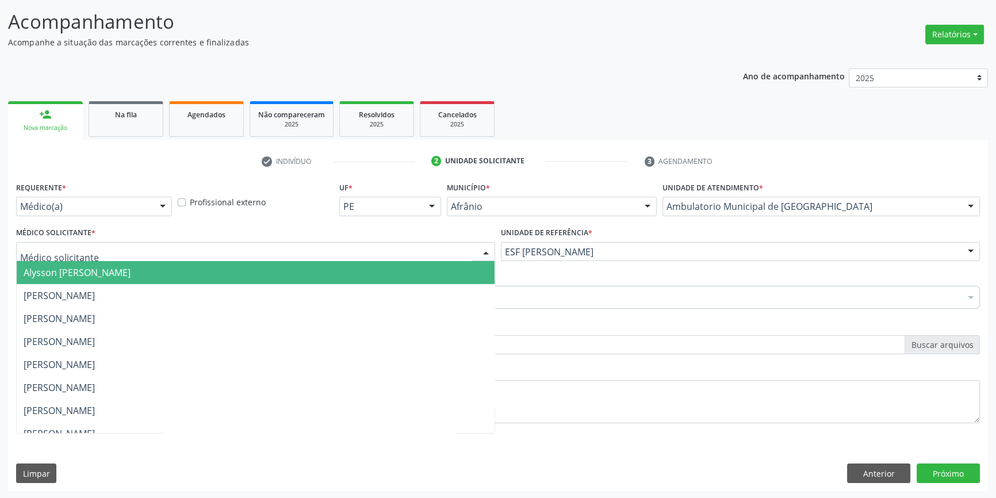
click at [291, 250] on div at bounding box center [255, 252] width 479 height 20
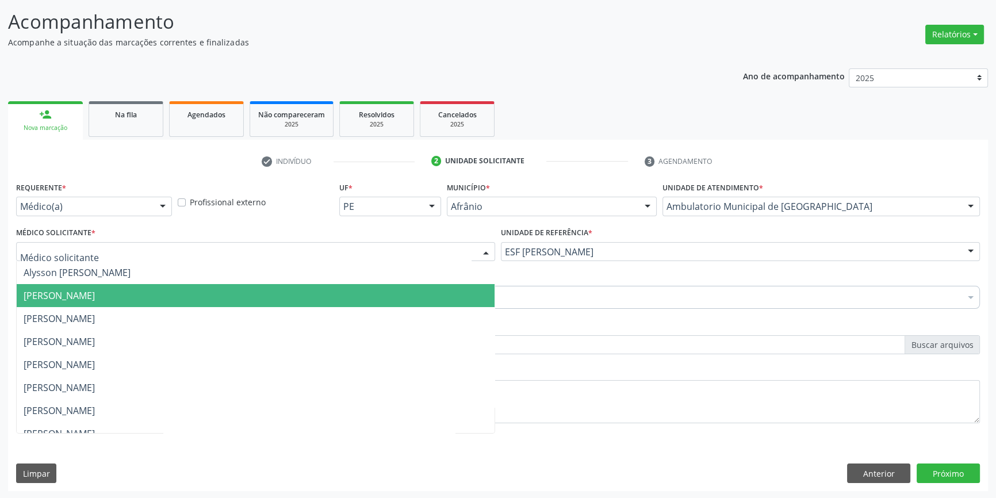
click at [168, 302] on span "[PERSON_NAME]" at bounding box center [256, 295] width 478 height 23
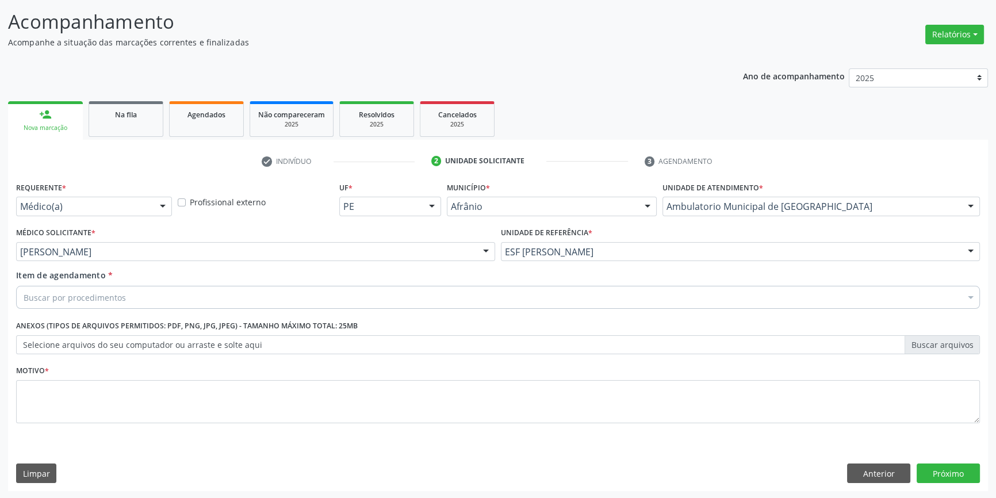
click at [168, 302] on div "Buscar por procedimentos" at bounding box center [498, 297] width 964 height 23
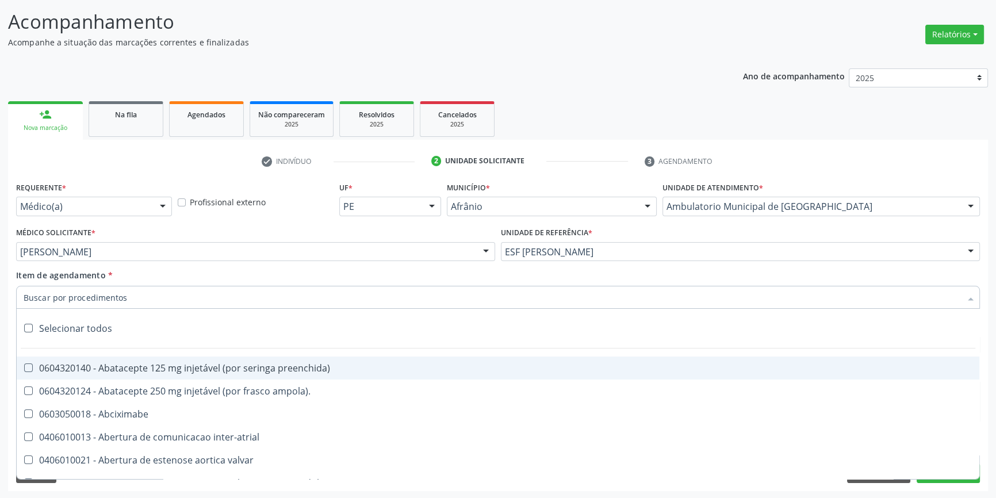
paste input "GINECOLOGISTA"
type input "GINECOLOGISTA"
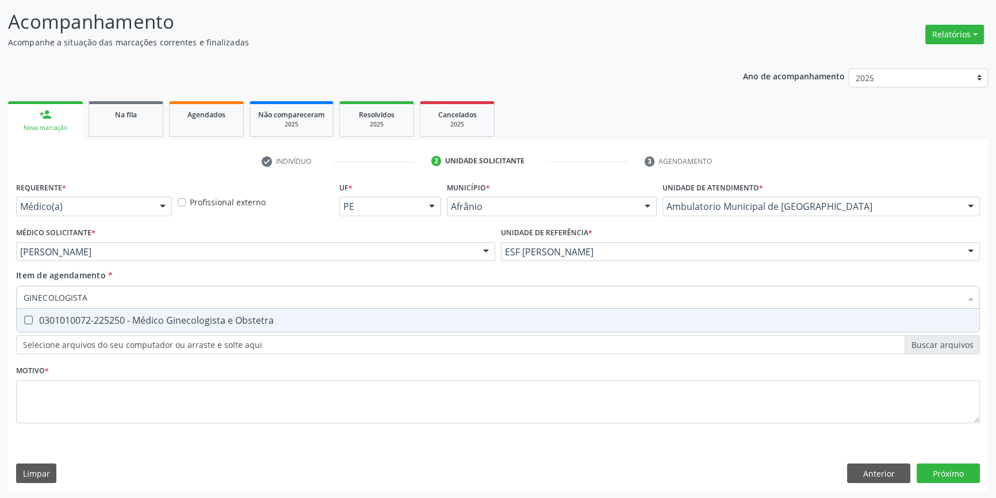
click at [174, 320] on div "0301010072-225250 - Médico Ginecologista e Obstetra" at bounding box center [498, 320] width 949 height 9
checkbox Obstetra "true"
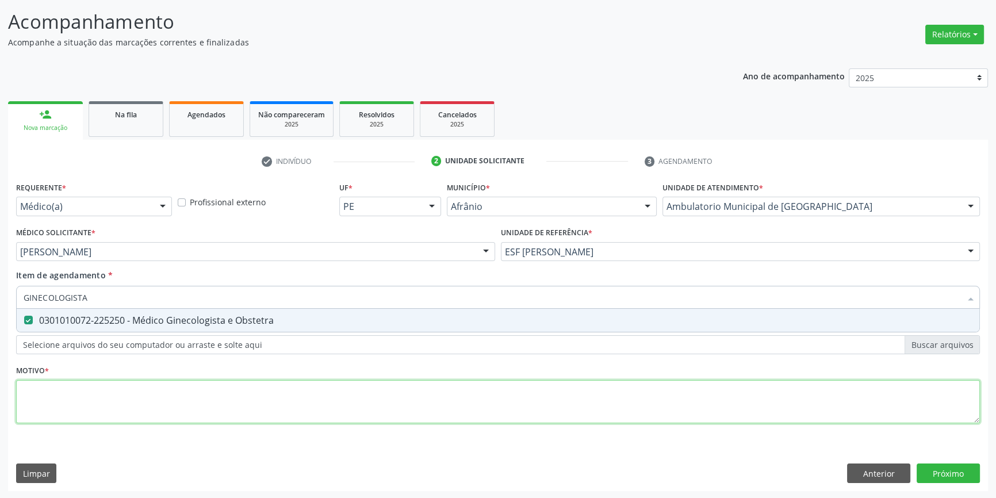
click at [125, 393] on div "Requerente * Médico(a) Médico(a) Enfermeiro(a) Paciente Nenhum resultado encont…" at bounding box center [498, 309] width 964 height 260
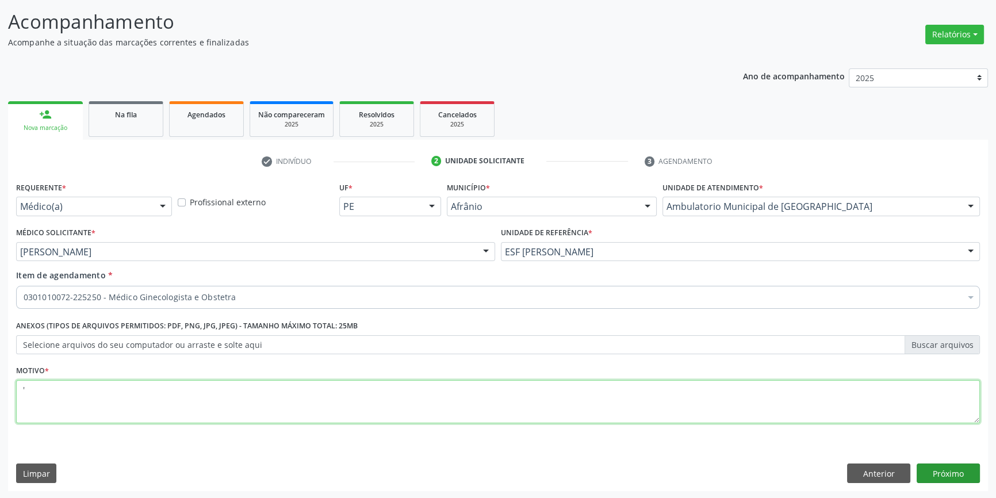
type textarea "'"
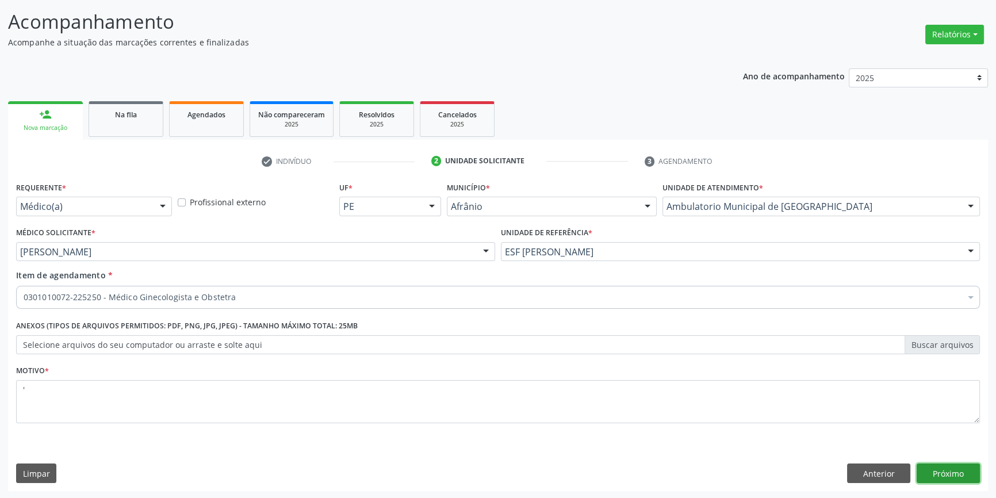
click at [964, 471] on button "Próximo" at bounding box center [947, 473] width 63 height 20
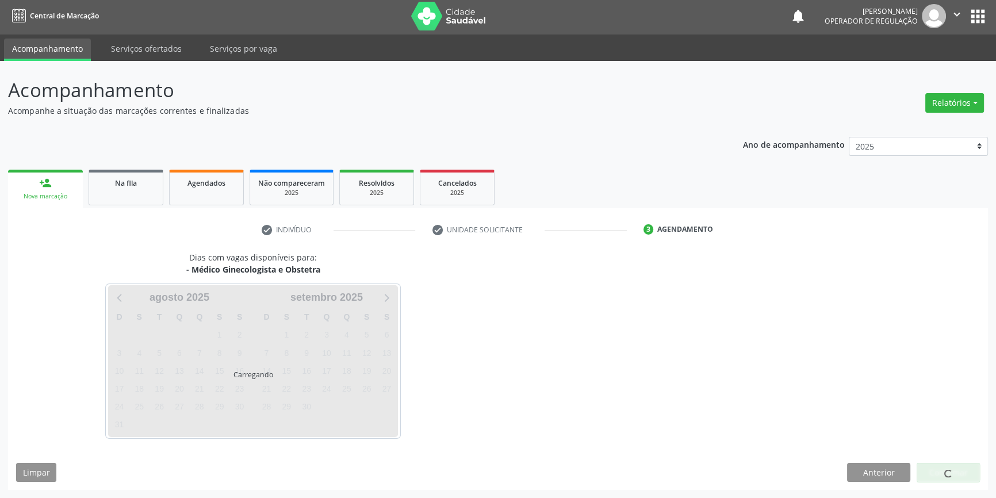
scroll to position [1, 0]
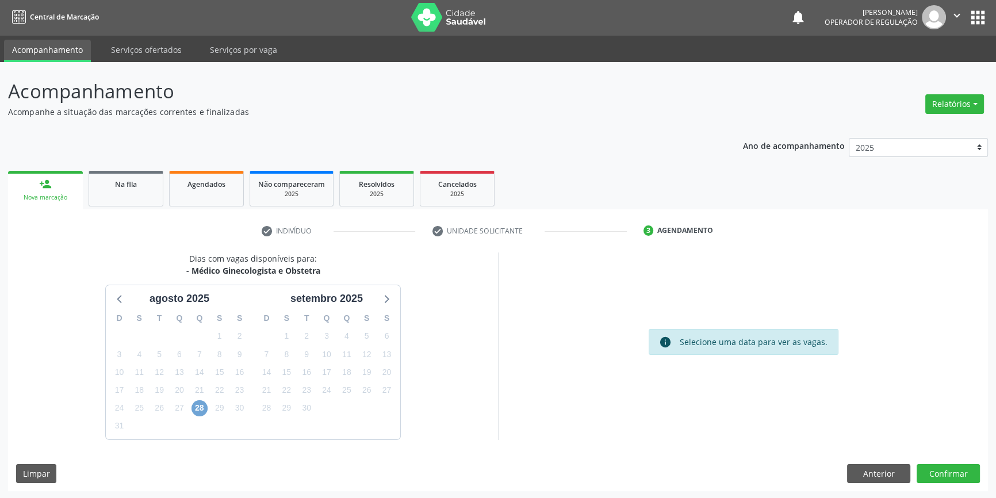
click at [196, 407] on span "28" at bounding box center [199, 408] width 16 height 16
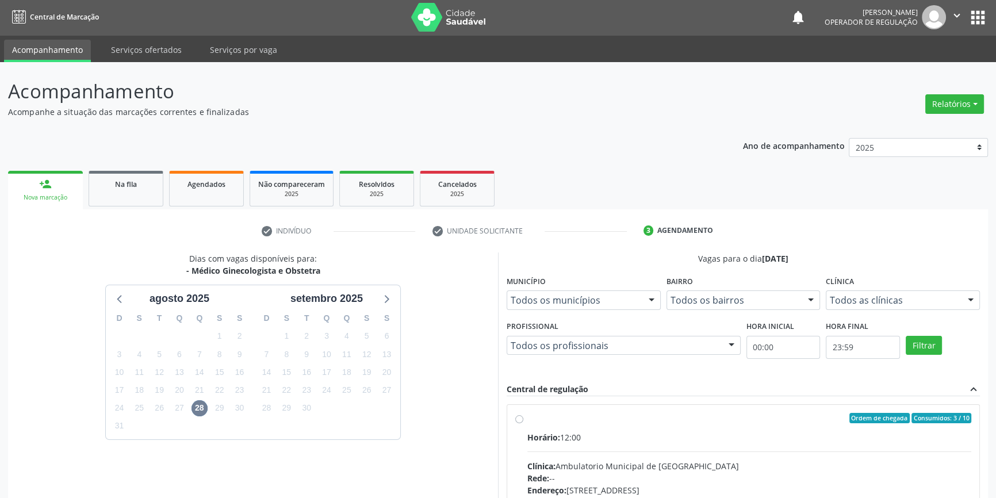
click at [553, 419] on div "Ordem de chegada Consumidos: 3 / 10" at bounding box center [749, 418] width 444 height 10
click at [523, 419] on input "Ordem de chegada Consumidos: 3 / 10 Horário: 12:00 Clínica: Ambulatorio Municip…" at bounding box center [519, 418] width 8 height 10
radio input "true"
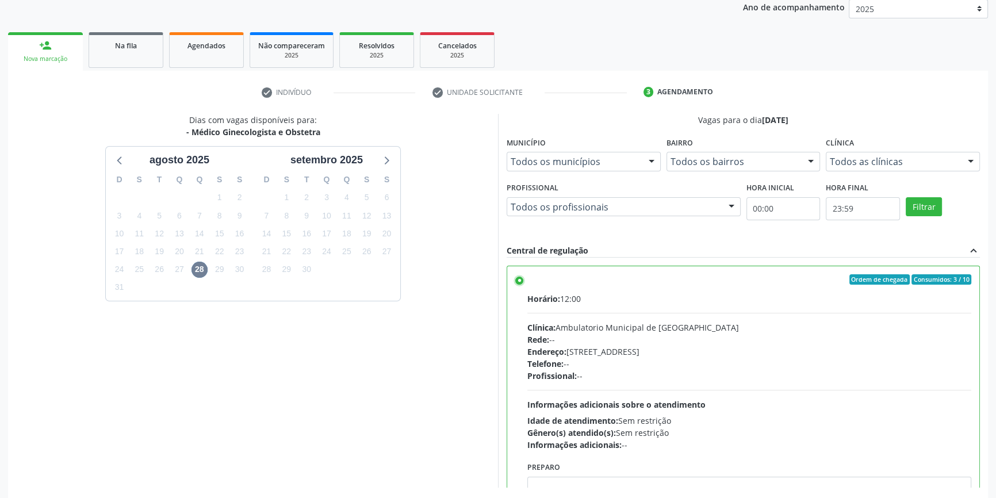
scroll to position [188, 0]
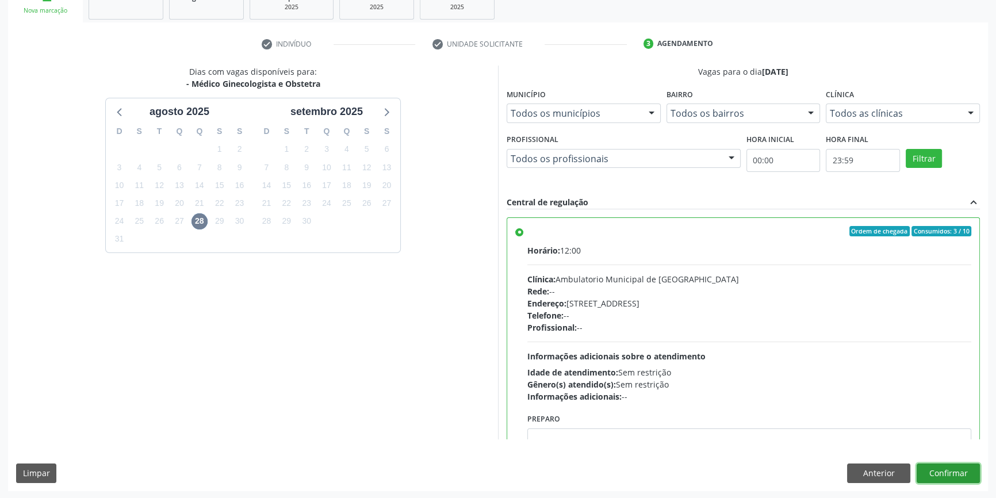
click at [948, 471] on button "Confirmar" at bounding box center [947, 473] width 63 height 20
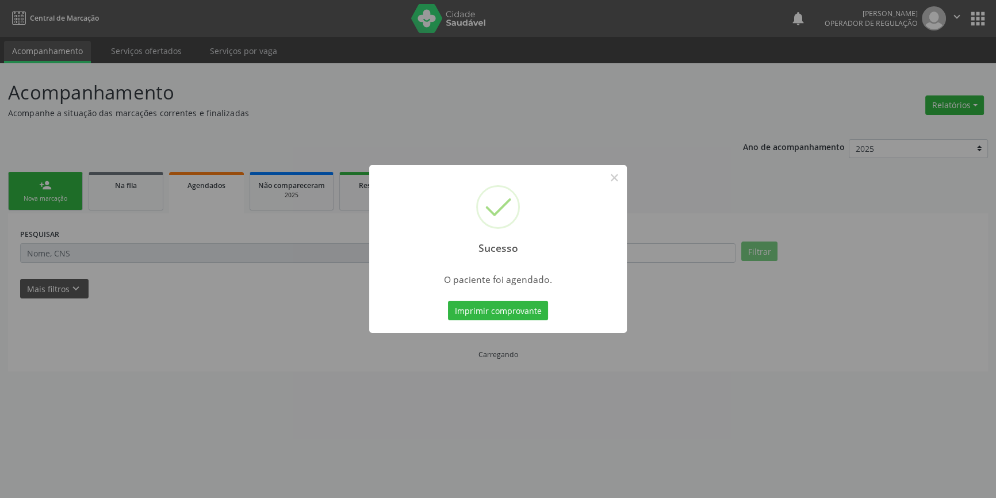
scroll to position [0, 0]
click at [504, 307] on button "Imprimir comprovante" at bounding box center [502, 311] width 100 height 20
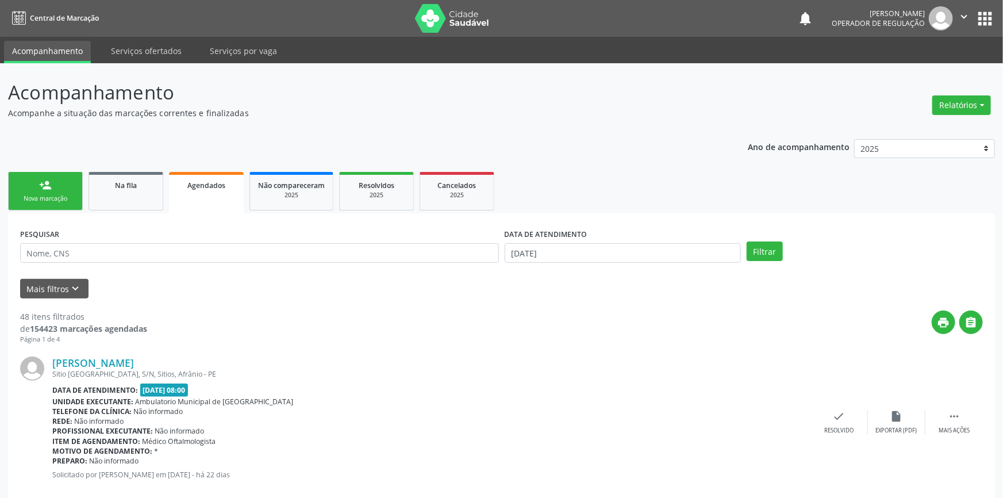
click at [76, 182] on link "person_add Nova marcação" at bounding box center [45, 191] width 75 height 39
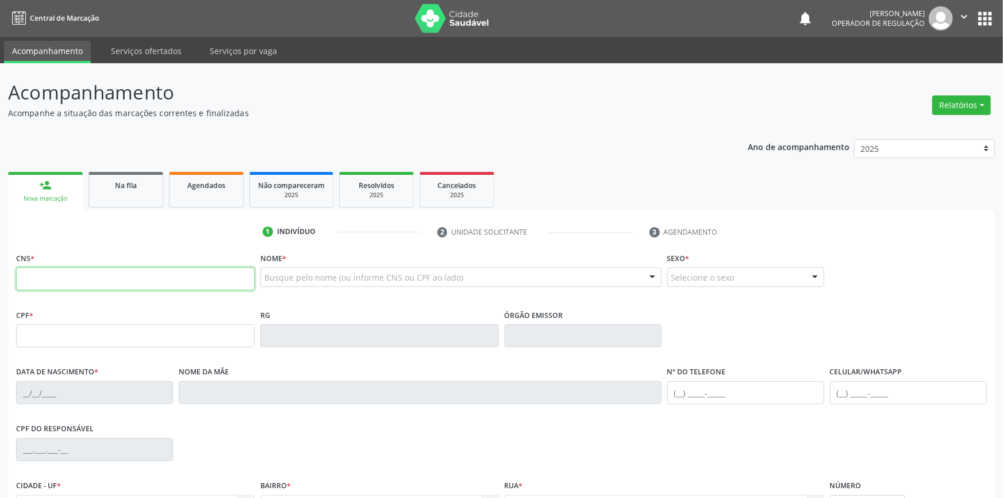
click at [30, 273] on input "text" at bounding box center [135, 278] width 239 height 23
type input "704 2002 3002 8182"
type input "039.496.594-98"
type input "30/05/1978"
type input "Maria Irene da Paixão Rodrigues"
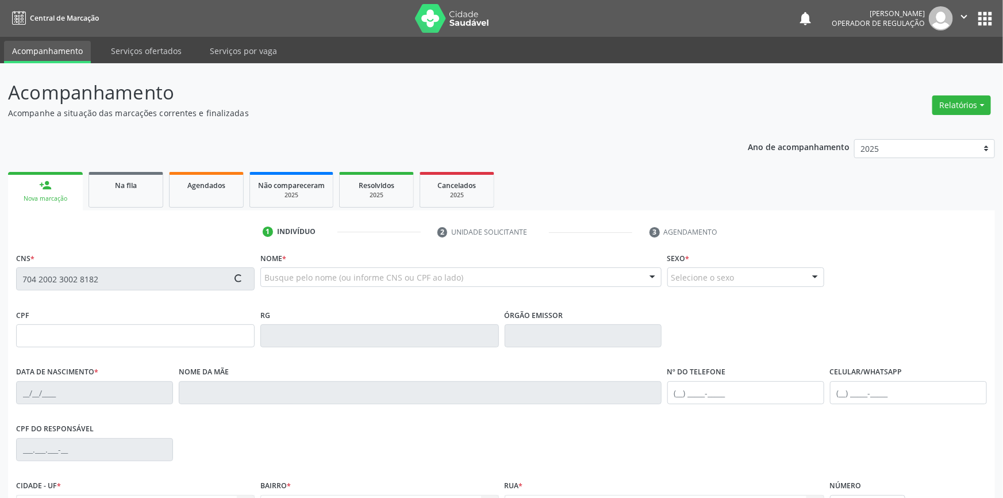
type input "(87) 98845-7521"
type input "42"
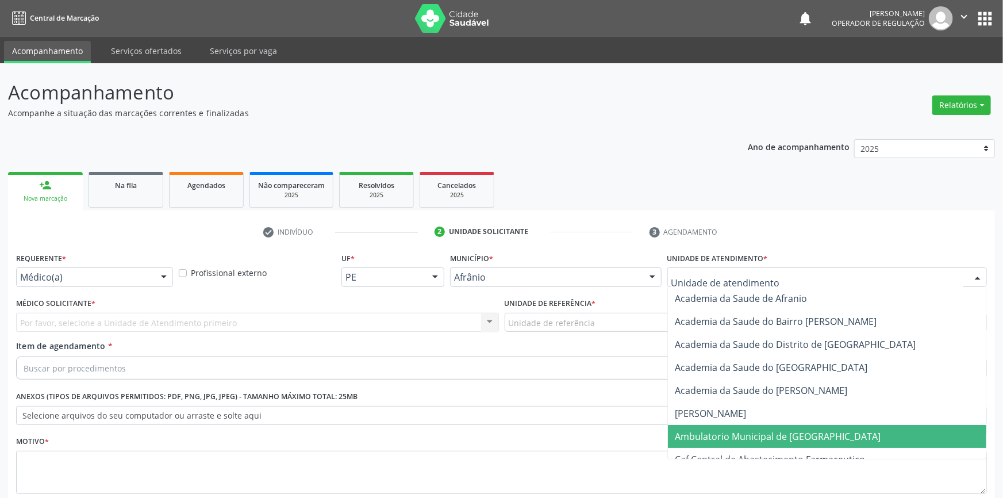
click at [770, 430] on span "Ambulatorio Municipal de [GEOGRAPHIC_DATA]" at bounding box center [778, 436] width 206 height 13
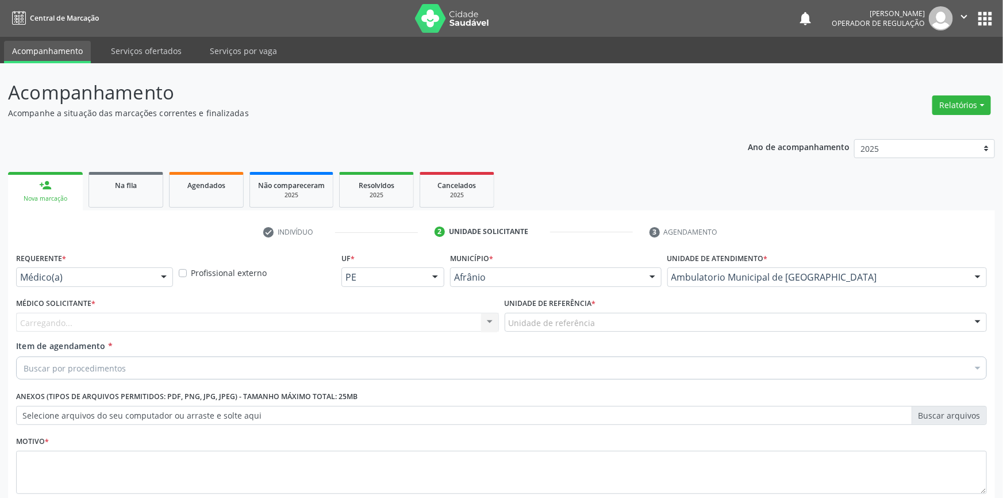
drag, startPoint x: 616, startPoint y: 247, endPoint x: 597, endPoint y: 344, distance: 98.9
click at [615, 313] on div "Unidade de referência" at bounding box center [746, 323] width 483 height 20
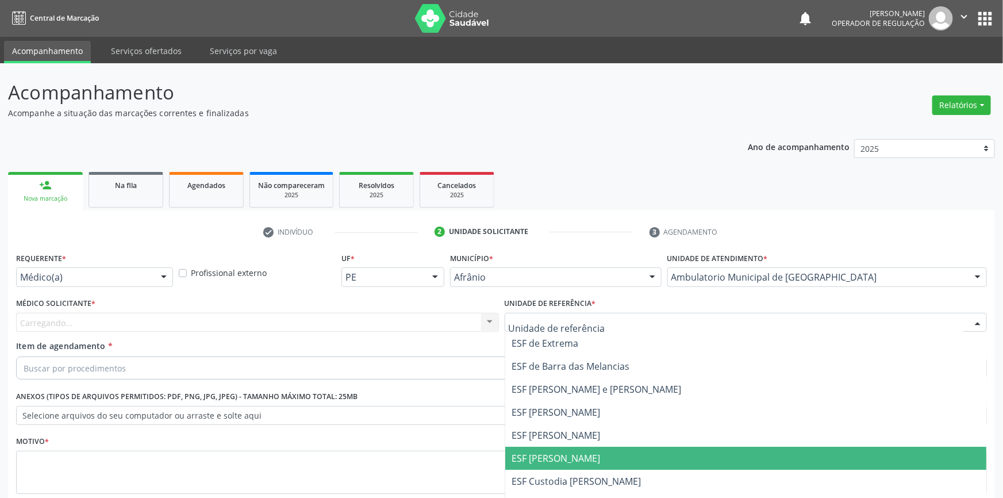
drag, startPoint x: 578, startPoint y: 378, endPoint x: 571, endPoint y: 375, distance: 6.9
click at [577, 447] on span "ESF [PERSON_NAME]" at bounding box center [746, 458] width 482 height 23
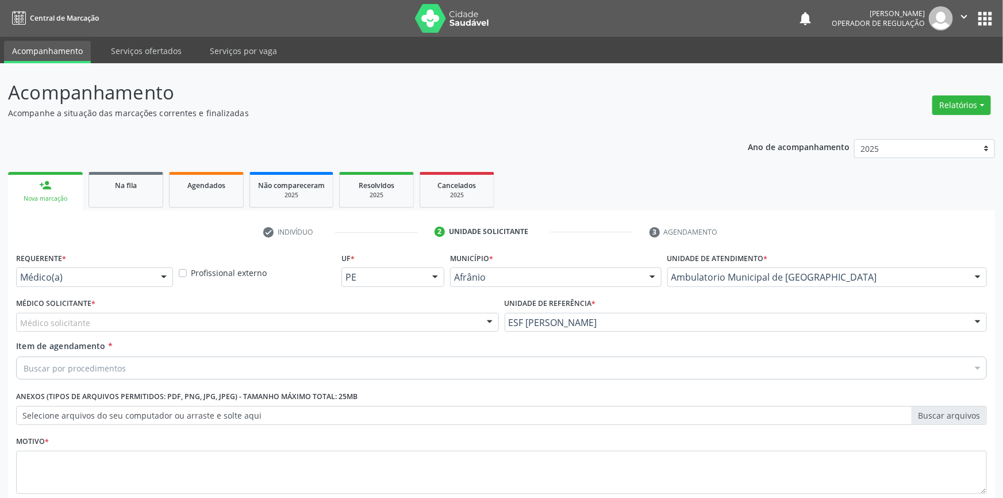
click at [328, 313] on div "Médico solicitante" at bounding box center [257, 323] width 483 height 20
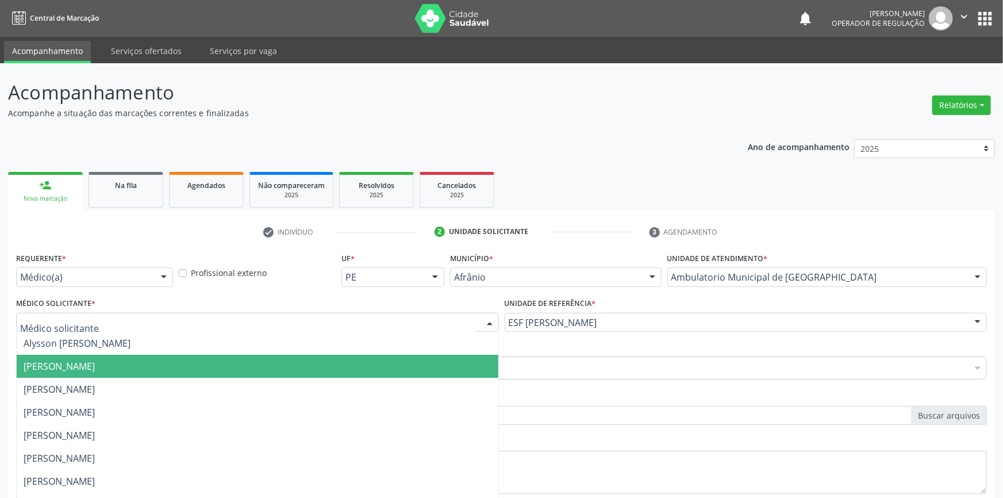
click at [188, 355] on span "[PERSON_NAME]" at bounding box center [258, 366] width 482 height 23
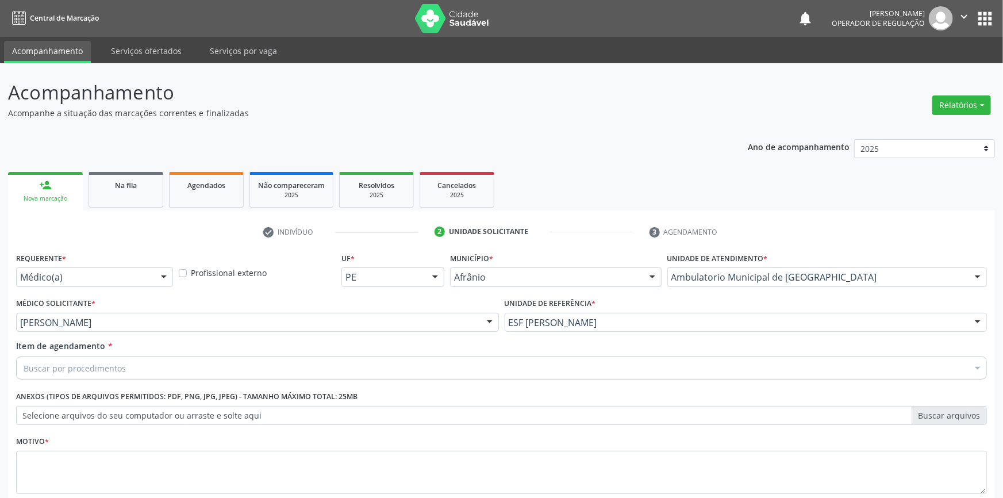
click at [147, 356] on div "Buscar por procedimentos" at bounding box center [501, 367] width 971 height 23
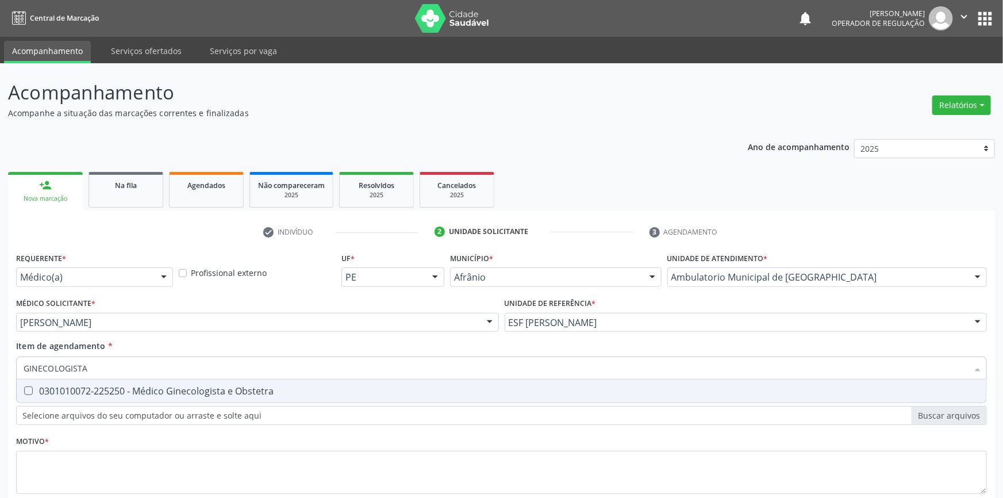
click at [124, 386] on div "0301010072-225250 - Médico Ginecologista e Obstetra" at bounding box center [502, 390] width 956 height 9
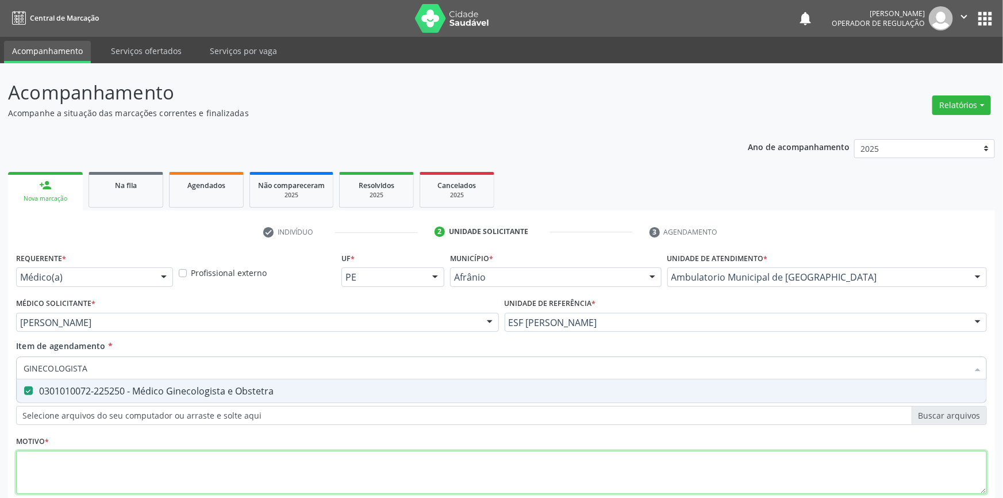
click at [120, 408] on div "Requerente * Médico(a) Médico(a) Enfermeiro(a) Paciente Nenhum resultado encont…" at bounding box center [501, 380] width 971 height 260
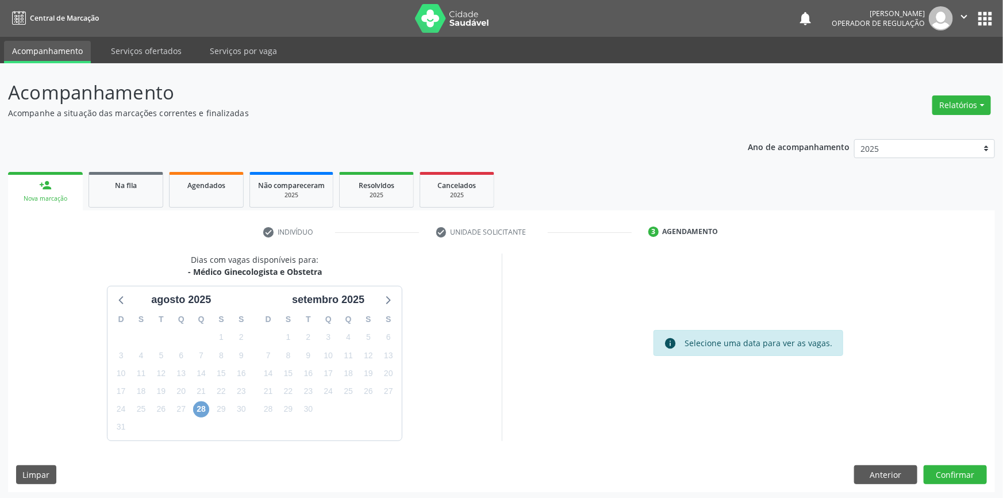
click at [198, 403] on span "28" at bounding box center [201, 409] width 16 height 16
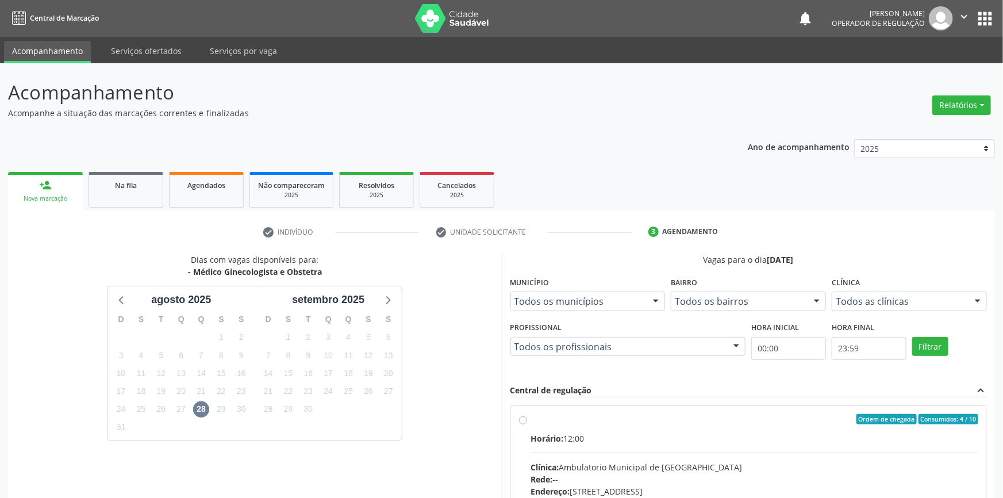
click at [555, 426] on label "Ordem de chegada Consumidos: 4 / 10 Horário: 12:00 Clínica: Ambulatorio Municip…" at bounding box center [755, 502] width 448 height 177
click at [527, 424] on input "Ordem de chegada Consumidos: 4 / 10 Horário: 12:00 Clínica: Ambulatorio Municip…" at bounding box center [523, 419] width 8 height 10
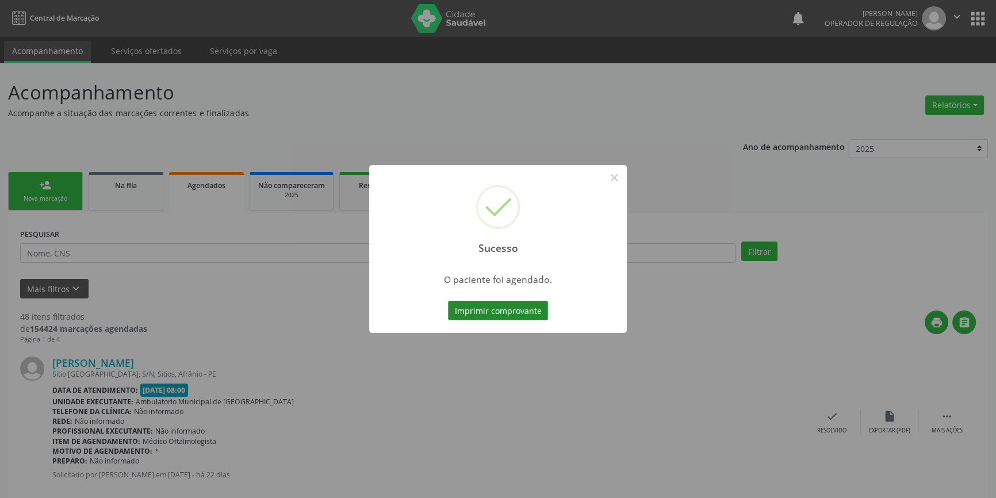
click at [517, 314] on button "Imprimir comprovante" at bounding box center [498, 311] width 100 height 20
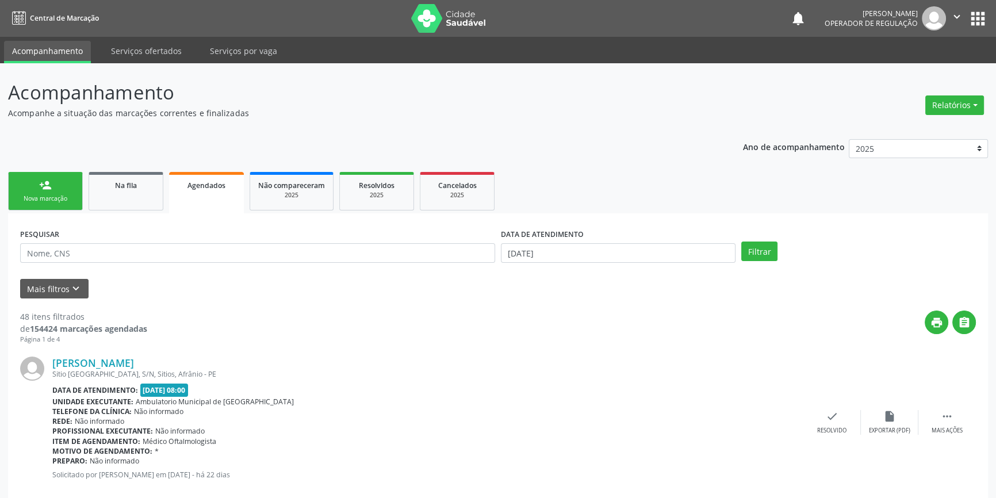
click at [52, 192] on link "person_add Nova marcação" at bounding box center [45, 191] width 75 height 39
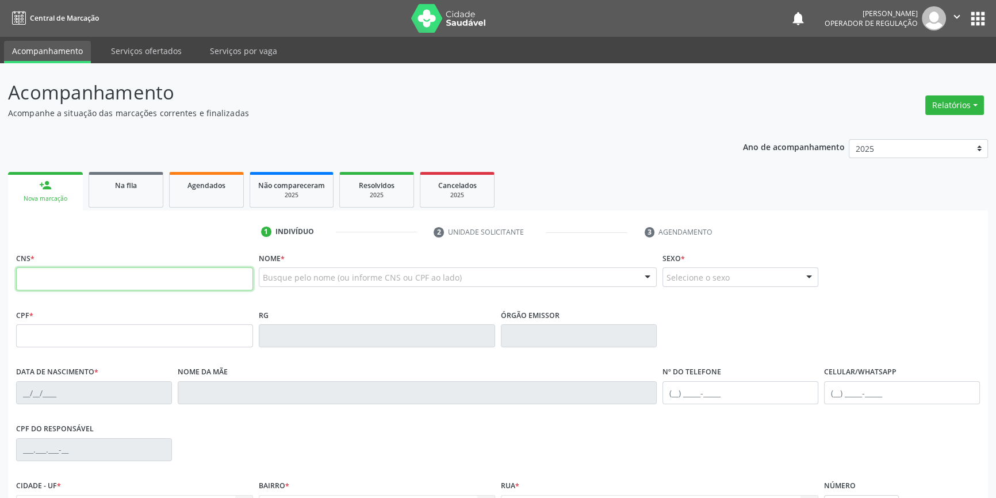
click at [96, 281] on input "text" at bounding box center [134, 278] width 237 height 23
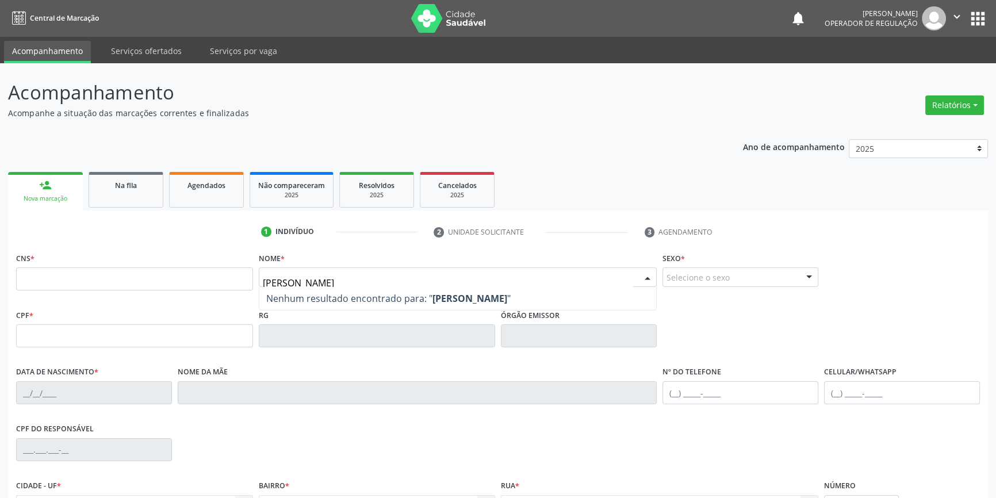
type input "solange ca"
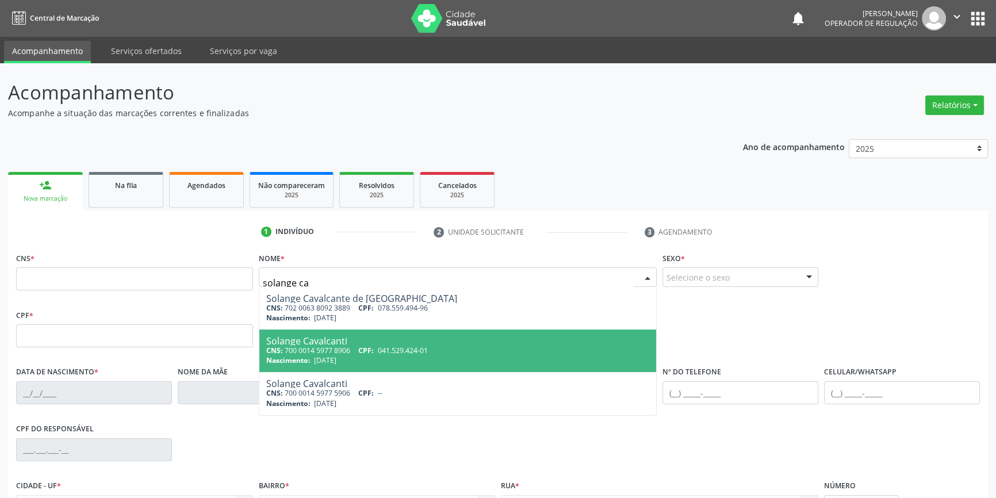
click at [362, 352] on span "CPF:" at bounding box center [366, 351] width 16 height 10
type input "700 0014 5977 8906"
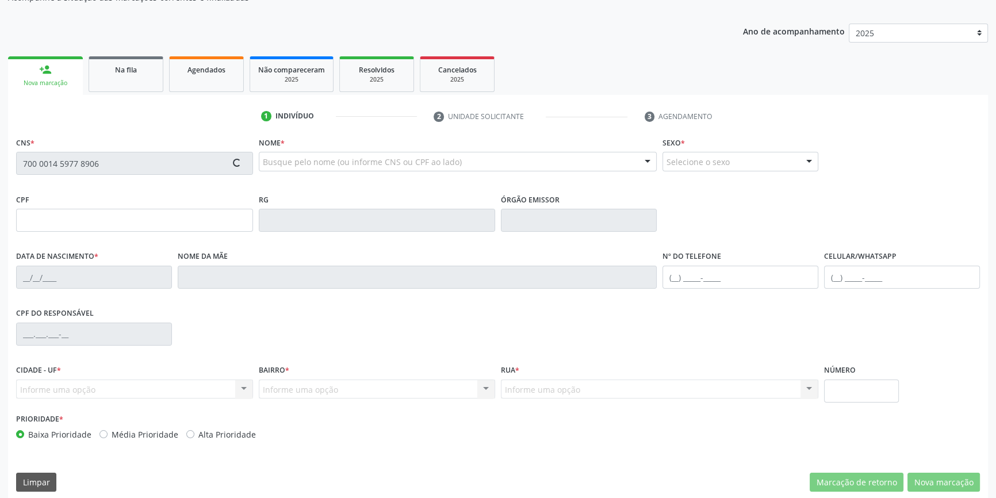
scroll to position [125, 0]
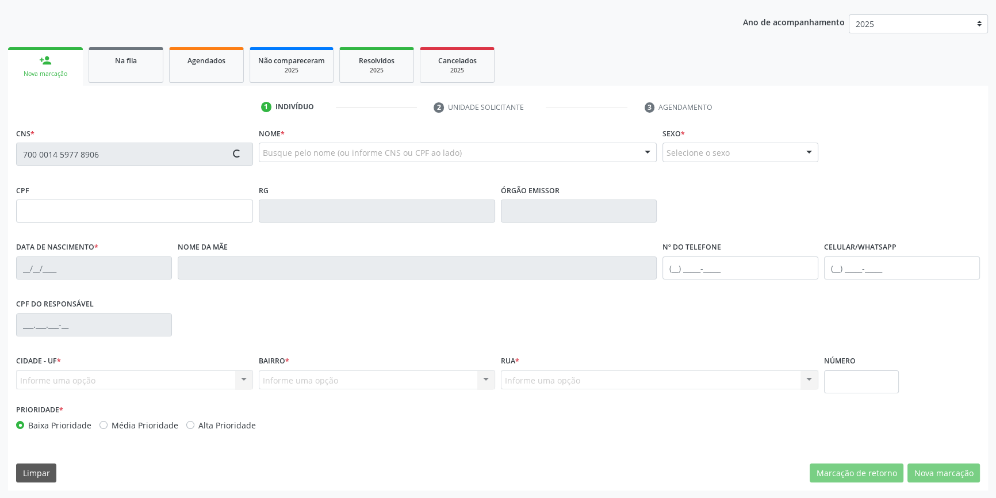
type input "041.529.424-01"
type input "14/09/1975"
type input "Maria do Socorro Cavalcanti"
type input "(87) 98833-5769"
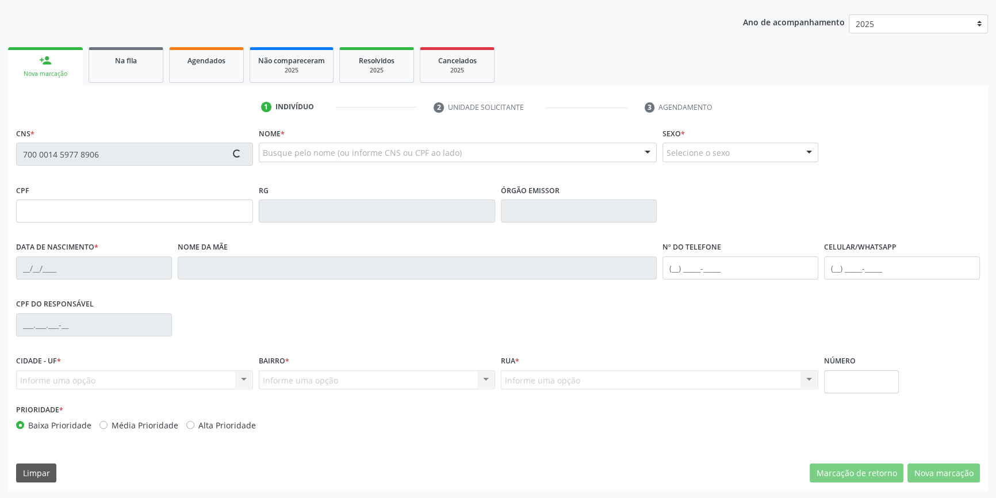
type input "5"
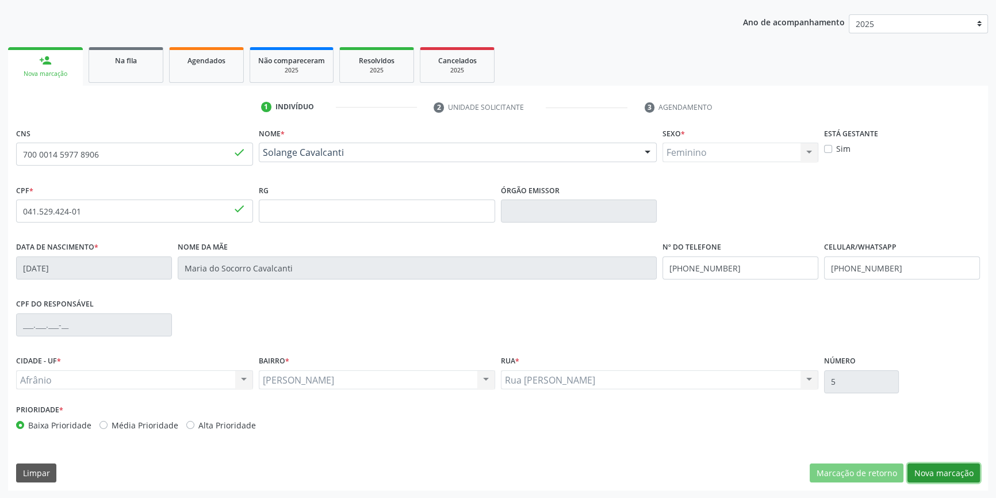
click at [933, 470] on button "Nova marcação" at bounding box center [943, 473] width 72 height 20
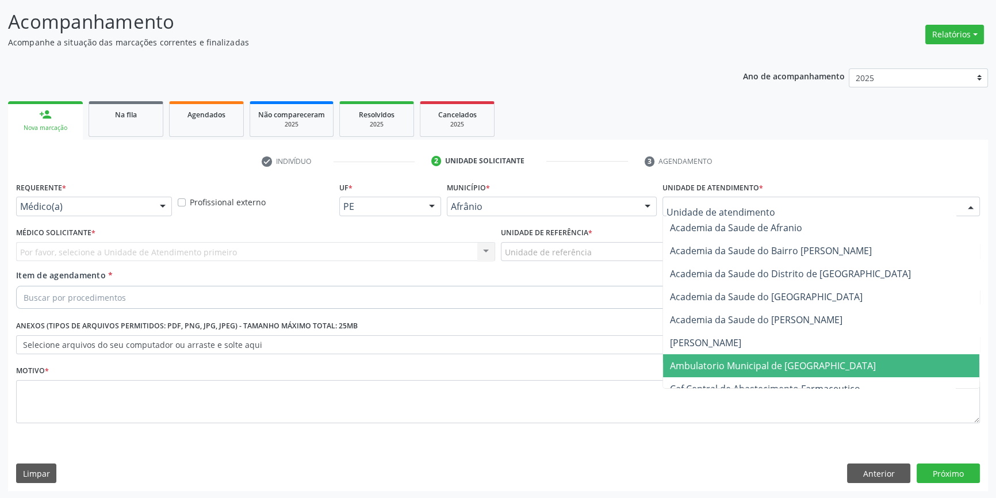
click at [728, 368] on span "Ambulatorio Municipal de [GEOGRAPHIC_DATA]" at bounding box center [773, 365] width 206 height 13
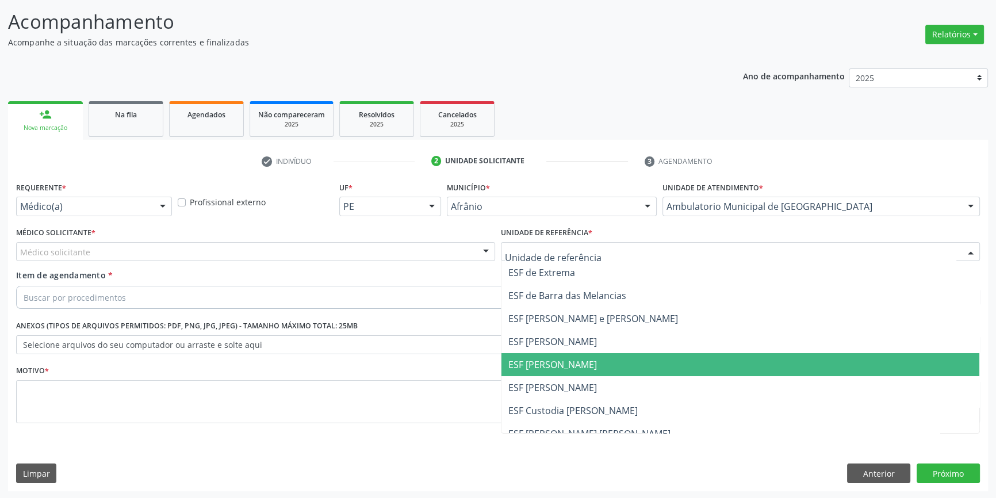
drag, startPoint x: 563, startPoint y: 360, endPoint x: 511, endPoint y: 332, distance: 59.7
click at [558, 358] on span "ESF [PERSON_NAME]" at bounding box center [552, 364] width 89 height 13
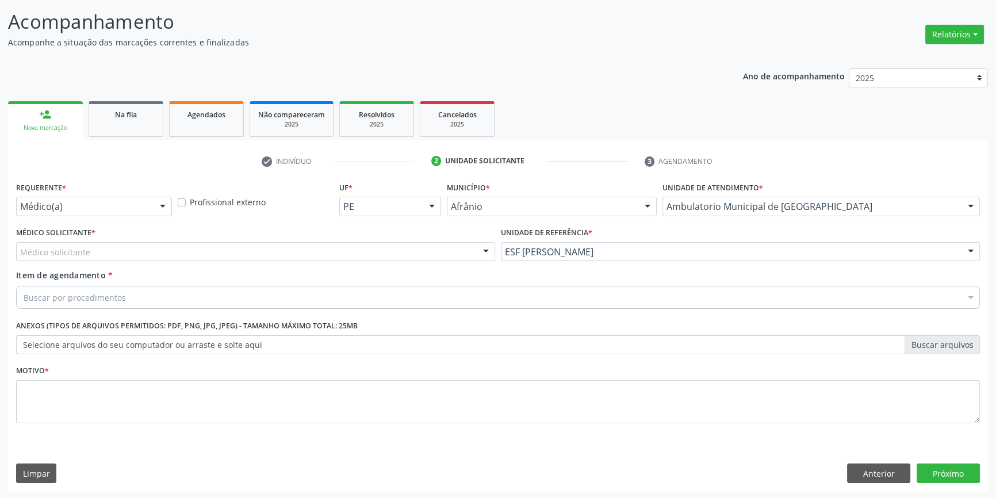
click at [313, 246] on div "Médico solicitante" at bounding box center [255, 252] width 479 height 20
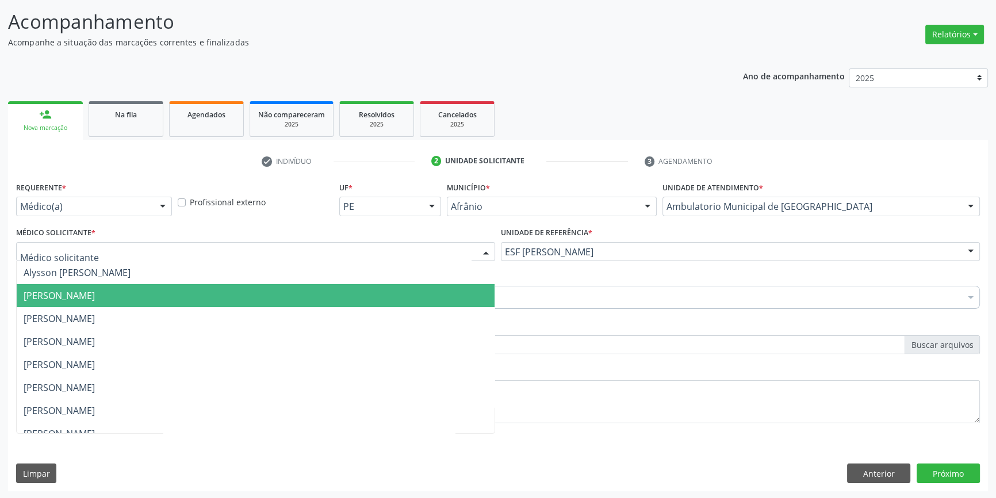
click at [180, 291] on span "[PERSON_NAME]" at bounding box center [256, 295] width 478 height 23
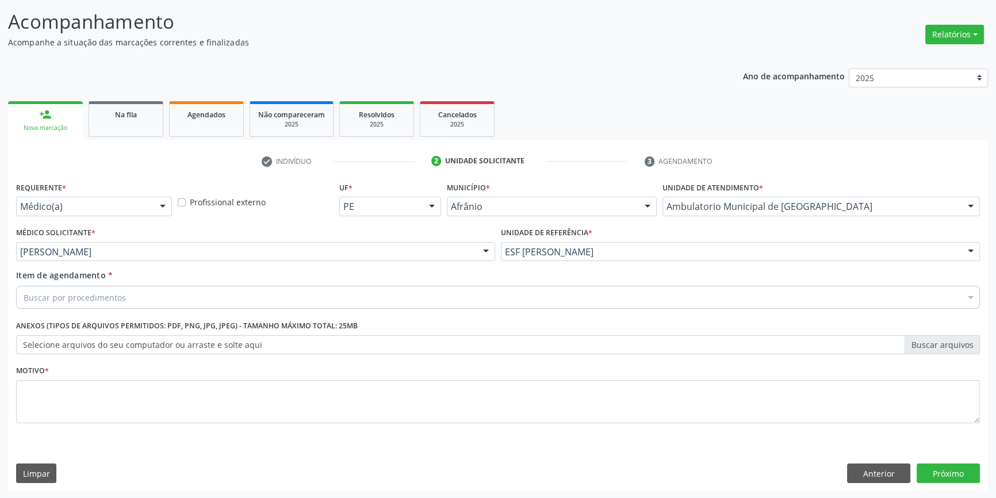
click at [159, 293] on div "Buscar por procedimentos" at bounding box center [498, 297] width 964 height 23
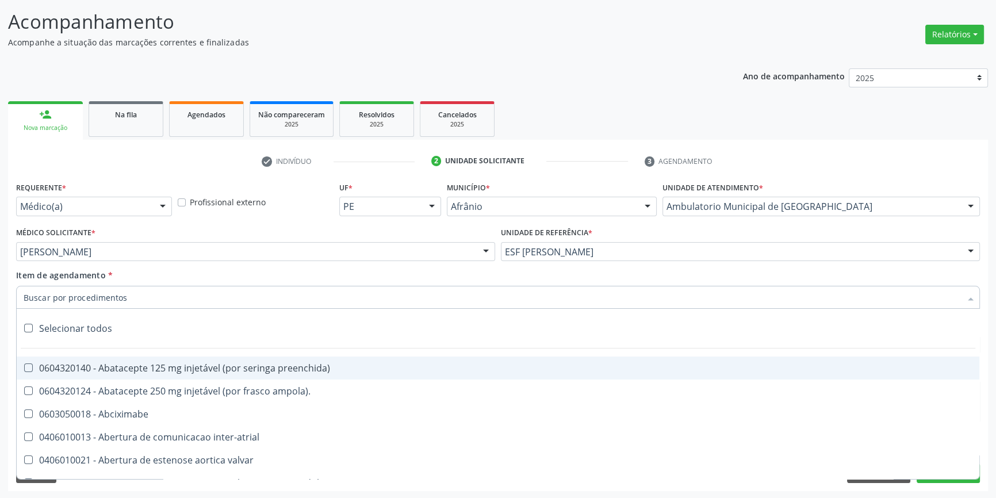
paste input "GINECOLOGISTA"
type input "GINECOLOGISTA"
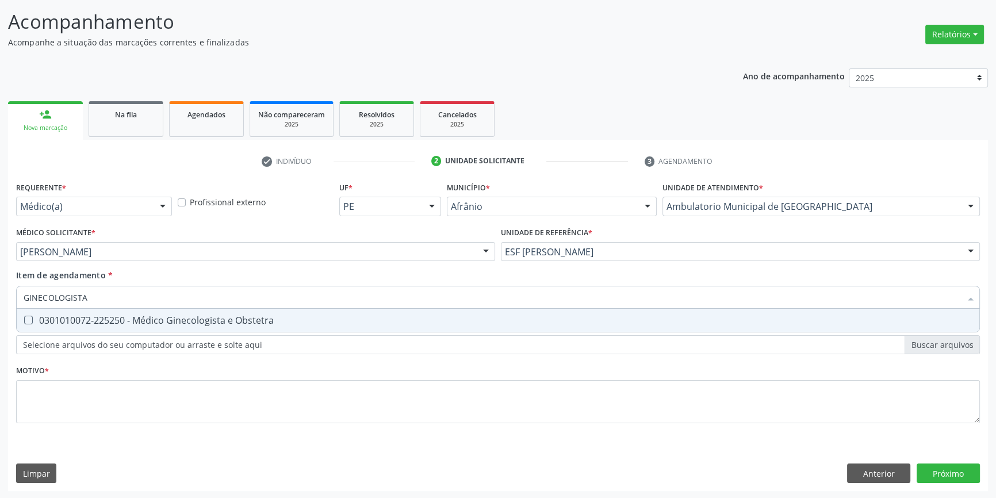
click at [159, 319] on div "0301010072-225250 - Médico Ginecologista e Obstetra" at bounding box center [498, 320] width 949 height 9
checkbox Obstetra "true"
click at [140, 427] on div "Requerente * Médico(a) Médico(a) Enfermeiro(a) Paciente Nenhum resultado encont…" at bounding box center [498, 309] width 964 height 260
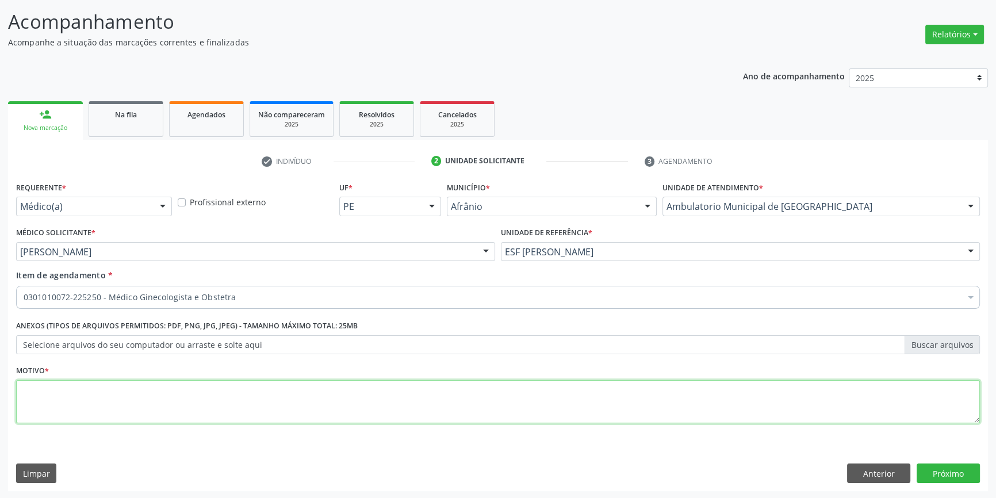
click at [141, 408] on textarea at bounding box center [498, 402] width 964 height 44
type textarea "'"
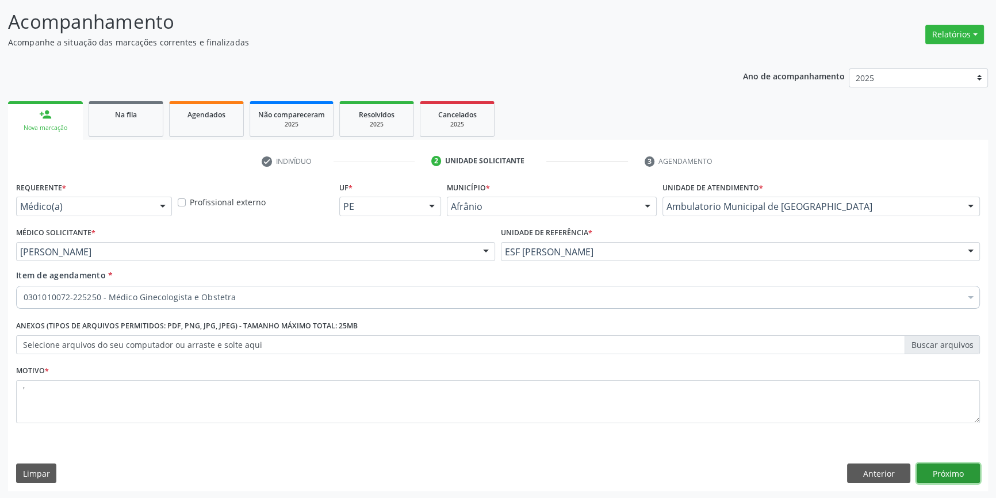
click at [962, 471] on button "Próximo" at bounding box center [947, 473] width 63 height 20
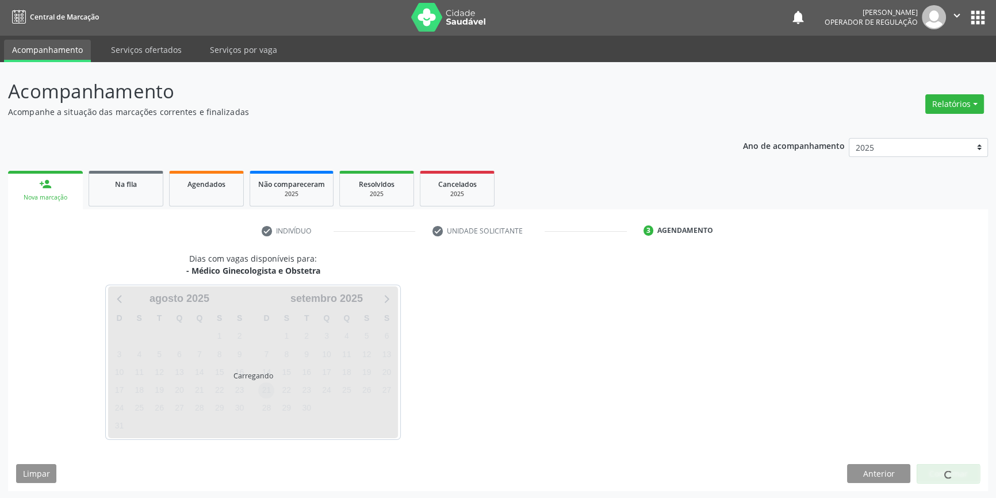
scroll to position [1, 0]
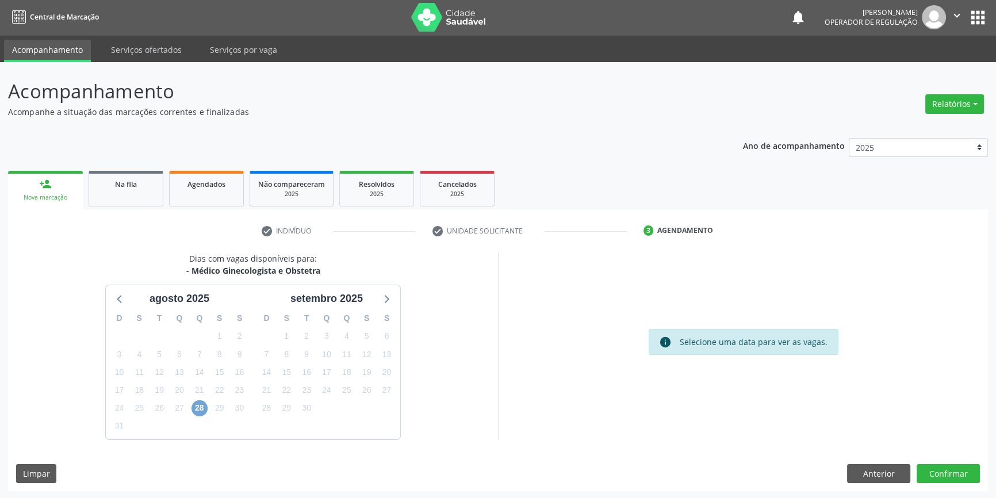
click at [203, 406] on span "28" at bounding box center [199, 408] width 16 height 16
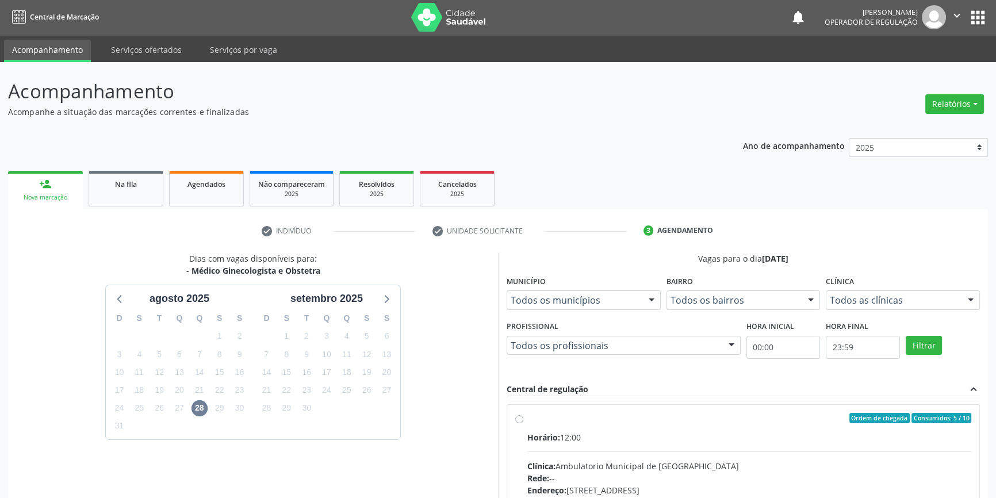
click at [528, 416] on div "Ordem de chegada Consumidos: 5 / 10" at bounding box center [749, 418] width 444 height 10
click at [523, 416] on input "Ordem de chegada Consumidos: 5 / 10 Horário: 12:00 Clínica: Ambulatorio Municip…" at bounding box center [519, 418] width 8 height 10
radio input "true"
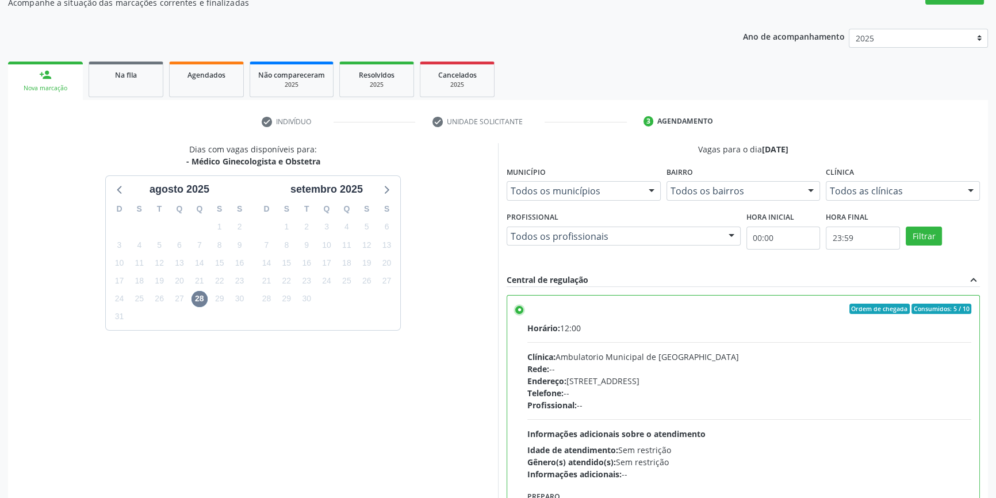
scroll to position [188, 0]
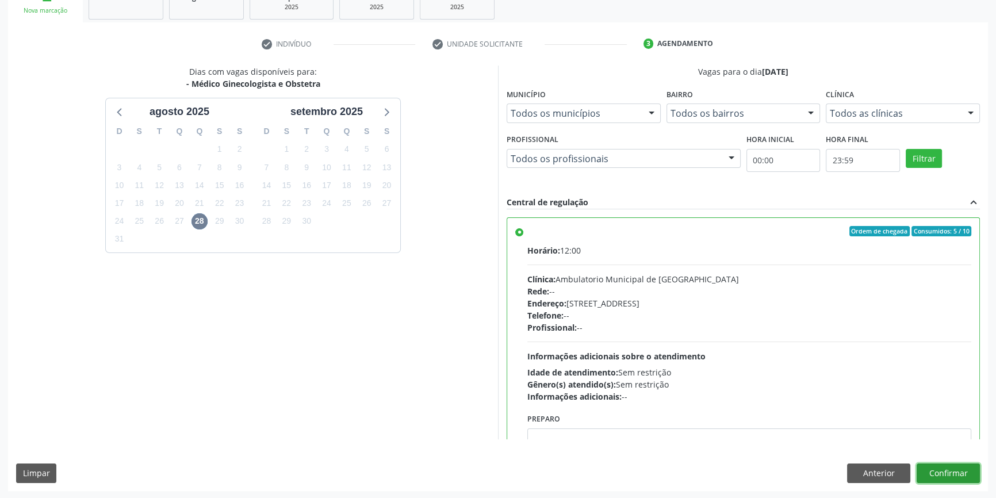
click at [938, 467] on button "Confirmar" at bounding box center [947, 473] width 63 height 20
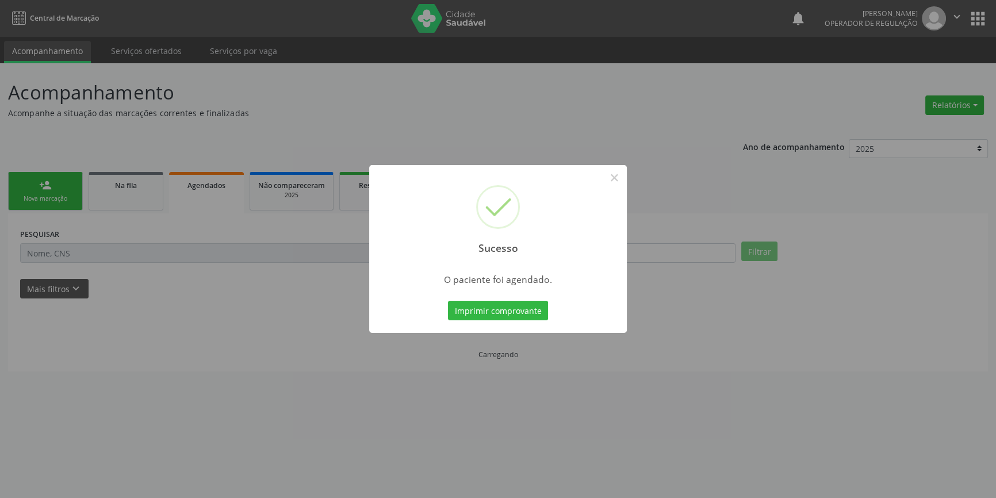
scroll to position [0, 0]
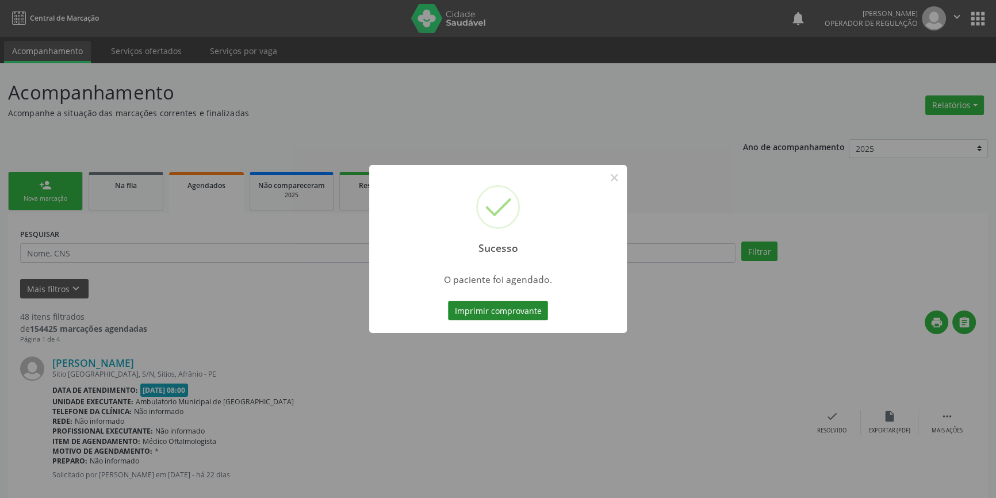
click at [507, 306] on button "Imprimir comprovante" at bounding box center [498, 311] width 100 height 20
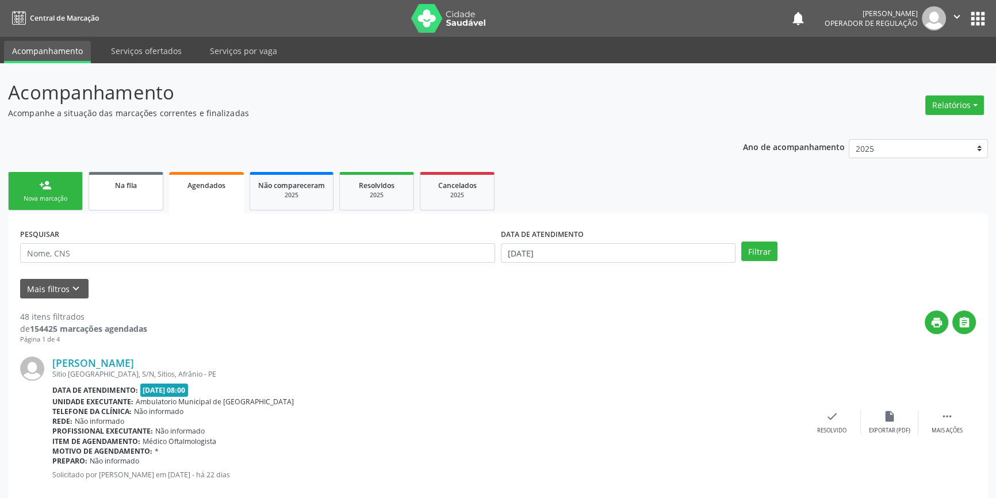
click at [70, 204] on link "person_add Nova marcação" at bounding box center [45, 191] width 75 height 39
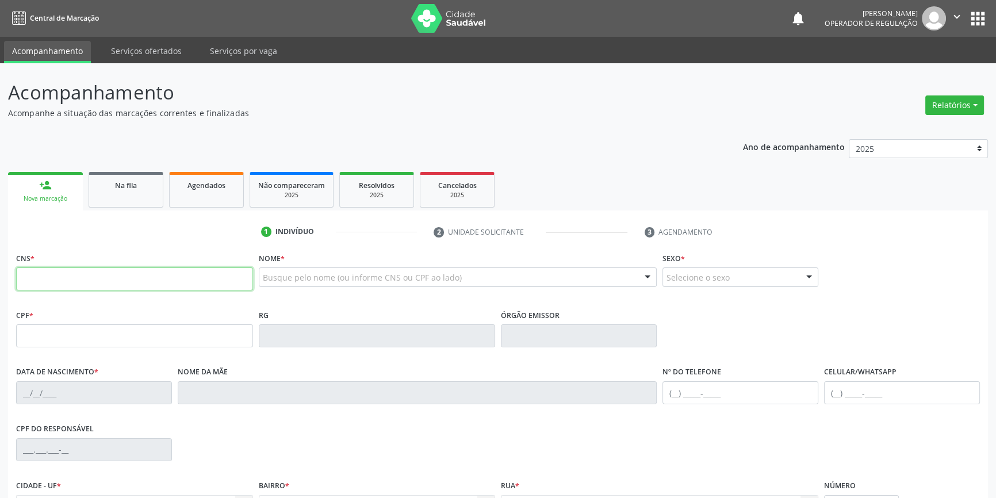
click at [67, 275] on input "text" at bounding box center [134, 278] width 237 height 23
type input "708 6050 3472 4582"
type input "01/09/1978"
type input "Rita Juvencia Rodrigues de Macedo"
type input "(87) 98878-8563"
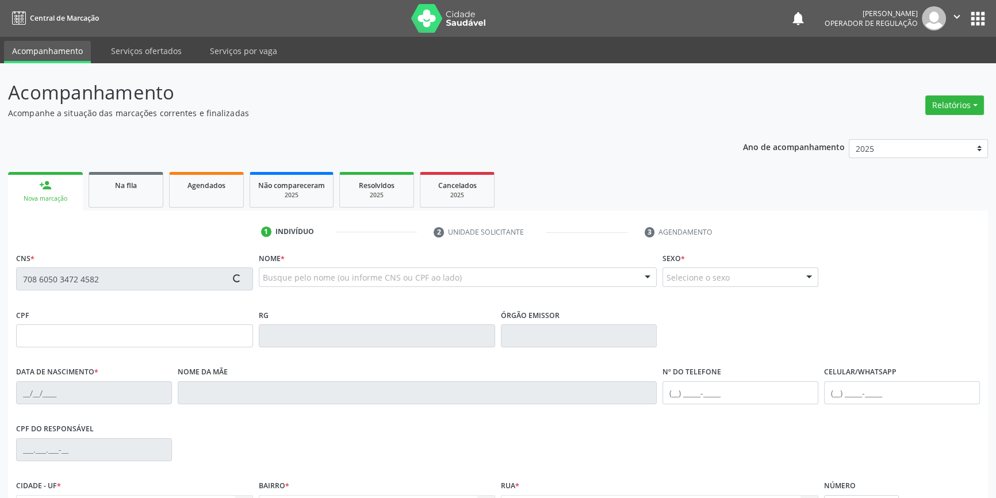
type input "(87) 98878-8563"
type input "S/N"
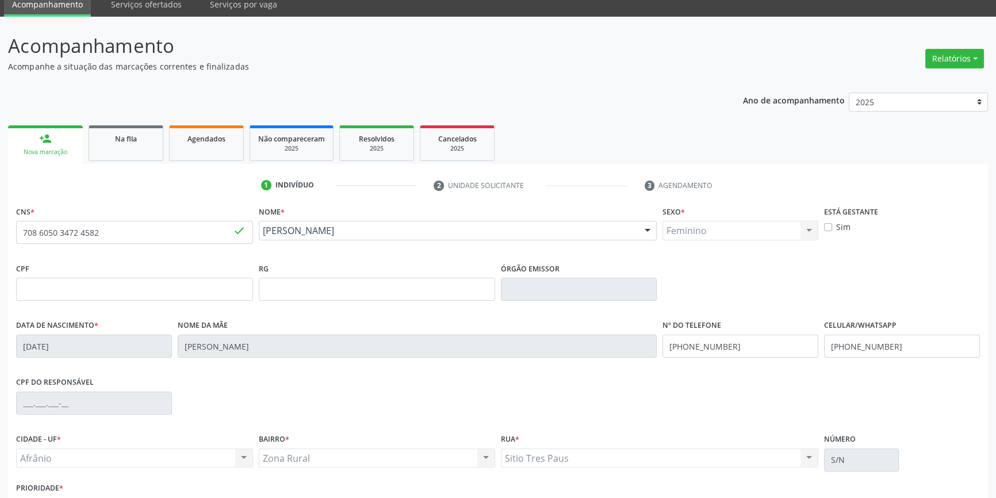
scroll to position [125, 0]
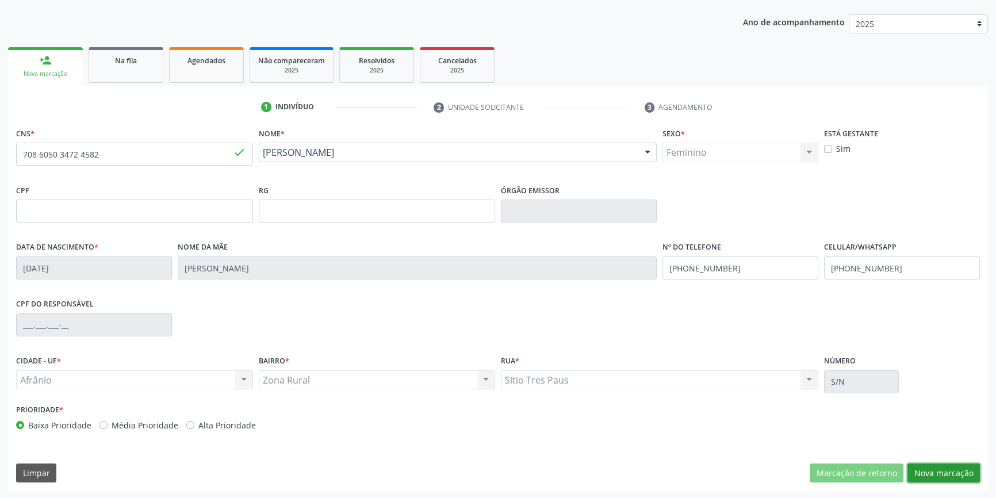
click at [926, 463] on button "Nova marcação" at bounding box center [943, 473] width 72 height 20
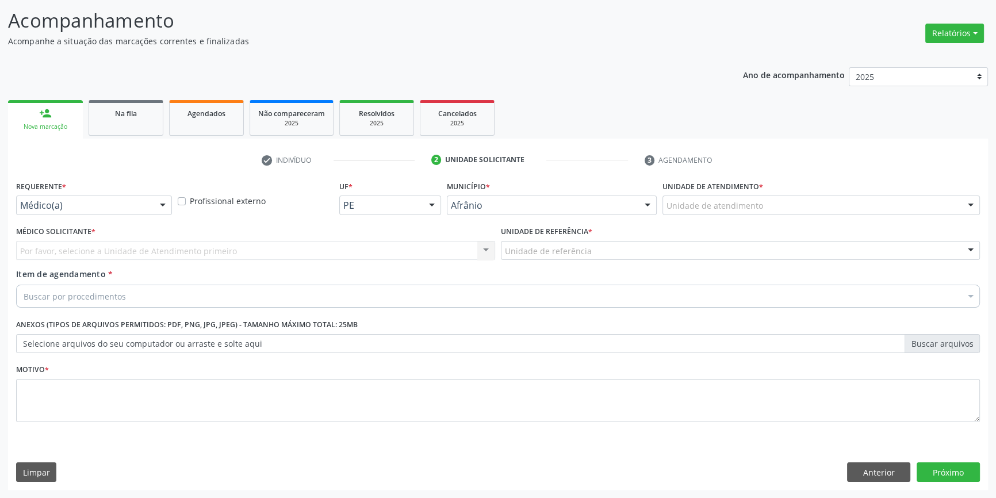
scroll to position [71, 0]
drag, startPoint x: 696, startPoint y: 206, endPoint x: 717, endPoint y: 242, distance: 41.7
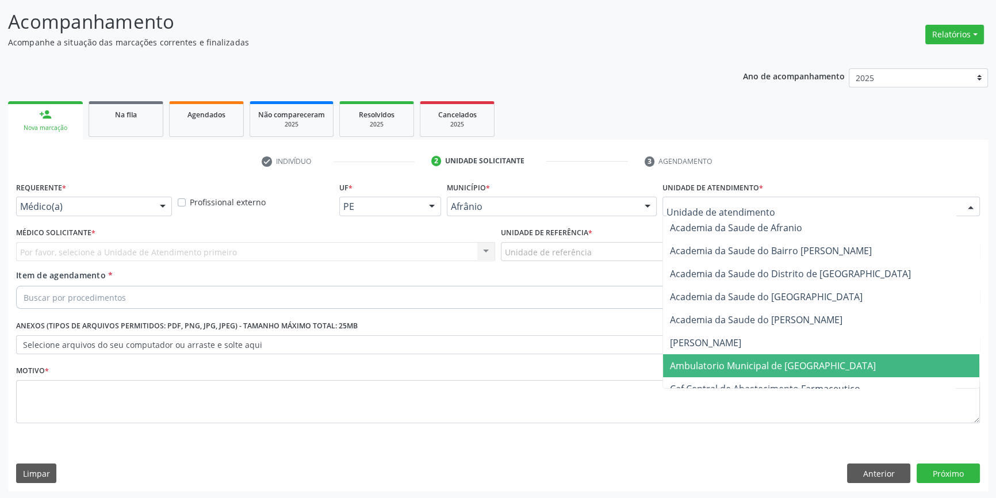
click at [747, 356] on span "Ambulatorio Municipal de [GEOGRAPHIC_DATA]" at bounding box center [821, 365] width 316 height 23
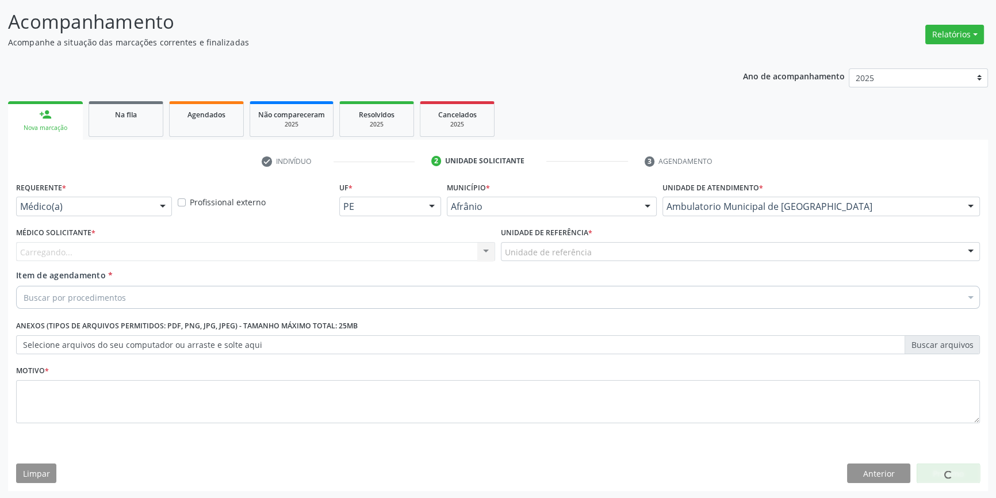
click at [590, 254] on div "Unidade de referência" at bounding box center [740, 252] width 479 height 20
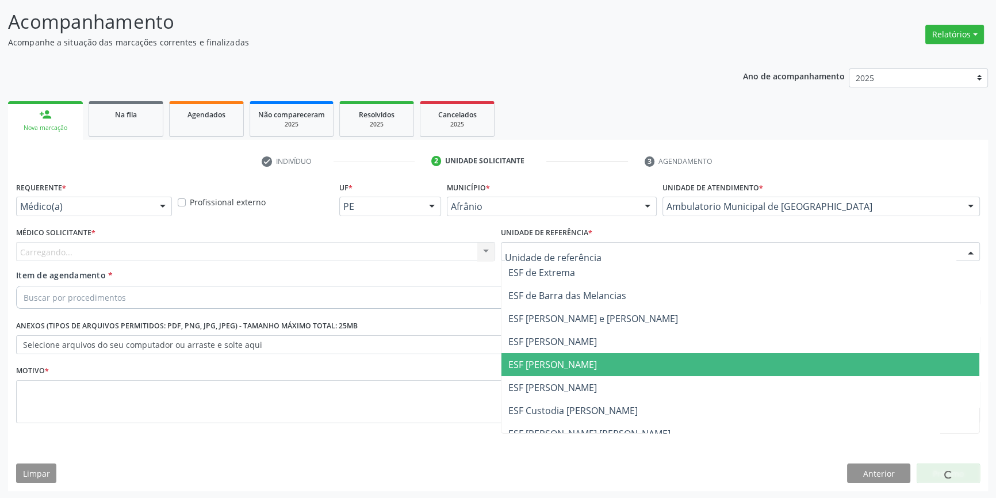
click at [587, 356] on span "ESF [PERSON_NAME]" at bounding box center [740, 364] width 478 height 23
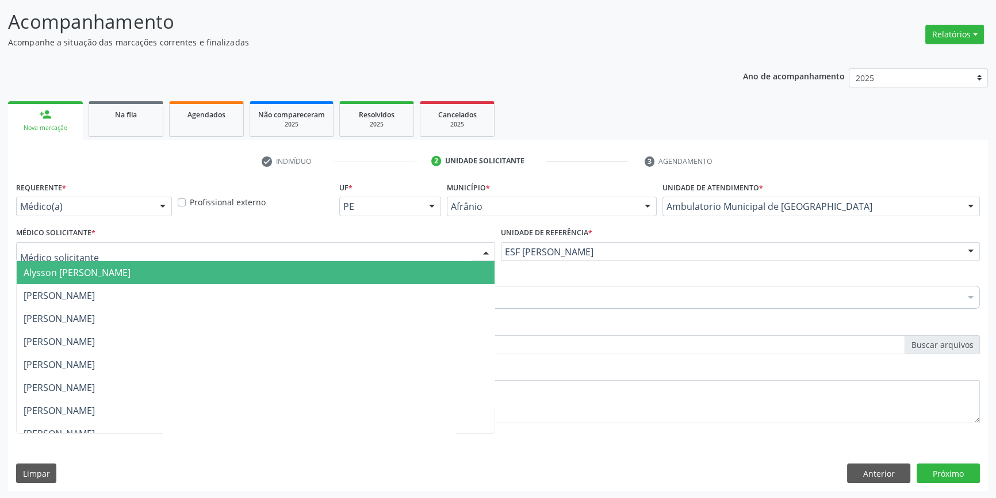
click at [349, 248] on div at bounding box center [255, 252] width 479 height 20
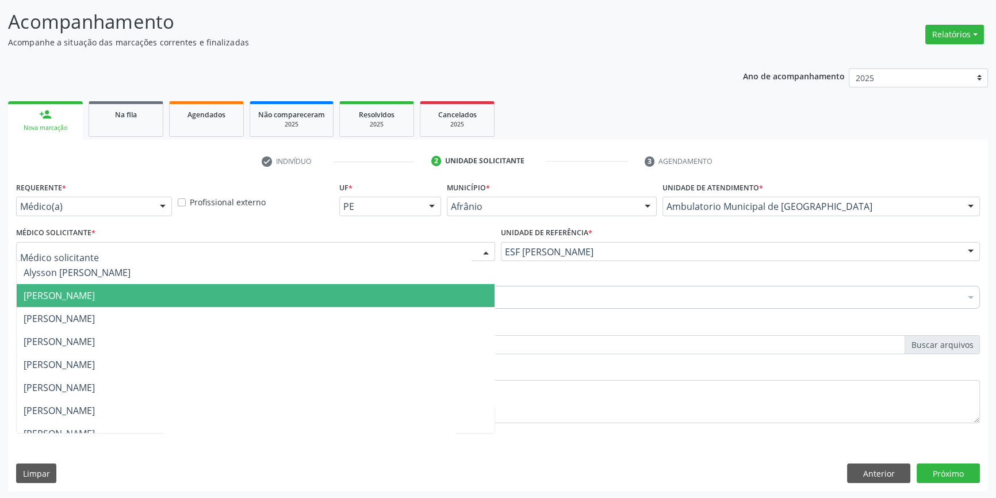
click at [182, 286] on span "[PERSON_NAME]" at bounding box center [256, 295] width 478 height 23
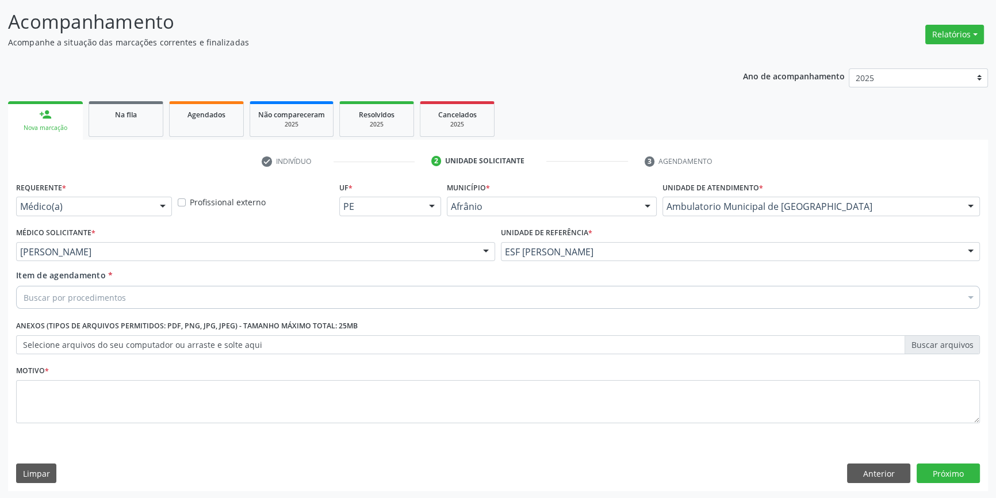
click at [143, 301] on div "Buscar por procedimentos" at bounding box center [498, 297] width 964 height 23
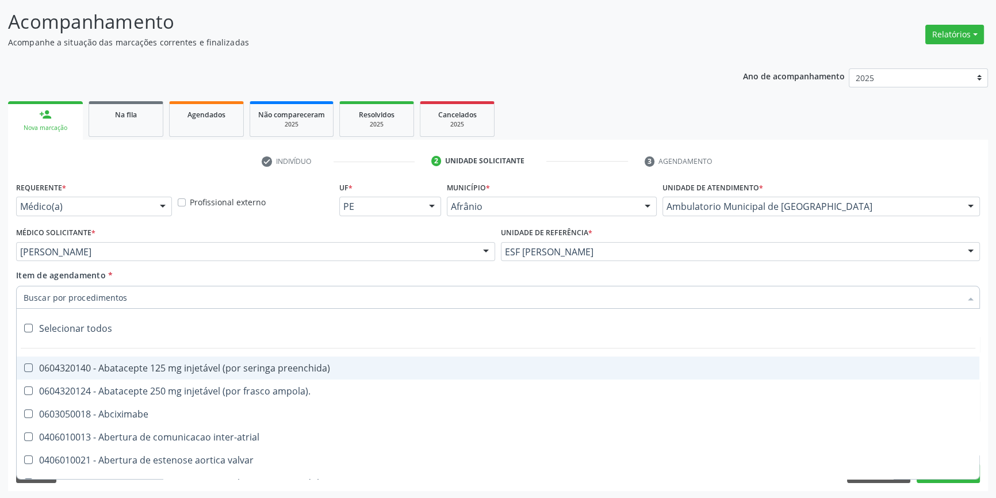
paste input "GINECOLOGISTA"
type input "GINECOLOGISTA"
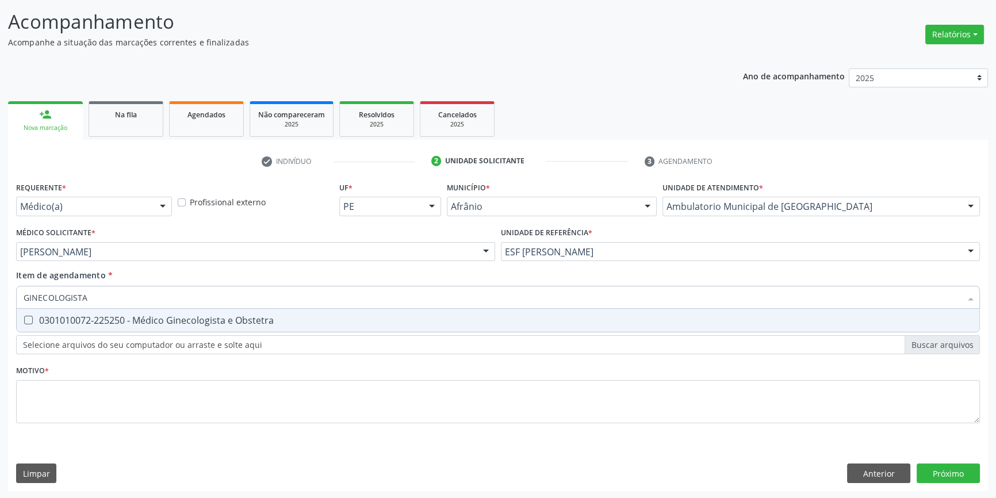
click at [140, 312] on span "0301010072-225250 - Médico Ginecologista e Obstetra" at bounding box center [498, 320] width 962 height 23
checkbox Obstetra "true"
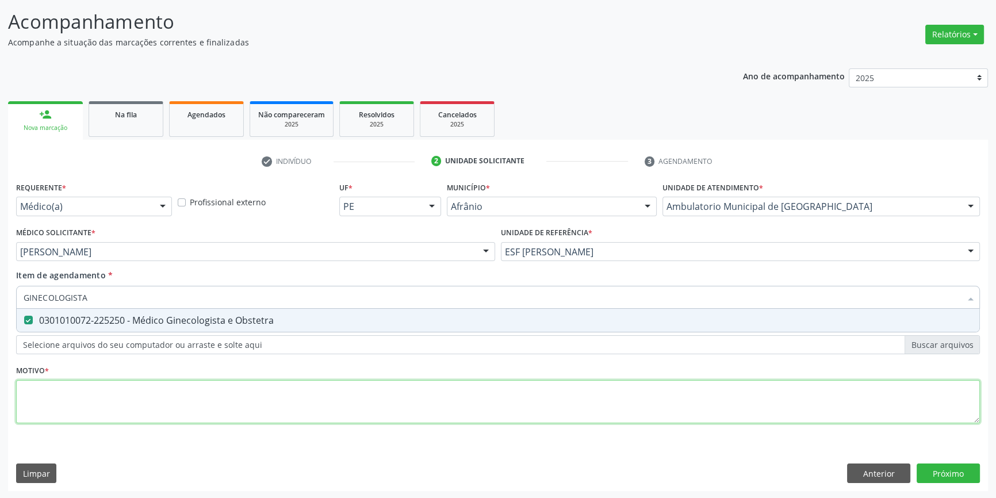
click at [115, 412] on div "Requerente * Médico(a) Médico(a) Enfermeiro(a) Paciente Nenhum resultado encont…" at bounding box center [498, 309] width 964 height 260
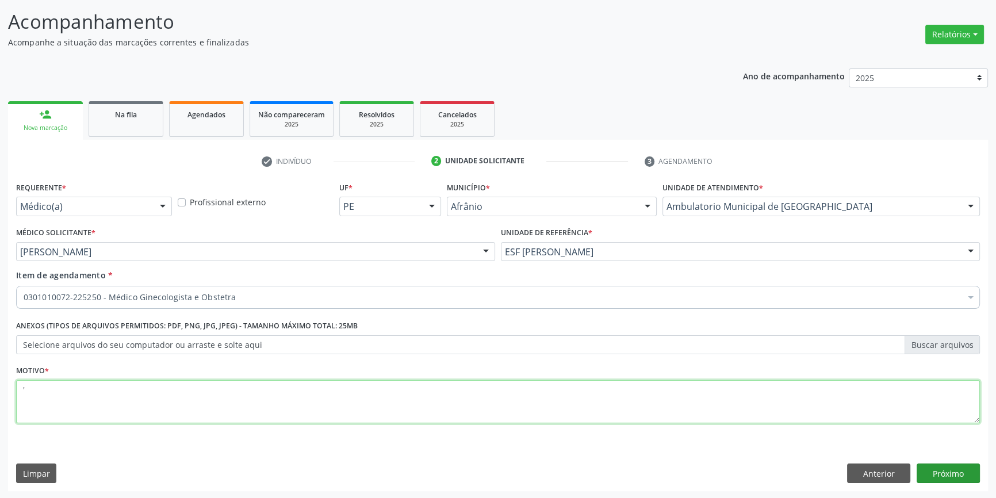
type textarea "'"
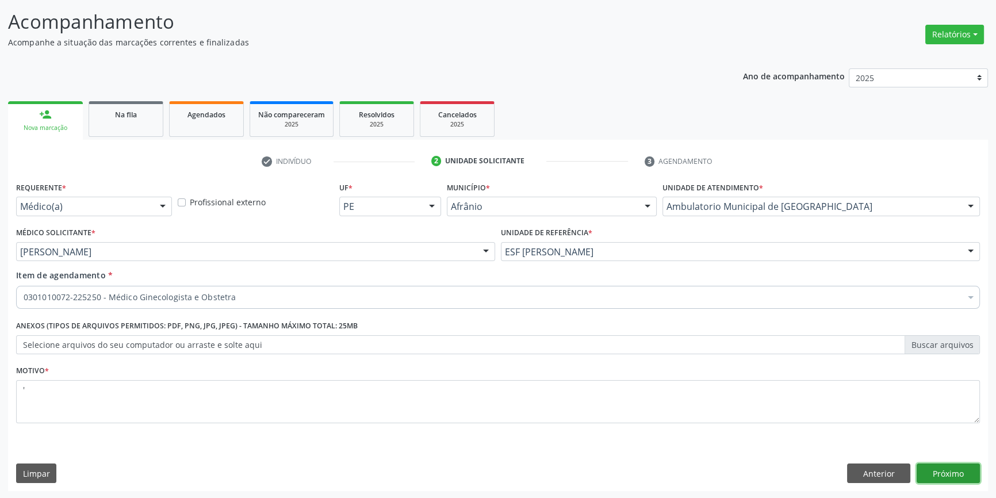
click at [955, 468] on button "Próximo" at bounding box center [947, 473] width 63 height 20
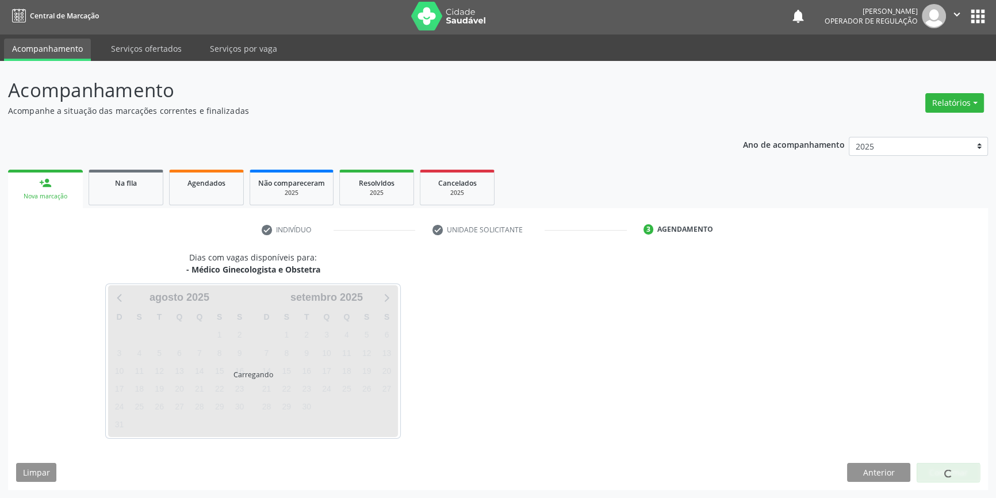
scroll to position [1, 0]
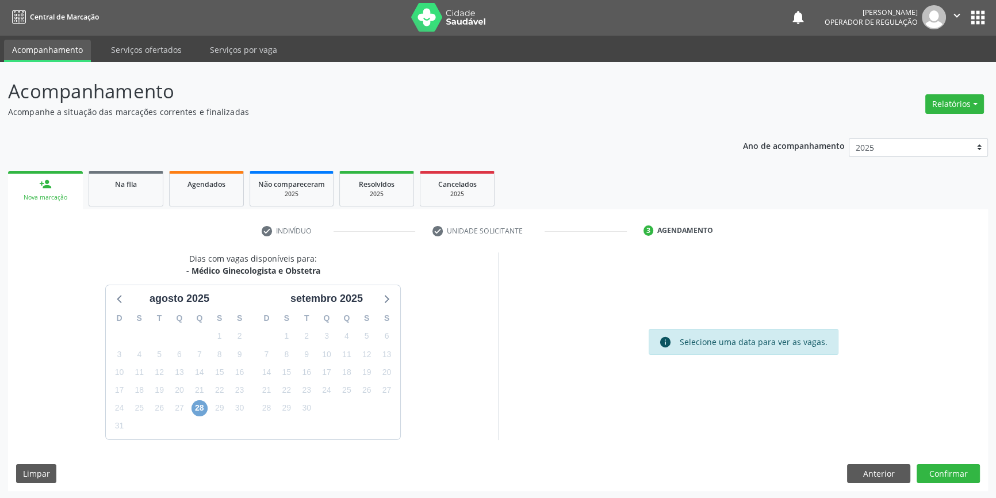
click at [204, 406] on span "28" at bounding box center [199, 408] width 16 height 16
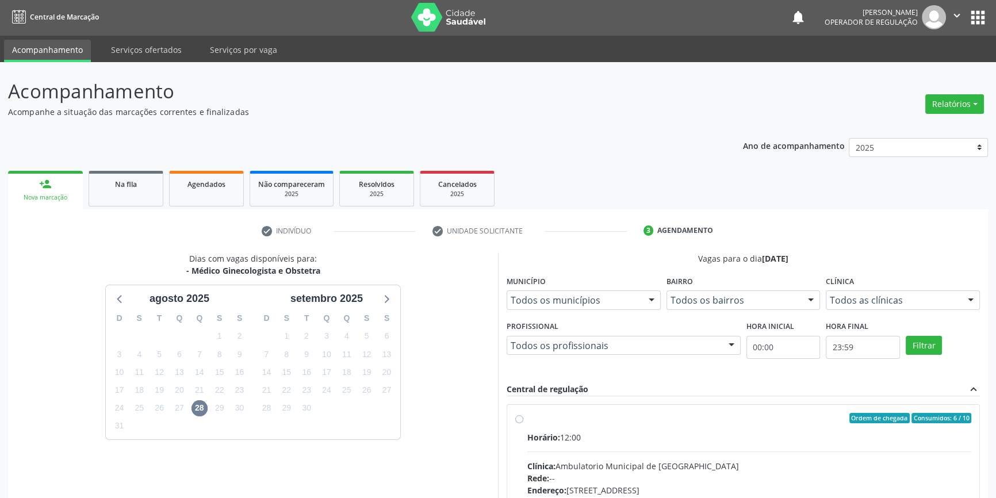
click at [531, 427] on label "Ordem de chegada Consumidos: 6 / 10 Horário: 12:00 Clínica: Ambulatorio Municip…" at bounding box center [749, 501] width 444 height 177
click at [523, 423] on input "Ordem de chegada Consumidos: 6 / 10 Horário: 12:00 Clínica: Ambulatorio Municip…" at bounding box center [519, 418] width 8 height 10
radio input "true"
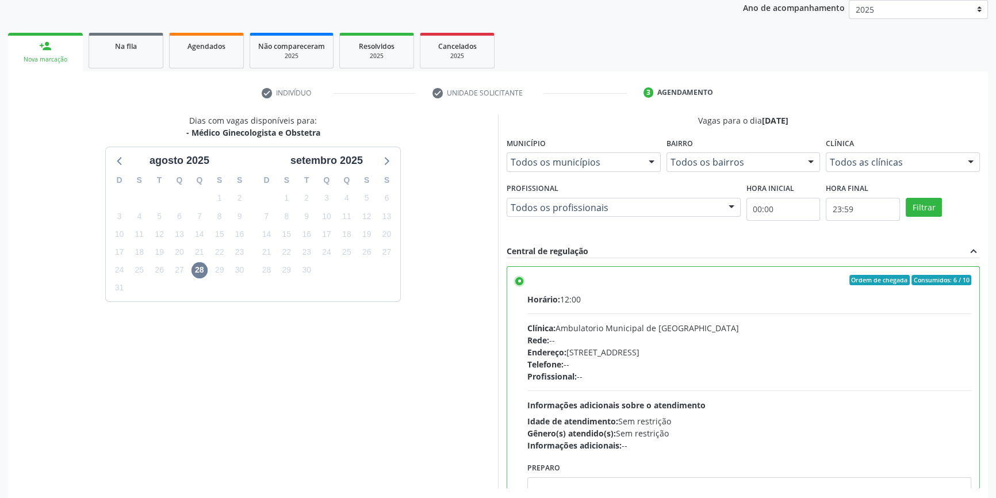
scroll to position [188, 0]
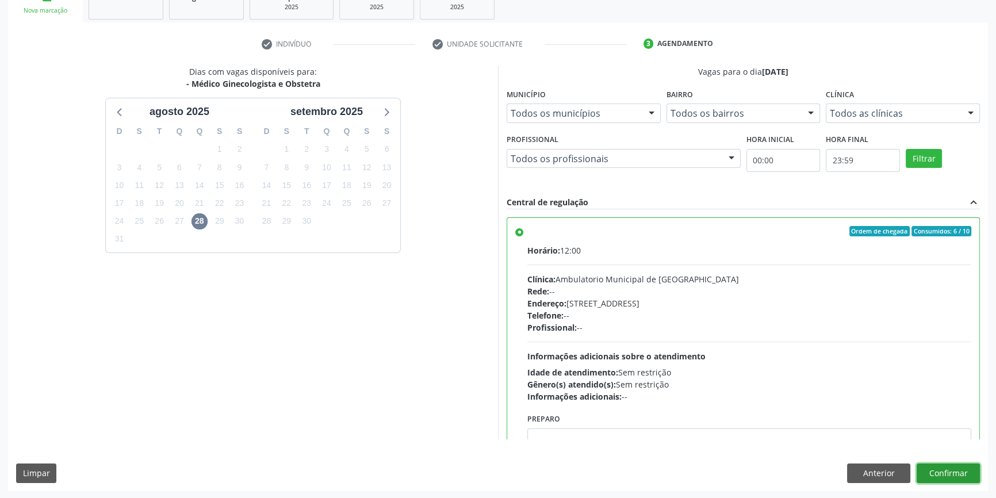
click at [943, 469] on button "Confirmar" at bounding box center [947, 473] width 63 height 20
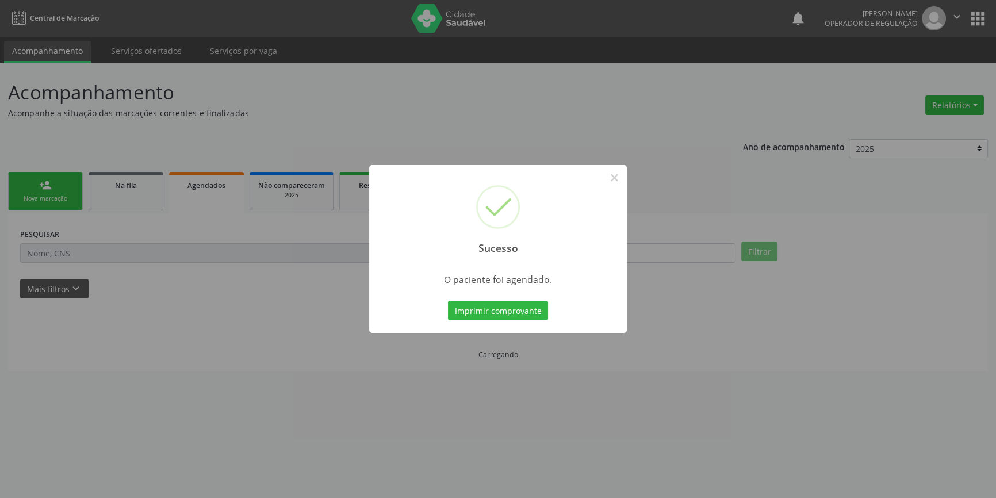
scroll to position [0, 0]
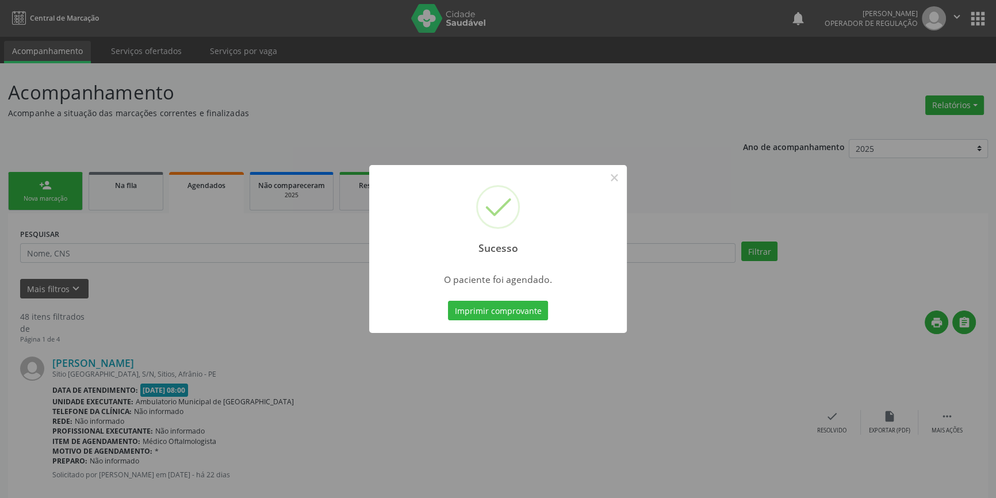
click at [496, 296] on div "Sucesso × O paciente foi agendado. Imprimir comprovante Cancel" at bounding box center [498, 249] width 258 height 168
click at [494, 301] on button "Imprimir comprovante" at bounding box center [498, 311] width 100 height 20
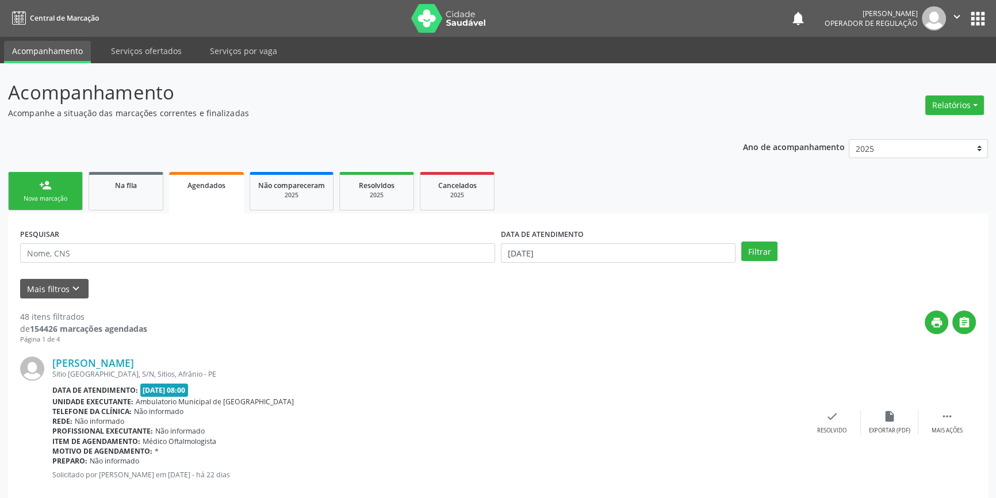
click at [60, 184] on link "person_add Nova marcação" at bounding box center [45, 191] width 75 height 39
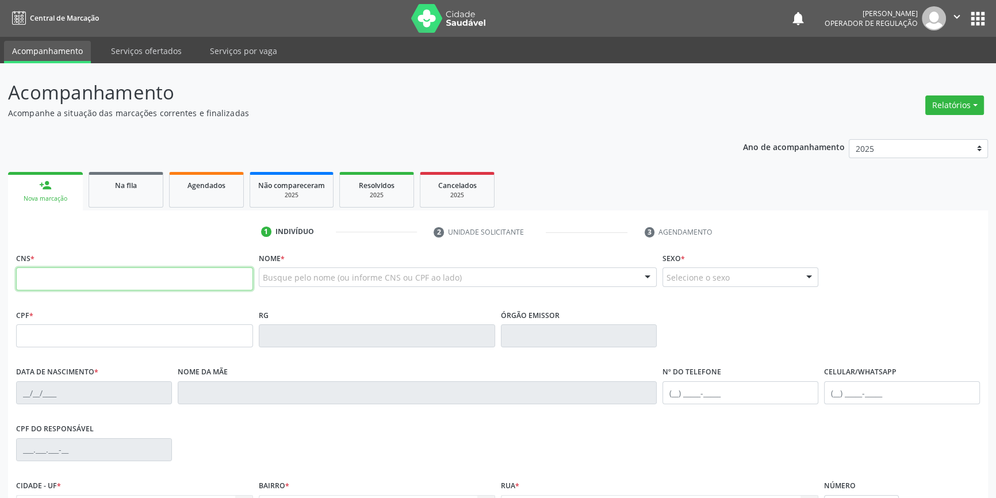
click at [75, 271] on input "text" at bounding box center [134, 278] width 237 height 23
type input "700 0091 8735 4300"
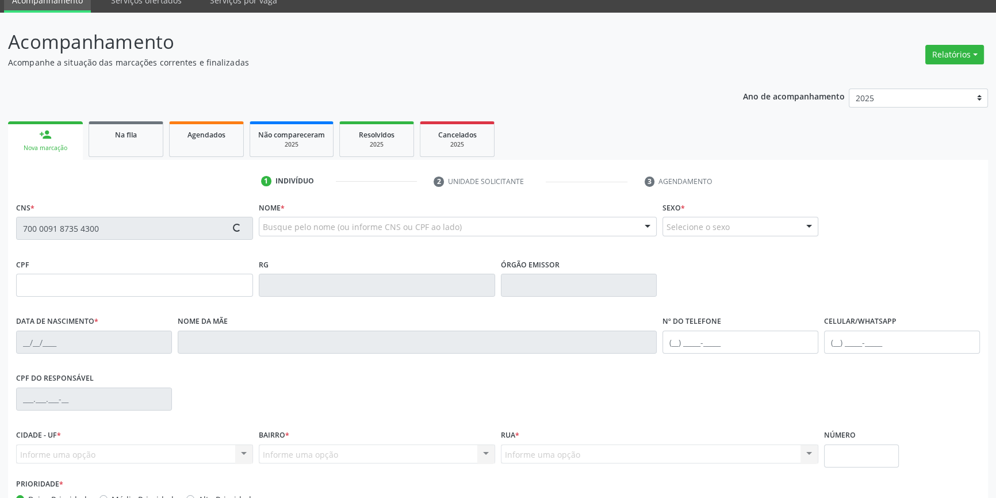
scroll to position [125, 0]
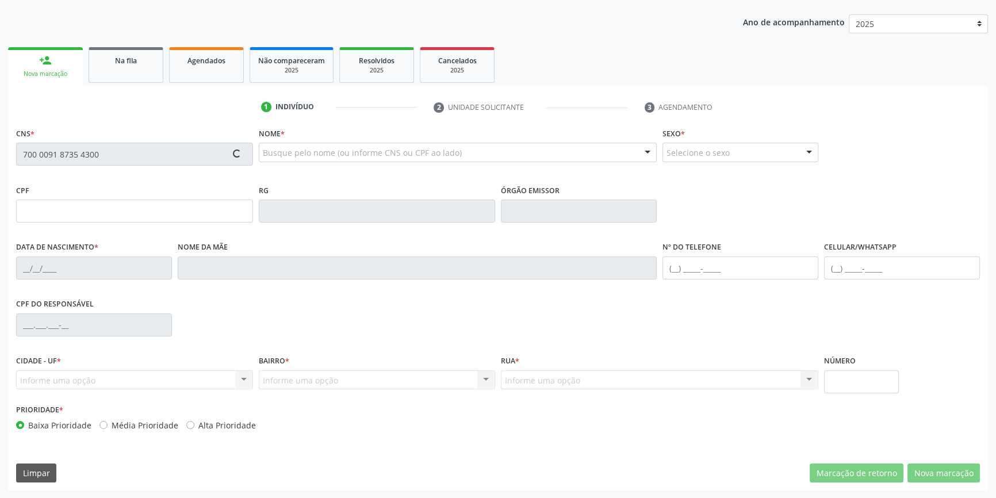
type input "113.485.994-56"
type input "07/03/1999"
type input "Maria Rita Bezerra Gomes"
type input "(87) 98811-8626"
type input "(87) 98839-9358"
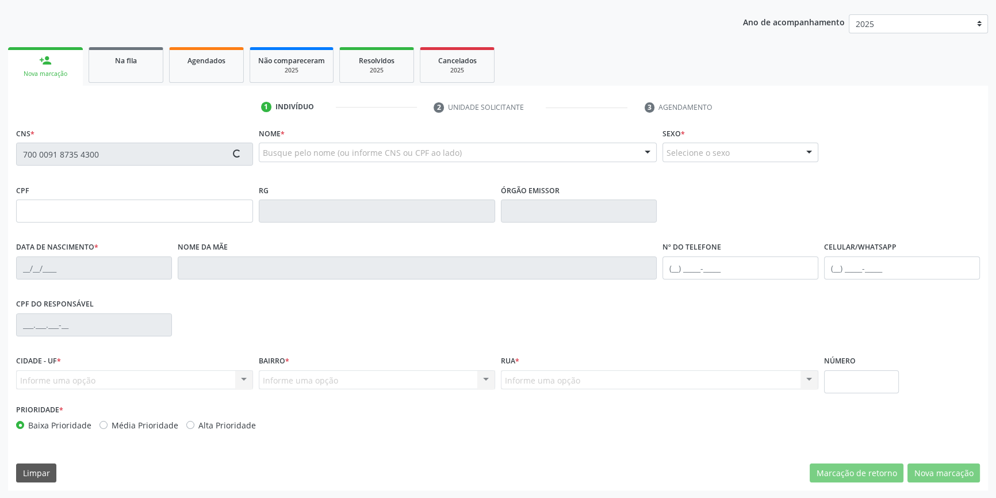
type input "122.770.114-44"
type input "95"
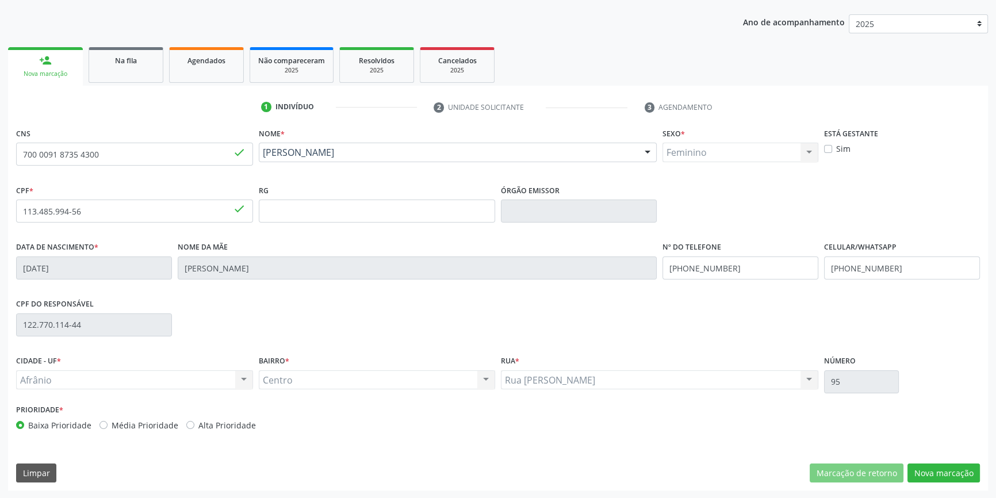
click at [928, 485] on div "CNS 700 0091 8735 4300 done Nome * Fabiana Bezerra Gomes Fabiana Bezerra Gomes …" at bounding box center [498, 308] width 980 height 366
click at [924, 466] on button "Nova marcação" at bounding box center [943, 473] width 72 height 20
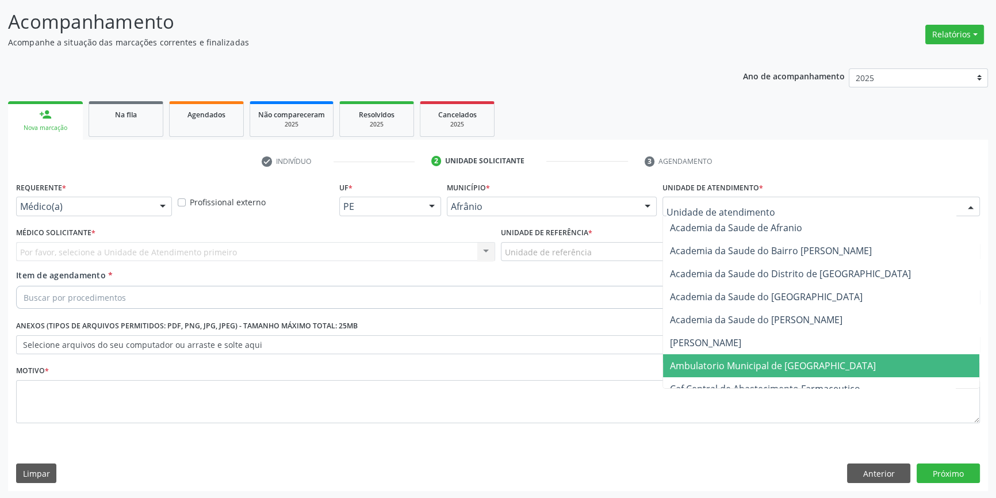
click at [749, 375] on span "Ambulatorio Municipal de [GEOGRAPHIC_DATA]" at bounding box center [821, 365] width 316 height 23
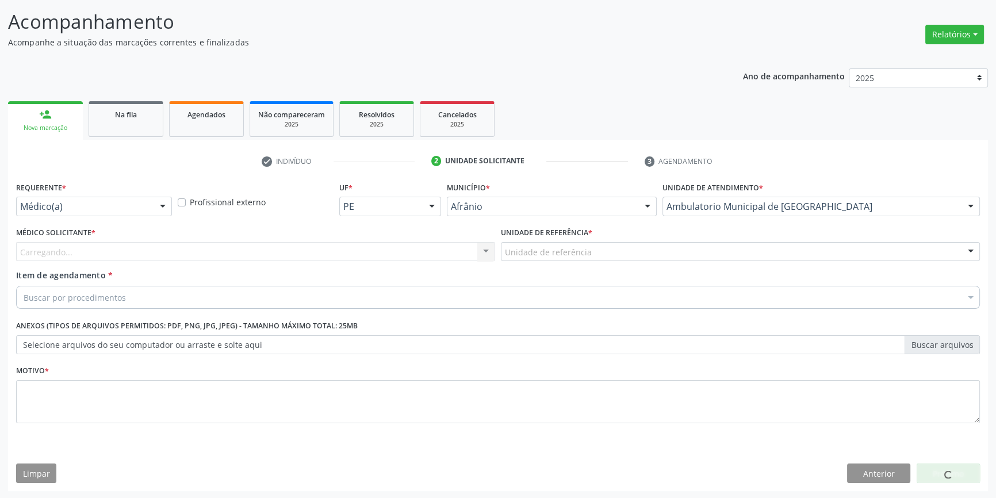
click at [597, 251] on div "Unidade de referência" at bounding box center [740, 252] width 479 height 20
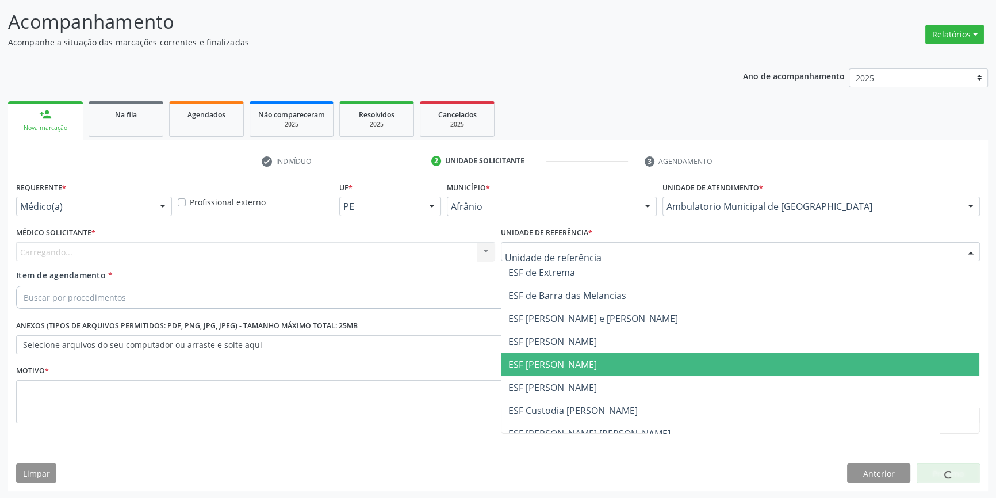
drag, startPoint x: 562, startPoint y: 370, endPoint x: 373, endPoint y: 294, distance: 203.3
click at [560, 370] on span "ESF [PERSON_NAME]" at bounding box center [740, 364] width 478 height 23
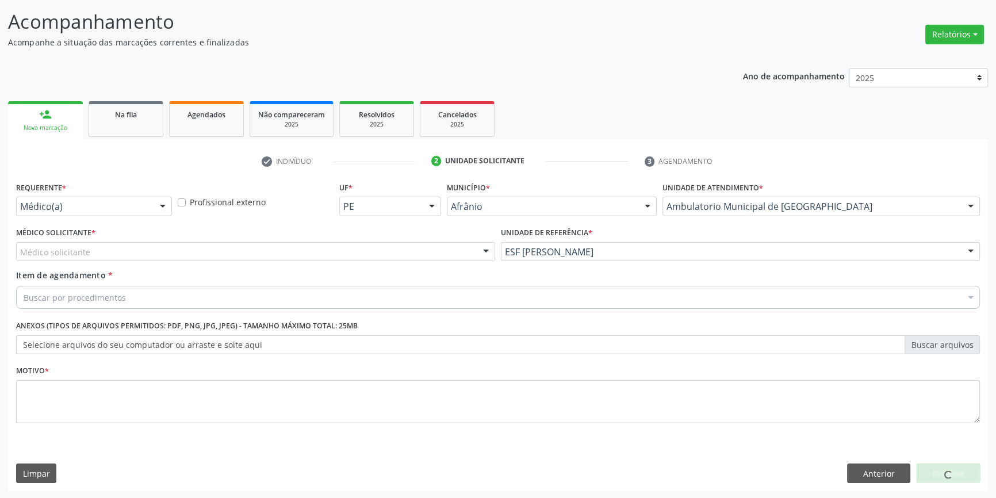
click at [248, 245] on div "Médico solicitante" at bounding box center [255, 252] width 479 height 20
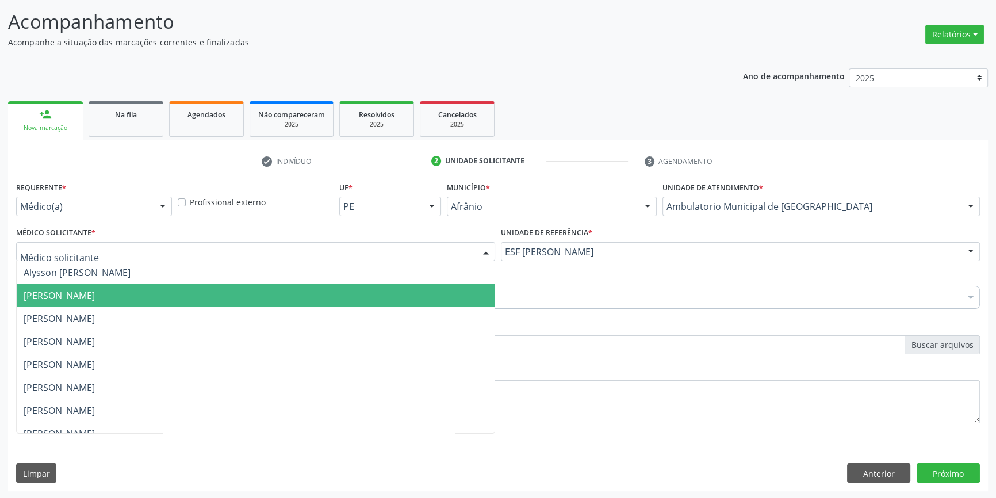
click at [95, 289] on span "[PERSON_NAME]" at bounding box center [59, 295] width 71 height 13
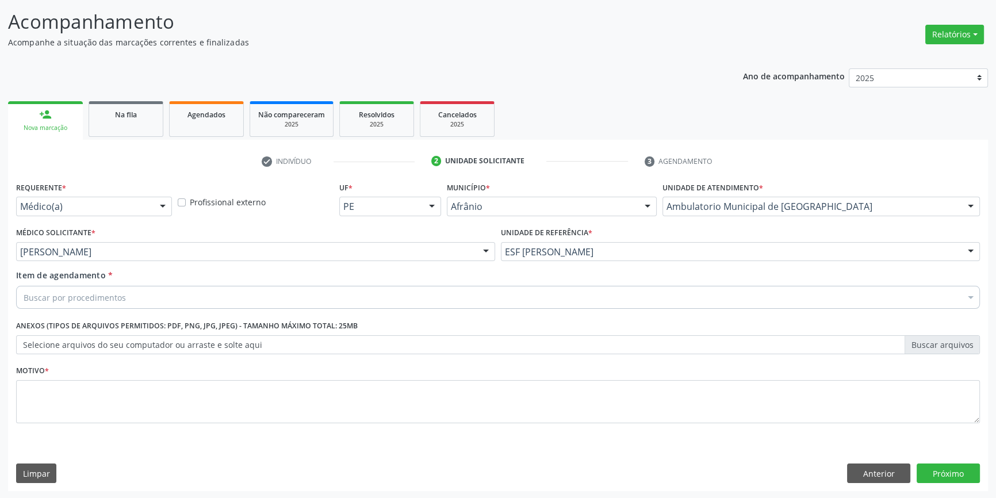
click at [125, 291] on div "Buscar por procedimentos" at bounding box center [498, 297] width 964 height 23
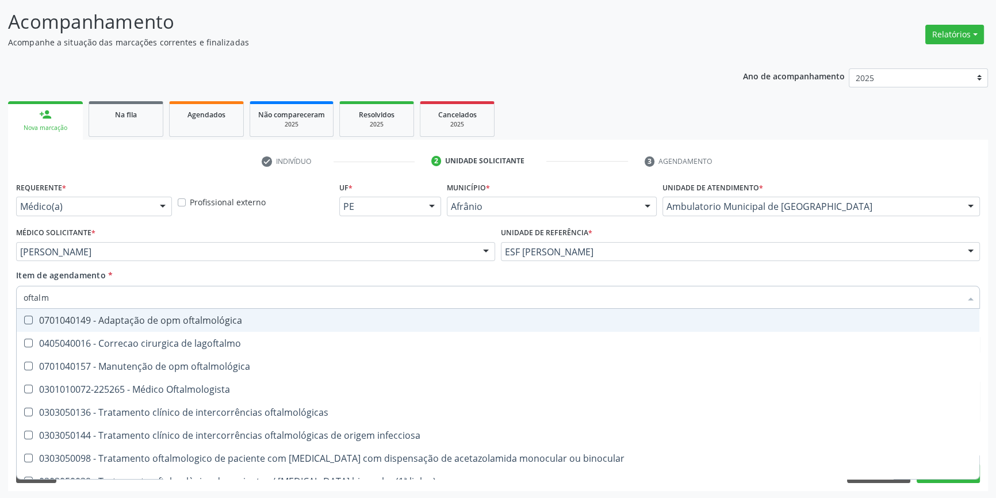
type input "oftalmo"
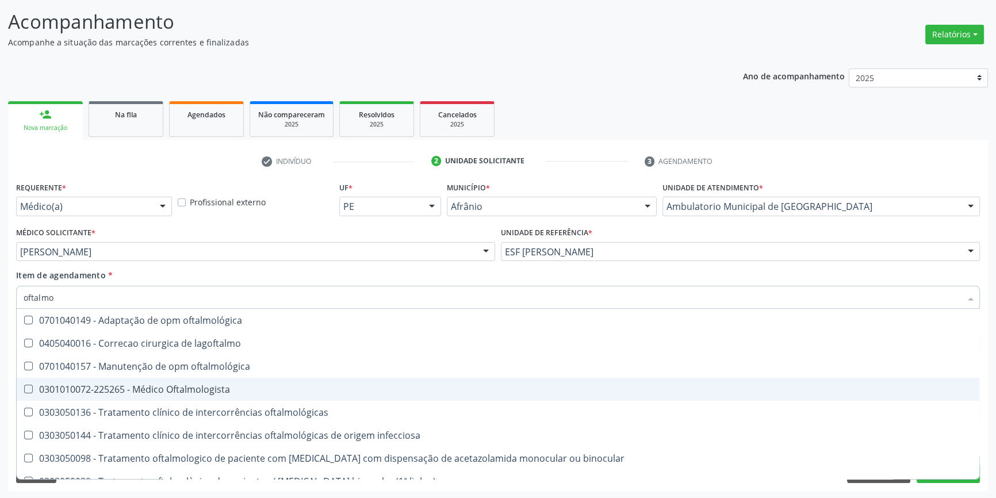
click at [213, 385] on div "0301010072-225265 - Médico Oftalmologista" at bounding box center [498, 389] width 949 height 9
checkbox Oftalmologista "true"
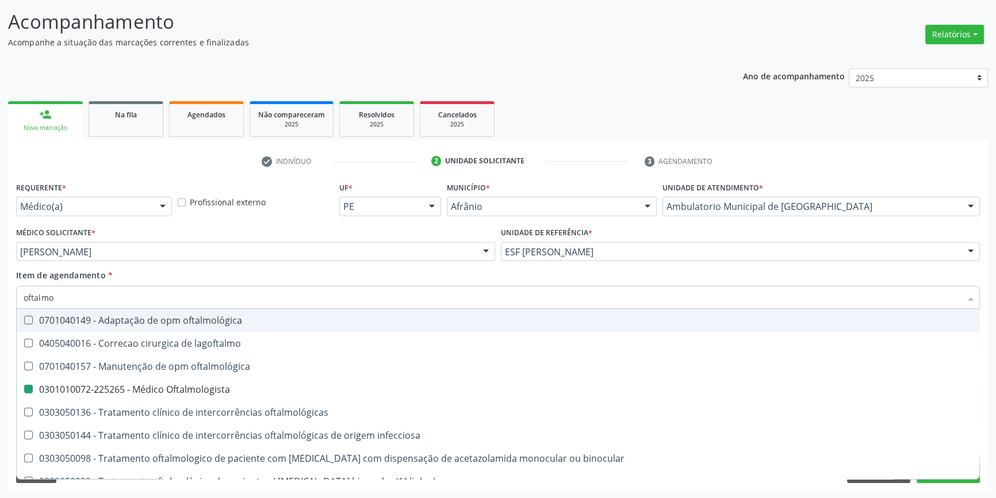
click at [222, 273] on div "Item de agendamento * oftalmo Desfazer seleção 0701040149 - Adaptação de opm of…" at bounding box center [498, 287] width 964 height 36
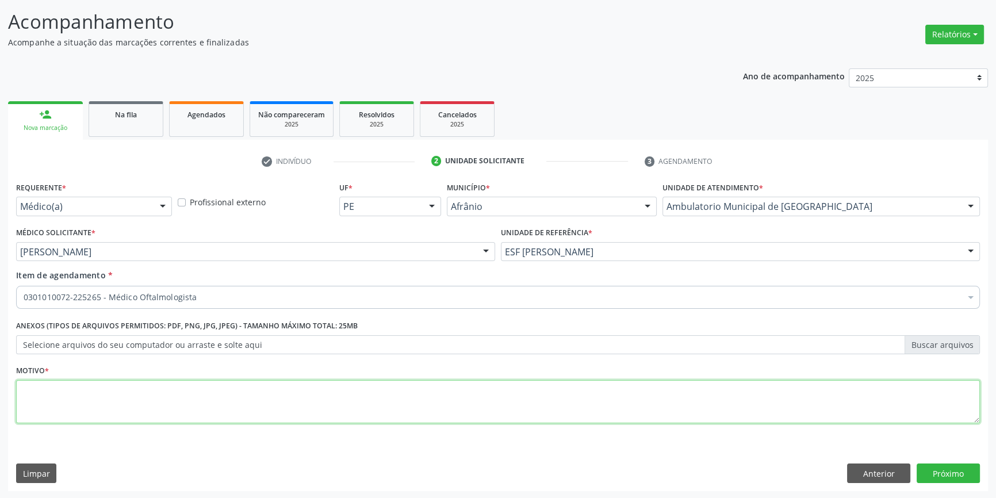
click at [149, 385] on textarea at bounding box center [498, 402] width 964 height 44
type textarea "'"
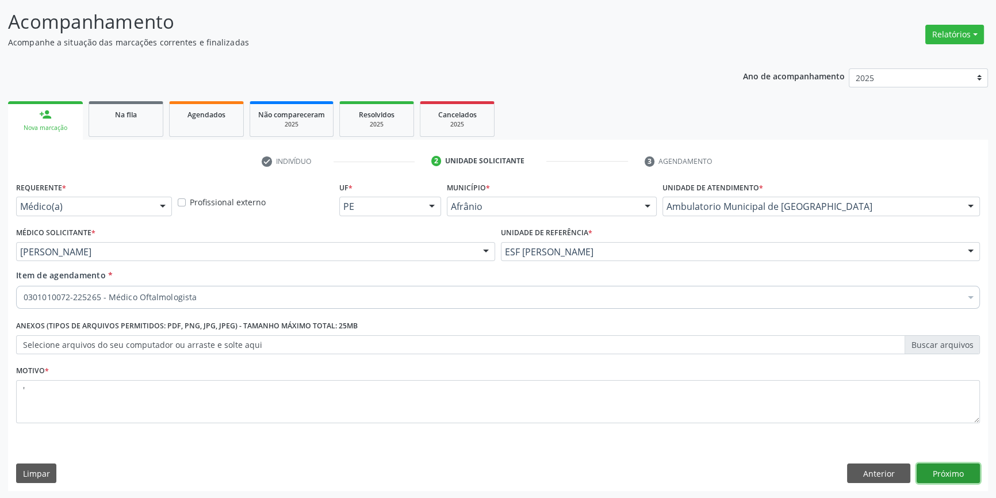
click at [946, 474] on button "Próximo" at bounding box center [947, 473] width 63 height 20
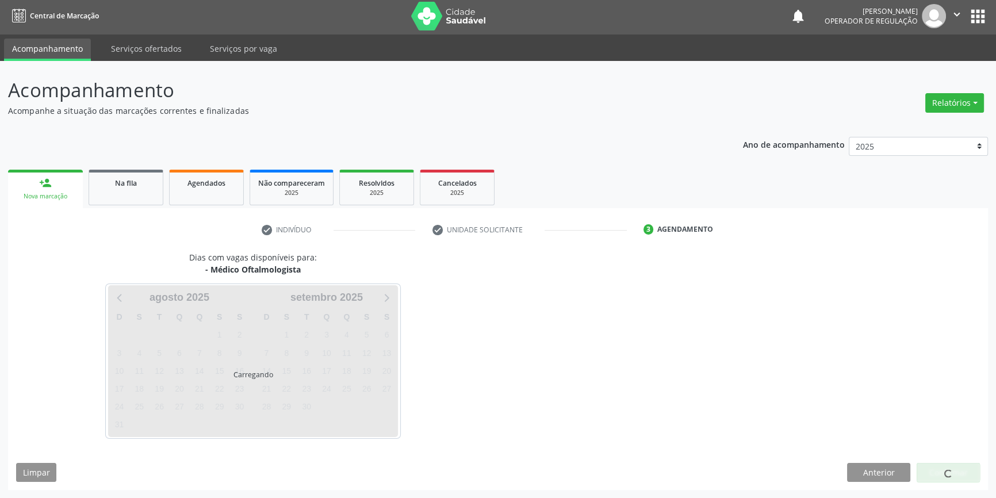
scroll to position [1, 0]
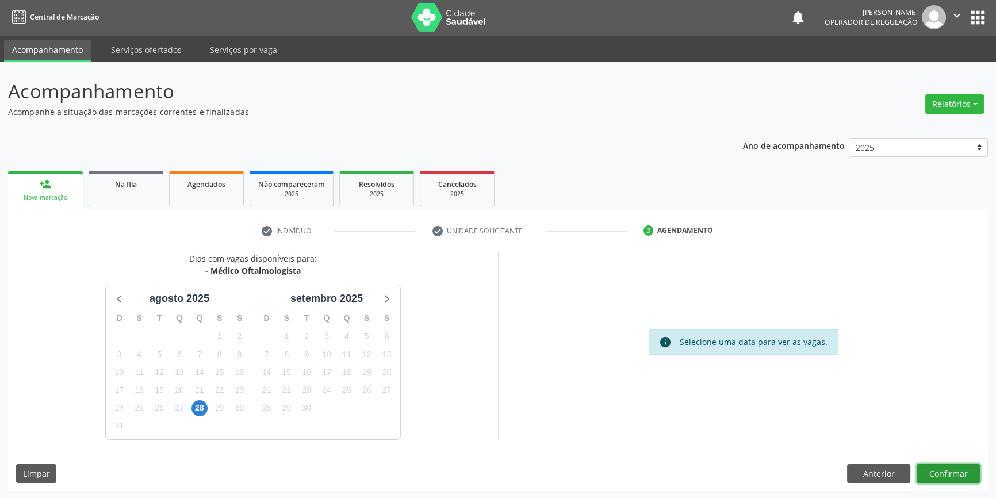
click at [945, 475] on button "Confirmar" at bounding box center [947, 474] width 63 height 20
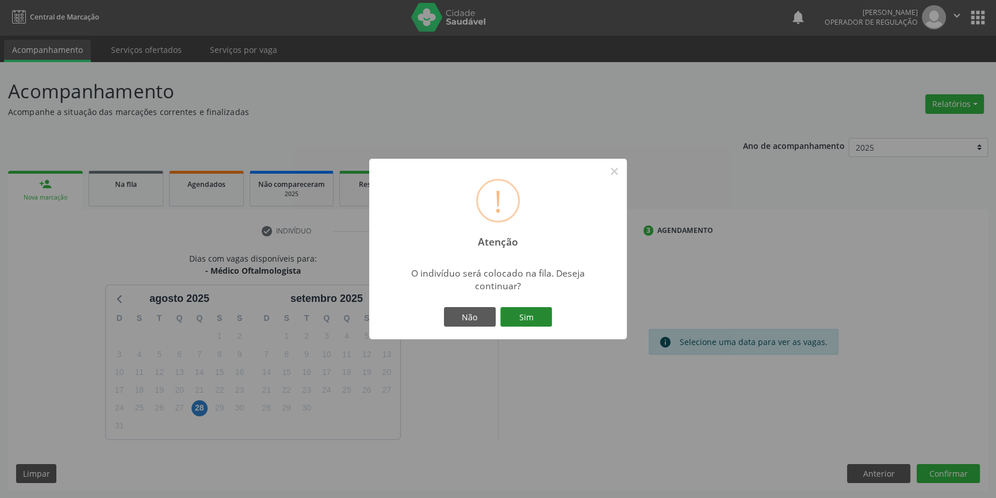
click at [540, 320] on button "Sim" at bounding box center [526, 317] width 52 height 20
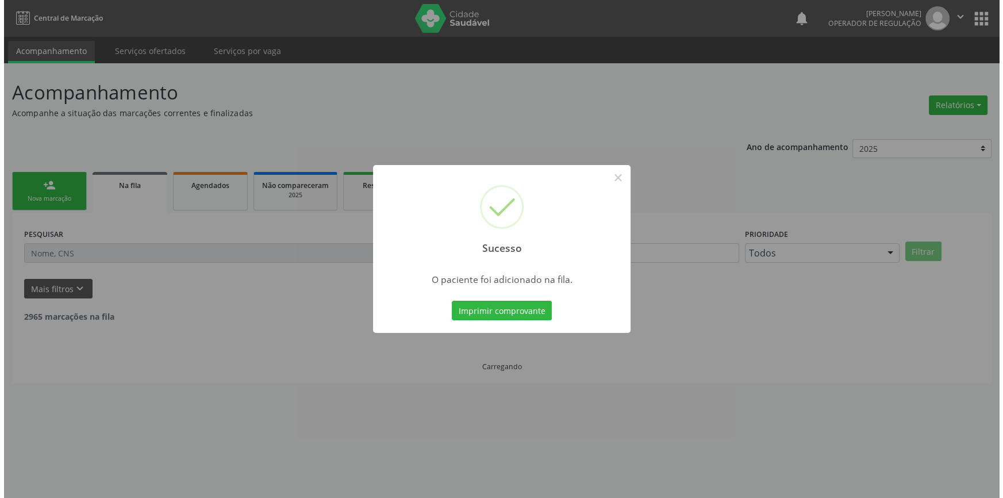
scroll to position [0, 0]
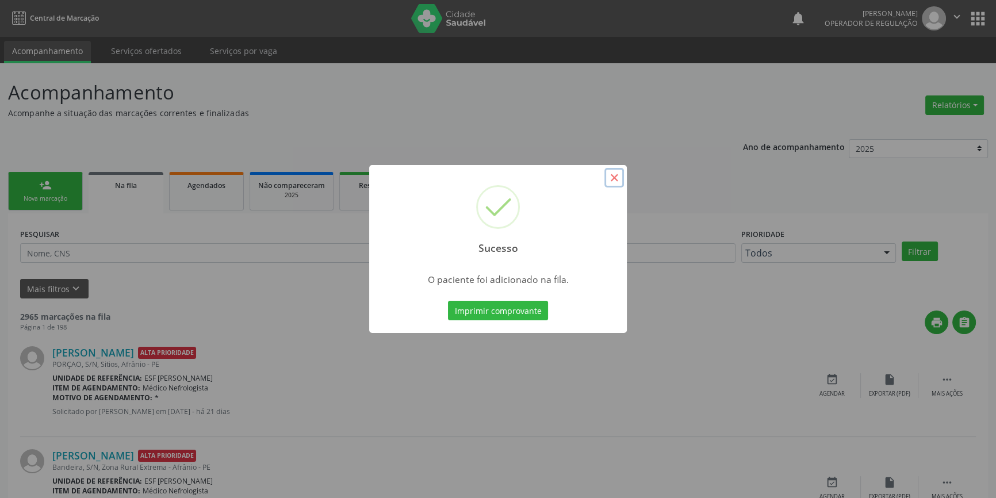
click at [617, 177] on button "×" at bounding box center [614, 178] width 20 height 20
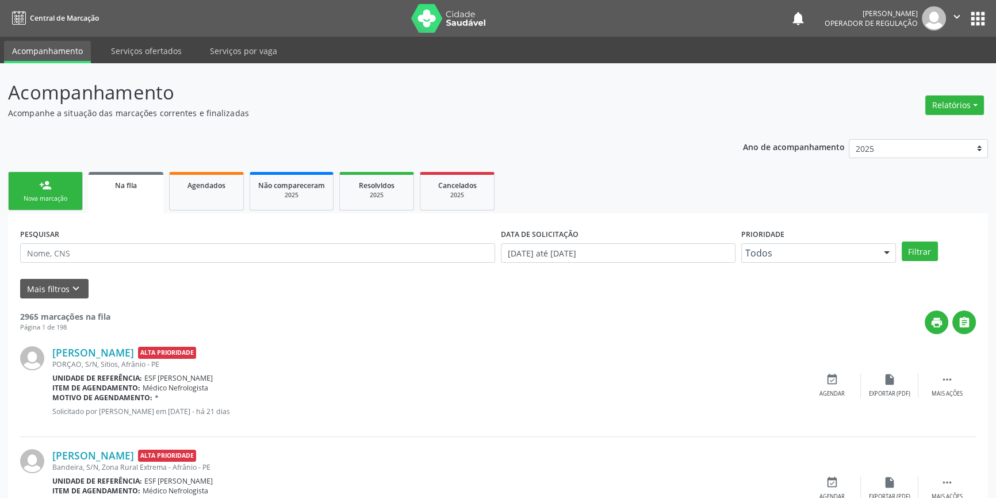
click at [33, 191] on link "person_add Nova marcação" at bounding box center [45, 191] width 75 height 39
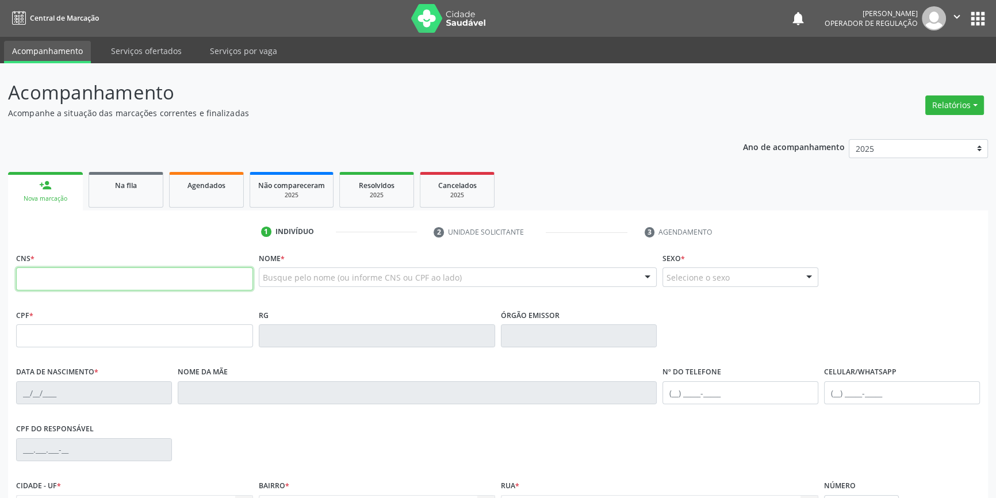
click at [97, 277] on input "text" at bounding box center [134, 278] width 237 height 23
type input "705 0070 8642 2857"
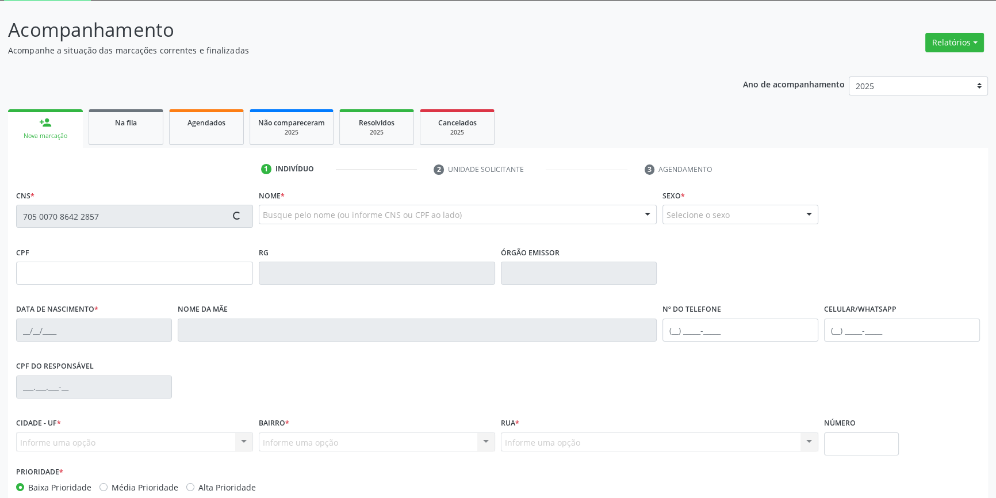
scroll to position [125, 0]
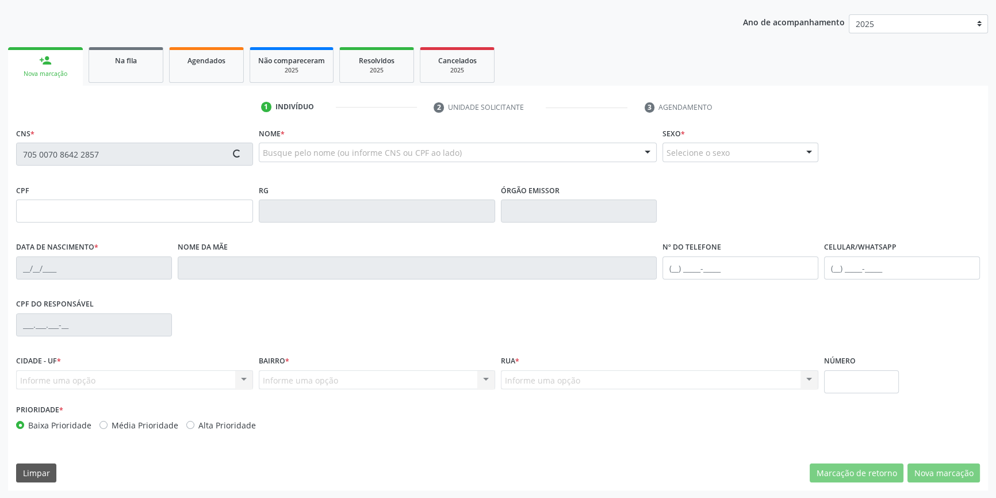
type input "006.823.234-97"
type input "[DATE]"
type input "Mayume [PERSON_NAME]"
type input "[PHONE_NUMBER]"
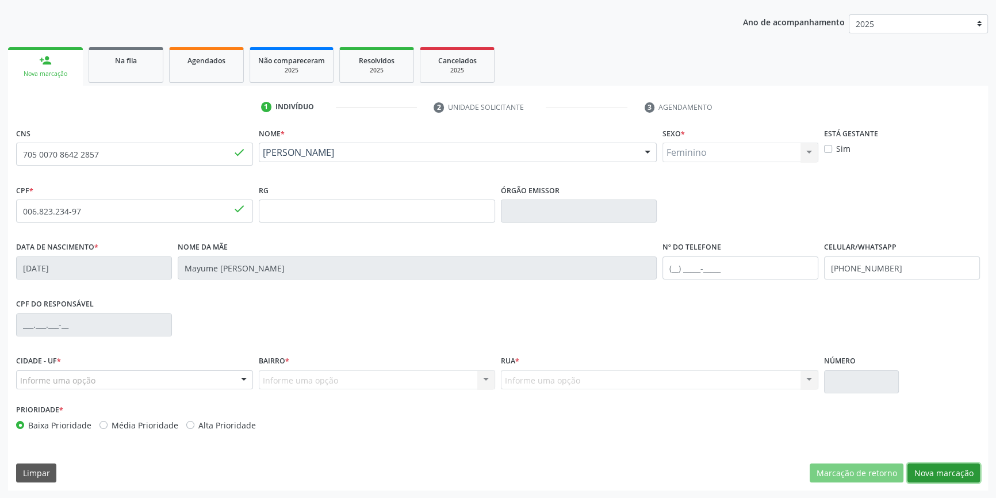
click at [929, 465] on button "Nova marcação" at bounding box center [943, 473] width 72 height 20
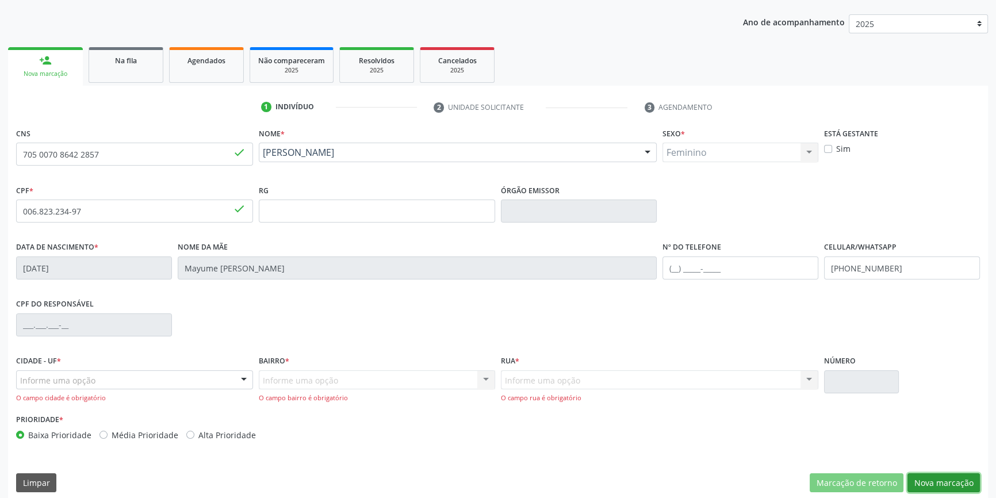
scroll to position [135, 0]
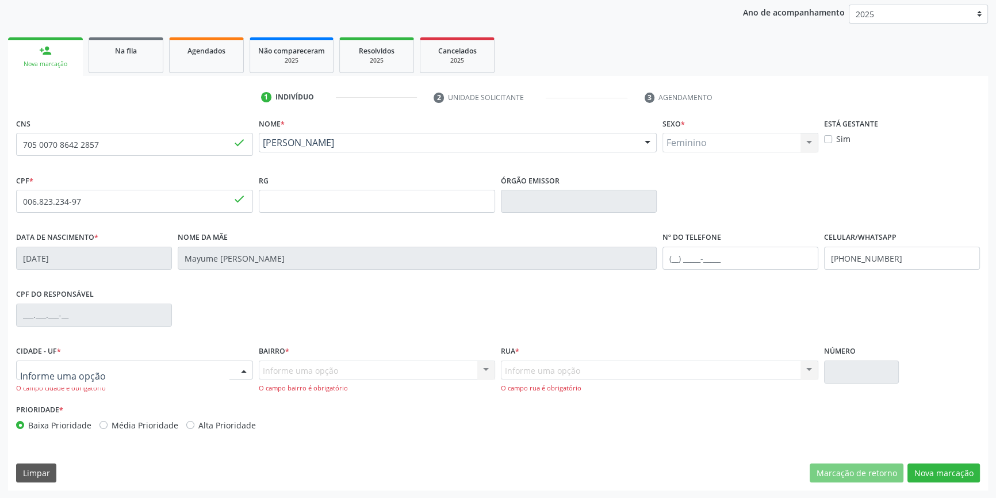
click at [118, 377] on div at bounding box center [134, 370] width 237 height 20
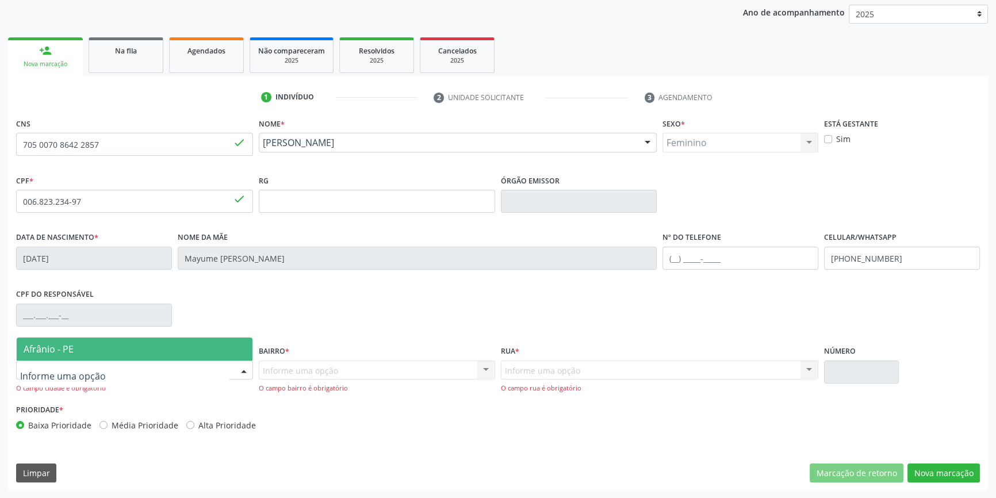
click at [124, 352] on span "Afrânio - PE" at bounding box center [135, 348] width 236 height 23
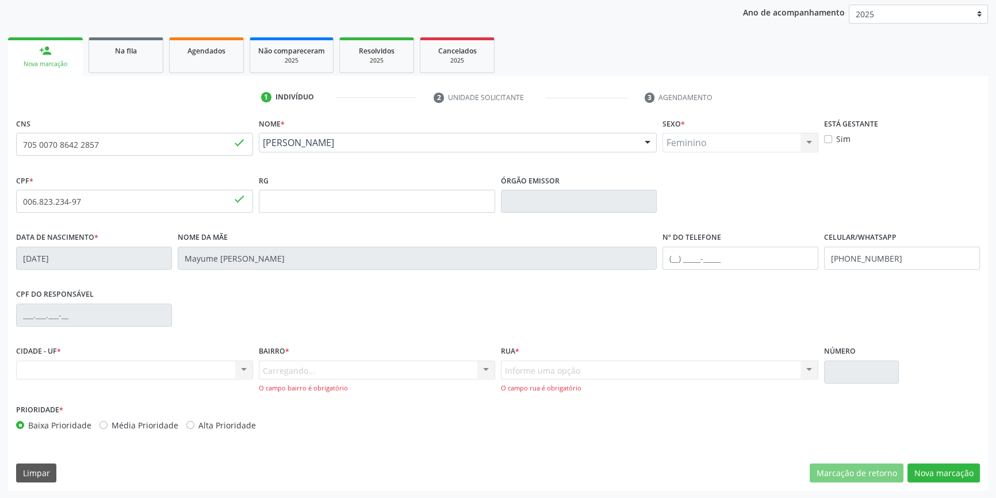
click at [250, 367] on div "Nenhum resultado encontrado para: " " Não há nenhuma opção para ser exibida." at bounding box center [134, 370] width 237 height 20
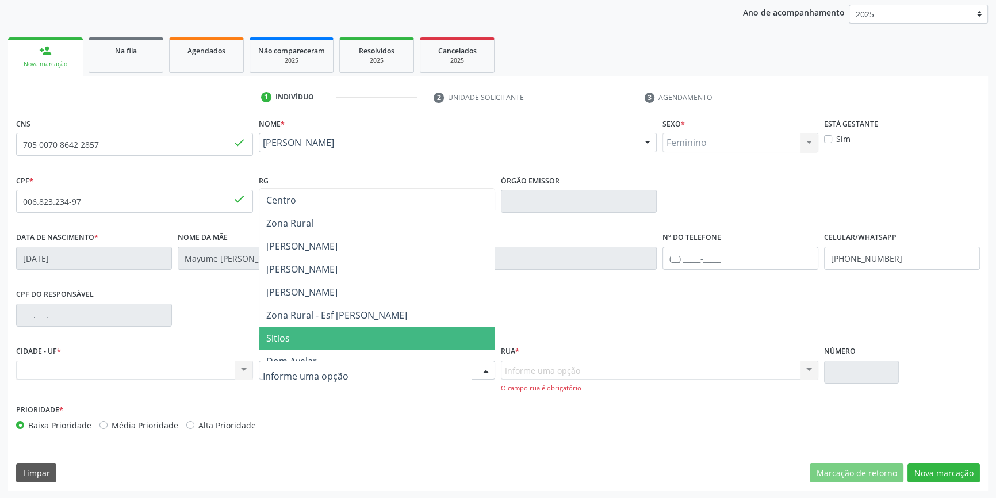
click at [285, 338] on span "Sitios" at bounding box center [278, 338] width 24 height 13
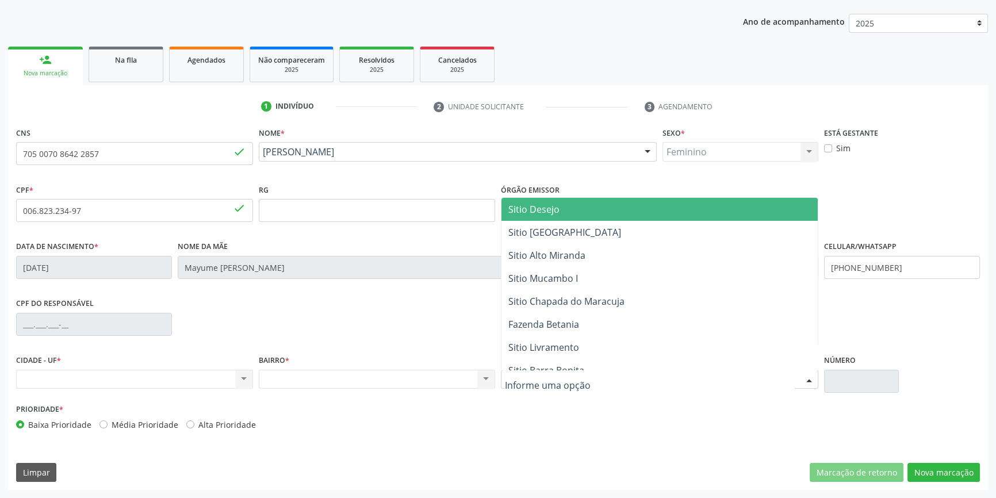
scroll to position [125, 0]
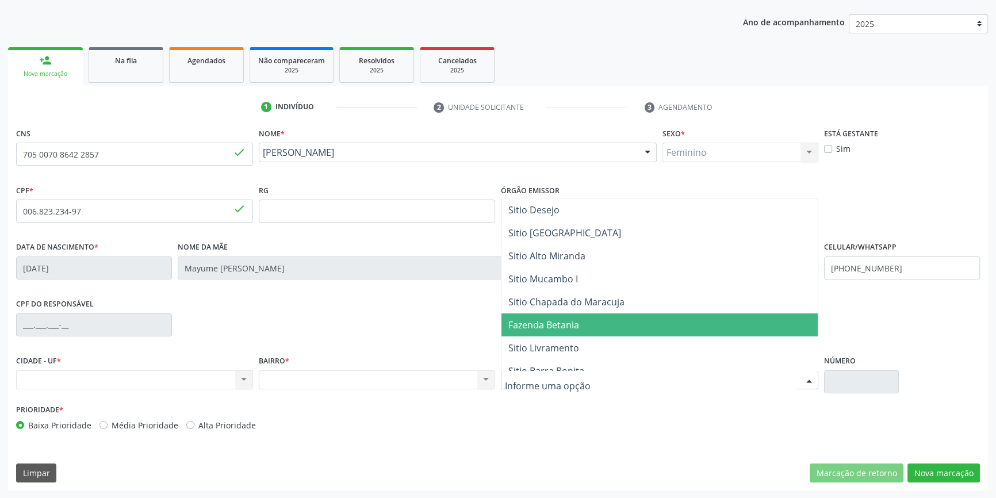
click at [540, 322] on span "Fazenda Betania" at bounding box center [543, 325] width 71 height 13
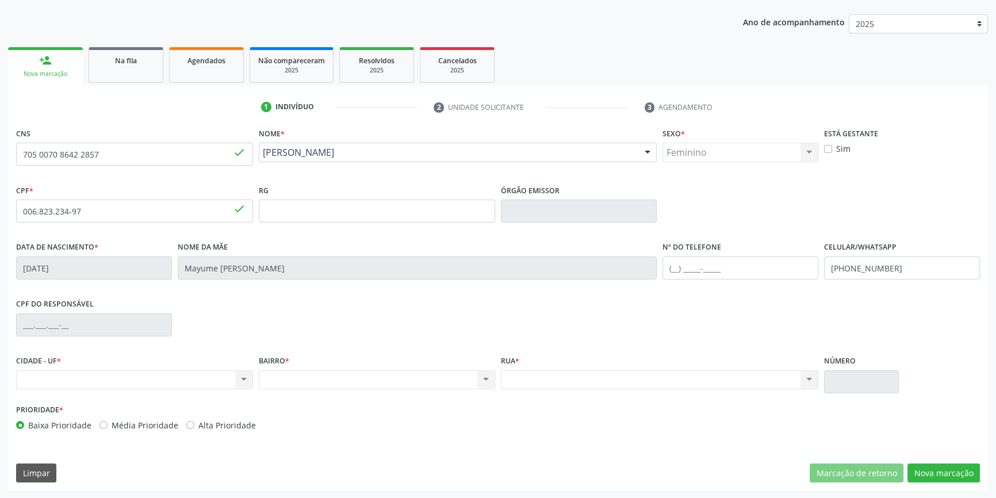
click at [161, 381] on div "Nenhum resultado encontrado para: " " Não há nenhuma opção para ser exibida." at bounding box center [134, 380] width 237 height 20
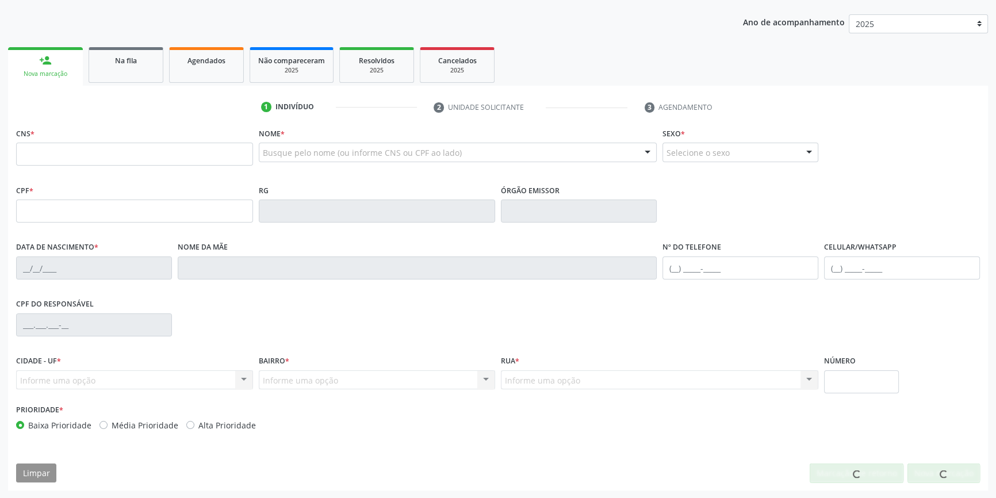
scroll to position [125, 0]
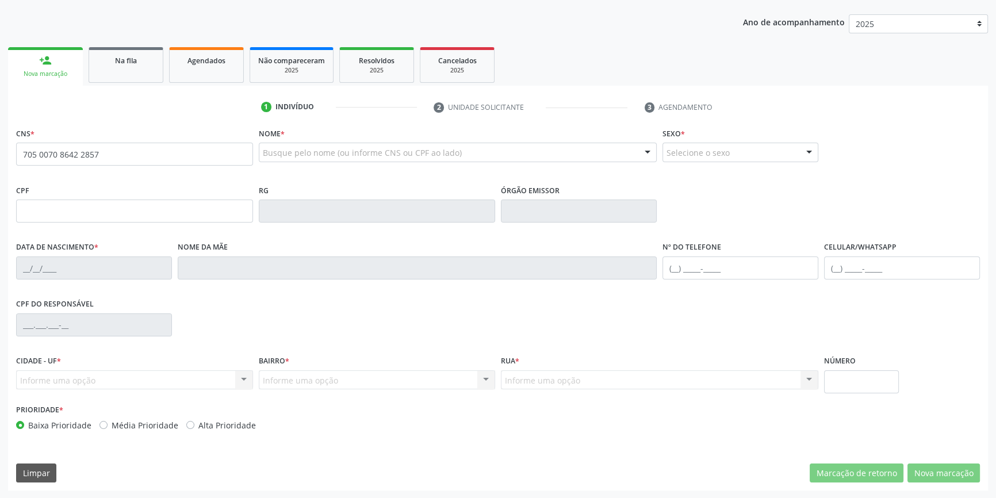
type input "705 0070 8642 2857"
type input "006.823.234-97"
type input "[DATE]"
type input "Mayume [PERSON_NAME]"
type input "[PHONE_NUMBER]"
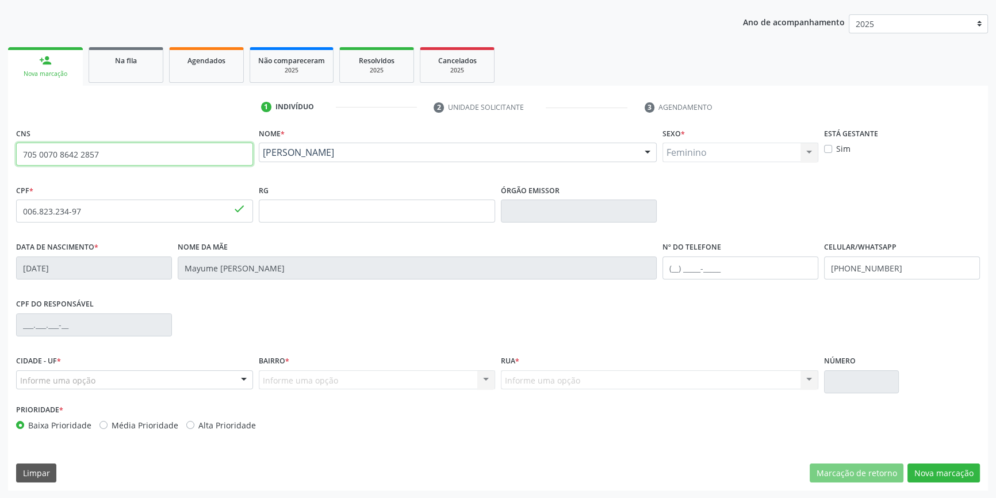
drag, startPoint x: 148, startPoint y: 143, endPoint x: 0, endPoint y: 132, distance: 148.8
click at [0, 132] on div "Acompanhamento Acompanhe a situação das marcações correntes e finalizadas Relat…" at bounding box center [498, 218] width 996 height 560
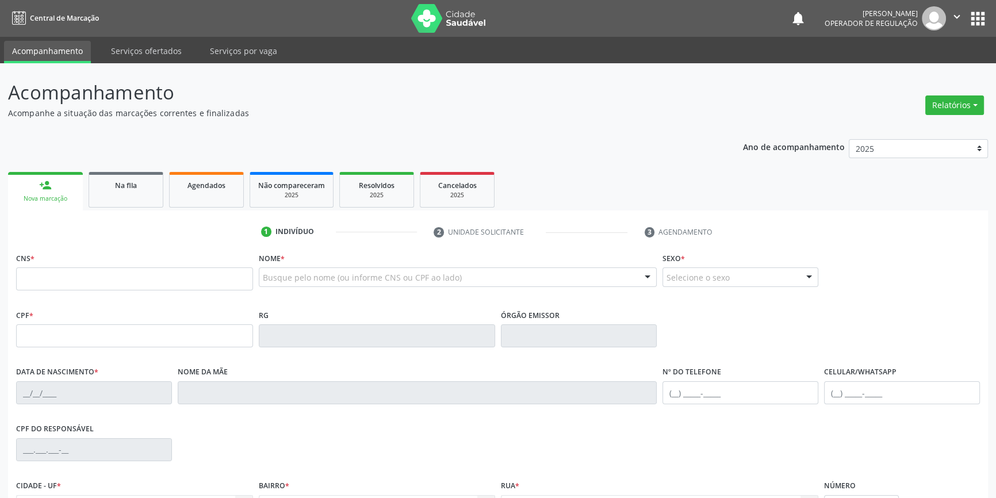
click at [314, 264] on div "Nome * Busque pelo nome (ou informe CNS ou CPF ao lado) Nenhum resultado encont…" at bounding box center [458, 272] width 398 height 45
type input "cesÁRIO"
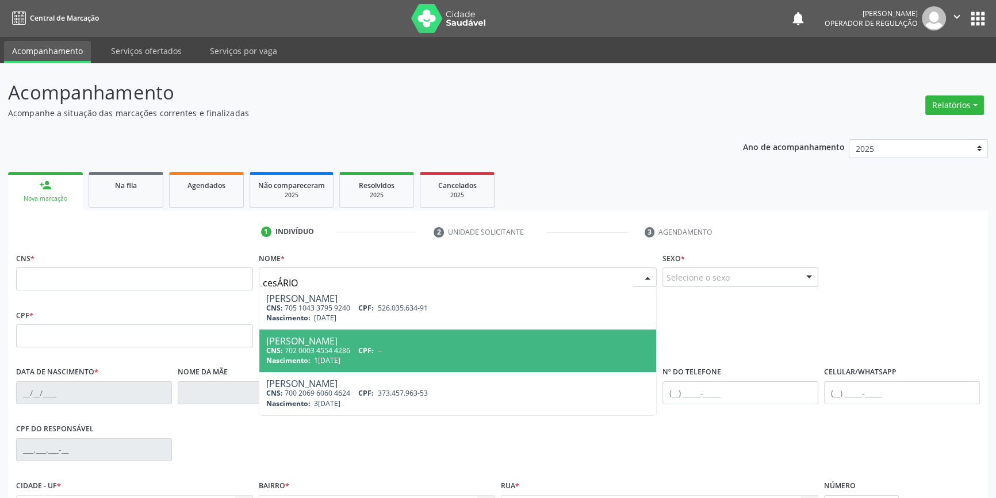
type input "702 0003 4554 4286"
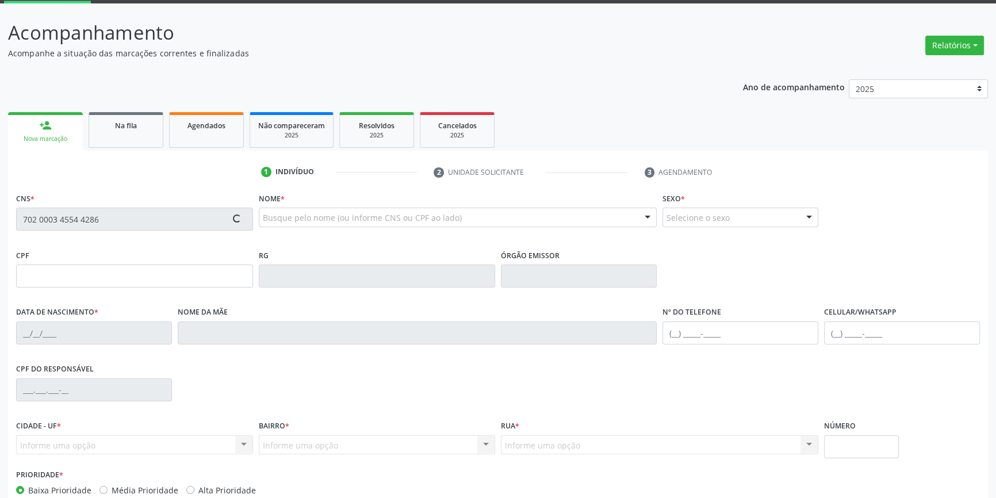
scroll to position [125, 0]
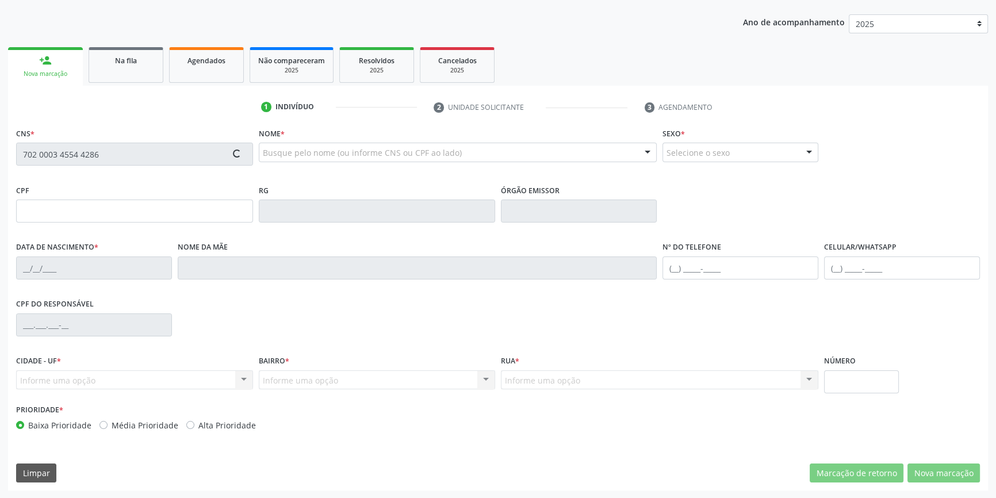
type input "1[DATE]"
type input "Raimunda"
type input "[PHONE_NUMBER]"
type input "S/N"
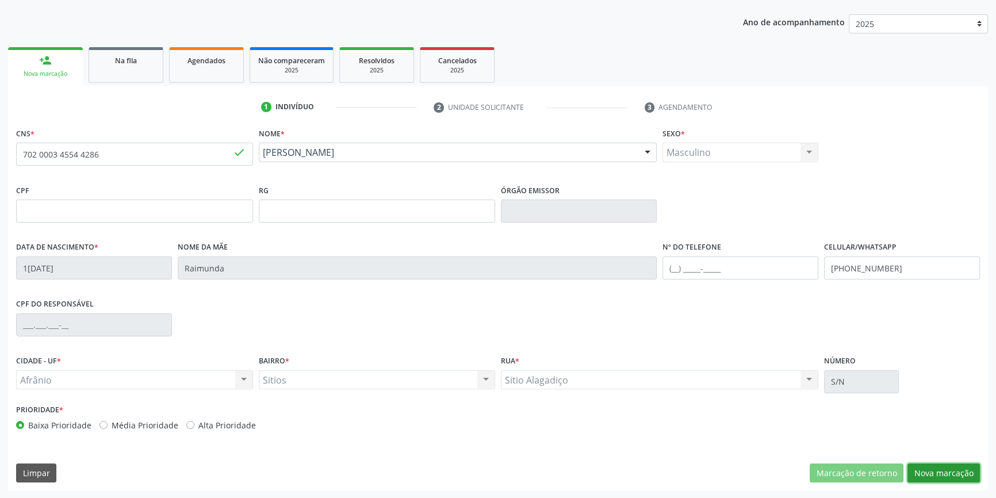
click at [947, 468] on button "Nova marcação" at bounding box center [943, 473] width 72 height 20
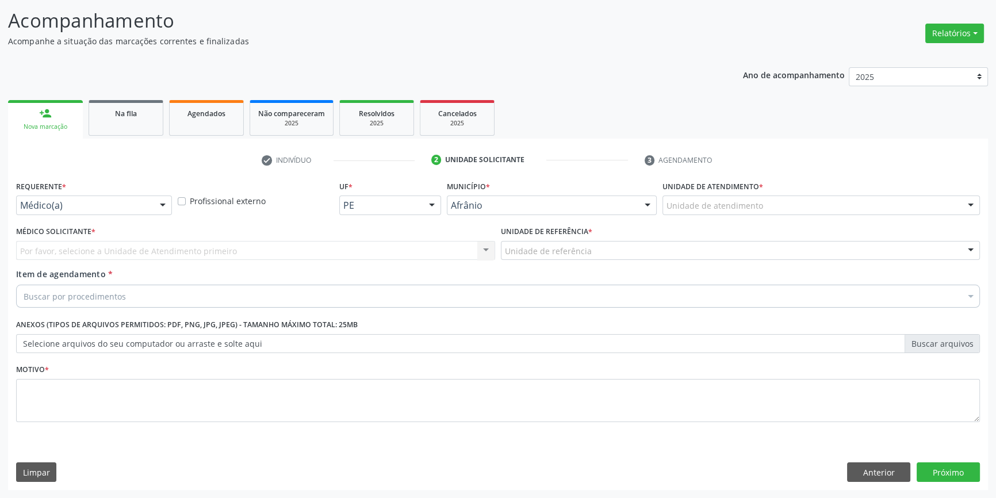
scroll to position [71, 0]
click at [760, 205] on div "Unidade de atendimento" at bounding box center [820, 207] width 317 height 20
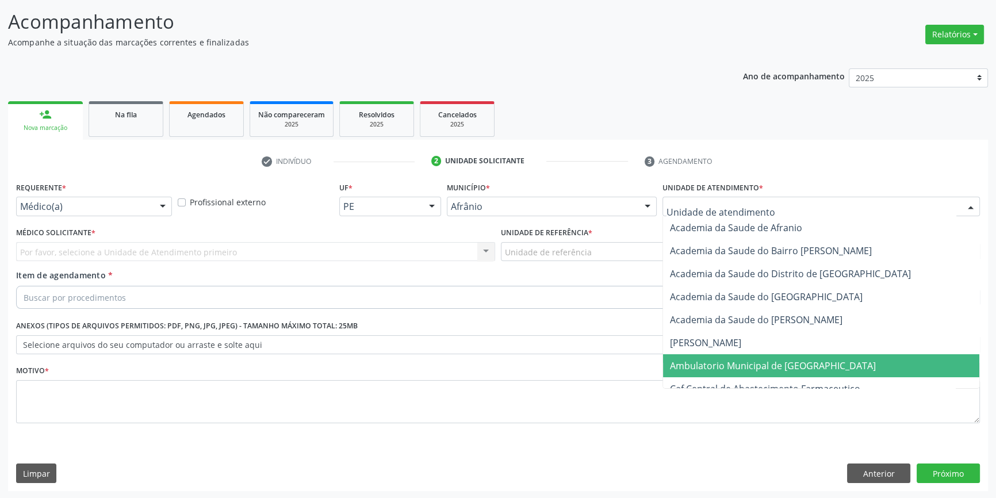
click at [758, 364] on span "Ambulatorio Municipal de [GEOGRAPHIC_DATA]" at bounding box center [773, 365] width 206 height 13
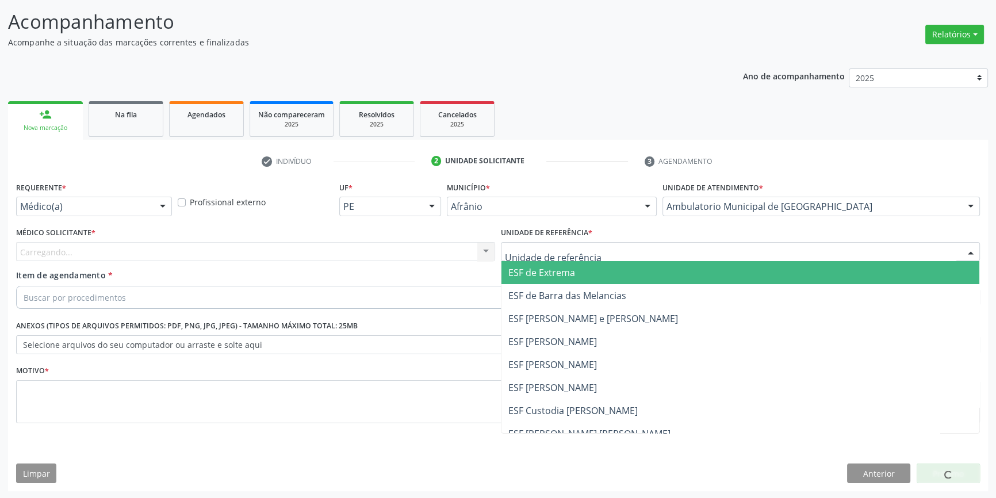
click at [591, 242] on div at bounding box center [740, 252] width 479 height 20
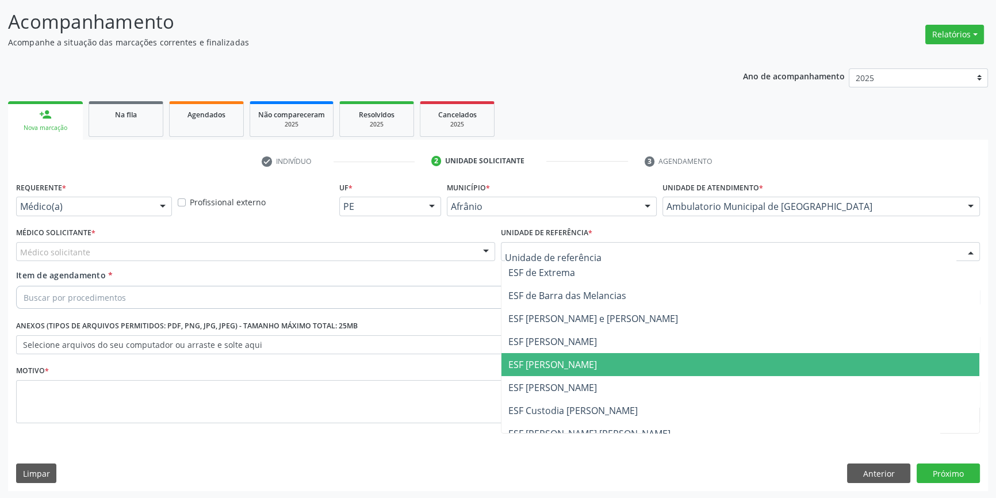
click at [563, 363] on span "ESF [PERSON_NAME]" at bounding box center [552, 364] width 89 height 13
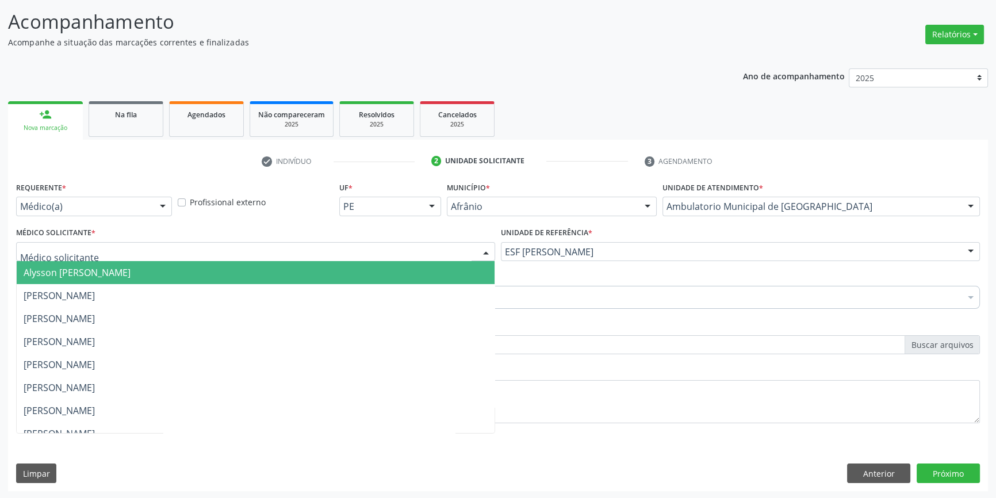
click at [317, 243] on div at bounding box center [255, 252] width 479 height 20
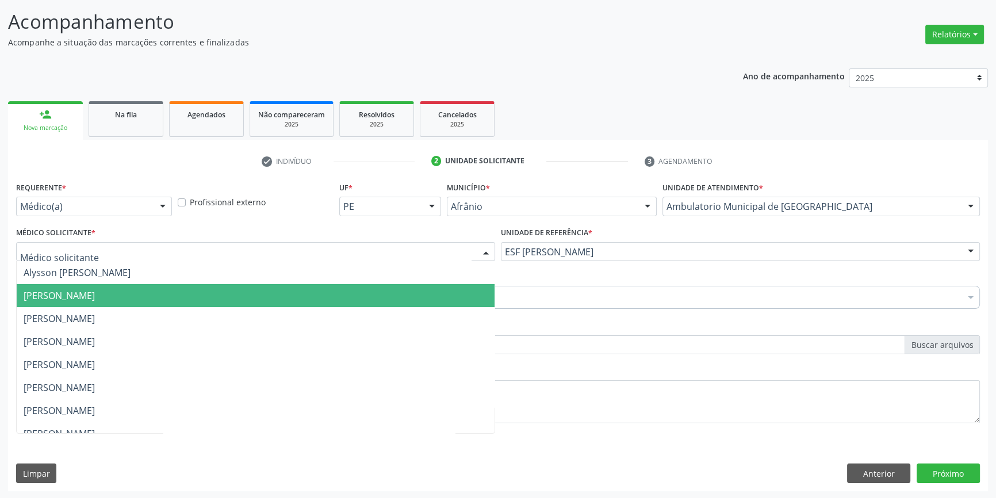
click at [95, 296] on span "[PERSON_NAME]" at bounding box center [59, 295] width 71 height 13
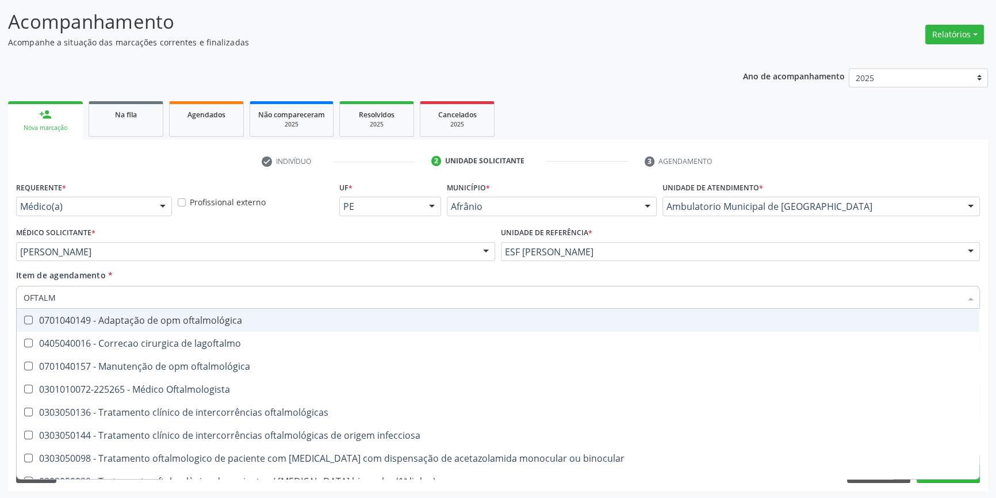
type input "OFTALMO"
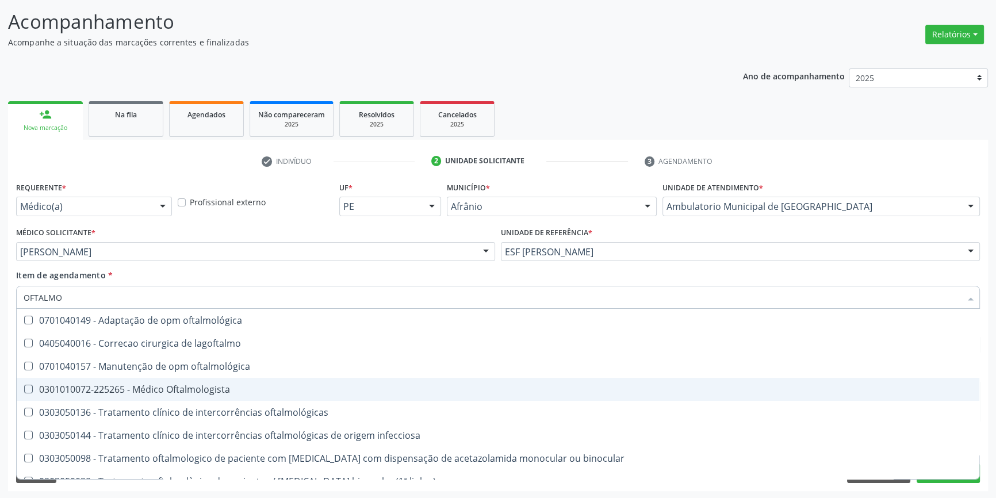
click at [218, 396] on span "0301010072-225265 - Médico Oftalmologista" at bounding box center [498, 389] width 962 height 23
checkbox Oftalmologista "true"
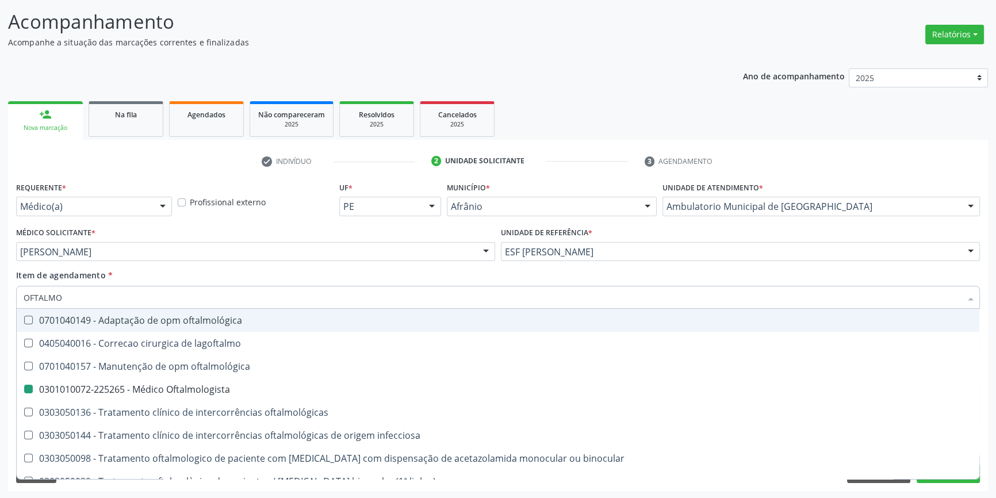
click at [299, 276] on div "Item de agendamento * OFTALMO Desfazer seleção 0701040149 - Adaptação de opm of…" at bounding box center [498, 287] width 964 height 36
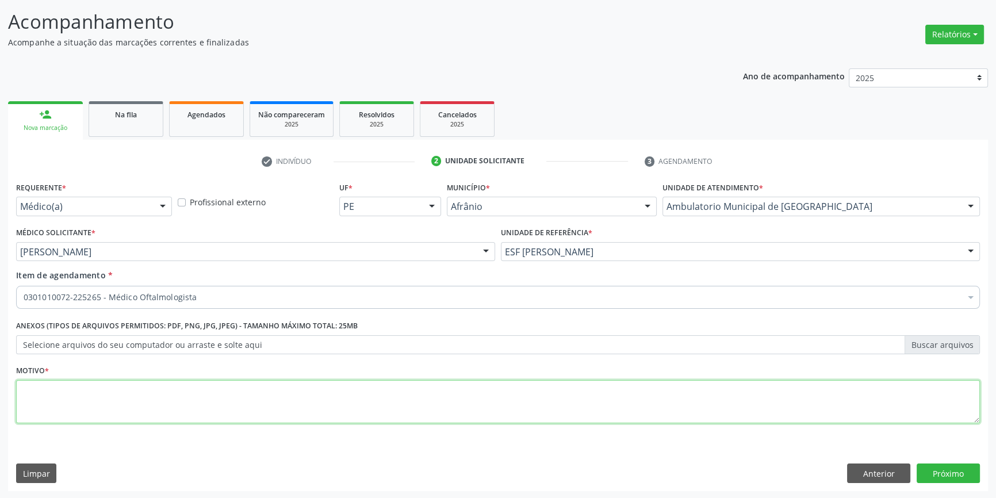
click at [239, 402] on textarea at bounding box center [498, 402] width 964 height 44
type textarea "'"
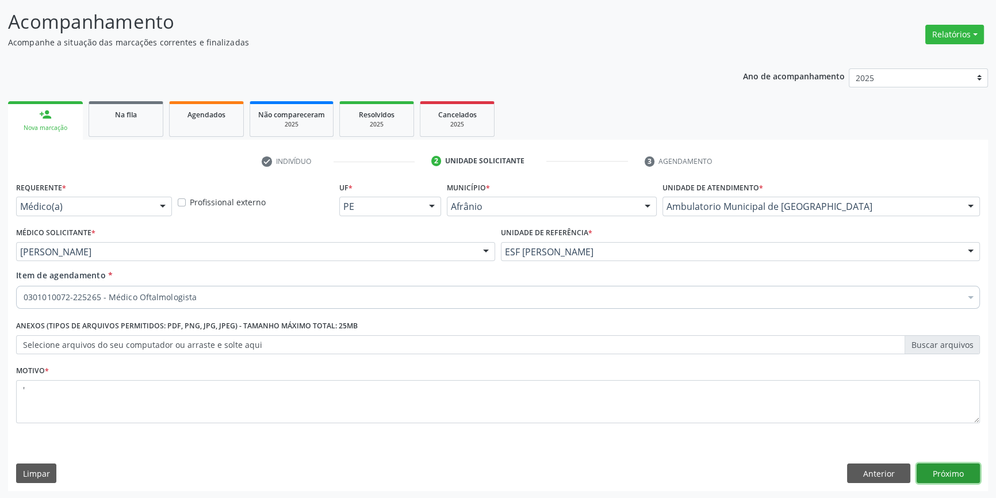
click at [942, 477] on button "Próximo" at bounding box center [947, 473] width 63 height 20
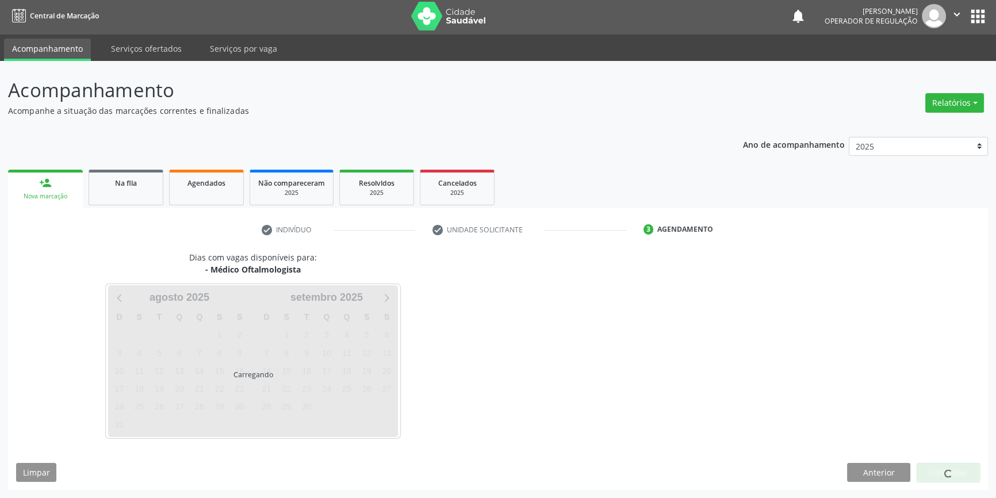
scroll to position [1, 0]
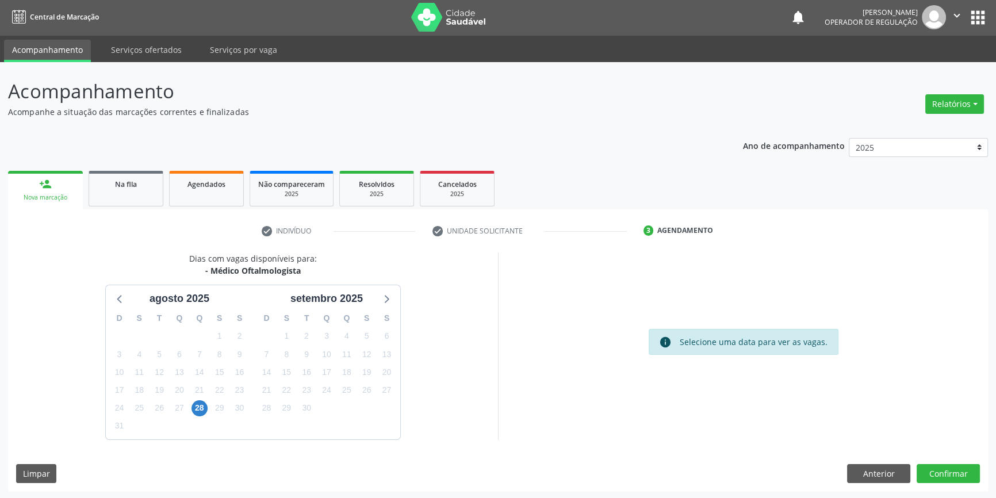
click at [206, 412] on div "28" at bounding box center [199, 408] width 16 height 18
click at [201, 406] on span "28" at bounding box center [199, 408] width 16 height 16
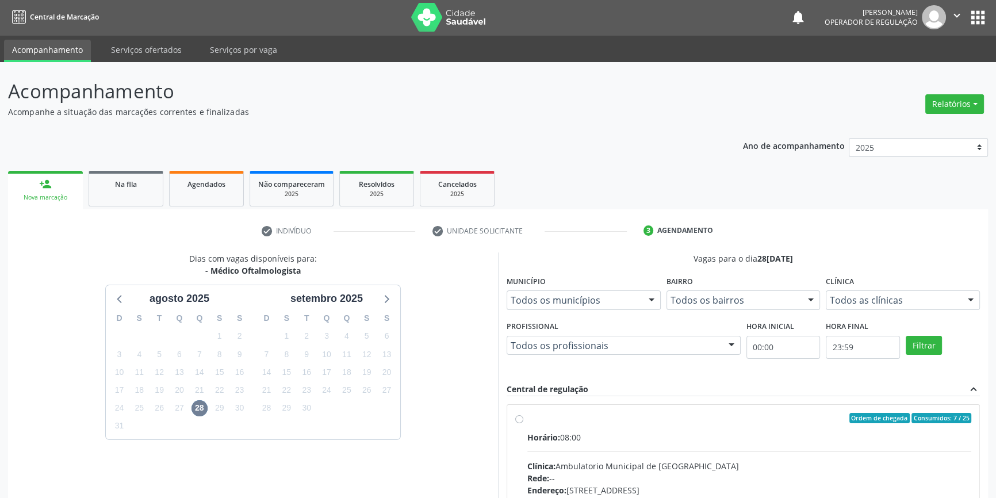
click at [527, 415] on label "Ordem de chegada Consumidos: 7 / 25 Horário: 08:00 Clínica: Ambulatorio Municip…" at bounding box center [749, 501] width 444 height 177
click at [515, 415] on input "Ordem de chegada Consumidos: 7 / 25 Horário: 08:00 Clínica: Ambulatorio Municip…" at bounding box center [519, 418] width 8 height 10
radio input "true"
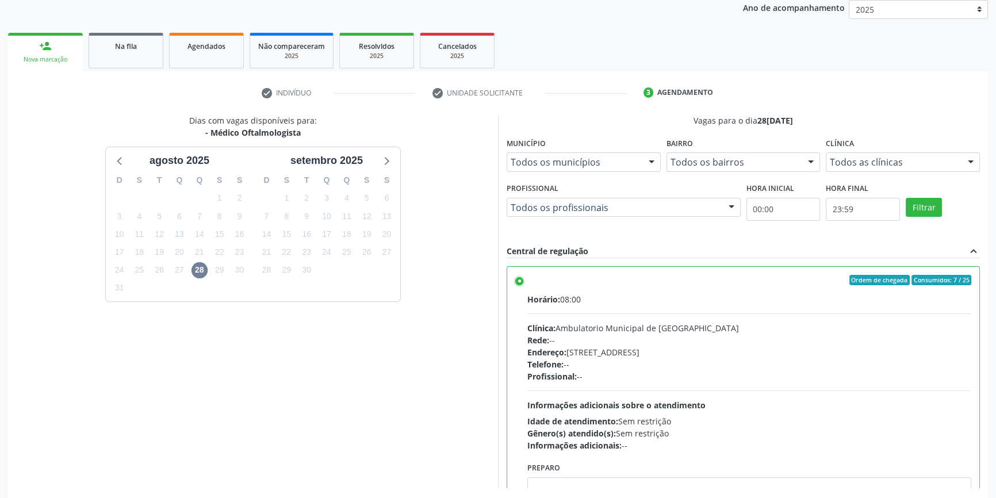
scroll to position [188, 0]
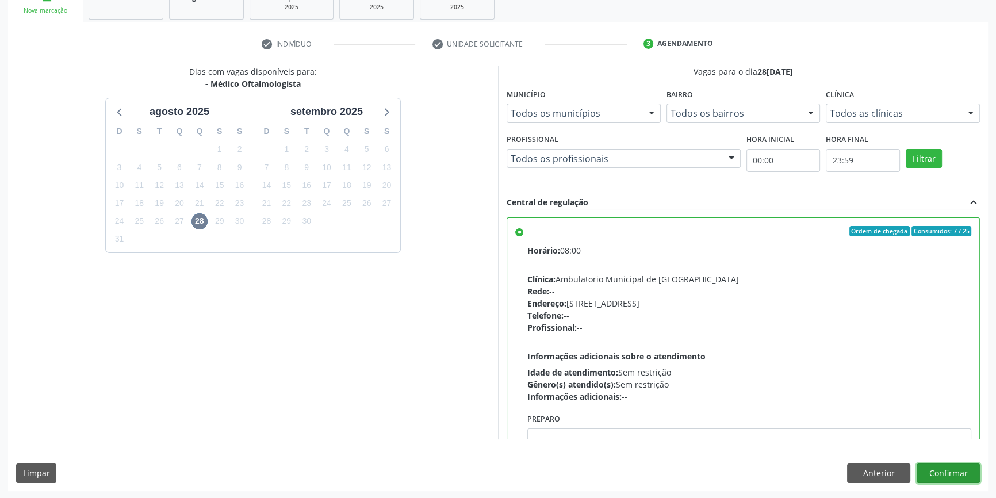
click at [946, 470] on button "Confirmar" at bounding box center [947, 473] width 63 height 20
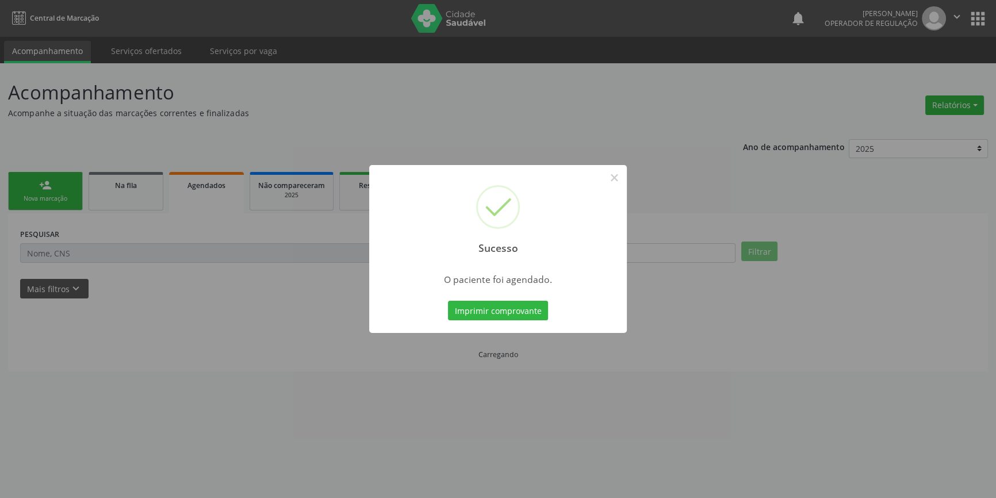
scroll to position [0, 0]
click at [517, 313] on button "Imprimir comprovante" at bounding box center [502, 311] width 100 height 20
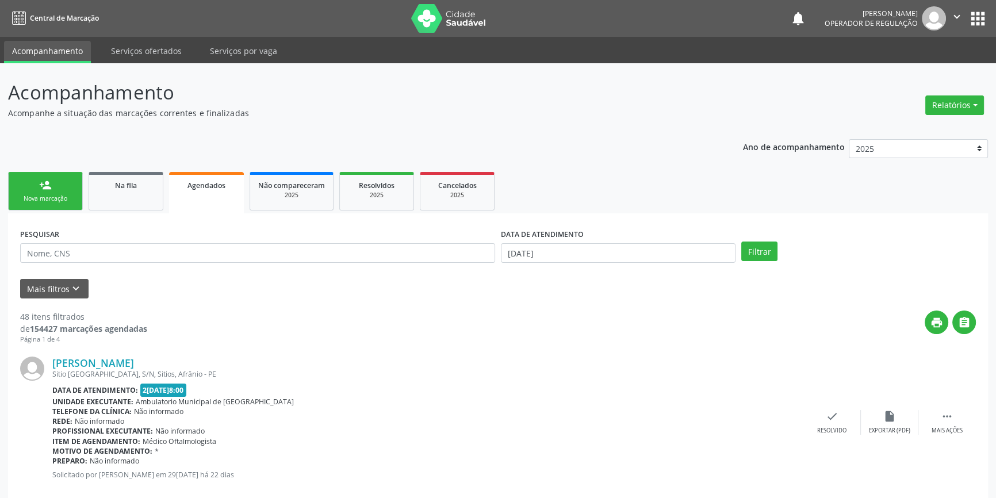
click at [38, 206] on link "person_add Nova marcação" at bounding box center [45, 191] width 75 height 39
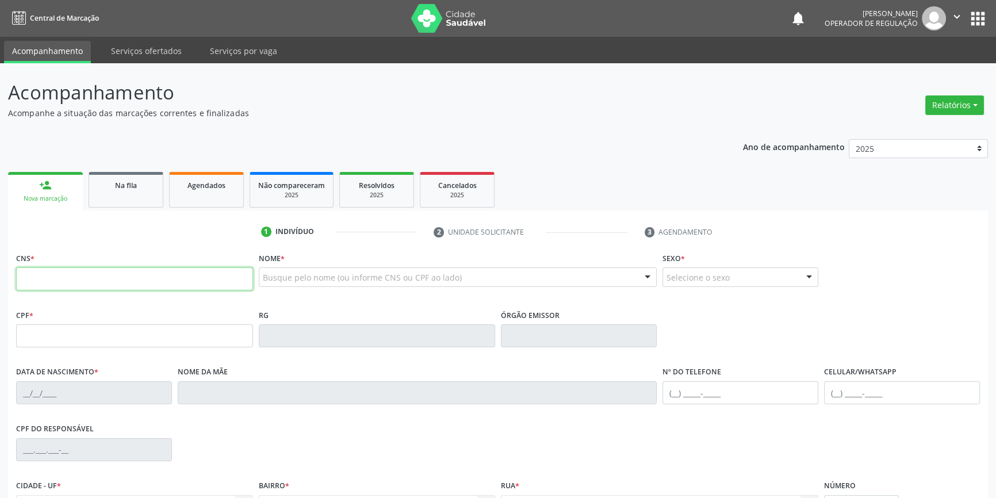
click at [80, 278] on input "text" at bounding box center [134, 278] width 237 height 23
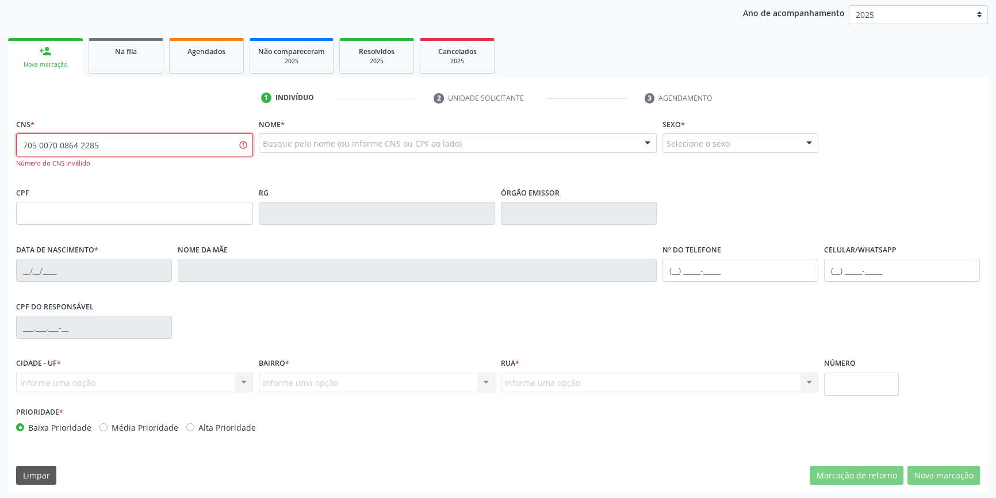
scroll to position [136, 0]
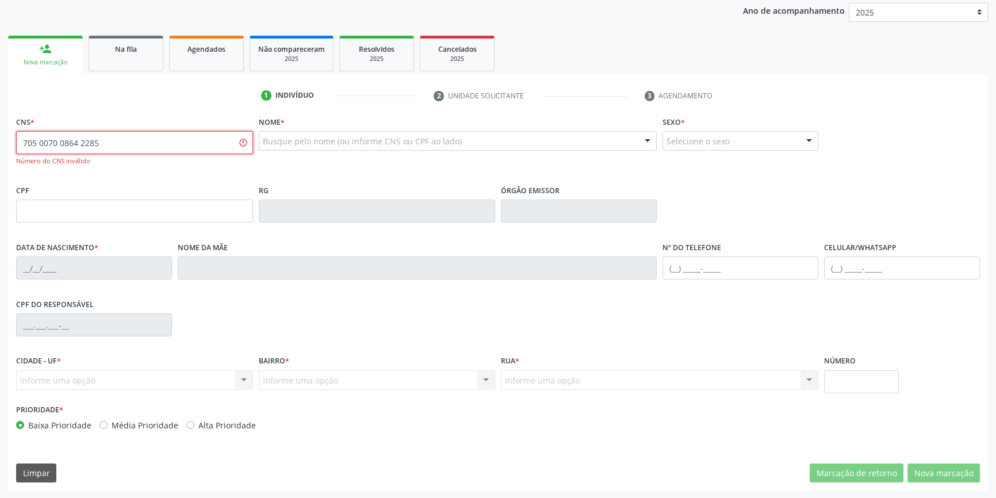
drag, startPoint x: 167, startPoint y: 148, endPoint x: 653, endPoint y: 28, distance: 501.0
click at [0, 144] on div "Acompanhamento Acompanhe a situação das marcações correntes e finalizadas Relat…" at bounding box center [498, 212] width 996 height 571
type input "705 0070 8642 2857"
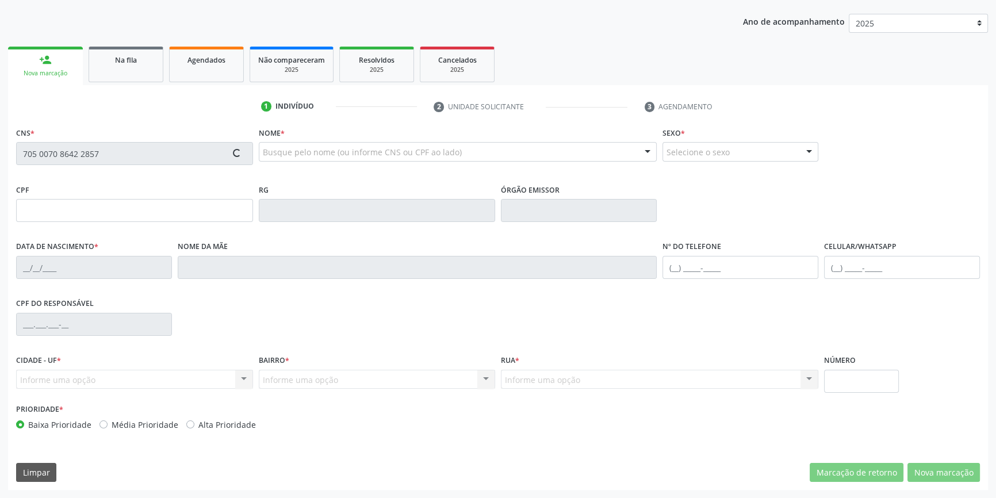
scroll to position [125, 0]
type input "006.823.234-97"
type input "1[DATE]"
type input "Mayume [PERSON_NAME]"
type input "[PHONE_NUMBER]"
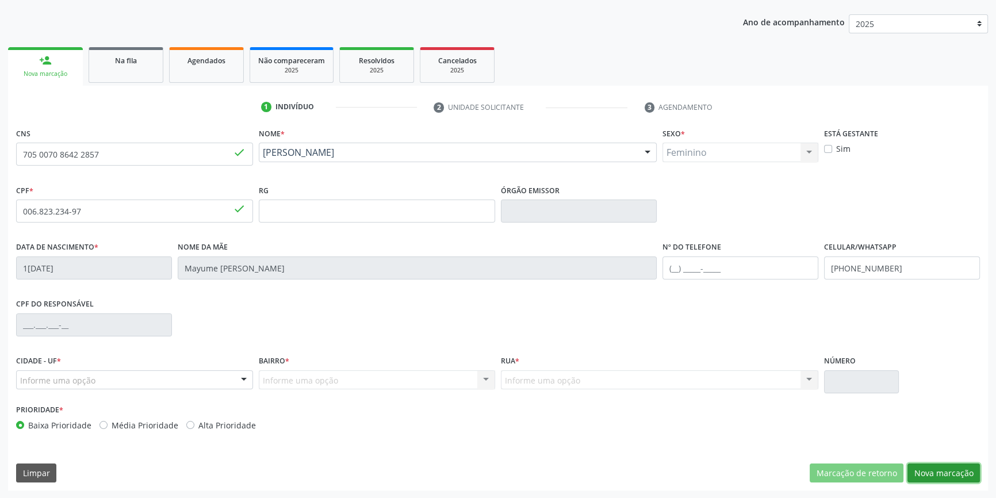
click at [930, 466] on button "Nova marcação" at bounding box center [943, 473] width 72 height 20
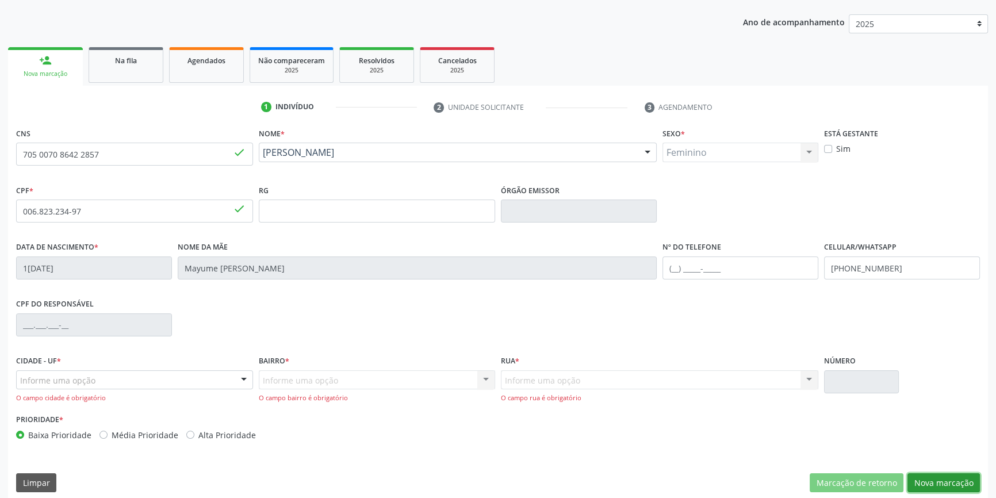
click at [923, 482] on button "Nova marcação" at bounding box center [943, 483] width 72 height 20
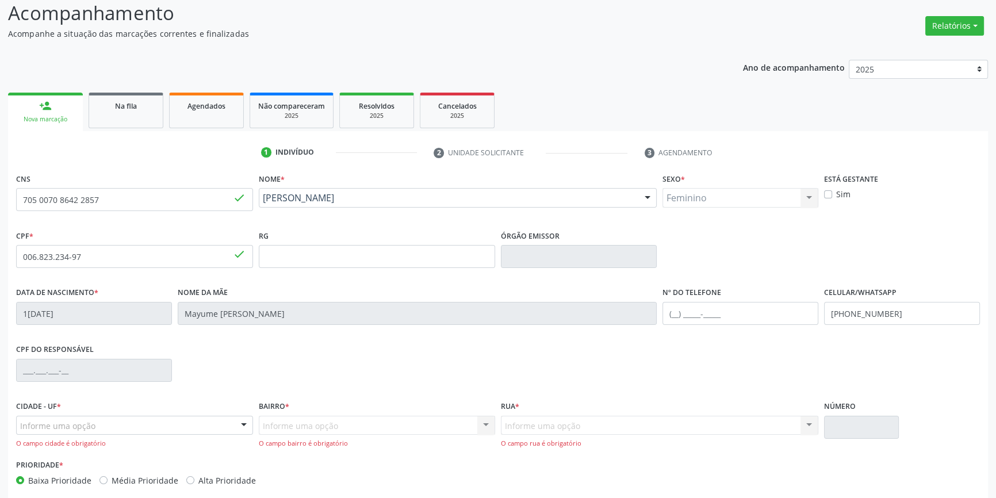
scroll to position [135, 0]
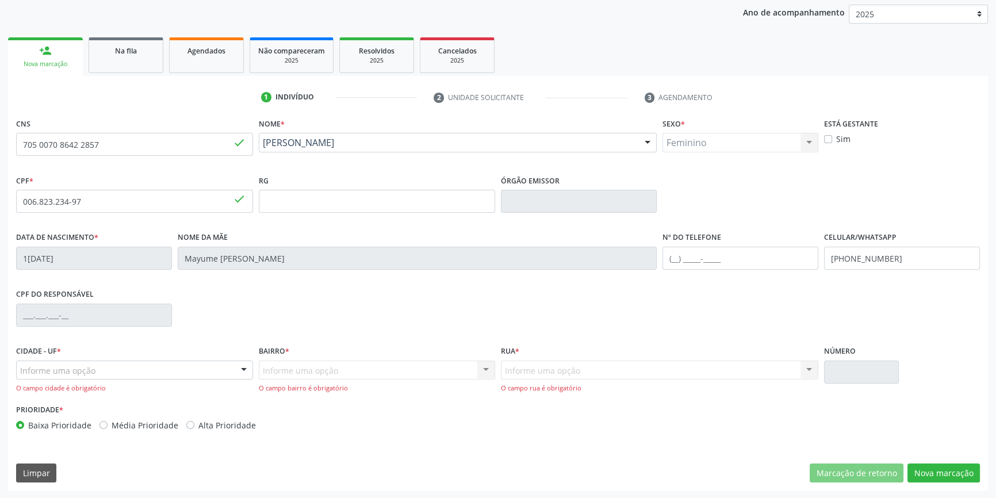
drag, startPoint x: 50, startPoint y: 377, endPoint x: 57, endPoint y: 373, distance: 8.8
click at [51, 377] on div "Informe uma opção" at bounding box center [134, 370] width 237 height 20
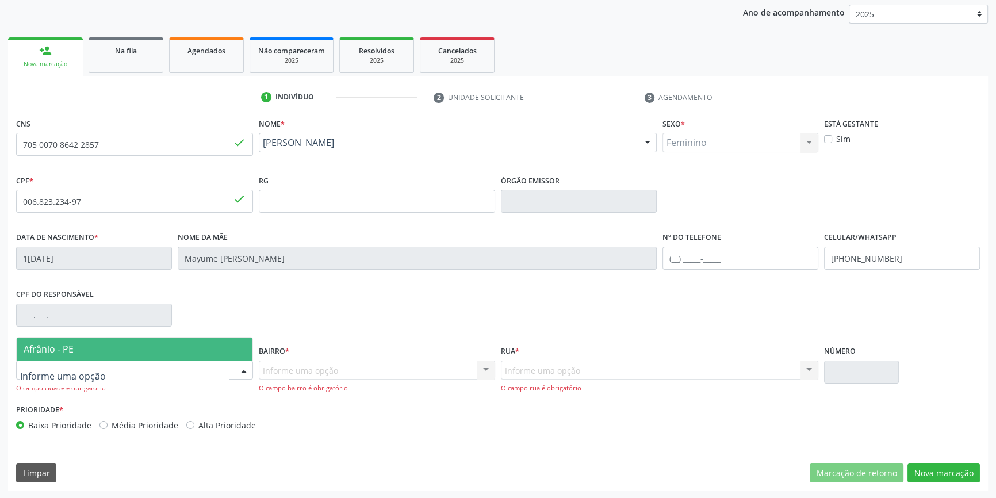
click at [83, 347] on span "Afrânio - PE" at bounding box center [135, 348] width 236 height 23
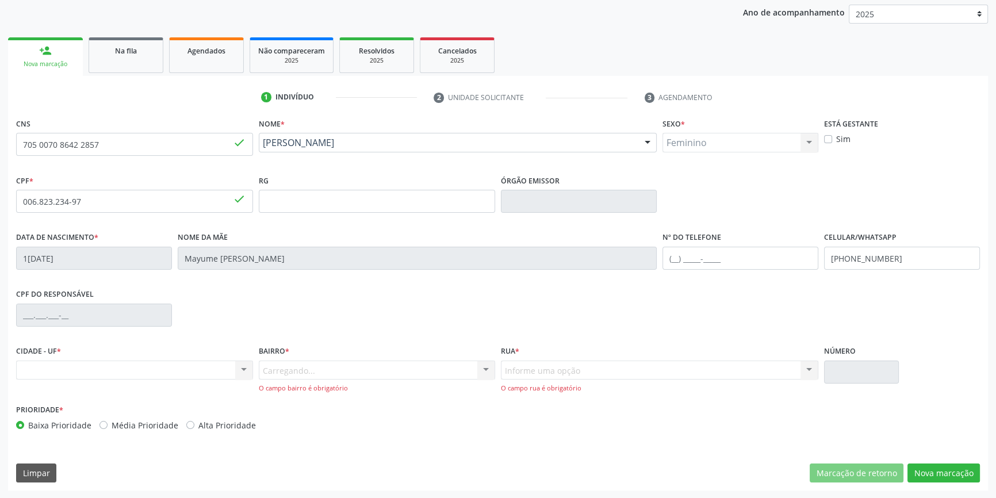
click at [288, 367] on div "Carregando... Nenhum resultado encontrado para: " " Nenhuma opção encontrada. D…" at bounding box center [377, 376] width 237 height 33
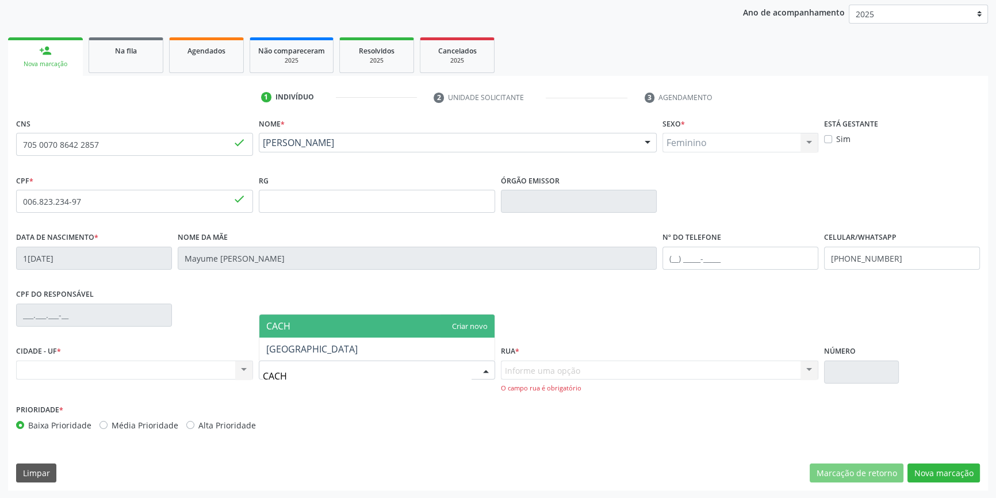
type input "CACHO"
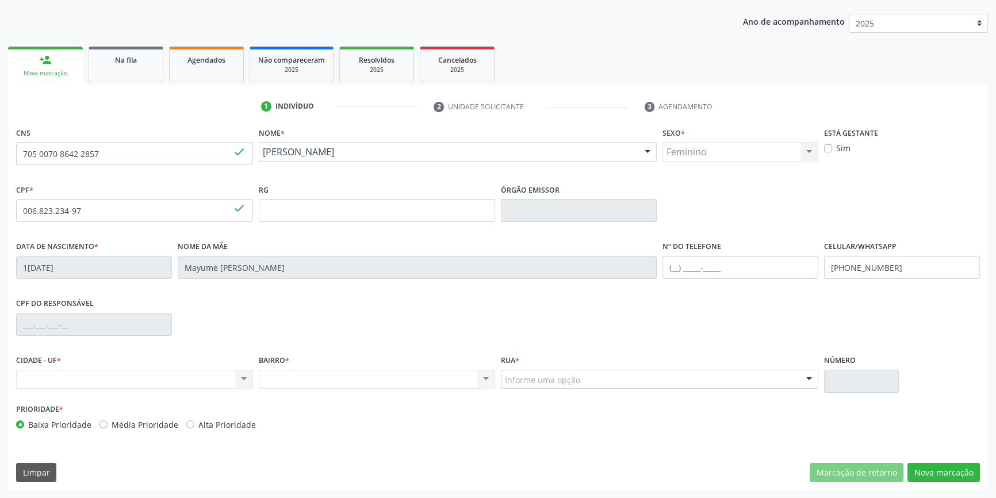
scroll to position [125, 0]
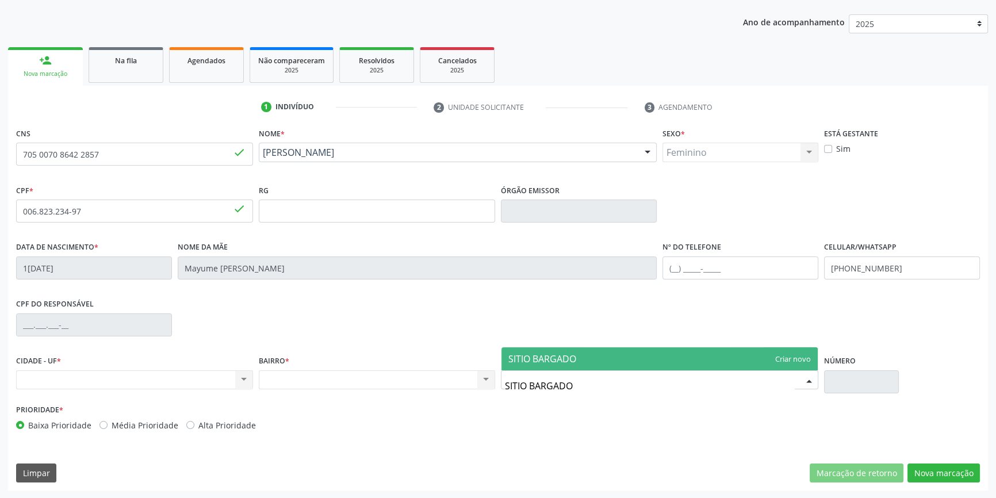
type input "SITIO BARGADO I"
click at [927, 466] on button "Nova marcação" at bounding box center [943, 473] width 72 height 20
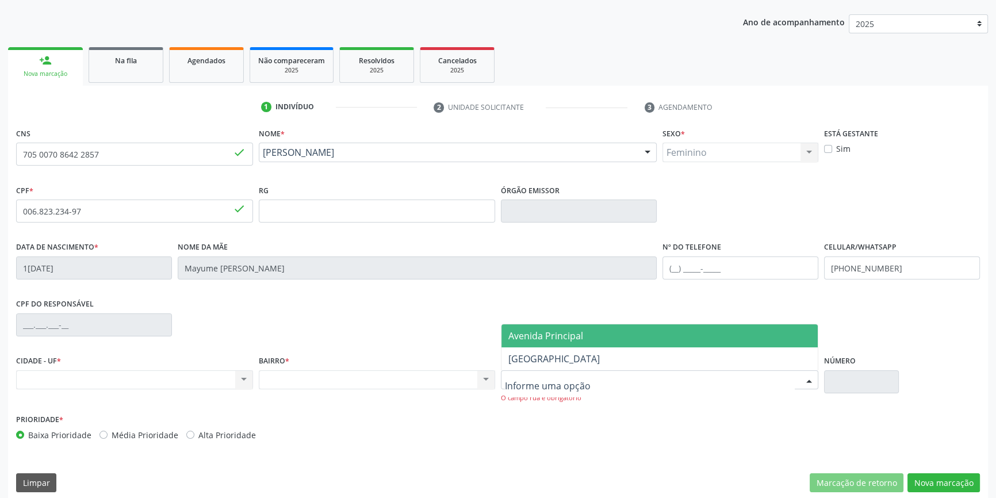
click at [592, 374] on div at bounding box center [659, 380] width 317 height 20
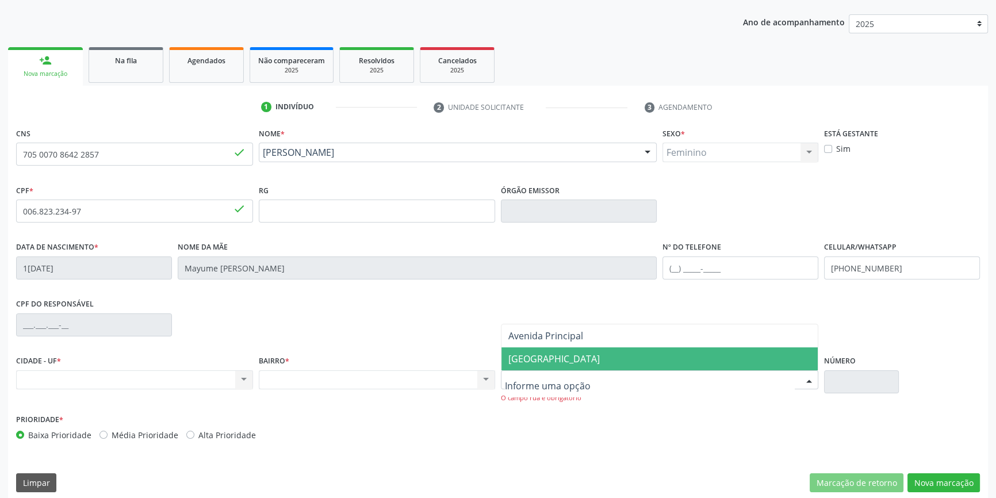
click at [573, 362] on span "[GEOGRAPHIC_DATA]" at bounding box center [553, 358] width 91 height 13
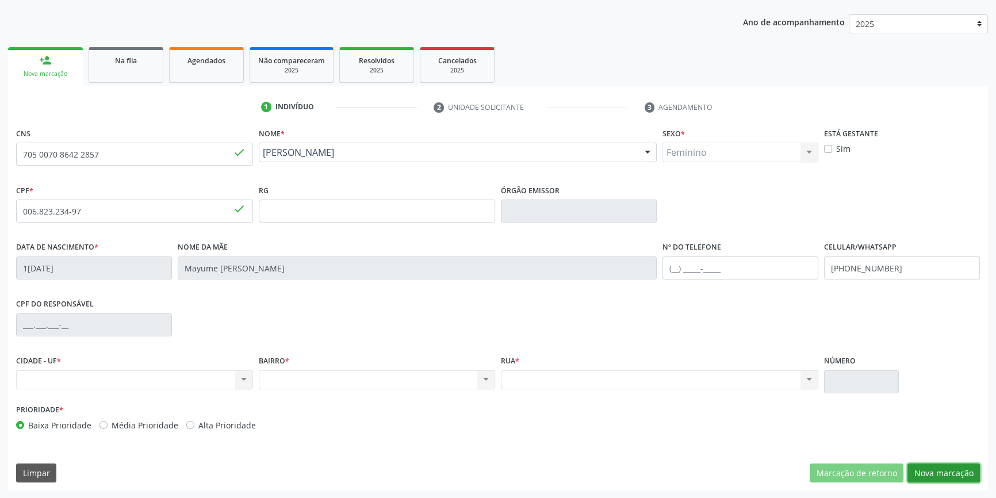
click at [974, 475] on button "Nova marcação" at bounding box center [943, 473] width 72 height 20
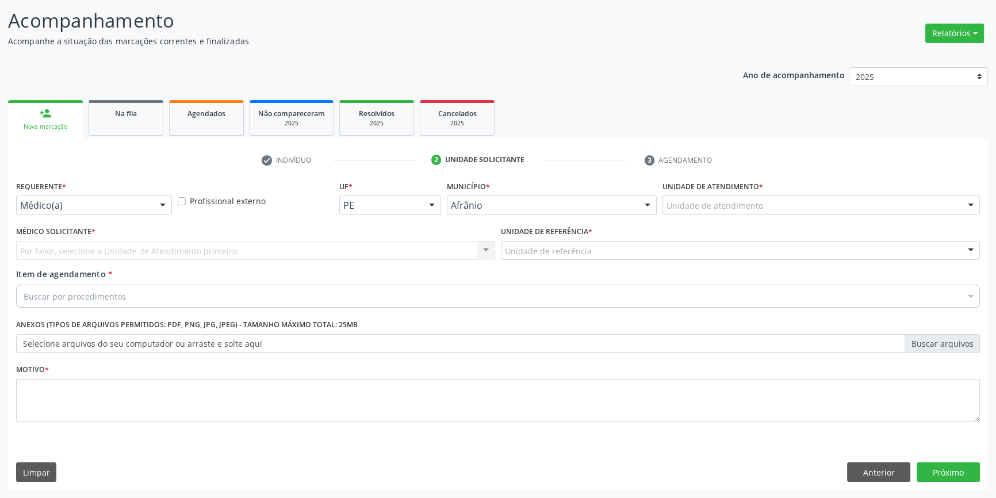
scroll to position [71, 0]
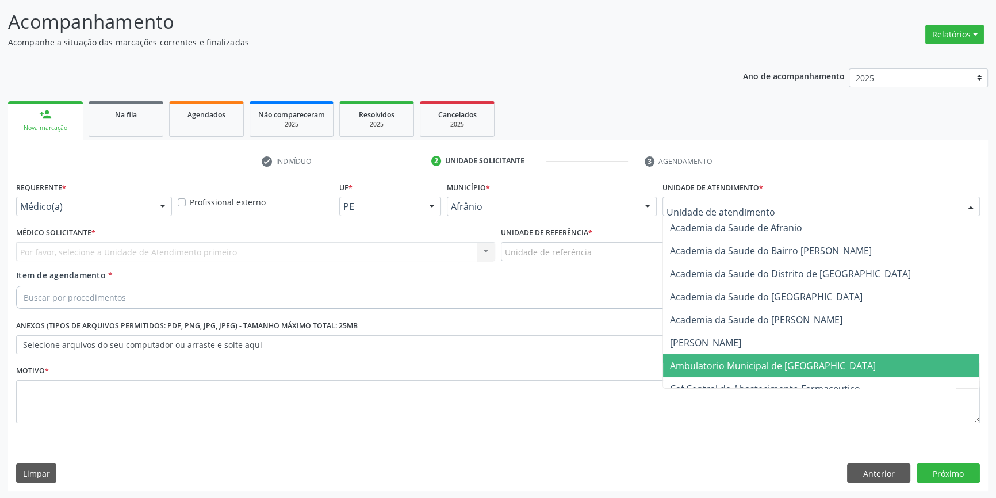
click at [715, 359] on span "Ambulatorio Municipal de [GEOGRAPHIC_DATA]" at bounding box center [773, 365] width 206 height 13
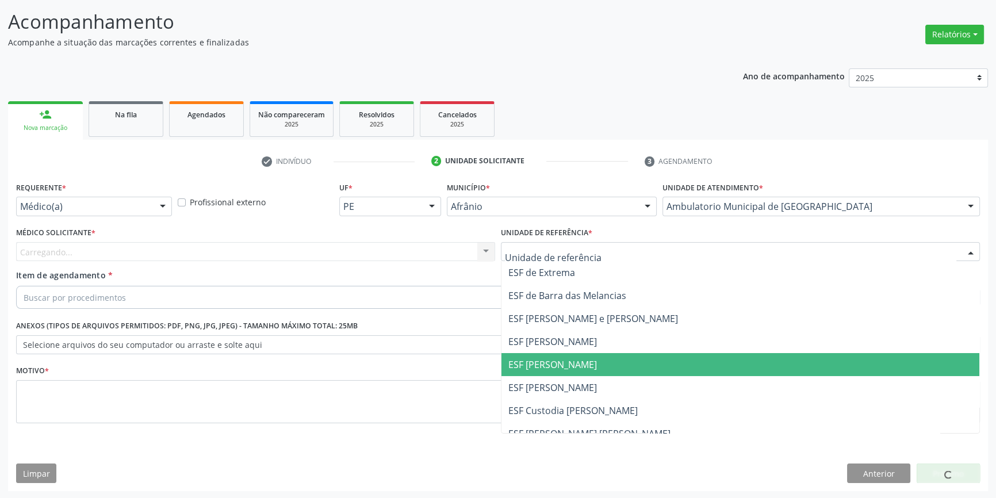
click at [546, 362] on span "ESF [PERSON_NAME]" at bounding box center [552, 364] width 89 height 13
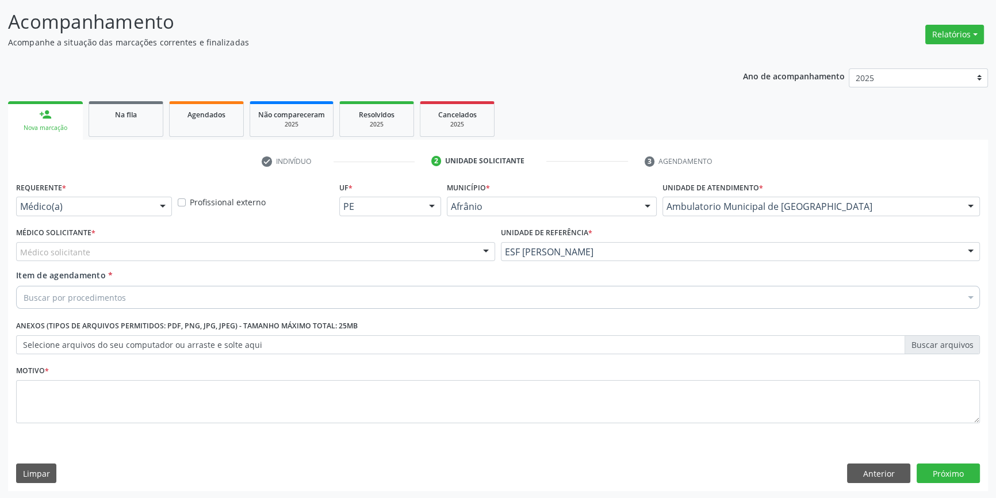
click at [374, 251] on div "Médico solicitante" at bounding box center [255, 252] width 479 height 20
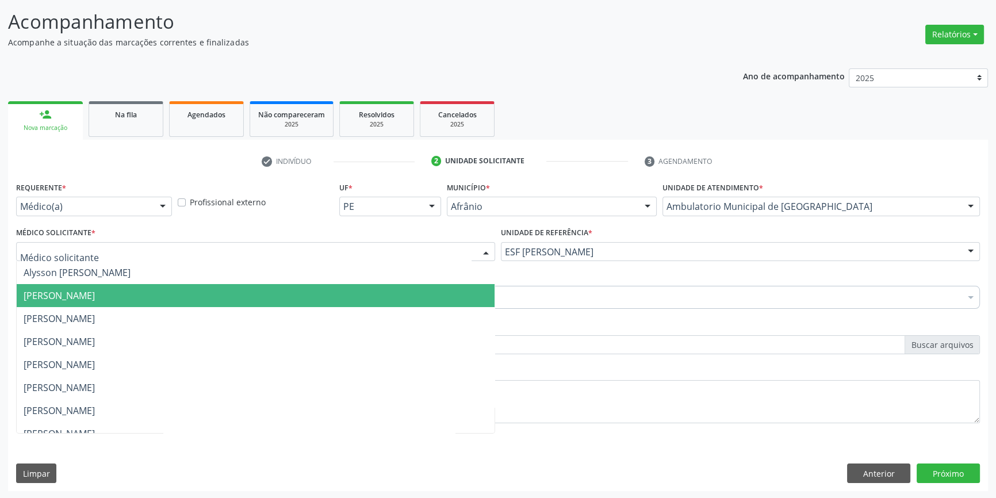
click at [208, 293] on span "[PERSON_NAME]" at bounding box center [256, 295] width 478 height 23
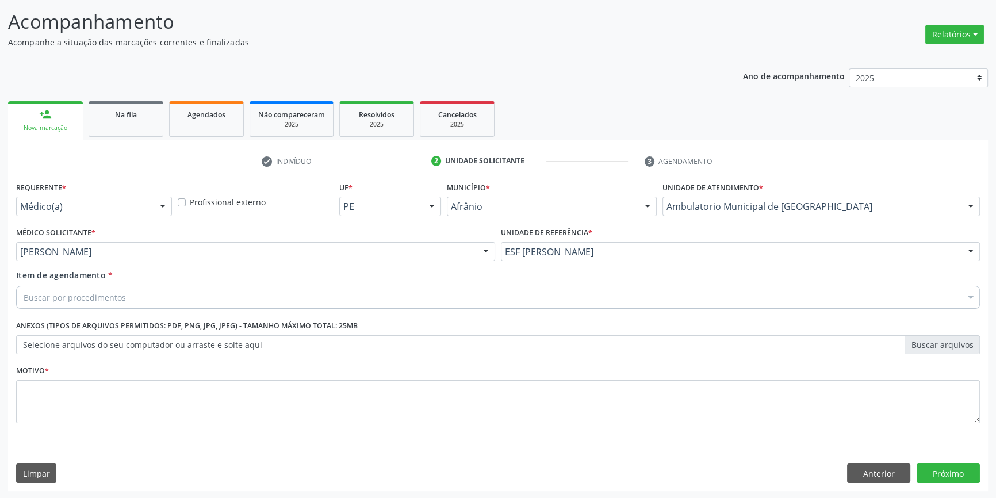
click at [179, 294] on div "Buscar por procedimentos" at bounding box center [498, 297] width 964 height 23
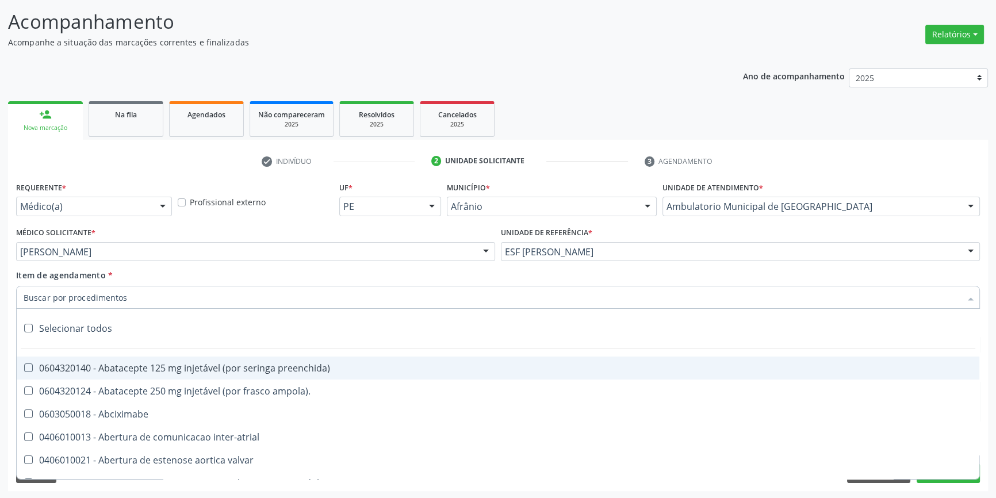
paste input "GINECOLOGISTA"
type input "GINECOLOGISTA"
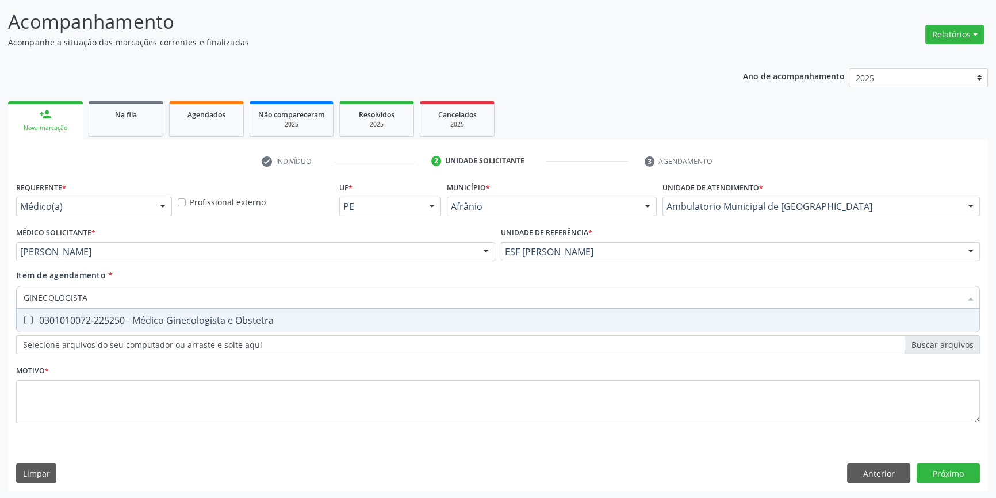
click at [168, 319] on div "0301010072-225250 - Médico Ginecologista e Obstetra" at bounding box center [498, 320] width 949 height 9
checkbox Obstetra "true"
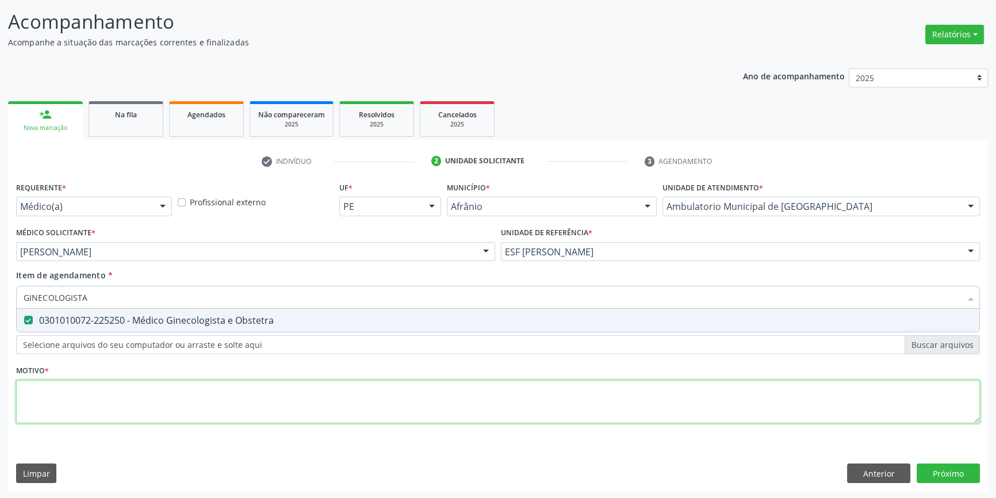
click at [137, 384] on div "Requerente * Médico(a) Médico(a) Enfermeiro(a) Paciente Nenhum resultado encont…" at bounding box center [498, 309] width 964 height 260
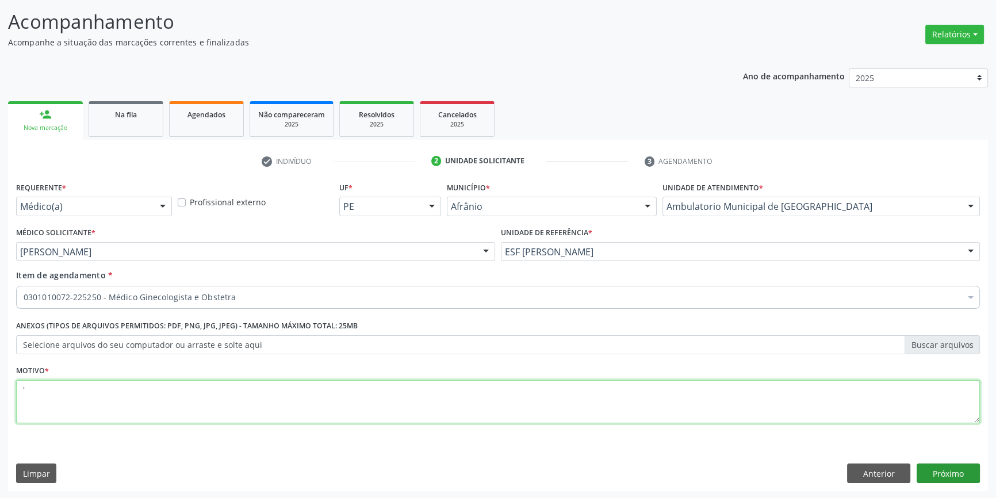
type textarea "'"
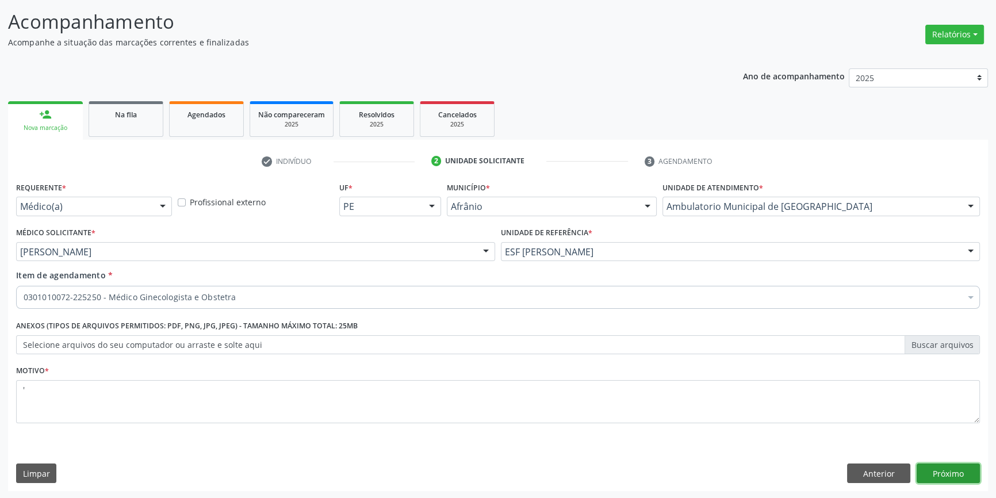
click at [955, 473] on button "Próximo" at bounding box center [947, 473] width 63 height 20
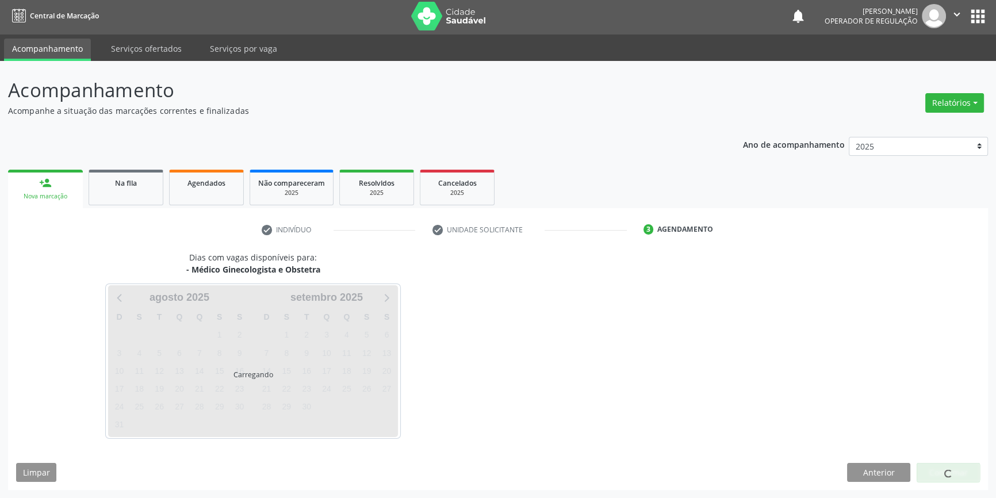
scroll to position [1, 0]
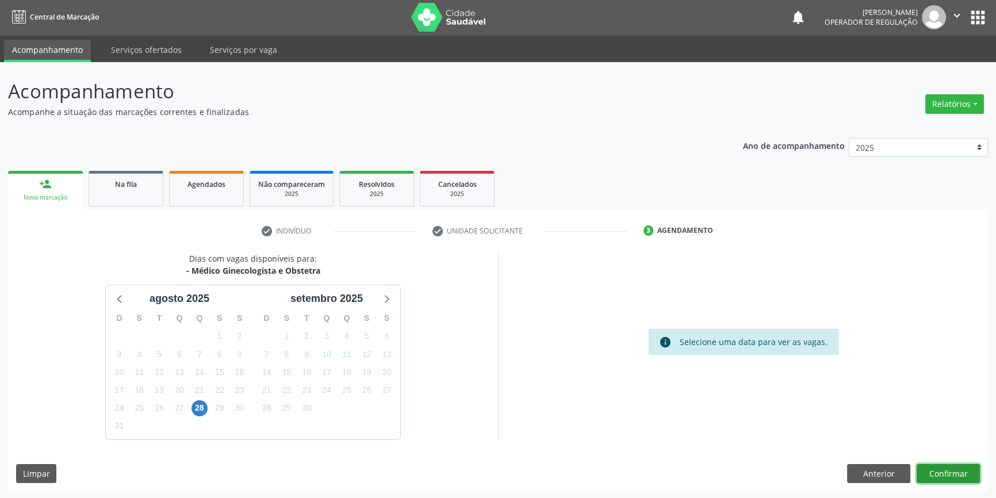
click at [956, 477] on button "Confirmar" at bounding box center [947, 474] width 63 height 20
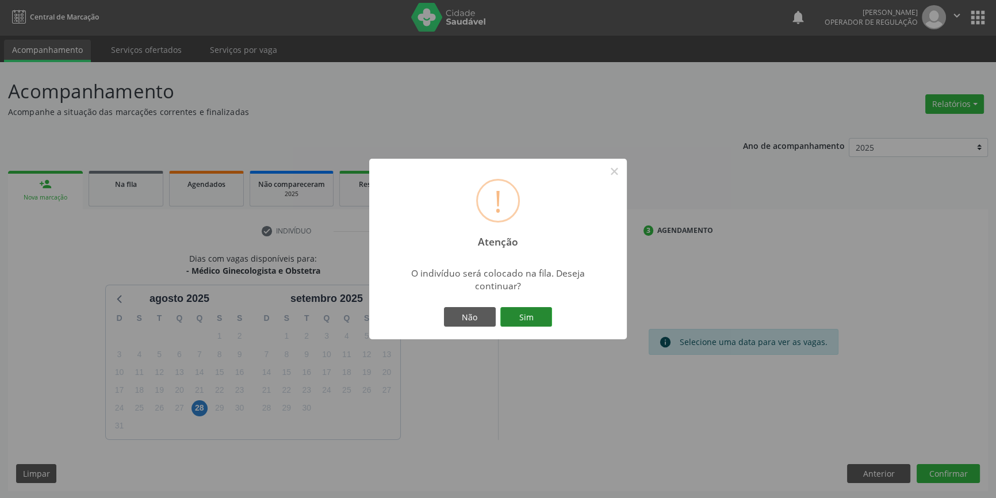
click at [533, 317] on button "Sim" at bounding box center [526, 317] width 52 height 20
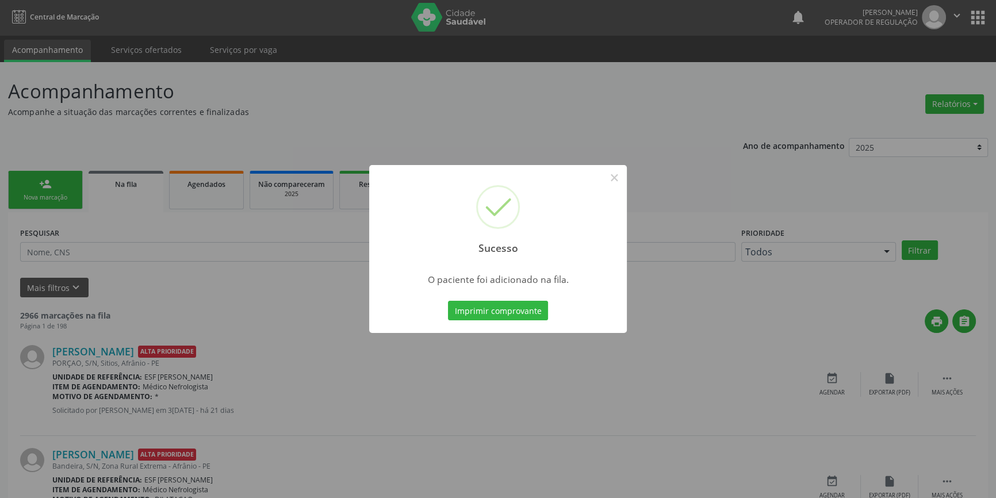
scroll to position [0, 0]
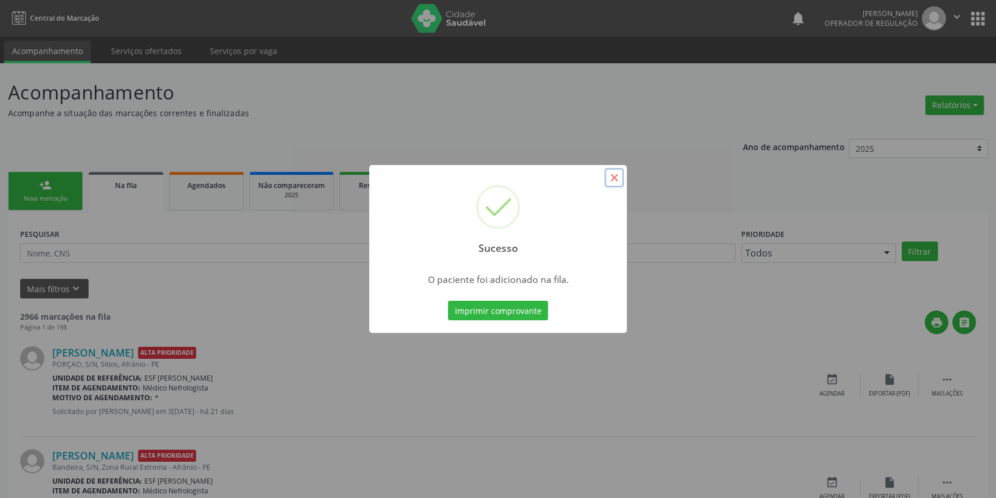
click at [612, 179] on button "×" at bounding box center [614, 178] width 20 height 20
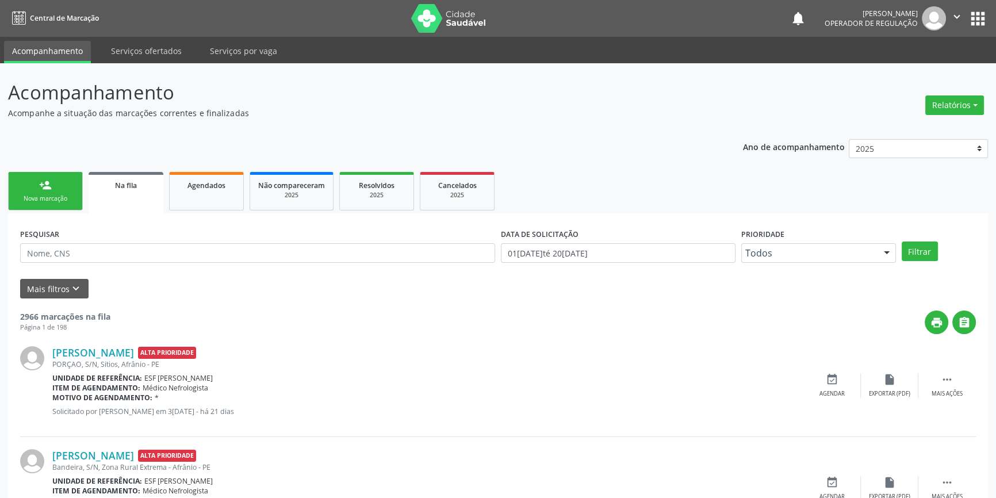
click at [33, 180] on link "person_add Nova marcação" at bounding box center [45, 191] width 75 height 39
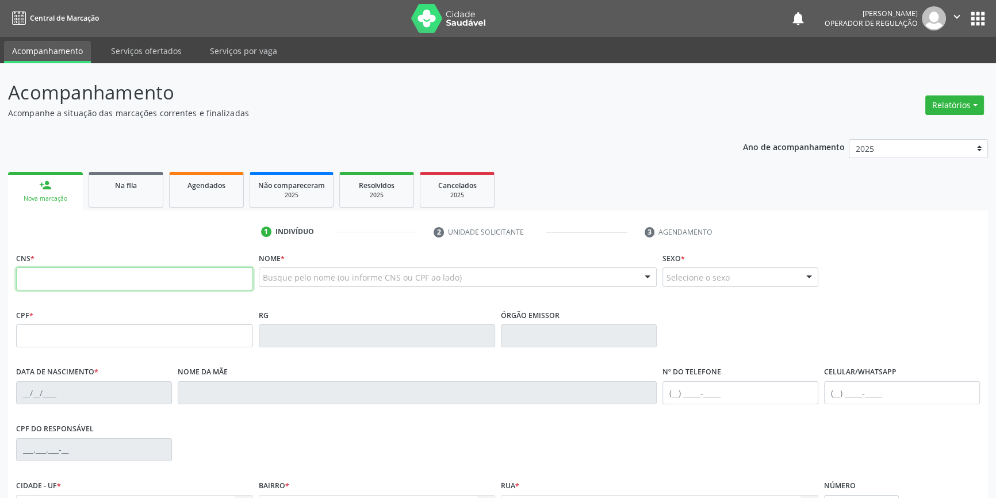
click at [67, 280] on input "text" at bounding box center [134, 278] width 237 height 23
type input "7"
type input "898 0041 7687 5528"
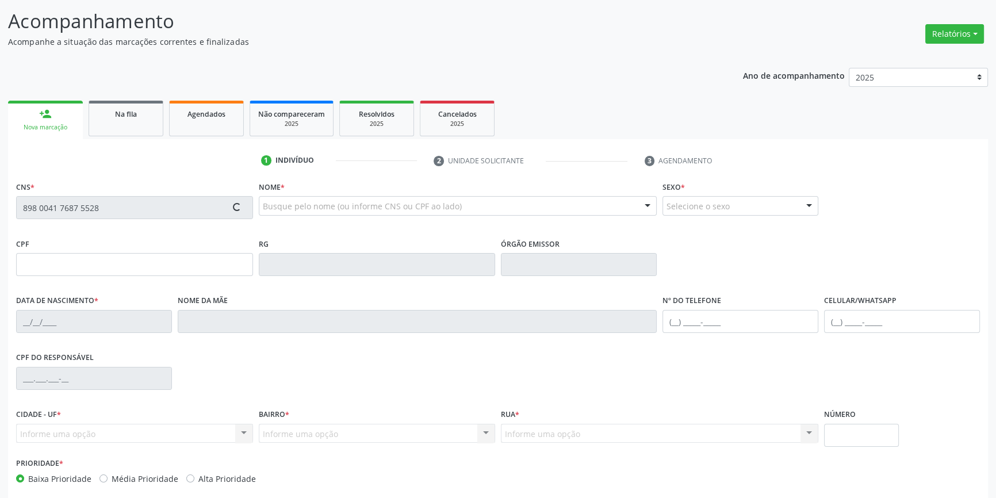
scroll to position [125, 0]
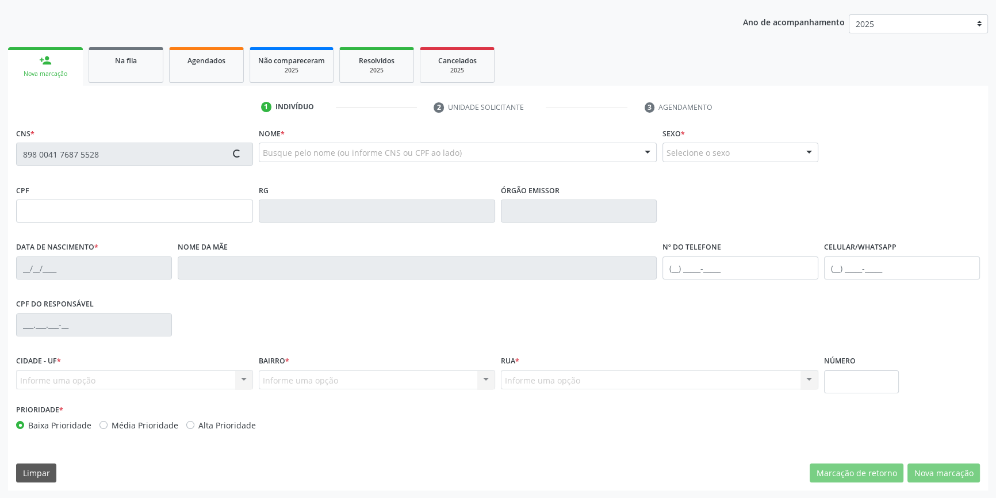
type input "311.521.474-04"
type input "13/07/1949"
type input "Maria Lucia de Jesus"
type input "(87) 8169-9786"
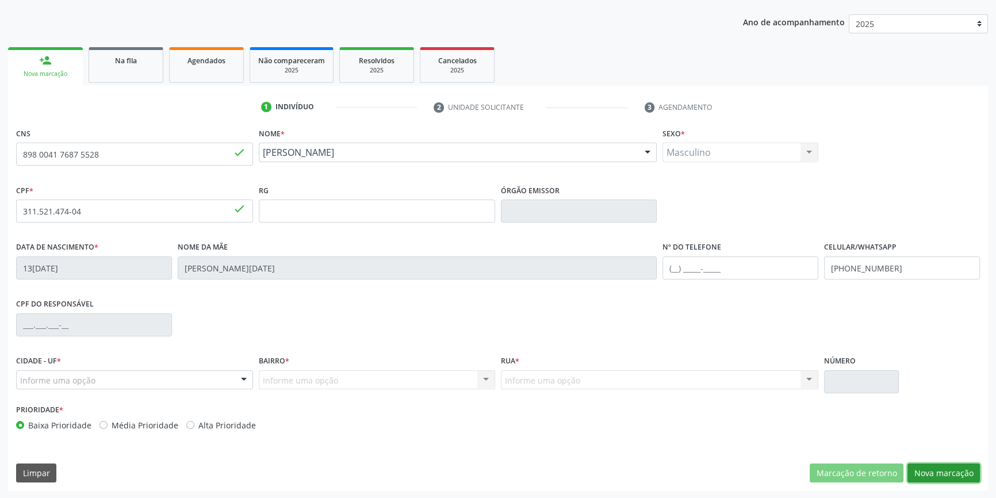
click at [929, 478] on button "Nova marcação" at bounding box center [943, 473] width 72 height 20
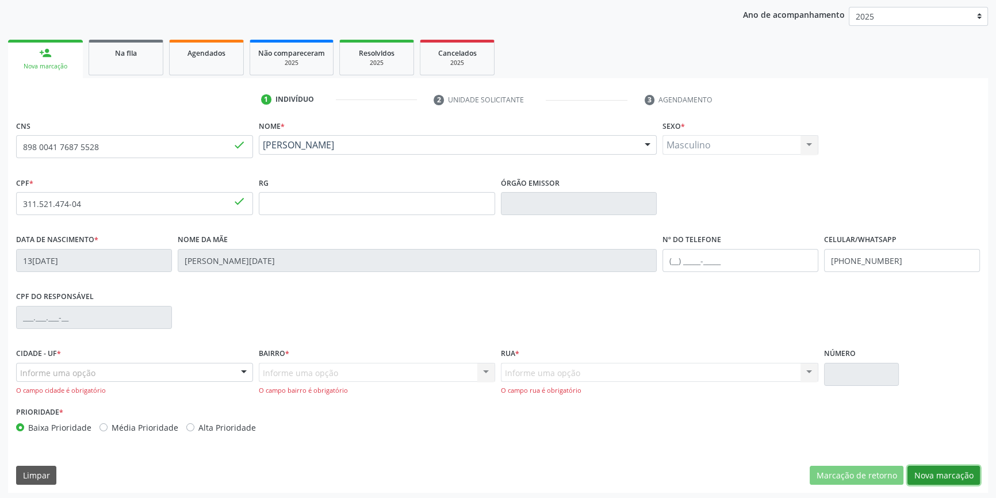
scroll to position [135, 0]
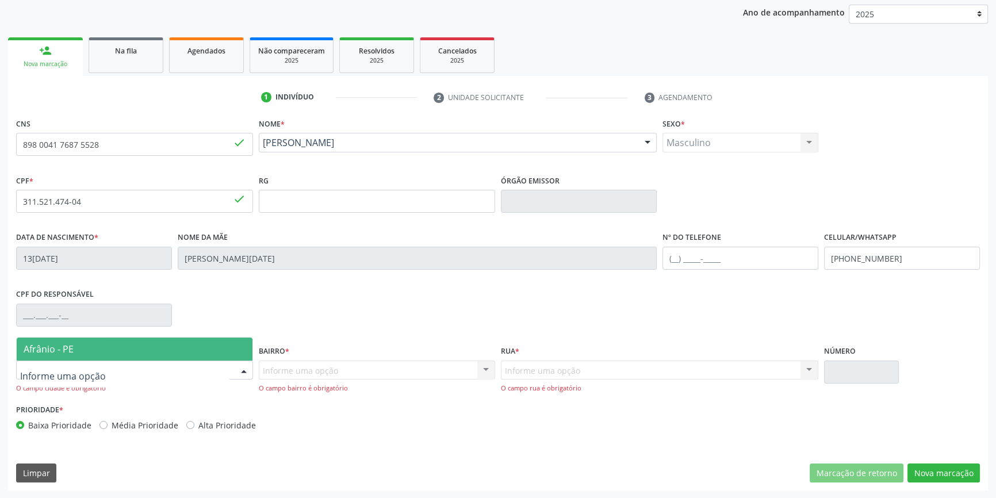
click at [156, 366] on div at bounding box center [134, 370] width 237 height 20
click at [109, 339] on span "Afrânio - PE" at bounding box center [135, 348] width 236 height 23
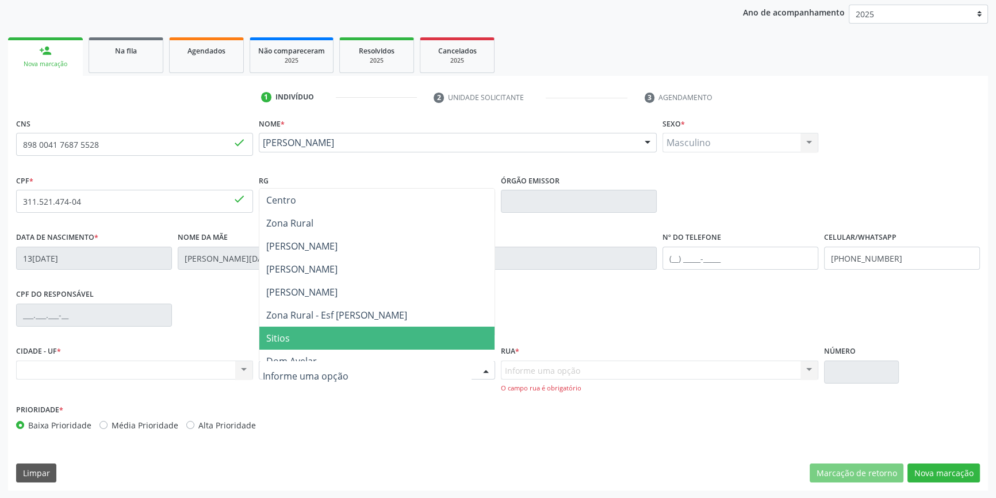
click at [293, 343] on span "Sitios" at bounding box center [377, 338] width 236 height 23
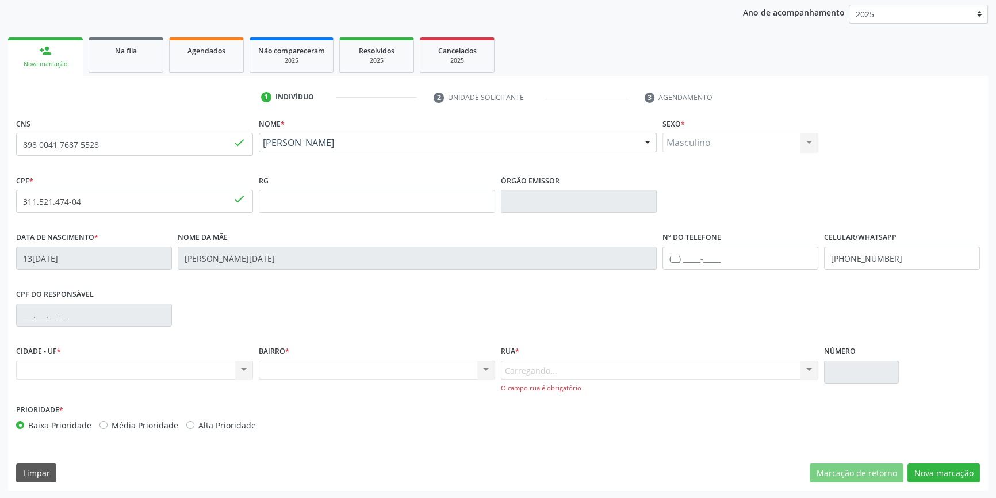
click at [540, 370] on div "Carregando... Nenhum resultado encontrado para: " " Nenhuma opção encontrada. D…" at bounding box center [659, 376] width 317 height 33
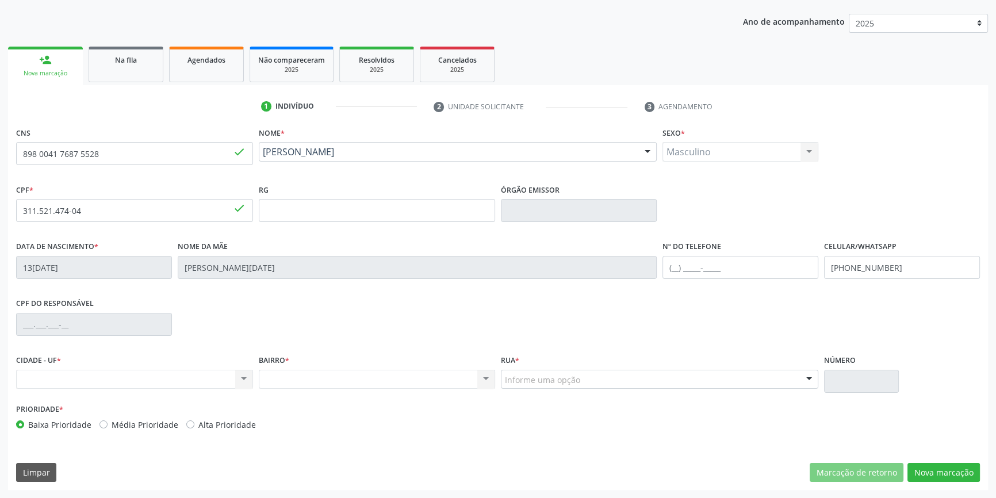
scroll to position [125, 0]
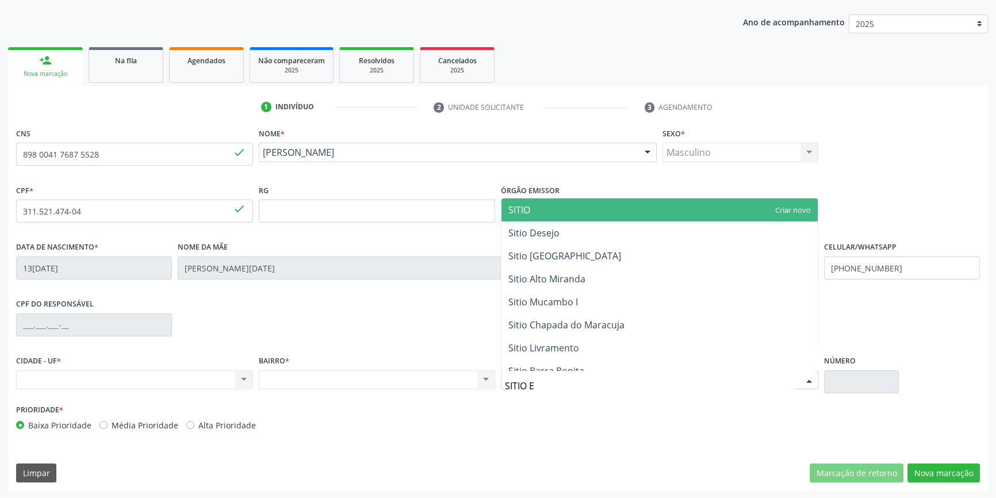
type input "SITIO EM"
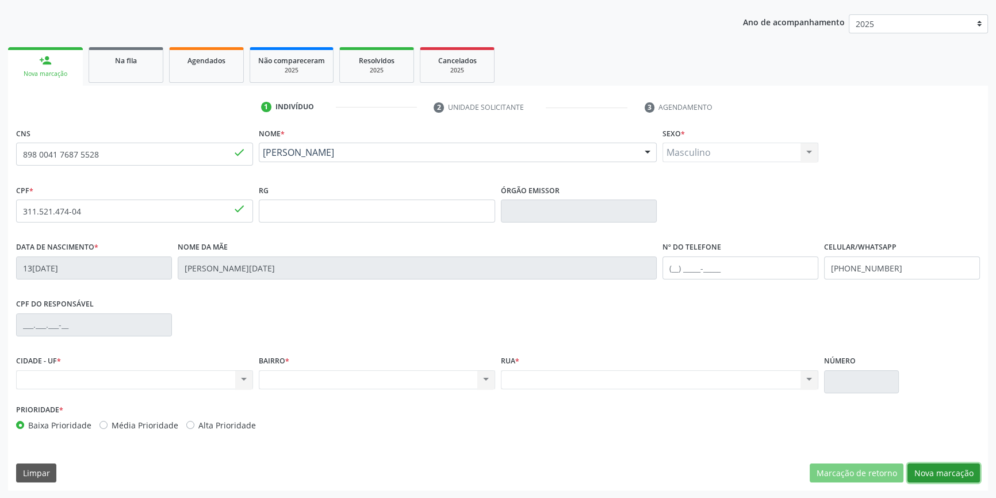
click at [953, 472] on button "Nova marcação" at bounding box center [943, 473] width 72 height 20
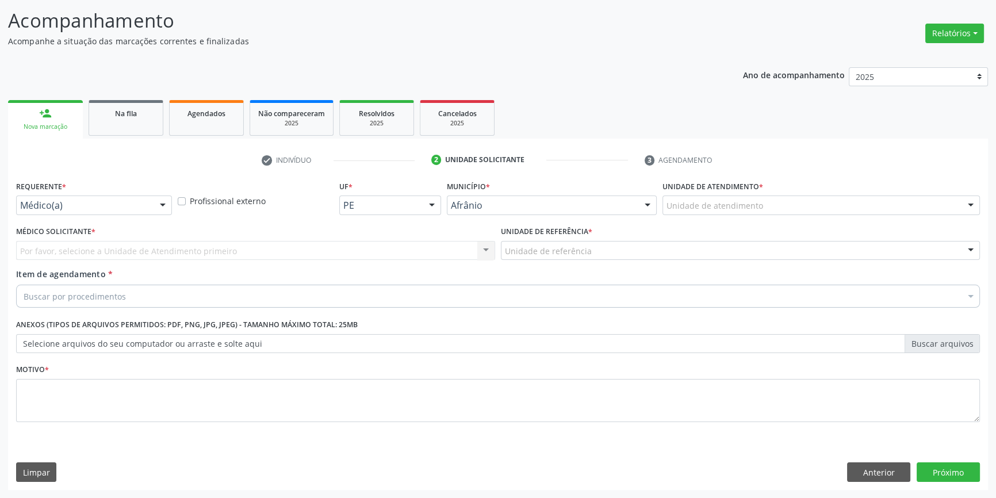
scroll to position [71, 0]
click at [701, 197] on div "Unidade de atendimento" at bounding box center [820, 207] width 317 height 20
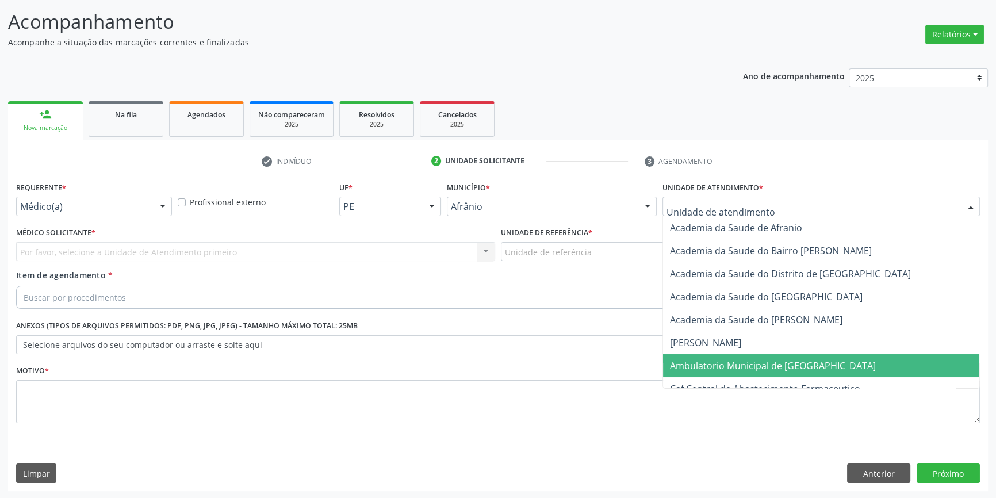
click at [727, 373] on span "Ambulatorio Municipal de [GEOGRAPHIC_DATA]" at bounding box center [821, 365] width 316 height 23
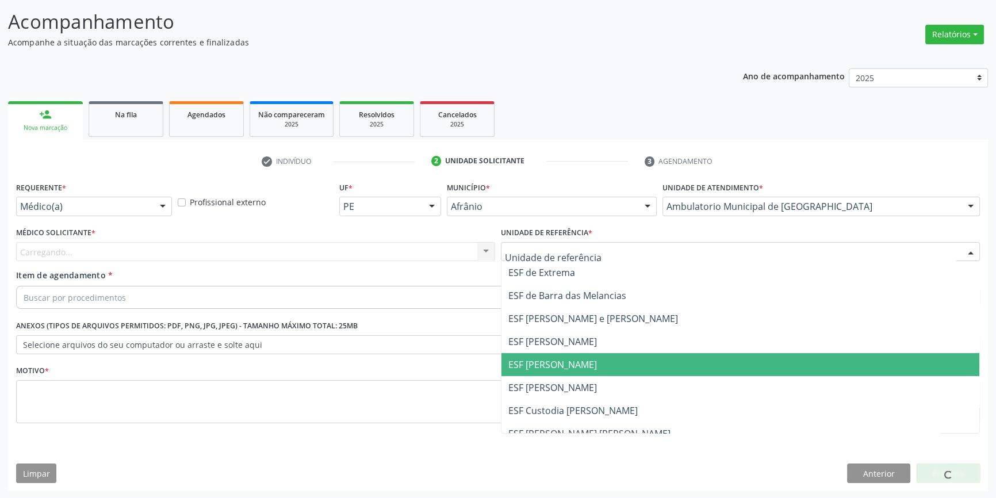
click at [559, 358] on span "ESF [PERSON_NAME]" at bounding box center [552, 364] width 89 height 13
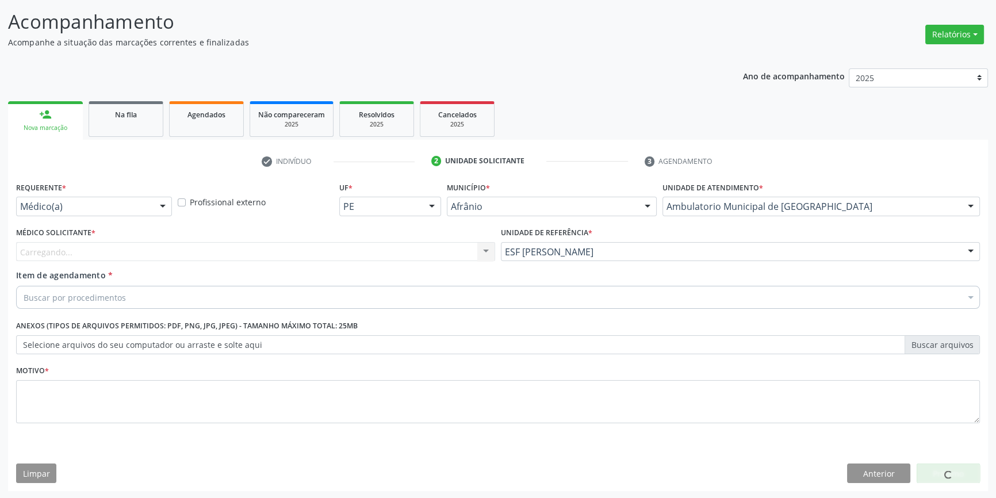
click at [370, 246] on div "Carregando... Nenhum resultado encontrado para: " " Não há nenhuma opção para s…" at bounding box center [255, 252] width 479 height 20
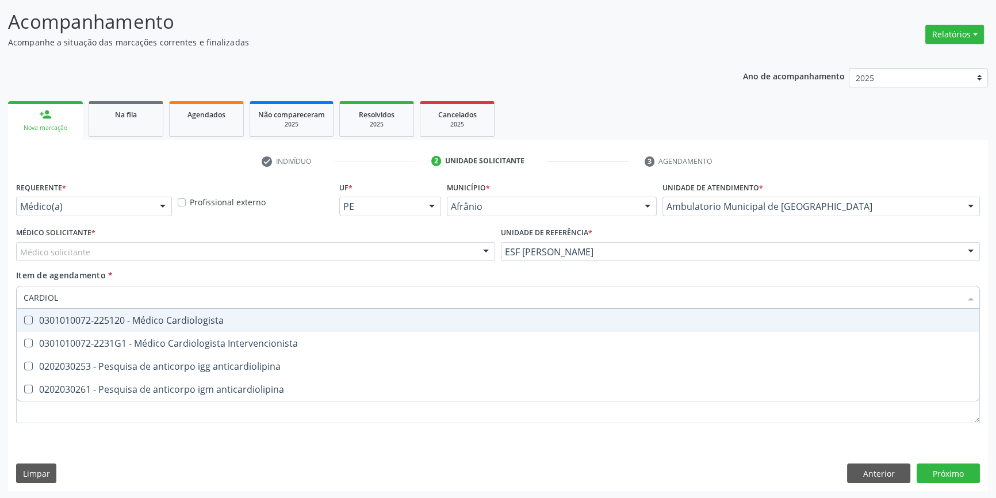
type input "CARDIOLO"
click at [208, 324] on div "0301010072-225120 - Médico Cardiologista" at bounding box center [498, 320] width 949 height 9
checkbox Cardiologista "true"
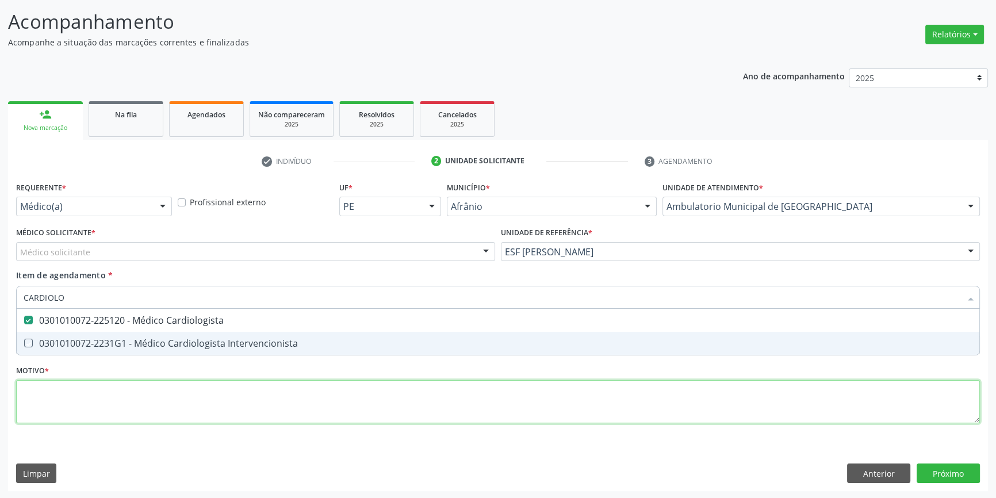
click at [143, 399] on div "Requerente * Médico(a) Médico(a) Enfermeiro(a) Paciente Nenhum resultado encont…" at bounding box center [498, 309] width 964 height 260
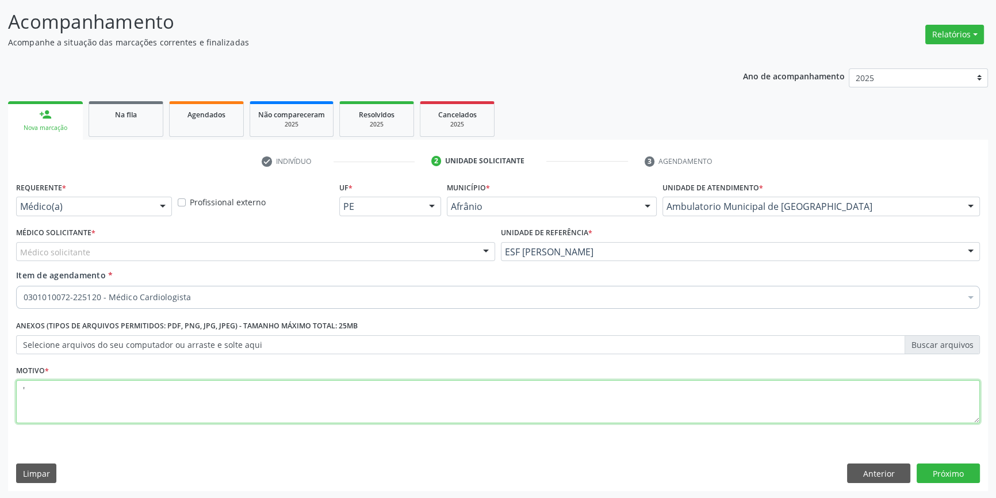
type textarea "'"
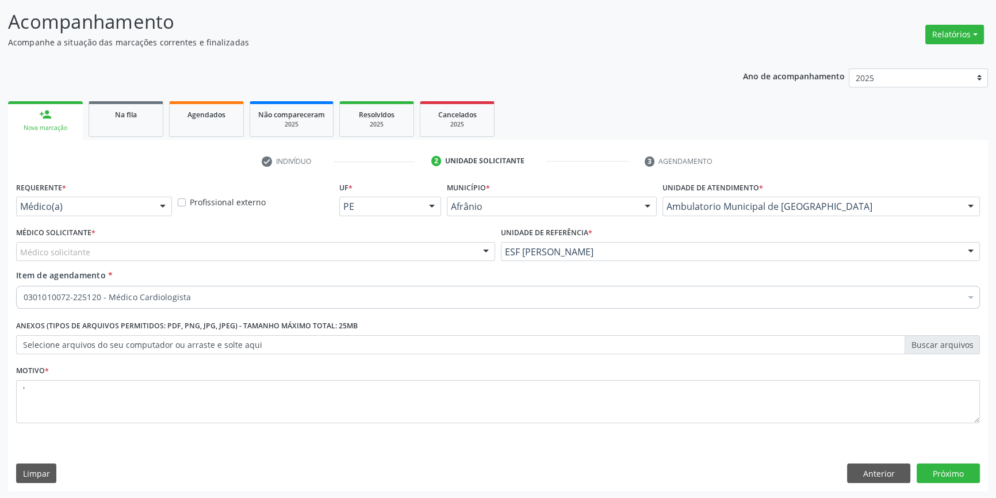
click at [136, 266] on div "Médico Solicitante * Médico solicitante Alysson Rodrigo Ferreira Cavalcanti Bru…" at bounding box center [255, 246] width 485 height 45
click at [138, 259] on div "Médico solicitante" at bounding box center [255, 252] width 479 height 20
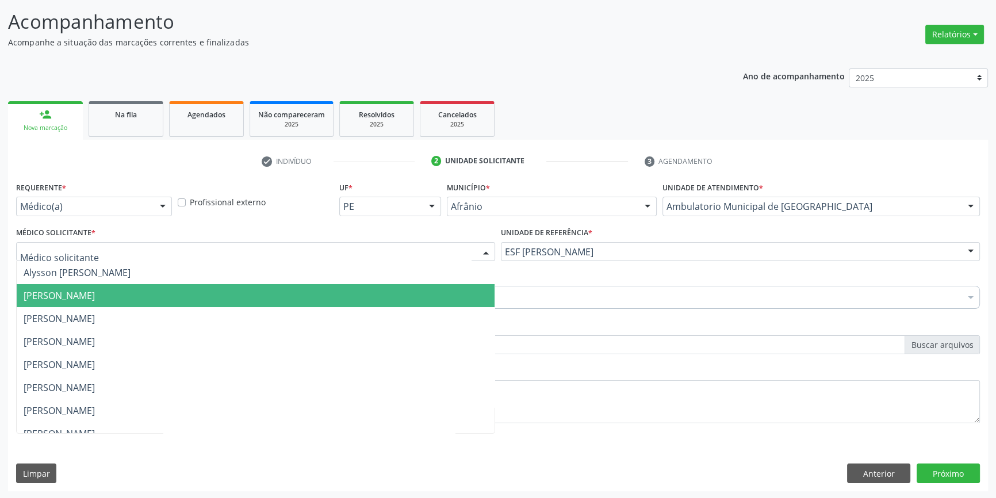
click at [130, 301] on span "[PERSON_NAME]" at bounding box center [256, 295] width 478 height 23
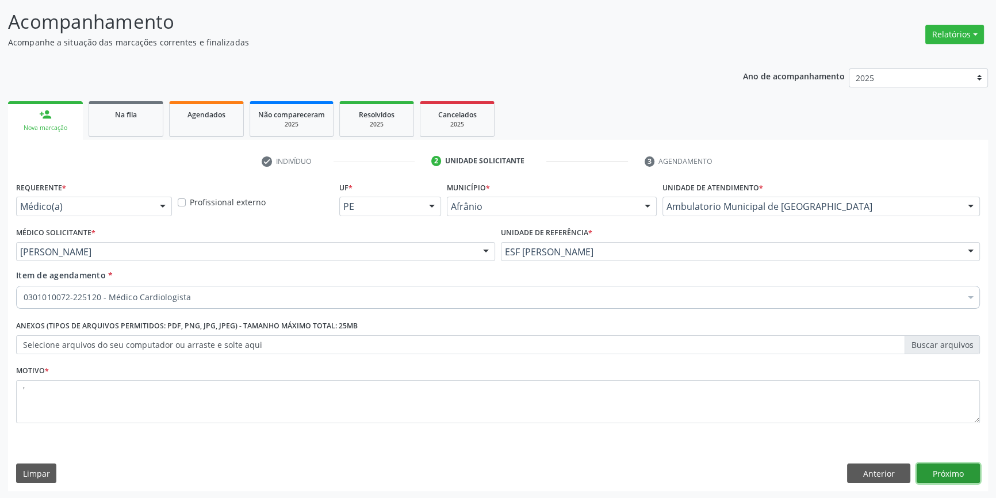
click at [922, 472] on button "Próximo" at bounding box center [947, 473] width 63 height 20
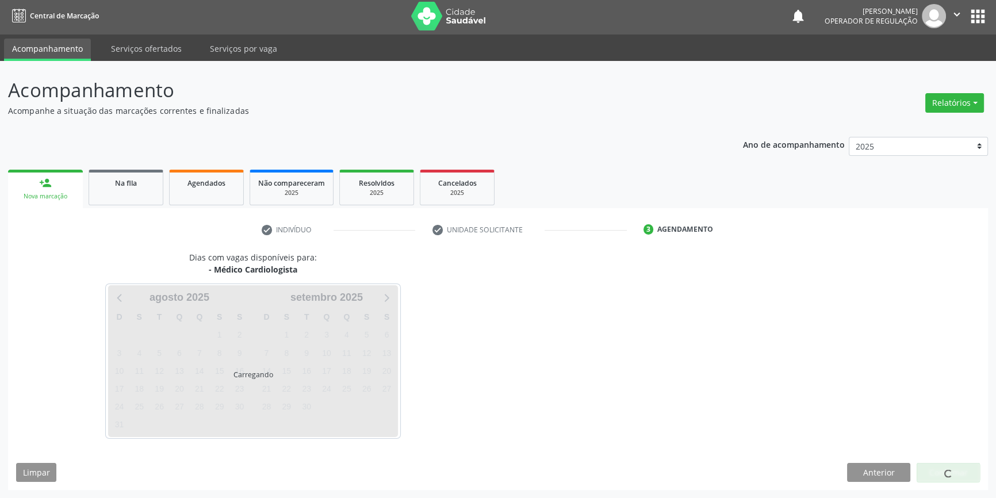
scroll to position [1, 0]
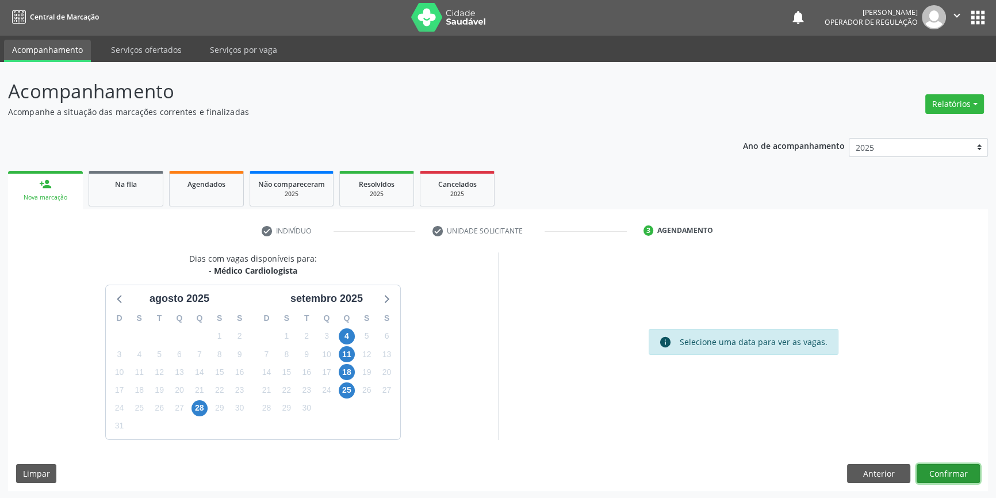
click at [942, 469] on button "Confirmar" at bounding box center [947, 474] width 63 height 20
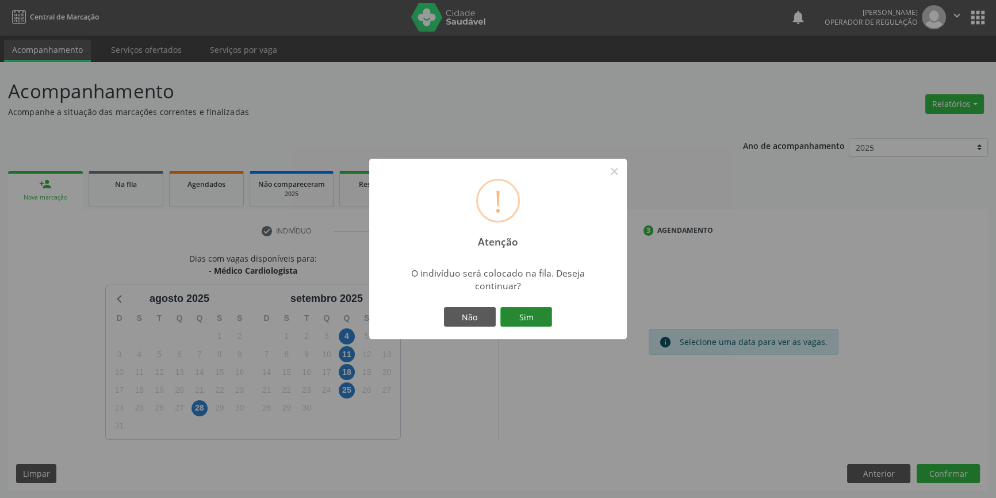
click at [511, 310] on button "Sim" at bounding box center [526, 317] width 52 height 20
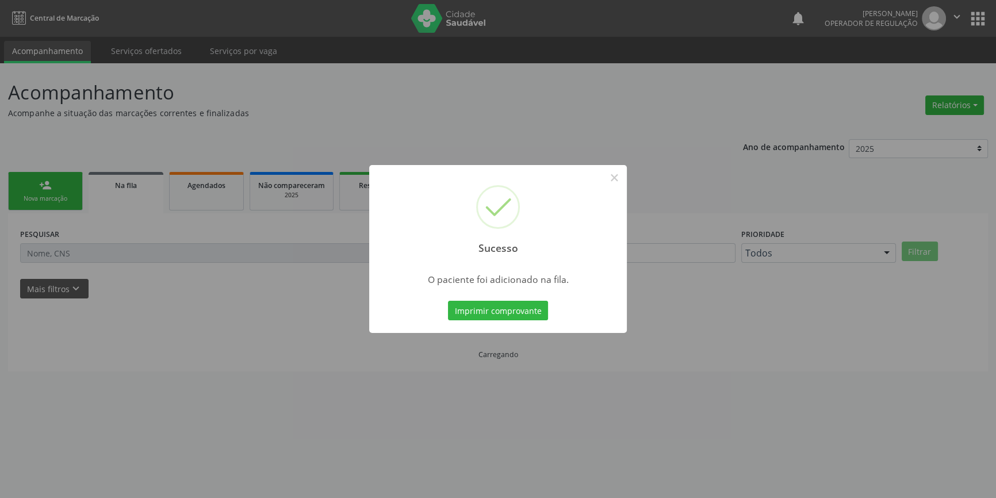
scroll to position [0, 0]
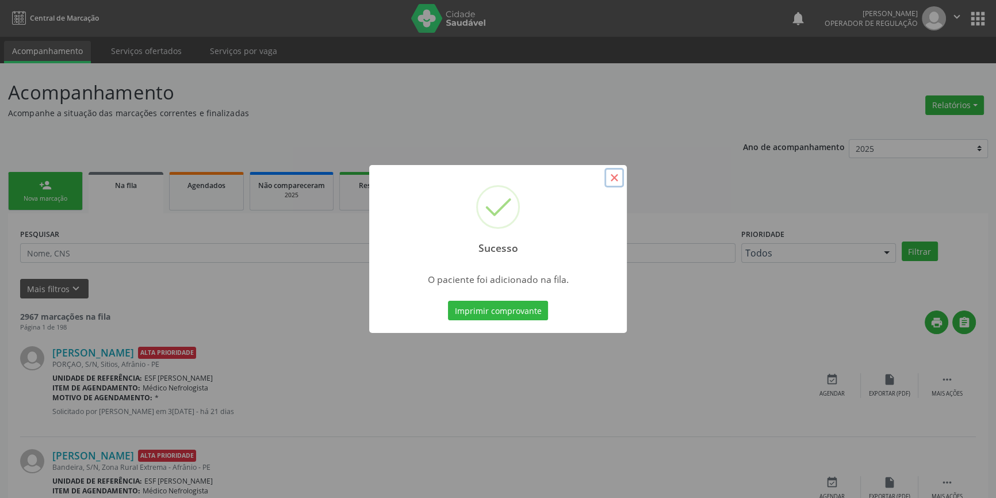
click at [619, 185] on button "×" at bounding box center [614, 178] width 20 height 20
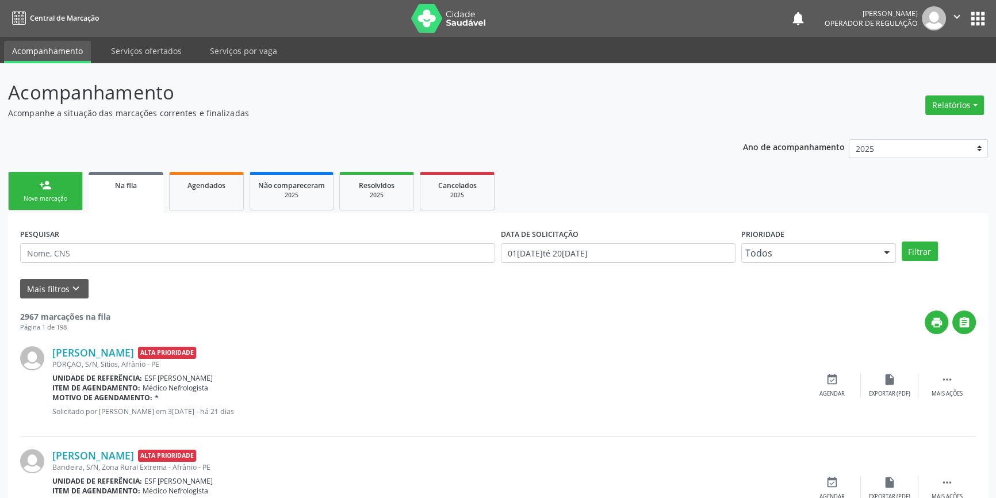
click at [47, 193] on link "person_add Nova marcação" at bounding box center [45, 191] width 75 height 39
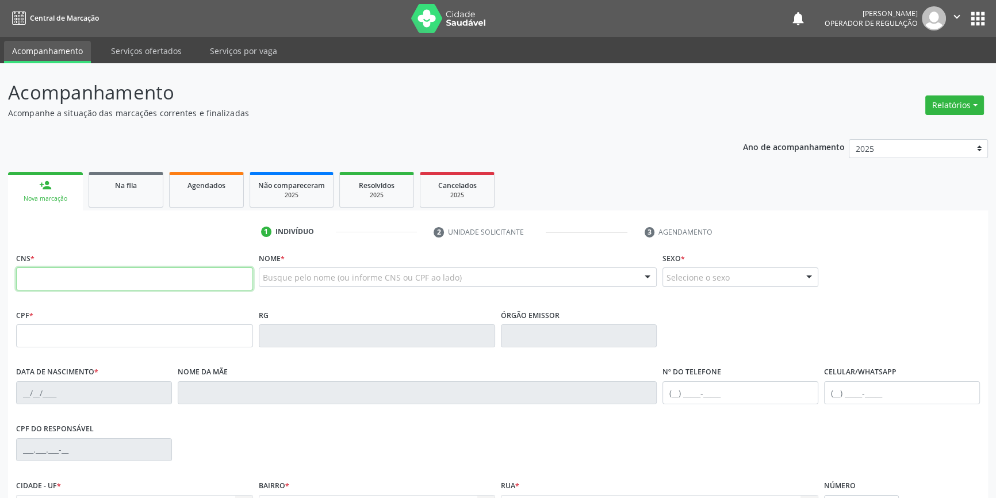
click at [79, 275] on input "text" at bounding box center [134, 278] width 237 height 23
type input "700 0022 3163 7809"
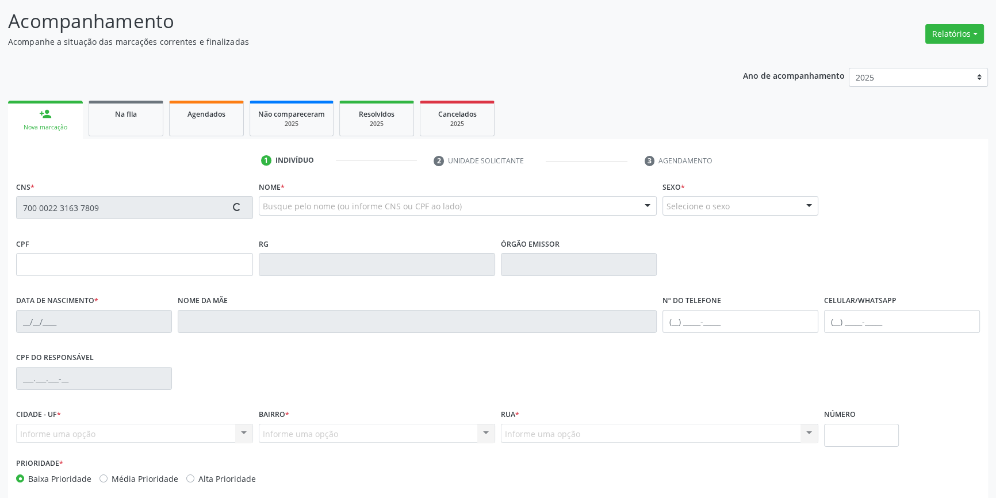
scroll to position [125, 0]
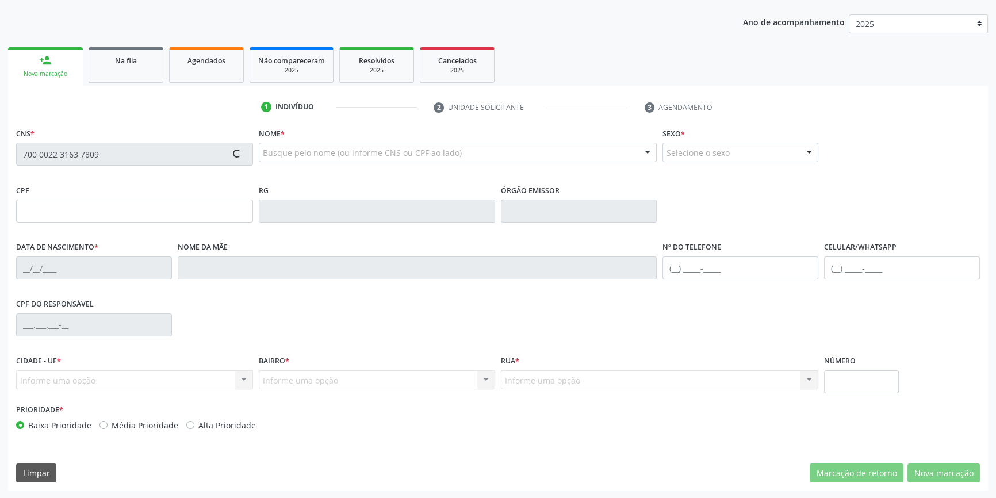
type input "084.013.504-17"
type input "29/10/1978"
type input "Carmelita Neri Rodrigues"
type input "(87) 98814-3267"
type input "S/N"
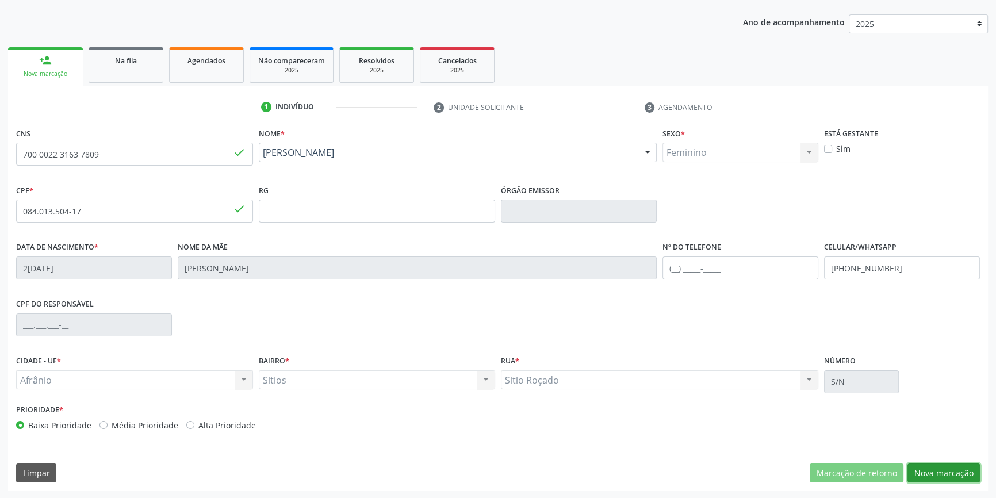
click at [943, 463] on button "Nova marcação" at bounding box center [943, 473] width 72 height 20
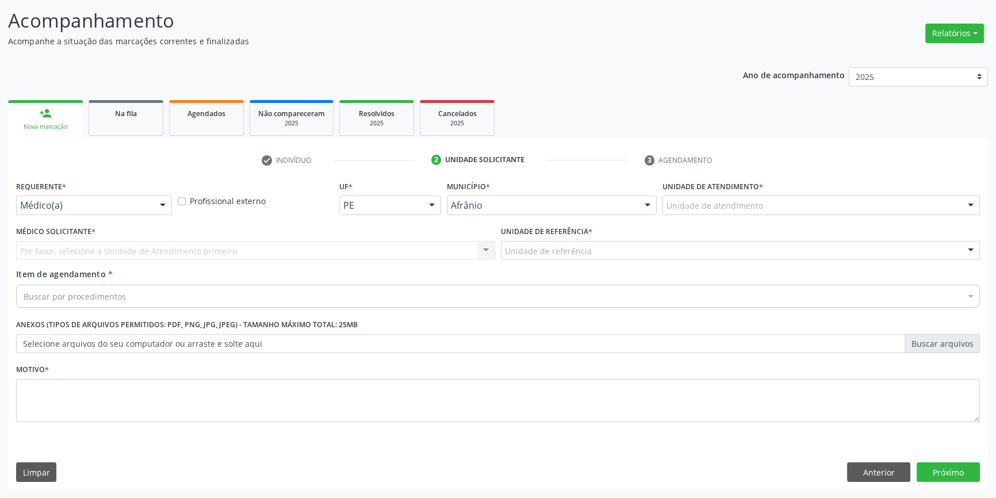
scroll to position [71, 0]
click at [735, 213] on div "Unidade de atendimento" at bounding box center [820, 207] width 317 height 20
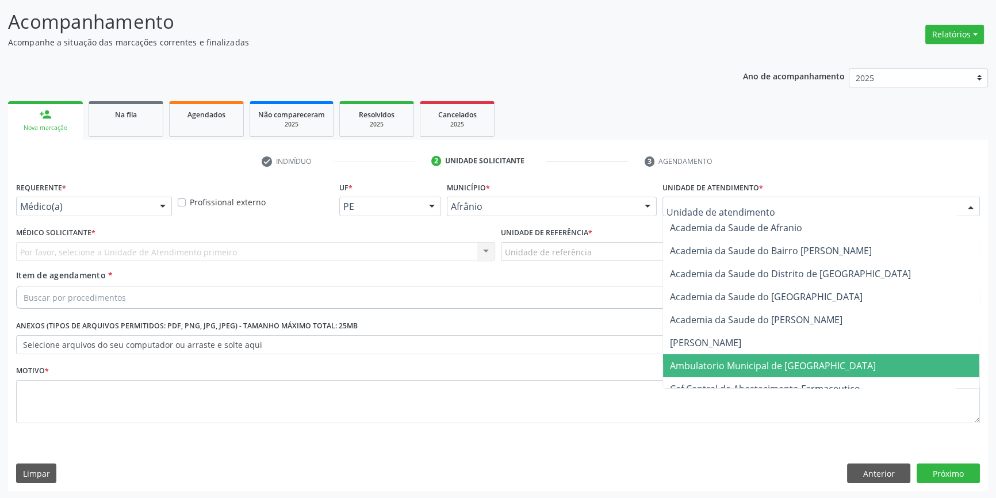
drag, startPoint x: 742, startPoint y: 361, endPoint x: 640, endPoint y: 306, distance: 116.3
click at [742, 361] on span "Ambulatorio Municipal de [GEOGRAPHIC_DATA]" at bounding box center [773, 365] width 206 height 13
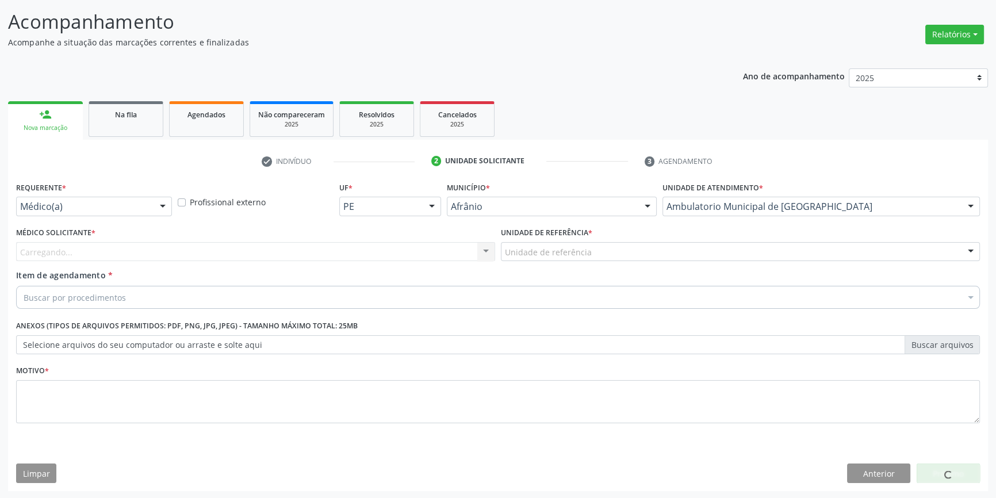
click at [590, 271] on div "Item de agendamento * Buscar por procedimentos Selecionar todos 0604320140 - Ab…" at bounding box center [498, 287] width 964 height 36
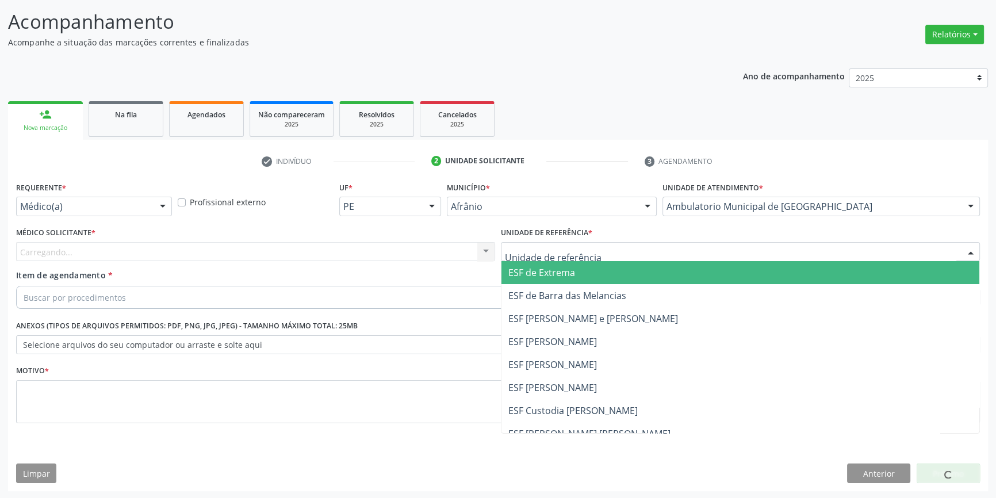
click at [589, 253] on div at bounding box center [740, 252] width 479 height 20
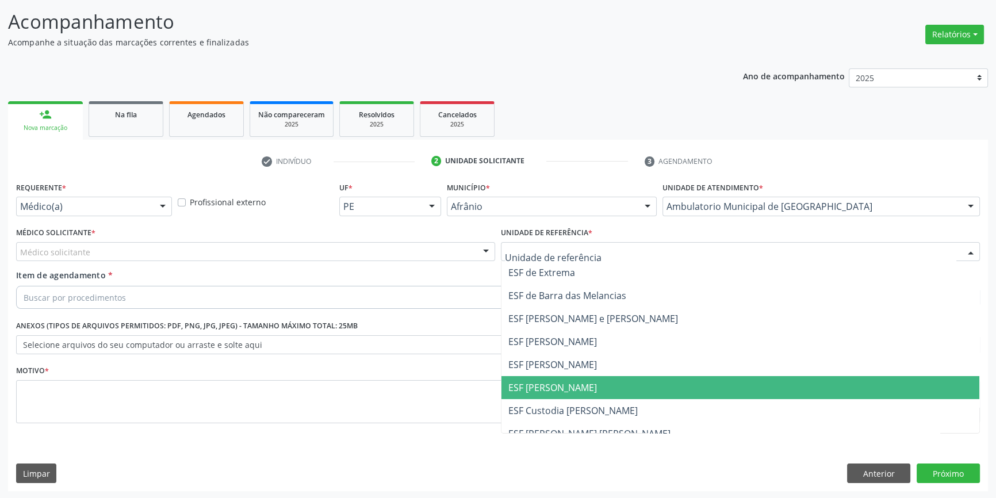
click at [567, 379] on span "ESF [PERSON_NAME]" at bounding box center [740, 387] width 478 height 23
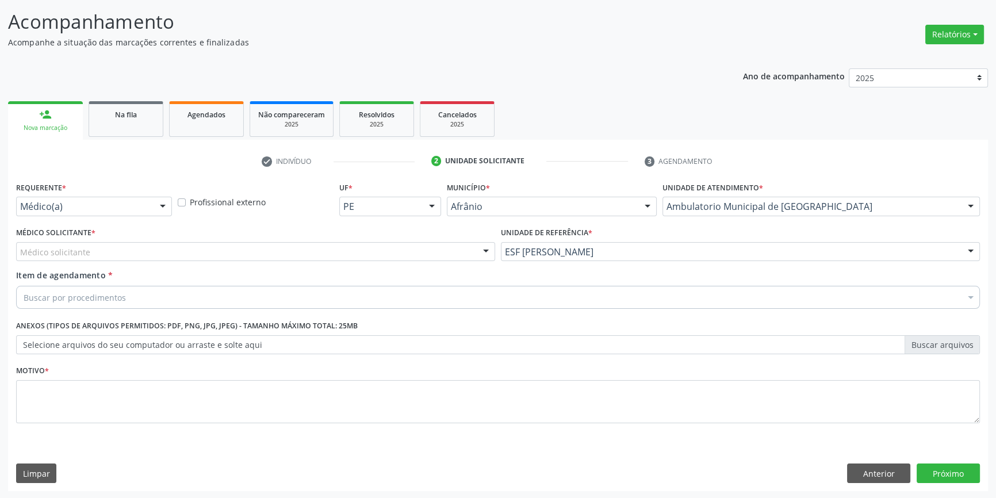
drag, startPoint x: 305, startPoint y: 244, endPoint x: 183, endPoint y: 279, distance: 126.7
click at [302, 244] on div "Médico solicitante" at bounding box center [255, 252] width 479 height 20
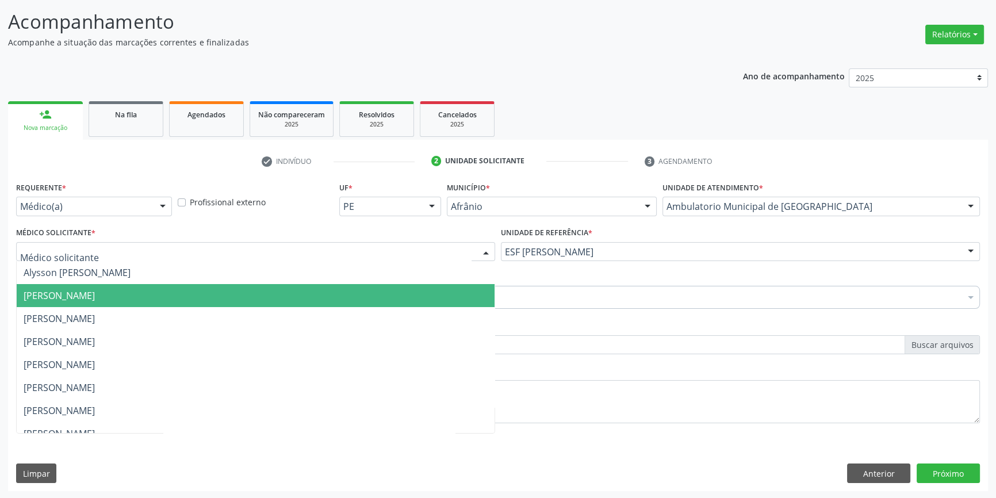
click at [137, 285] on span "[PERSON_NAME]" at bounding box center [256, 295] width 478 height 23
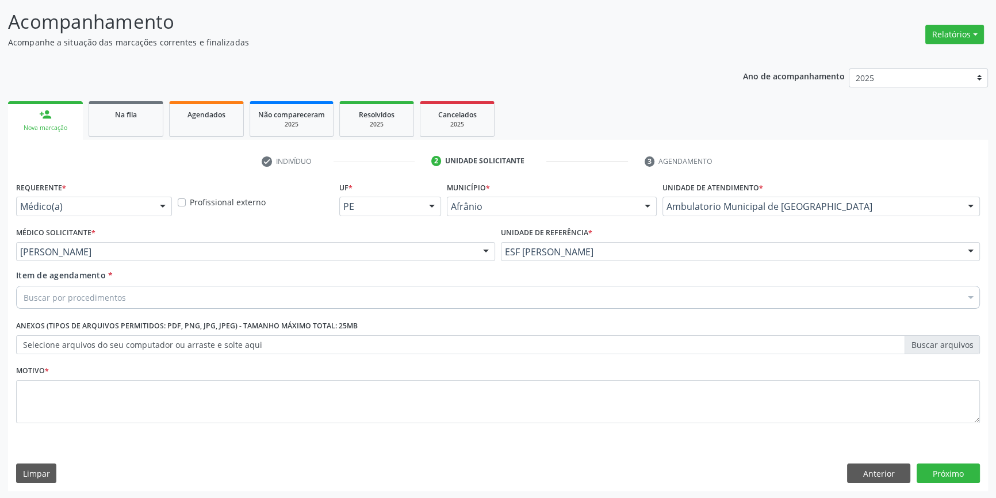
click at [124, 290] on div "Buscar por procedimentos" at bounding box center [498, 297] width 964 height 23
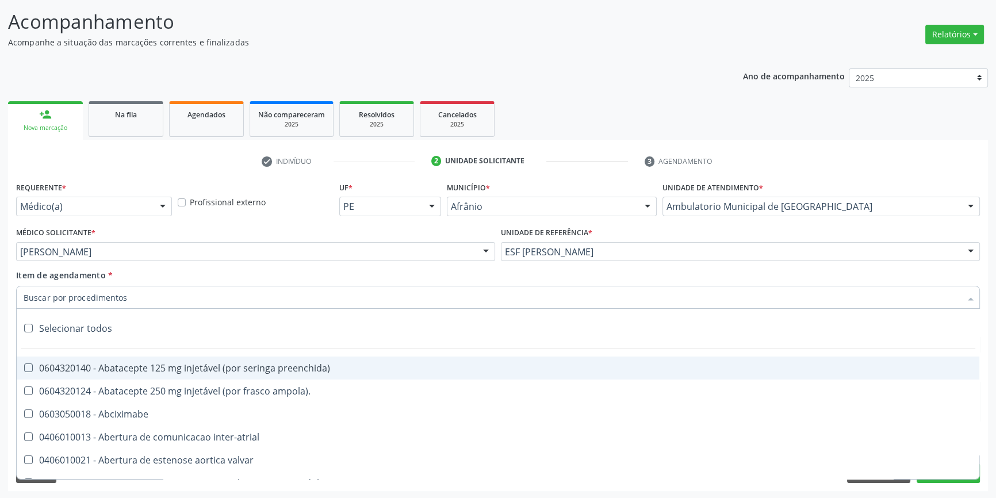
paste input "GINECOLOGISTA"
type input "GINECOLOGISTA"
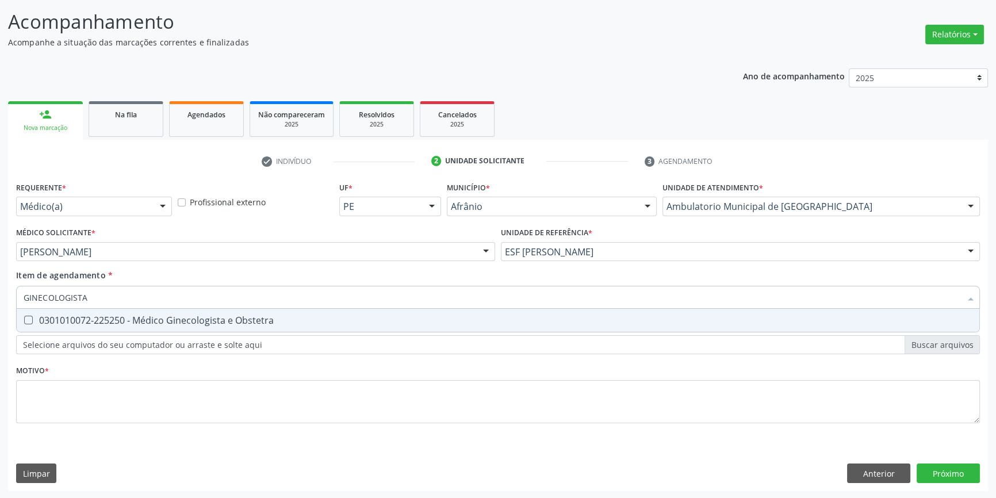
click at [117, 320] on div "0301010072-225250 - Médico Ginecologista e Obstetra" at bounding box center [498, 320] width 949 height 9
checkbox Obstetra "true"
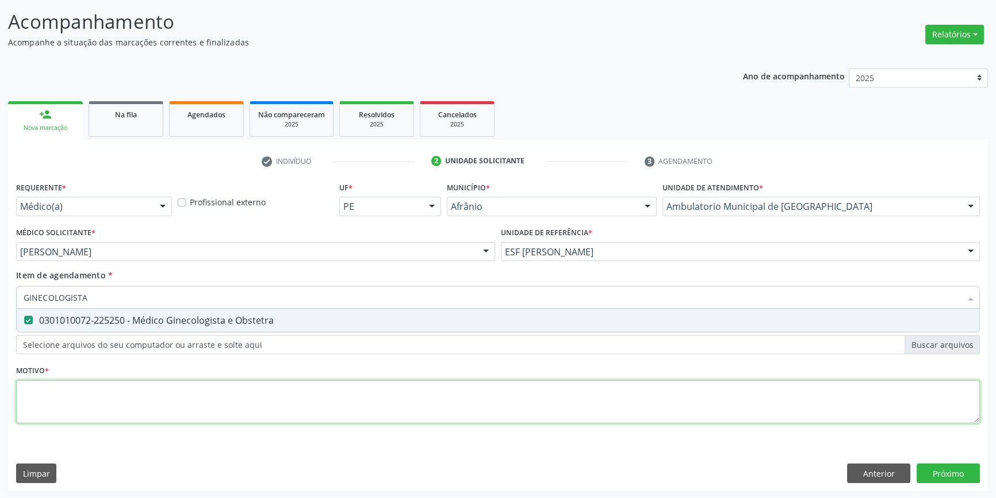
click at [121, 379] on div "Requerente * Médico(a) Médico(a) Enfermeiro(a) Paciente Nenhum resultado encont…" at bounding box center [498, 309] width 964 height 260
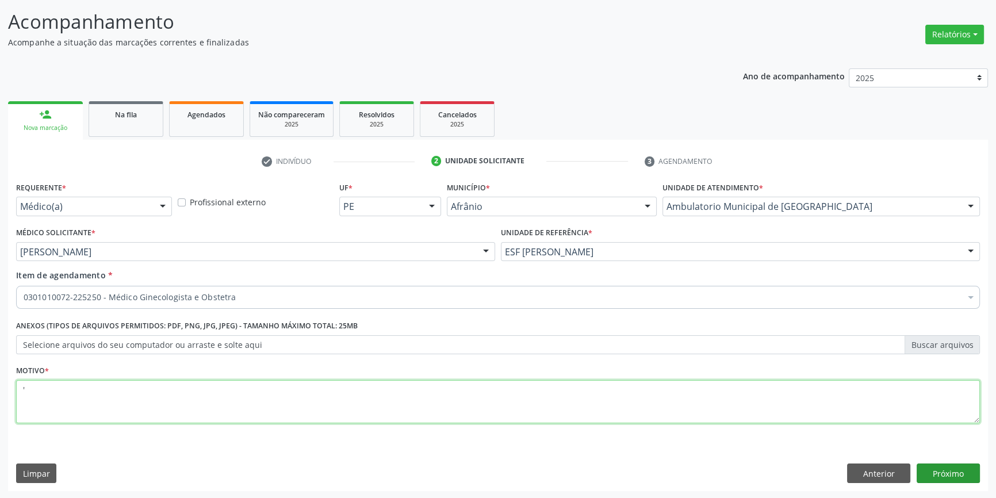
type textarea "'"
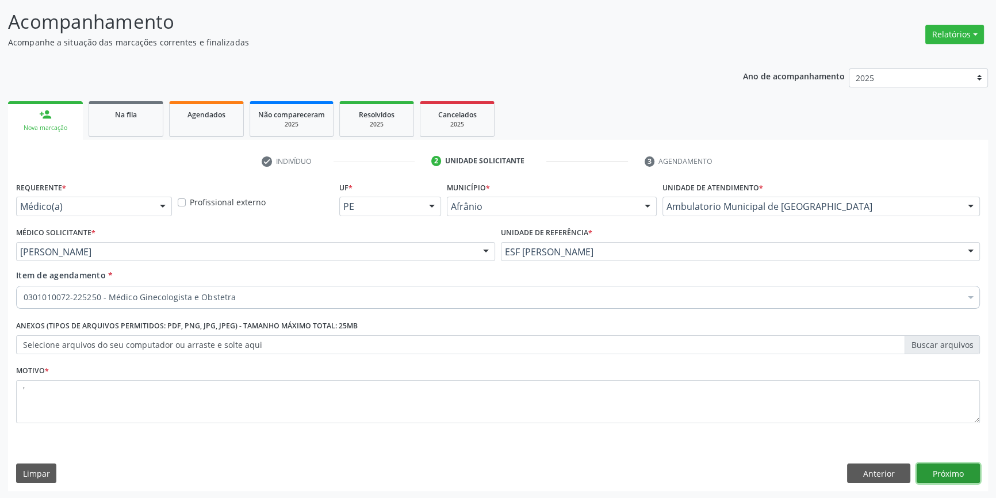
click at [933, 463] on button "Próximo" at bounding box center [947, 473] width 63 height 20
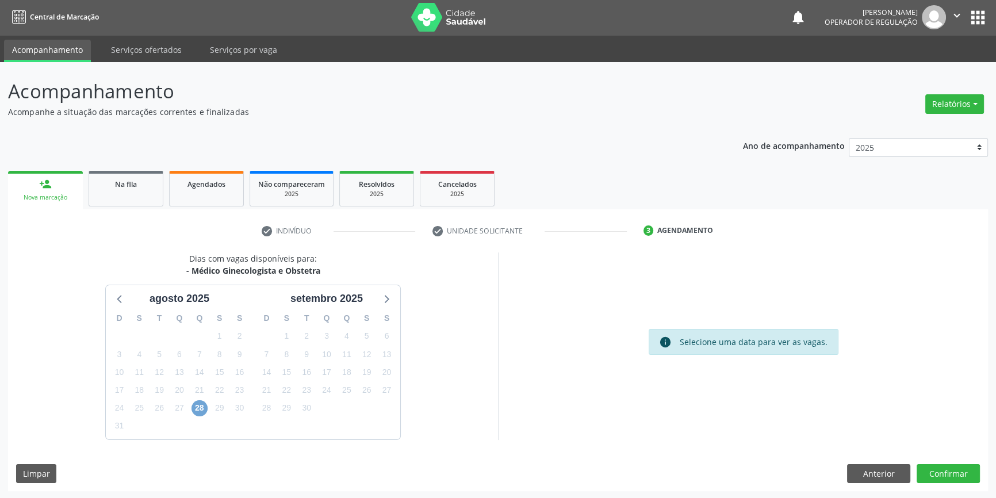
click at [204, 404] on span "28" at bounding box center [199, 408] width 16 height 16
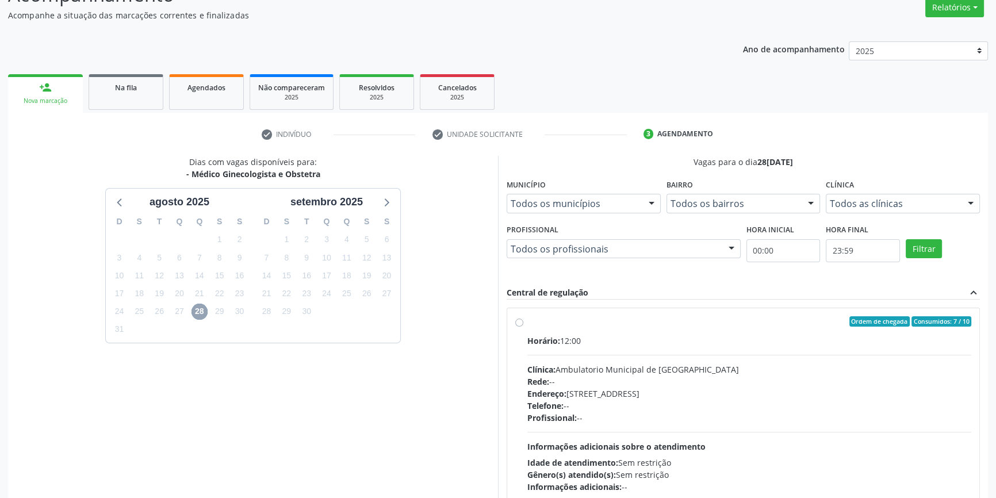
scroll to position [167, 0]
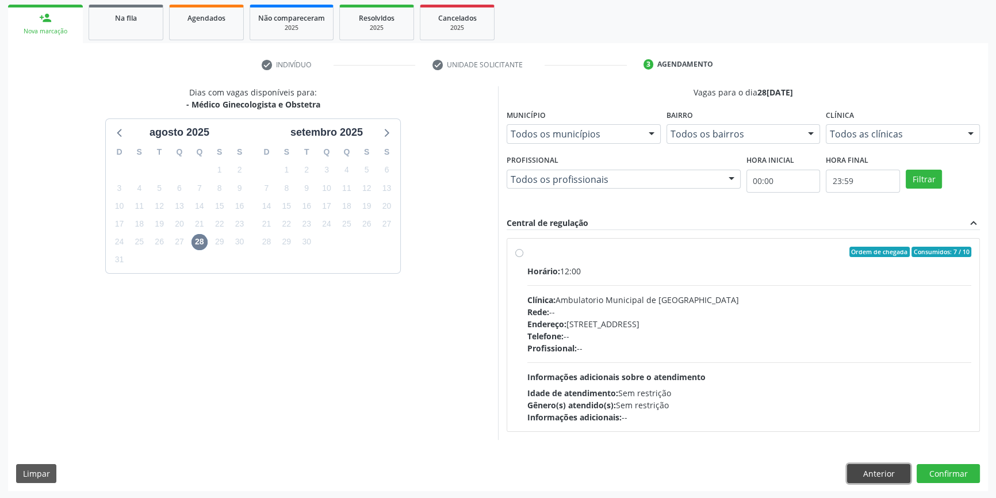
click at [891, 472] on button "Anterior" at bounding box center [878, 474] width 63 height 20
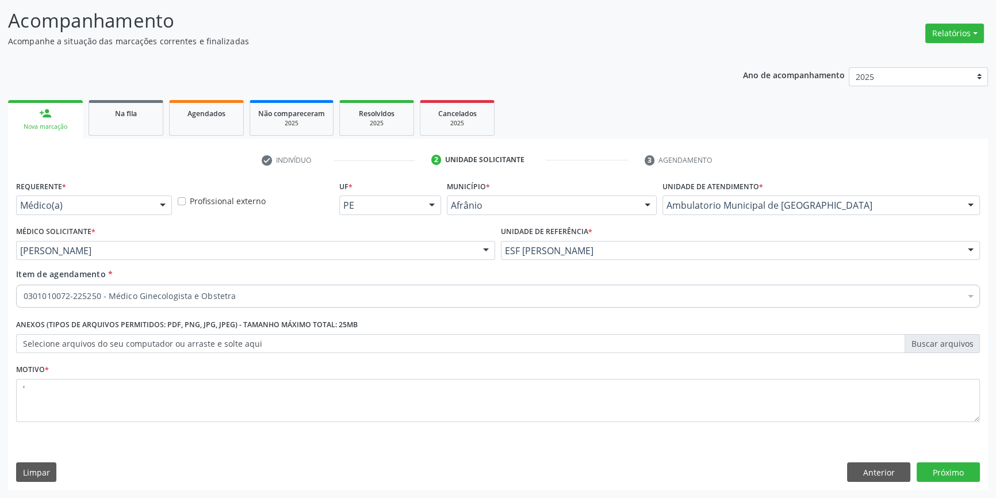
scroll to position [71, 0]
click at [949, 478] on button "Próximo" at bounding box center [947, 473] width 63 height 20
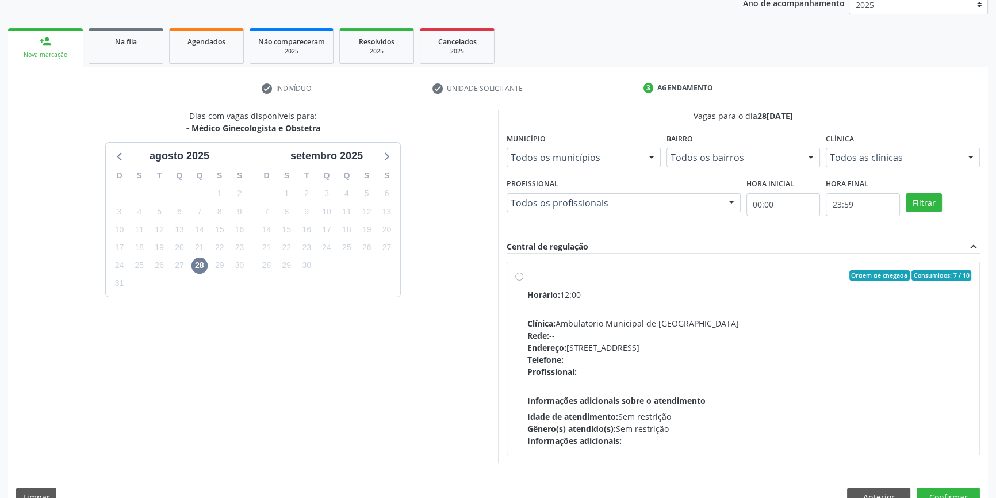
scroll to position [167, 0]
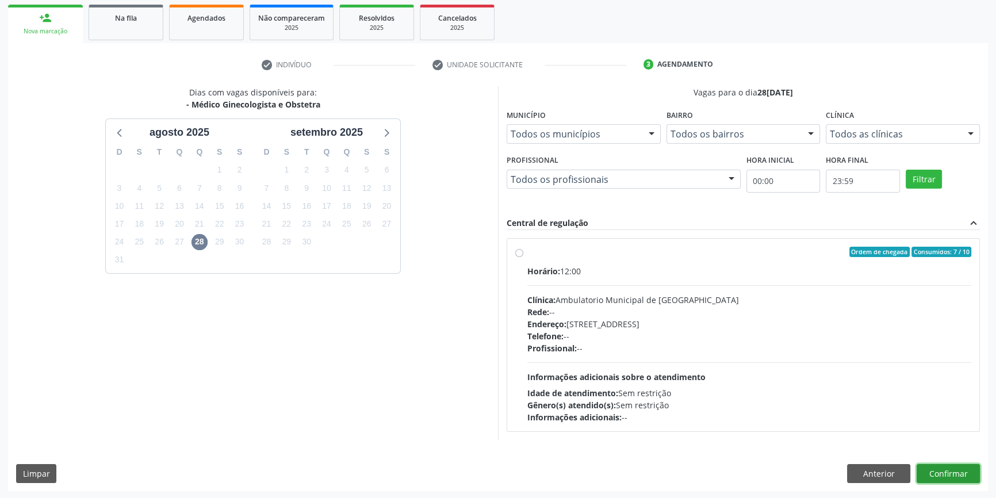
click at [943, 466] on button "Confirmar" at bounding box center [947, 474] width 63 height 20
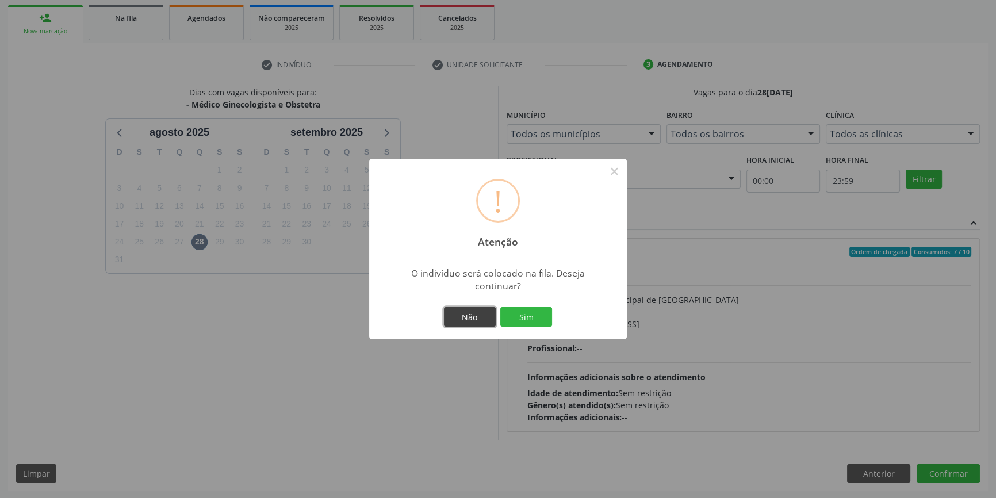
click at [478, 320] on button "Não" at bounding box center [470, 317] width 52 height 20
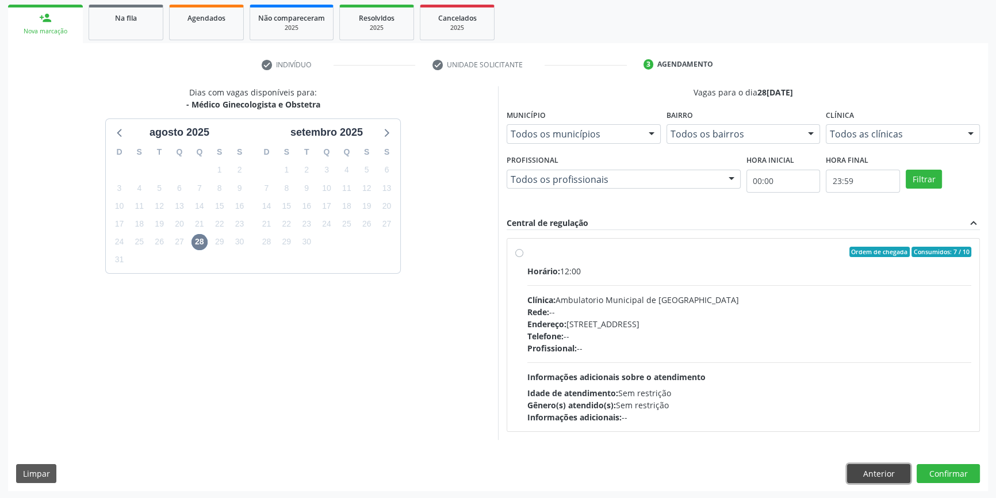
click at [857, 466] on button "Anterior" at bounding box center [878, 474] width 63 height 20
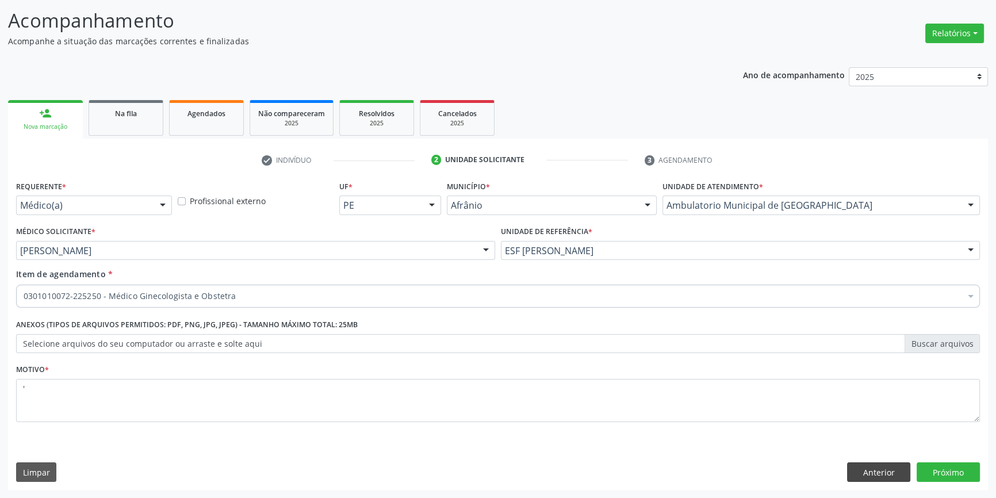
scroll to position [71, 0]
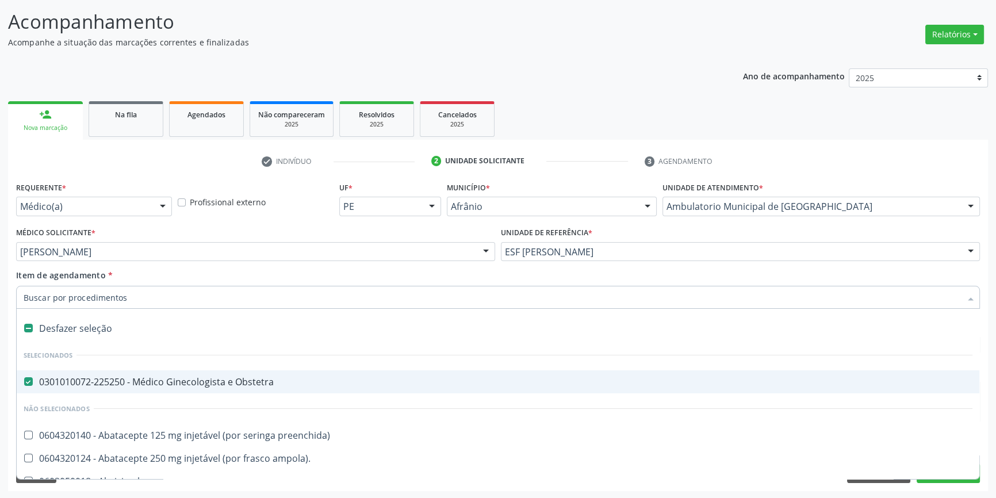
click at [74, 324] on div "Desfazer seleção" at bounding box center [498, 328] width 962 height 23
checkbox Obstetra "false"
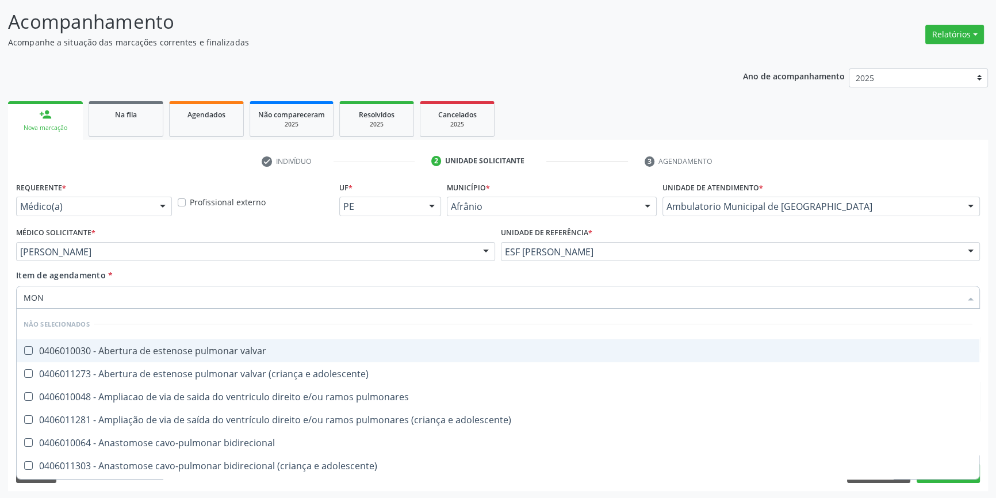
type input "MONI"
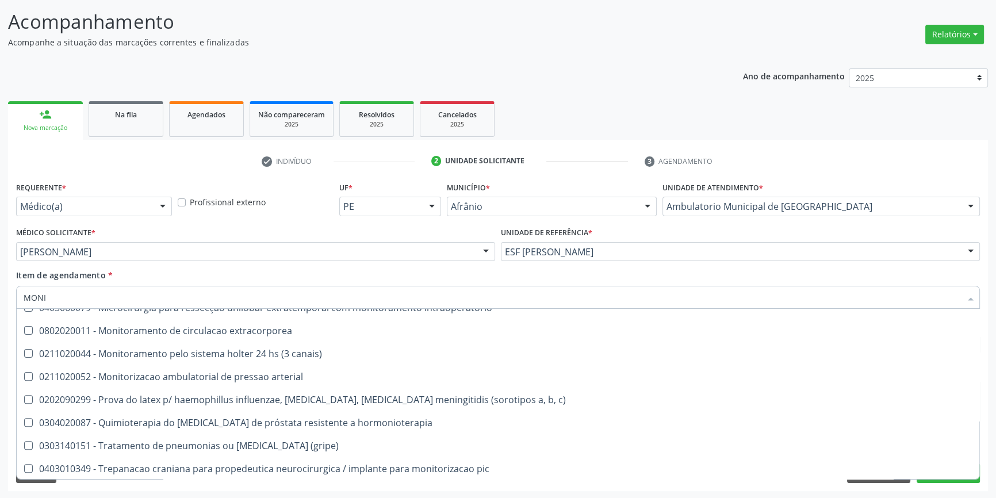
scroll to position [619, 0]
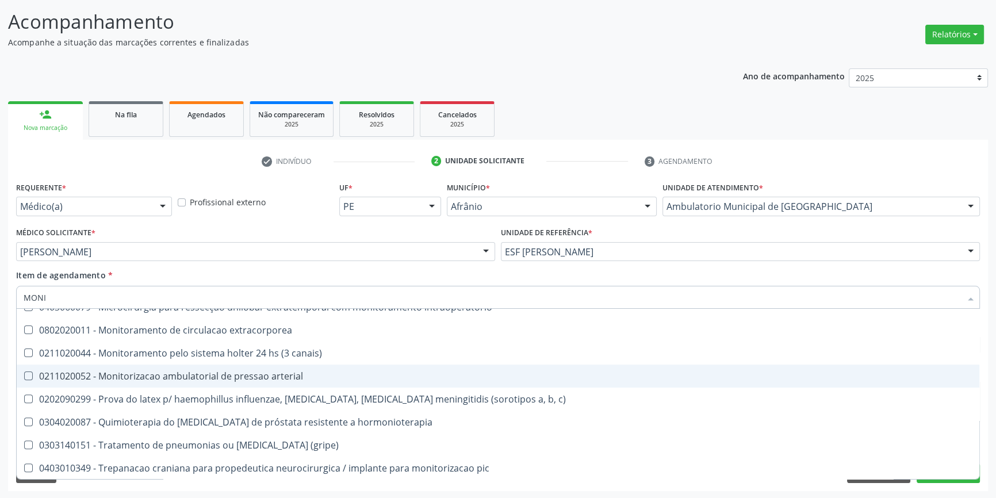
click at [162, 378] on div "0211020052 - Monitorizacao ambulatorial de pressao arterial" at bounding box center [498, 375] width 949 height 9
checkbox arterial "true"
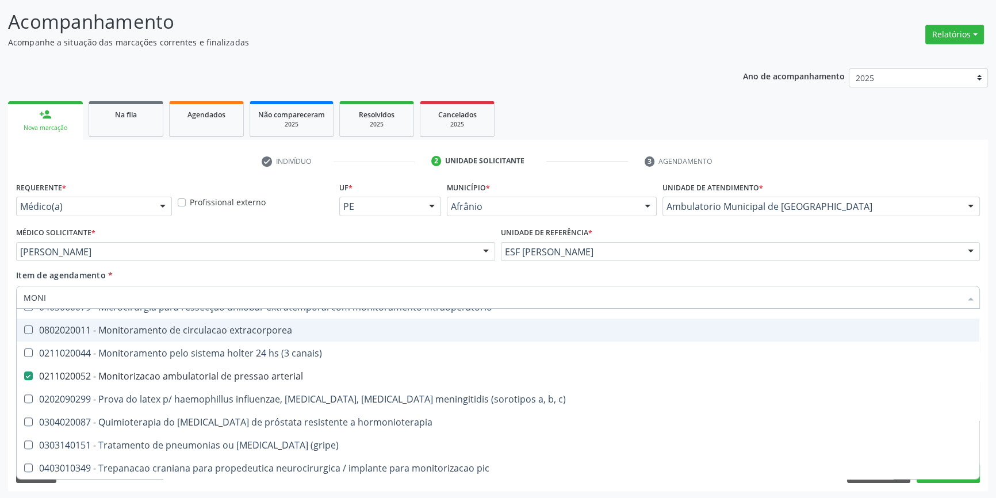
click at [432, 273] on div "Item de agendamento * MONI Desfazer seleção Não selecionados 0604670010 - Brimo…" at bounding box center [498, 287] width 964 height 36
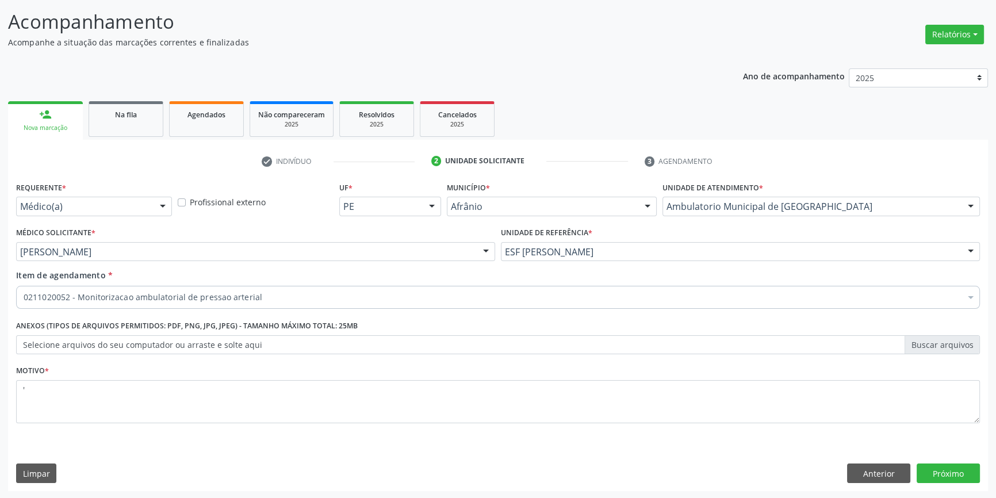
scroll to position [0, 0]
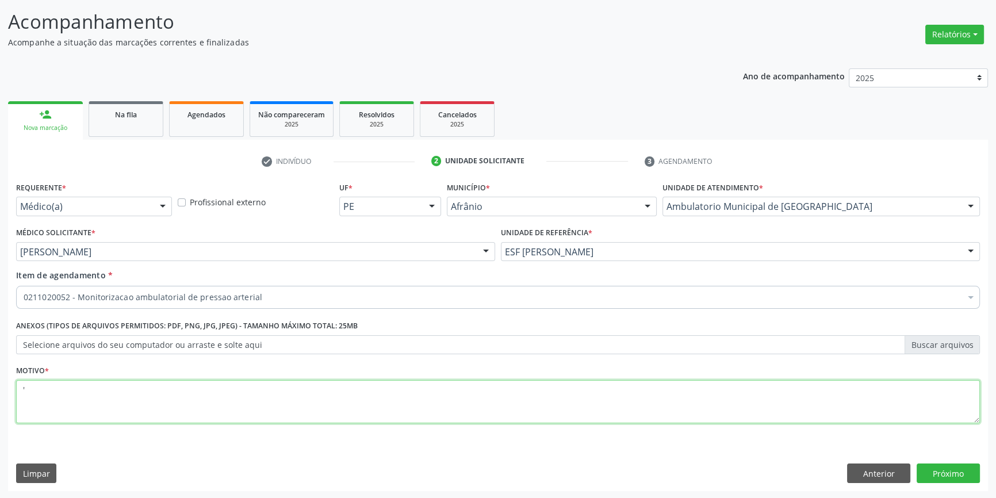
click at [216, 392] on textarea "'" at bounding box center [498, 402] width 964 height 44
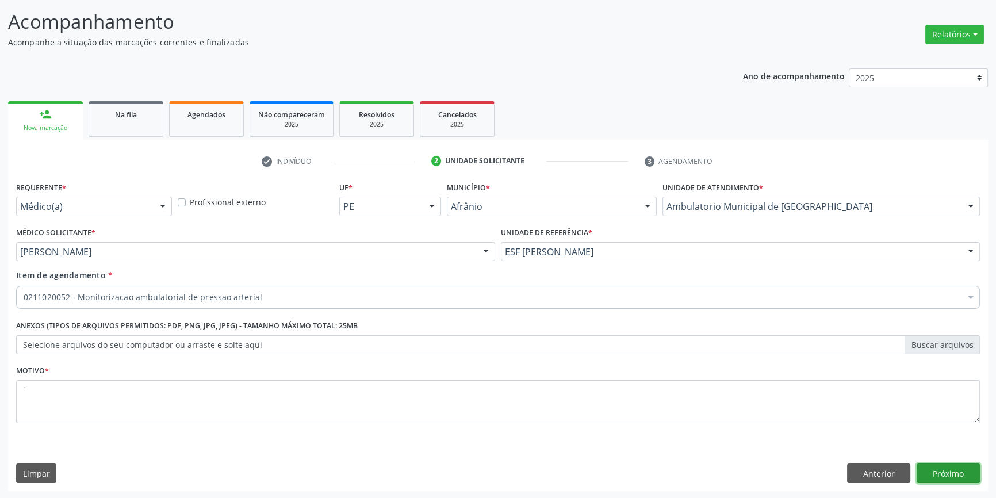
click at [929, 471] on button "Próximo" at bounding box center [947, 473] width 63 height 20
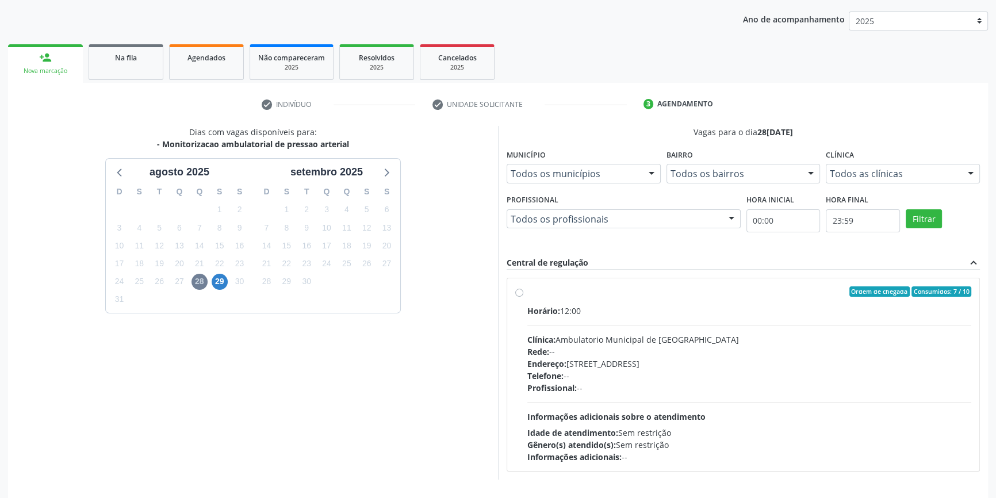
scroll to position [167, 0]
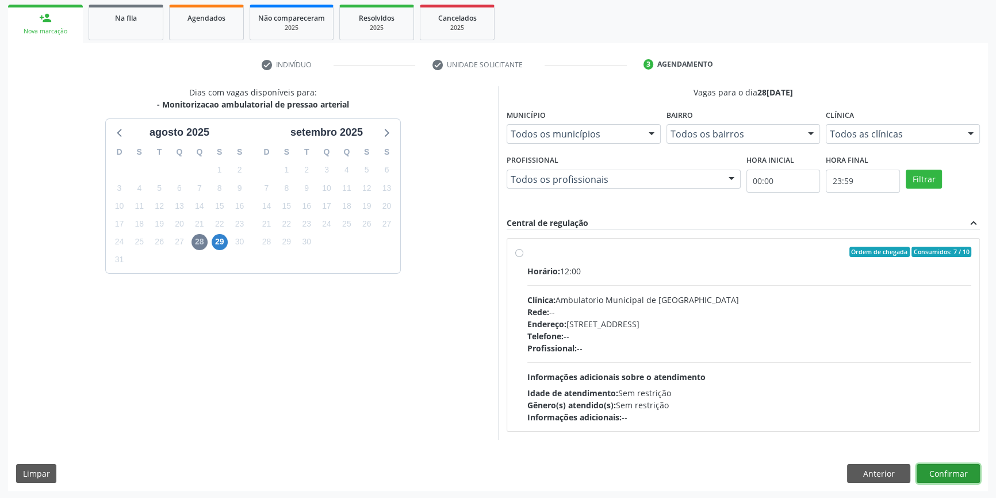
click at [952, 478] on button "Confirmar" at bounding box center [947, 474] width 63 height 20
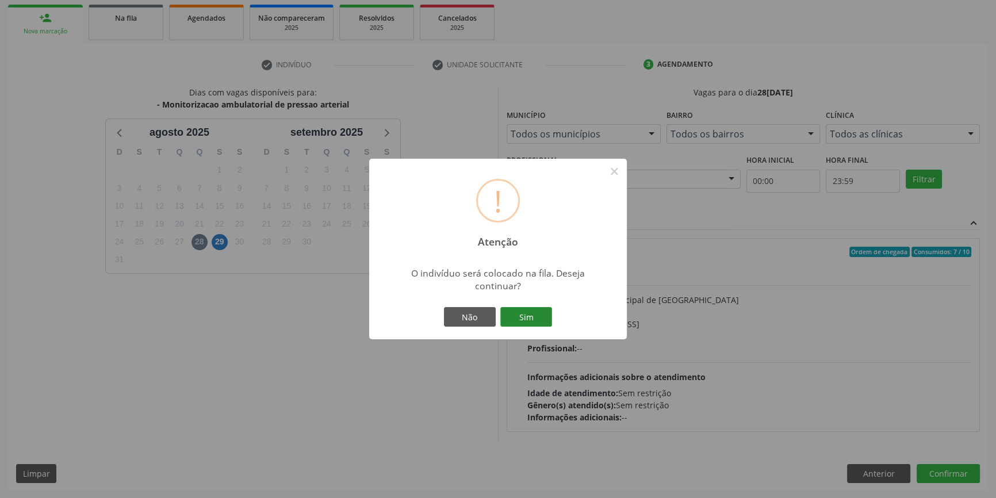
click at [523, 322] on button "Sim" at bounding box center [526, 317] width 52 height 20
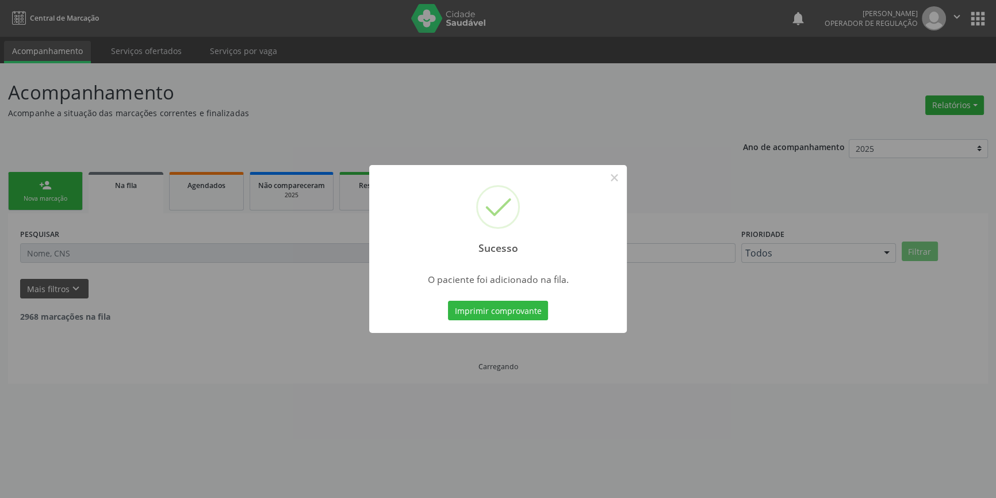
scroll to position [0, 0]
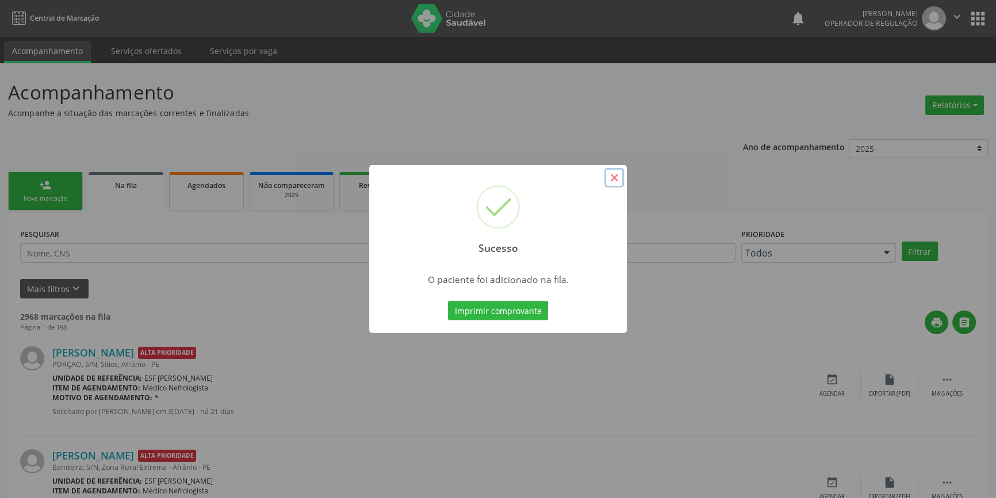
click at [609, 174] on button "×" at bounding box center [614, 178] width 20 height 20
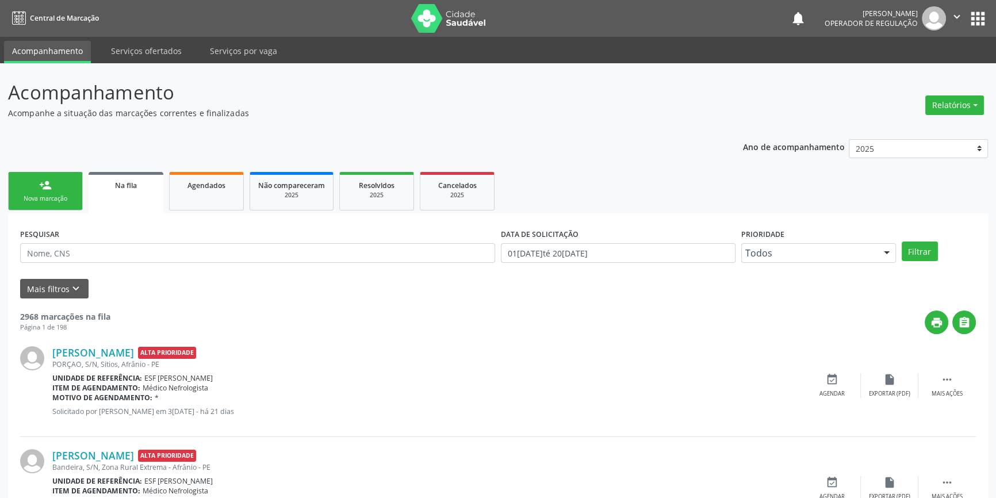
click at [78, 202] on link "person_add Nova marcação" at bounding box center [45, 191] width 75 height 39
click at [55, 205] on link "person_add Nova marcação" at bounding box center [45, 191] width 75 height 39
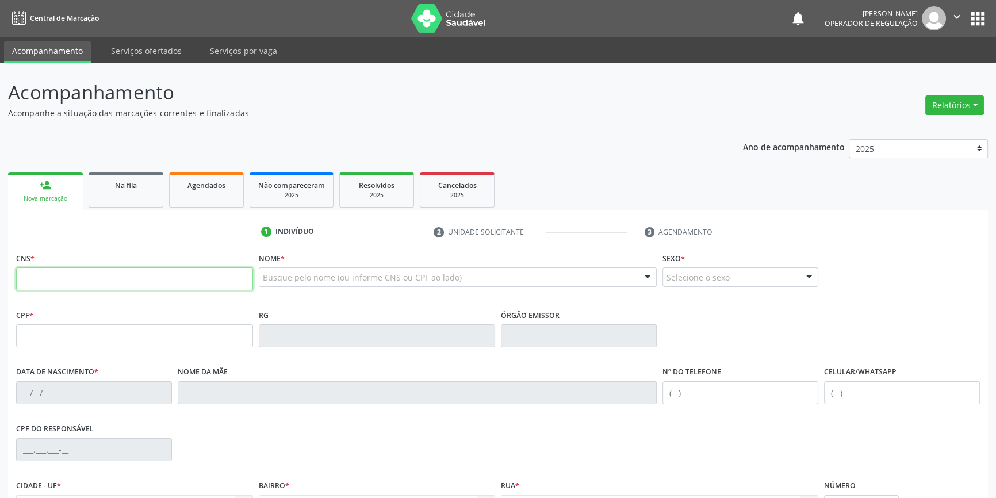
click at [114, 284] on input "text" at bounding box center [134, 278] width 237 height 23
type input "700 9029 8197 5192"
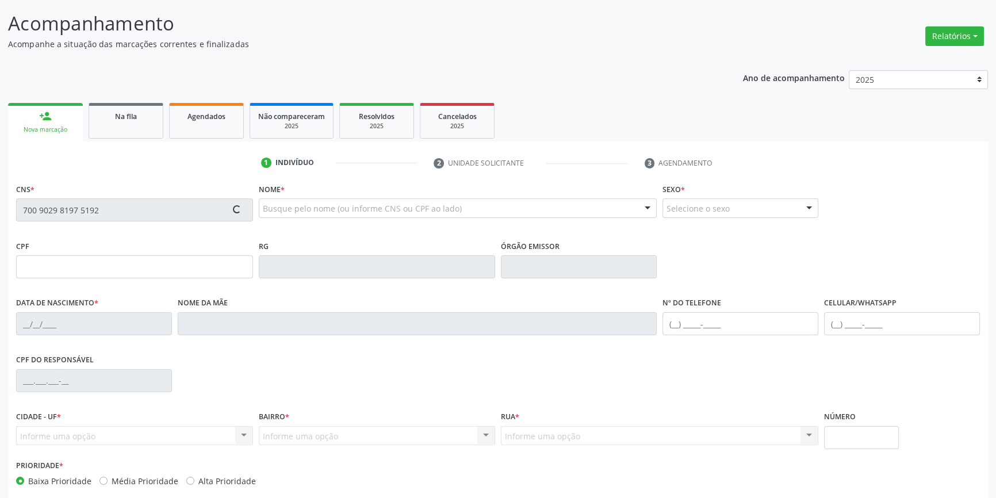
scroll to position [125, 0]
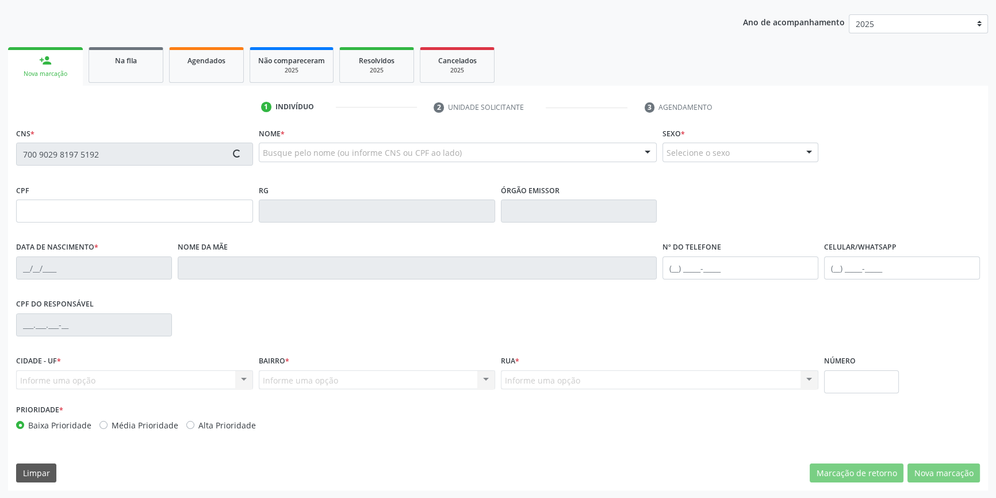
type input "036.696.124-16"
type input "07/08/1977"
type input "Isaura Pereira da Mata"
type input "(87) 98824-7213"
type input "077.463.758-71"
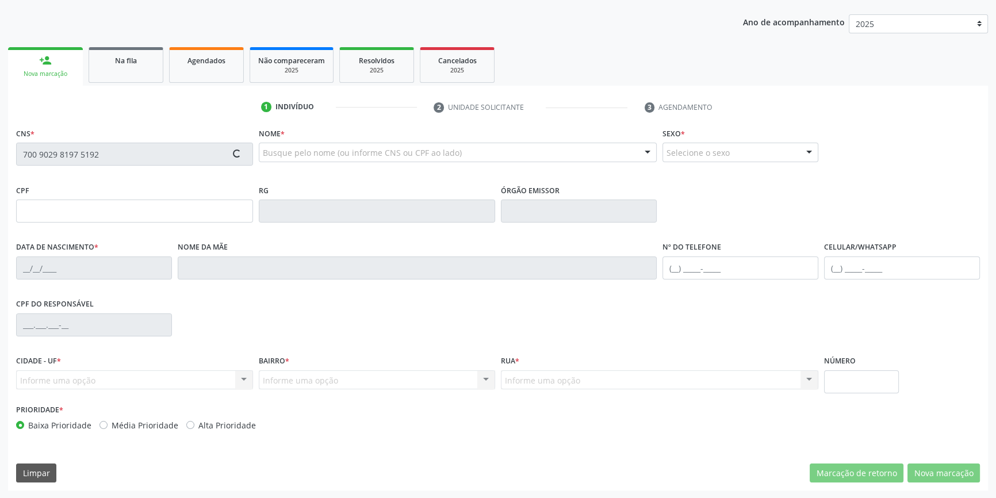
type input "S/N"
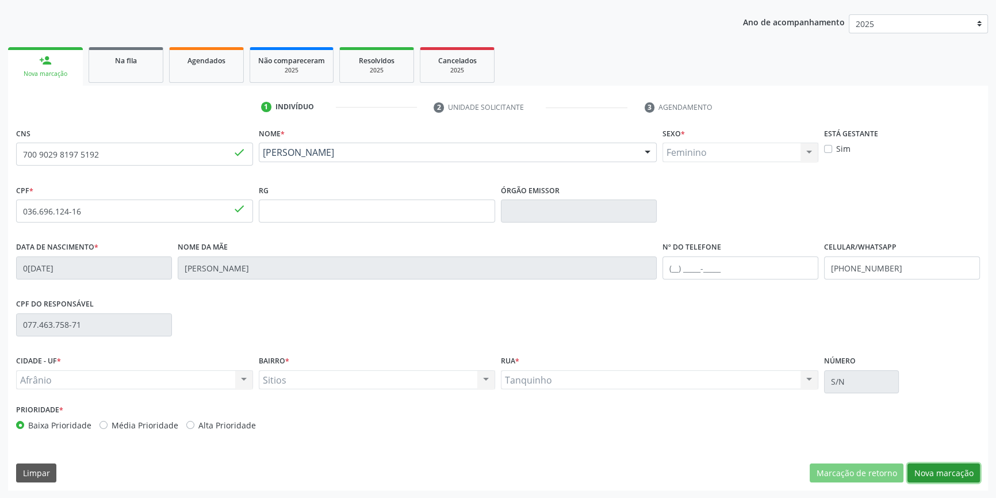
drag, startPoint x: 954, startPoint y: 477, endPoint x: 919, endPoint y: 447, distance: 46.5
click at [954, 478] on button "Nova marcação" at bounding box center [943, 473] width 72 height 20
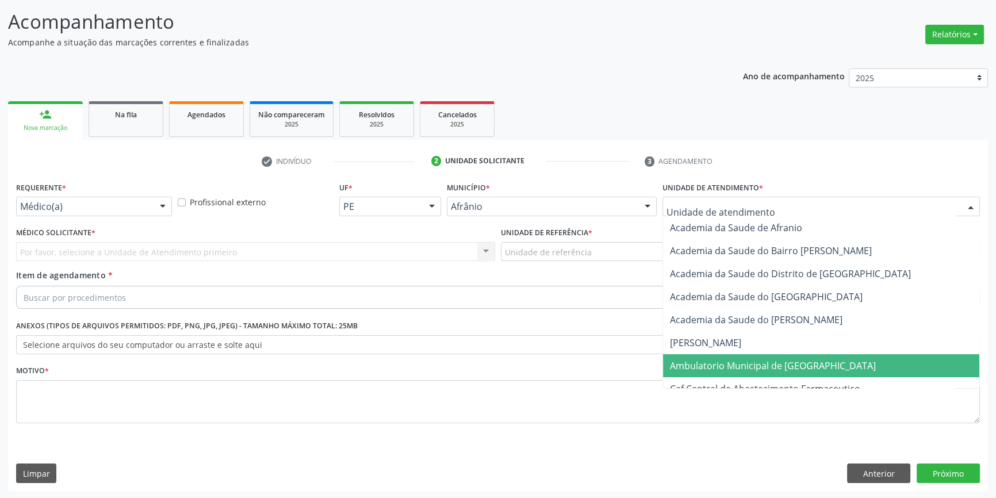
click at [729, 359] on span "Ambulatorio Municipal de [GEOGRAPHIC_DATA]" at bounding box center [773, 365] width 206 height 13
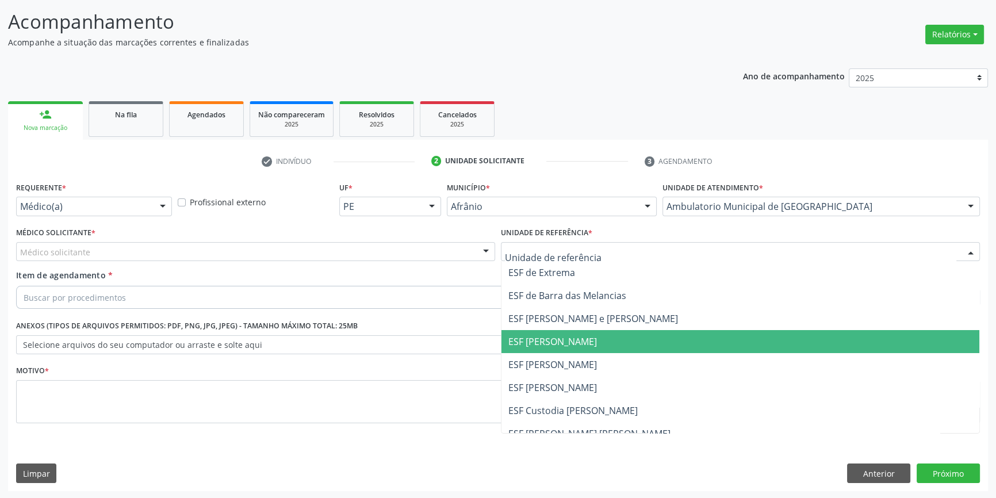
click at [555, 347] on span "ESF [PERSON_NAME]" at bounding box center [740, 341] width 478 height 23
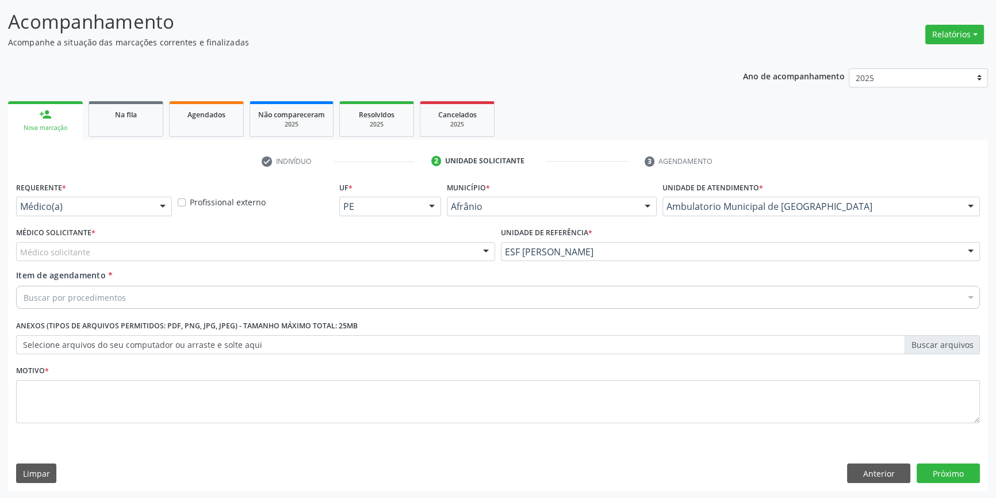
click at [565, 263] on div "Unidade de referência * ESF Maria da Silva Pereira ESF de Extrema ESF de Barra …" at bounding box center [740, 246] width 485 height 45
click at [567, 258] on div "ESF [PERSON_NAME]" at bounding box center [740, 252] width 479 height 20
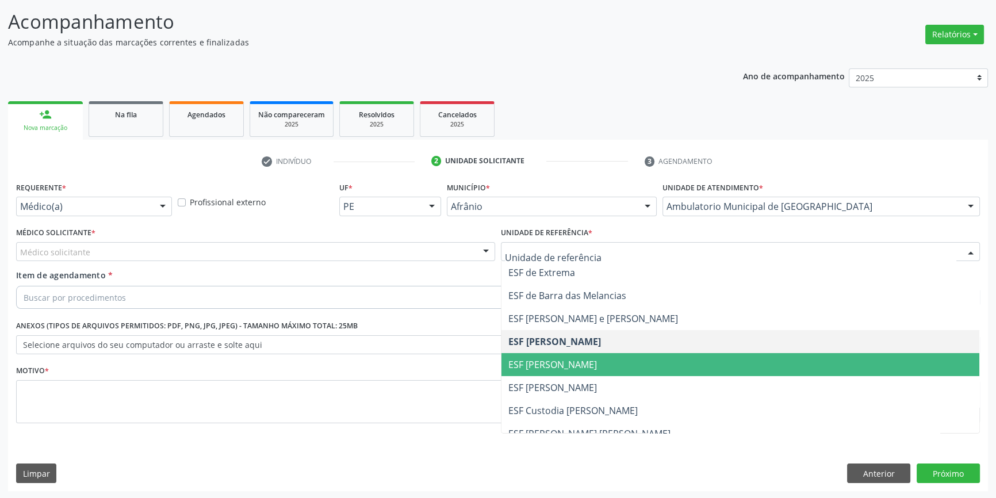
click at [541, 373] on span "ESF [PERSON_NAME]" at bounding box center [740, 364] width 478 height 23
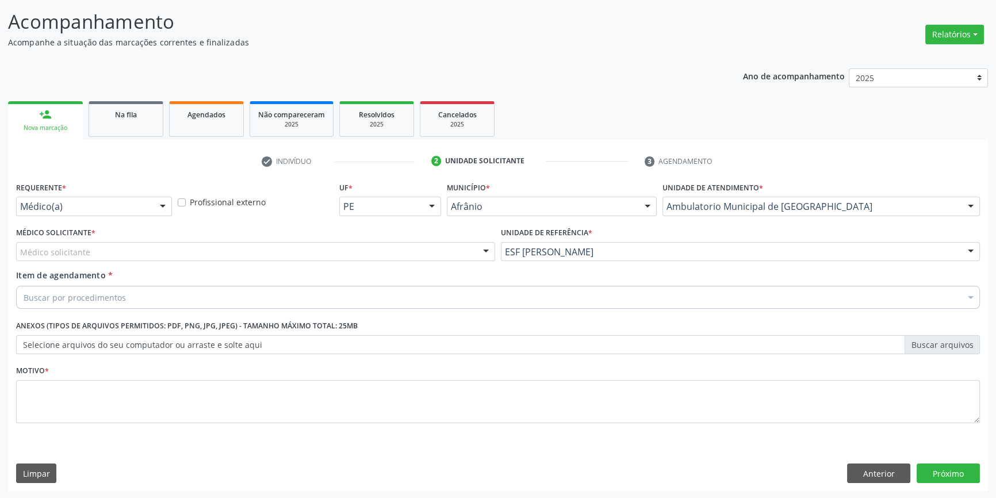
click at [276, 247] on div "Médico solicitante" at bounding box center [255, 252] width 479 height 20
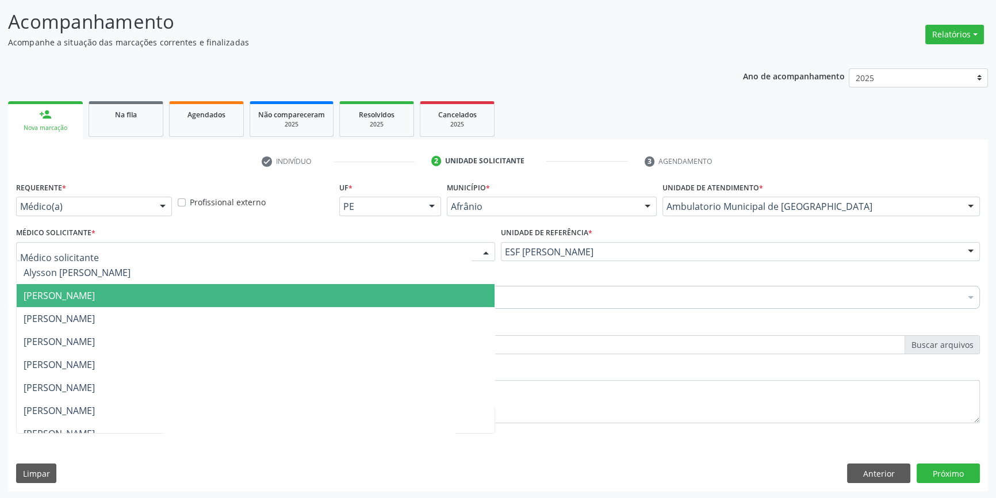
click at [149, 286] on span "[PERSON_NAME]" at bounding box center [256, 295] width 478 height 23
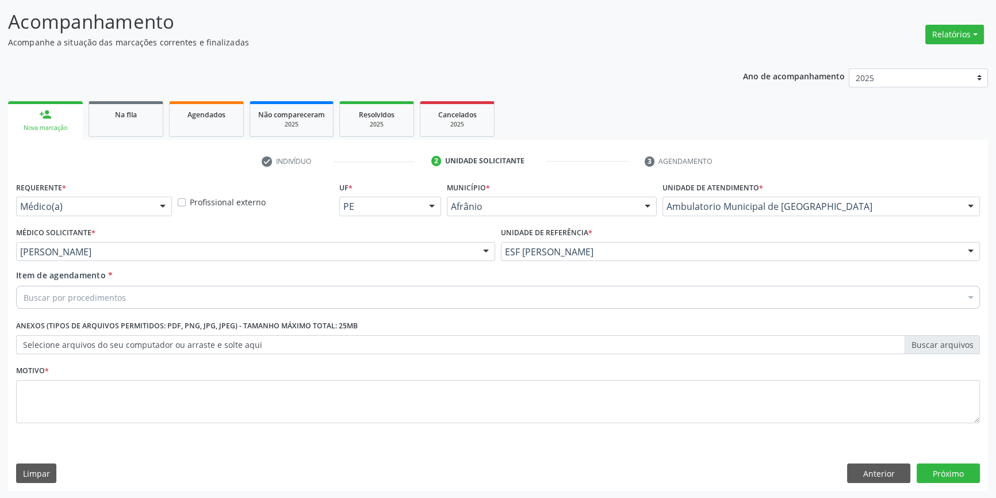
click at [149, 287] on div "Buscar por procedimentos" at bounding box center [498, 297] width 964 height 23
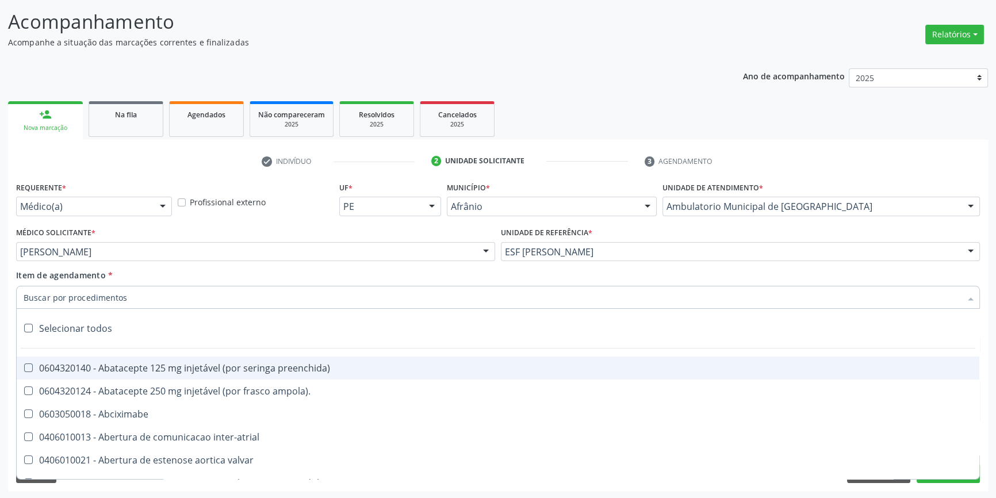
paste input "GINECOLOGISTA"
type input "GINECOLOGISTA"
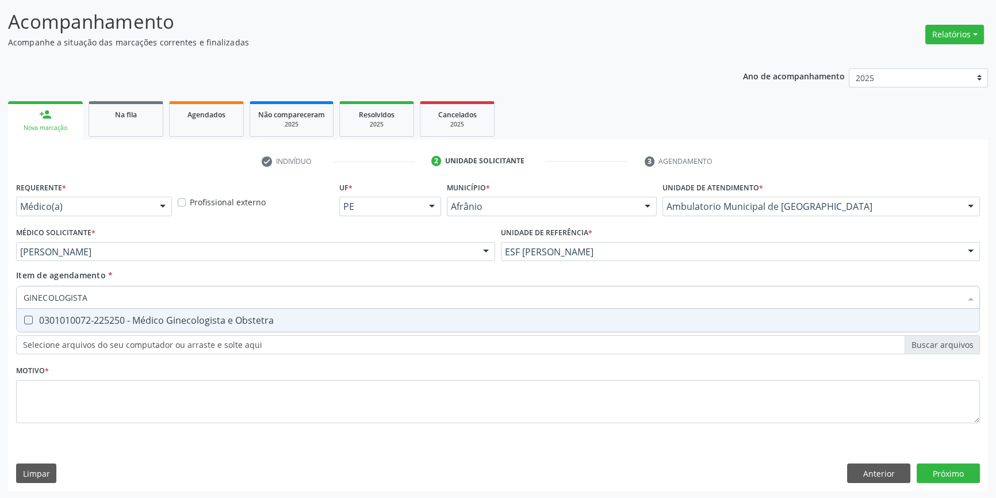
drag, startPoint x: 145, startPoint y: 296, endPoint x: 0, endPoint y: 294, distance: 144.9
click at [0, 294] on div "Acompanhamento Acompanhe a situação das marcações correntes e finalizadas Relat…" at bounding box center [498, 246] width 996 height 507
click at [78, 325] on div "0301010072-225250 - Médico Ginecologista e Obstetra" at bounding box center [498, 320] width 949 height 9
checkbox Obstetra "true"
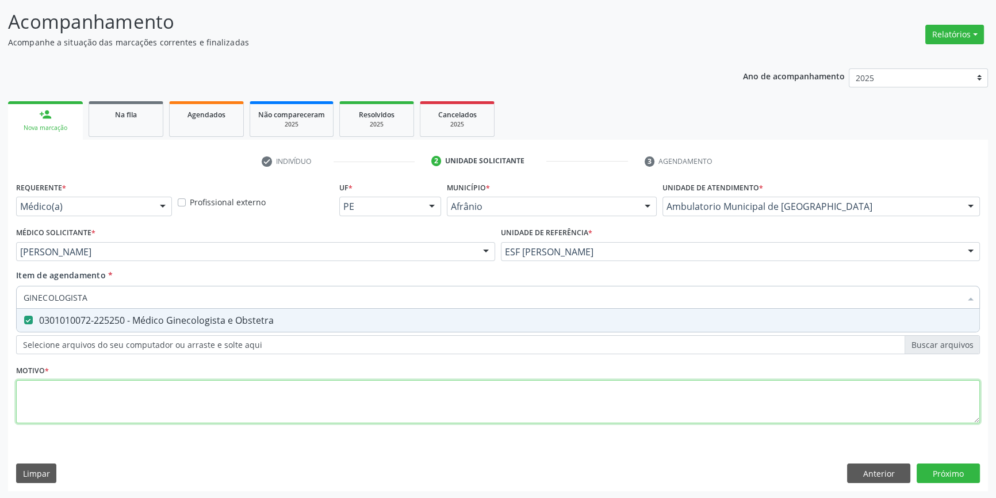
click at [68, 383] on div "Requerente * Médico(a) Médico(a) Enfermeiro(a) Paciente Nenhum resultado encont…" at bounding box center [498, 309] width 964 height 260
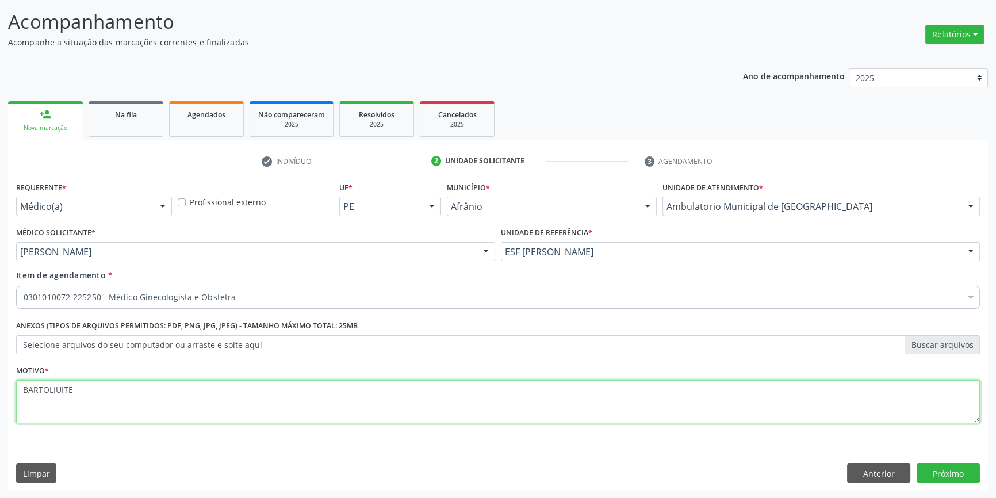
paste textarea "N"
type textarea "BARTOLINITE"
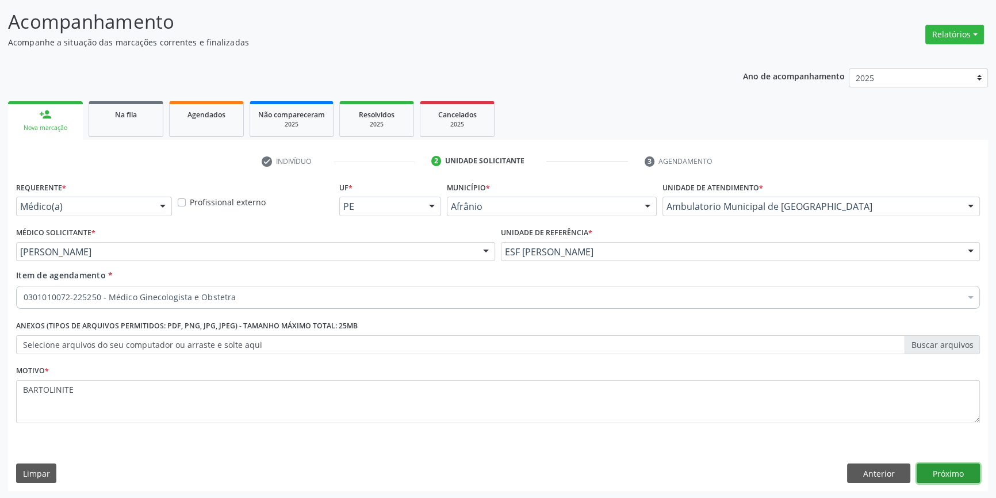
click at [941, 470] on button "Próximo" at bounding box center [947, 473] width 63 height 20
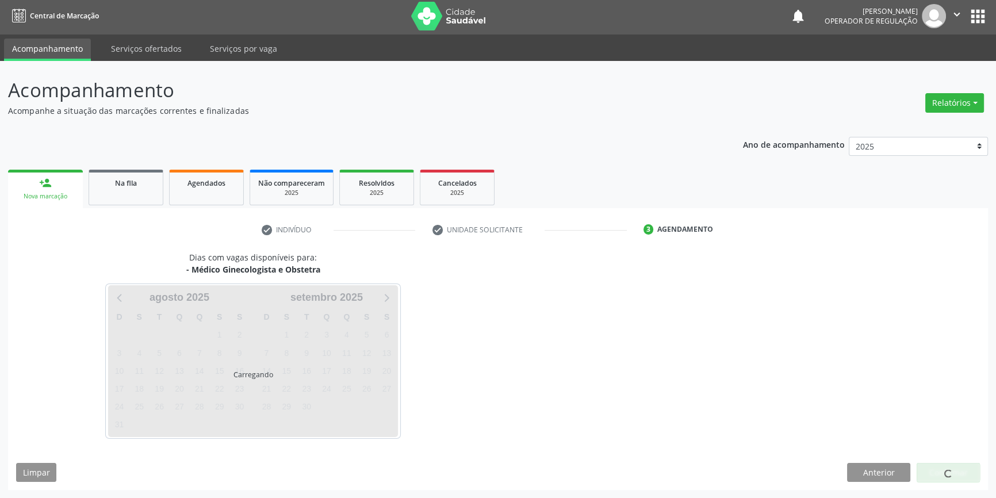
scroll to position [1, 0]
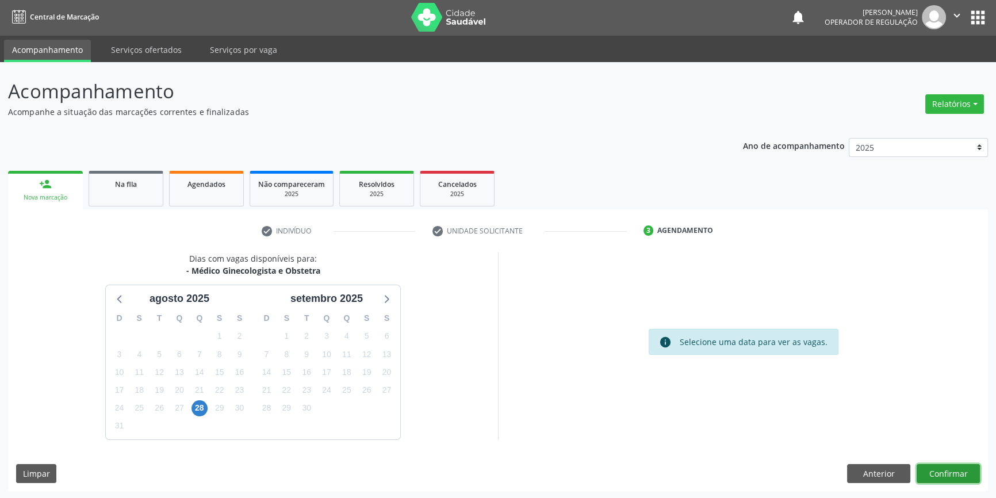
click at [941, 473] on button "Confirmar" at bounding box center [947, 474] width 63 height 20
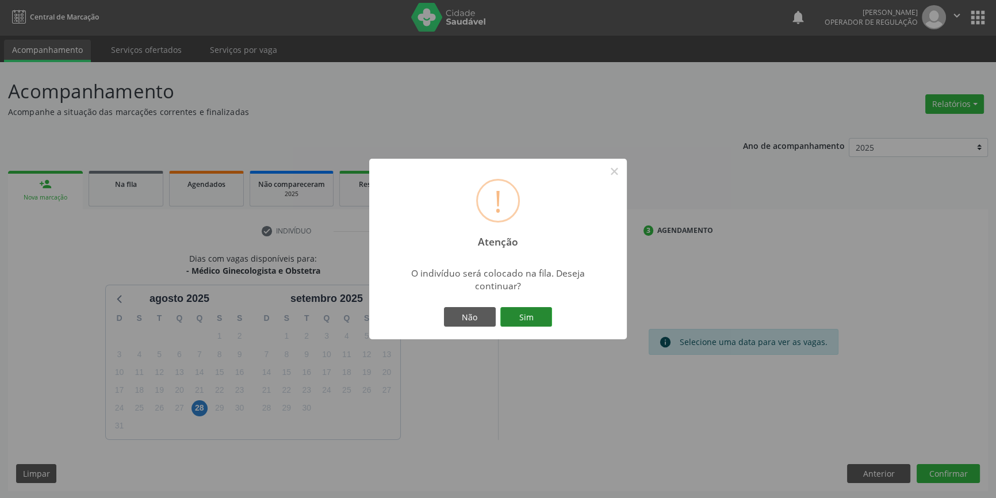
click at [515, 319] on button "Sim" at bounding box center [526, 317] width 52 height 20
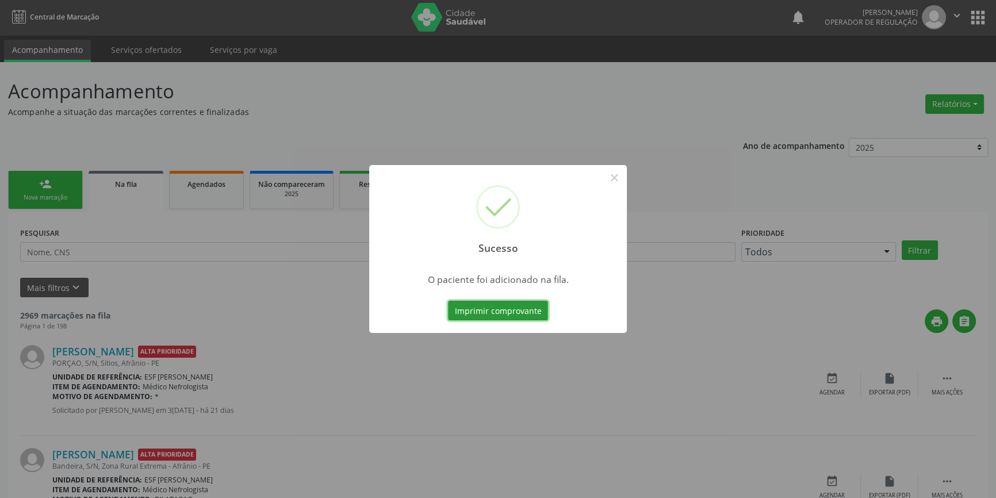
scroll to position [0, 0]
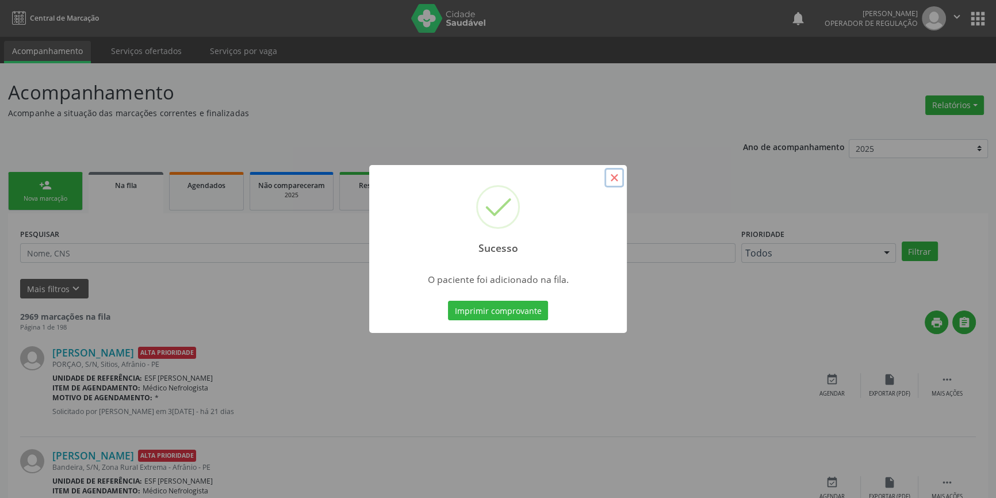
click at [612, 174] on button "×" at bounding box center [614, 178] width 20 height 20
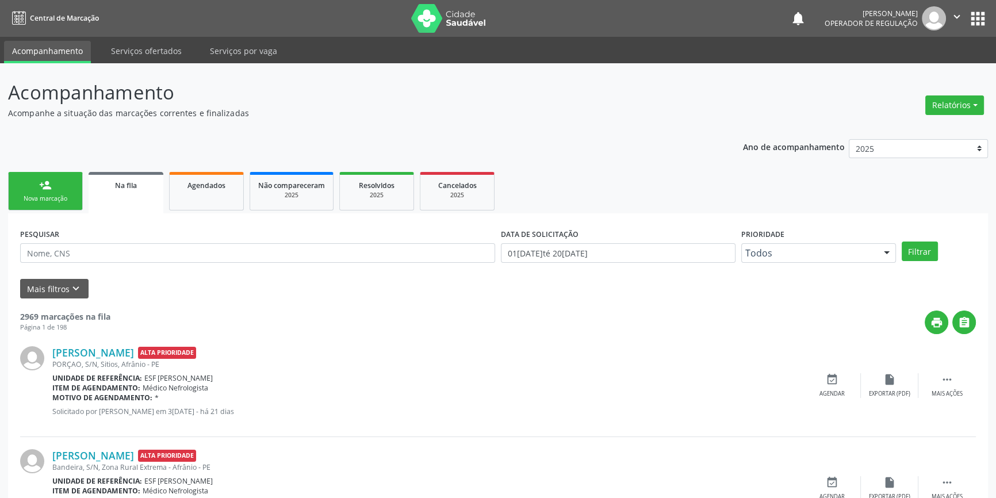
click at [50, 201] on div "Nova marcação" at bounding box center [45, 198] width 57 height 9
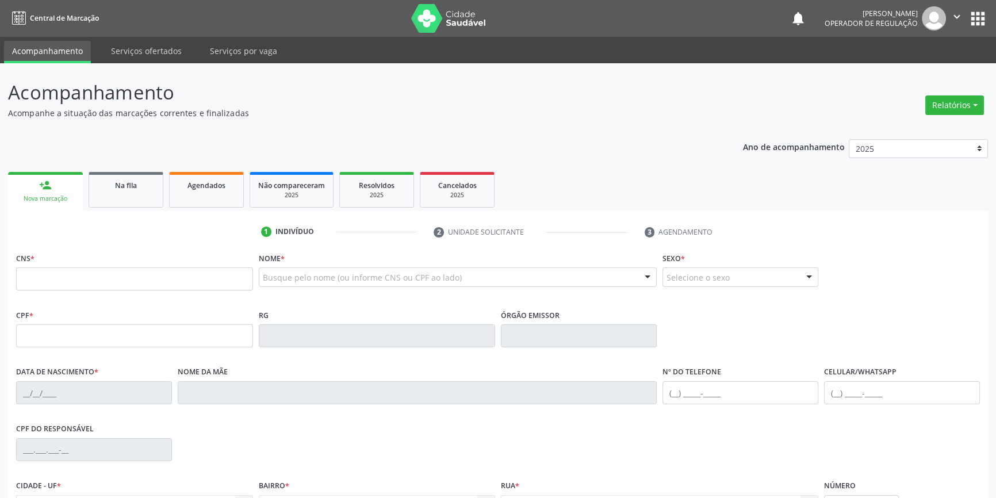
click at [95, 291] on fieldset "CNS *" at bounding box center [134, 274] width 237 height 49
click at [95, 282] on input "text" at bounding box center [134, 278] width 237 height 23
type input "702 0018 4525 5489"
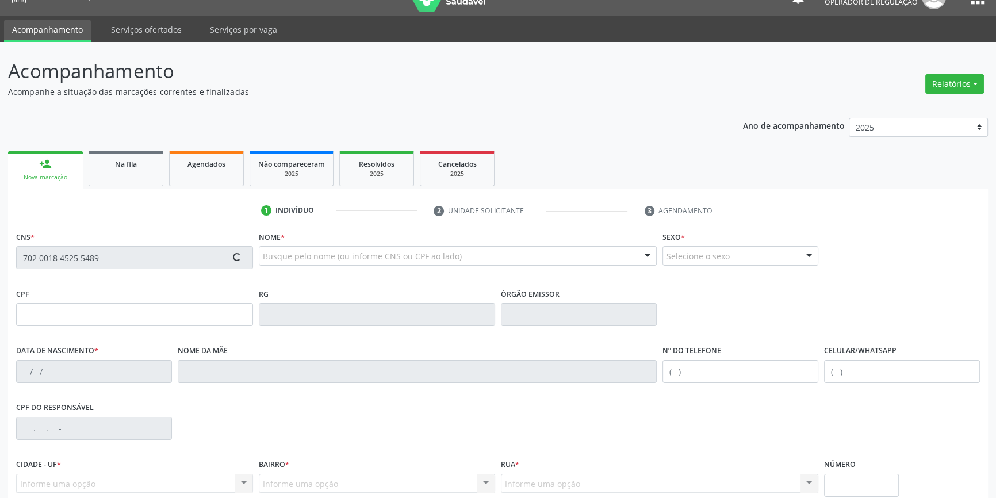
scroll to position [125, 0]
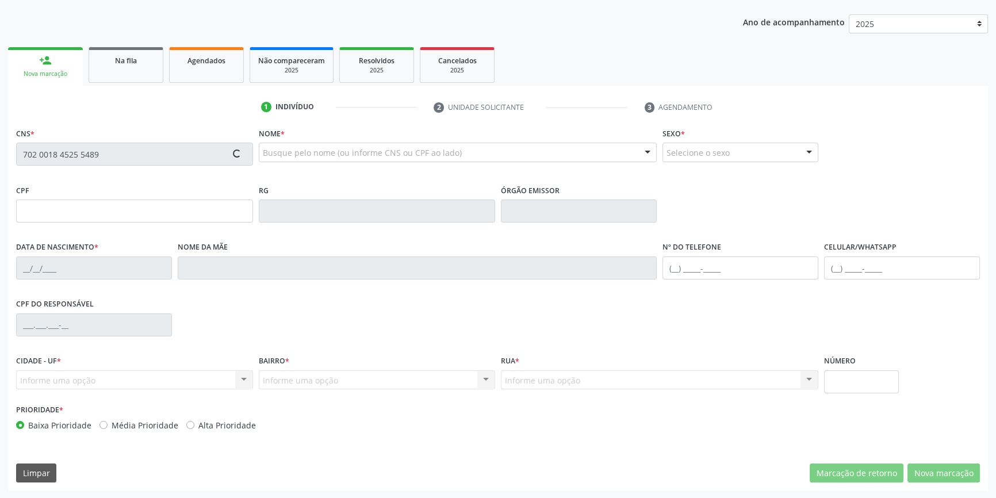
type input "153.265.174-00"
type input "07/01/2007"
type input "Luzinete de Carvalho Silva"
type input "(87) 8802-5670"
type input "749.078.244-91"
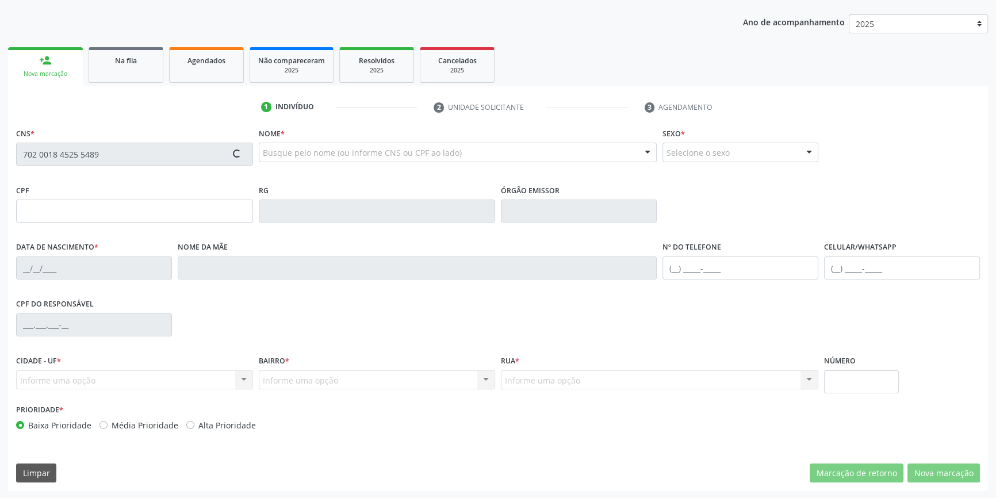
type input "S/N"
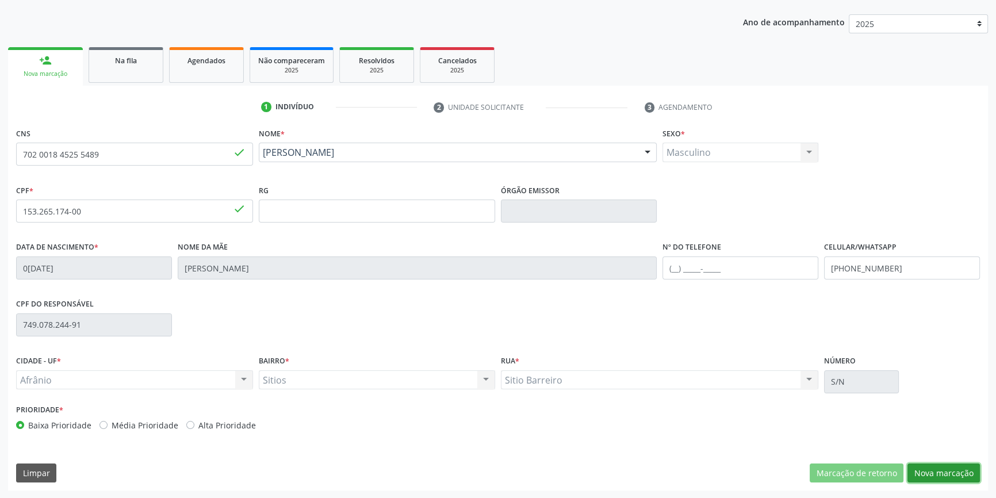
click at [948, 473] on button "Nova marcação" at bounding box center [943, 473] width 72 height 20
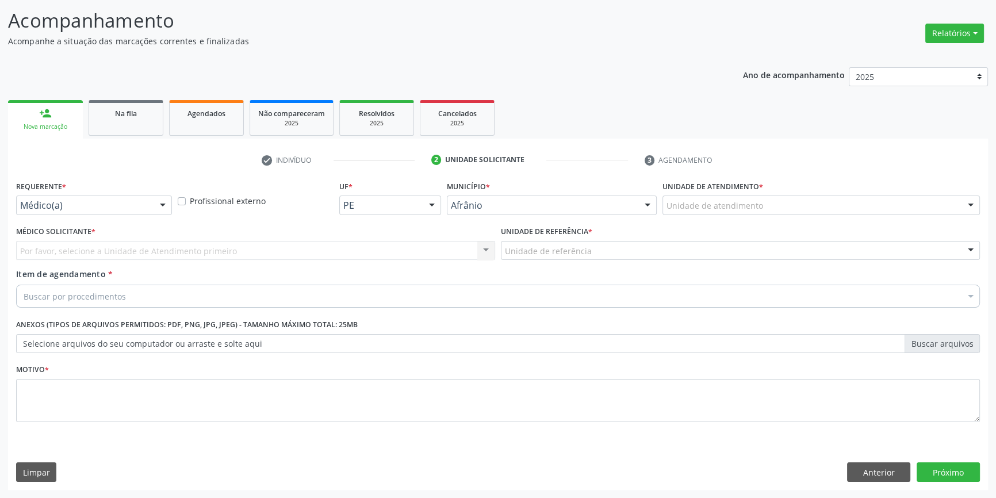
scroll to position [71, 0]
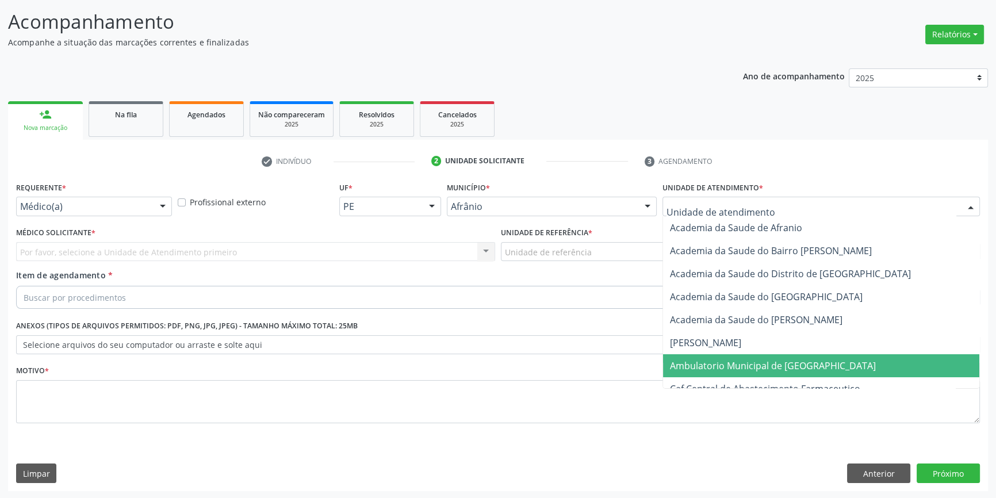
click at [730, 359] on span "Ambulatorio Municipal de [GEOGRAPHIC_DATA]" at bounding box center [773, 365] width 206 height 13
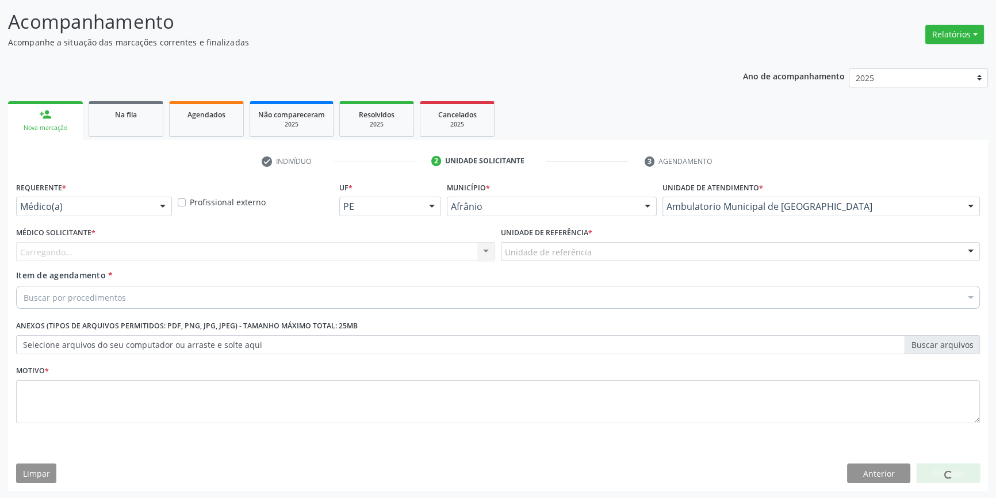
drag, startPoint x: 592, startPoint y: 251, endPoint x: 574, endPoint y: 310, distance: 61.8
click at [592, 251] on div "Unidade de referência" at bounding box center [740, 252] width 479 height 20
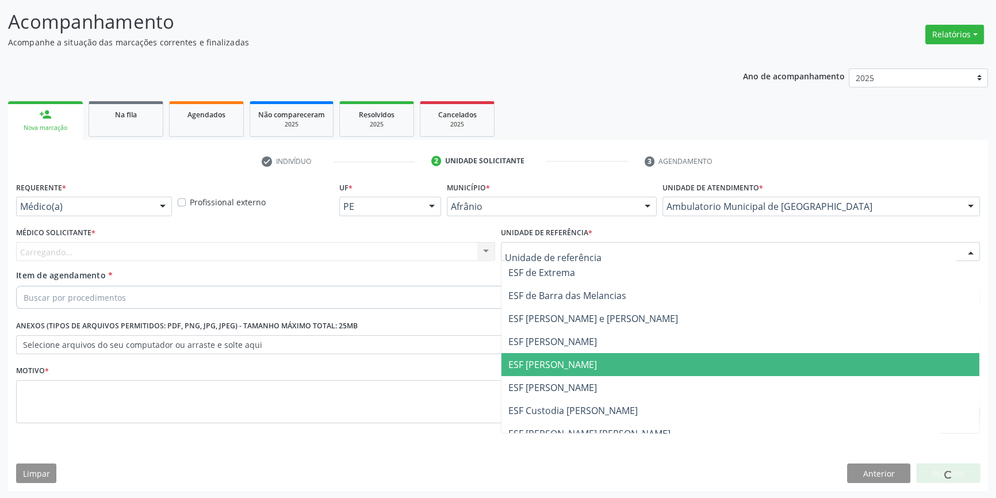
click at [544, 374] on span "ESF [PERSON_NAME]" at bounding box center [740, 364] width 478 height 23
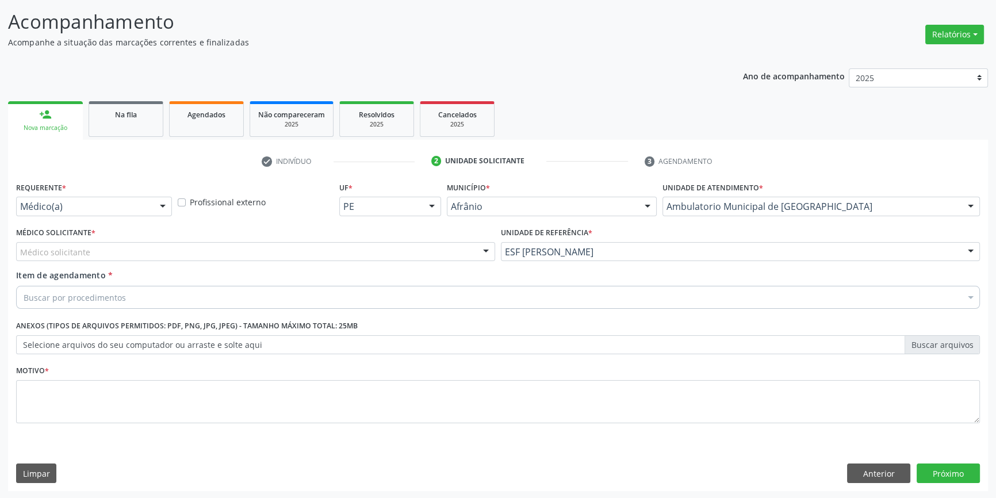
click at [317, 254] on div "Médico solicitante" at bounding box center [255, 252] width 479 height 20
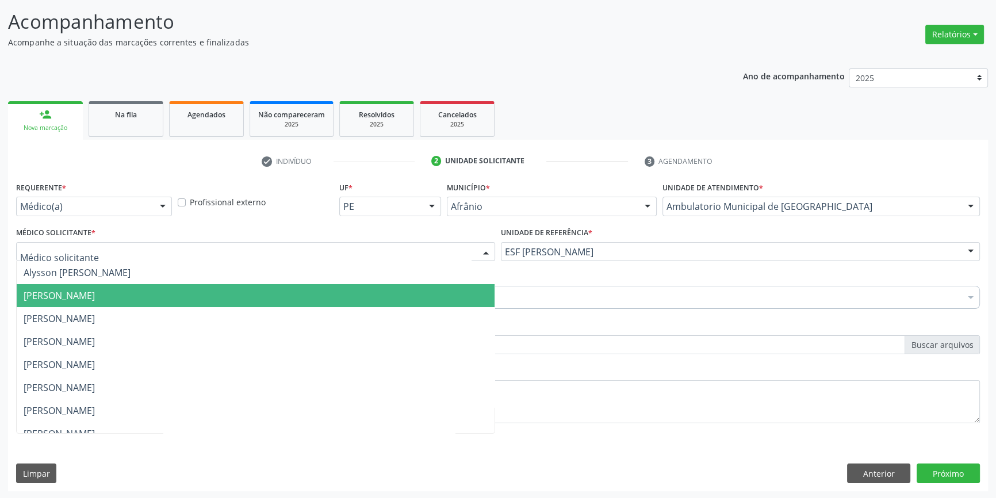
click at [208, 302] on span "[PERSON_NAME]" at bounding box center [256, 295] width 478 height 23
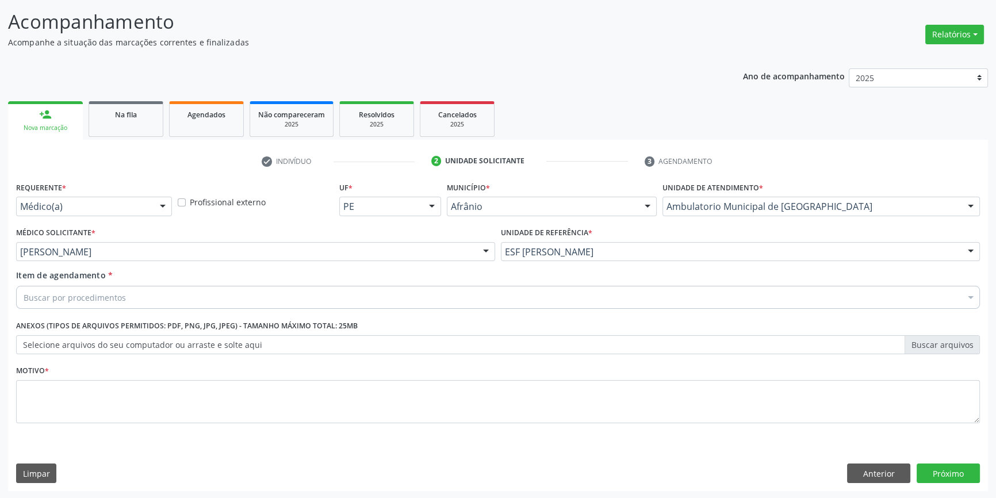
click at [189, 297] on div "Buscar por procedimentos" at bounding box center [498, 297] width 964 height 23
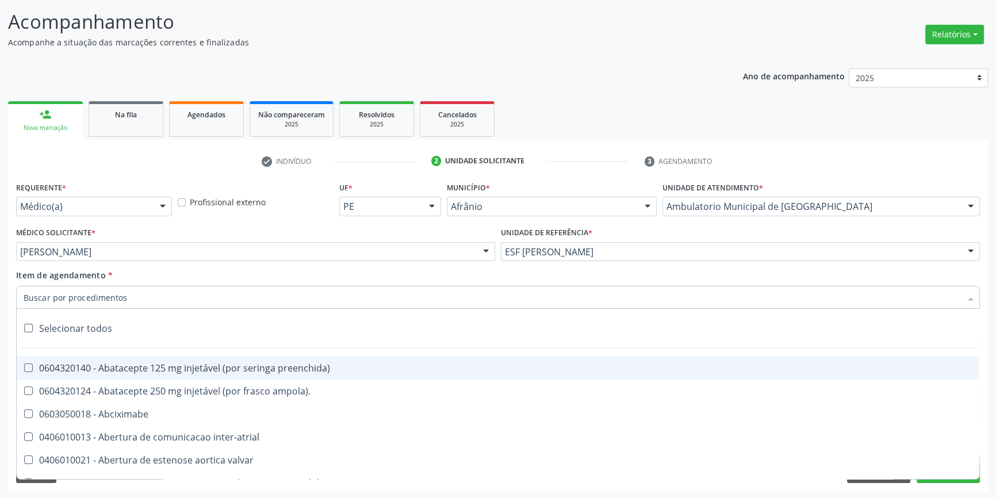
paste input "BARTOLINITE"
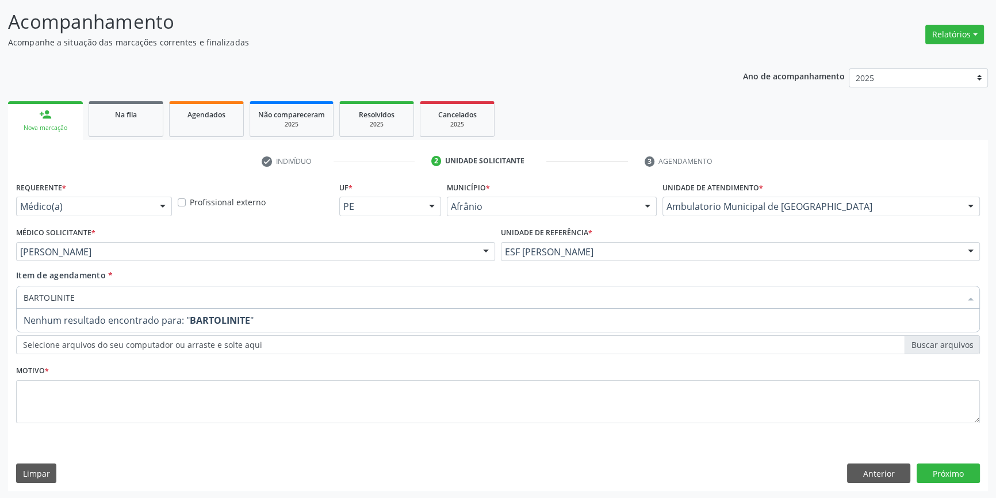
drag, startPoint x: 160, startPoint y: 300, endPoint x: 0, endPoint y: 287, distance: 160.4
click at [0, 287] on div "Acompanhamento Acompanhe a situação das marcações correntes e finalizadas Relat…" at bounding box center [498, 246] width 996 height 507
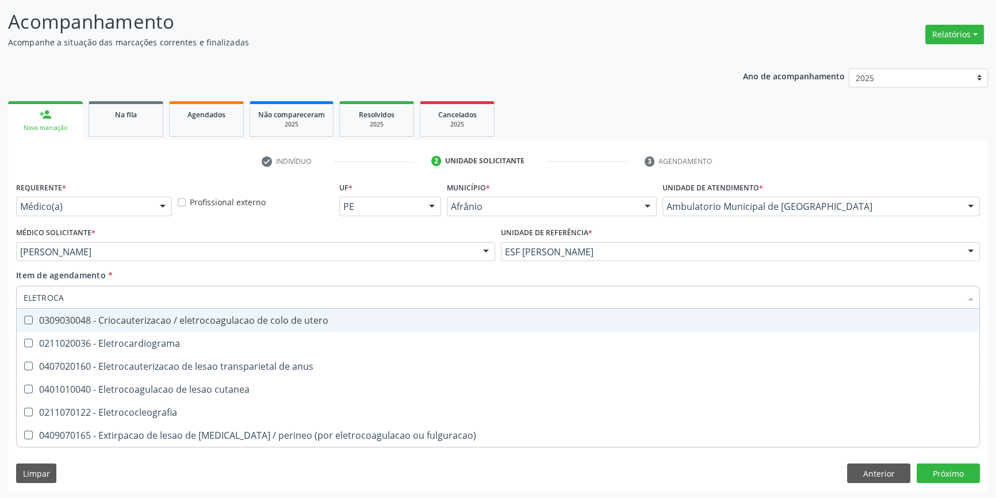
type input "ELETROCAR"
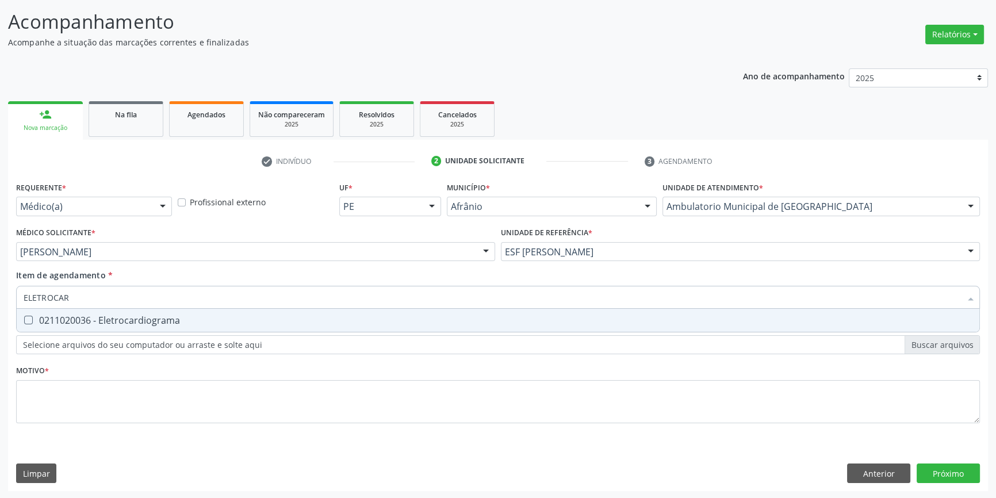
click at [47, 316] on div "0211020036 - Eletrocardiograma" at bounding box center [498, 320] width 949 height 9
checkbox Eletrocardiograma "true"
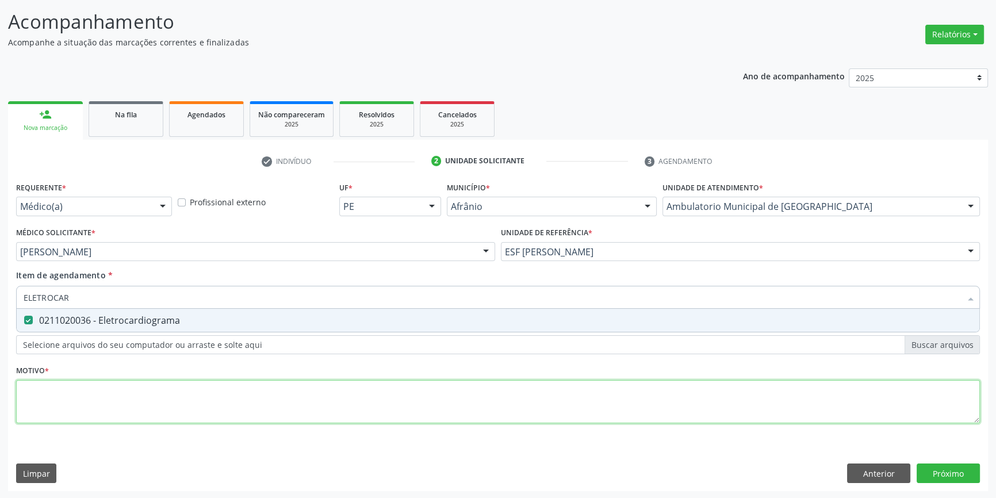
click at [94, 407] on div "Requerente * Médico(a) Médico(a) Enfermeiro(a) Paciente Nenhum resultado encont…" at bounding box center [498, 309] width 964 height 260
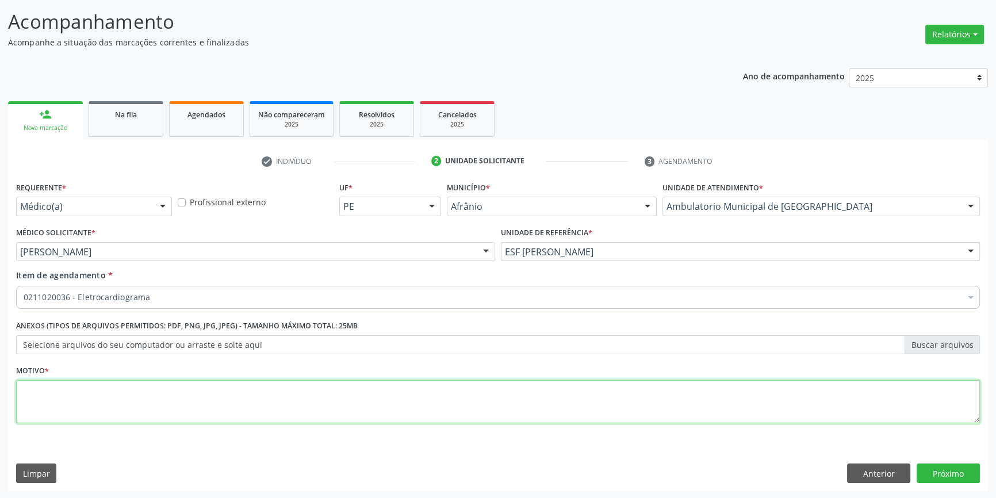
type textarea "'"
type textarea "DOR PRECORDIAL"
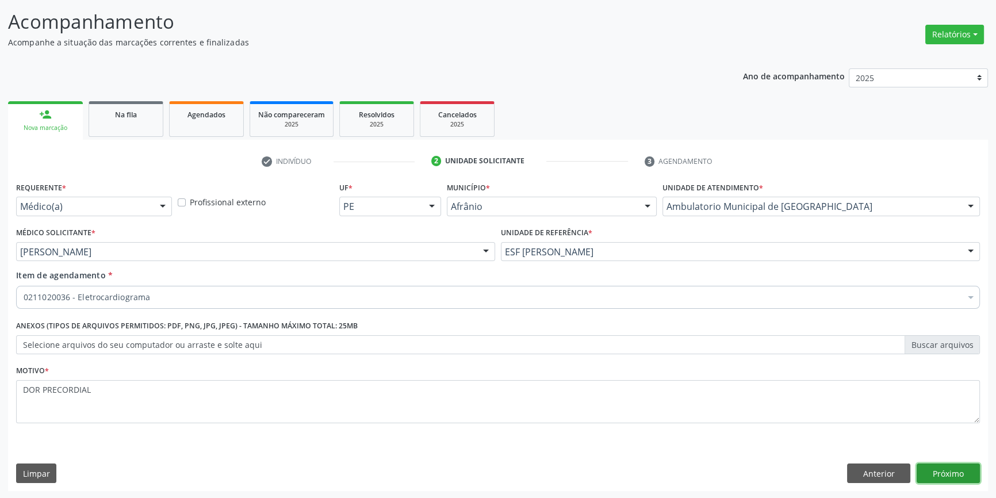
click at [953, 477] on button "Próximo" at bounding box center [947, 473] width 63 height 20
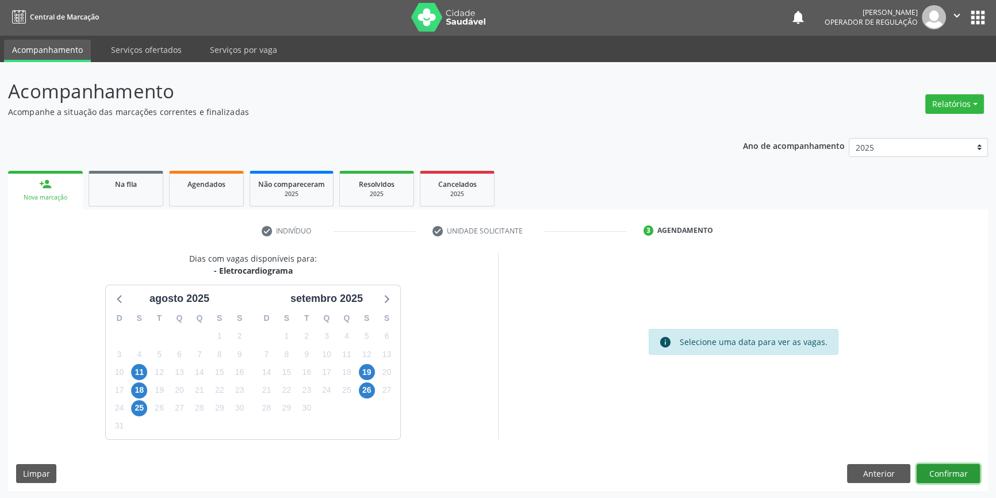
click at [953, 477] on button "Confirmar" at bounding box center [947, 474] width 63 height 20
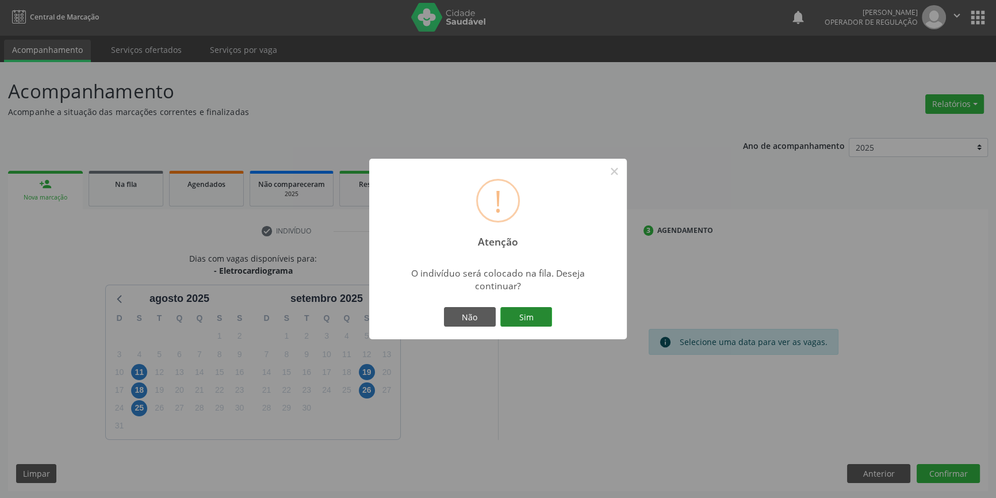
click at [533, 317] on button "Sim" at bounding box center [526, 317] width 52 height 20
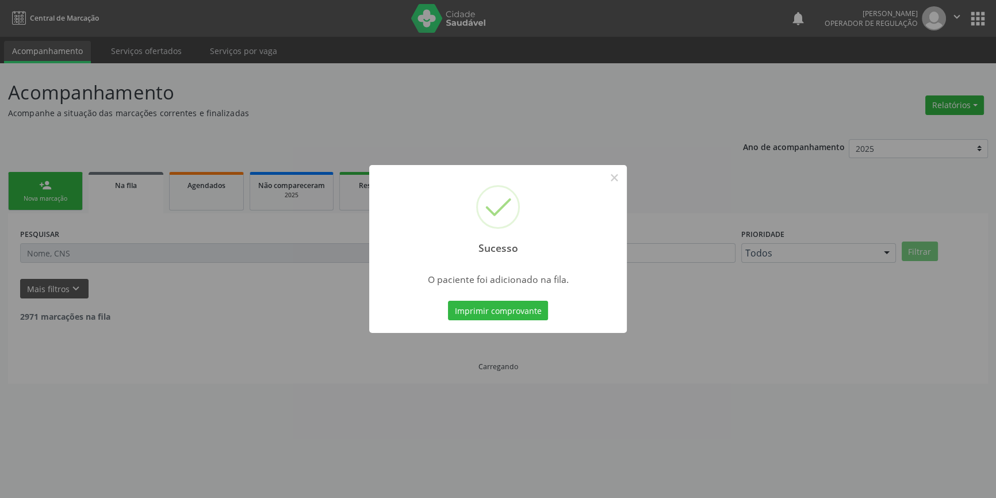
scroll to position [0, 0]
click at [612, 179] on button "×" at bounding box center [618, 178] width 20 height 20
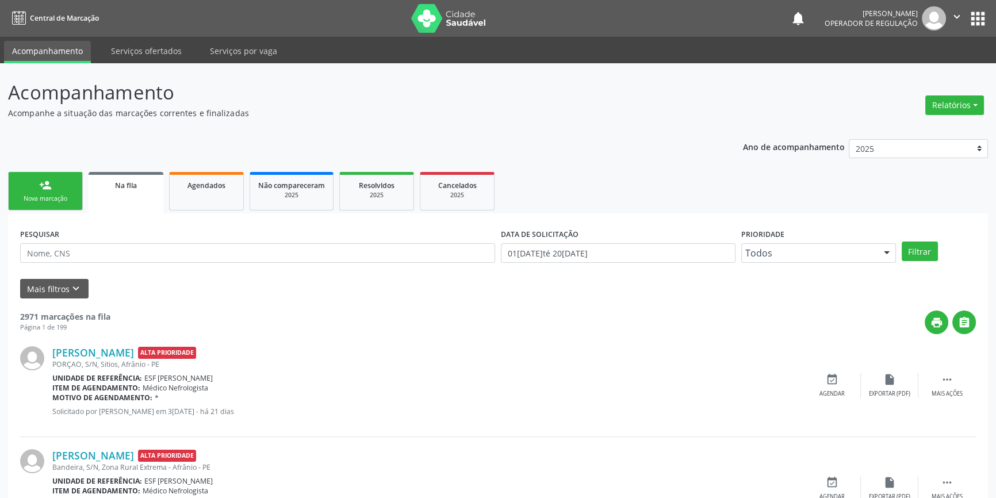
click at [47, 198] on div "Nova marcação" at bounding box center [45, 198] width 57 height 9
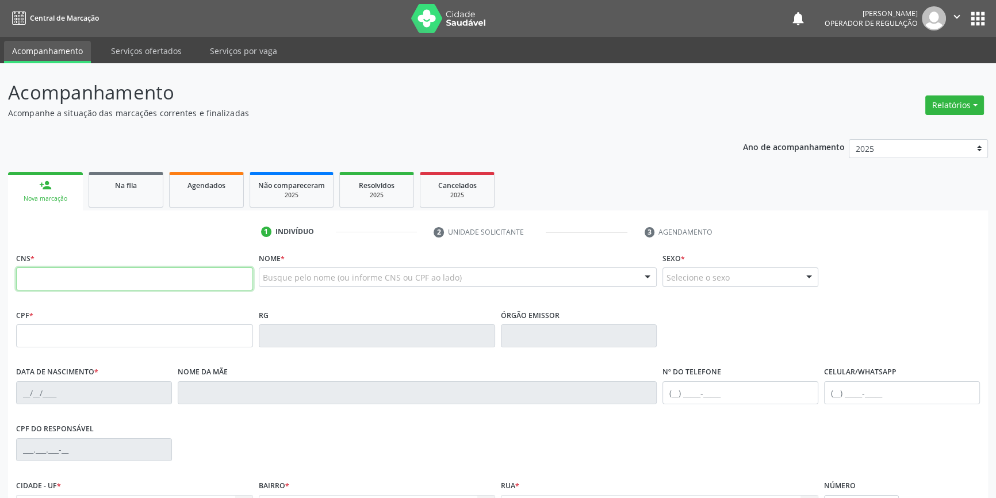
click at [79, 275] on input "text" at bounding box center [134, 278] width 237 height 23
type input "702 4040 6941 6223"
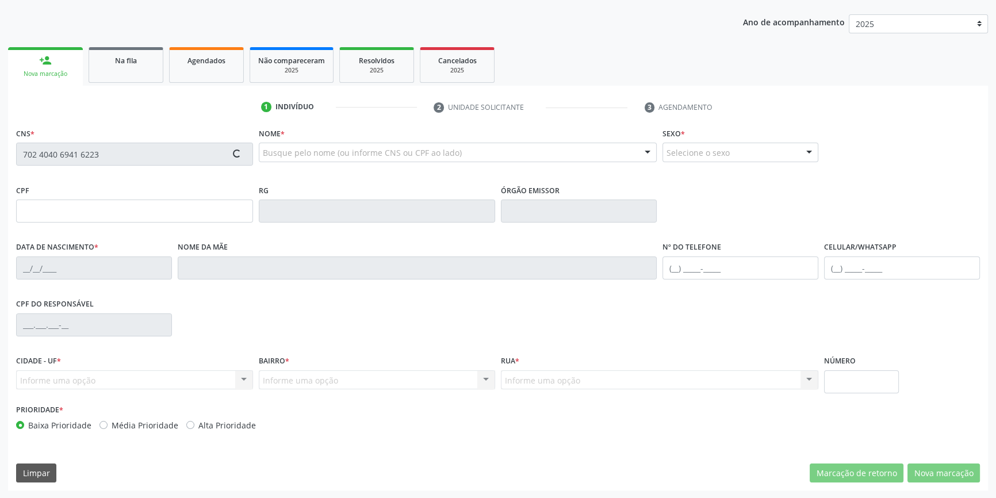
type input "749.078.244-91"
type input "12/05/1968"
type input "Maria Umbelina Filha"
type input "(87) 8843-7453"
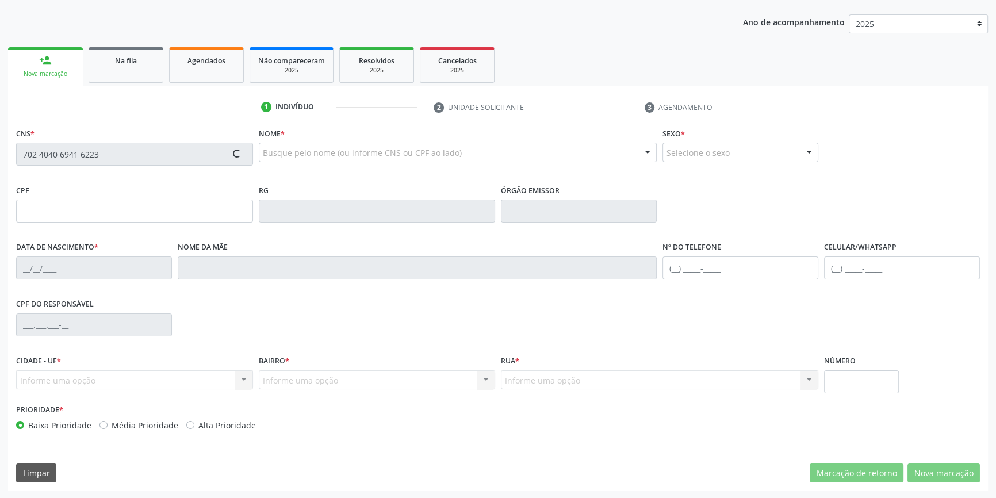
type input "S/N"
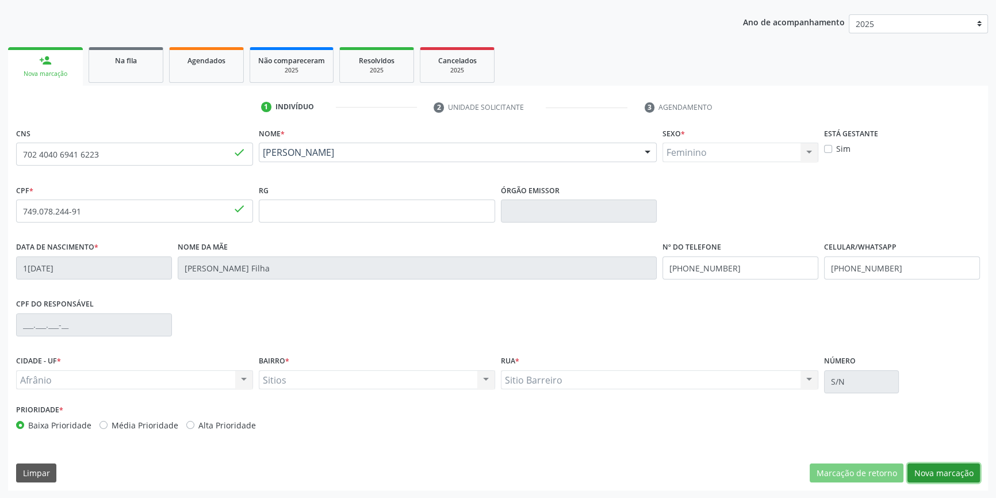
click at [946, 470] on button "Nova marcação" at bounding box center [943, 473] width 72 height 20
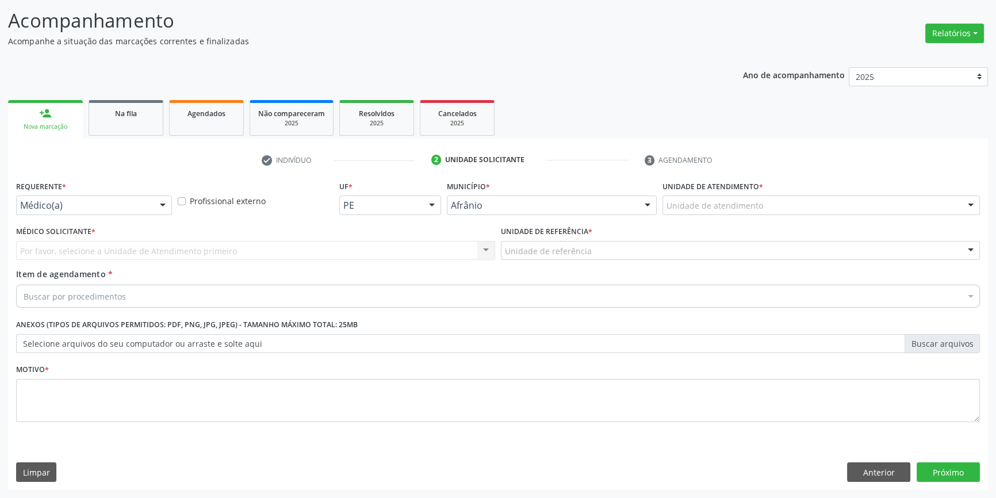
scroll to position [71, 0]
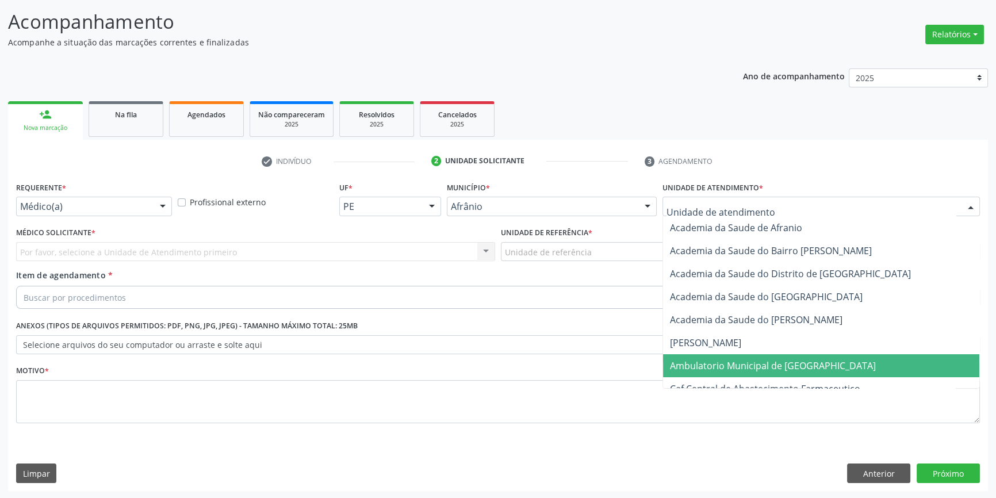
click at [764, 369] on span "Ambulatorio Municipal de [GEOGRAPHIC_DATA]" at bounding box center [773, 365] width 206 height 13
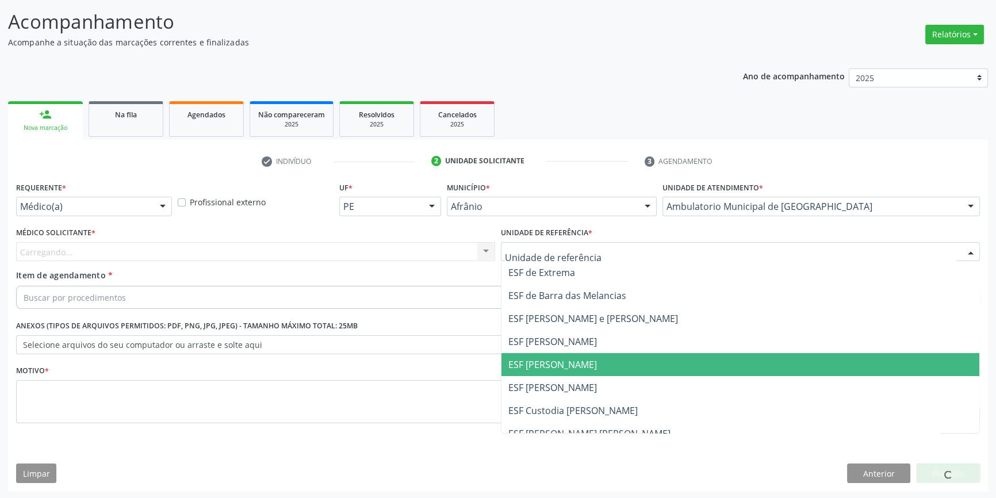
click at [570, 362] on span "ESF [PERSON_NAME]" at bounding box center [552, 364] width 89 height 13
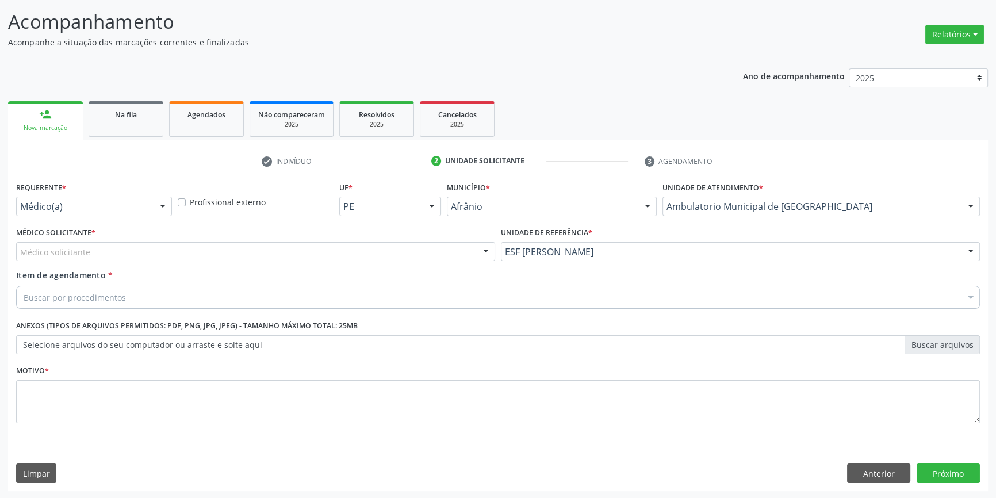
drag, startPoint x: 352, startPoint y: 246, endPoint x: 295, endPoint y: 271, distance: 62.8
click at [347, 247] on div "Médico solicitante" at bounding box center [255, 252] width 479 height 20
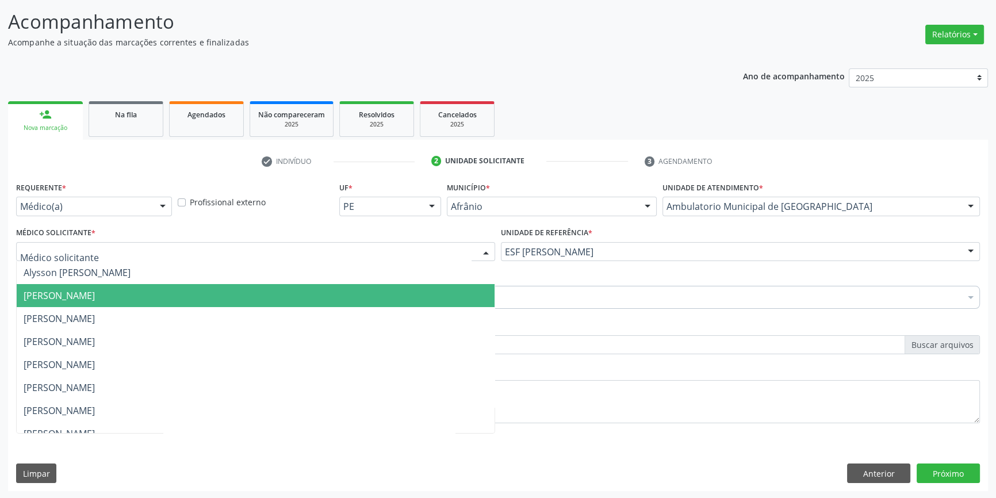
drag, startPoint x: 222, startPoint y: 291, endPoint x: 196, endPoint y: 293, distance: 26.5
click at [222, 291] on span "[PERSON_NAME]" at bounding box center [256, 295] width 478 height 23
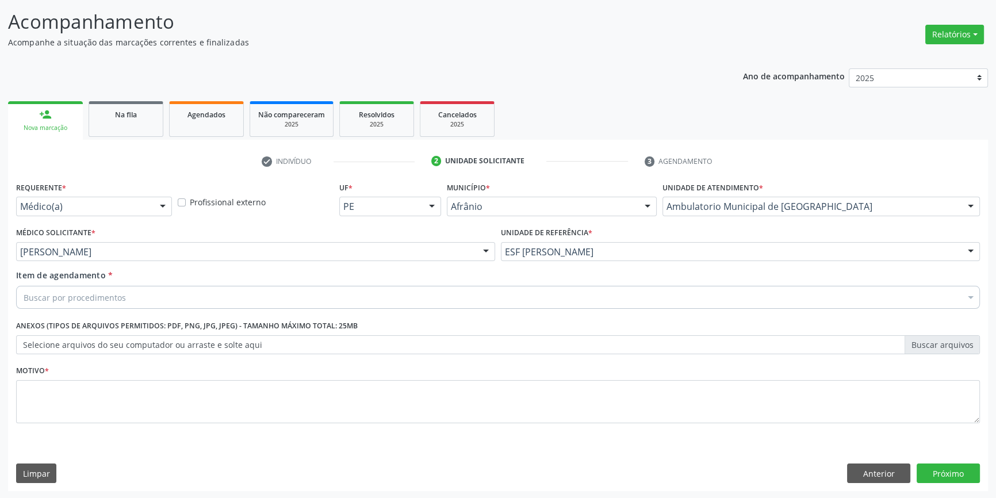
click at [184, 294] on div "Buscar por procedimentos" at bounding box center [498, 297] width 964 height 23
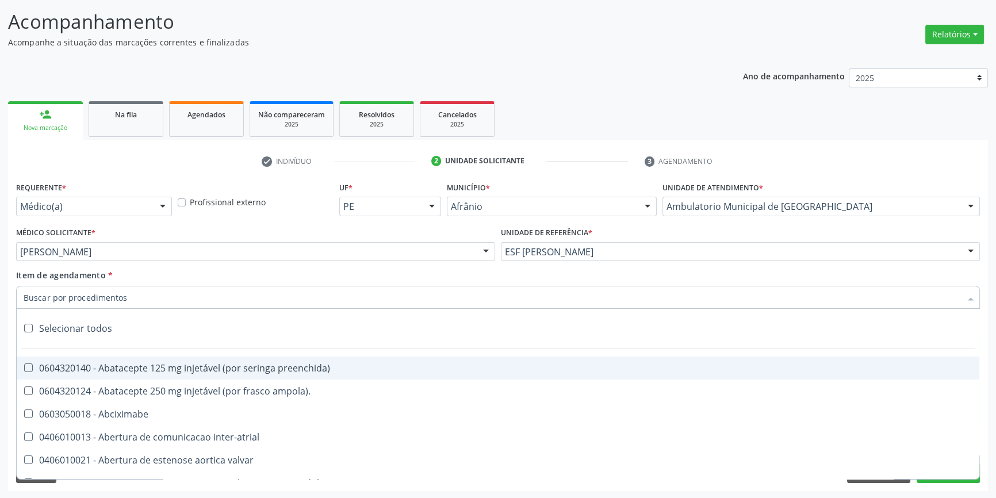
paste input "BARTOLINITE"
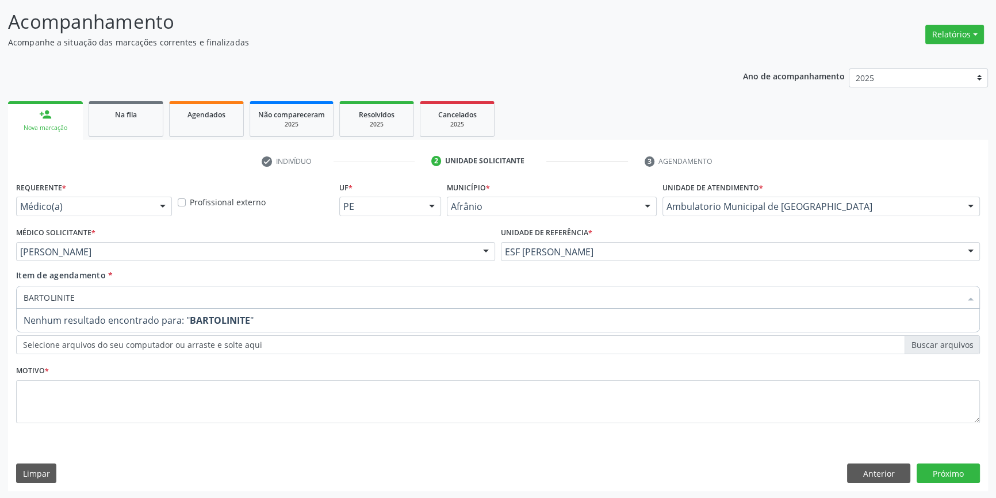
drag, startPoint x: 113, startPoint y: 297, endPoint x: 0, endPoint y: 293, distance: 113.3
click at [0, 293] on div "Acompanhamento Acompanhe a situação das marcações correntes e finalizadas Relat…" at bounding box center [498, 246] width 996 height 507
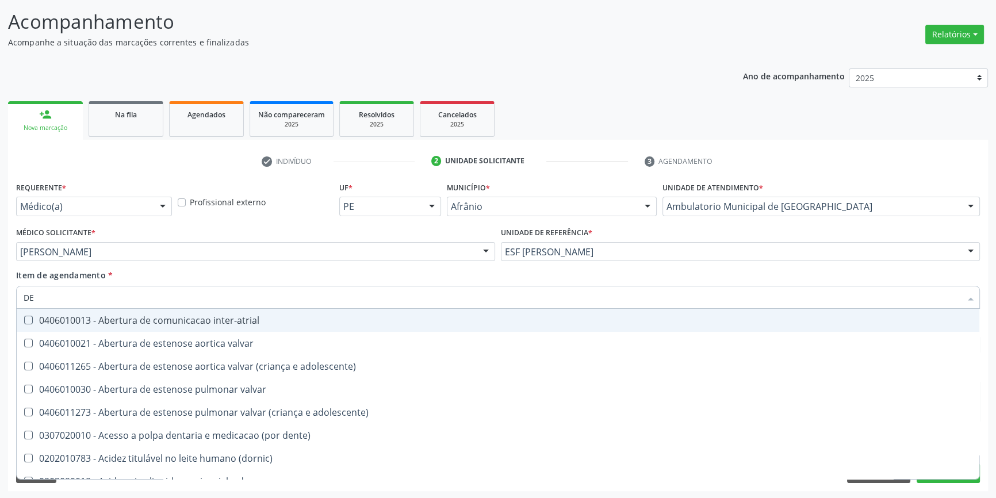
type input "D"
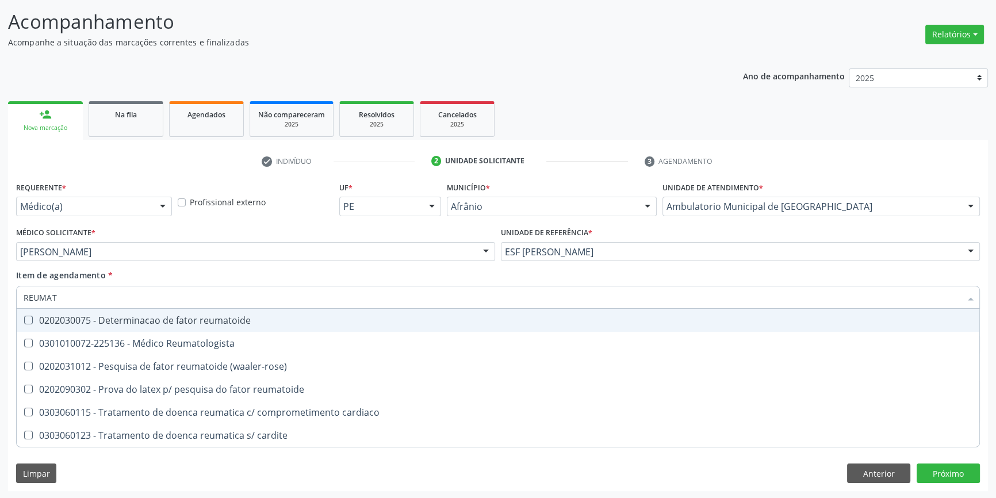
type input "REUMATO"
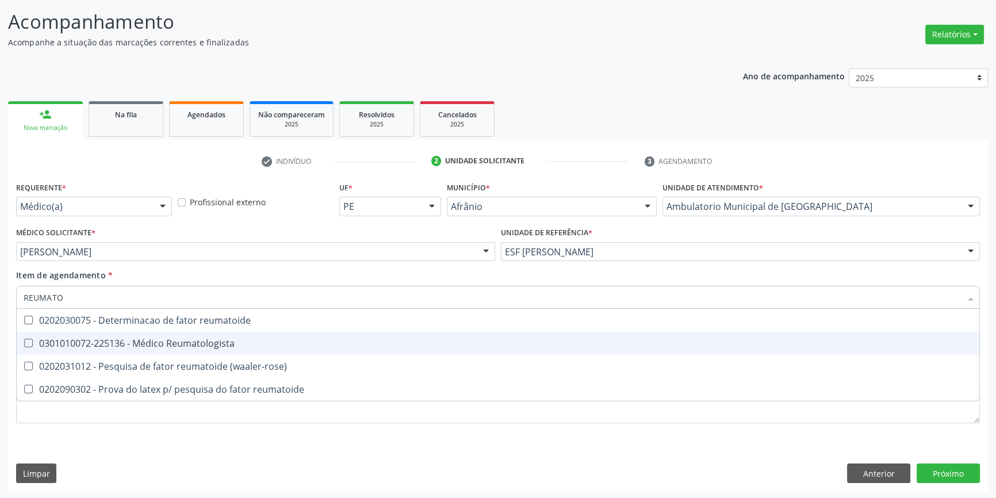
click at [109, 343] on div "0301010072-225136 - Médico Reumatologista" at bounding box center [498, 343] width 949 height 9
checkbox Reumatologista "true"
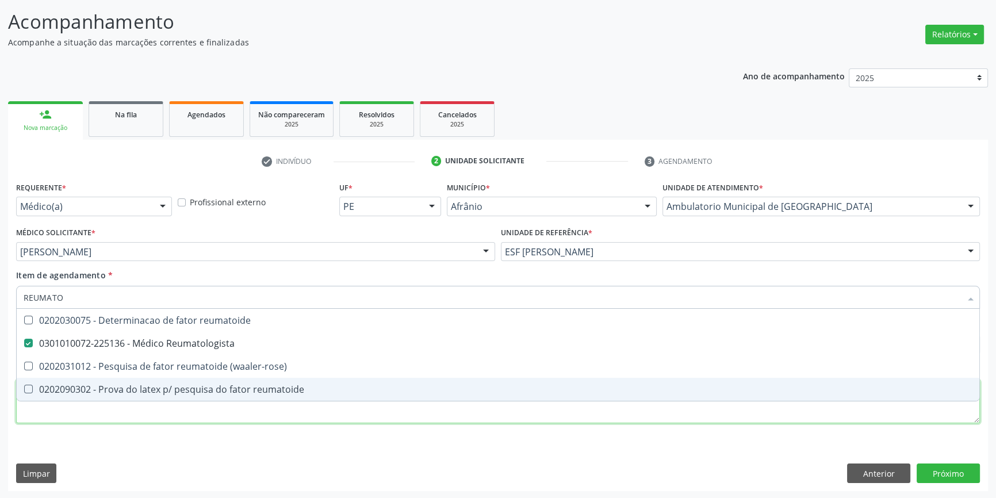
click at [123, 415] on div "Requerente * Médico(a) Médico(a) Enfermeiro(a) Paciente Nenhum resultado encont…" at bounding box center [498, 309] width 964 height 260
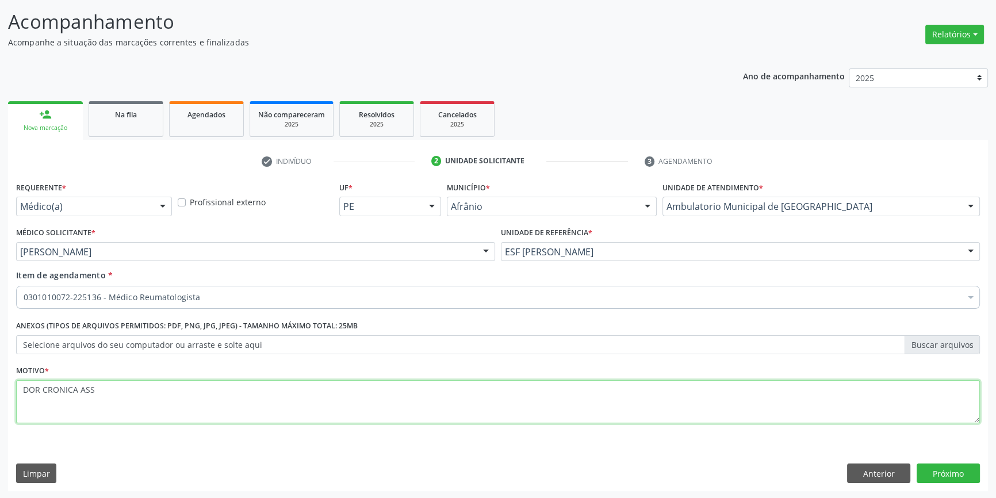
drag, startPoint x: 110, startPoint y: 391, endPoint x: 80, endPoint y: 389, distance: 29.4
click at [80, 389] on textarea "DOR CRONICA ASS" at bounding box center [498, 402] width 964 height 44
type textarea "DOR CRONICA '"
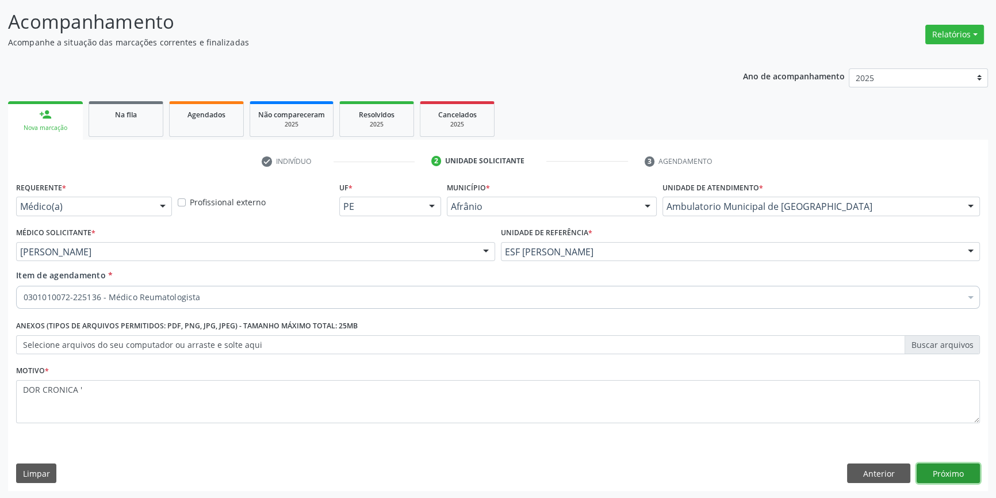
click at [947, 465] on button "Próximo" at bounding box center [947, 473] width 63 height 20
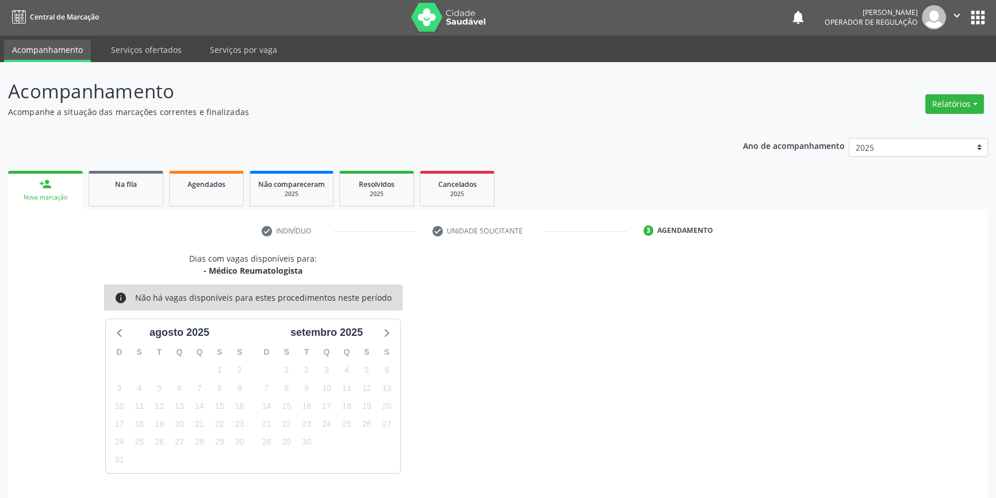
scroll to position [35, 0]
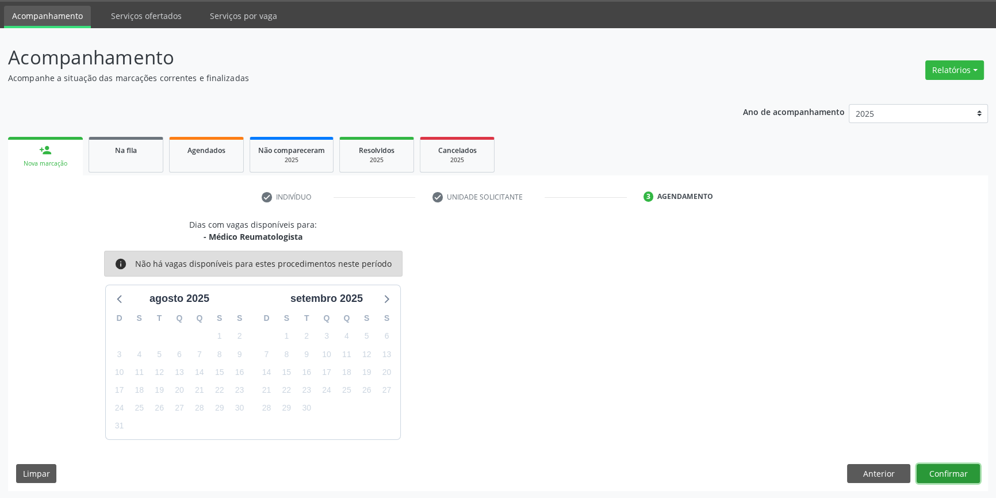
click at [949, 471] on button "Confirmar" at bounding box center [947, 474] width 63 height 20
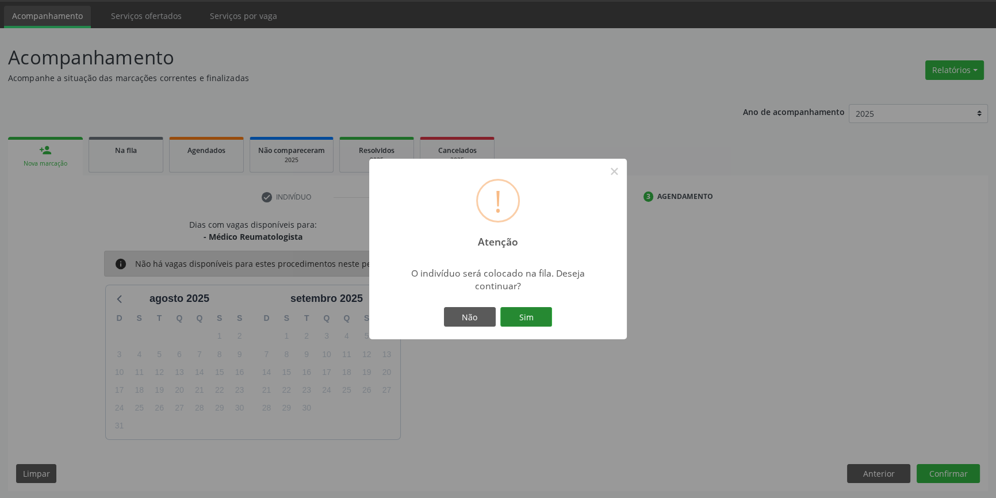
click at [535, 313] on button "Sim" at bounding box center [526, 317] width 52 height 20
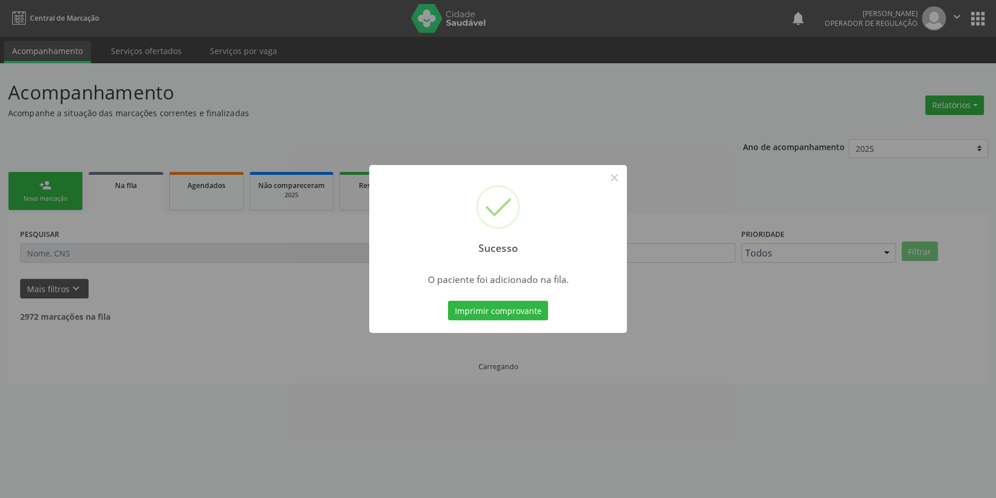
scroll to position [0, 0]
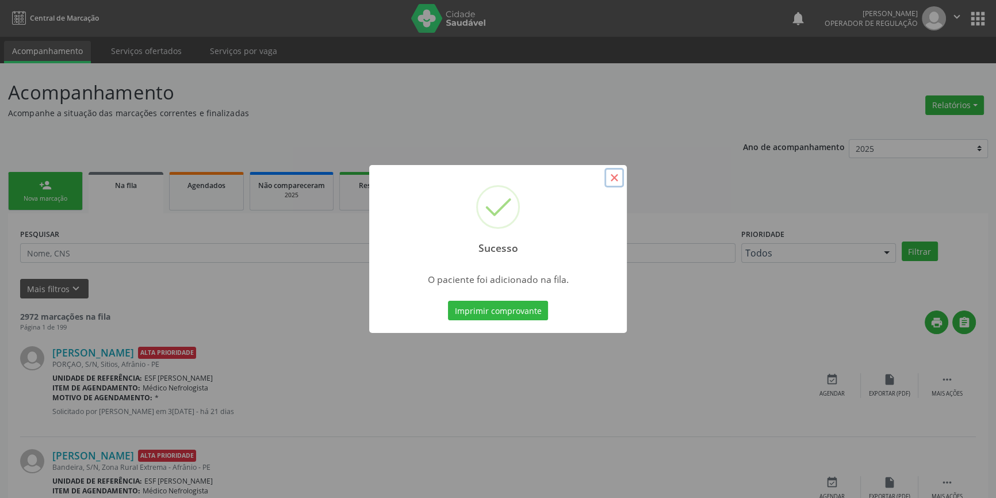
click at [619, 179] on button "×" at bounding box center [614, 178] width 20 height 20
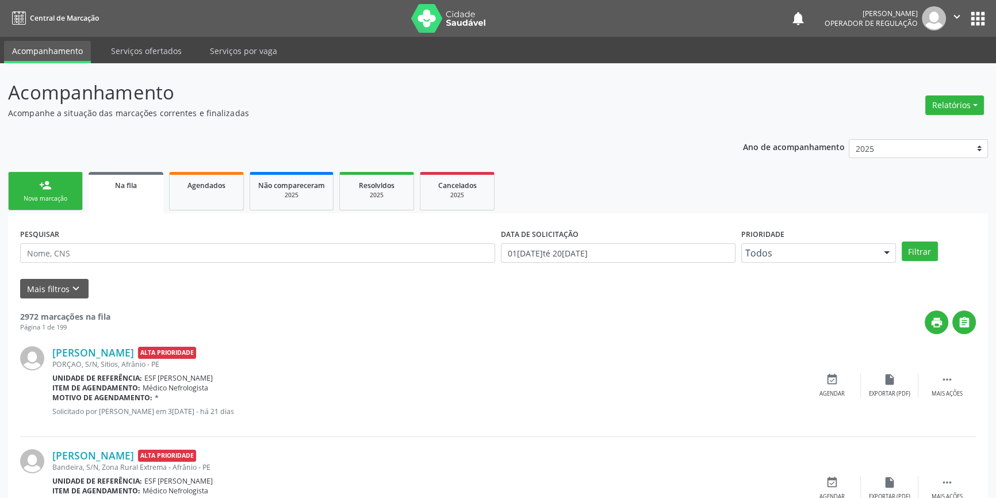
click at [55, 176] on link "person_add Nova marcação" at bounding box center [45, 191] width 75 height 39
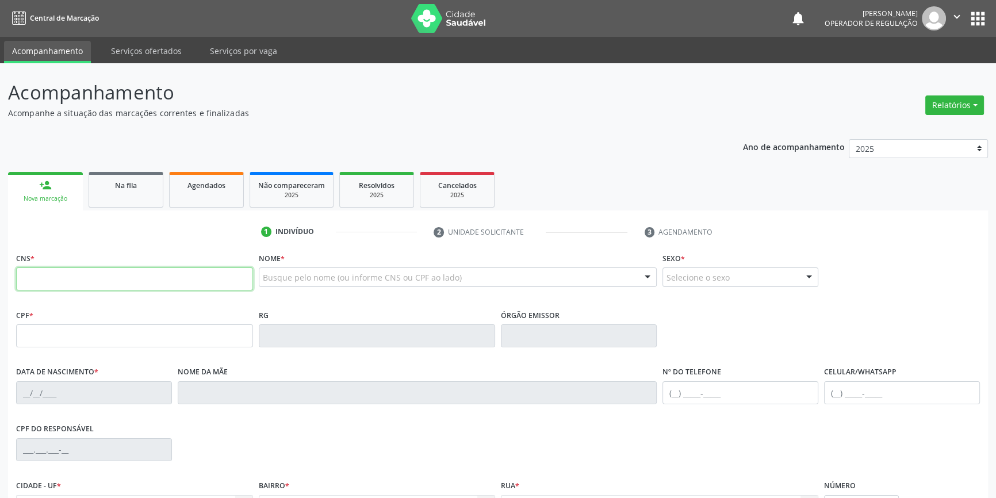
click at [66, 277] on input "text" at bounding box center [134, 278] width 237 height 23
type input "700 0045 5257 2304"
type input "[DATE]"
type input "[PERSON_NAME] da Purificação"
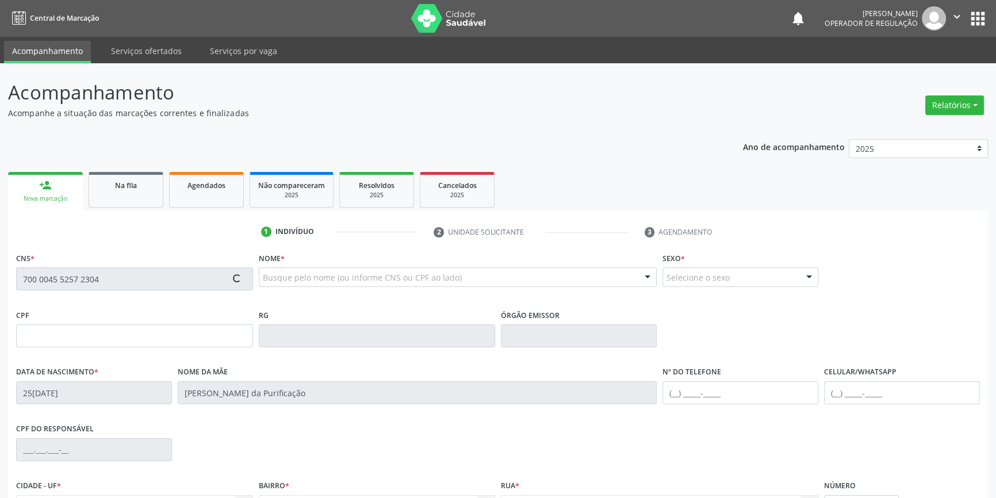
type input "[PHONE_NUMBER]"
type input "S/N"
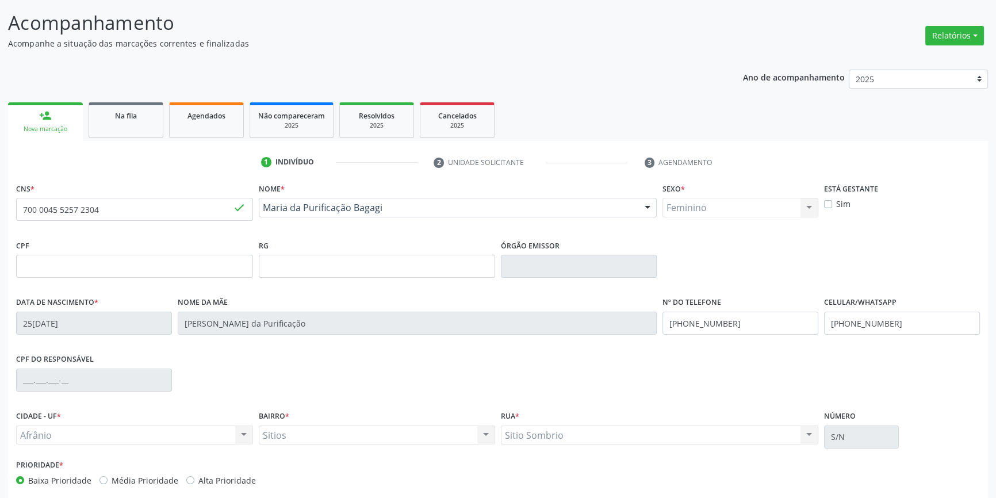
scroll to position [125, 0]
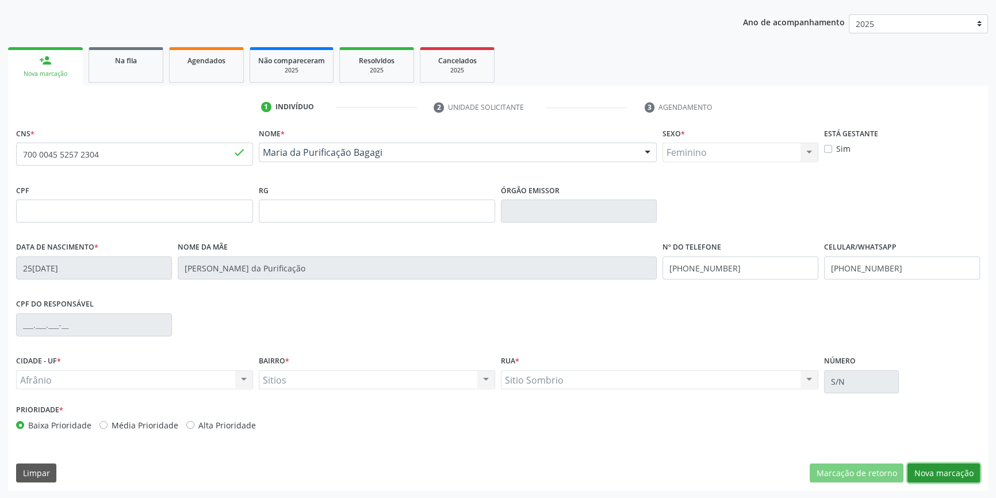
click at [929, 470] on button "Nova marcação" at bounding box center [943, 473] width 72 height 20
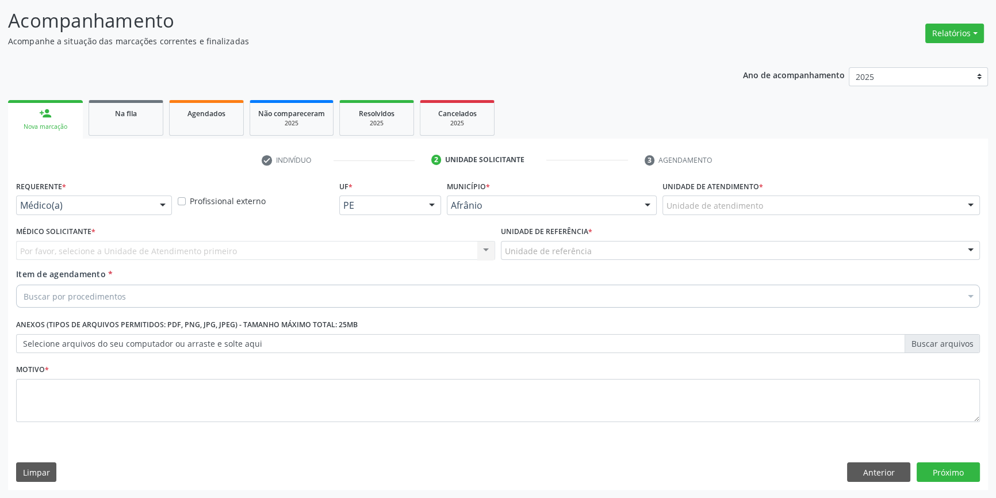
scroll to position [71, 0]
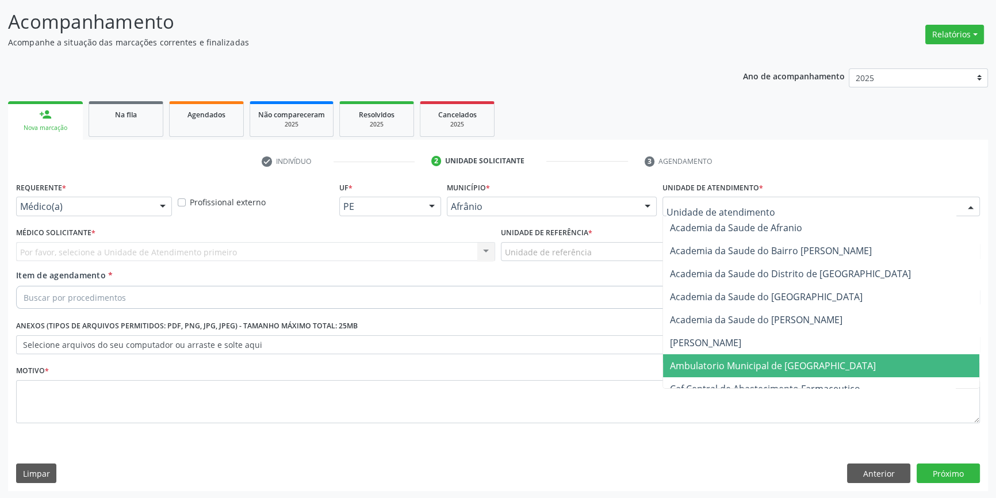
click at [733, 359] on span "Ambulatorio Municipal de [GEOGRAPHIC_DATA]" at bounding box center [773, 365] width 206 height 13
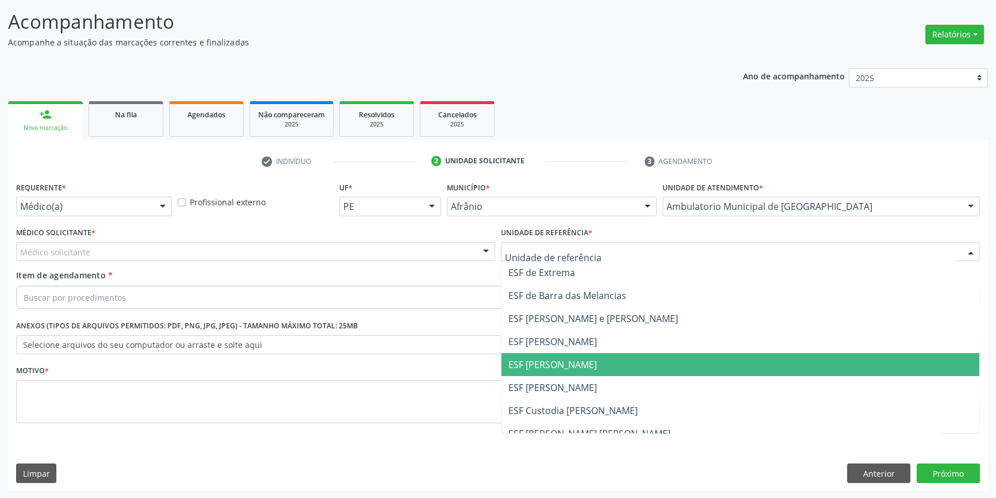
drag, startPoint x: 586, startPoint y: 373, endPoint x: 517, endPoint y: 359, distance: 70.5
click at [585, 373] on span "ESF [PERSON_NAME]" at bounding box center [740, 364] width 478 height 23
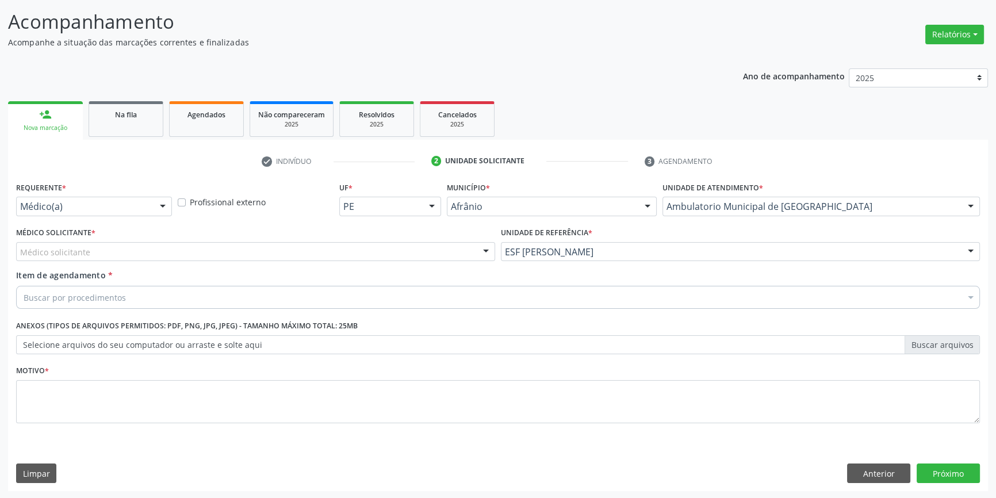
drag, startPoint x: 227, startPoint y: 256, endPoint x: 182, endPoint y: 260, distance: 45.5
click at [224, 256] on div "Médico solicitante" at bounding box center [255, 252] width 479 height 20
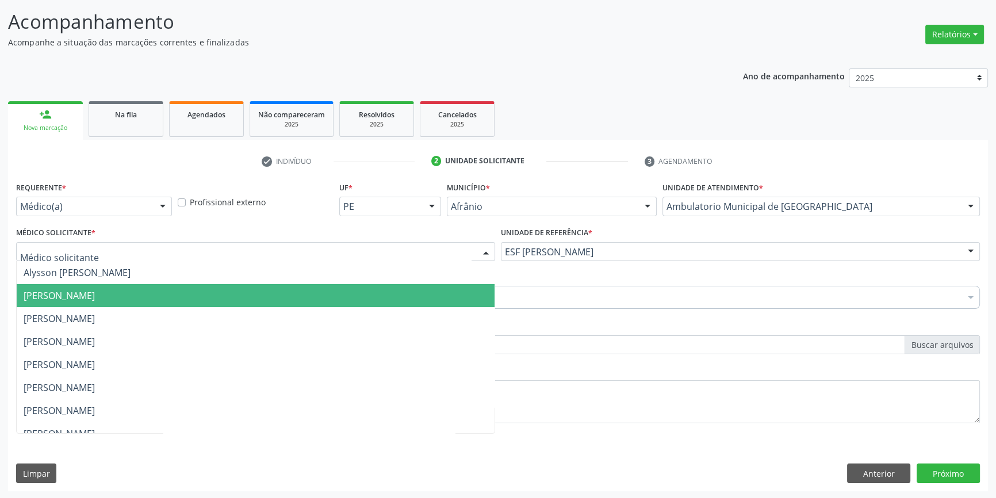
click at [95, 291] on span "[PERSON_NAME]" at bounding box center [59, 295] width 71 height 13
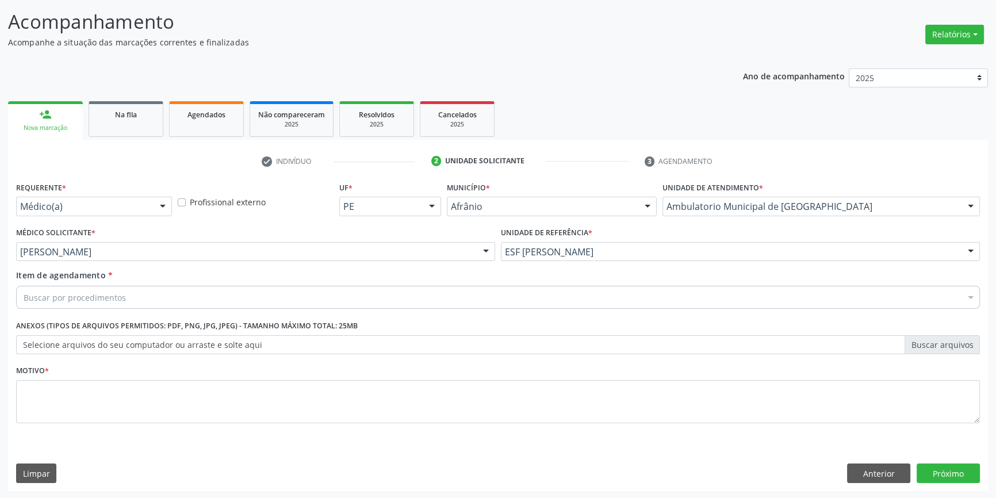
click at [123, 294] on div "Buscar por procedimentos" at bounding box center [498, 297] width 964 height 23
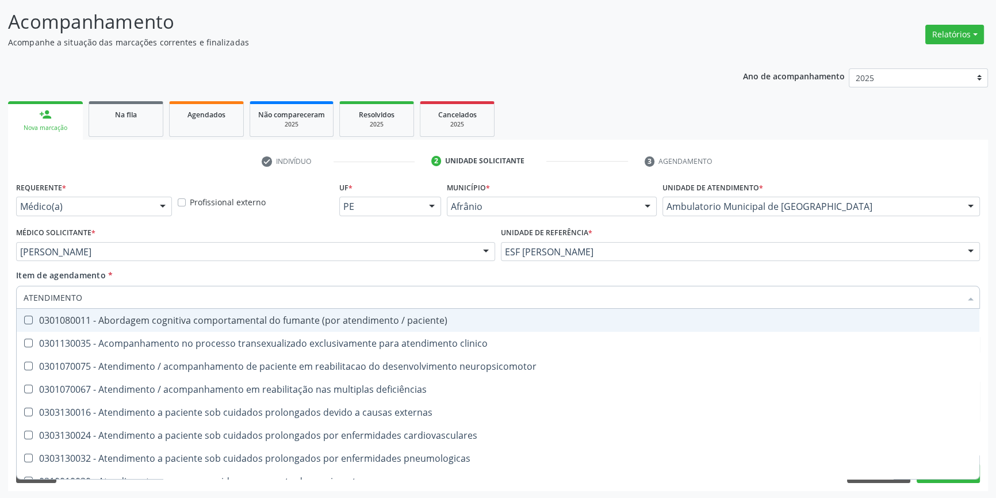
type input "ATENDIMENTO"
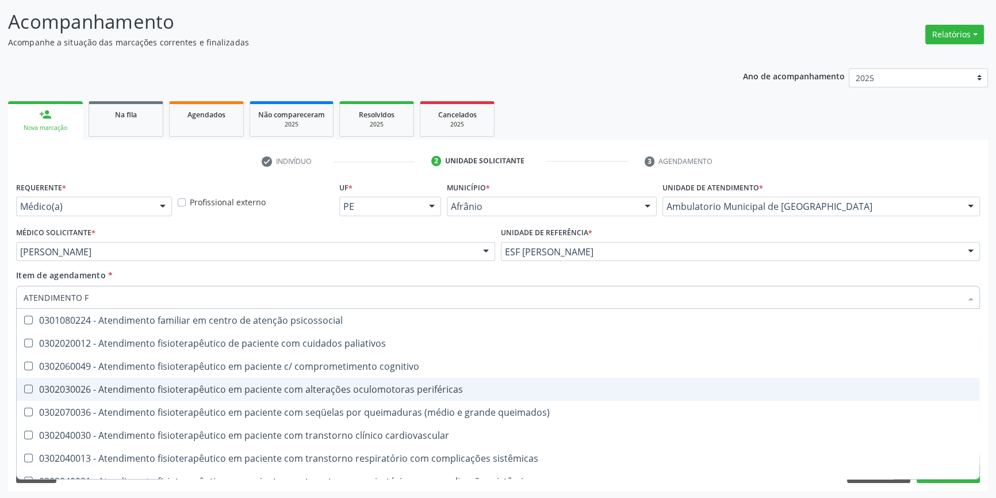
type input "ATENDIMENTO FI"
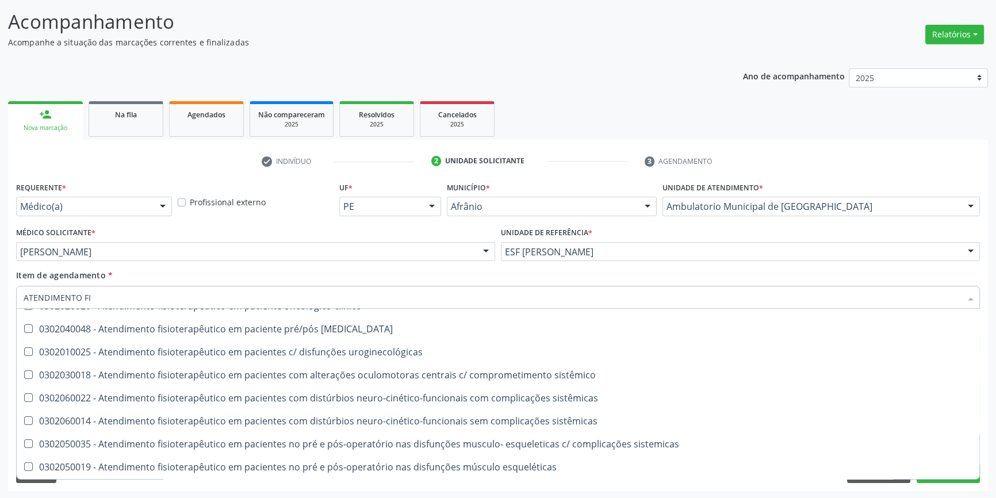
scroll to position [381, 0]
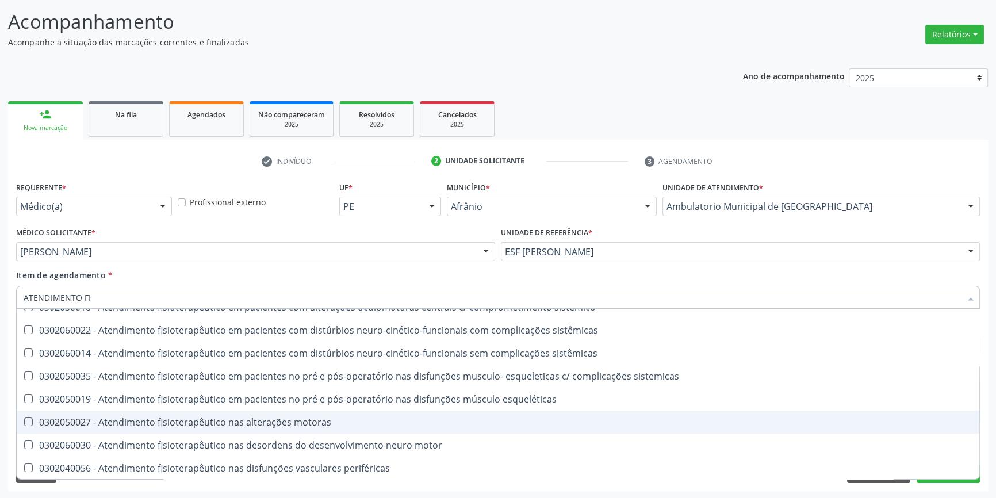
click at [305, 419] on div "0302050027 - Atendimento fisioterapêutico nas alterações motoras" at bounding box center [498, 421] width 949 height 9
checkbox motoras "true"
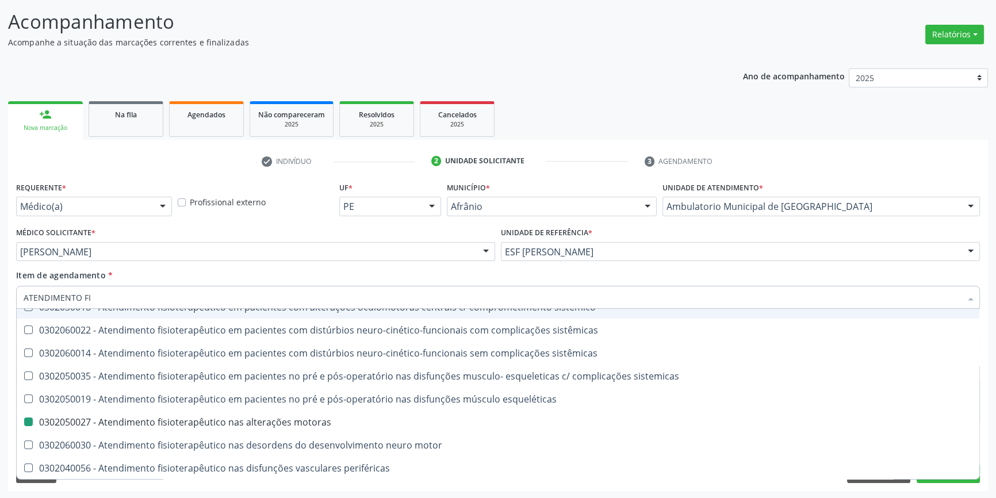
click at [348, 281] on div "Item de agendamento * ATENDIMENTO FI Desfazer seleção 0302020012 - Atendimento …" at bounding box center [498, 287] width 964 height 36
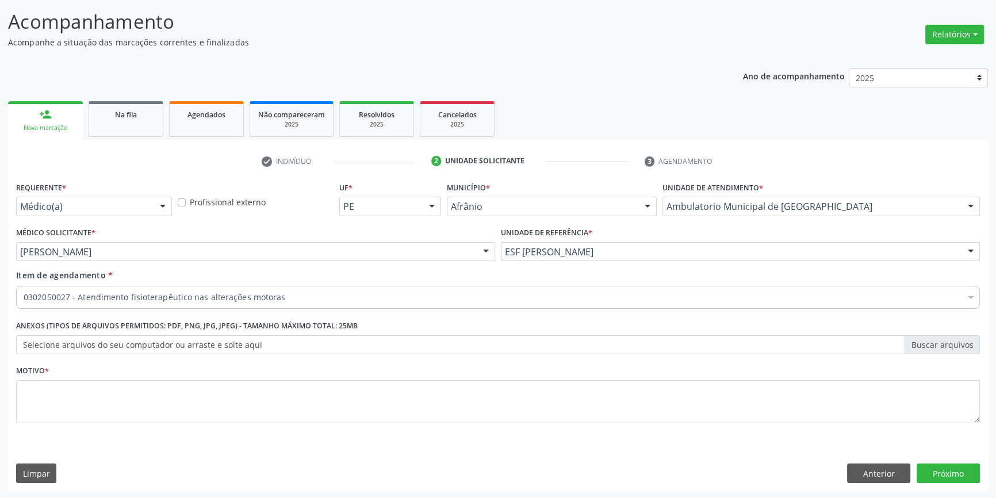
scroll to position [0, 0]
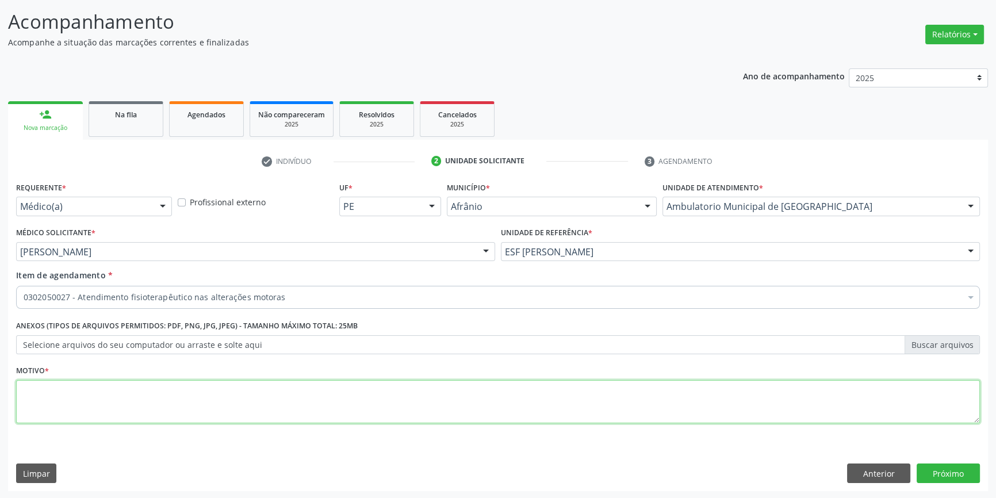
click at [258, 412] on textarea at bounding box center [498, 402] width 964 height 44
type textarea "TENDINOPATIA DE OMBRO"
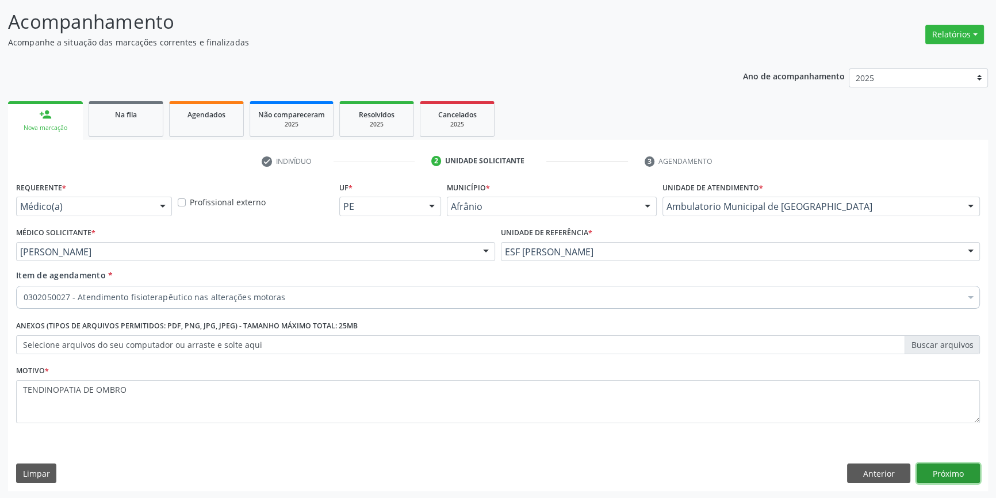
click at [937, 481] on button "Próximo" at bounding box center [947, 473] width 63 height 20
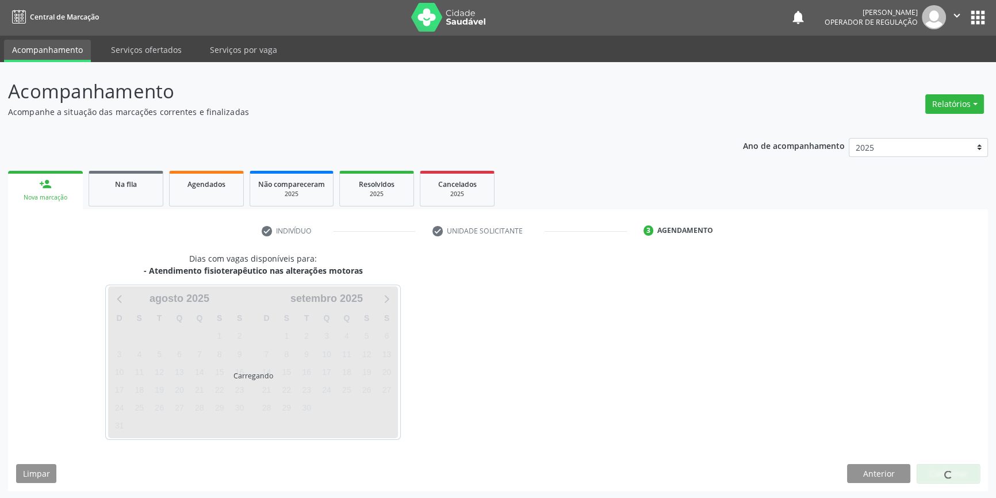
scroll to position [35, 0]
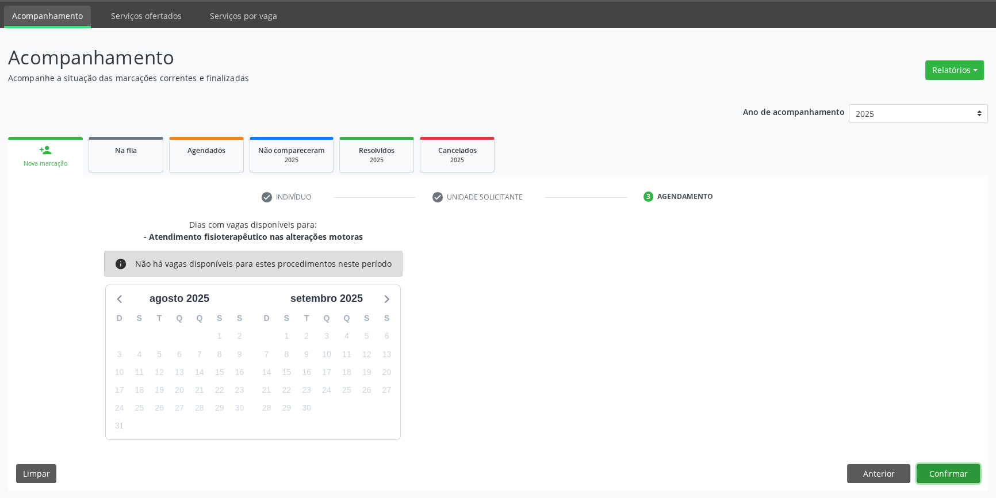
click at [938, 475] on button "Confirmar" at bounding box center [947, 474] width 63 height 20
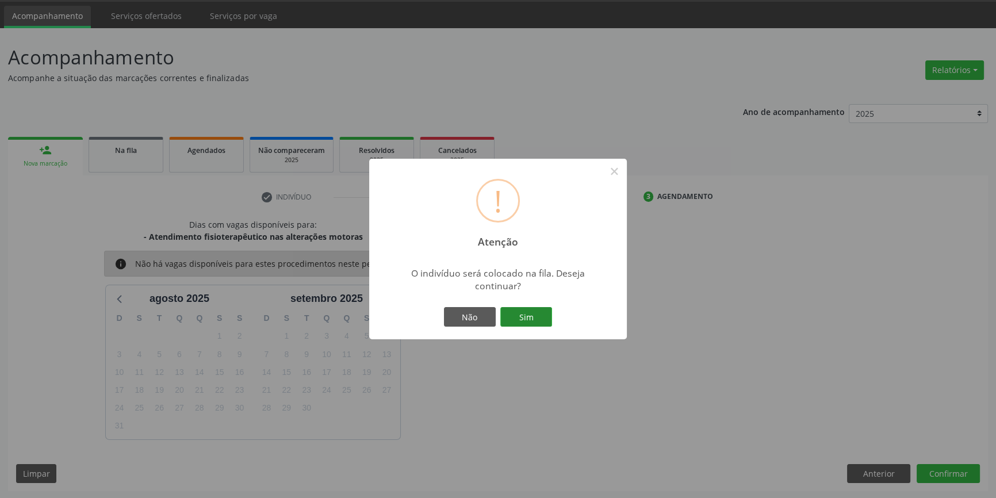
click at [530, 324] on button "Sim" at bounding box center [526, 317] width 52 height 20
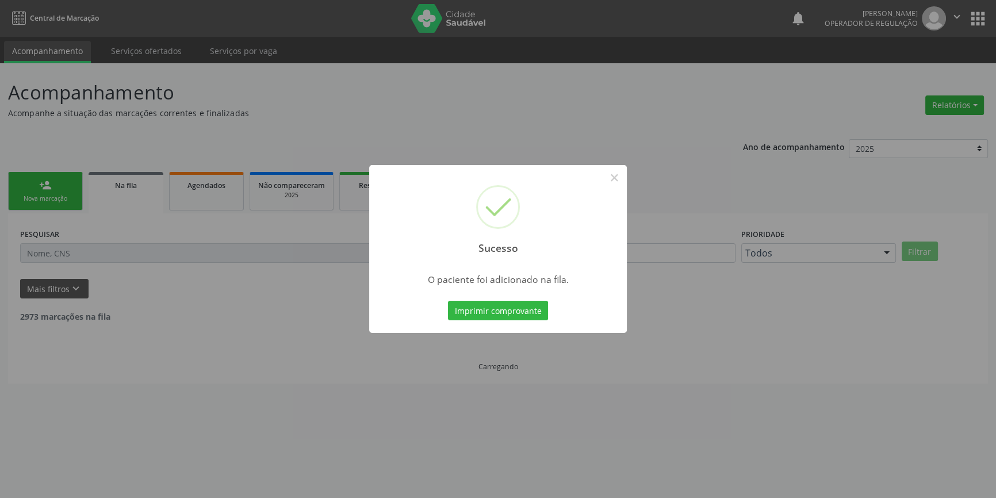
scroll to position [0, 0]
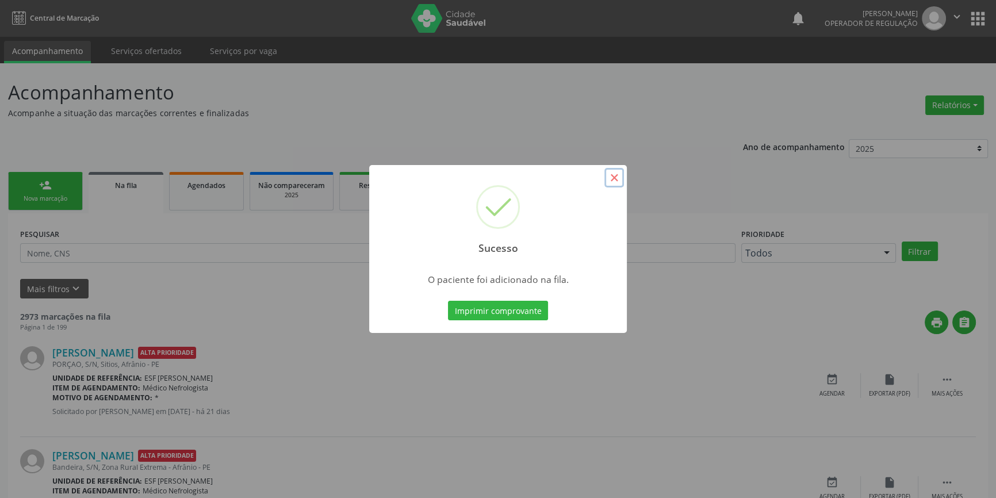
click at [620, 178] on button "×" at bounding box center [614, 178] width 20 height 20
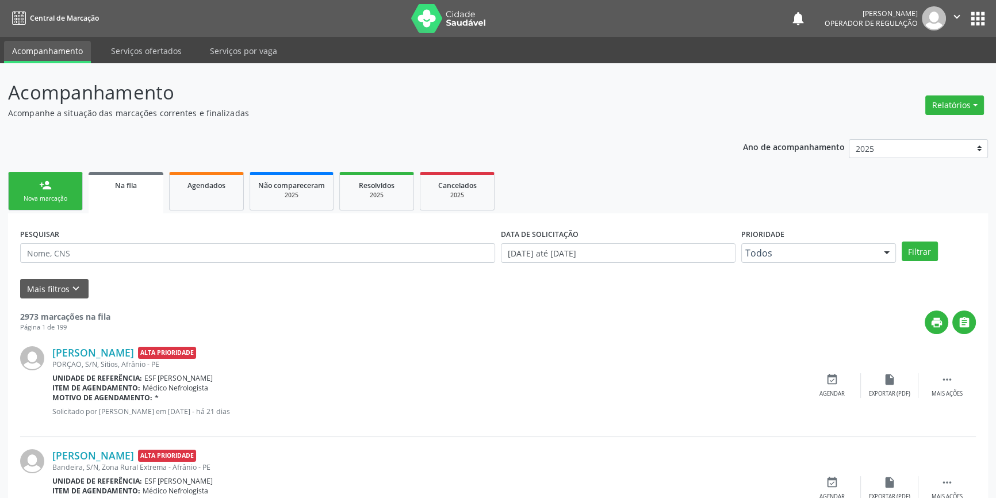
click at [44, 185] on div "person_add" at bounding box center [45, 185] width 13 height 13
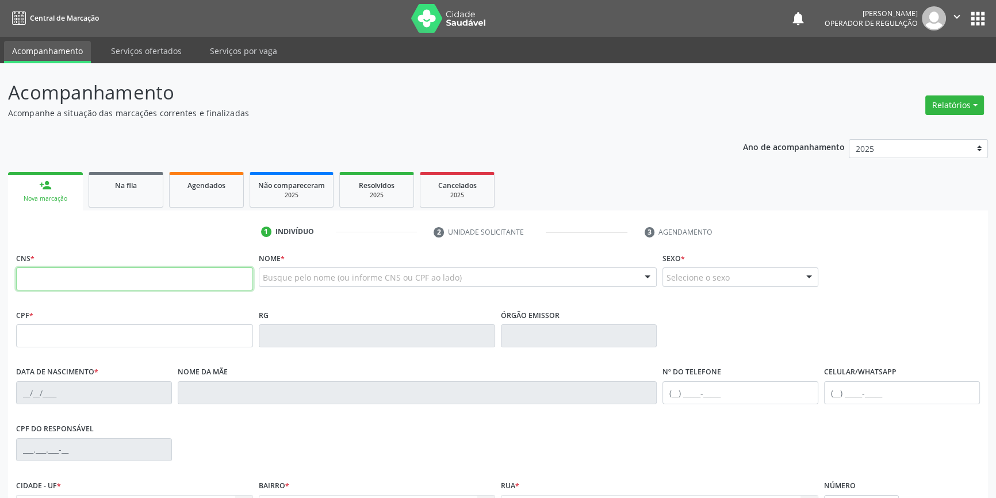
click at [96, 275] on input "text" at bounding box center [134, 278] width 237 height 23
type input "700 0045 5257 2304"
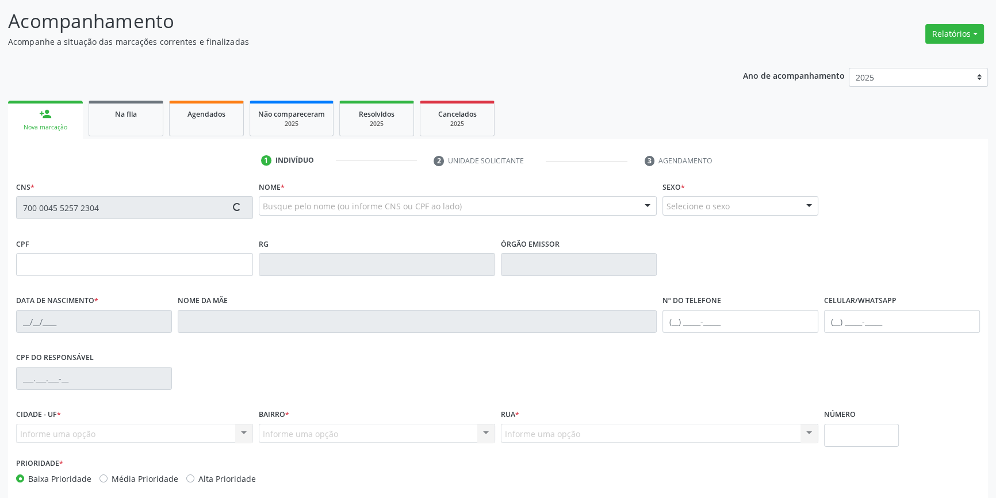
scroll to position [125, 0]
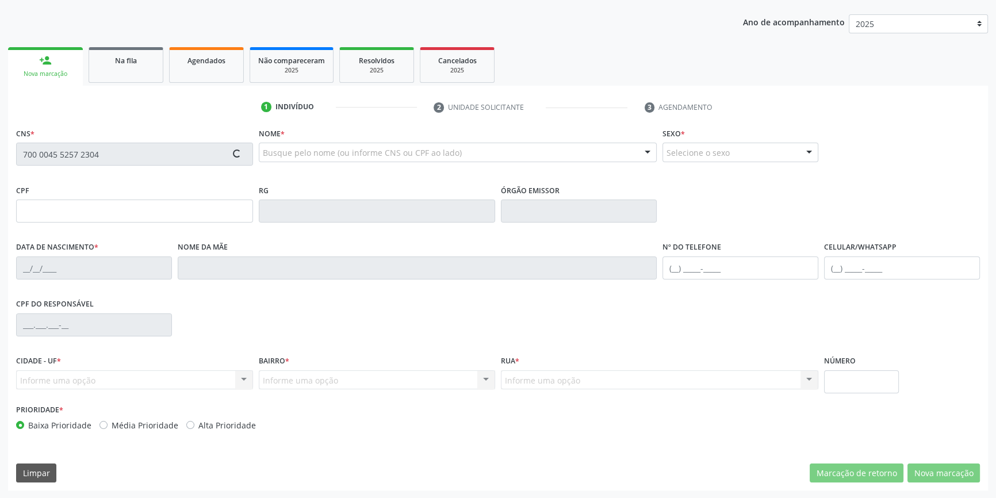
type input "[DATE]"
type input "[PERSON_NAME] da Purificação"
type input "[PHONE_NUMBER]"
type input "S/N"
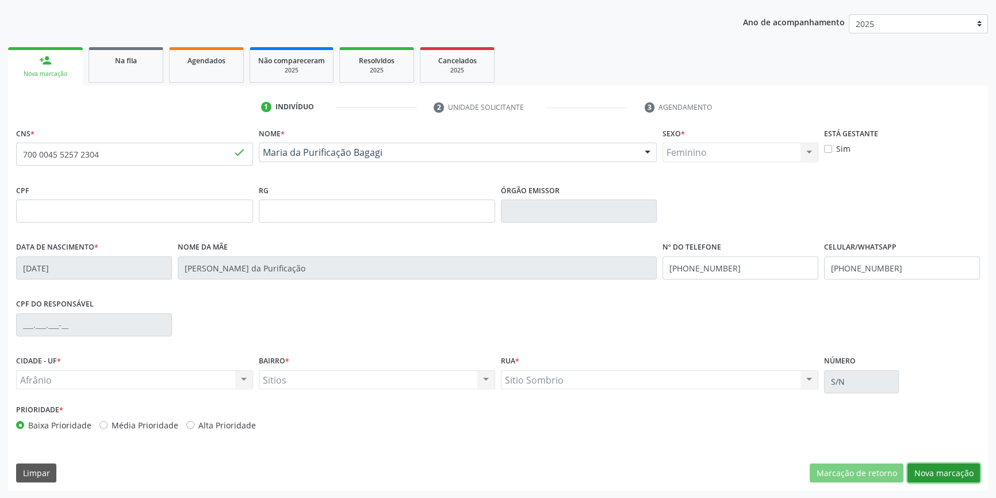
click at [931, 474] on button "Nova marcação" at bounding box center [943, 473] width 72 height 20
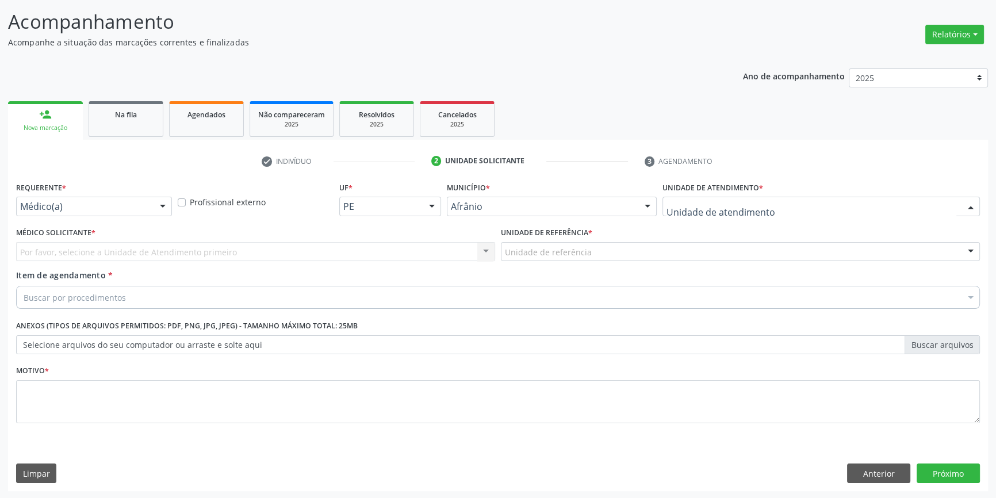
click at [761, 206] on div at bounding box center [820, 207] width 317 height 20
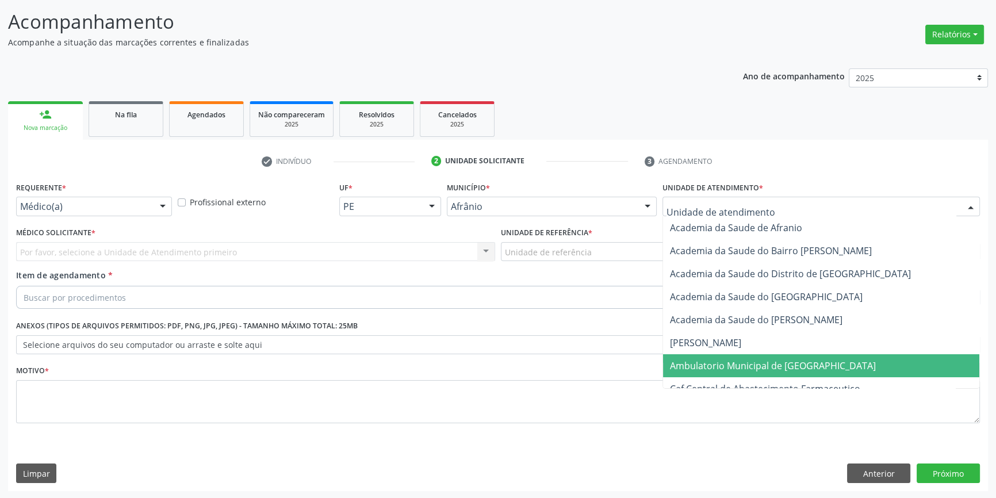
click at [747, 373] on span "Ambulatorio Municipal de [GEOGRAPHIC_DATA]" at bounding box center [821, 365] width 316 height 23
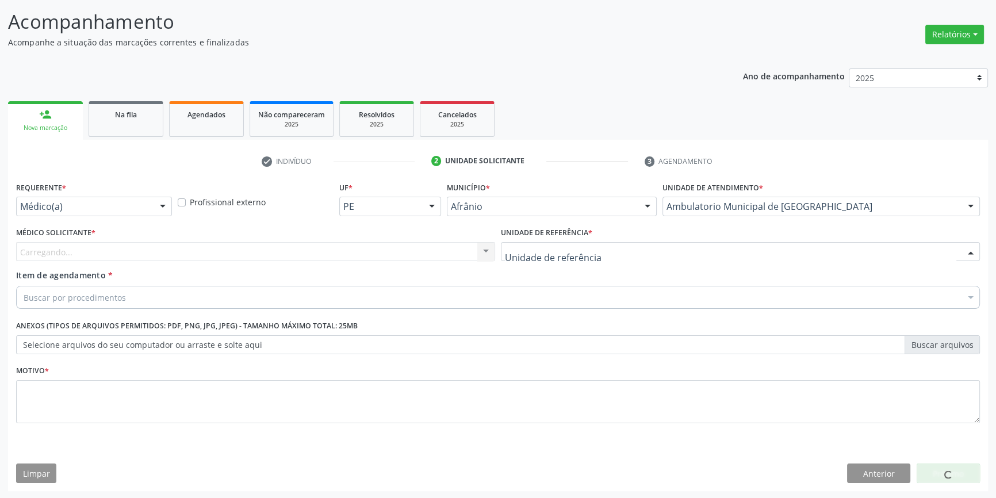
click at [571, 242] on div at bounding box center [740, 252] width 479 height 20
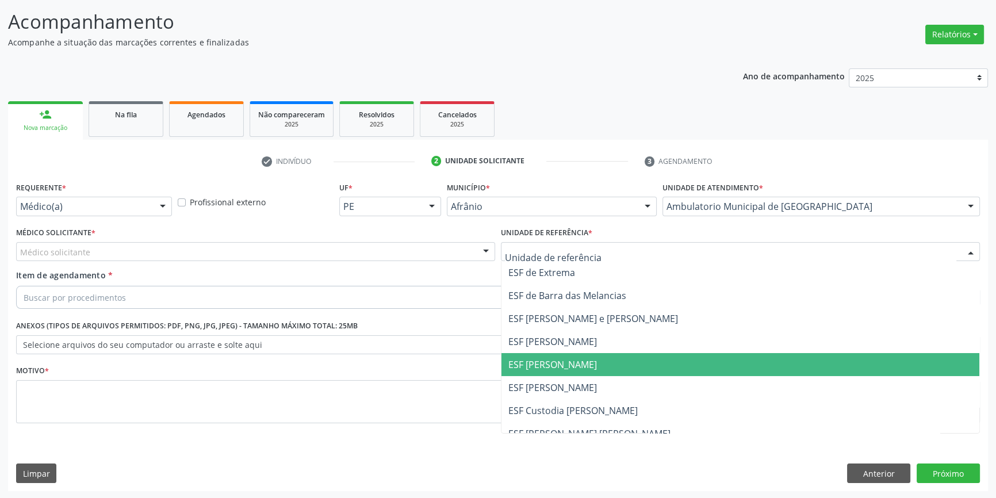
click at [567, 368] on span "ESF [PERSON_NAME]" at bounding box center [552, 364] width 89 height 13
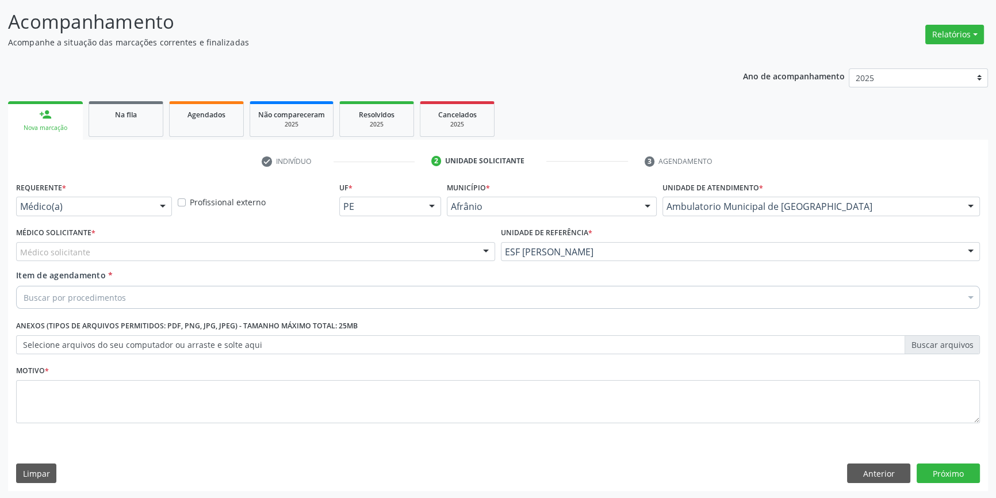
click at [282, 243] on div "Médico solicitante" at bounding box center [255, 252] width 479 height 20
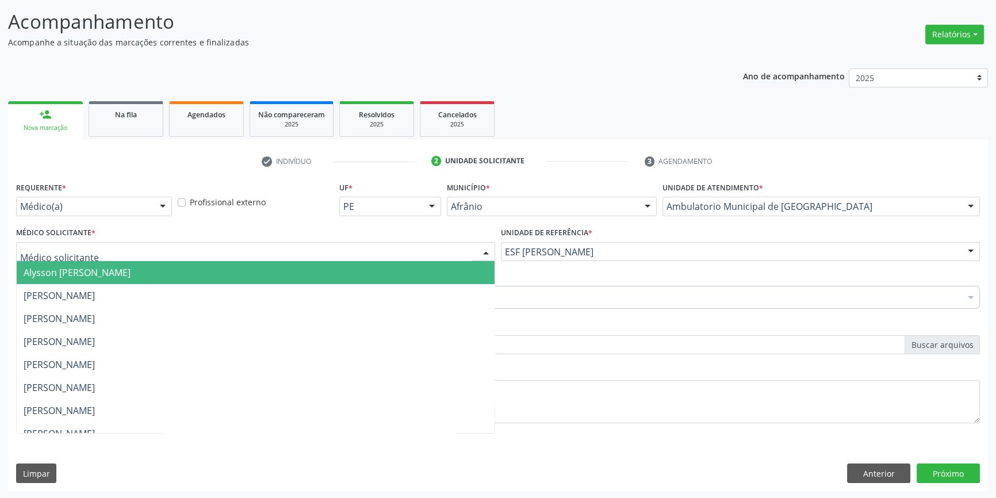
click at [156, 282] on span "Alysson [PERSON_NAME]" at bounding box center [256, 272] width 478 height 23
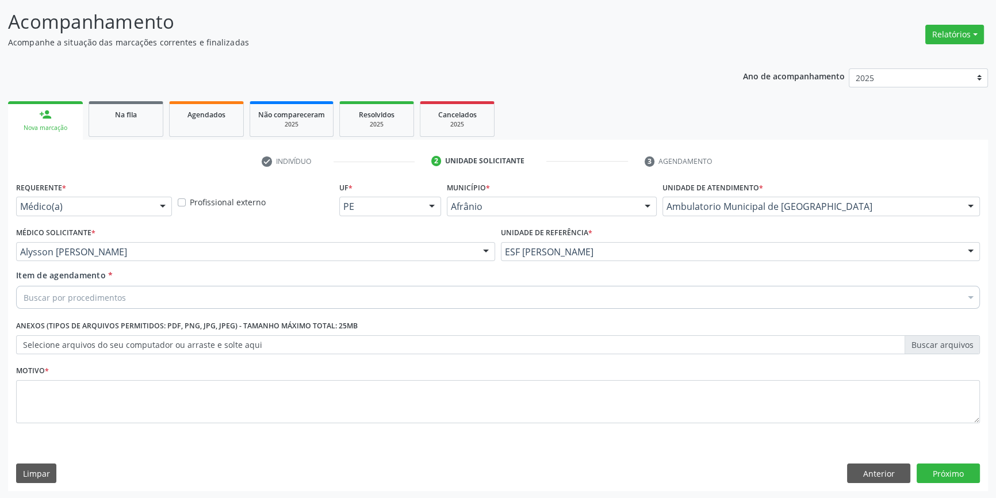
click at [161, 237] on div "Médico Solicitante * [PERSON_NAME] [PERSON_NAME] [PERSON_NAME] [PERSON_NAME] Re…" at bounding box center [255, 242] width 479 height 37
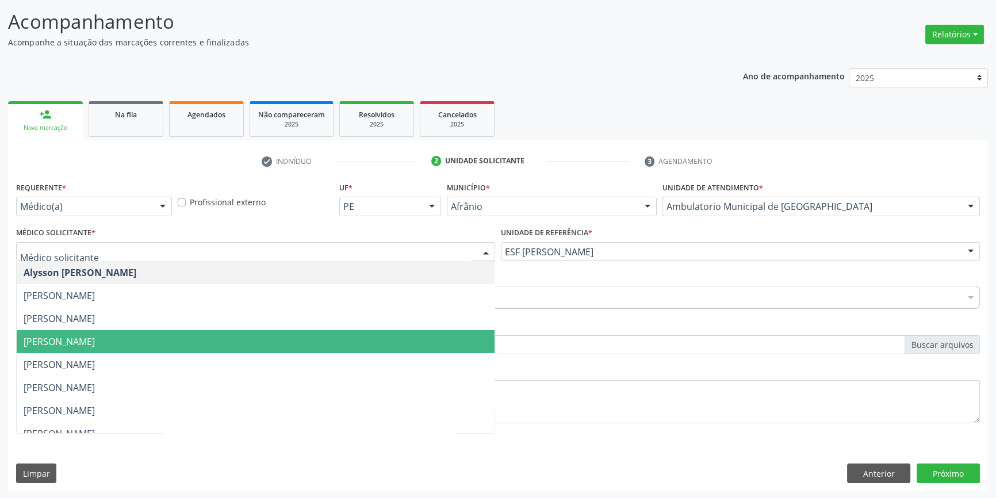
click at [155, 349] on span "[PERSON_NAME]" at bounding box center [256, 341] width 478 height 23
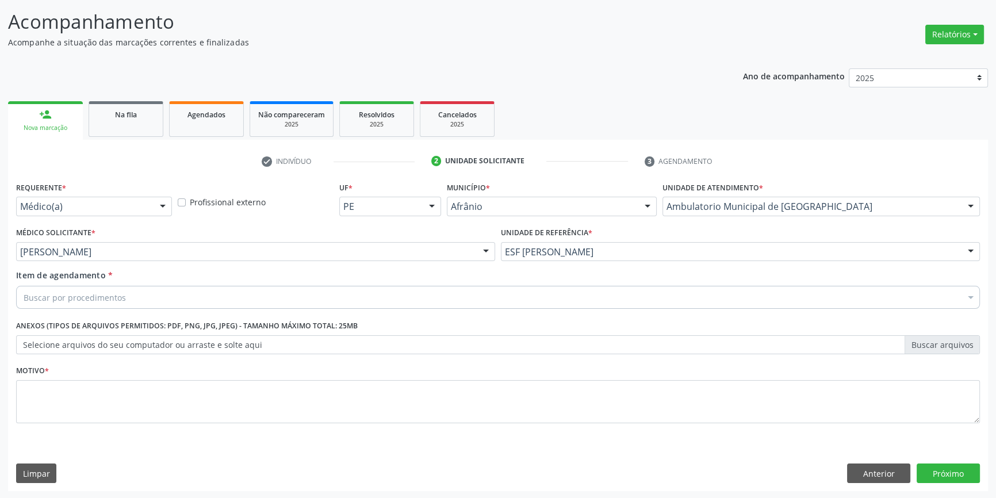
click at [163, 301] on div "Buscar por procedimentos" at bounding box center [498, 297] width 964 height 23
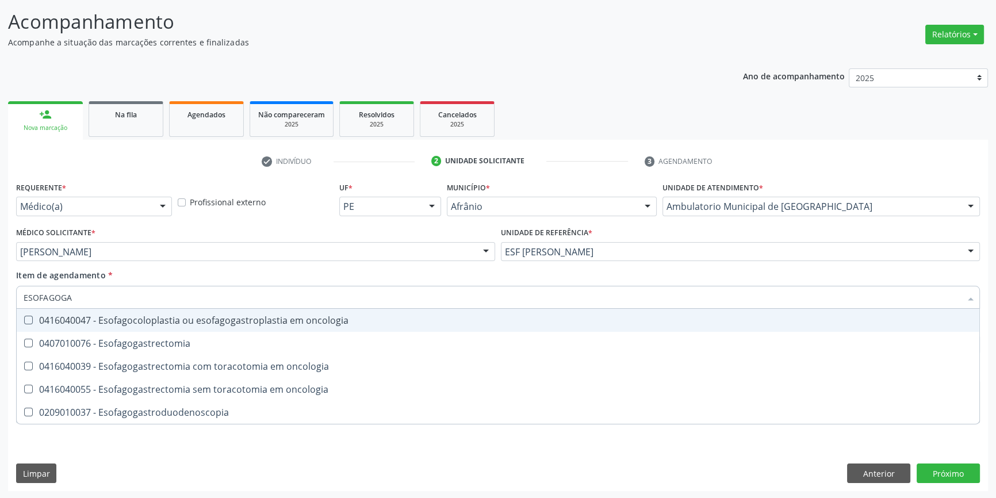
type input "ESOFAGOGAS"
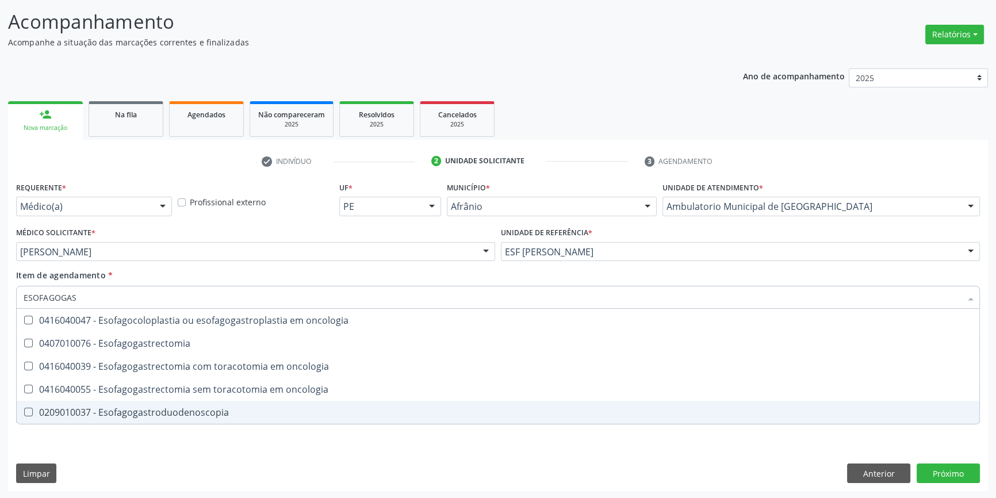
click at [212, 412] on div "0209010037 - Esofagogastroduodenoscopia" at bounding box center [498, 412] width 949 height 9
checkbox Esofagogastroduodenoscopia "true"
click at [178, 445] on div "Requerente * Médico(a) Médico(a) Enfermeiro(a) Paciente Nenhum resultado encont…" at bounding box center [498, 335] width 980 height 312
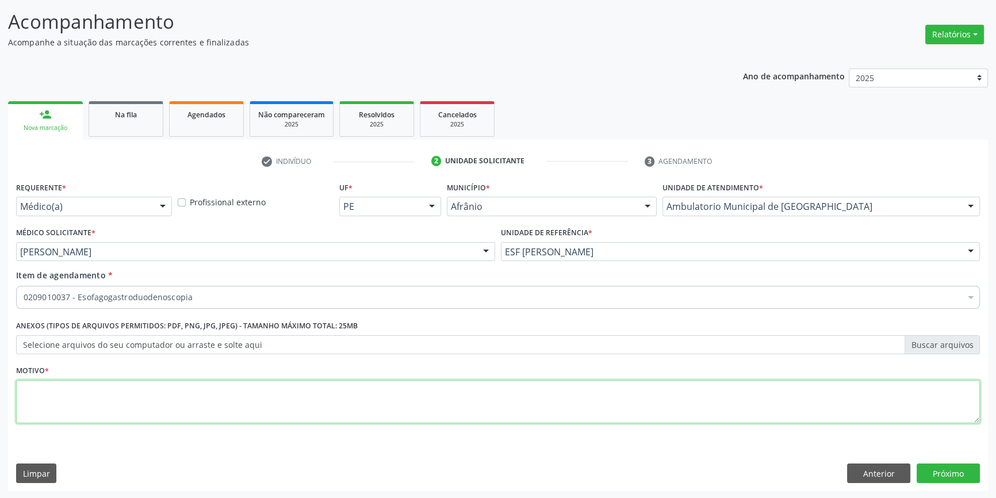
click at [143, 389] on textarea at bounding box center [498, 402] width 964 height 44
drag, startPoint x: 186, startPoint y: 393, endPoint x: 0, endPoint y: 367, distance: 187.5
click at [0, 367] on div "Acompanhamento Acompanhe a situação das marcações correntes e finalizadas Relat…" at bounding box center [498, 246] width 996 height 507
paste textarea "R"
type textarea "QUEIMAÇÃO , INFECÇÃO PREVIA POR H PYLORI"
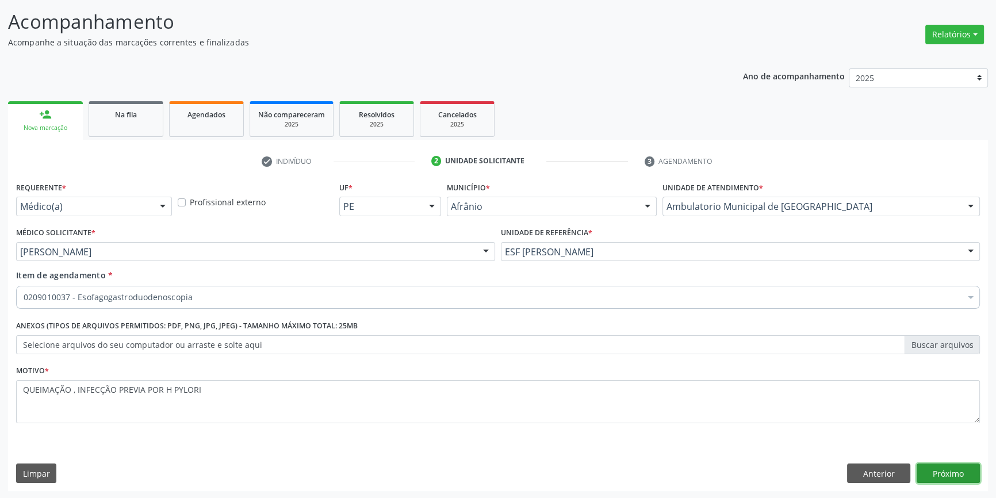
click at [961, 474] on button "Próximo" at bounding box center [947, 473] width 63 height 20
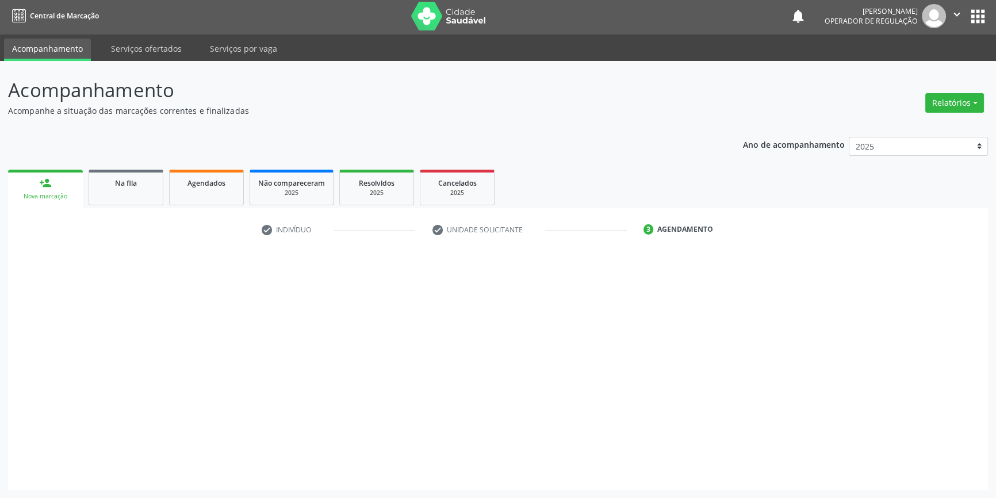
scroll to position [1, 0]
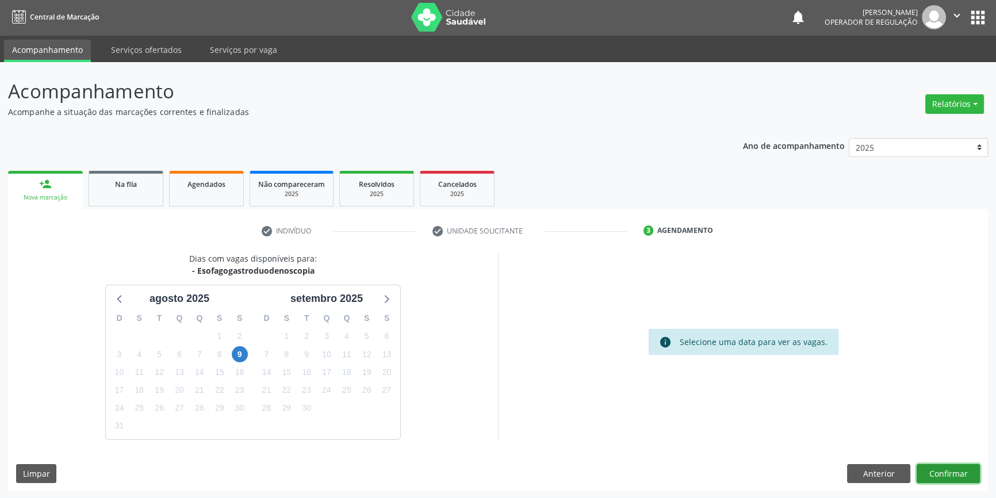
click at [964, 471] on button "Confirmar" at bounding box center [947, 474] width 63 height 20
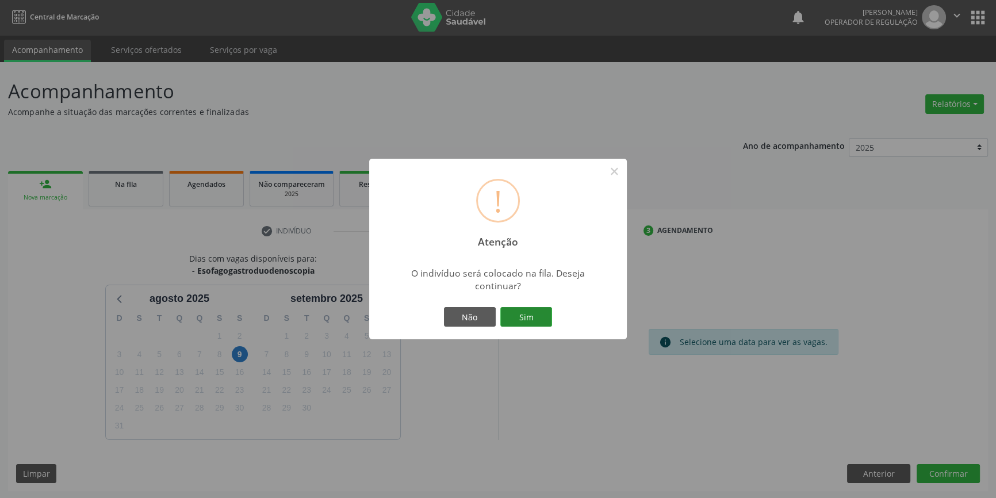
click at [551, 322] on button "Sim" at bounding box center [526, 317] width 52 height 20
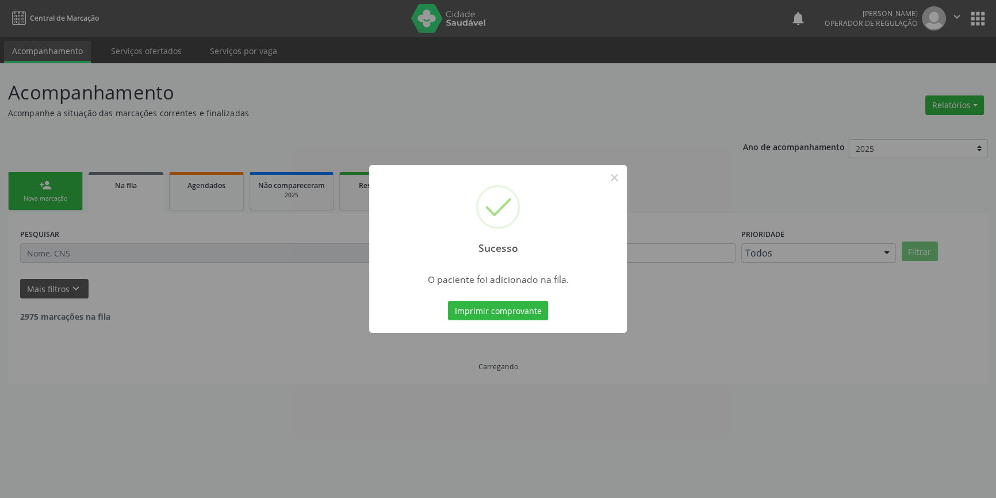
scroll to position [0, 0]
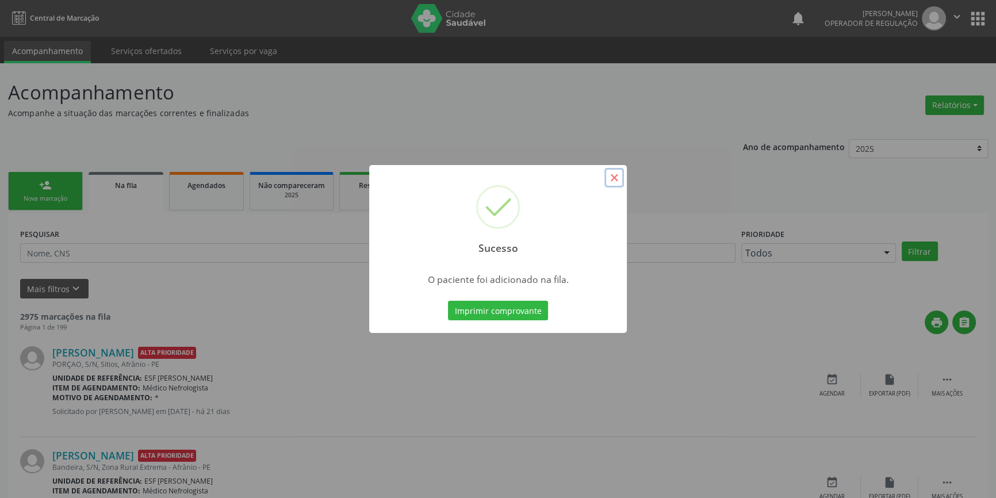
click at [610, 178] on button "×" at bounding box center [614, 178] width 20 height 20
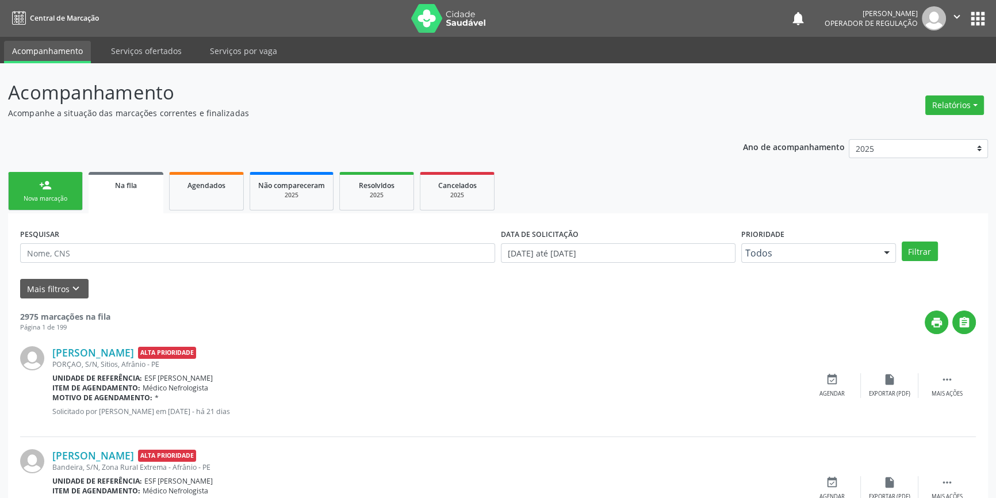
click at [70, 194] on div "Nova marcação" at bounding box center [45, 198] width 57 height 9
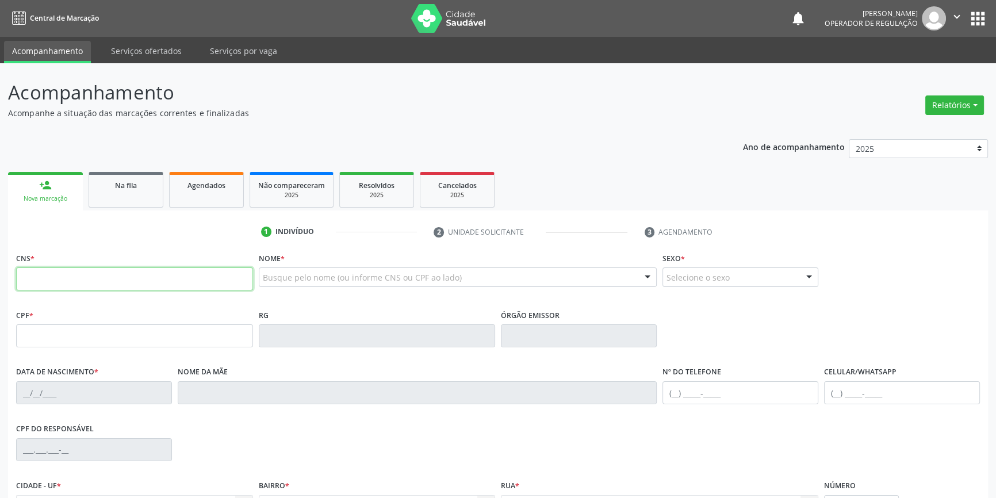
click at [98, 286] on input "text" at bounding box center [134, 278] width 237 height 23
click at [98, 285] on input "text" at bounding box center [134, 278] width 237 height 23
click at [110, 279] on input "text" at bounding box center [134, 278] width 237 height 23
type input "700 2074 8711 5529"
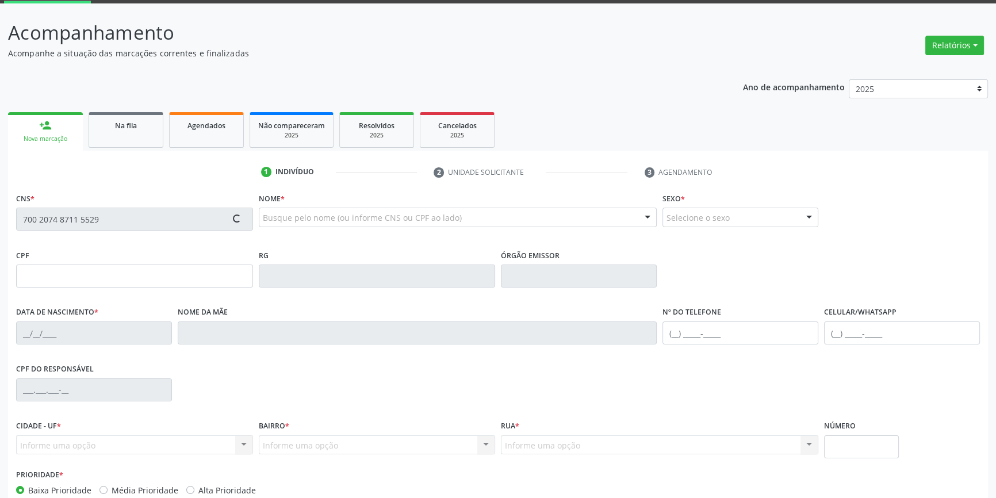
type input "139.100.544-98"
type input "04[DATE]"
type input "[PERSON_NAME]"
type input "[PHONE_NUMBER]"
type input "107.615.444-10"
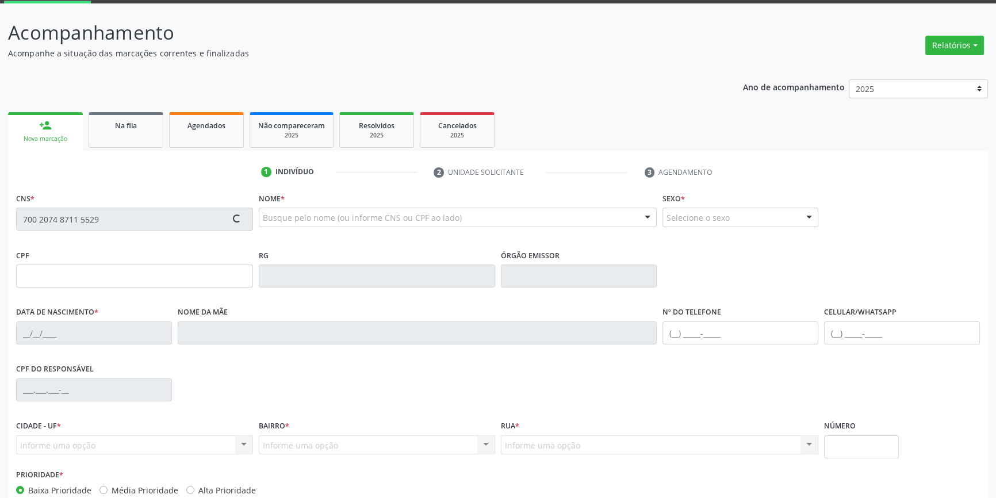
type input "S/N"
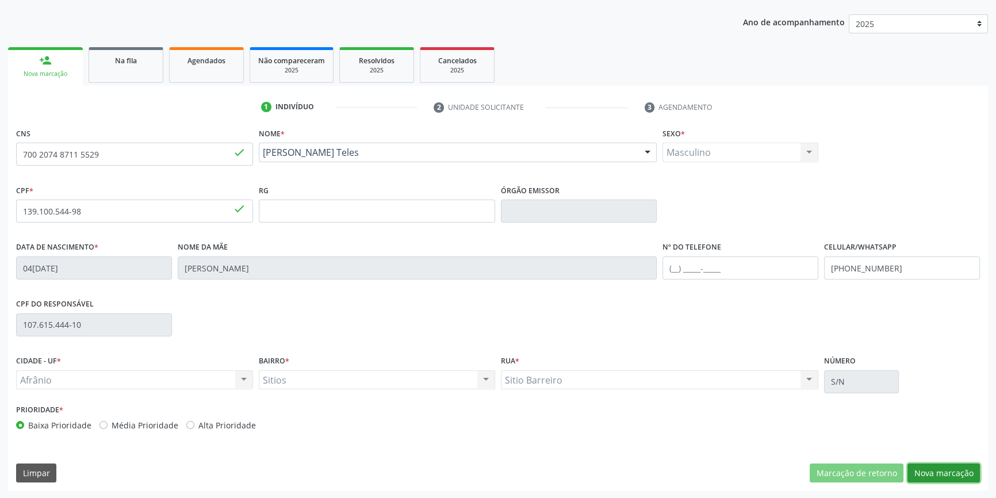
click at [964, 479] on button "Nova marcação" at bounding box center [943, 473] width 72 height 20
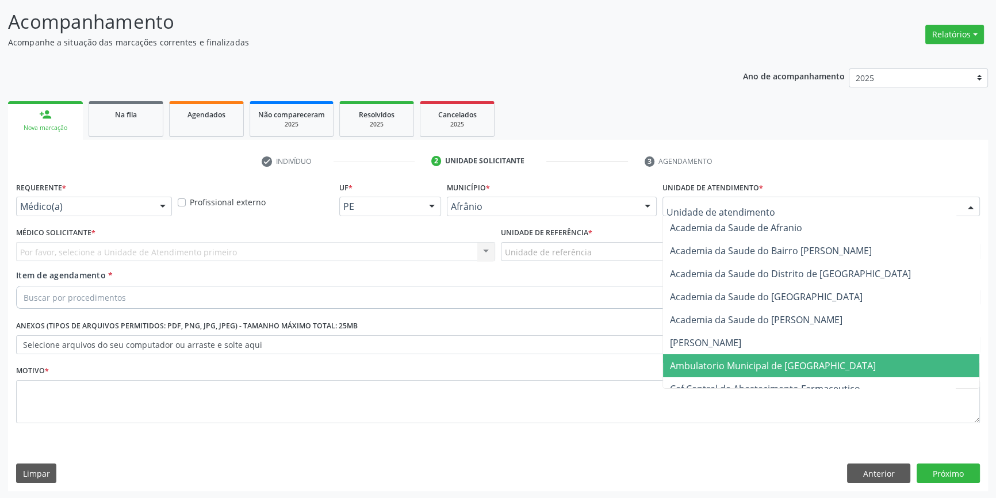
drag, startPoint x: 753, startPoint y: 358, endPoint x: 587, endPoint y: 267, distance: 189.6
click at [753, 359] on span "Ambulatorio Municipal de [GEOGRAPHIC_DATA]" at bounding box center [773, 365] width 206 height 13
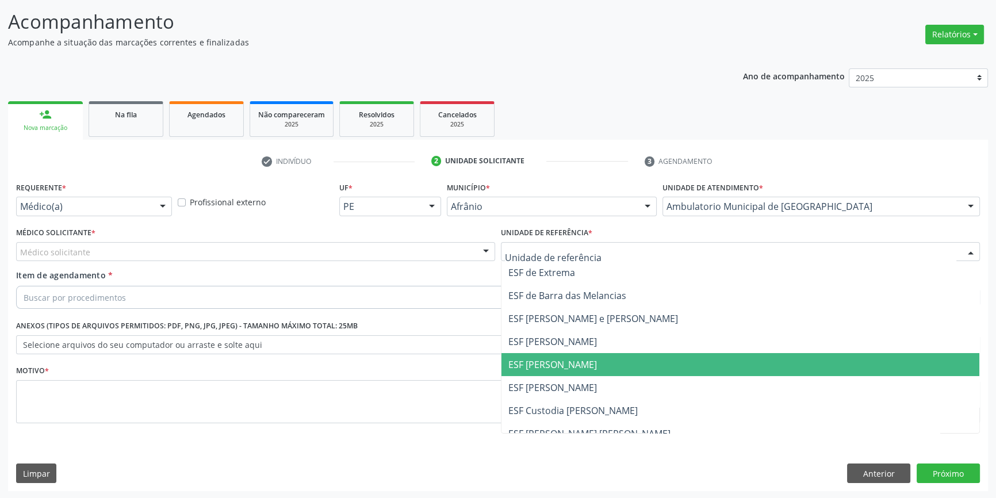
click at [569, 354] on span "ESF [PERSON_NAME]" at bounding box center [740, 364] width 478 height 23
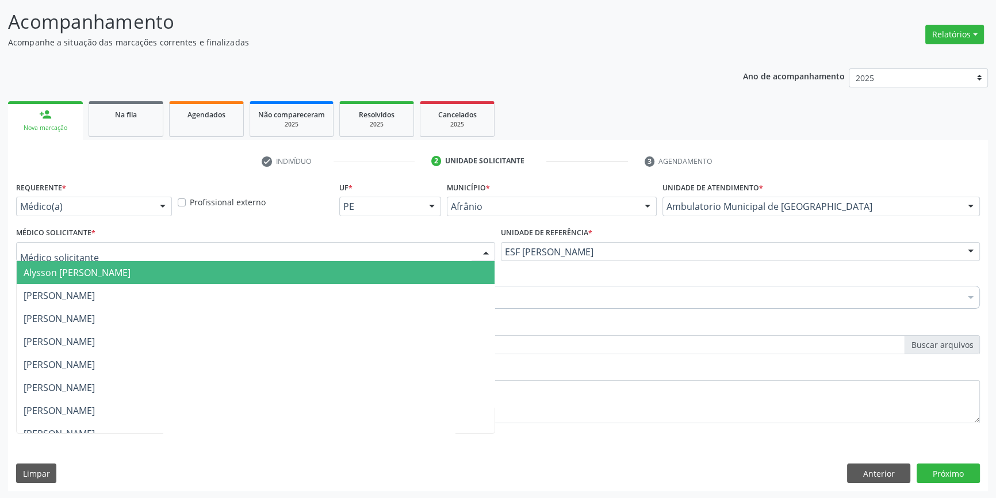
click at [342, 250] on div at bounding box center [255, 252] width 479 height 20
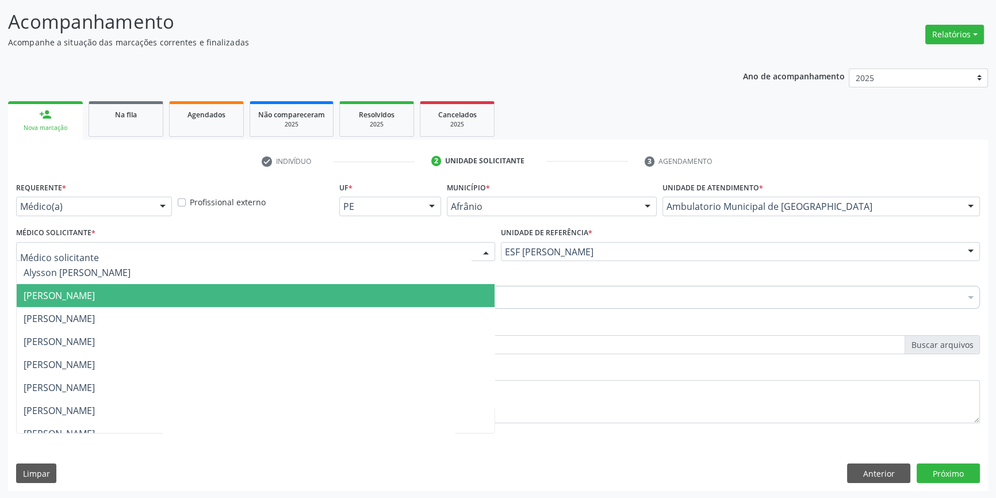
click at [166, 299] on span "[PERSON_NAME]" at bounding box center [256, 295] width 478 height 23
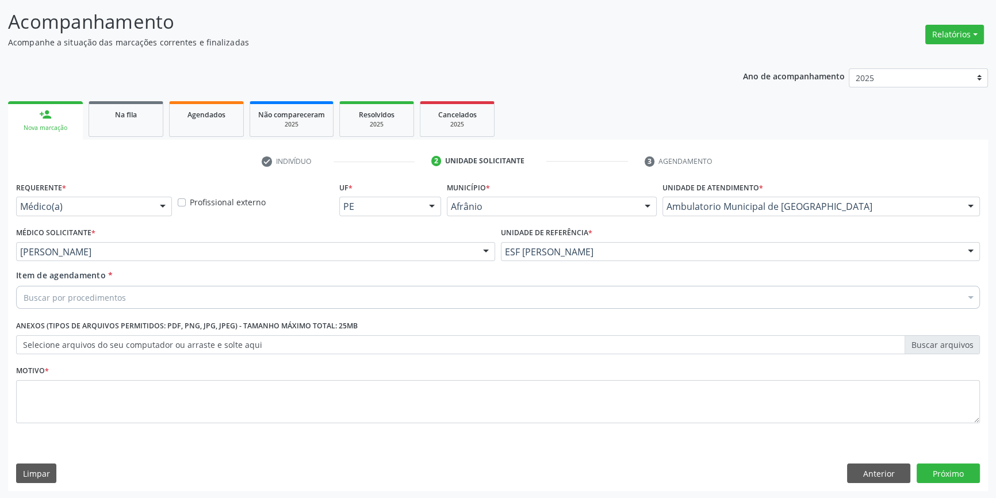
click at [143, 297] on div "Buscar por procedimentos" at bounding box center [498, 297] width 964 height 23
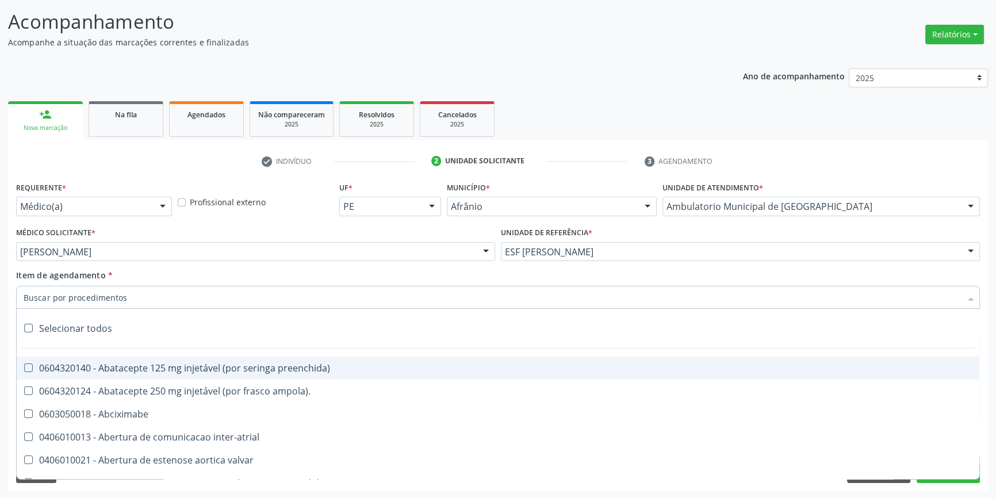
paste input "QUEIMAÇÃO , INFECÇÃO PREVIA POR H PYLORI"
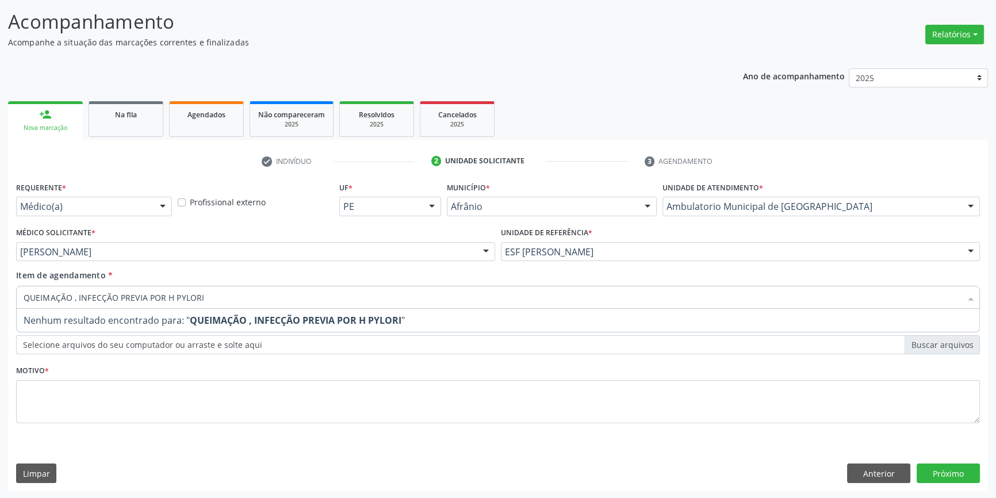
drag, startPoint x: 207, startPoint y: 291, endPoint x: 0, endPoint y: 287, distance: 207.0
click at [0, 287] on div "Acompanhamento Acompanhe a situação das marcações correntes e finalizadas Relat…" at bounding box center [498, 246] width 996 height 507
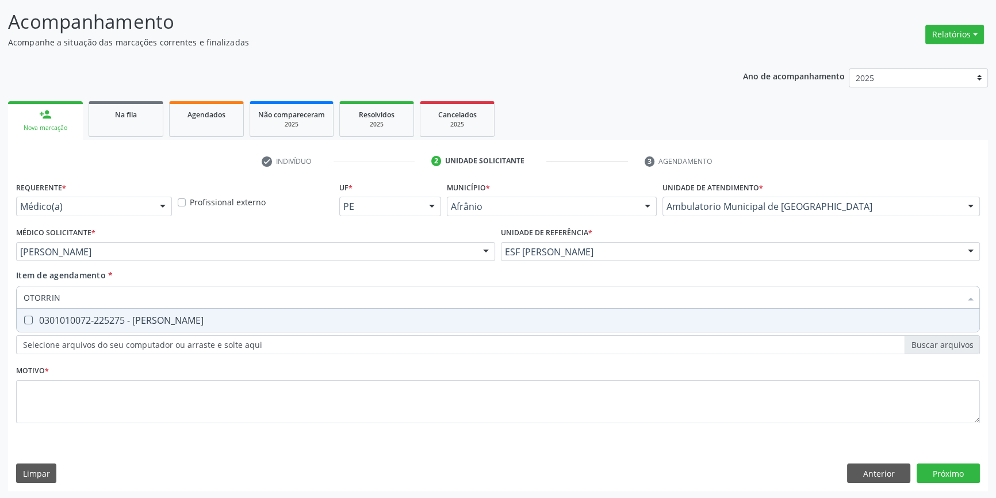
type input "OTORRINO"
click at [28, 310] on span "0301010072-225275 - [PERSON_NAME]" at bounding box center [498, 320] width 962 height 23
checkbox Otorrinolaringologista "true"
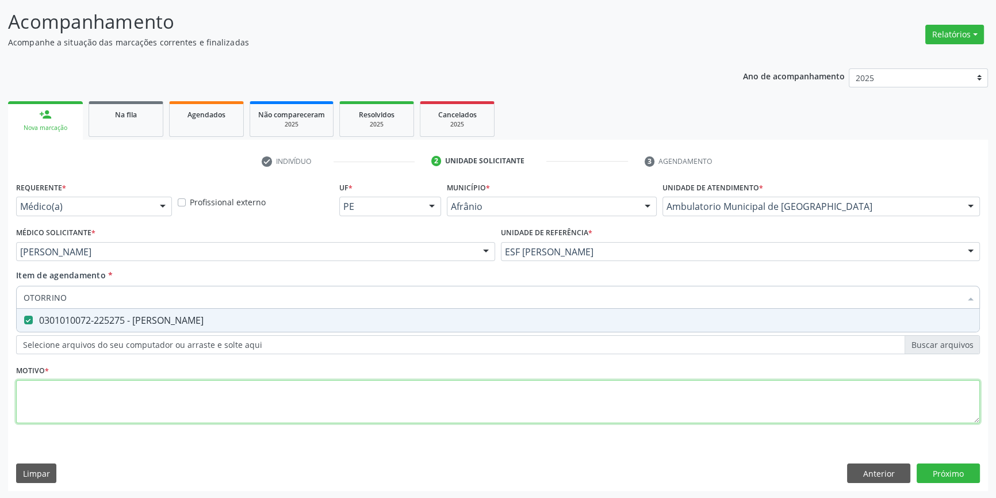
click at [118, 391] on div "Requerente * Médico(a) Médico(a) Enfermeiro(a) Paciente Nenhum resultado encont…" at bounding box center [498, 309] width 964 height 260
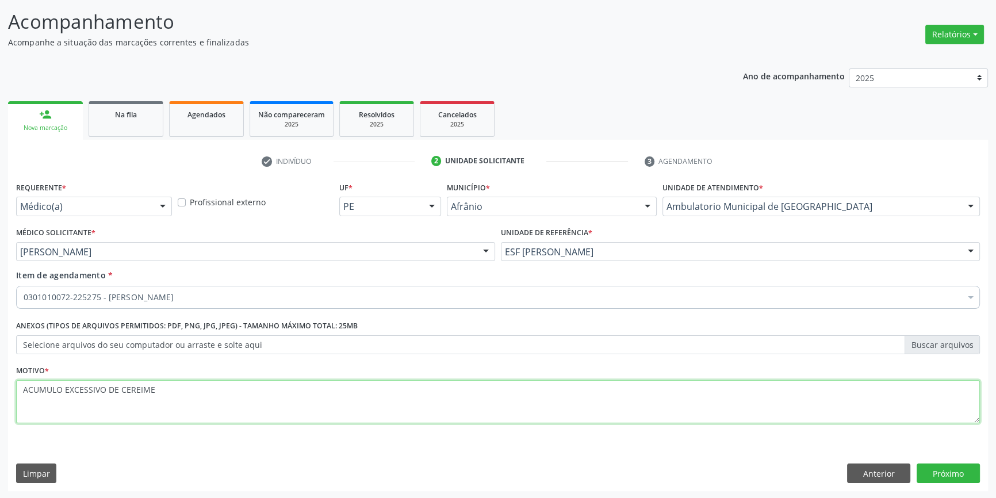
type textarea "ACUMULO EXCESSIVO DE CEREIME"
type textarea "1"
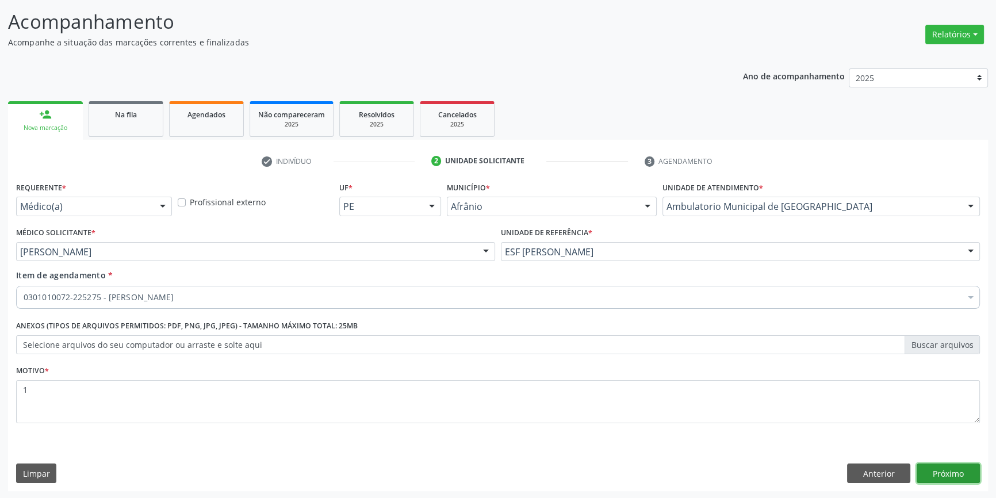
click at [946, 470] on button "Próximo" at bounding box center [947, 473] width 63 height 20
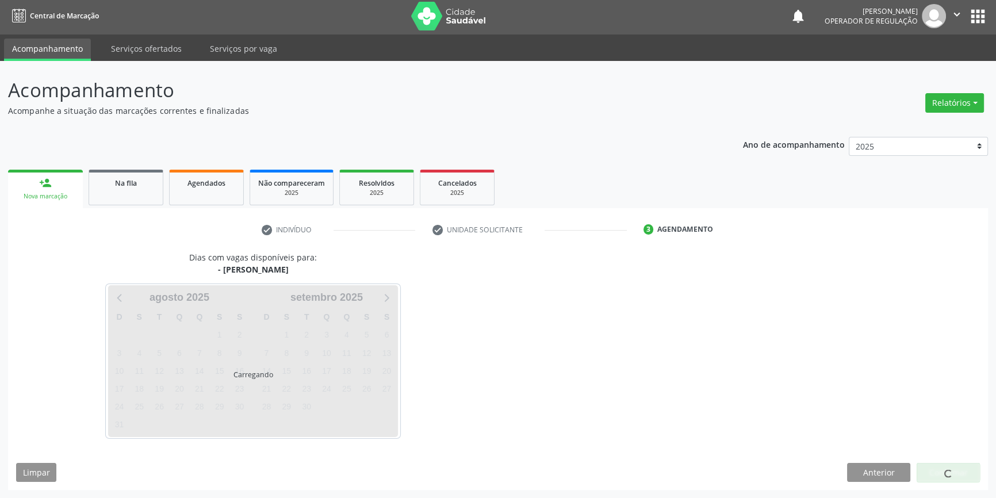
scroll to position [1, 0]
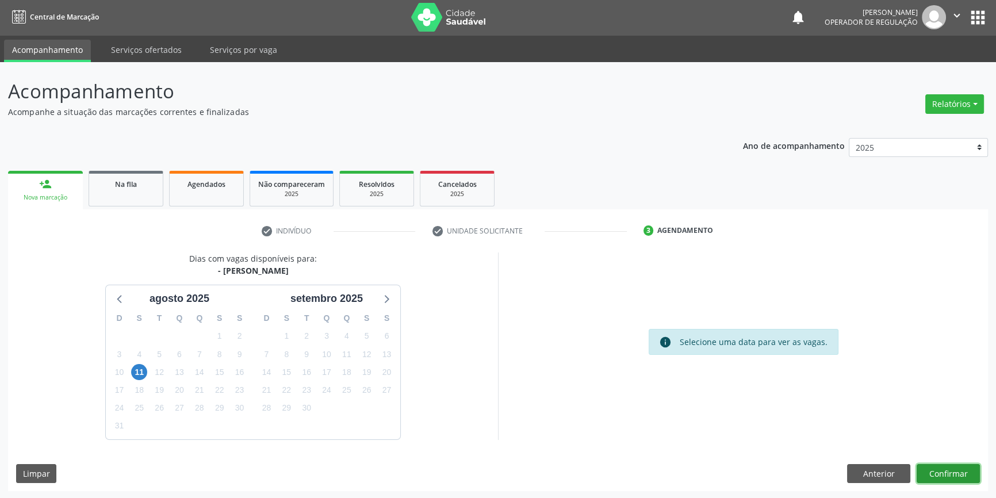
click at [945, 475] on button "Confirmar" at bounding box center [947, 474] width 63 height 20
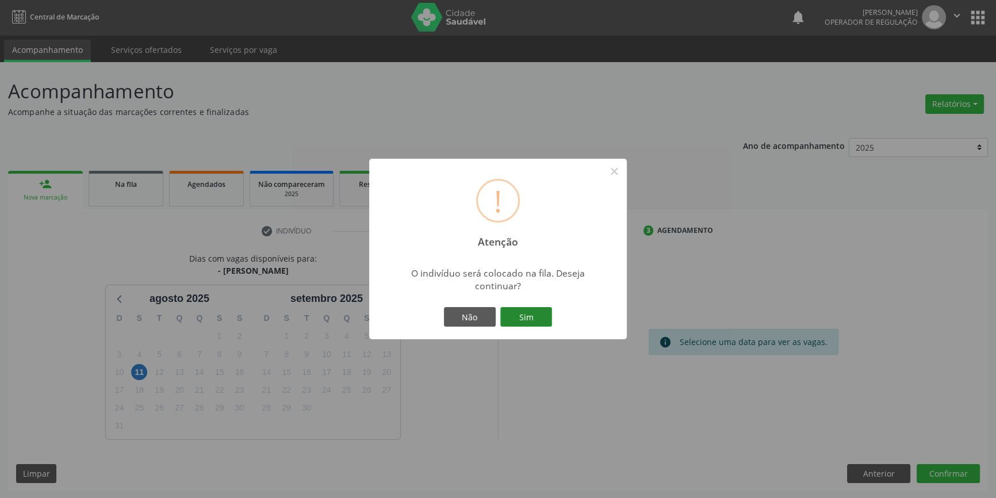
click at [520, 312] on button "Sim" at bounding box center [526, 317] width 52 height 20
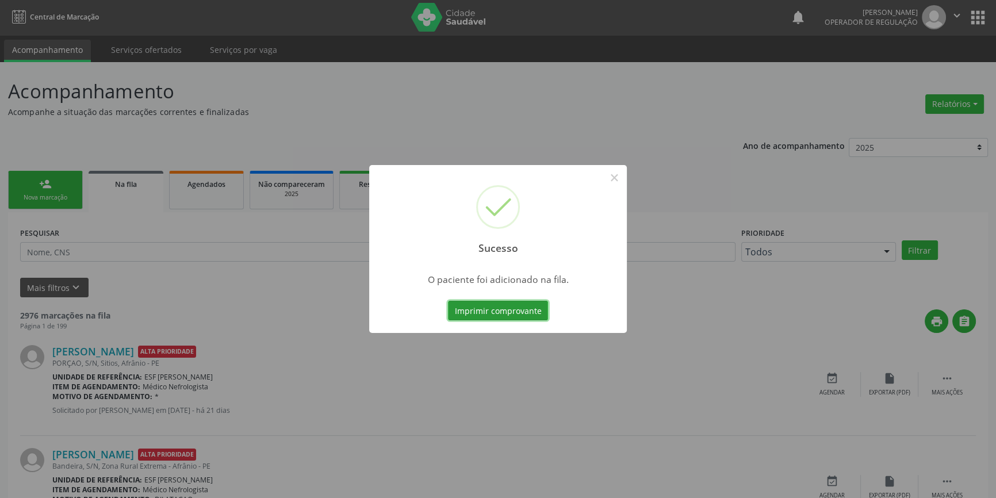
scroll to position [0, 0]
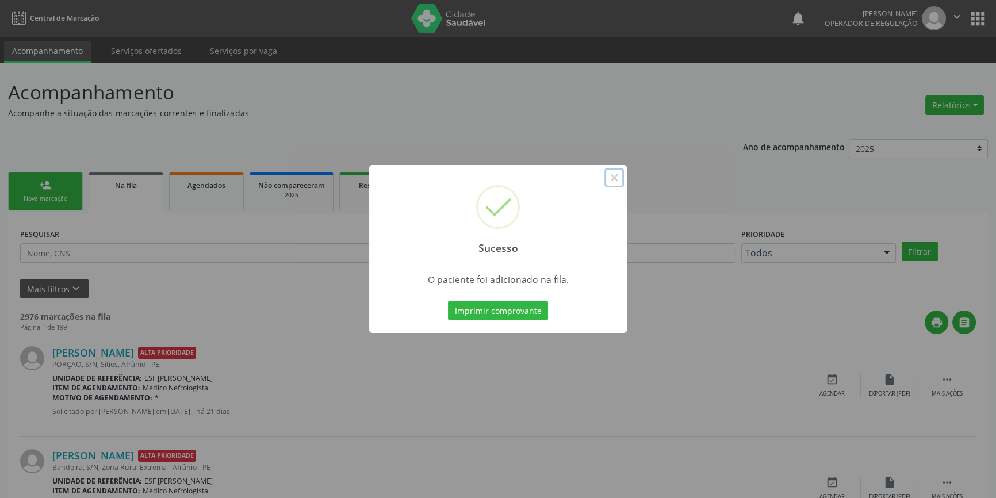
click at [613, 179] on button "×" at bounding box center [614, 178] width 20 height 20
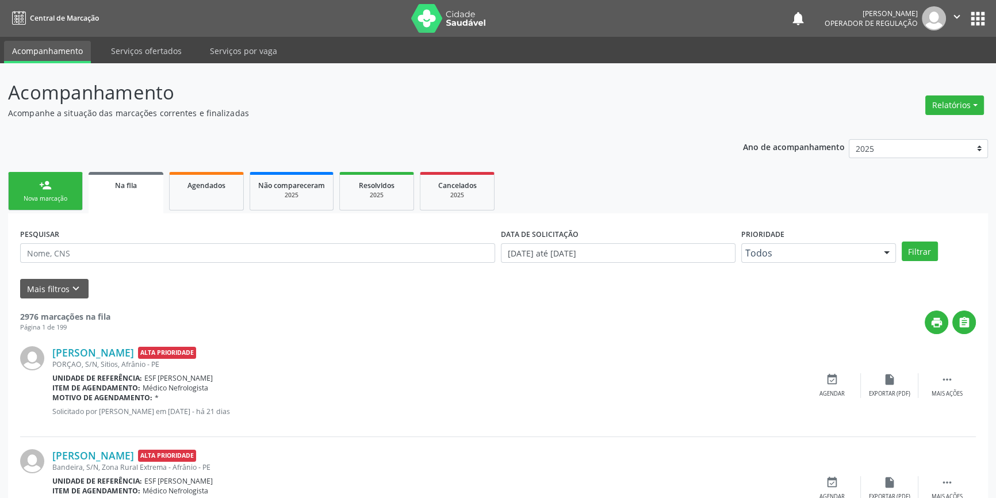
click at [55, 184] on link "person_add Nova marcação" at bounding box center [45, 191] width 75 height 39
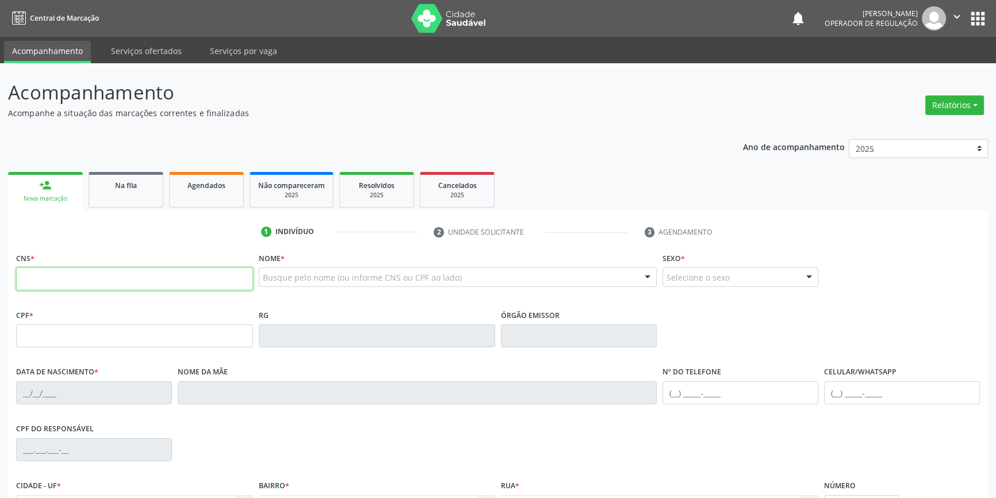
click at [86, 274] on input "text" at bounding box center [134, 278] width 237 height 23
type input "700 5043 3423 9250"
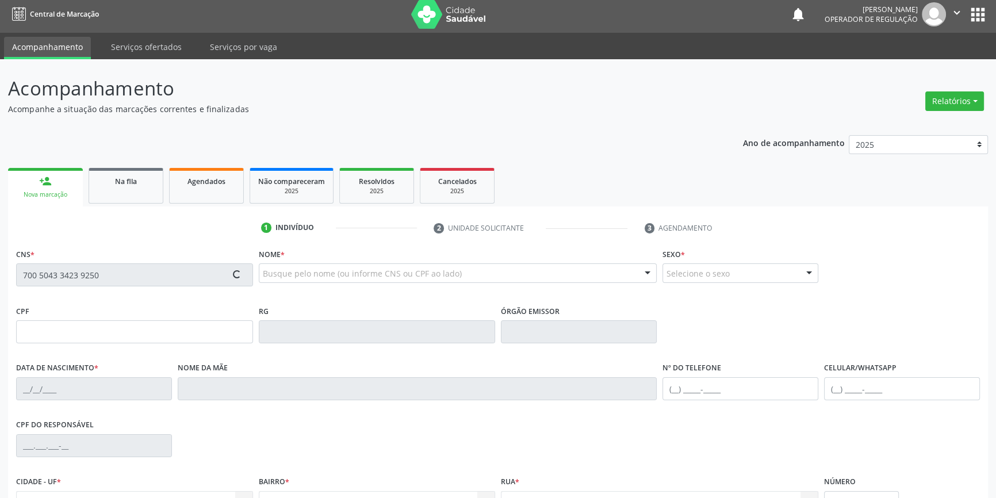
scroll to position [125, 0]
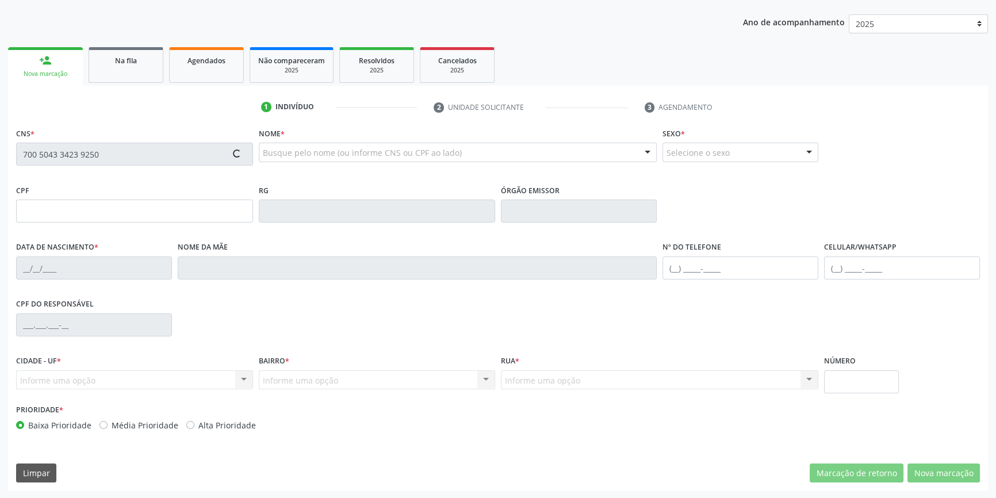
type input "[DATE]"
type input "[PERSON_NAME]"
type input "[PHONE_NUMBER]"
type input "S/N"
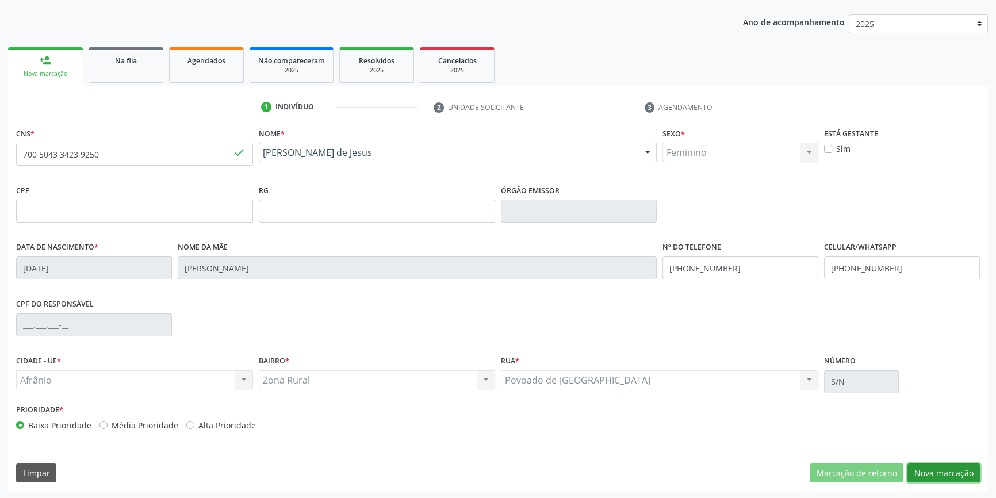
click at [931, 466] on button "Nova marcação" at bounding box center [943, 473] width 72 height 20
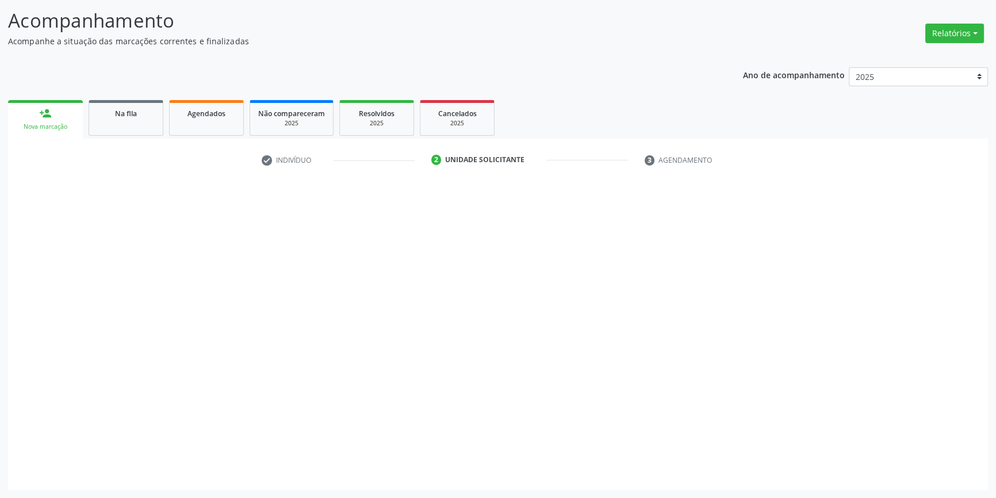
scroll to position [71, 0]
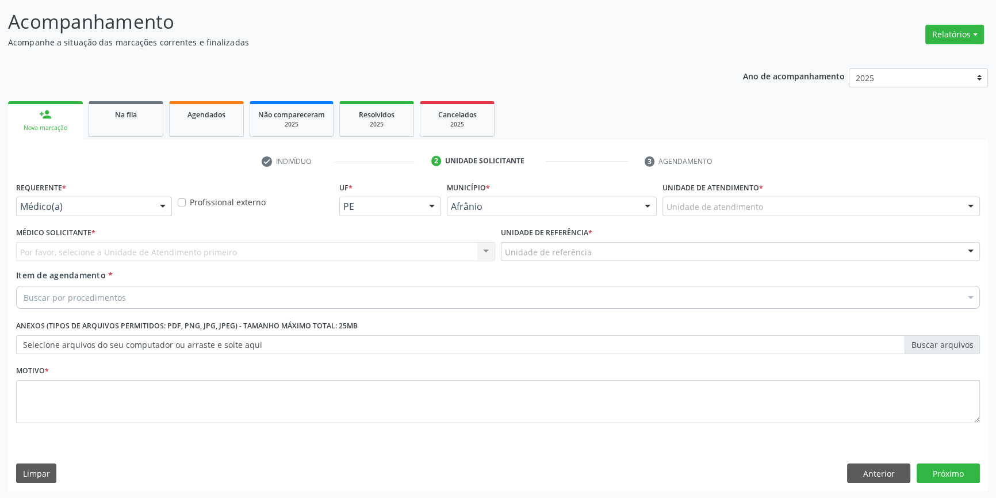
click at [778, 207] on div "Unidade de atendimento" at bounding box center [820, 207] width 317 height 20
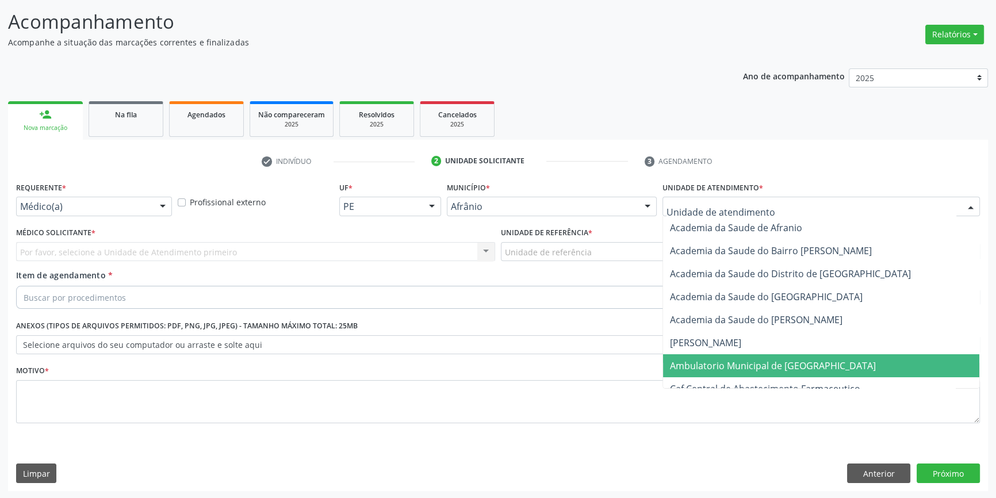
drag, startPoint x: 761, startPoint y: 368, endPoint x: 634, endPoint y: 297, distance: 144.9
click at [759, 366] on span "Ambulatorio Municipal de [GEOGRAPHIC_DATA]" at bounding box center [773, 365] width 206 height 13
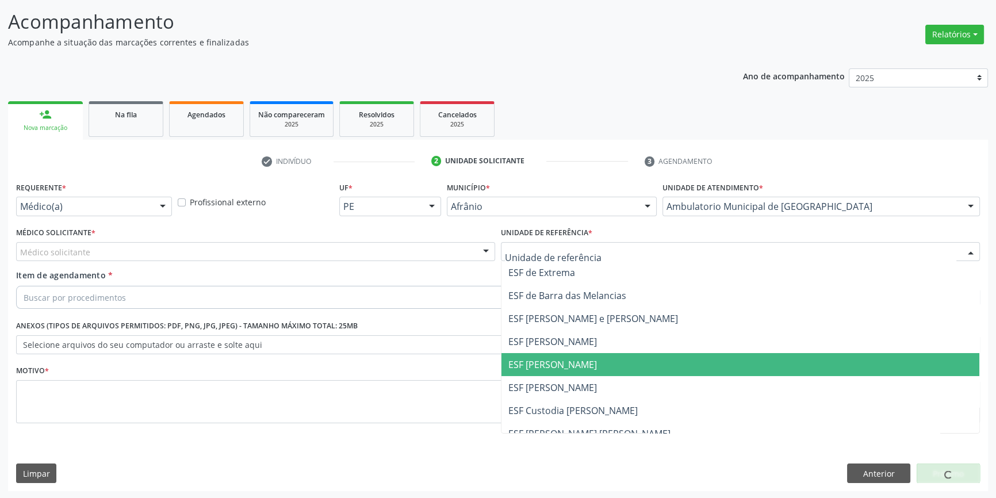
drag, startPoint x: 591, startPoint y: 371, endPoint x: 397, endPoint y: 286, distance: 212.1
click at [590, 371] on span "ESF [PERSON_NAME]" at bounding box center [740, 364] width 478 height 23
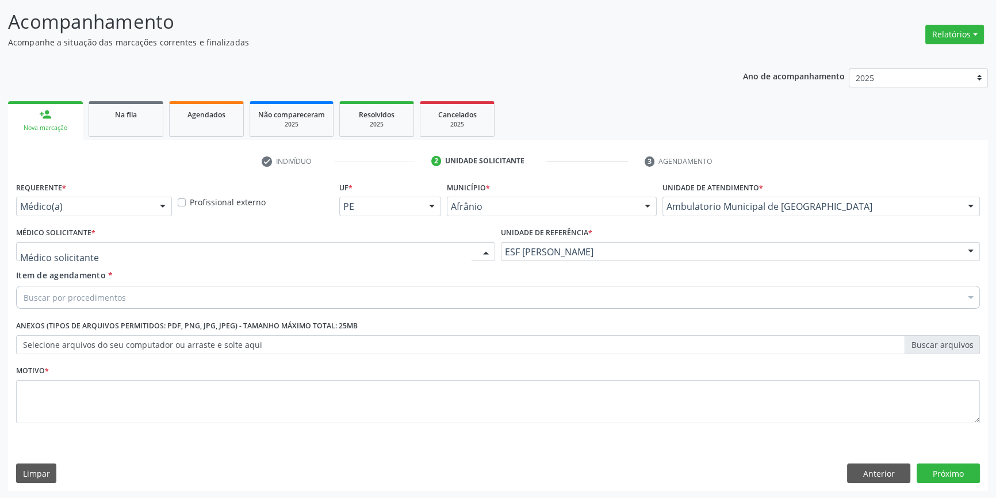
click at [317, 254] on div at bounding box center [255, 252] width 479 height 20
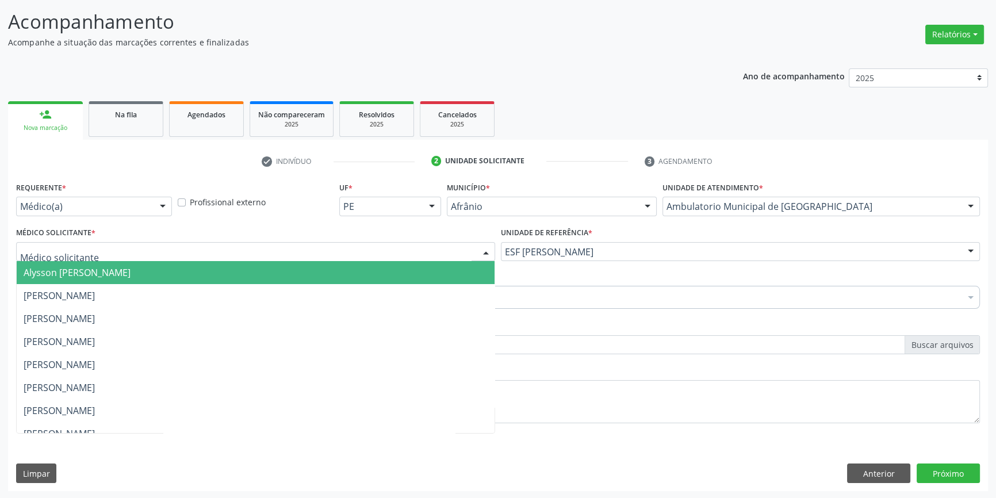
click at [169, 279] on span "Alysson [PERSON_NAME]" at bounding box center [256, 272] width 478 height 23
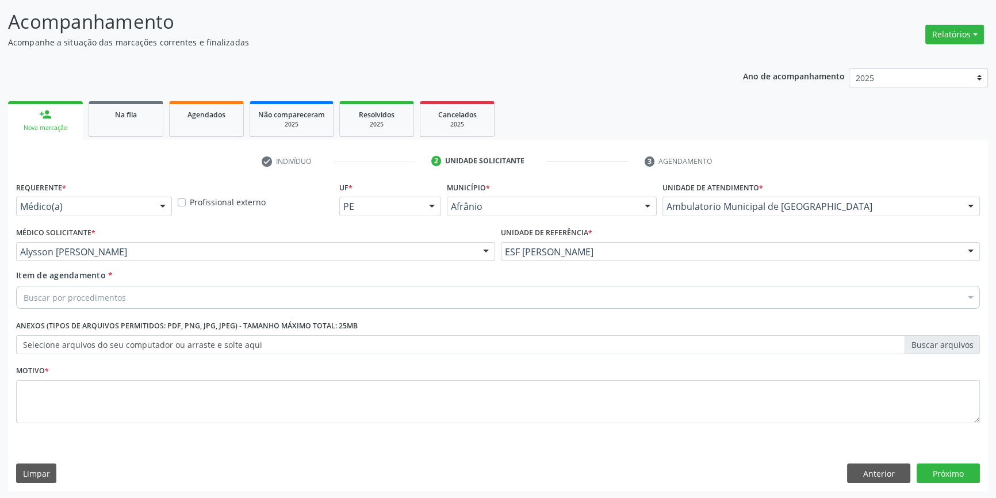
click at [133, 291] on div "Buscar por procedimentos" at bounding box center [498, 297] width 964 height 23
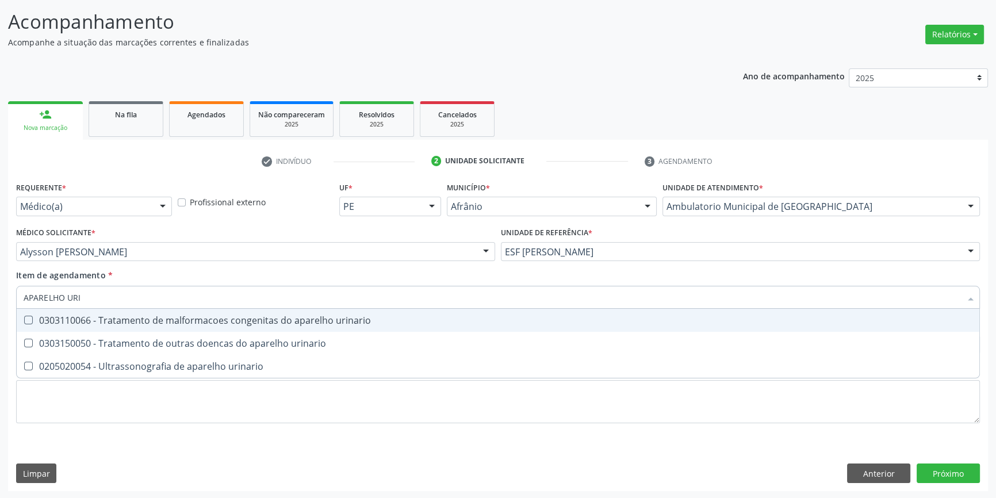
type input "APARELHO URIN"
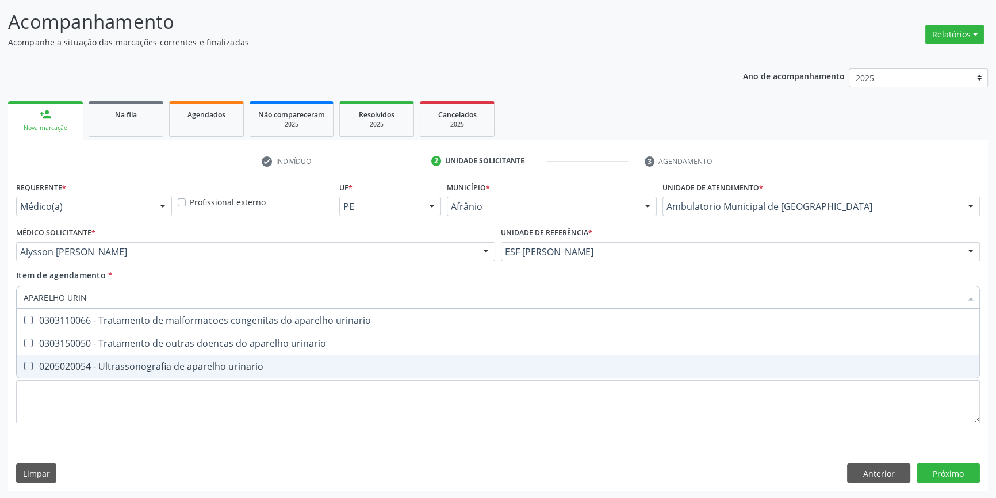
click at [218, 369] on div "0205020054 - Ultrassonografia de aparelho urinario" at bounding box center [498, 366] width 949 height 9
checkbox urinario "true"
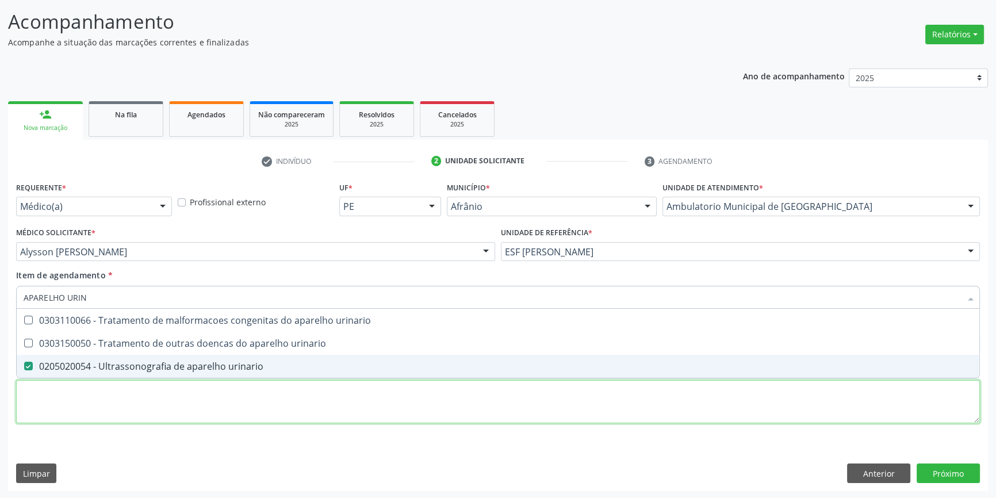
click at [202, 402] on div "Requerente * Médico(a) Médico(a) Enfermeiro(a) Paciente Nenhum resultado encont…" at bounding box center [498, 309] width 964 height 260
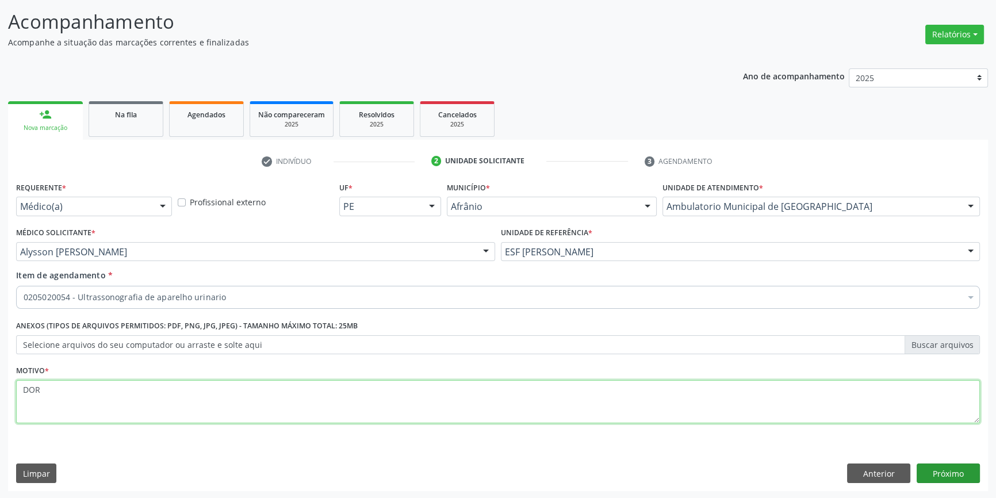
type textarea "DOR"
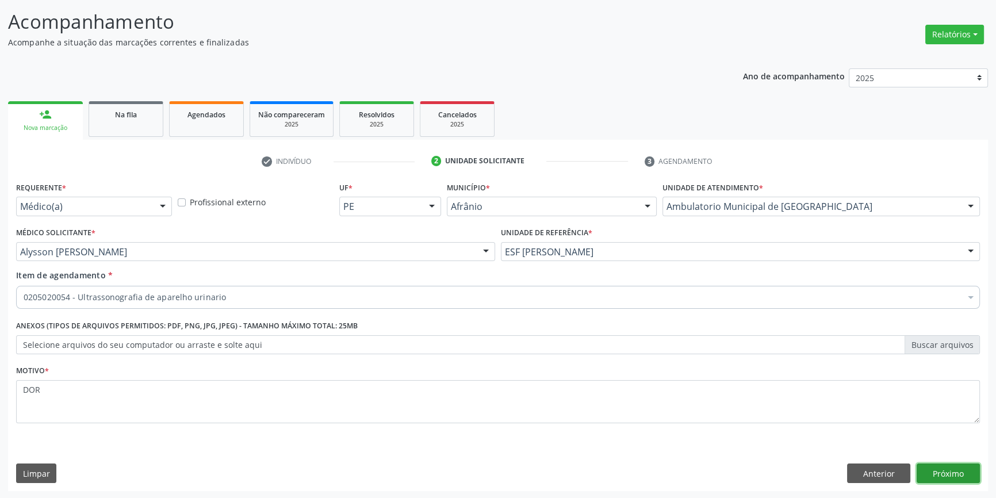
click at [958, 476] on button "Próximo" at bounding box center [947, 473] width 63 height 20
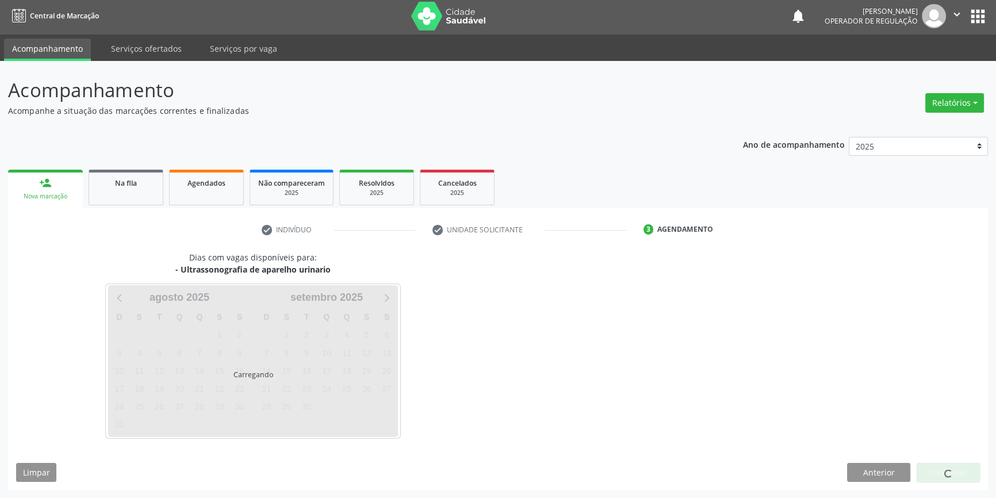
scroll to position [1, 0]
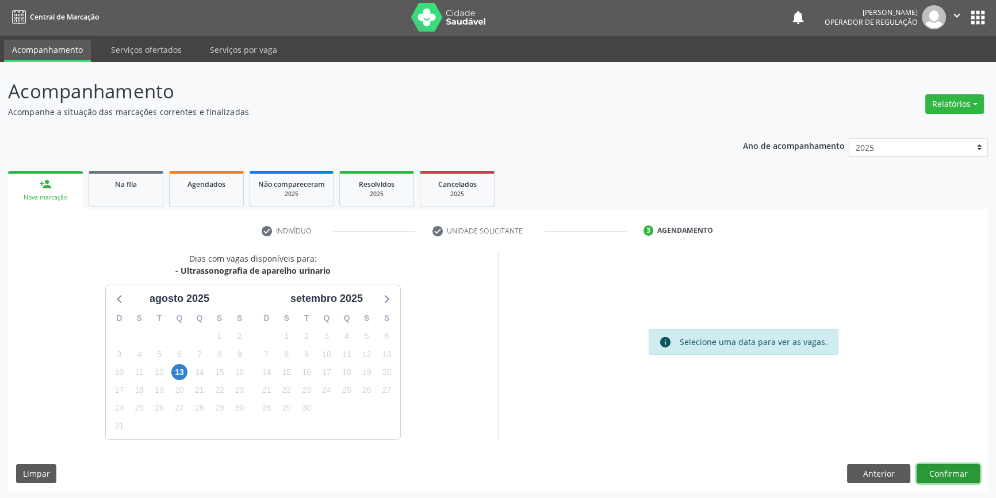
click at [937, 466] on button "Confirmar" at bounding box center [947, 474] width 63 height 20
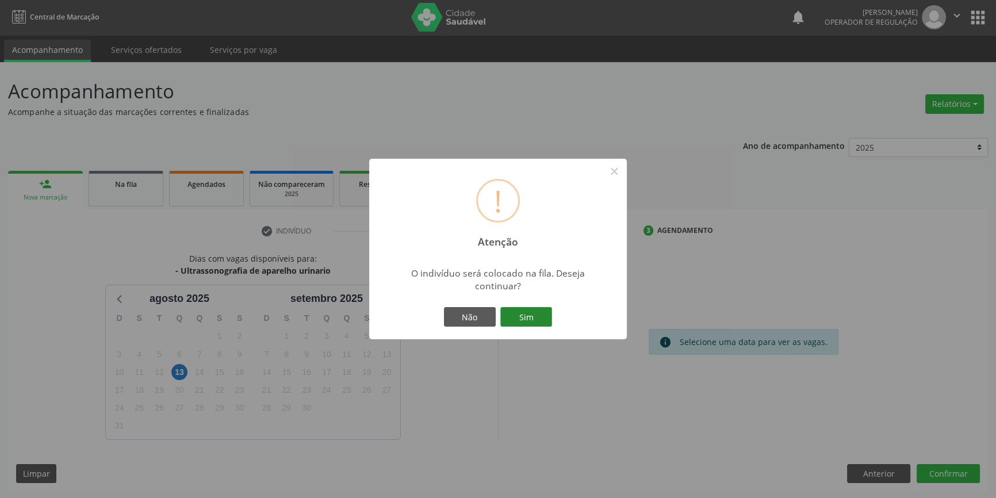
click at [514, 318] on button "Sim" at bounding box center [526, 317] width 52 height 20
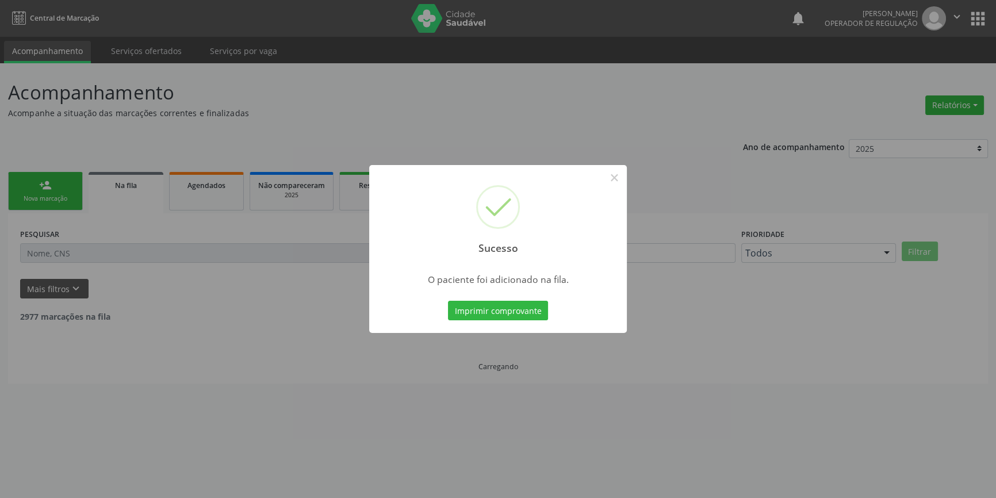
scroll to position [0, 0]
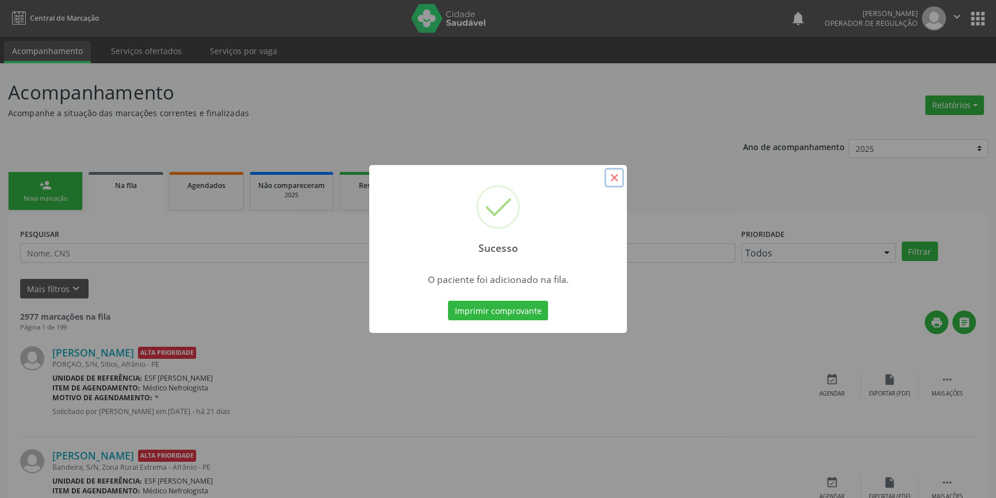
click at [612, 178] on button "×" at bounding box center [614, 178] width 20 height 20
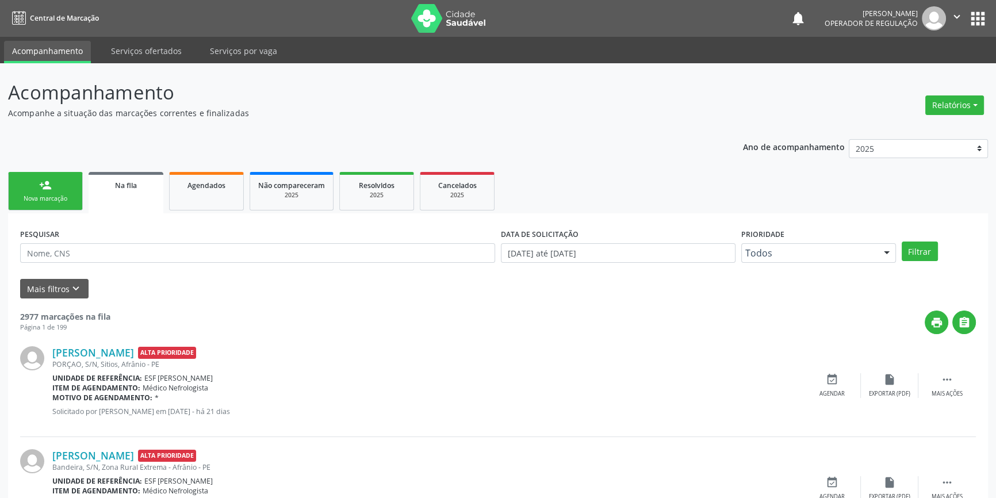
click at [53, 198] on div "Nova marcação" at bounding box center [45, 198] width 57 height 9
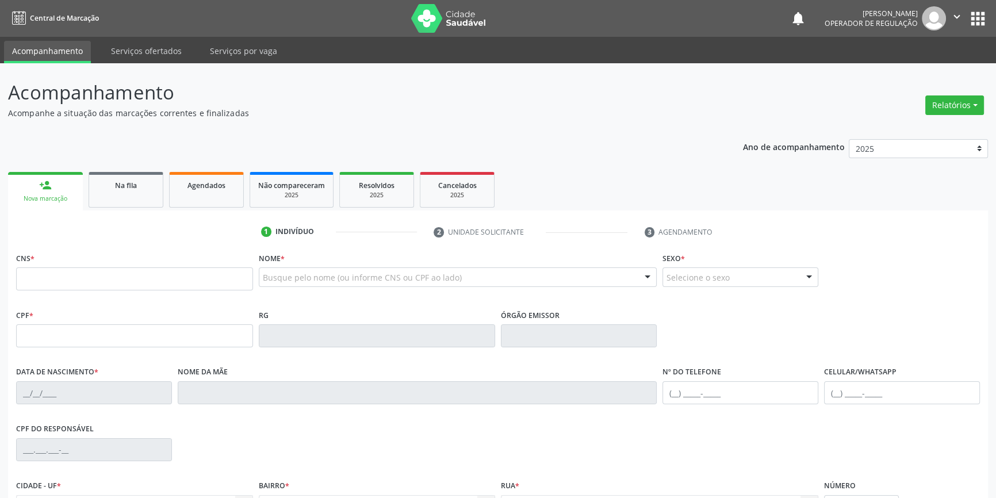
click at [78, 290] on fieldset "CNS *" at bounding box center [134, 274] width 237 height 49
click at [82, 289] on input "text" at bounding box center [134, 278] width 237 height 23
type input "702 0018 8503 1182"
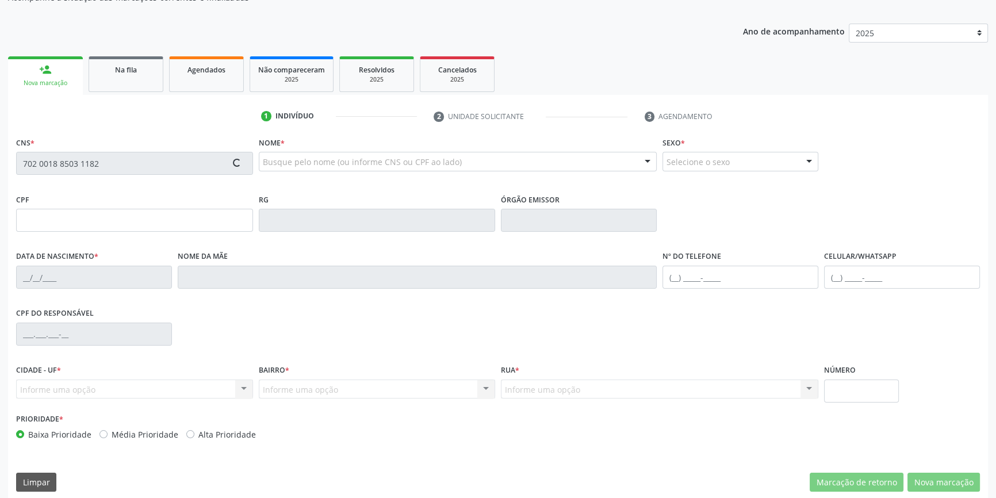
scroll to position [125, 0]
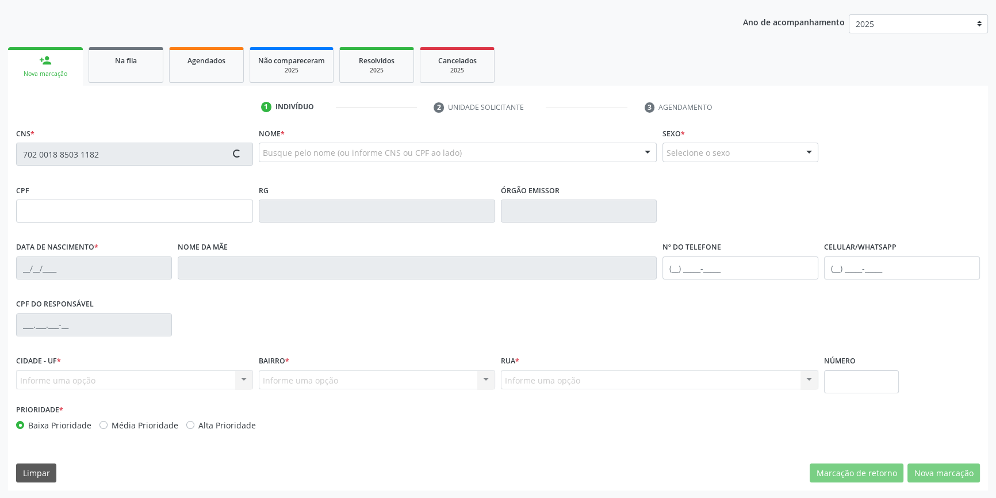
type input "126.572.824-07"
type input "11/[DATE]"
type input "[PERSON_NAME]"
type input "[PHONE_NUMBER]"
type input "S/N"
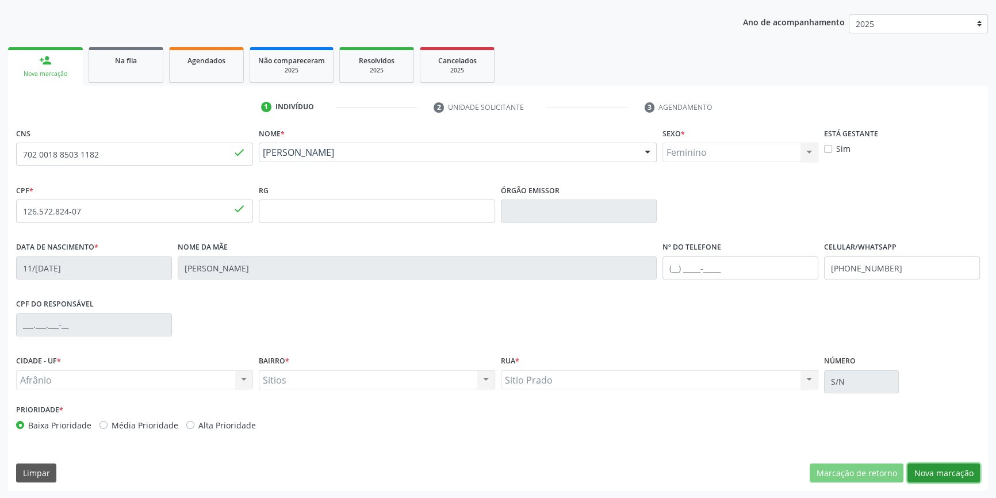
click at [929, 467] on button "Nova marcação" at bounding box center [943, 473] width 72 height 20
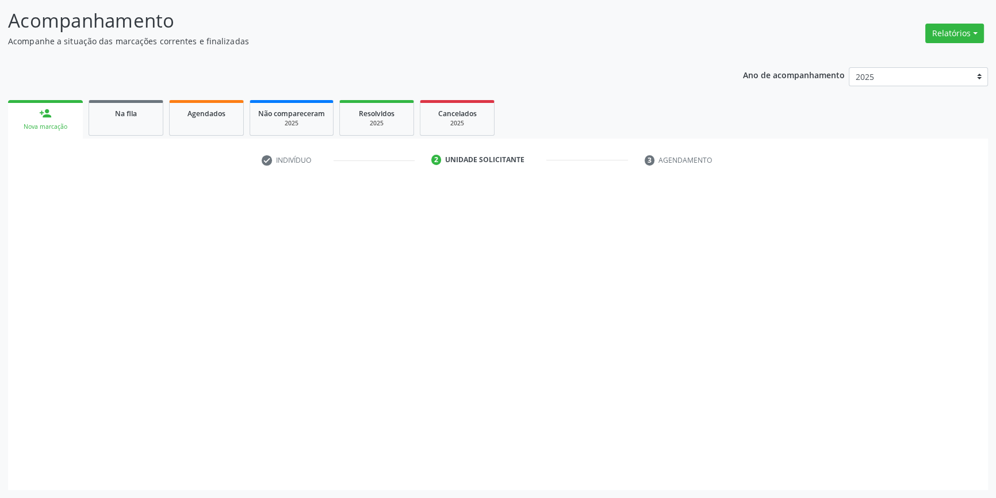
scroll to position [71, 0]
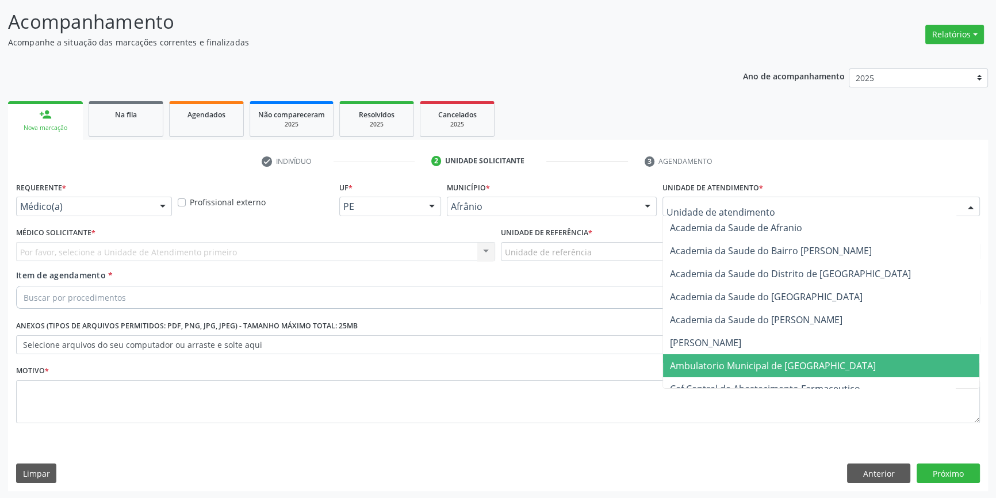
drag, startPoint x: 765, startPoint y: 362, endPoint x: 655, endPoint y: 302, distance: 124.5
click at [764, 362] on span "Ambulatorio Municipal de [GEOGRAPHIC_DATA]" at bounding box center [773, 365] width 206 height 13
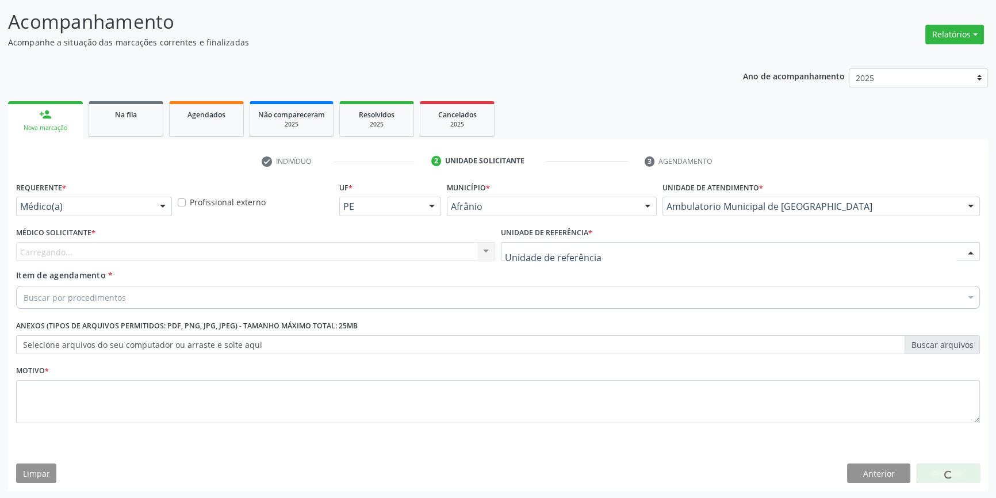
click at [603, 258] on div at bounding box center [740, 252] width 479 height 20
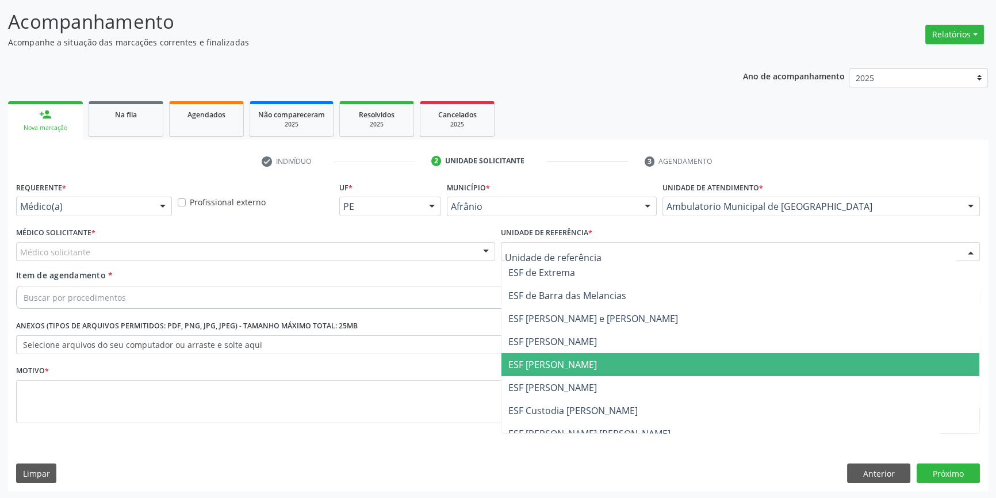
click at [586, 355] on span "ESF [PERSON_NAME]" at bounding box center [740, 364] width 478 height 23
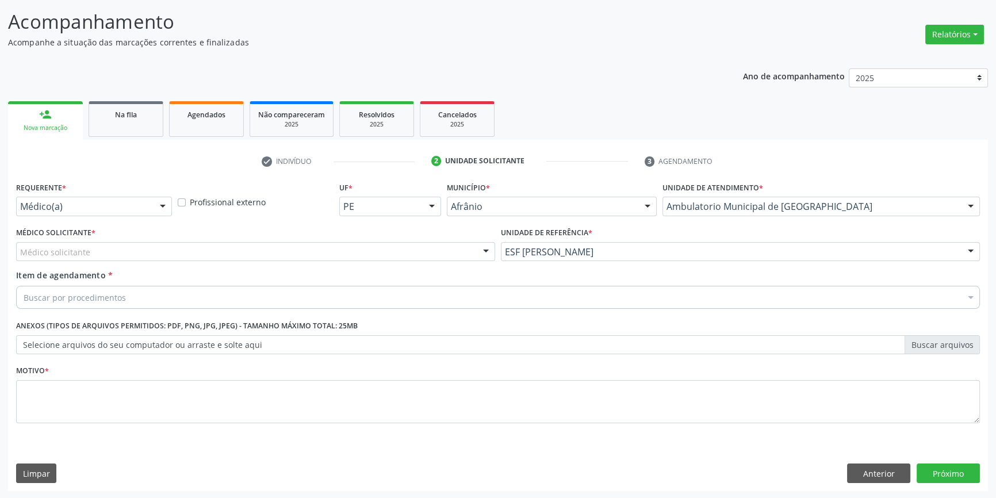
click at [349, 248] on div "Médico solicitante" at bounding box center [255, 252] width 479 height 20
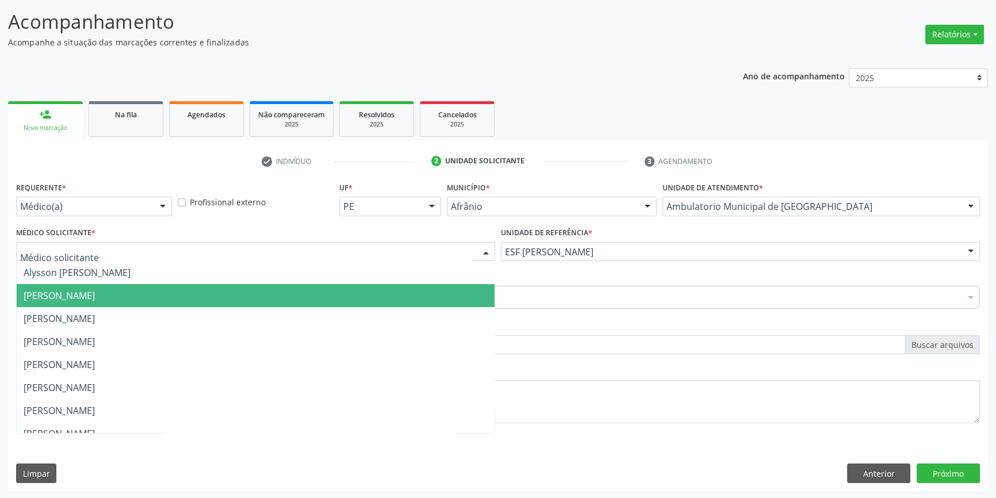
click at [197, 295] on span "[PERSON_NAME]" at bounding box center [256, 295] width 478 height 23
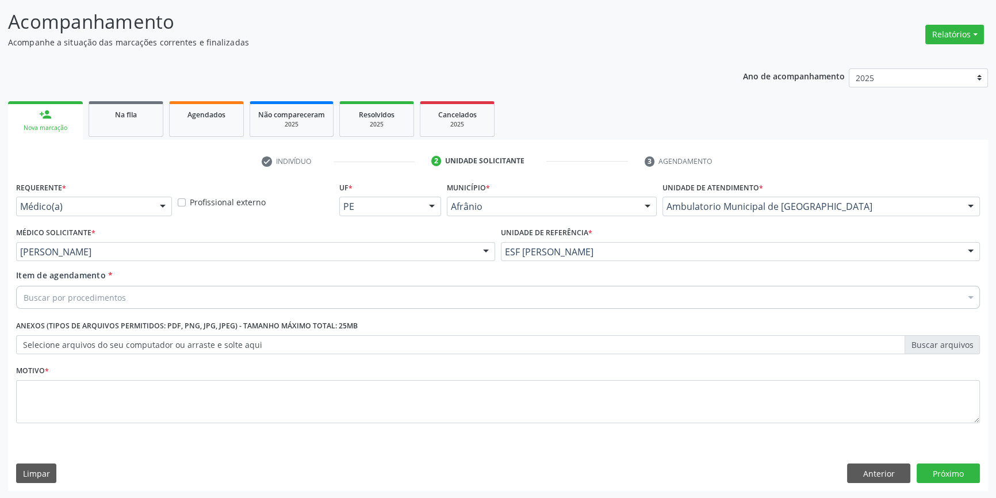
click at [182, 296] on div "Buscar por procedimentos" at bounding box center [498, 297] width 964 height 23
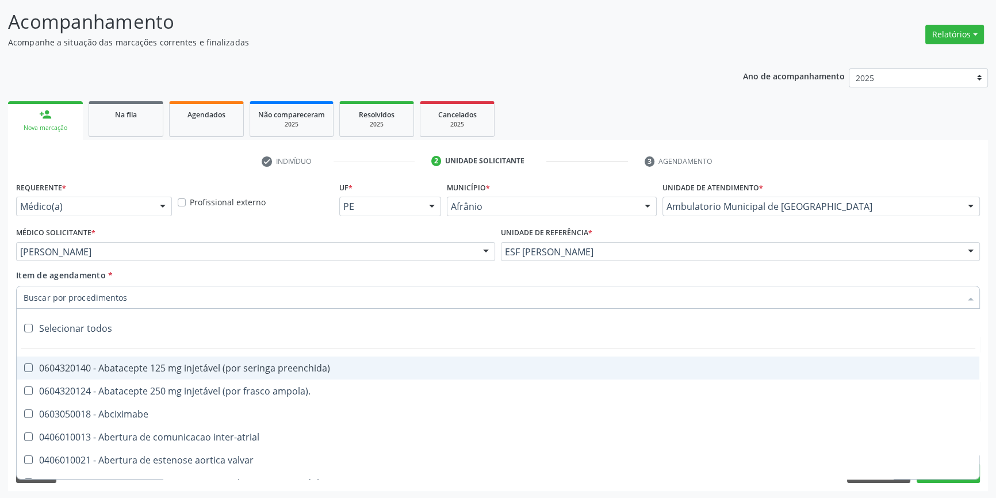
paste input "QUEIMAÇÃO , INFECÇÃO PREVIA POR H PYLORI"
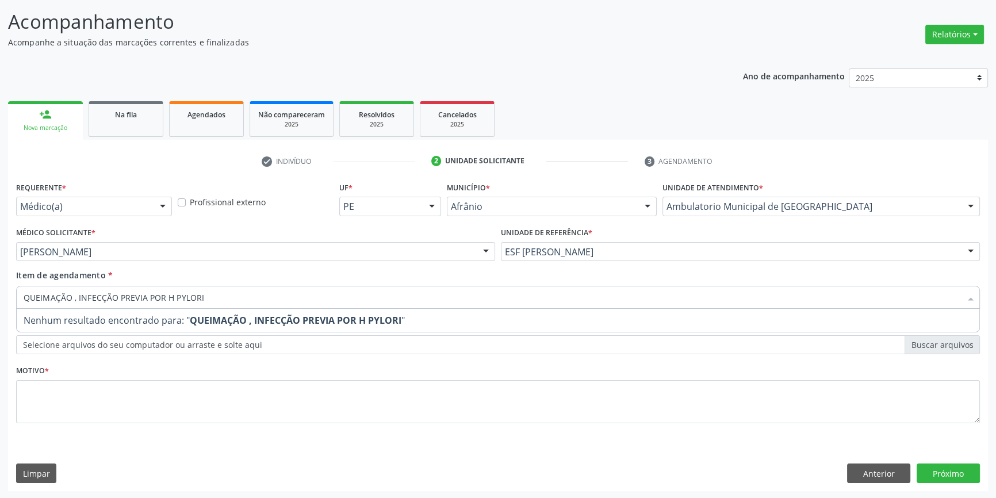
drag, startPoint x: 220, startPoint y: 300, endPoint x: 10, endPoint y: 259, distance: 214.2
click at [0, 290] on div "Acompanhamento Acompanhe a situação das marcações correntes e finalizadas Relat…" at bounding box center [498, 246] width 996 height 507
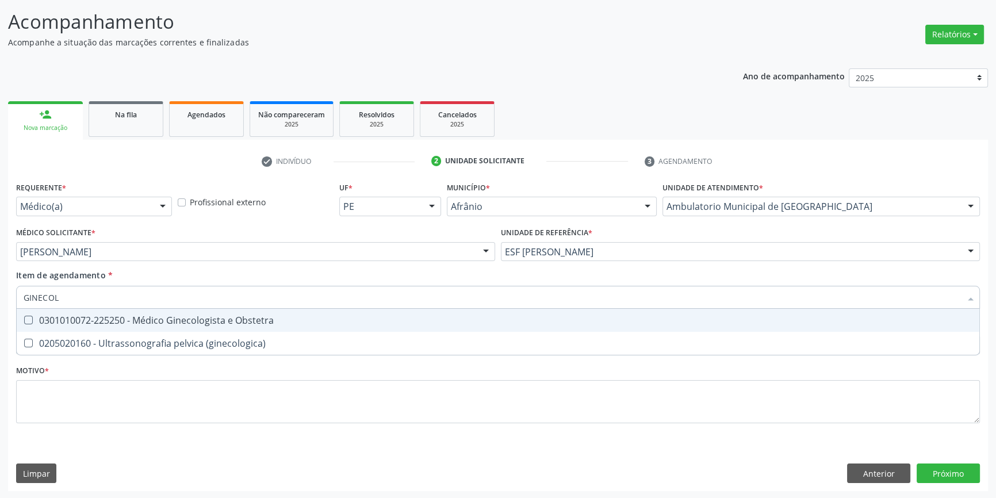
type input "GINECOLO"
click at [260, 321] on div "0301010072-225250 - Médico Ginecologista e Obstetra" at bounding box center [498, 320] width 949 height 9
checkbox Obstetra "true"
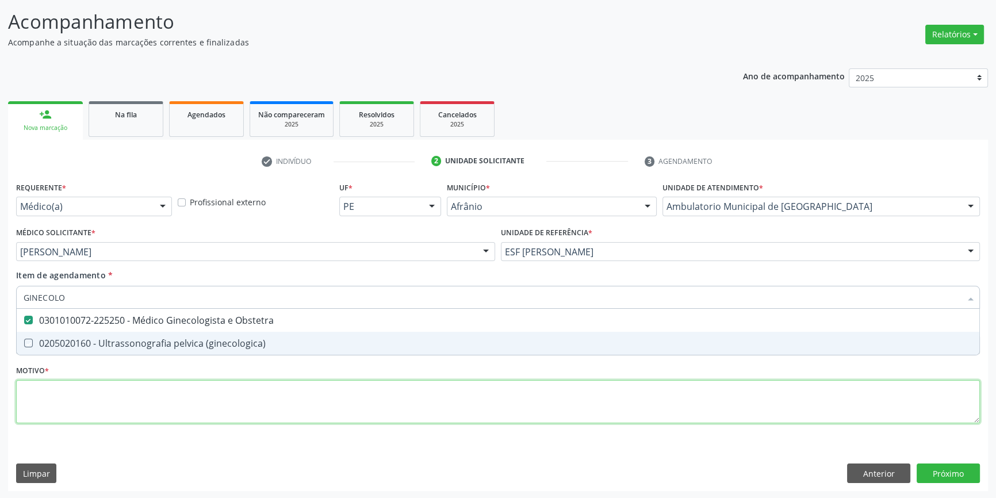
click at [229, 385] on div "Requerente * Médico(a) Médico(a) Enfermeiro(a) Paciente Nenhum resultado encont…" at bounding box center [498, 309] width 964 height 260
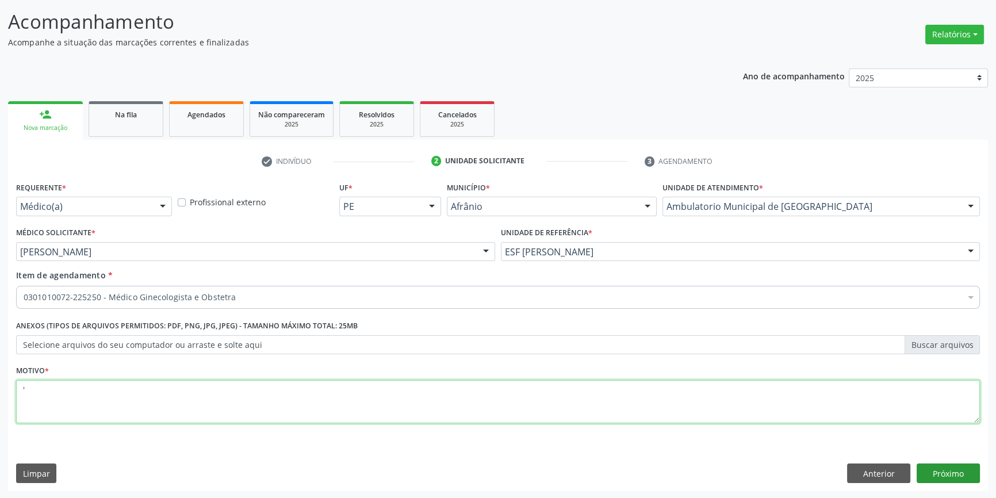
type textarea "'"
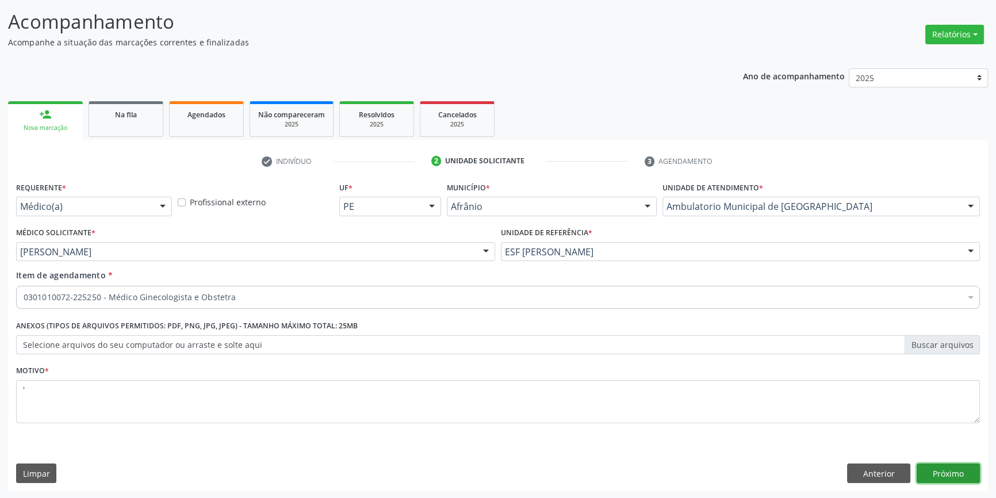
click at [955, 473] on button "Próximo" at bounding box center [947, 473] width 63 height 20
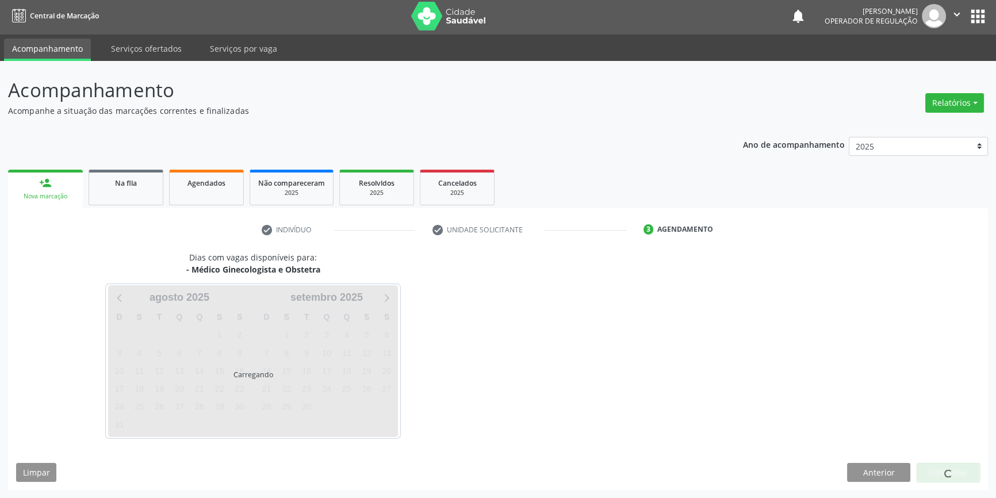
scroll to position [1, 0]
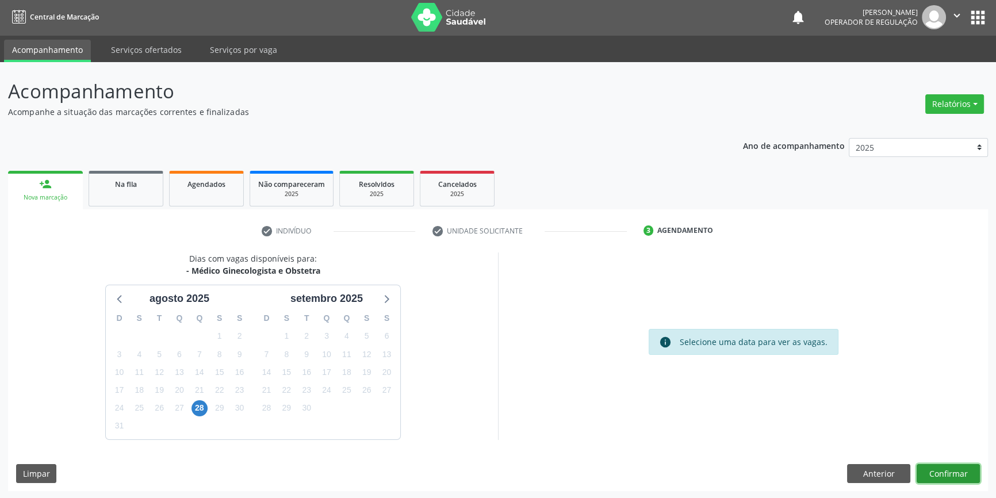
click at [953, 477] on button "Confirmar" at bounding box center [947, 474] width 63 height 20
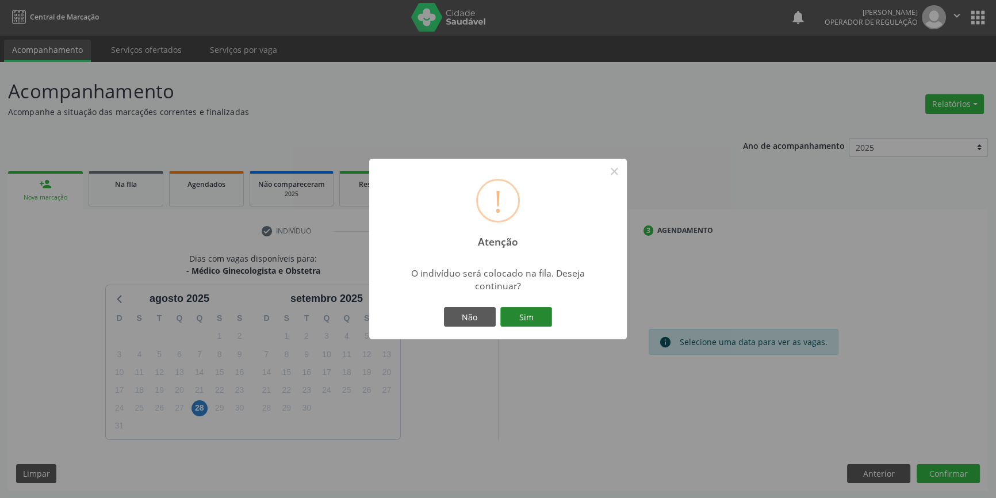
click at [528, 310] on button "Sim" at bounding box center [526, 317] width 52 height 20
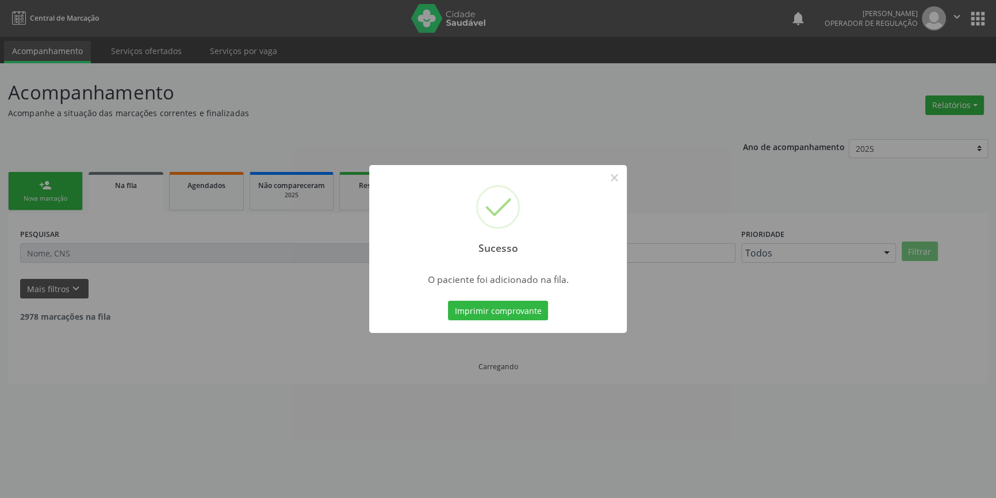
scroll to position [0, 0]
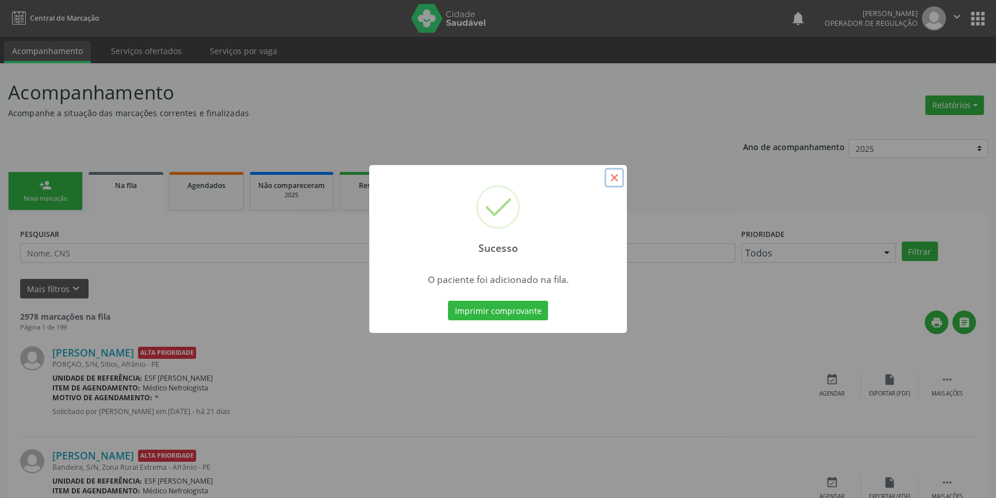
drag, startPoint x: 611, startPoint y: 176, endPoint x: 571, endPoint y: 190, distance: 42.0
click at [611, 177] on button "×" at bounding box center [614, 178] width 20 height 20
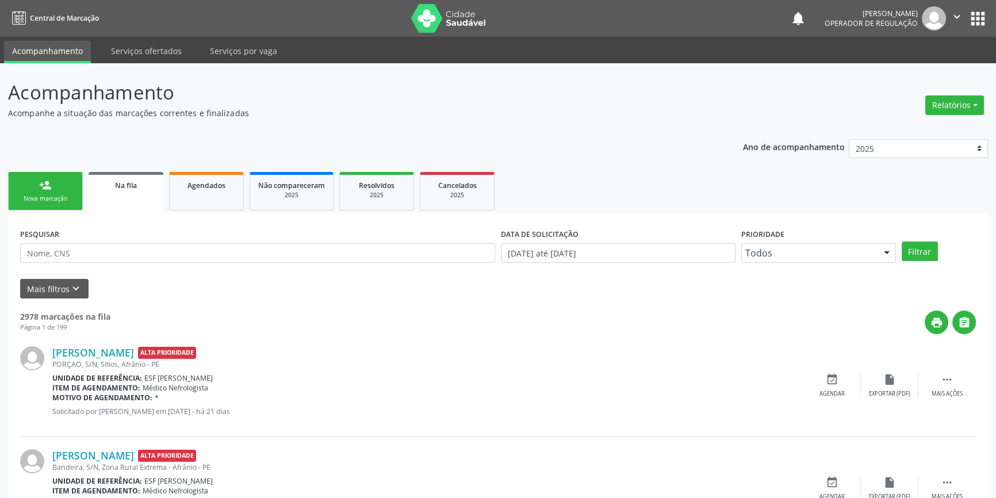
click at [57, 191] on link "person_add Nova marcação" at bounding box center [45, 191] width 75 height 39
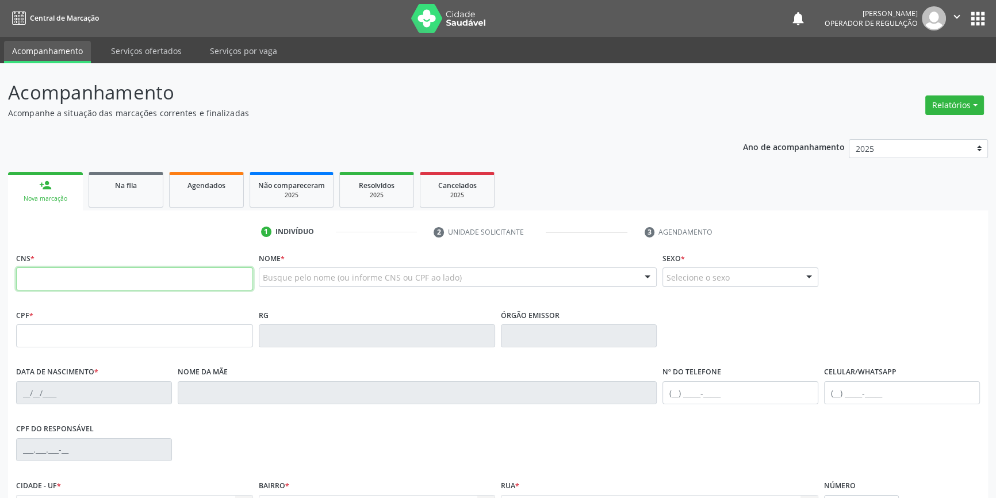
click at [103, 283] on input "text" at bounding box center [134, 278] width 237 height 23
type input "702 0018 8503 1182"
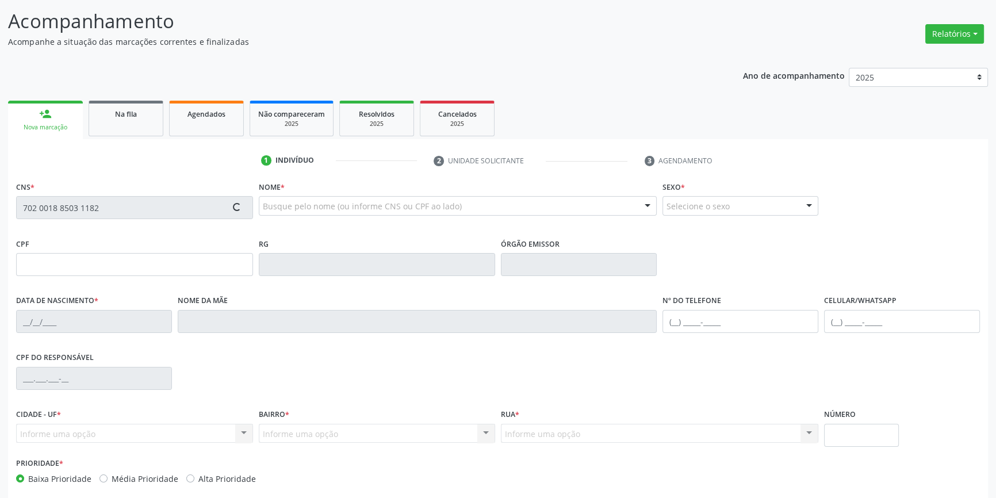
scroll to position [125, 0]
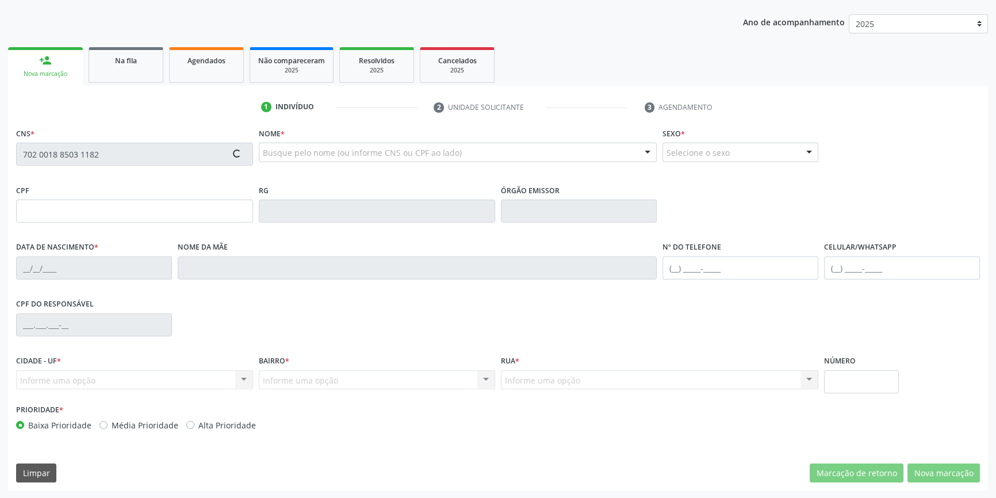
type input "126.572.824-07"
type input "11/[DATE]"
type input "[PERSON_NAME]"
type input "[PHONE_NUMBER]"
type input "S/N"
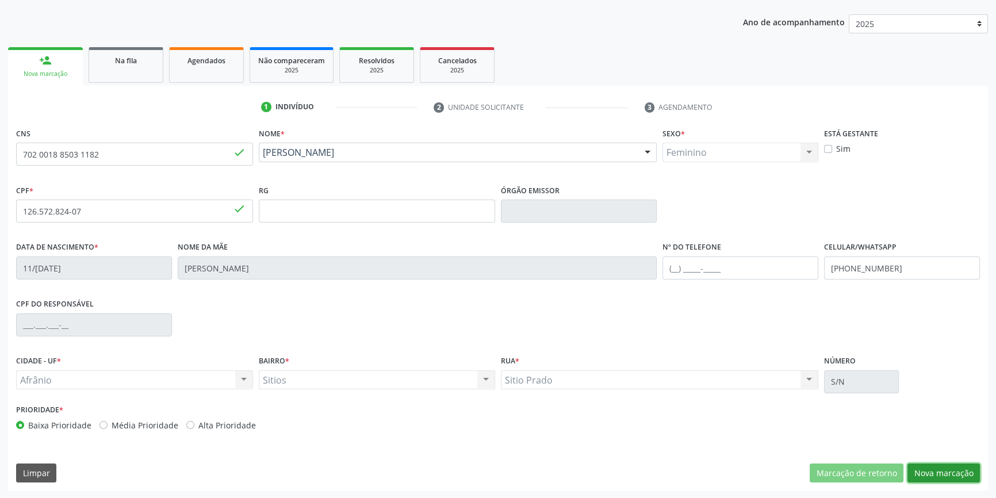
click at [932, 469] on button "Nova marcação" at bounding box center [943, 473] width 72 height 20
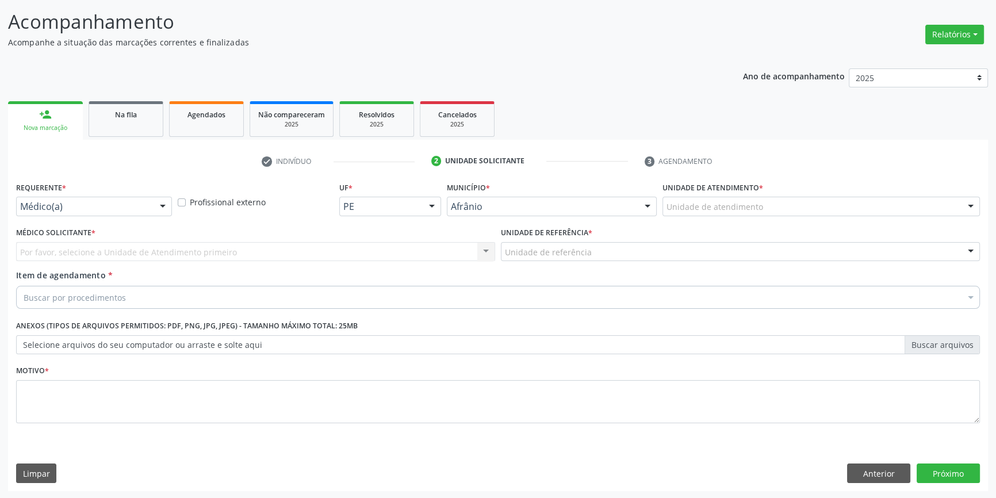
click at [776, 198] on div "Unidade de atendimento" at bounding box center [820, 207] width 317 height 20
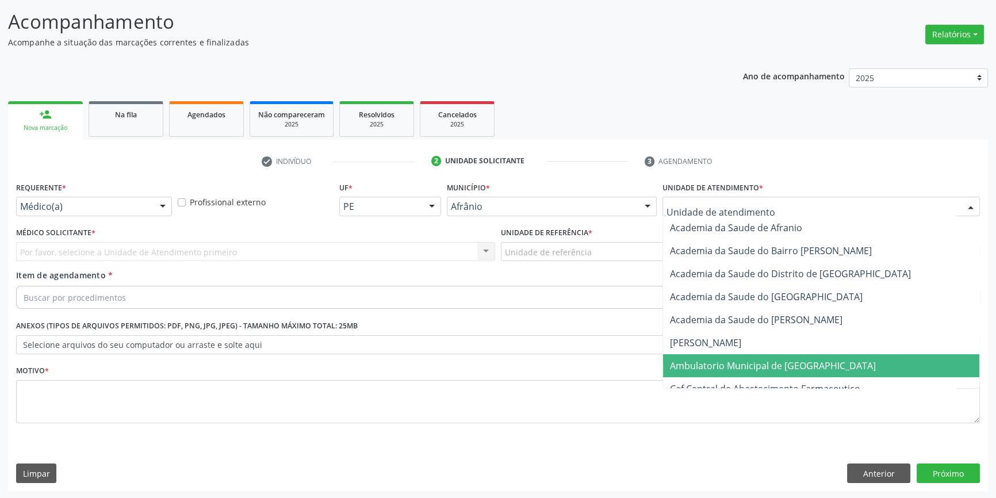
click at [732, 360] on span "Ambulatorio Municipal de [GEOGRAPHIC_DATA]" at bounding box center [773, 365] width 206 height 13
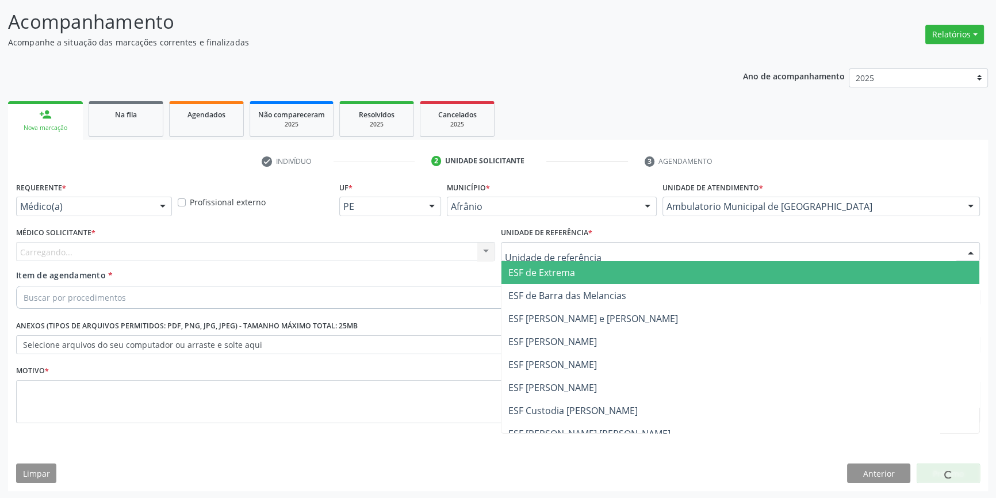
click at [598, 255] on div at bounding box center [740, 252] width 479 height 20
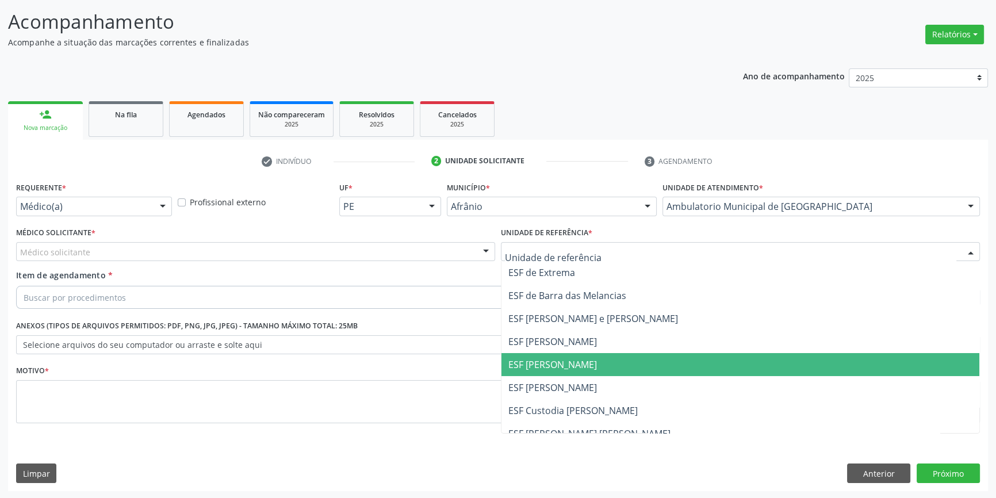
click at [569, 360] on span "ESF [PERSON_NAME]" at bounding box center [552, 364] width 89 height 13
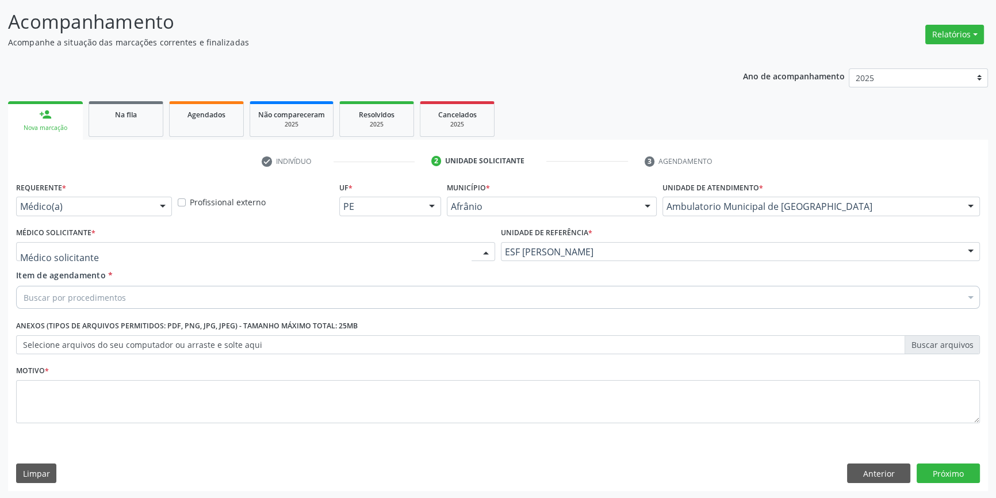
drag, startPoint x: 321, startPoint y: 255, endPoint x: 223, endPoint y: 274, distance: 99.5
click at [319, 255] on div at bounding box center [255, 252] width 479 height 20
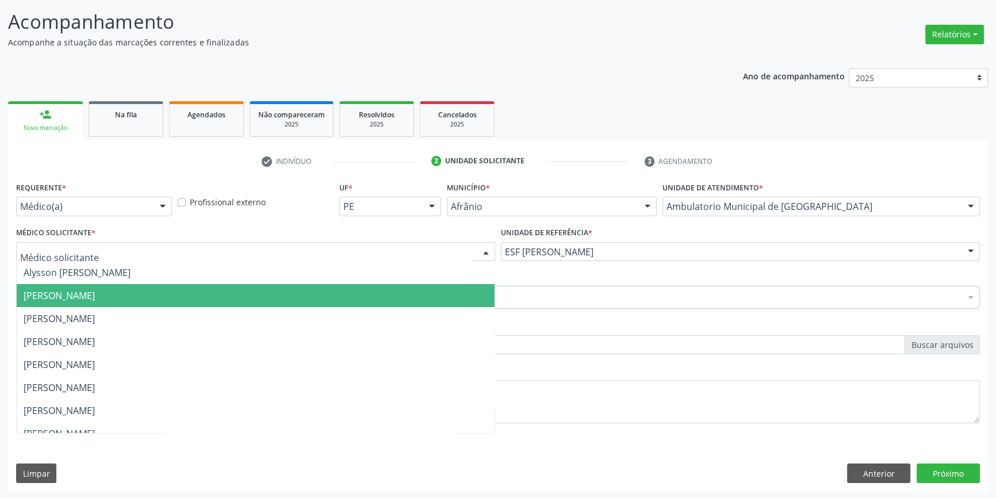
click at [137, 306] on ul "Alysson [PERSON_NAME] [PERSON_NAME] [PERSON_NAME] [PERSON_NAME] [PERSON_NAME] […" at bounding box center [256, 445] width 478 height 368
click at [95, 297] on span "[PERSON_NAME]" at bounding box center [59, 295] width 71 height 13
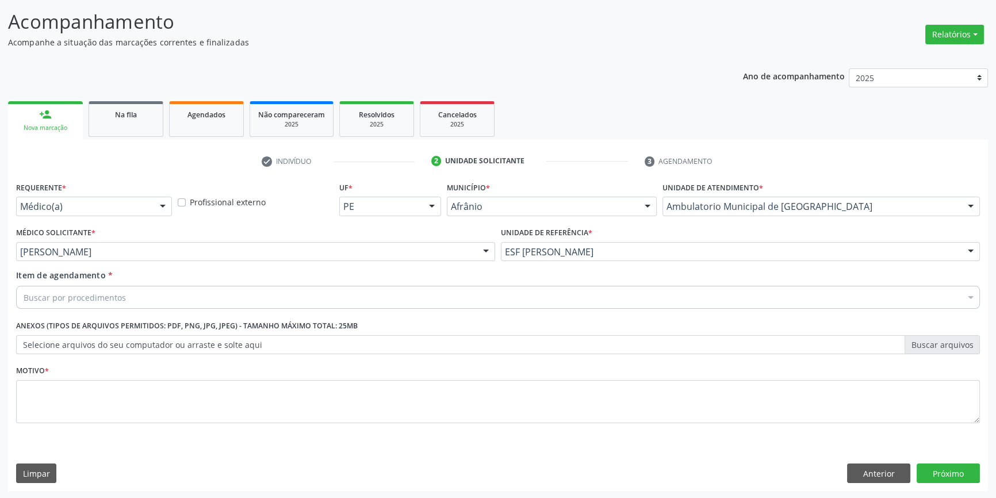
click at [131, 295] on div "Buscar por procedimentos" at bounding box center [498, 297] width 964 height 23
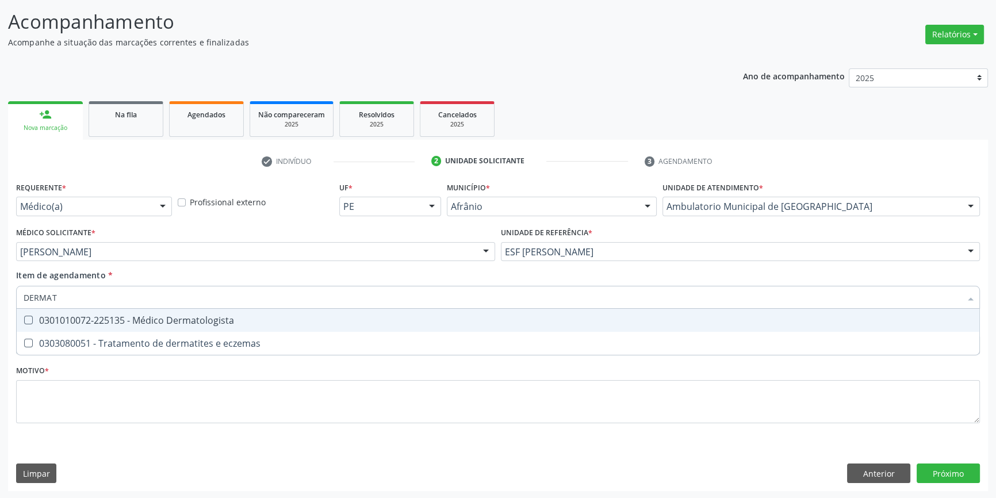
type input "DERMATO"
click at [144, 316] on div "0301010072-225135 - Médico Dermatologista" at bounding box center [498, 320] width 949 height 9
checkbox Dermatologista "true"
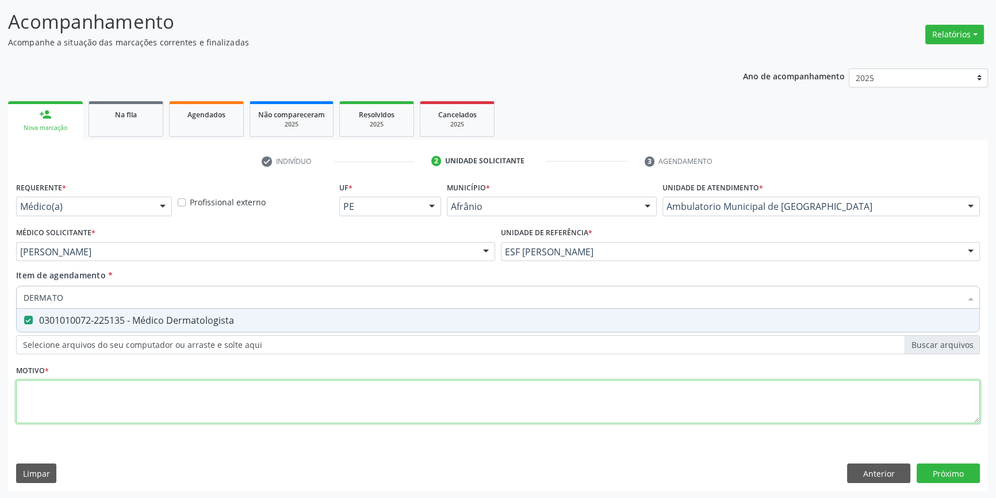
click at [156, 394] on div "Requerente * Médico(a) Médico(a) Enfermeiro(a) Paciente Nenhum resultado encont…" at bounding box center [498, 309] width 964 height 260
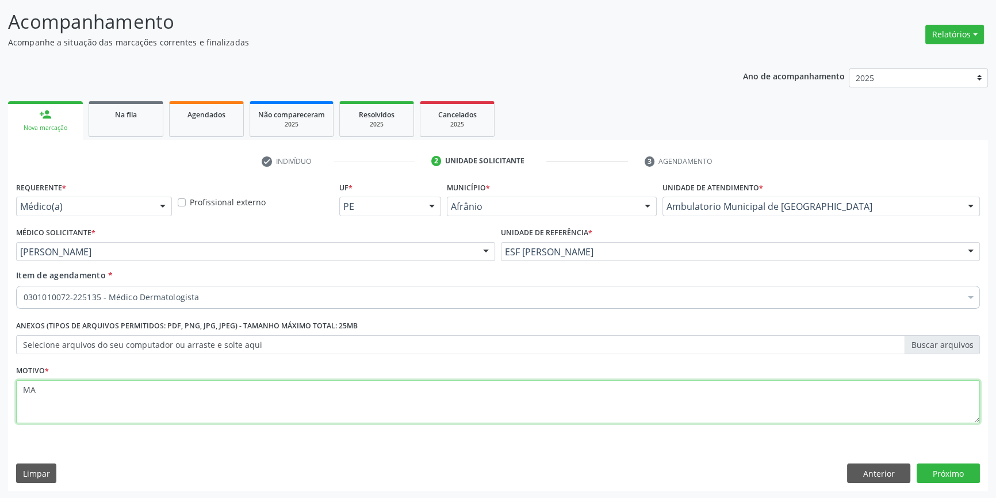
type textarea "M"
type textarea "'"
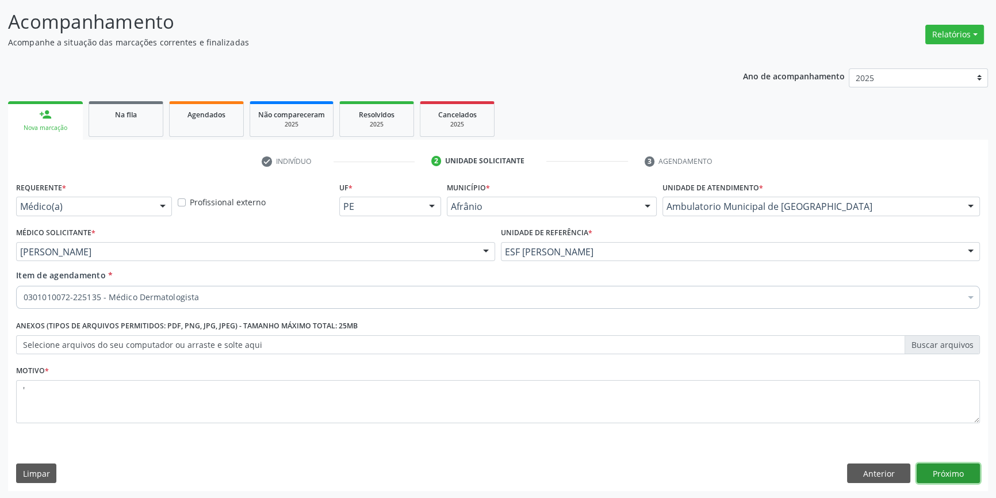
click at [941, 471] on button "Próximo" at bounding box center [947, 473] width 63 height 20
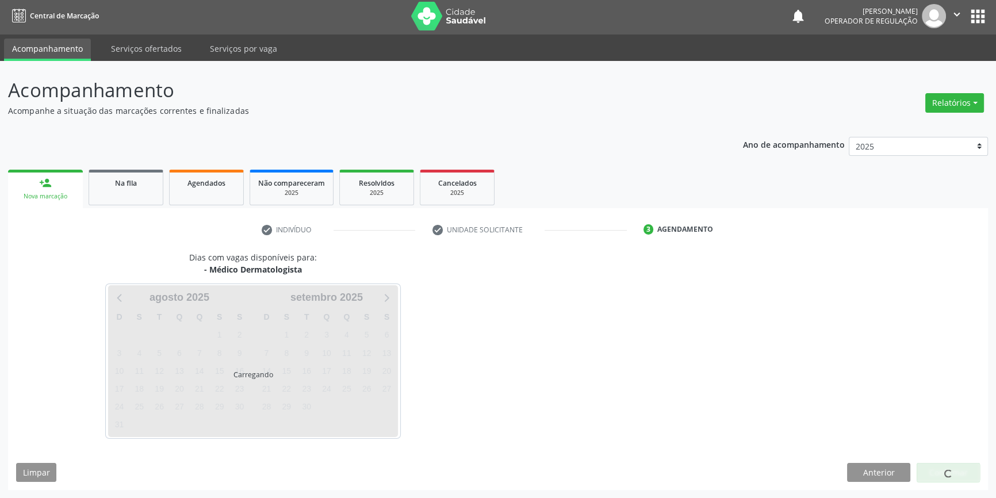
scroll to position [1, 0]
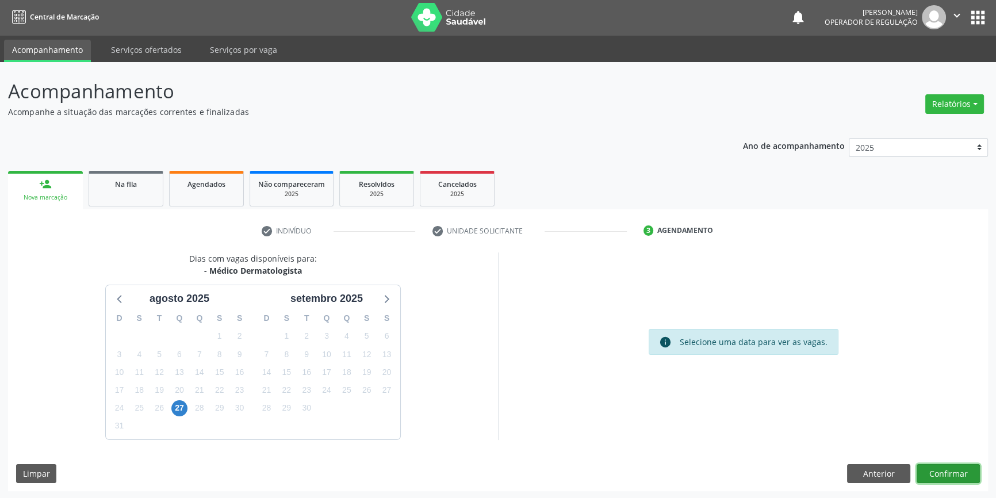
click at [953, 477] on button "Confirmar" at bounding box center [947, 474] width 63 height 20
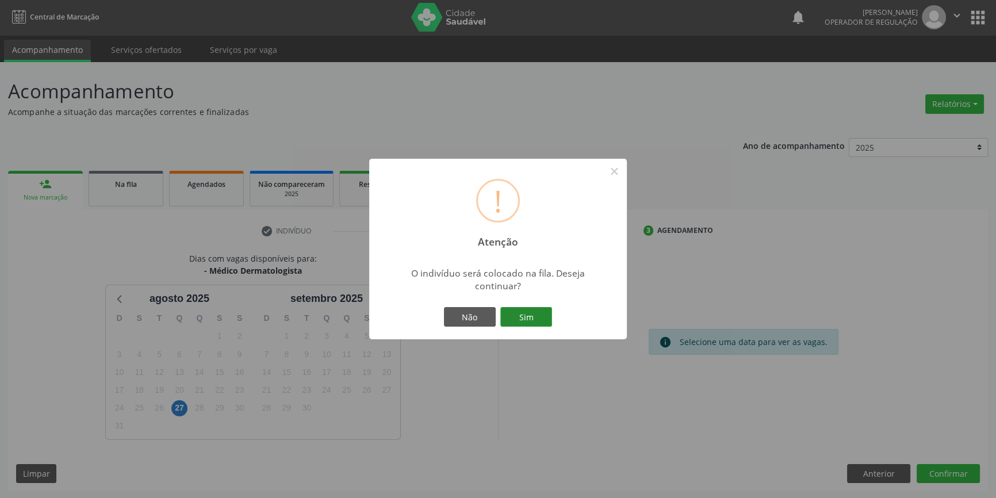
click at [544, 318] on button "Sim" at bounding box center [526, 317] width 52 height 20
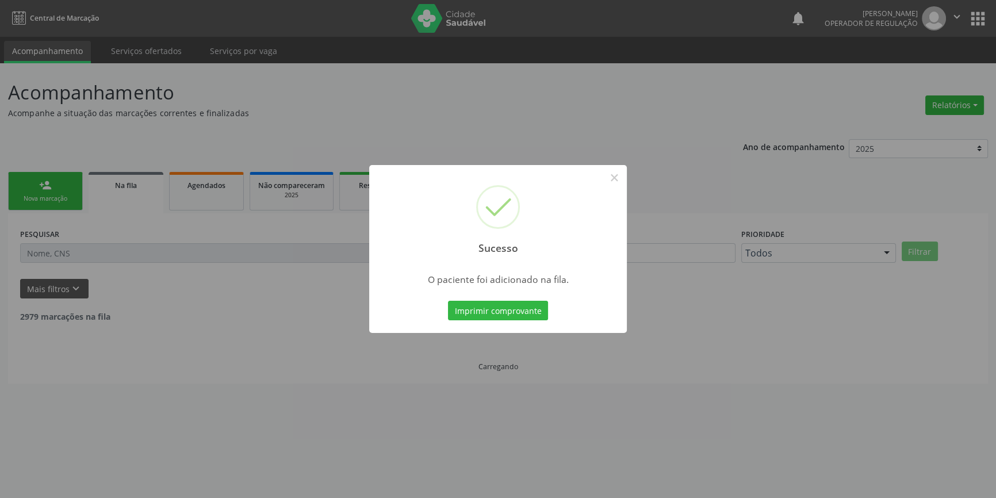
scroll to position [0, 0]
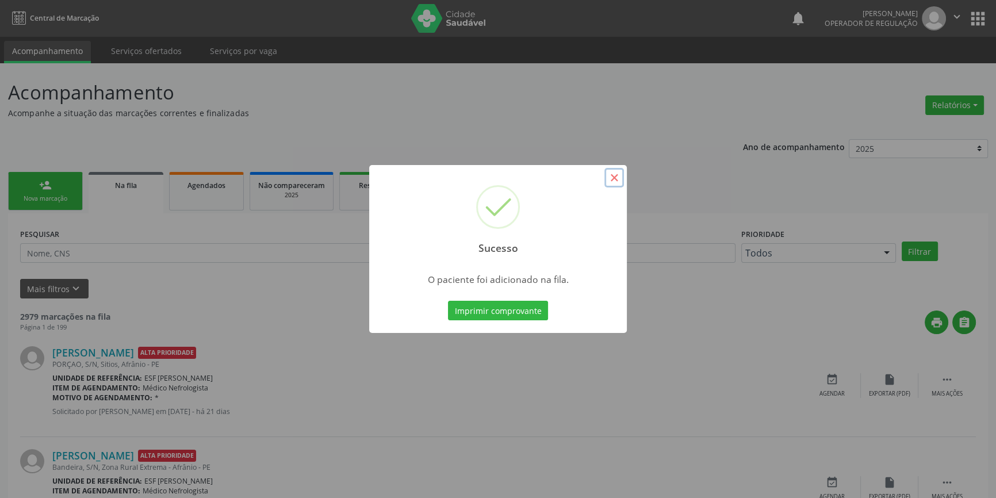
click at [616, 177] on button "×" at bounding box center [614, 178] width 20 height 20
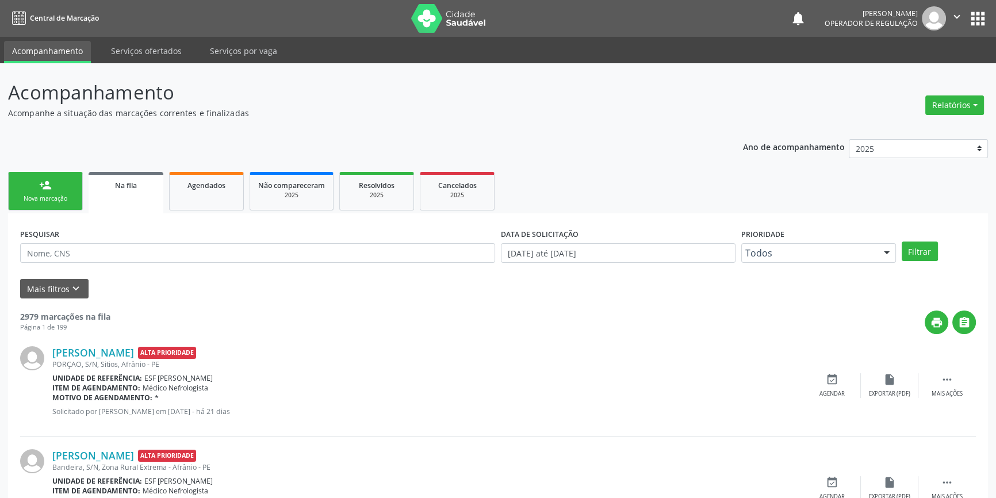
click at [40, 181] on div "person_add" at bounding box center [45, 185] width 13 height 13
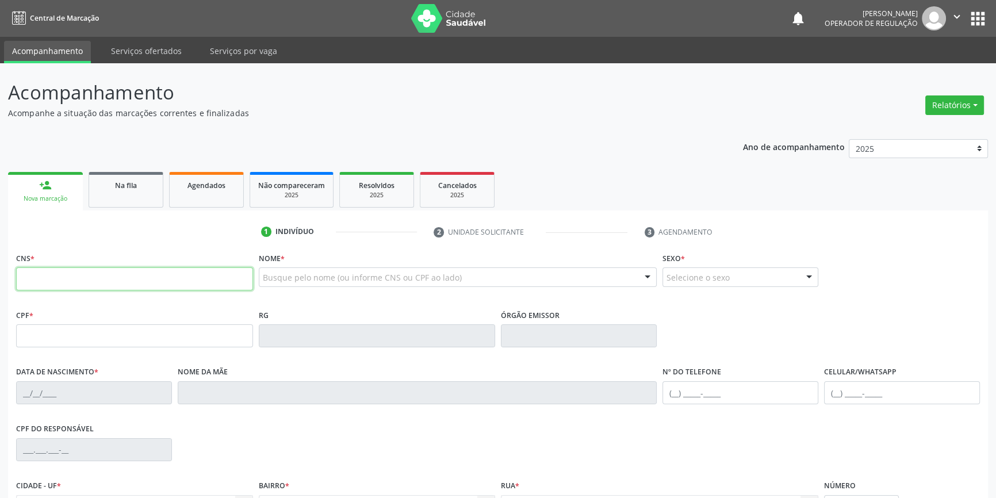
click at [97, 278] on input "text" at bounding box center [134, 278] width 237 height 23
type input "704 7087 5399 4435"
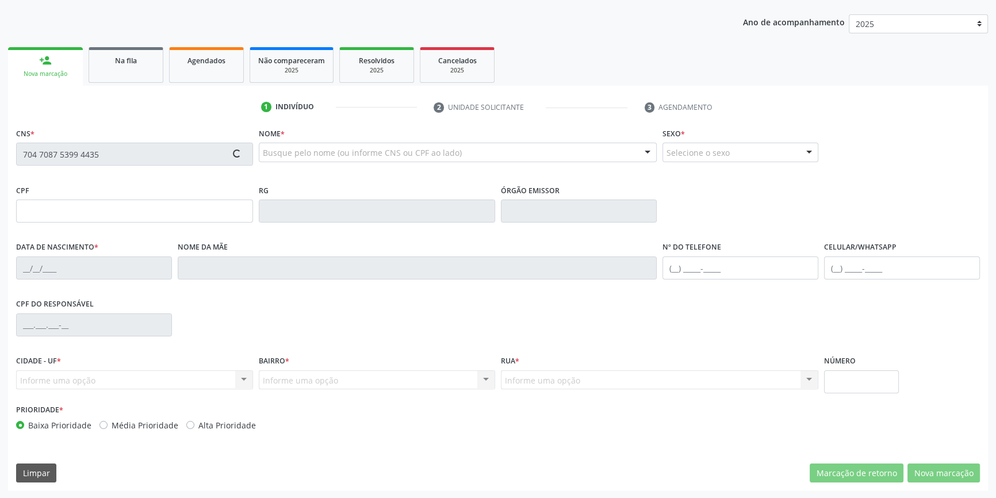
type input "139.795.274-17"
type input "27/11/2005"
type input "Rejane Lopes de Sousa"
type input "(87) 98115-6434"
type input "045.257.694-67"
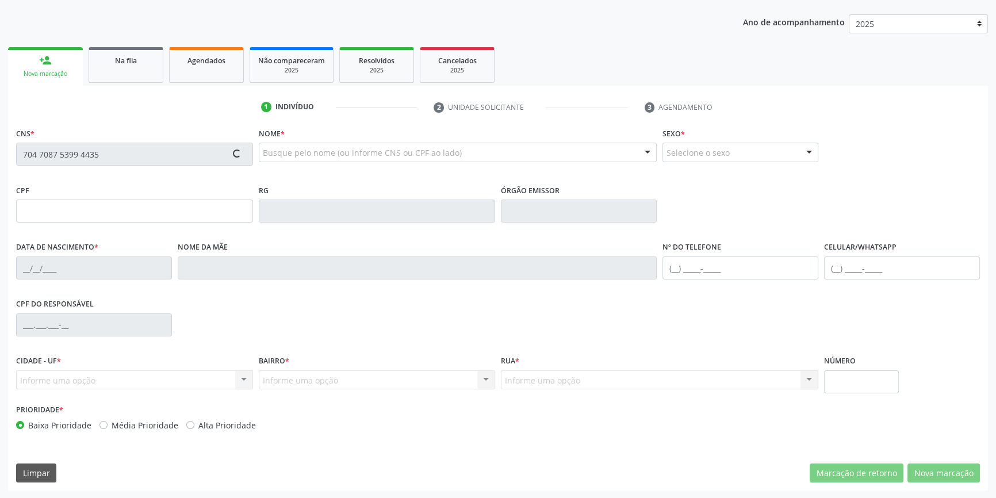
type input "S/N"
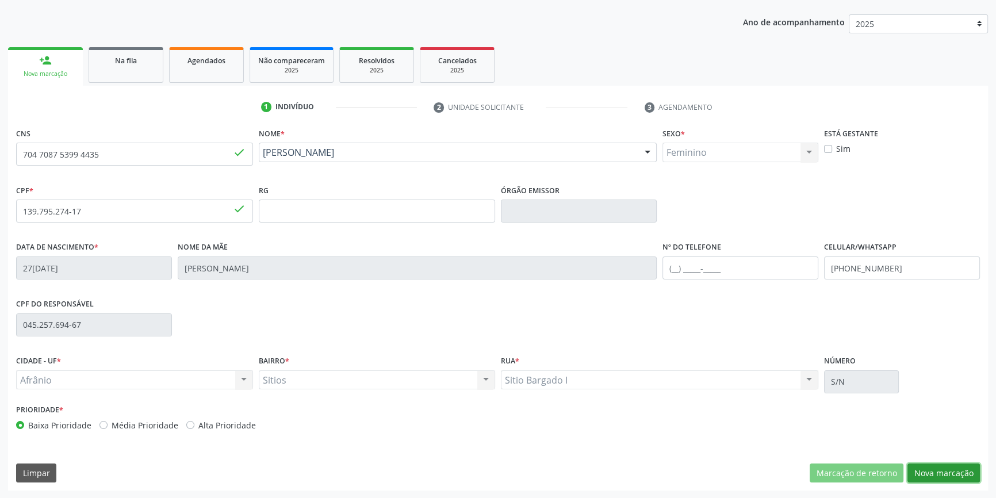
click at [941, 472] on button "Nova marcação" at bounding box center [943, 473] width 72 height 20
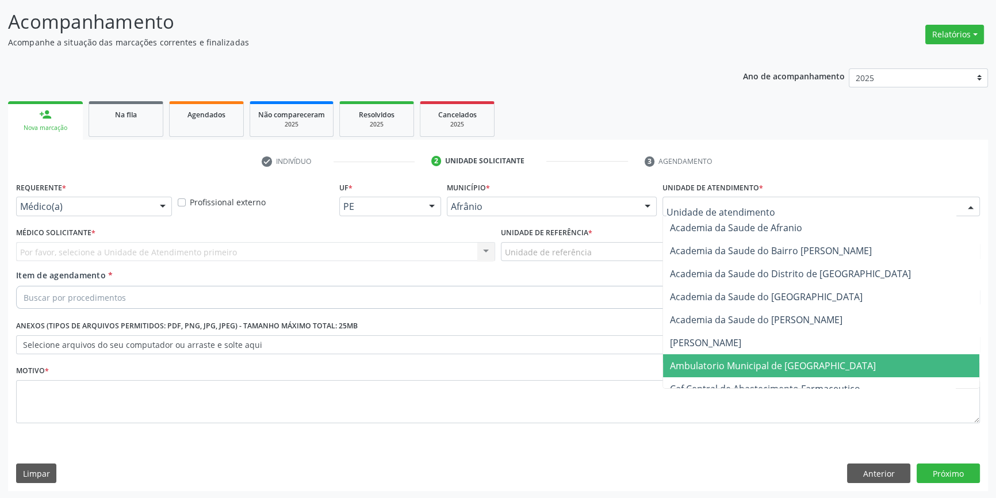
click at [723, 368] on span "Ambulatorio Municipal de [GEOGRAPHIC_DATA]" at bounding box center [773, 365] width 206 height 13
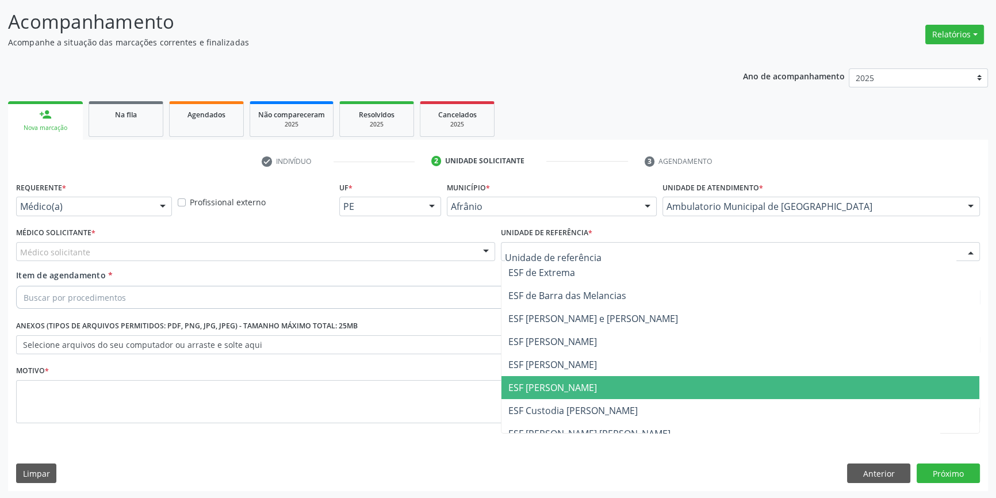
drag, startPoint x: 574, startPoint y: 375, endPoint x: 500, endPoint y: 339, distance: 82.8
click at [571, 373] on ul "ESF de Extrema ESF de Barra das Melancias ESF Jose e Maria Rodrigues de Macedo …" at bounding box center [740, 376] width 478 height 230
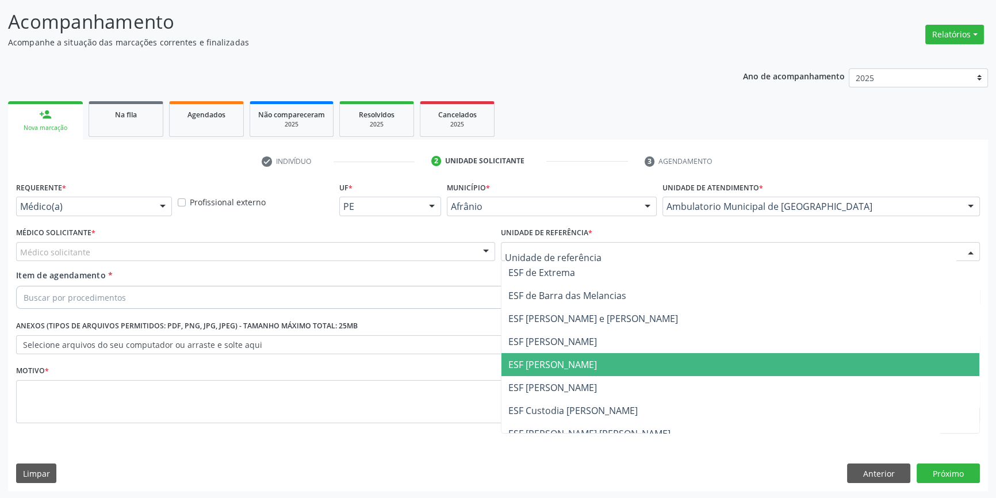
click at [563, 384] on span "ESF [PERSON_NAME]" at bounding box center [552, 387] width 89 height 13
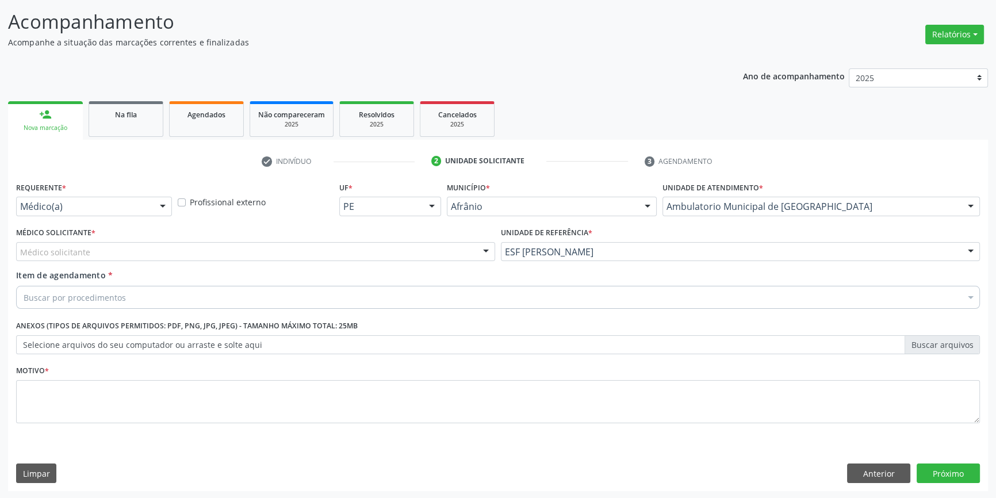
click at [258, 245] on div "Médico solicitante" at bounding box center [255, 252] width 479 height 20
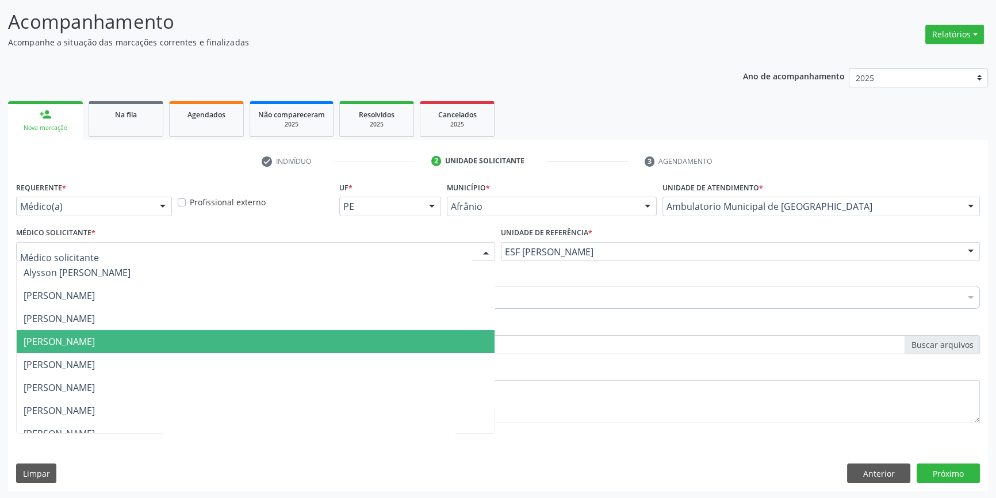
click at [95, 337] on span "[PERSON_NAME]" at bounding box center [59, 341] width 71 height 13
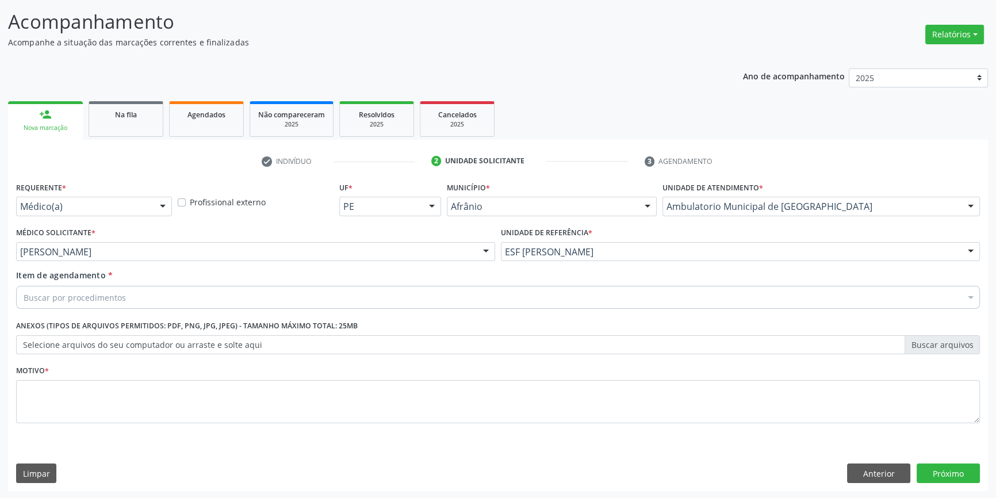
click at [109, 307] on div "Buscar por procedimentos" at bounding box center [498, 297] width 964 height 23
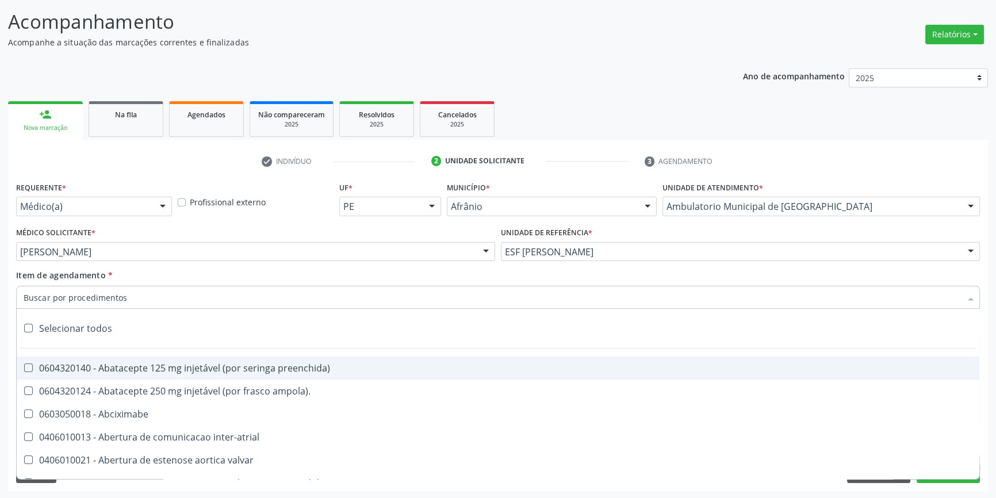
click at [113, 301] on input "Item de agendamento *" at bounding box center [492, 297] width 937 height 23
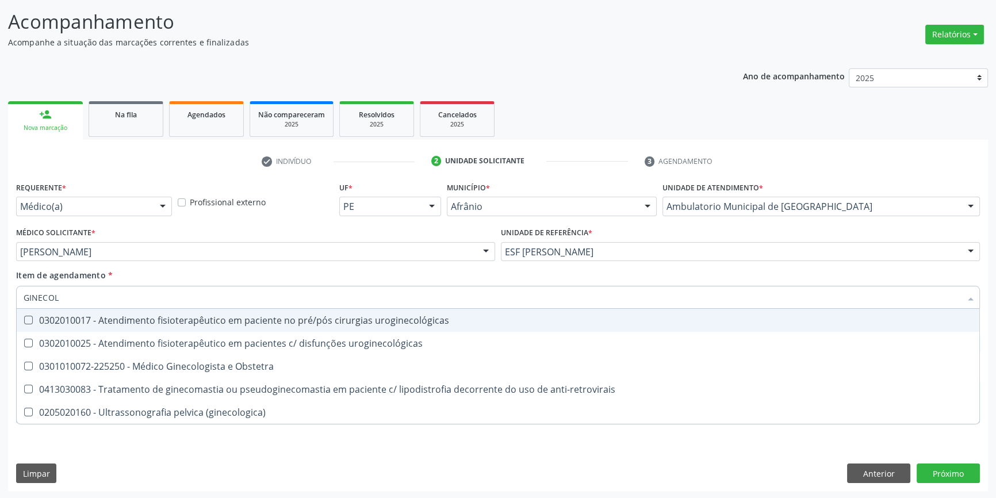
type input "GINECOLO"
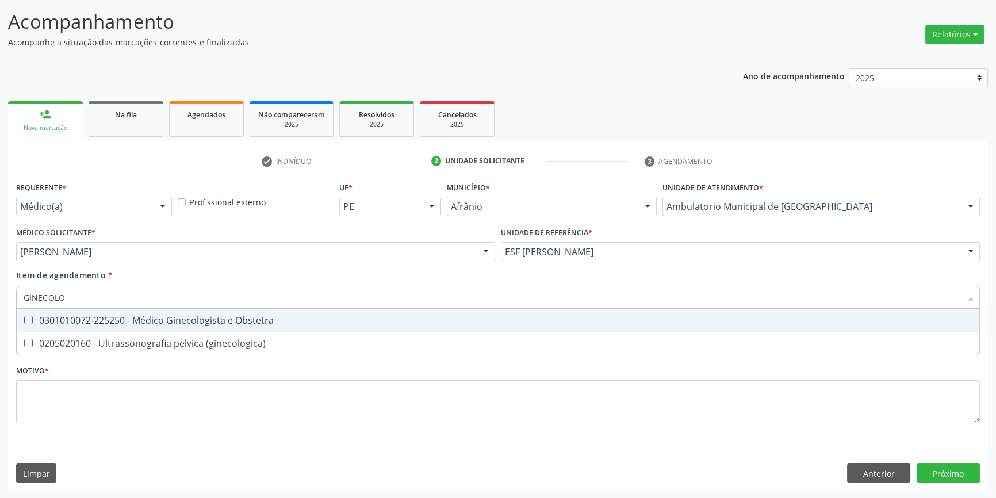
click at [120, 316] on div "0301010072-225250 - Médico Ginecologista e Obstetra" at bounding box center [498, 320] width 949 height 9
checkbox Obstetra "true"
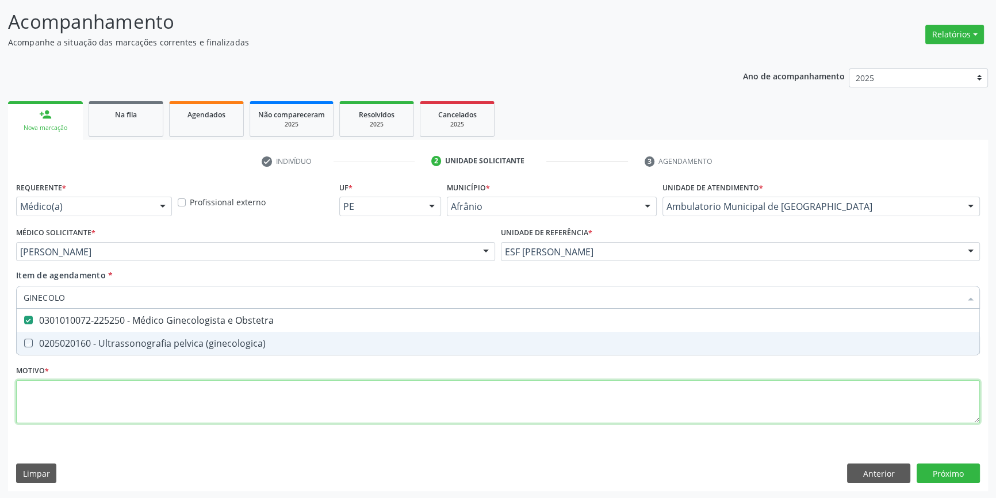
click at [124, 396] on div "Requerente * Médico(a) Médico(a) Enfermeiro(a) Paciente Nenhum resultado encont…" at bounding box center [498, 309] width 964 height 260
checkbox \(ginecologica\) "true"
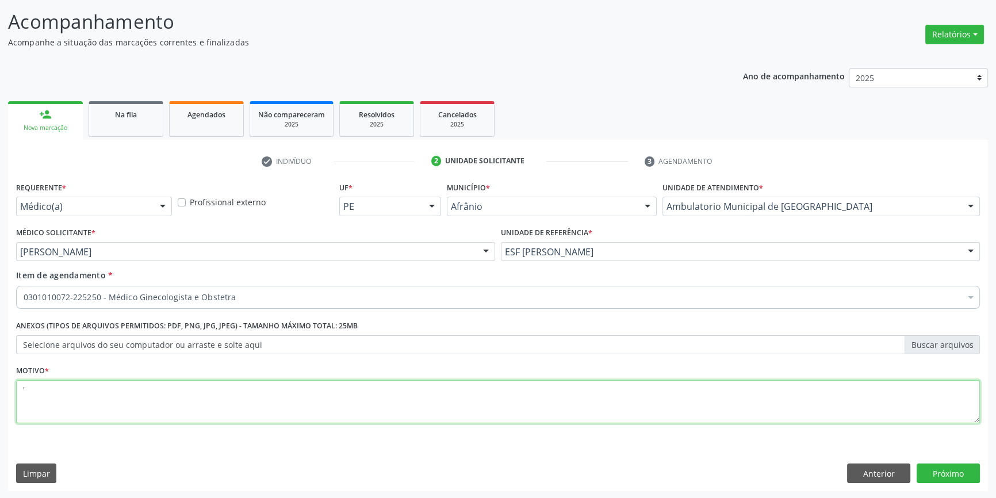
drag, startPoint x: 5, startPoint y: 391, endPoint x: 0, endPoint y: 381, distance: 11.1
click at [0, 384] on div "Acompanhamento Acompanhe a situação das marcações correntes e finalizadas Relat…" at bounding box center [498, 246] width 996 height 507
type textarea "ACOMPANHAMENTO GERAL EM GINECOLOGIA"
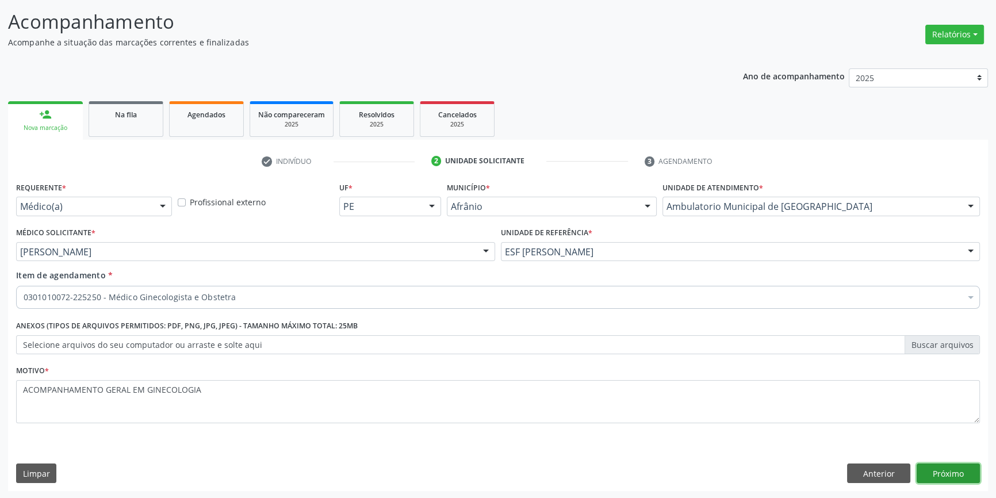
click at [964, 473] on button "Próximo" at bounding box center [947, 473] width 63 height 20
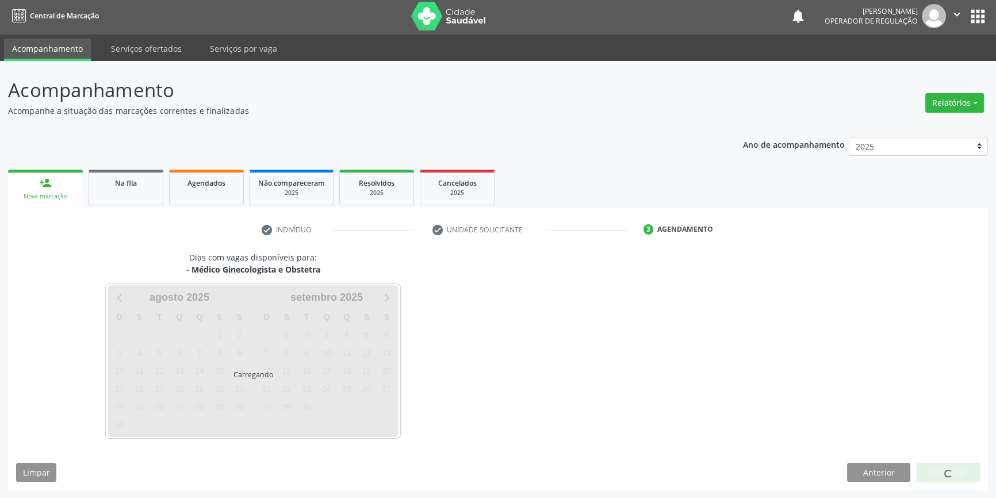
scroll to position [1, 0]
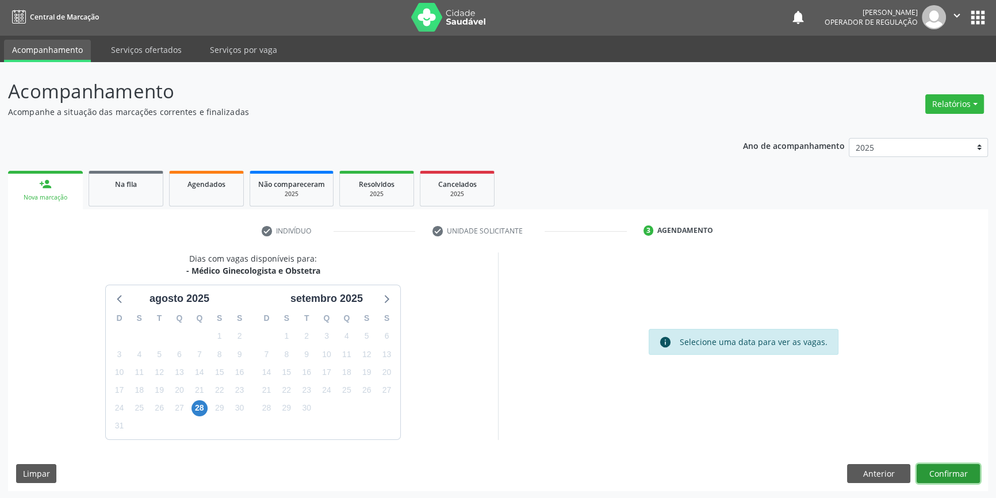
click at [954, 472] on button "Confirmar" at bounding box center [947, 474] width 63 height 20
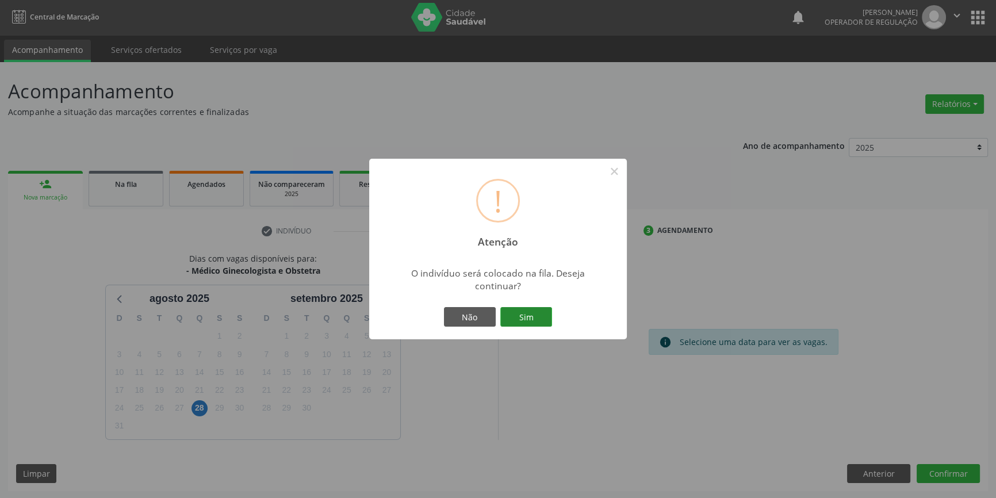
click at [530, 314] on button "Sim" at bounding box center [526, 317] width 52 height 20
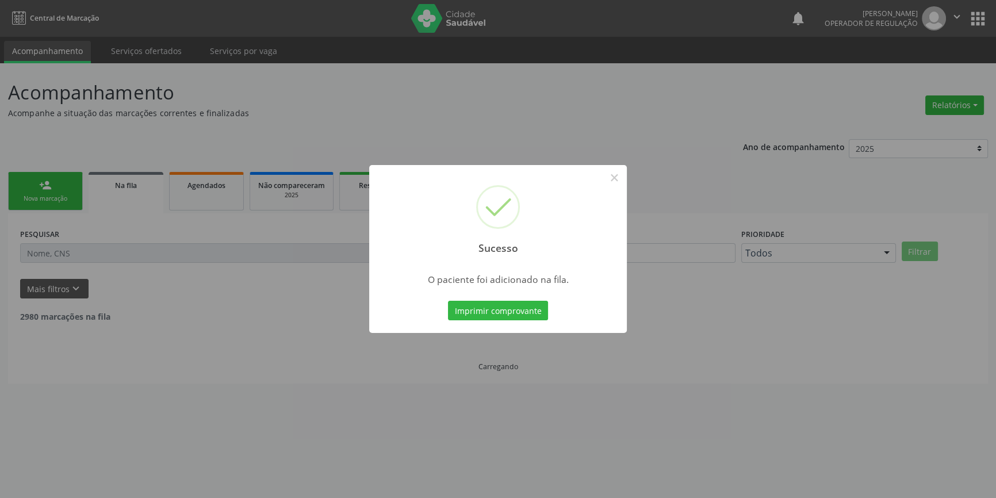
scroll to position [0, 0]
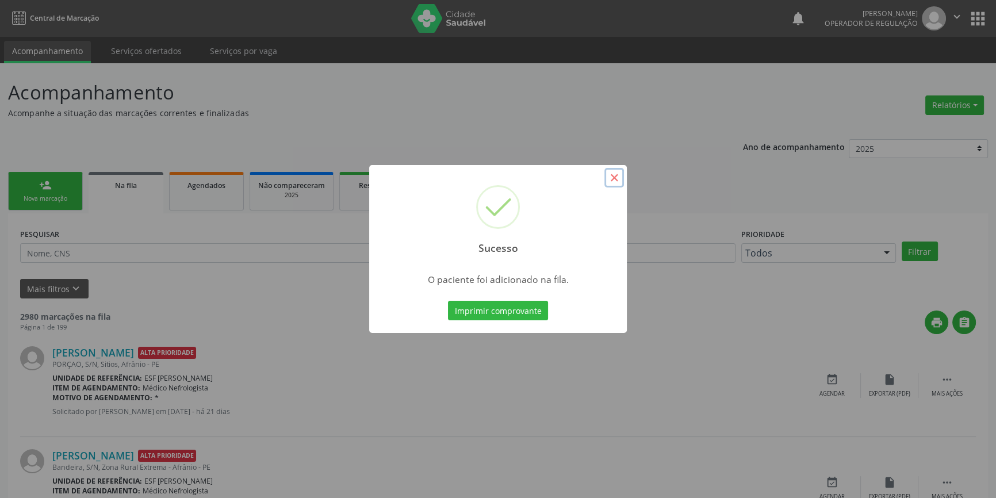
click at [615, 177] on button "×" at bounding box center [614, 178] width 20 height 20
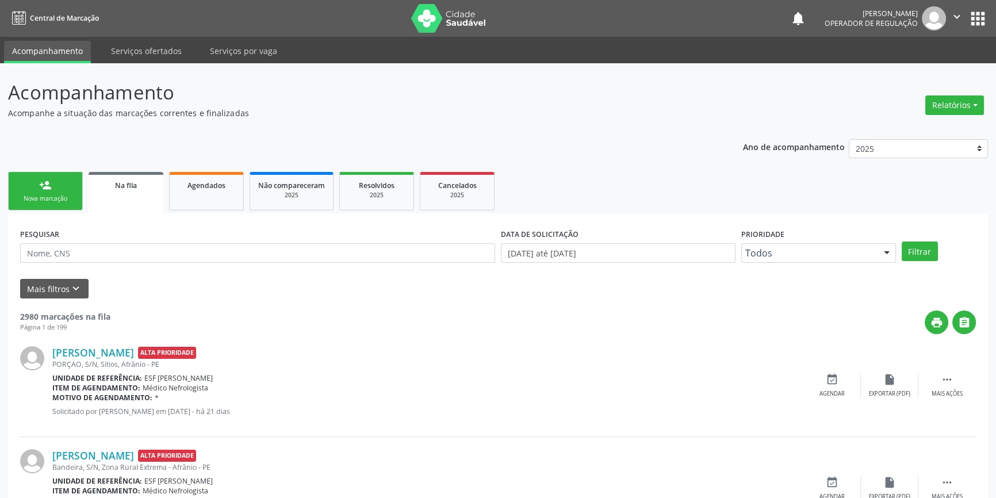
click at [14, 185] on link "person_add Nova marcação" at bounding box center [45, 191] width 75 height 39
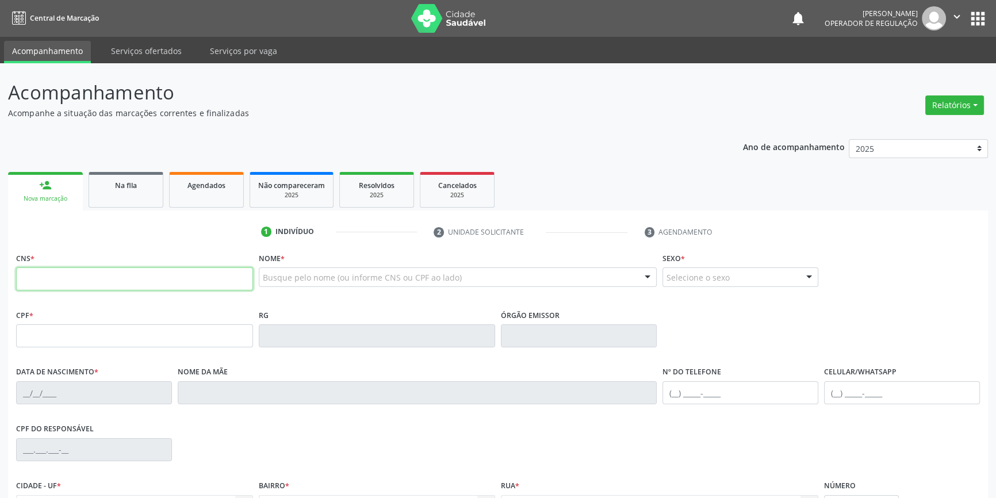
click at [93, 289] on input "text" at bounding box center [134, 278] width 237 height 23
type input "702 4020 9052 7126"
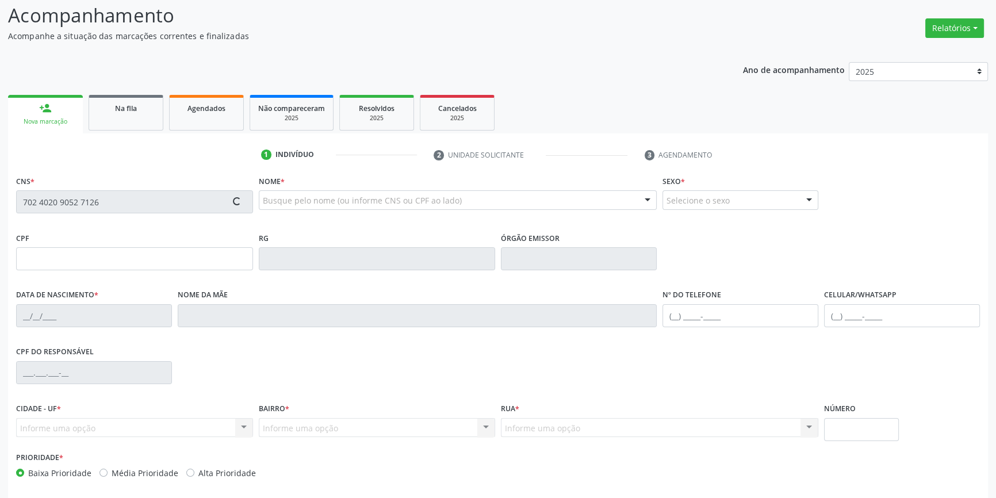
scroll to position [125, 0]
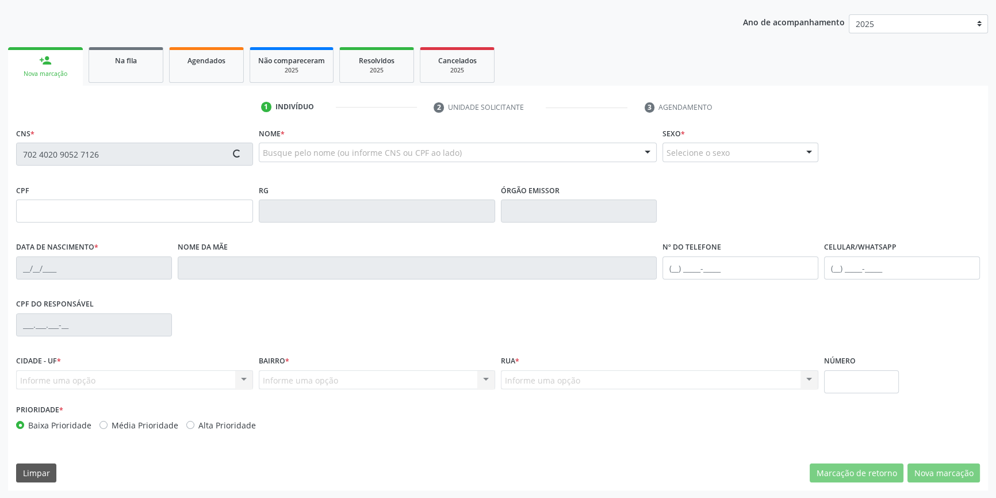
type input "104.756.614-19"
type input "01/02/1994"
type input "Andrelina Coelho Nunes"
type input "(87) 8854-8732"
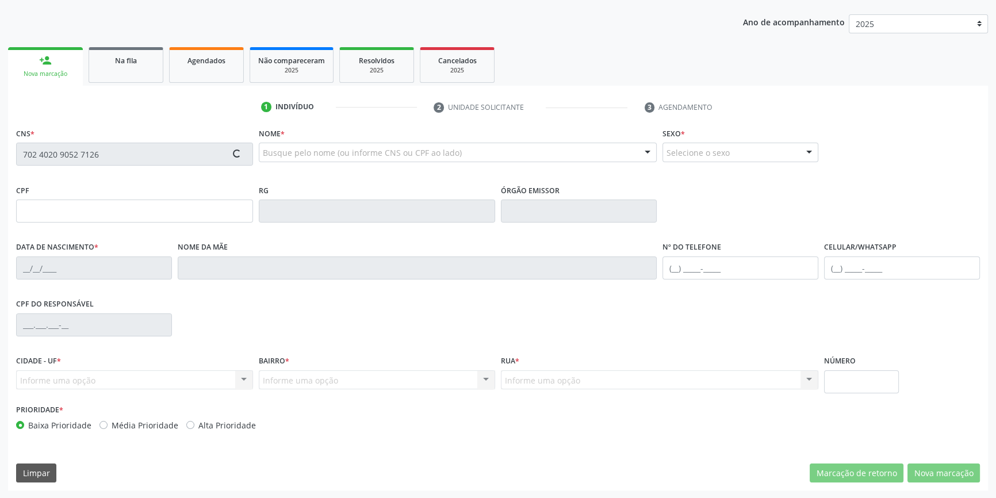
type input "S/N"
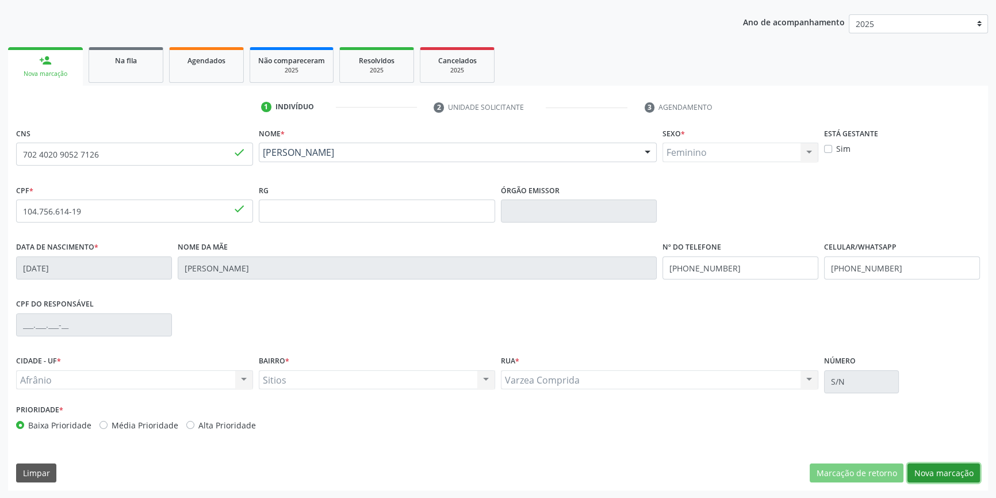
click at [938, 470] on button "Nova marcação" at bounding box center [943, 473] width 72 height 20
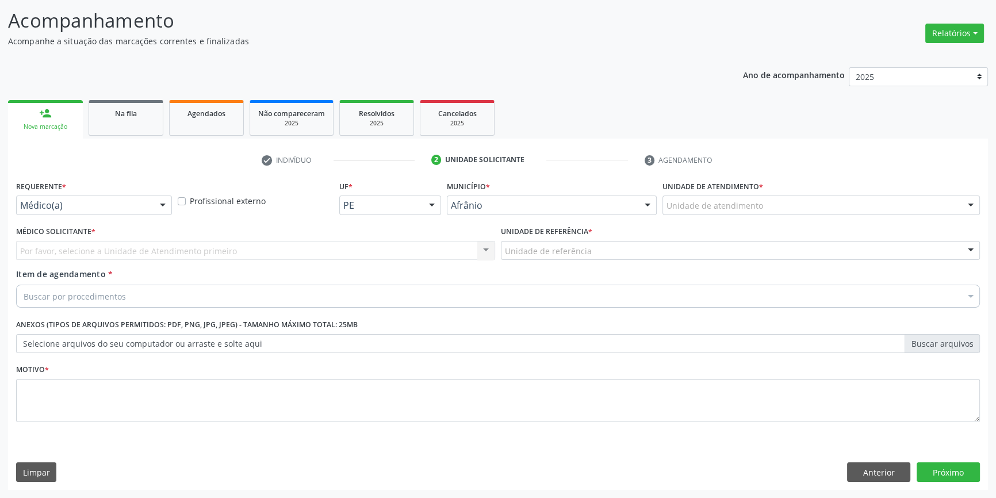
scroll to position [71, 0]
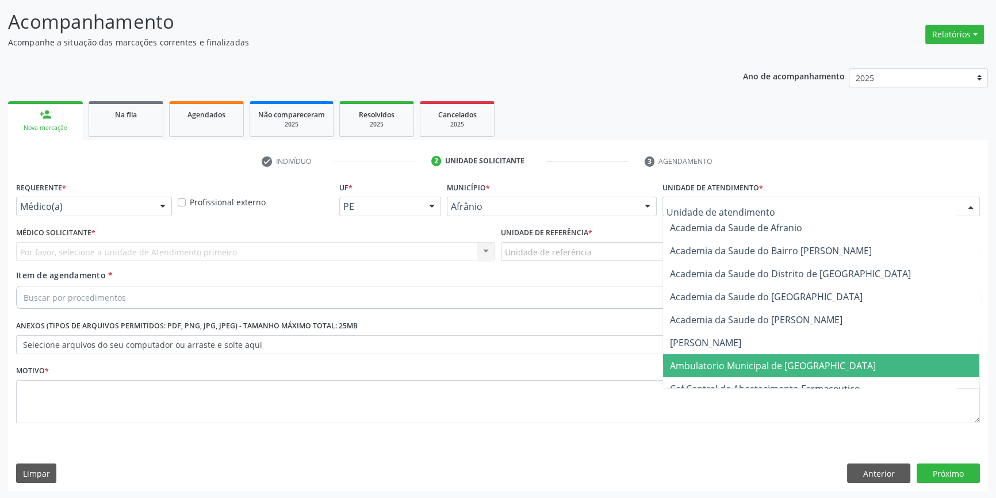
click at [711, 366] on span "Ambulatorio Municipal de [GEOGRAPHIC_DATA]" at bounding box center [773, 365] width 206 height 13
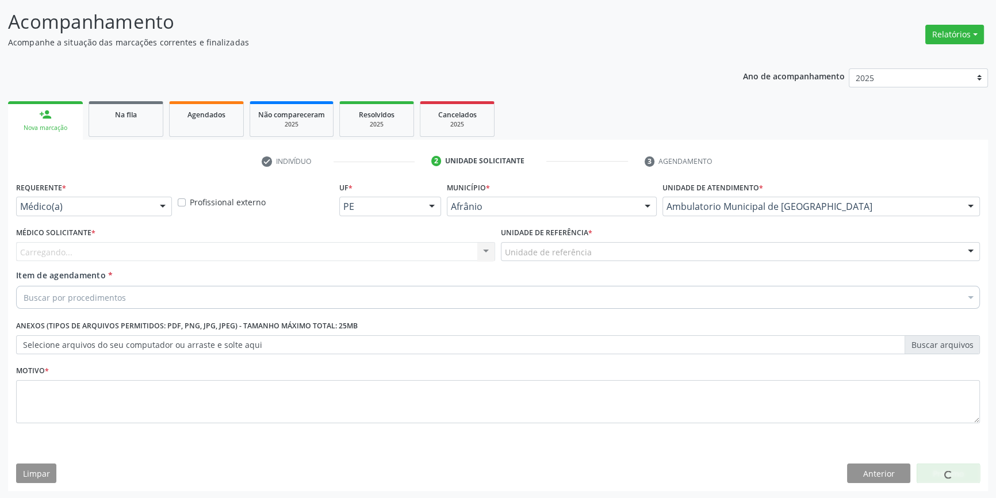
click at [598, 256] on div "Unidade de referência" at bounding box center [740, 252] width 479 height 20
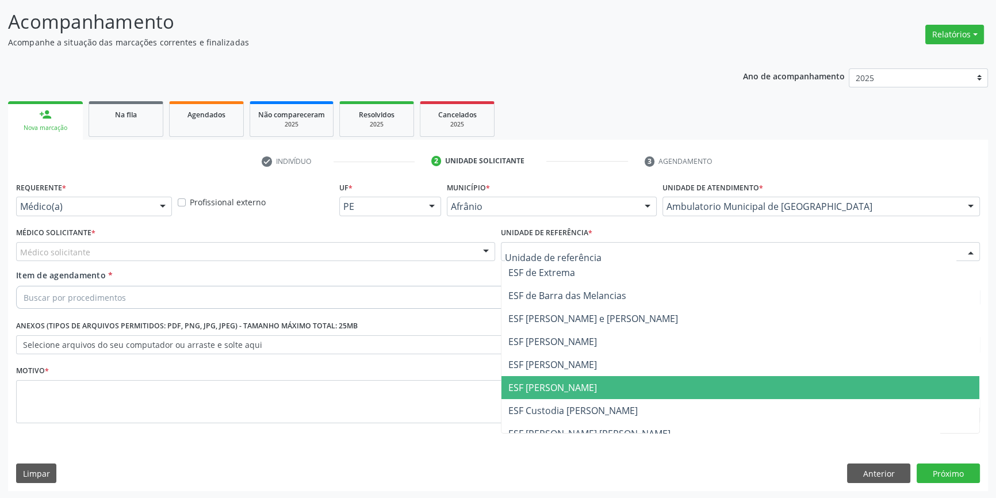
click at [581, 379] on span "ESF [PERSON_NAME]" at bounding box center [740, 387] width 478 height 23
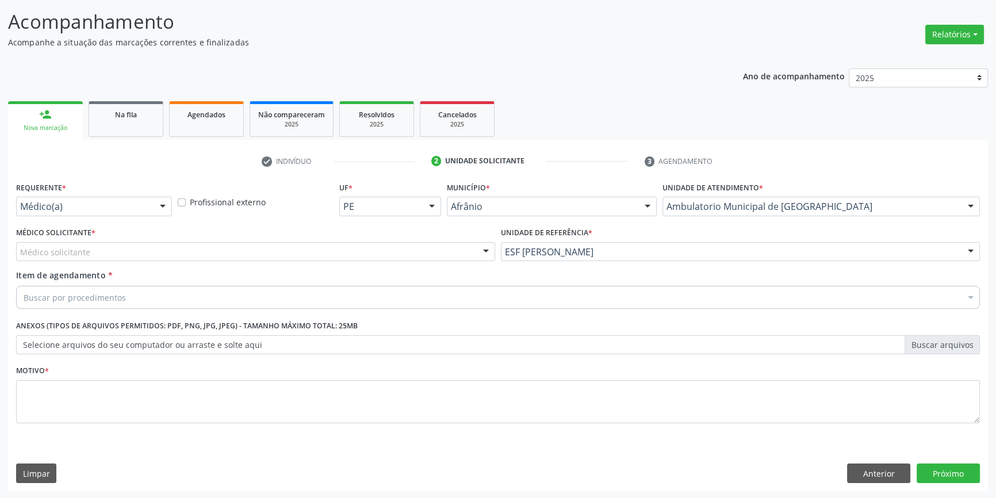
click at [292, 252] on div "Médico solicitante" at bounding box center [255, 252] width 479 height 20
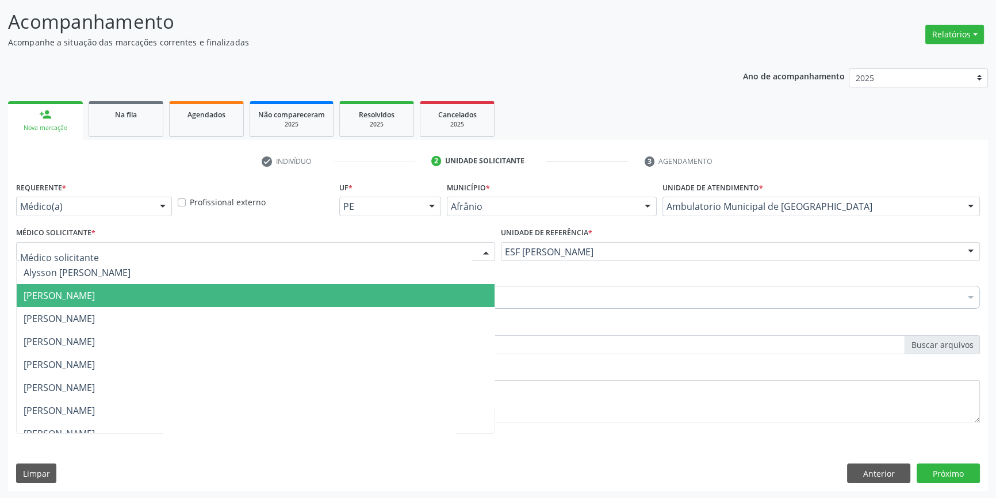
click at [168, 294] on span "[PERSON_NAME]" at bounding box center [256, 295] width 478 height 23
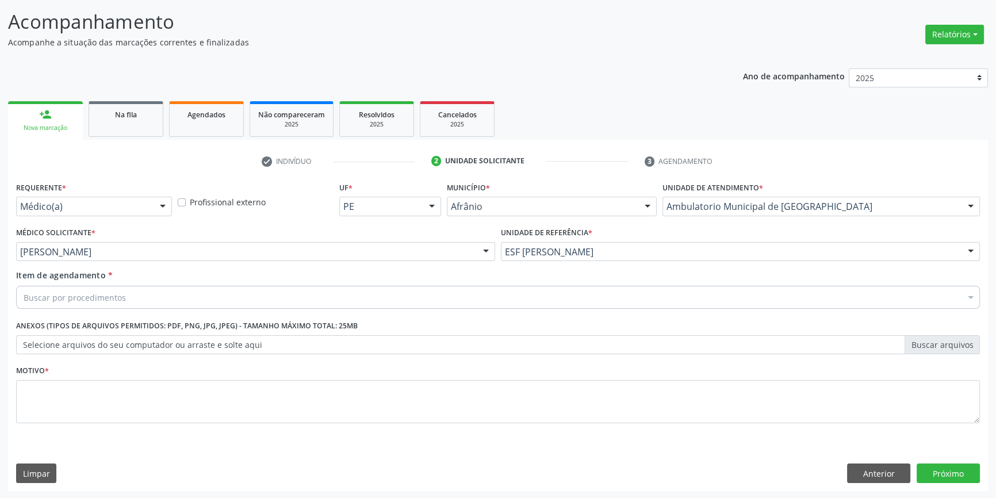
click at [139, 302] on div "Buscar por procedimentos" at bounding box center [498, 297] width 964 height 23
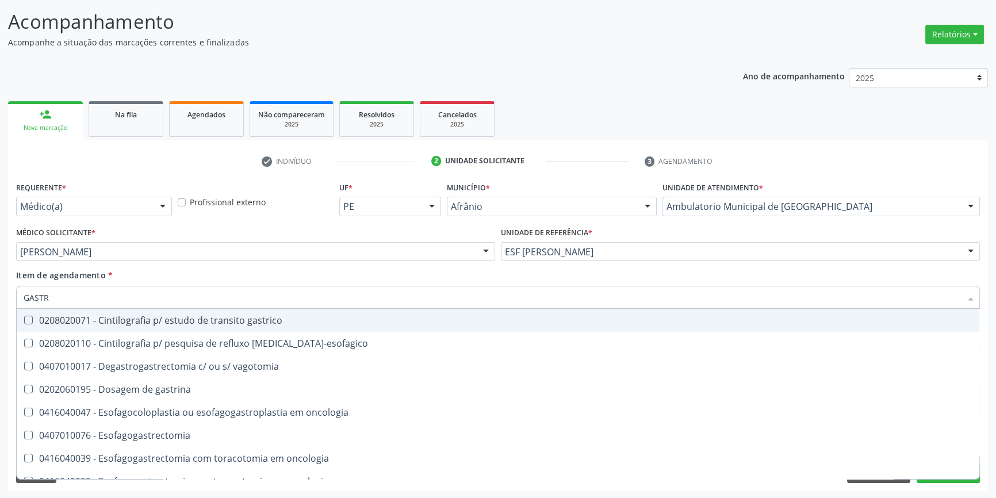
type input "GASTRO"
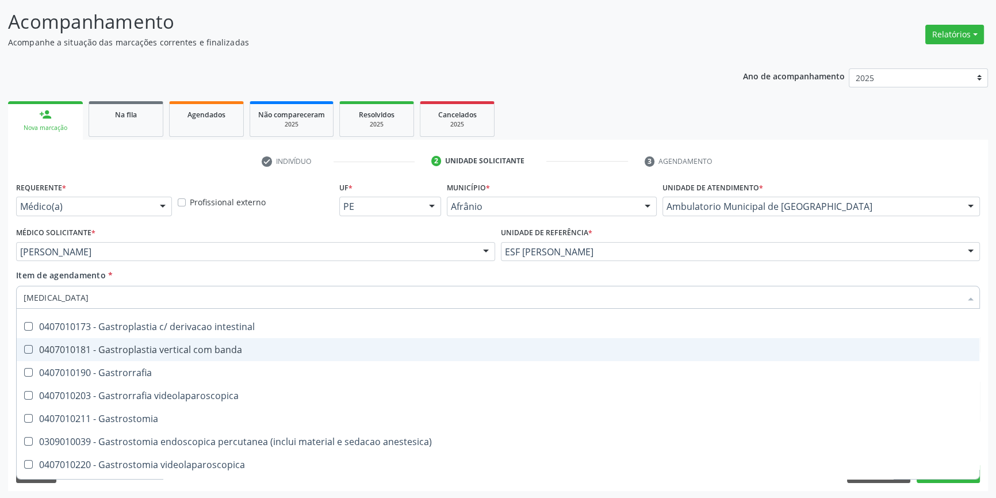
scroll to position [209, 0]
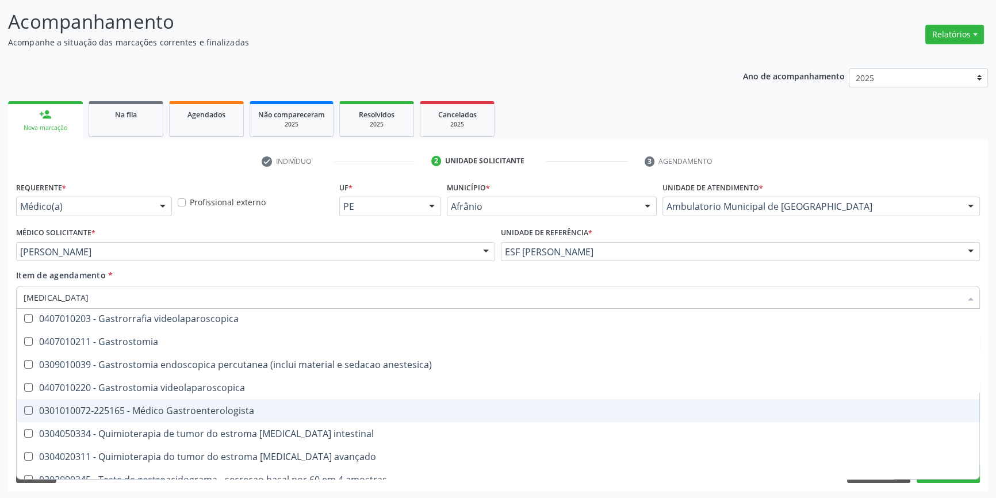
click at [207, 410] on div "0301010072-225165 - Médico Gastroenterologista" at bounding box center [498, 410] width 949 height 9
checkbox Gastroenterologista "true"
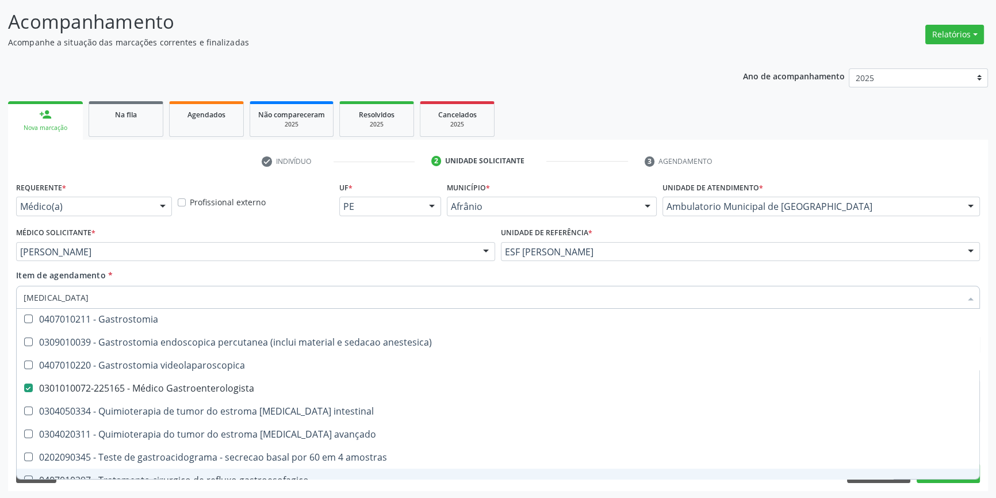
scroll to position [243, 0]
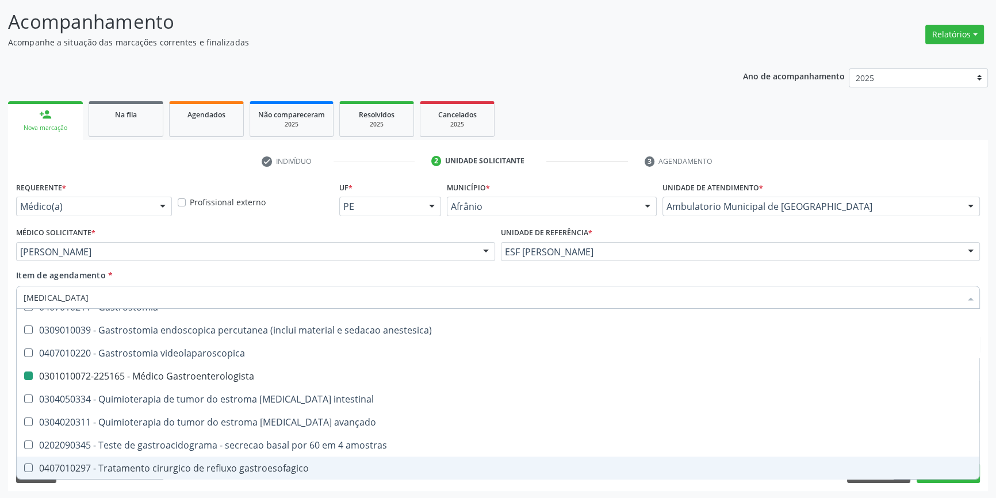
click at [819, 493] on div "Acompanhamento Acompanhe a situação das marcações correntes e finalizadas Relat…" at bounding box center [498, 246] width 996 height 507
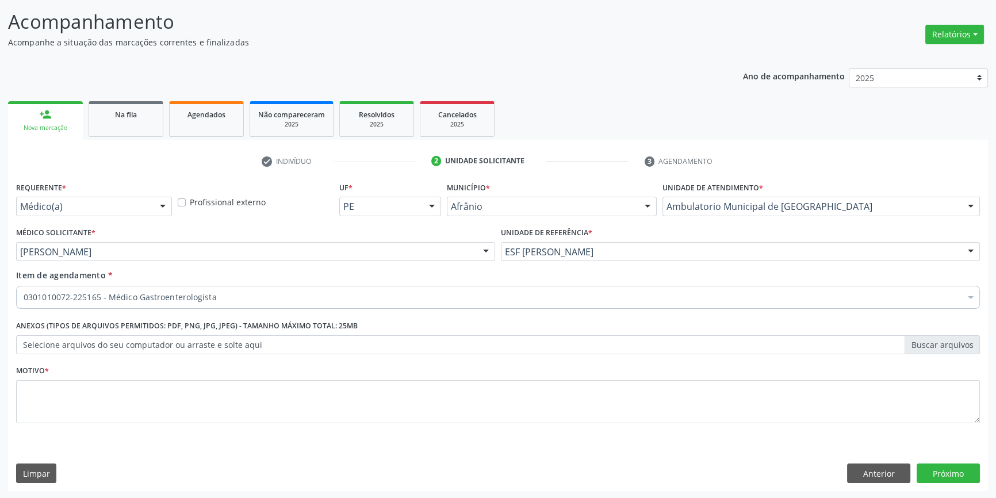
scroll to position [0, 0]
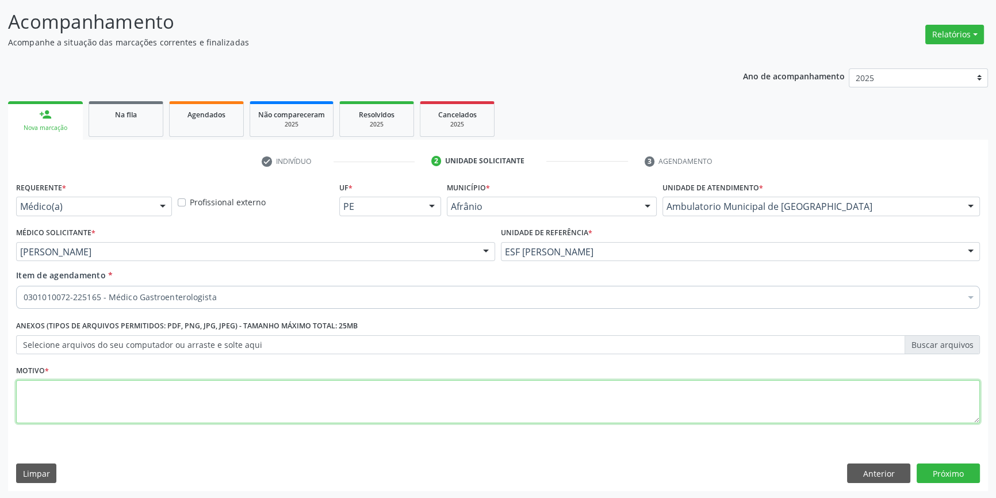
click at [185, 409] on textarea at bounding box center [498, 402] width 964 height 44
type textarea "GASTRITRE"
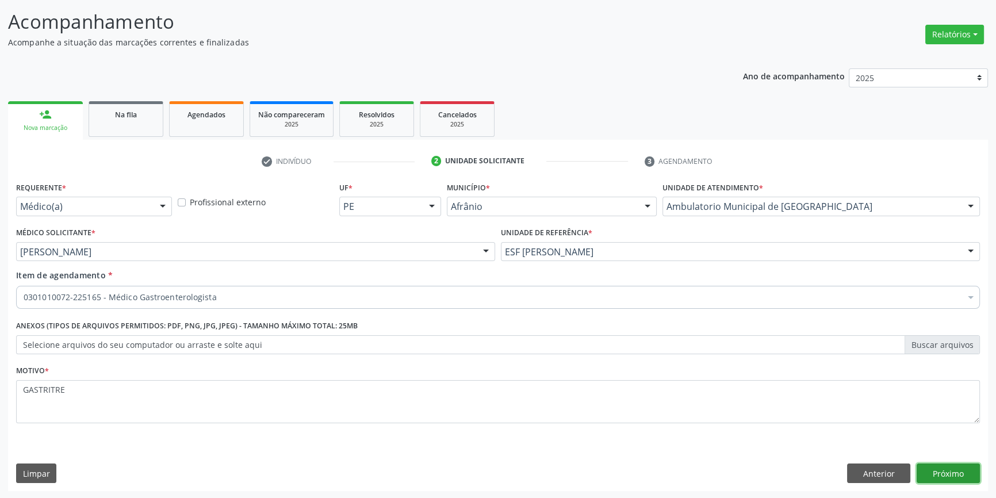
click at [926, 469] on button "Próximo" at bounding box center [947, 473] width 63 height 20
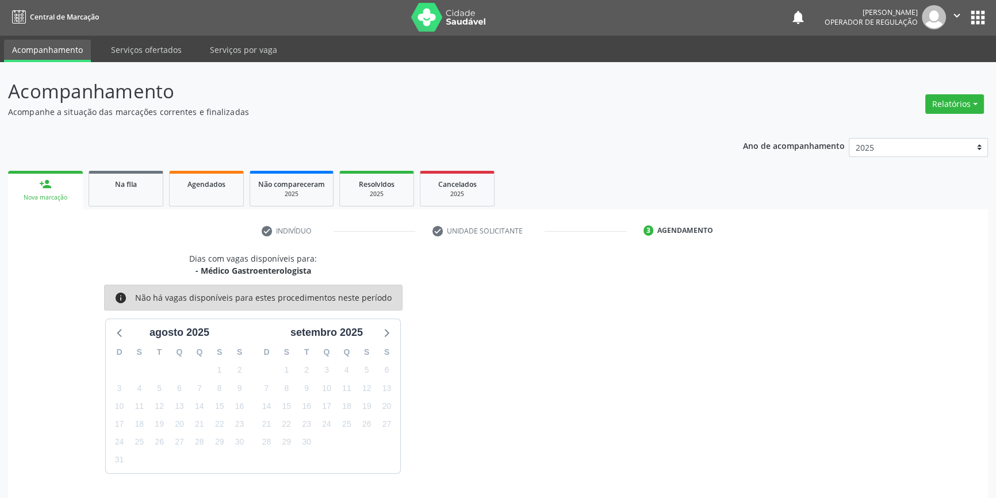
scroll to position [35, 0]
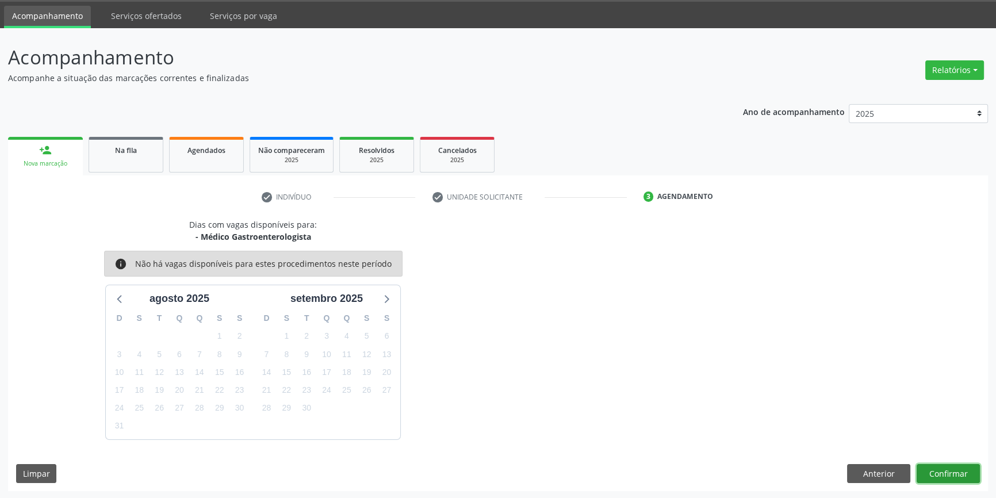
click at [947, 473] on button "Confirmar" at bounding box center [947, 474] width 63 height 20
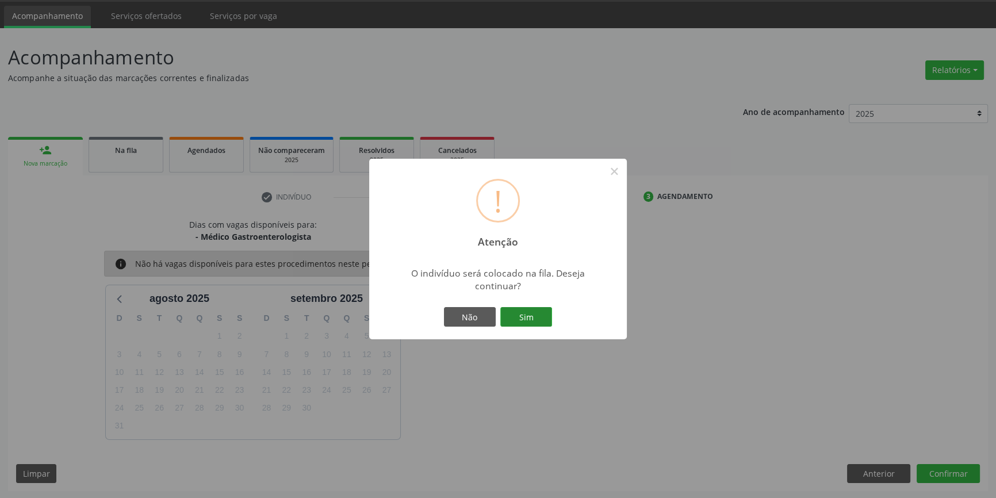
click at [545, 316] on button "Sim" at bounding box center [526, 317] width 52 height 20
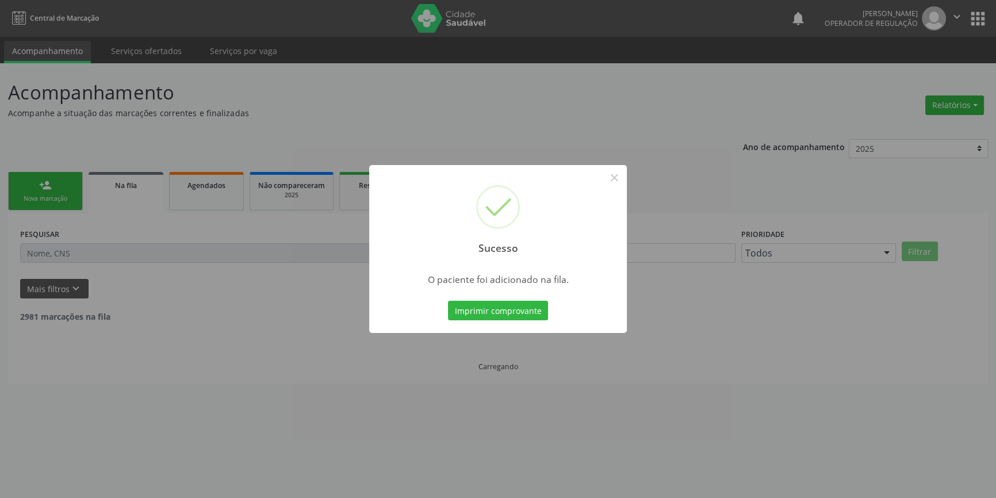
scroll to position [0, 0]
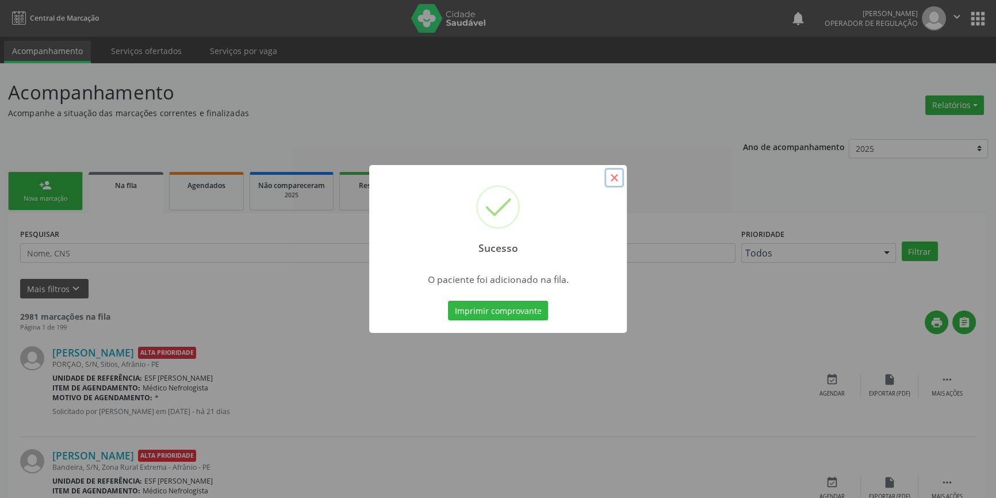
click at [617, 183] on button "×" at bounding box center [614, 178] width 20 height 20
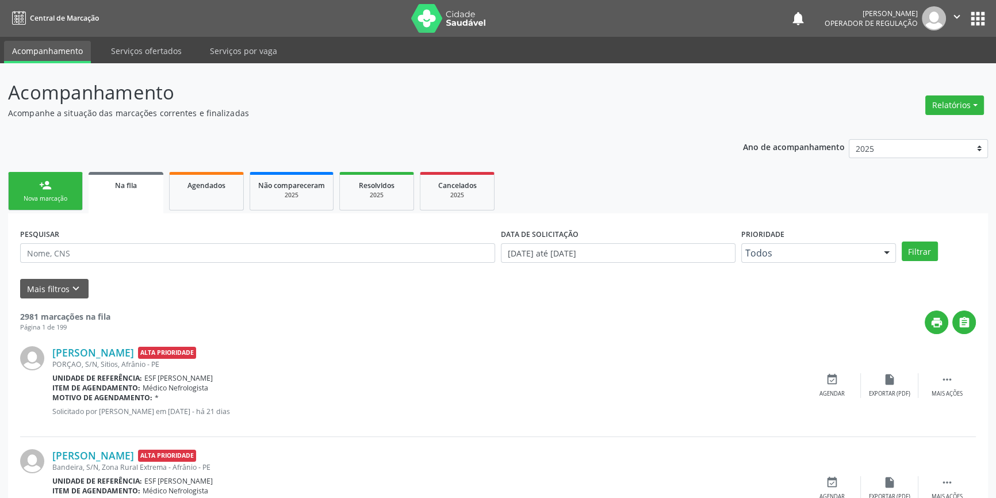
click at [73, 196] on div "Nova marcação" at bounding box center [45, 198] width 57 height 9
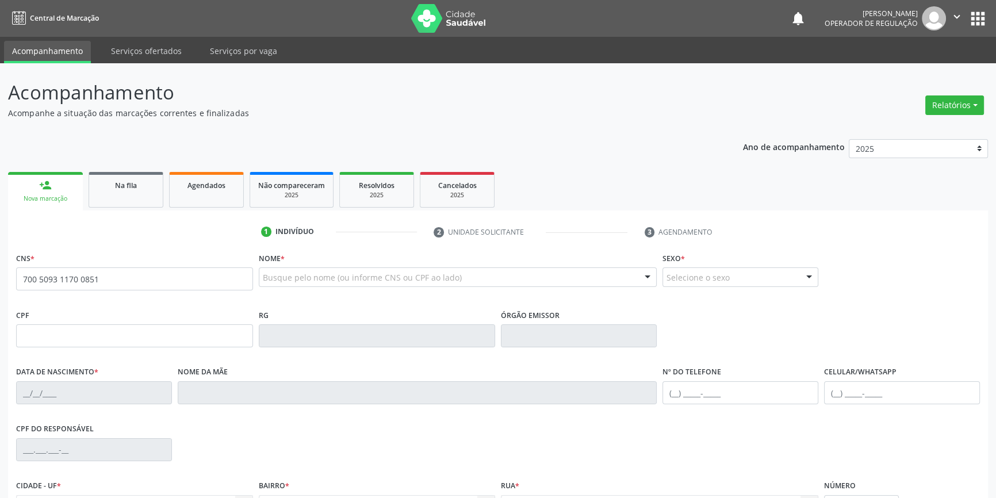
type input "700 5093 1170 0851"
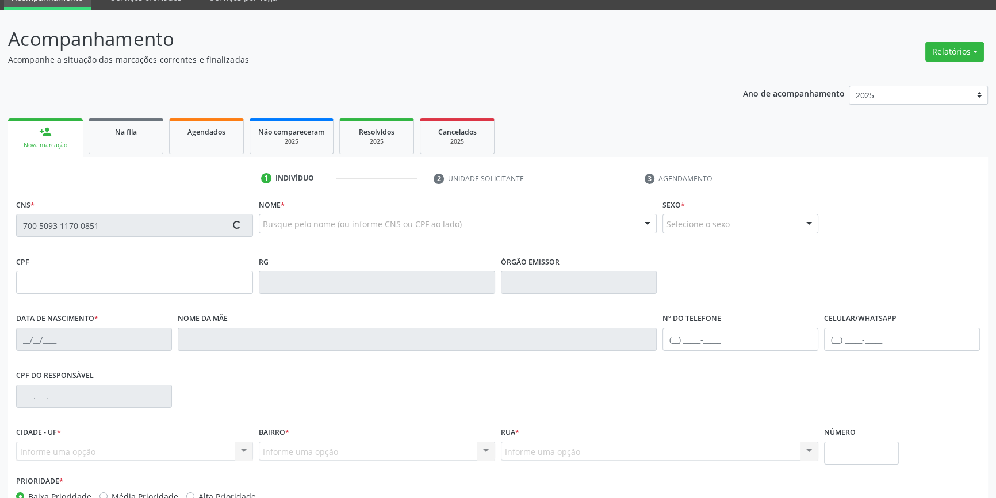
scroll to position [125, 0]
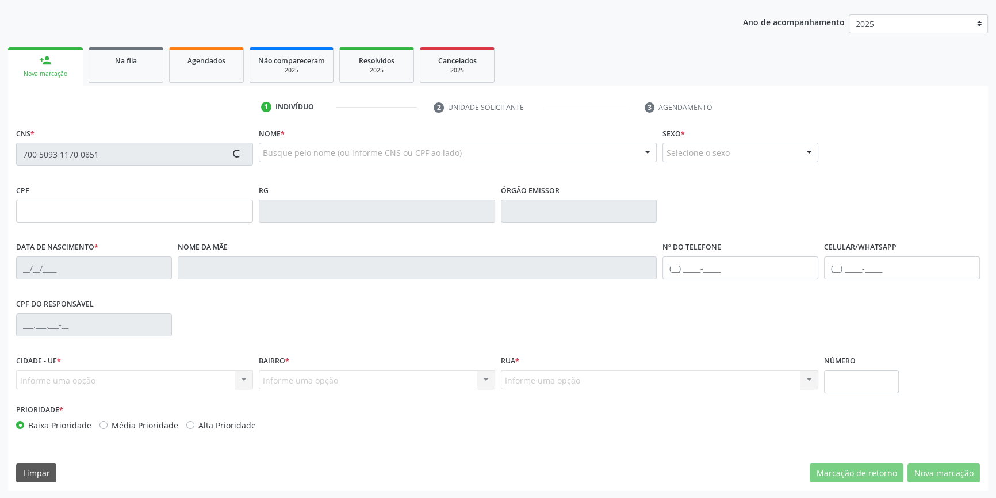
type input "271.659.518-65"
type input "[DATE]"
type input "[PERSON_NAME] Sales"
type input "[PHONE_NUMBER]"
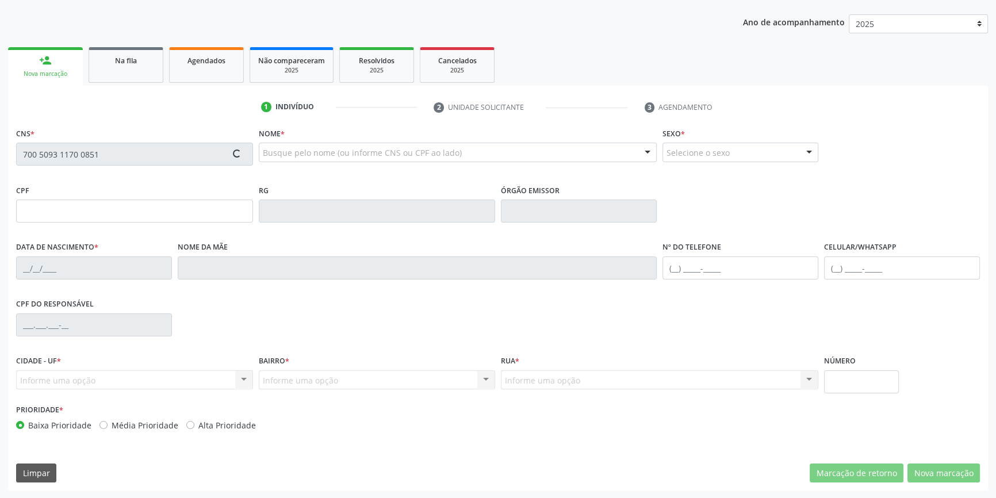
type input "S/N"
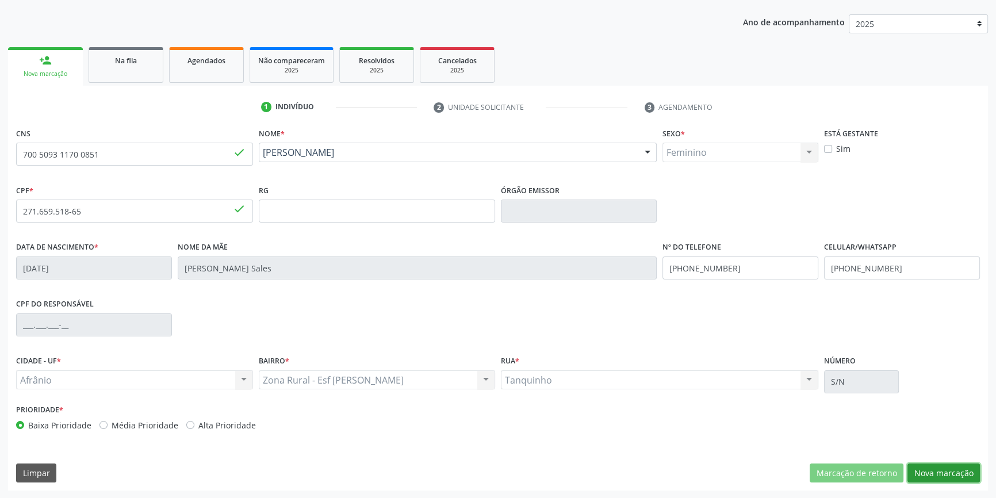
click at [938, 467] on button "Nova marcação" at bounding box center [943, 473] width 72 height 20
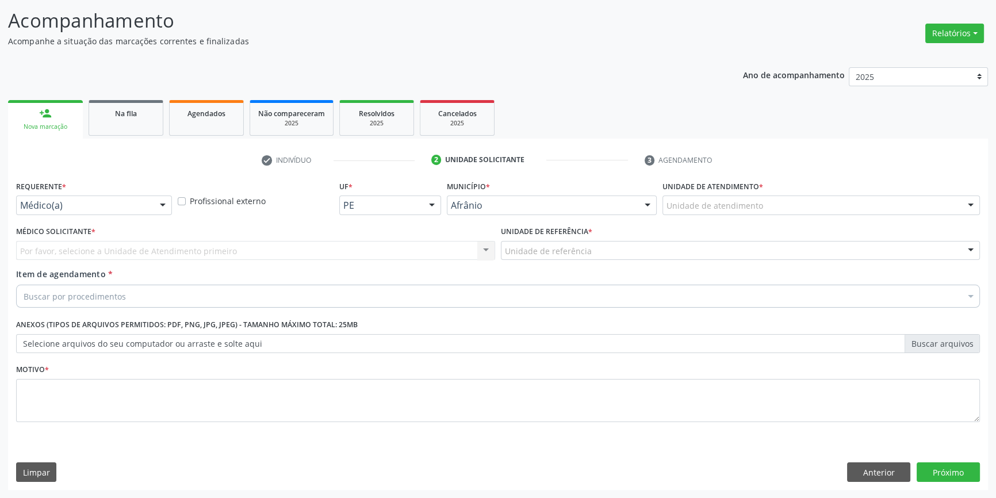
scroll to position [71, 0]
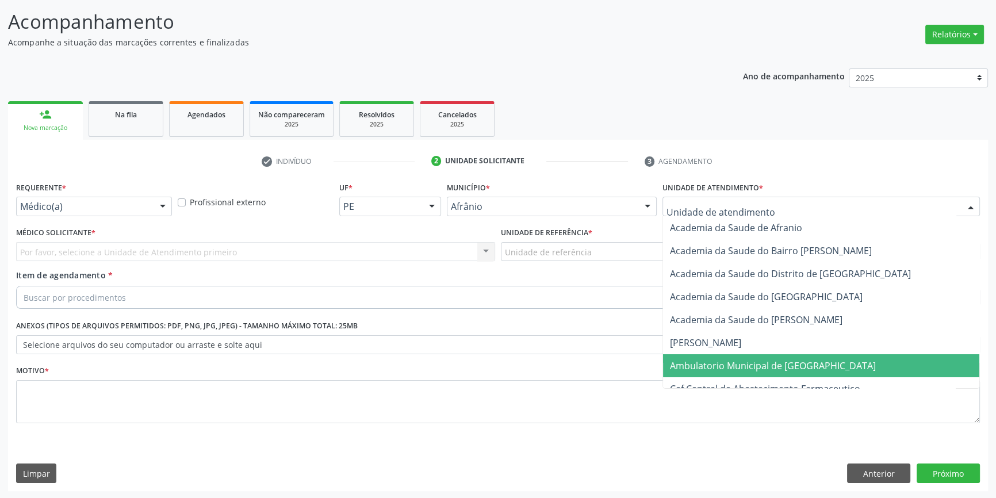
click at [709, 360] on span "Ambulatorio Municipal de [GEOGRAPHIC_DATA]" at bounding box center [773, 365] width 206 height 13
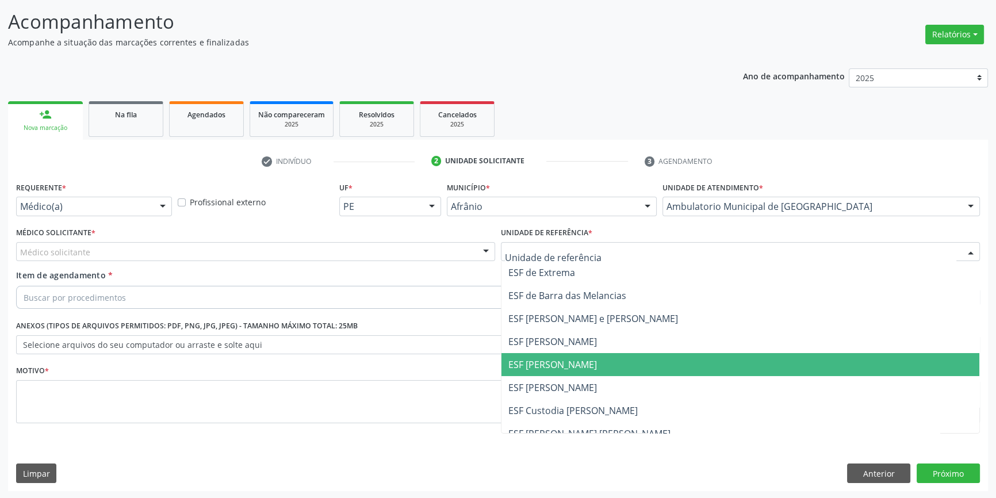
click at [589, 366] on span "ESF [PERSON_NAME]" at bounding box center [740, 364] width 478 height 23
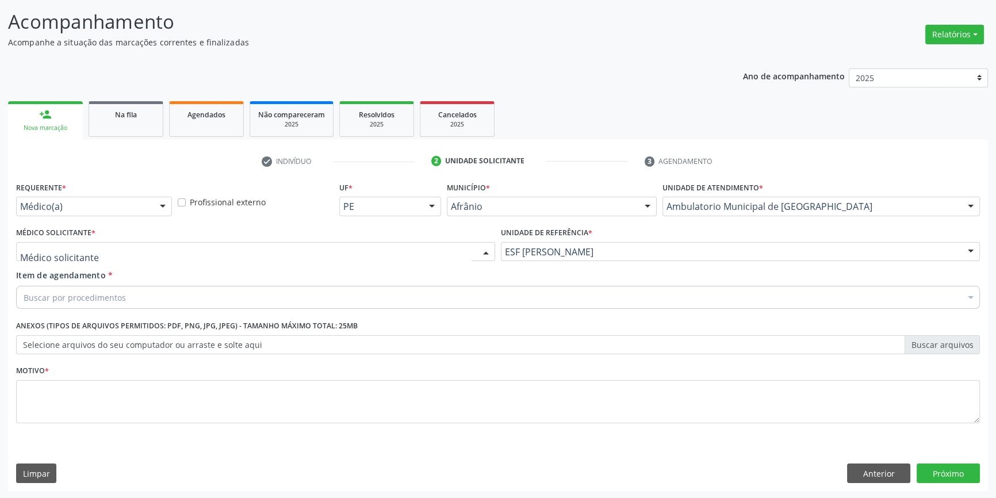
click at [274, 252] on div at bounding box center [255, 252] width 479 height 20
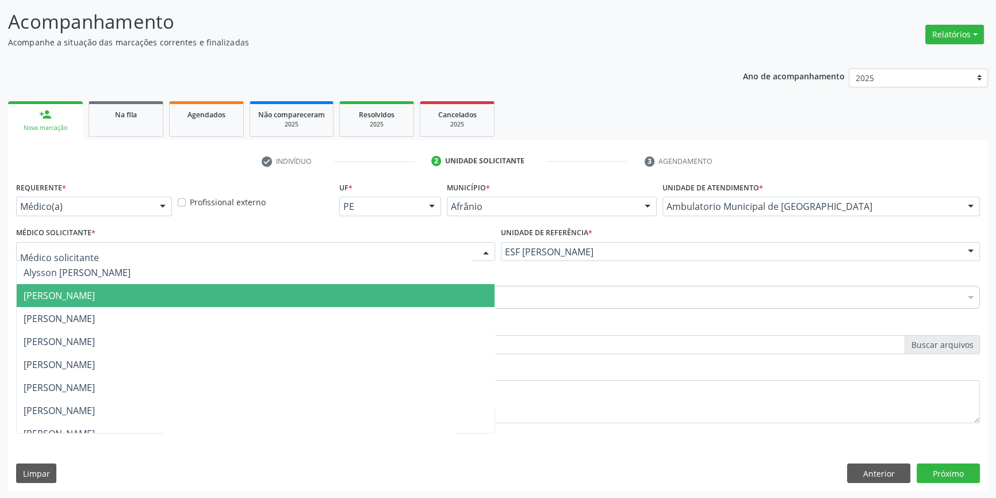
click at [158, 287] on span "[PERSON_NAME]" at bounding box center [256, 295] width 478 height 23
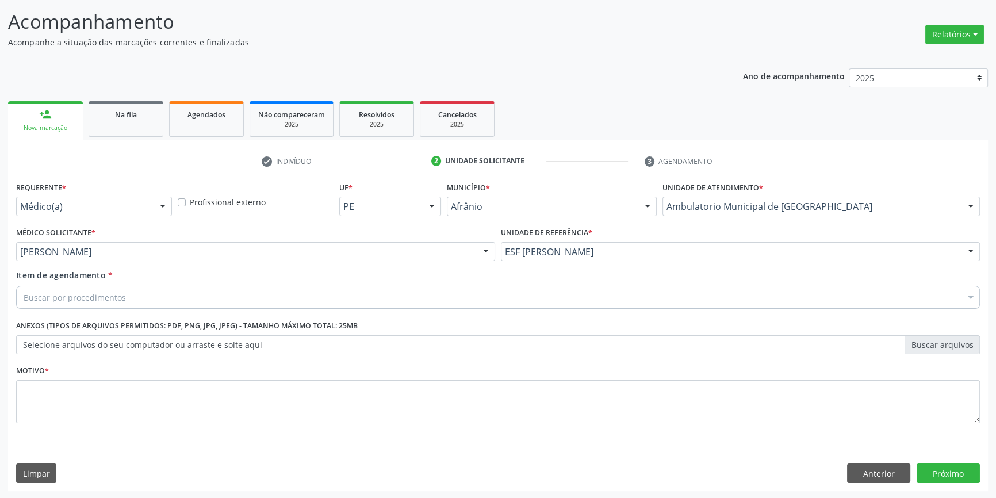
click at [158, 287] on div "Buscar por procedimentos" at bounding box center [498, 297] width 964 height 23
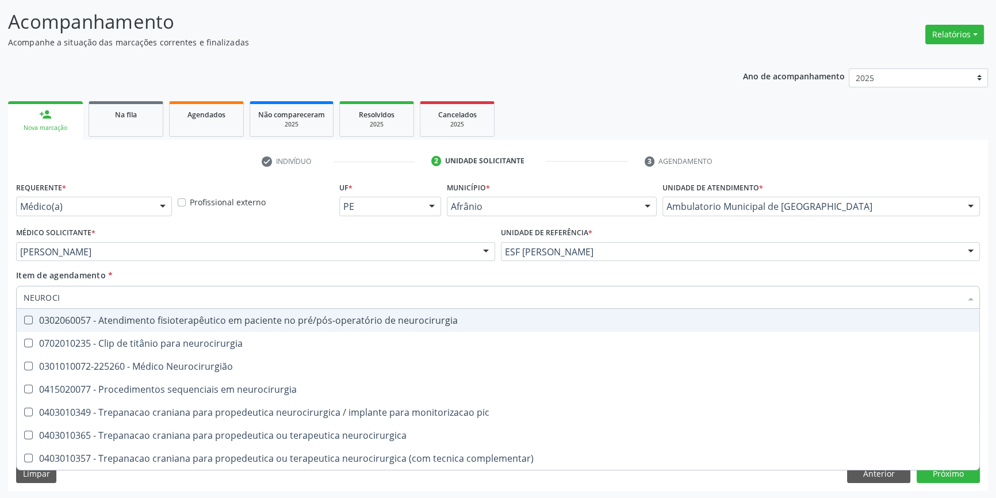
type input "NEUROCIR"
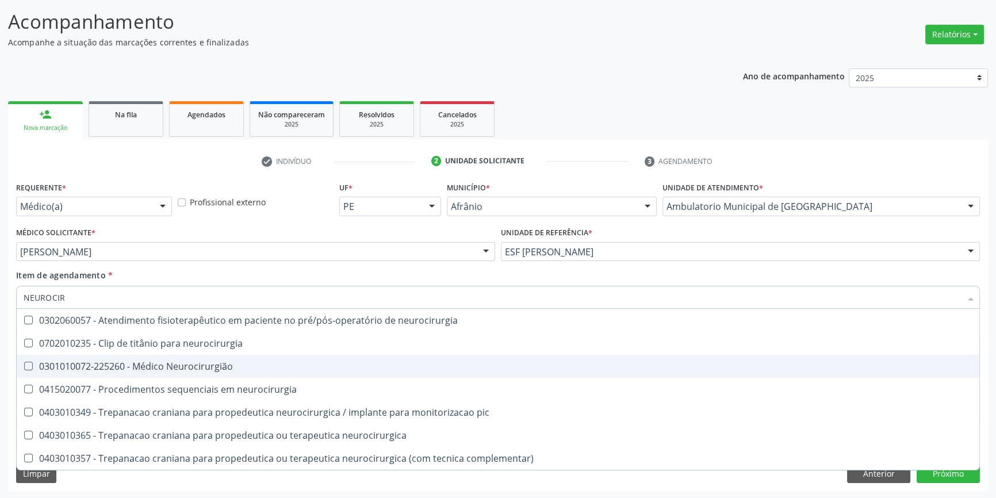
click at [193, 362] on div "0301010072-225260 - Médico Neurocirurgião" at bounding box center [498, 366] width 949 height 9
checkbox Neurocirurgião "true"
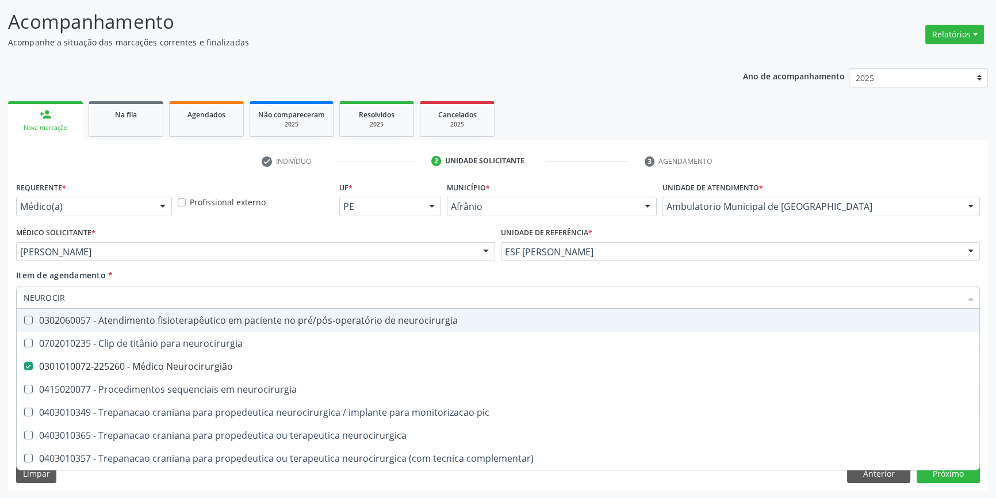
click at [212, 279] on div "Item de agendamento * NEUROCIR Desfazer seleção 0302060057 - Atendimento fisiot…" at bounding box center [498, 287] width 964 height 36
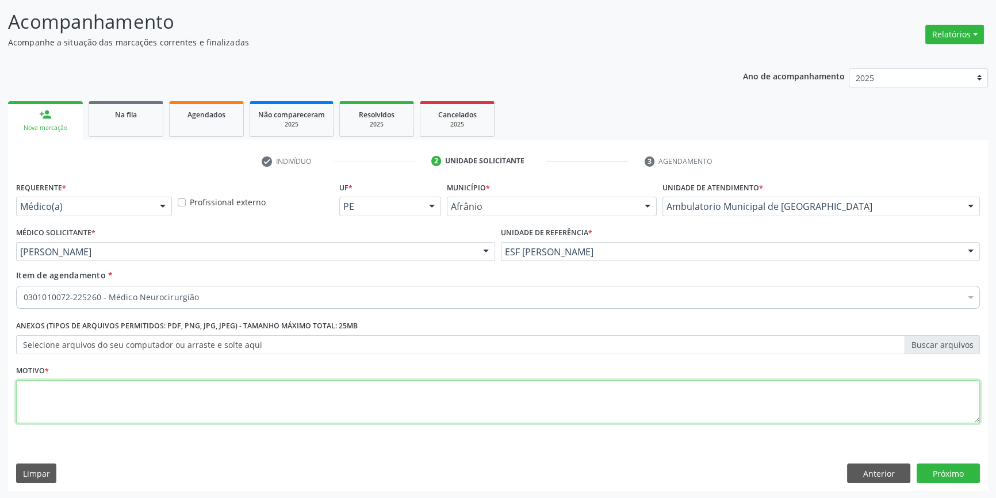
click at [180, 398] on textarea at bounding box center [498, 402] width 964 height 44
paste textarea "CEFALEIA"
type textarea "CRISE DE CEFALEIA"
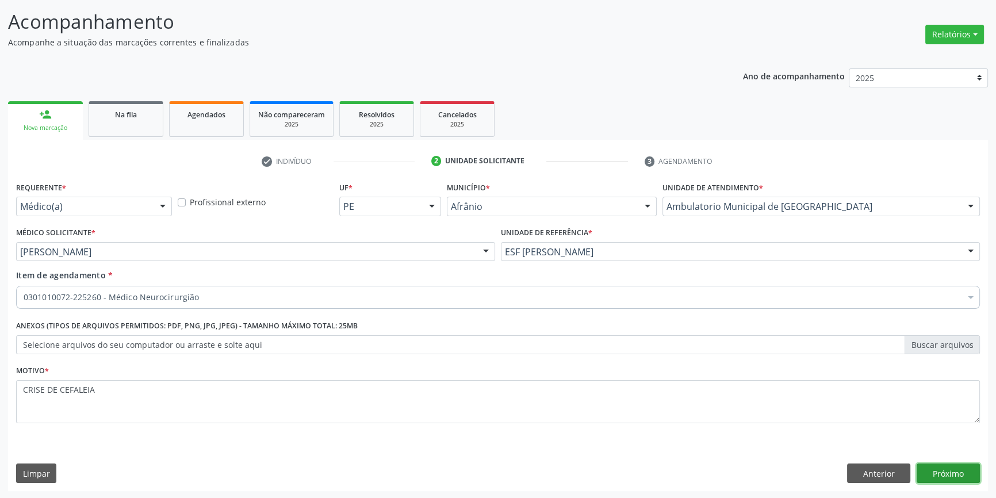
click at [937, 475] on button "Próximo" at bounding box center [947, 473] width 63 height 20
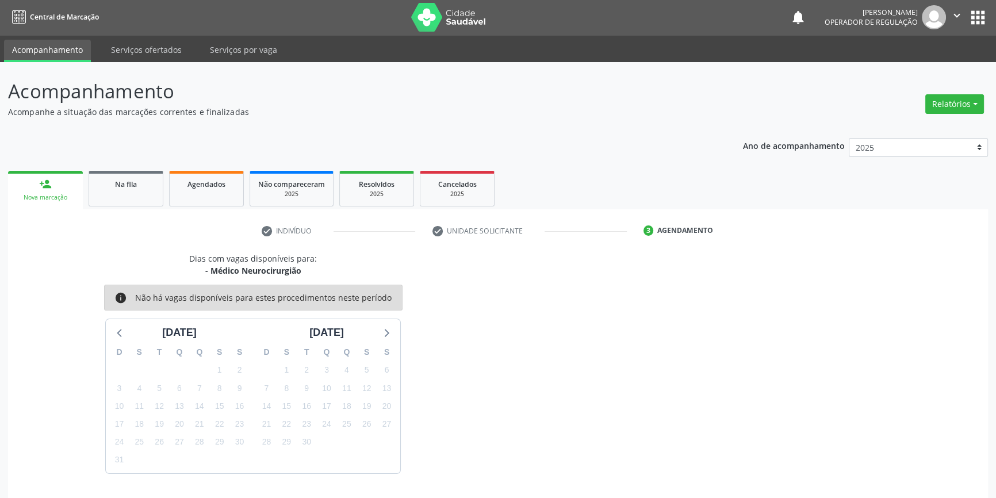
scroll to position [35, 0]
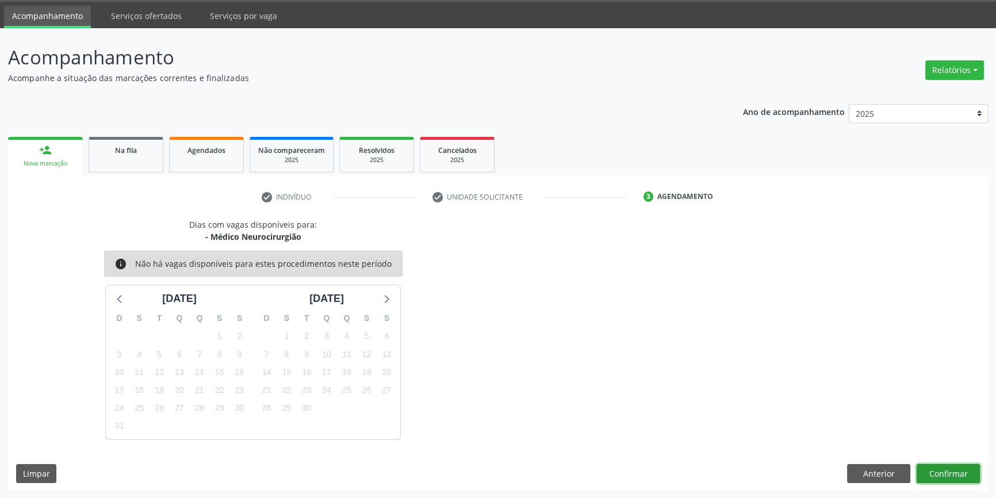
click at [960, 473] on button "Confirmar" at bounding box center [947, 474] width 63 height 20
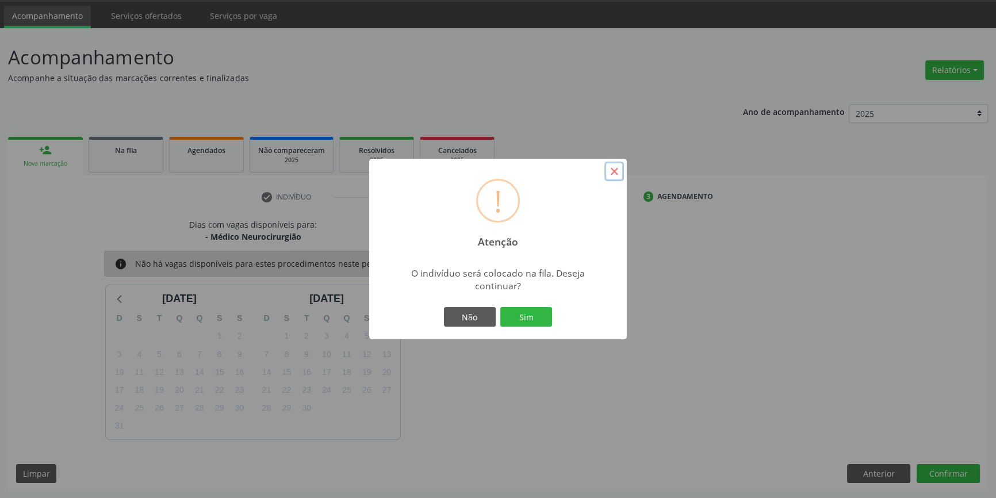
click at [611, 173] on button "×" at bounding box center [614, 172] width 20 height 20
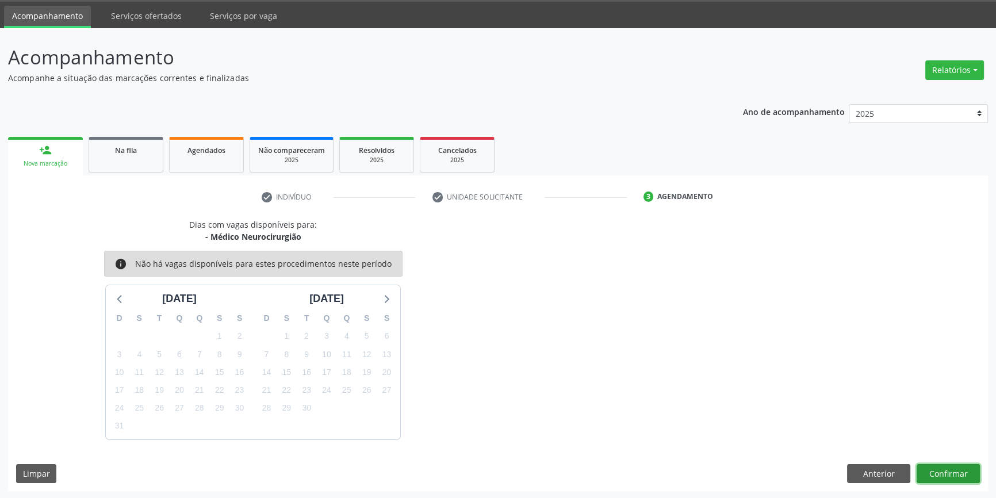
click at [954, 471] on button "Confirmar" at bounding box center [947, 474] width 63 height 20
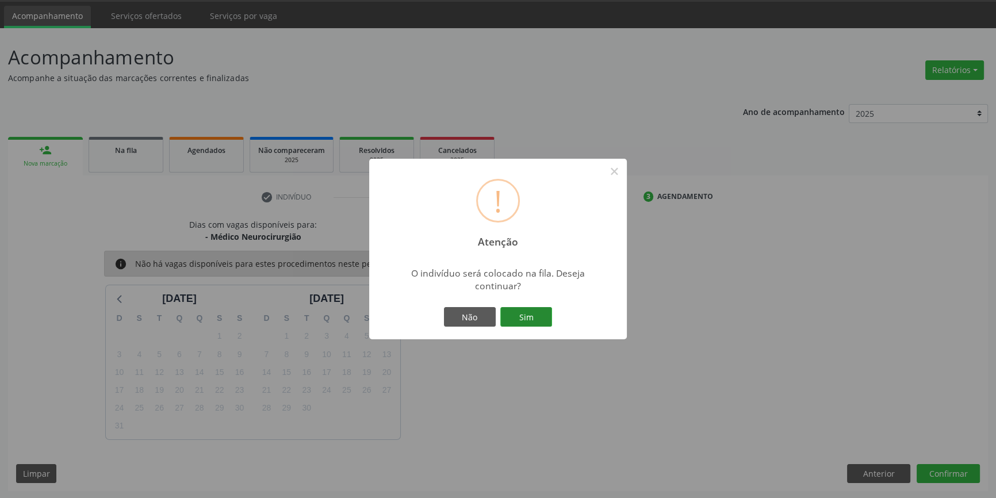
click at [511, 307] on button "Sim" at bounding box center [526, 317] width 52 height 20
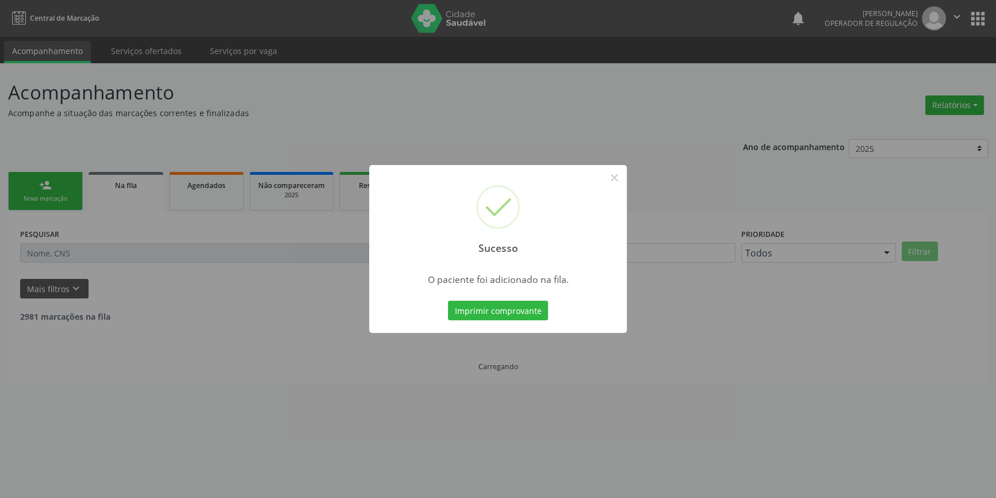
scroll to position [0, 0]
